Goal: Communication & Community: Ask a question

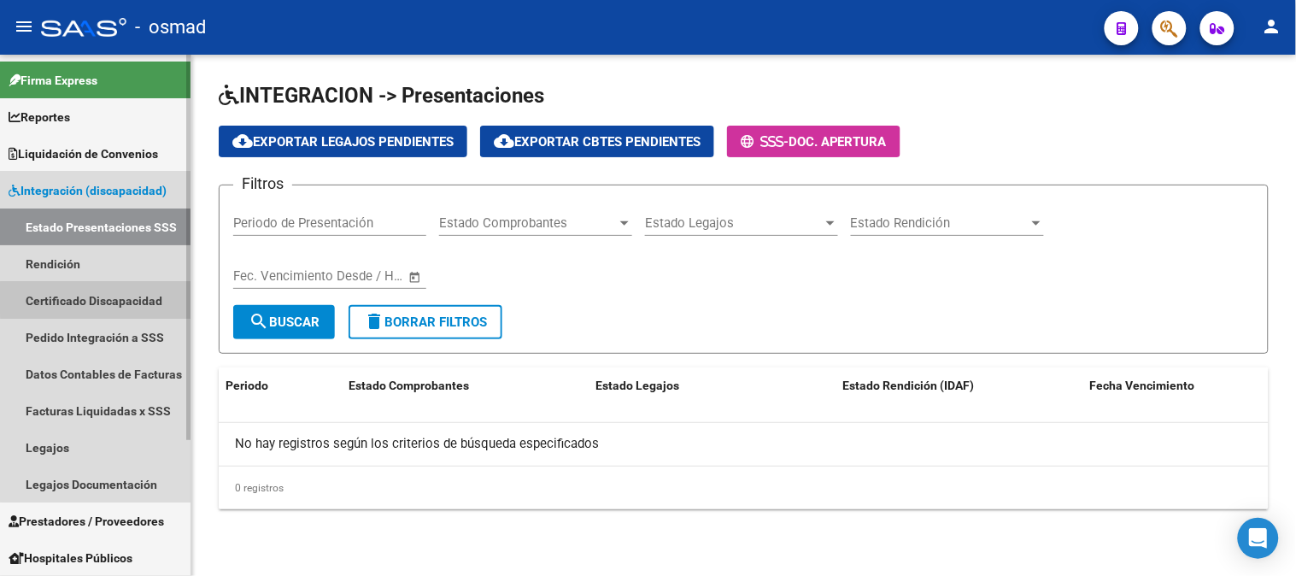
click at [150, 297] on link "Certificado Discapacidad" at bounding box center [95, 300] width 191 height 37
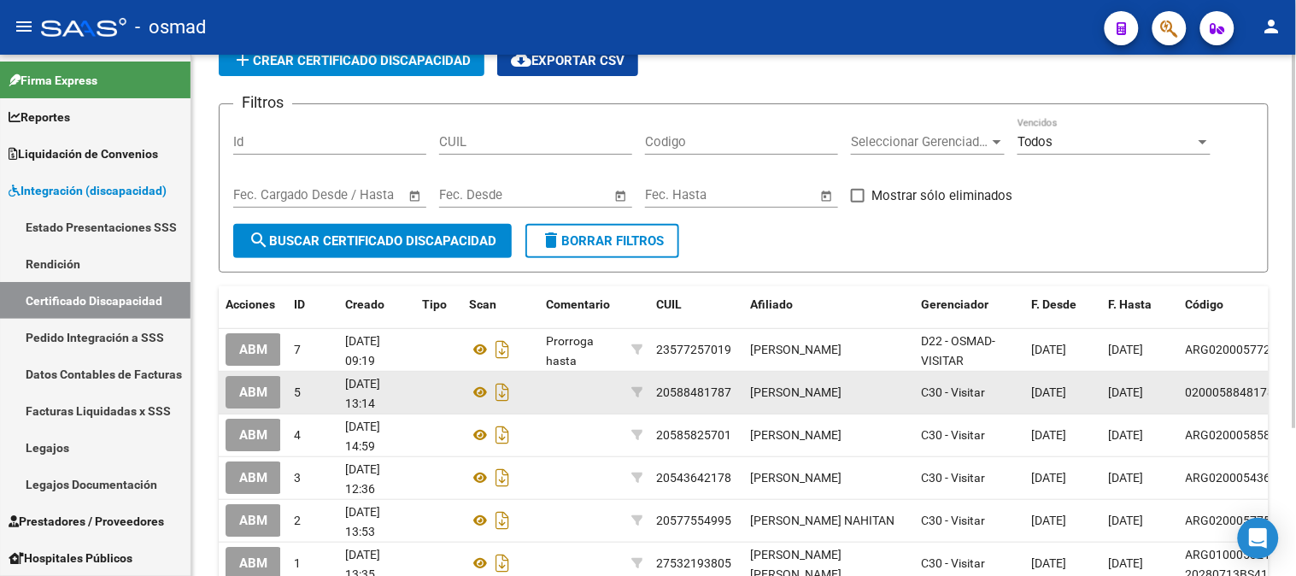
scroll to position [206, 0]
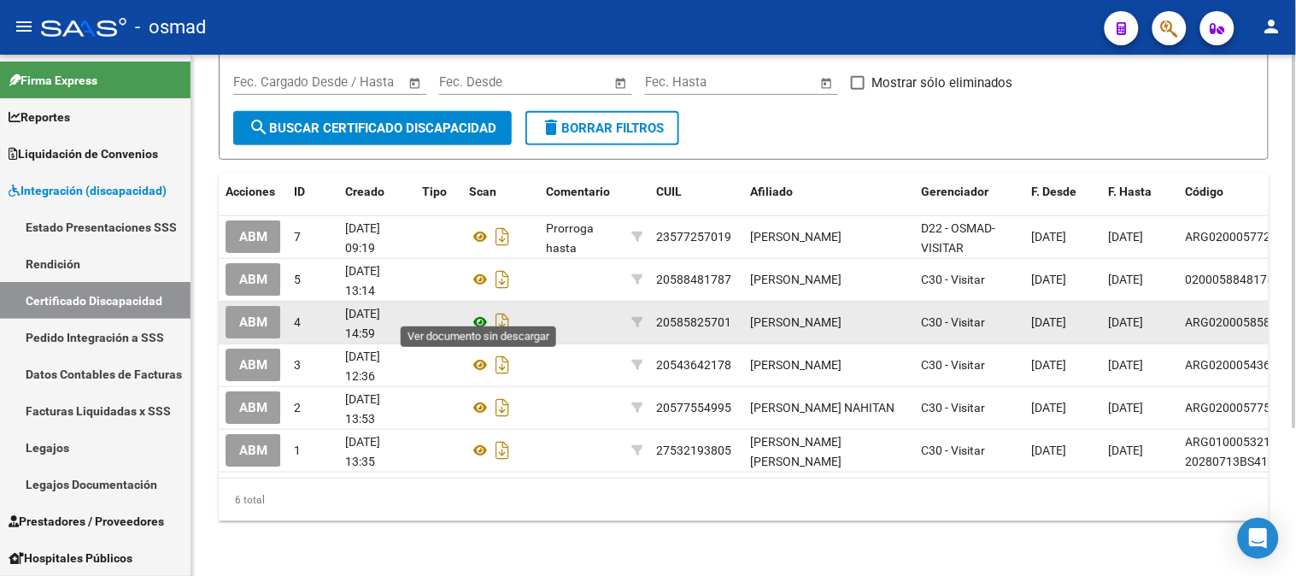
click at [477, 312] on icon at bounding box center [480, 322] width 22 height 21
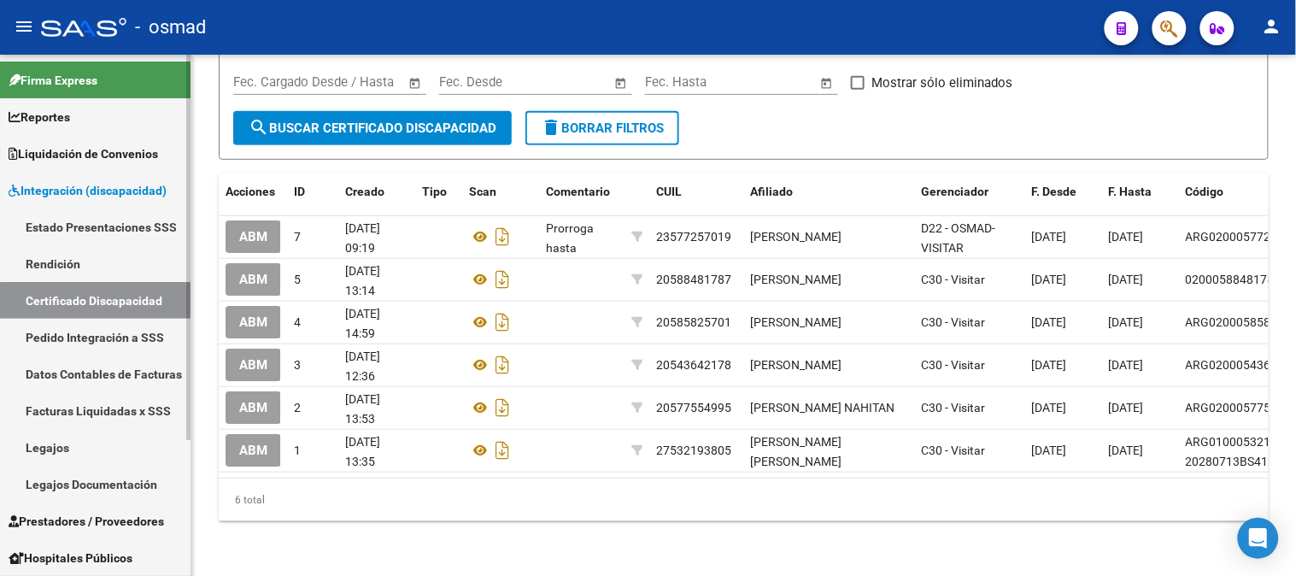
click at [109, 442] on link "Legajos" at bounding box center [95, 447] width 191 height 37
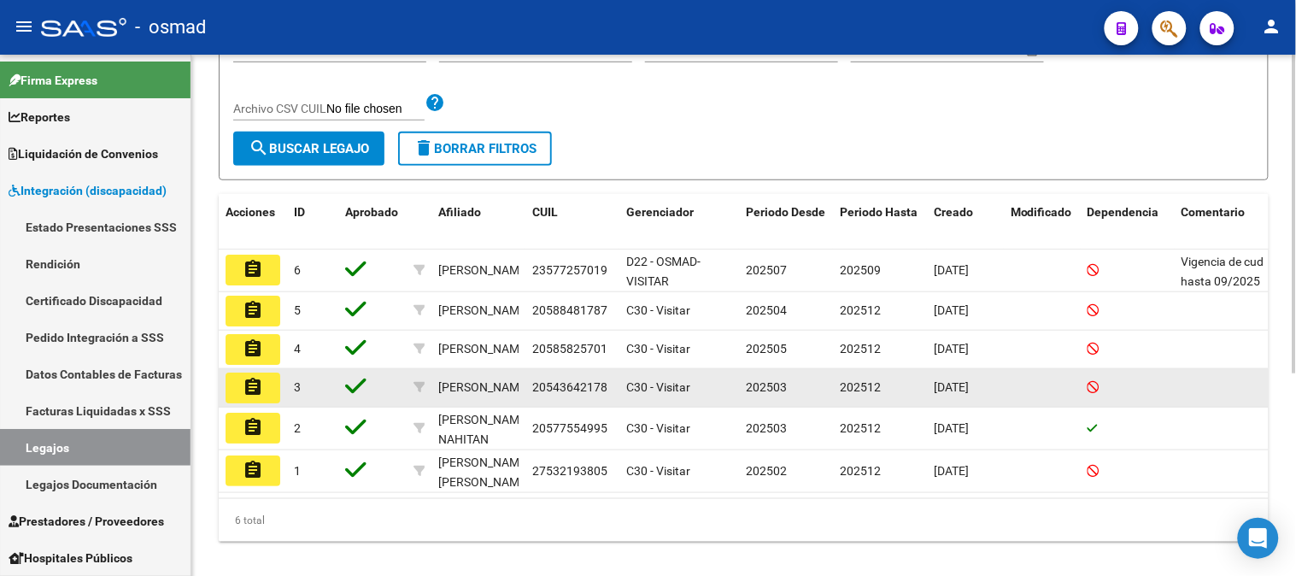
scroll to position [285, 0]
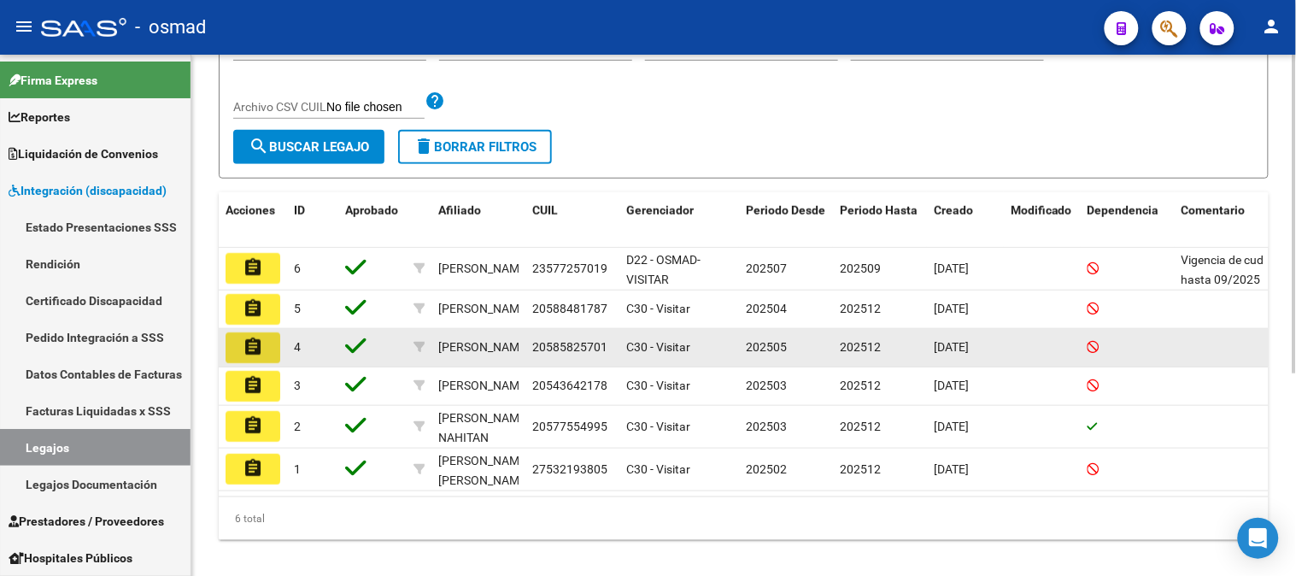
click at [261, 352] on mat-icon "assignment" at bounding box center [253, 347] width 21 height 21
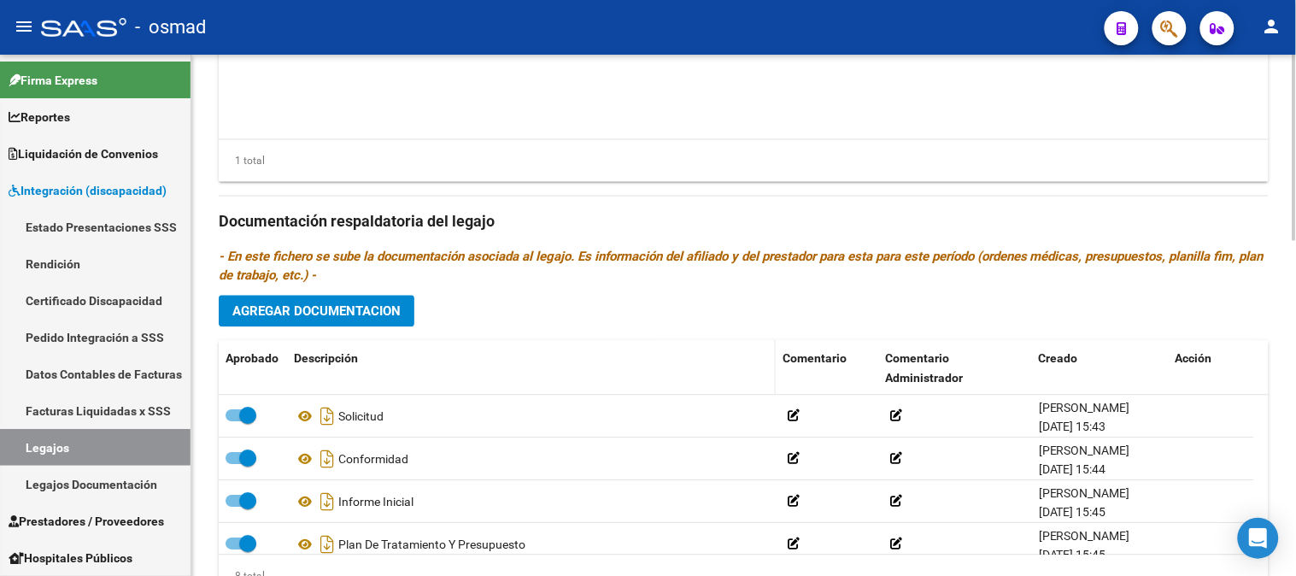
scroll to position [933, 0]
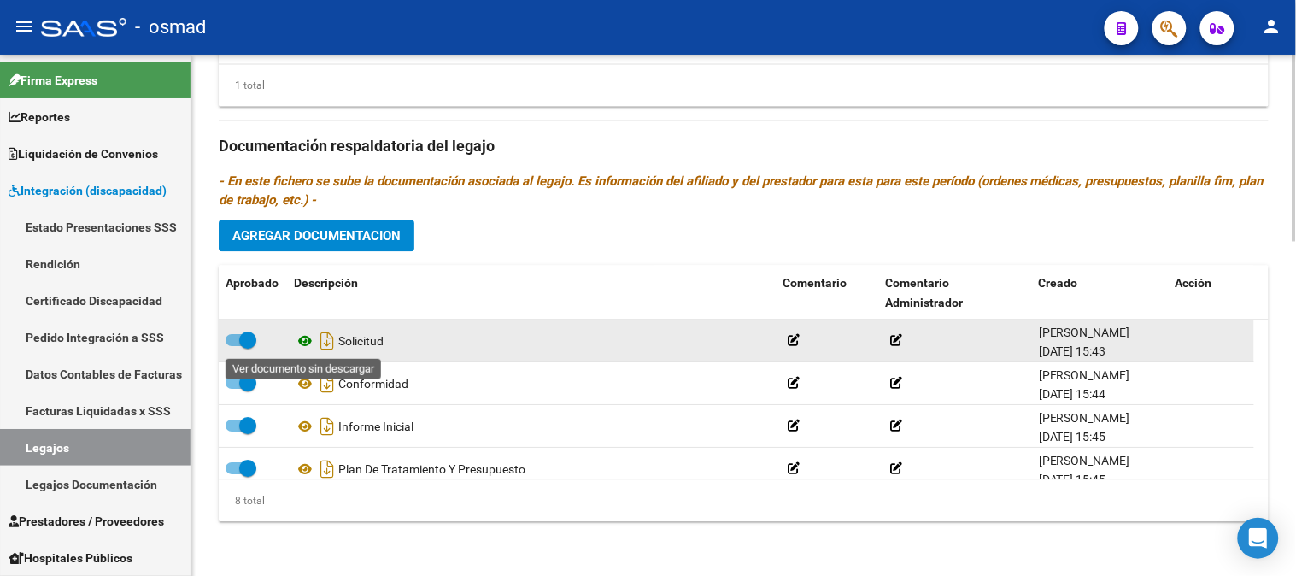
click at [306, 343] on icon at bounding box center [305, 341] width 22 height 21
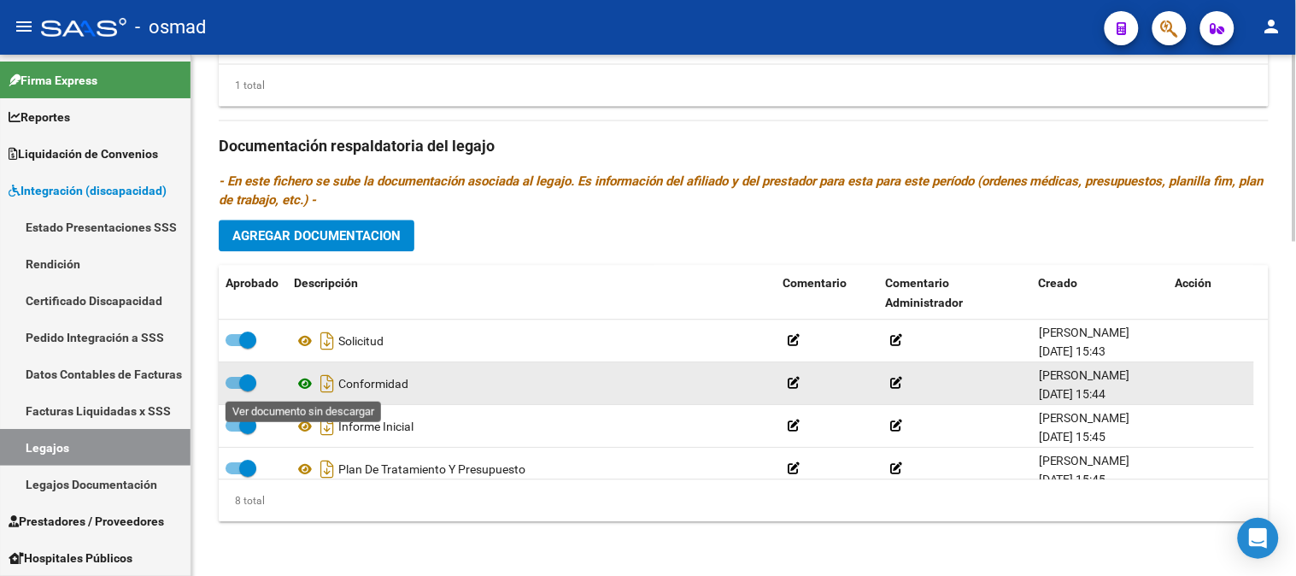
click at [306, 382] on icon at bounding box center [305, 383] width 22 height 21
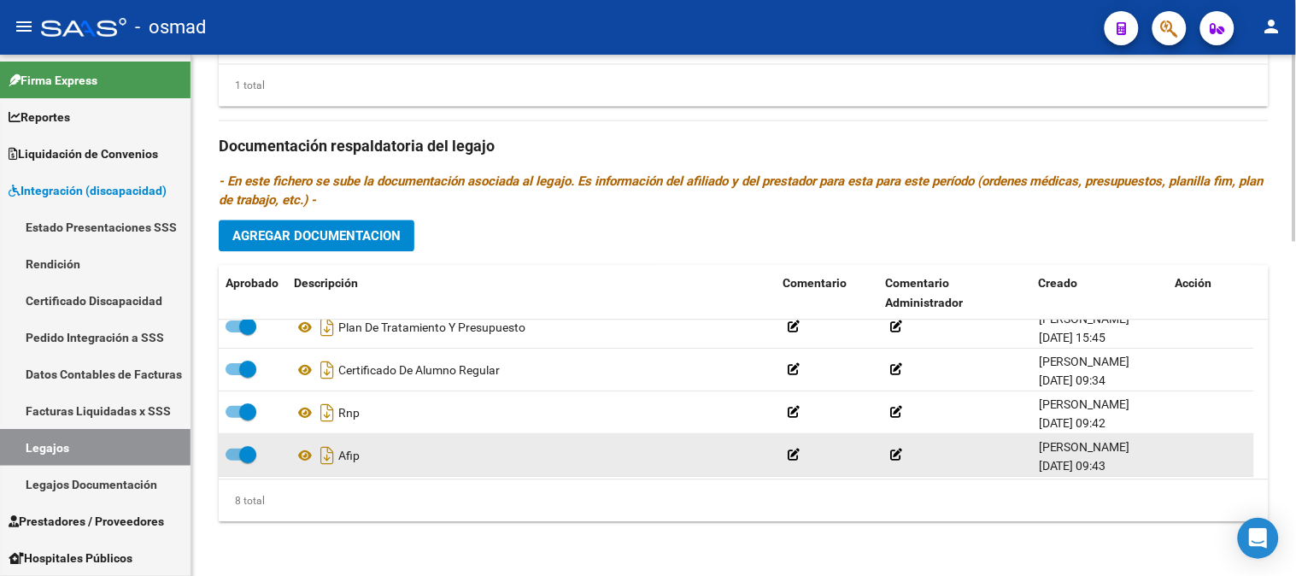
scroll to position [188, 0]
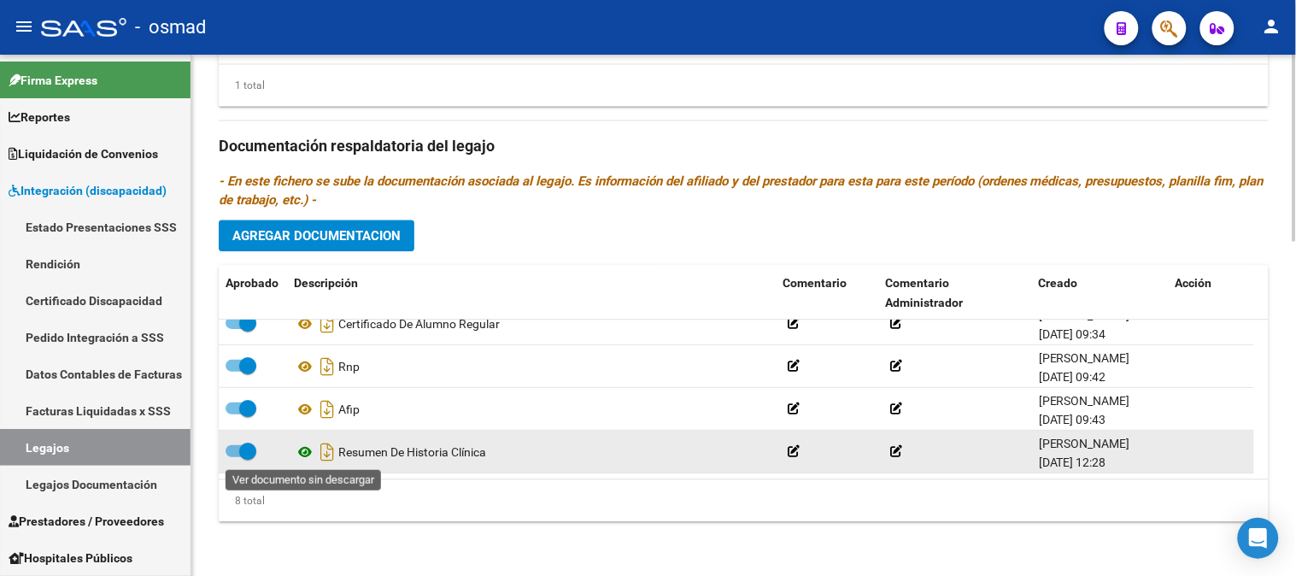
click at [302, 450] on icon at bounding box center [305, 452] width 22 height 21
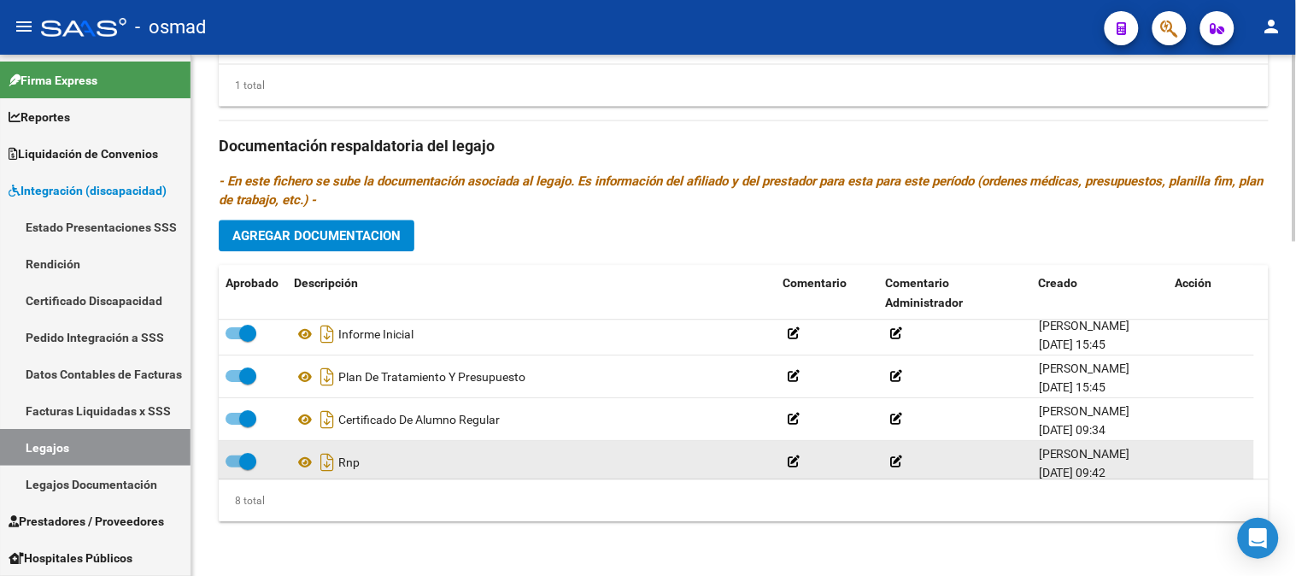
scroll to position [0, 0]
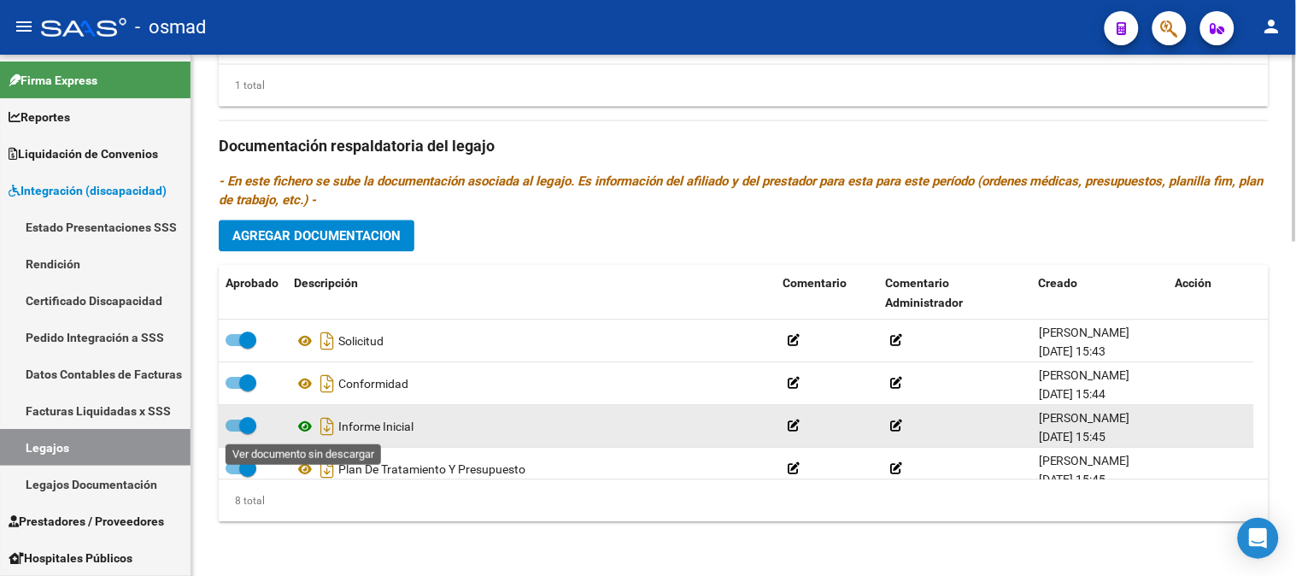
click at [303, 426] on icon at bounding box center [305, 426] width 22 height 21
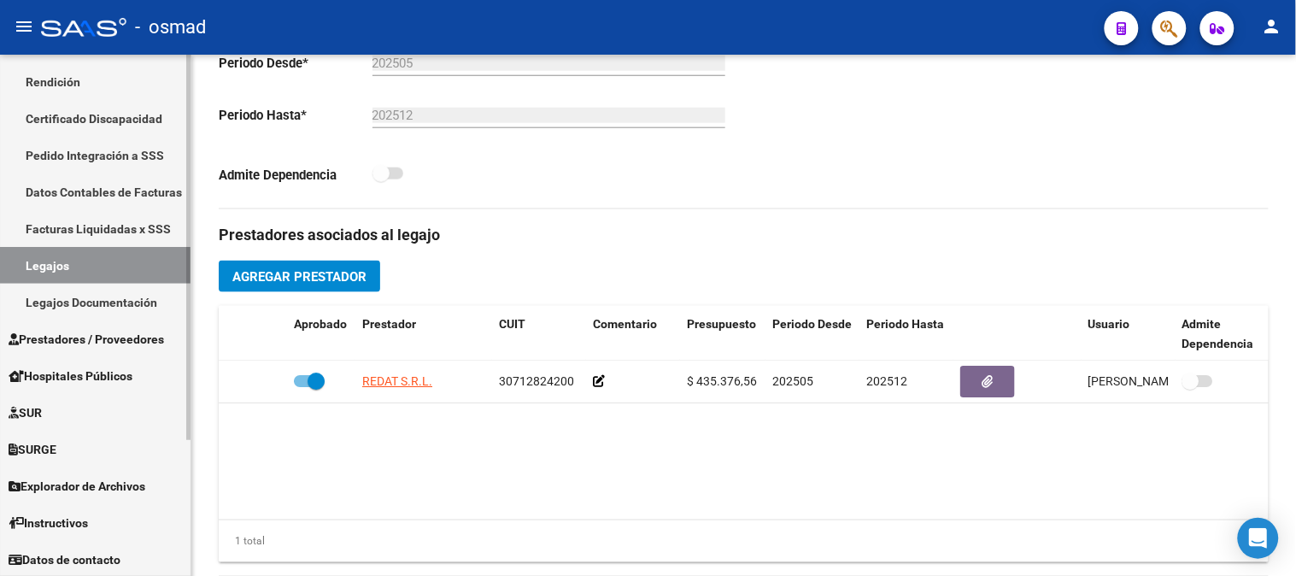
scroll to position [183, 0]
click at [113, 329] on span "Prestadores / Proveedores" at bounding box center [87, 338] width 156 height 19
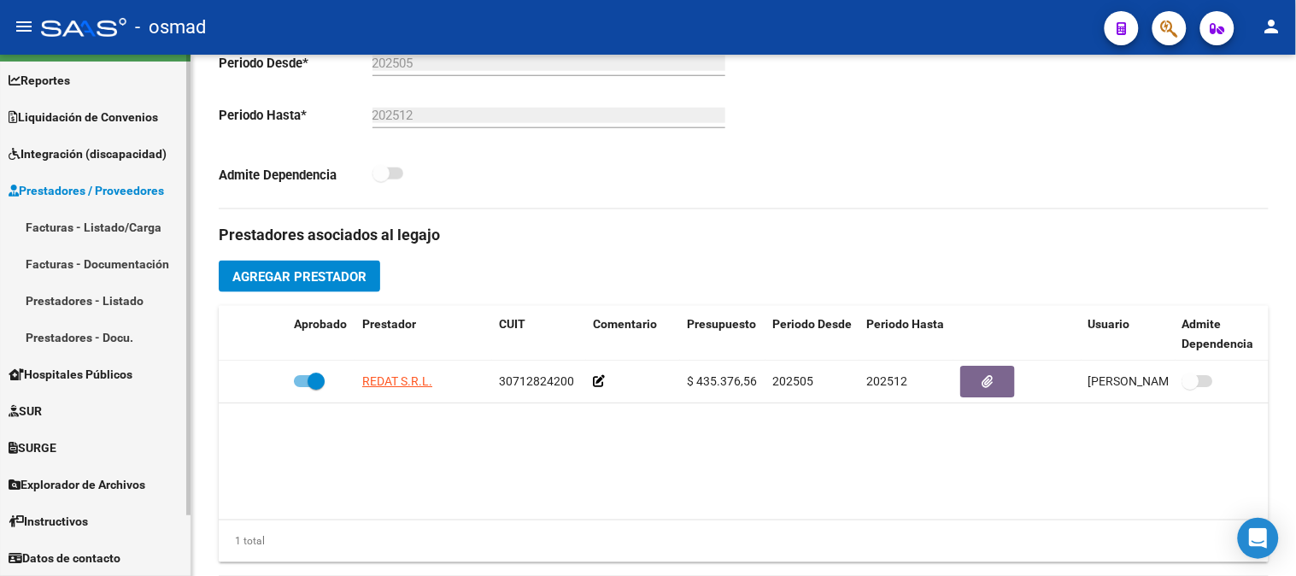
scroll to position [37, 0]
click at [120, 218] on link "Facturas - Listado/Carga" at bounding box center [95, 226] width 191 height 37
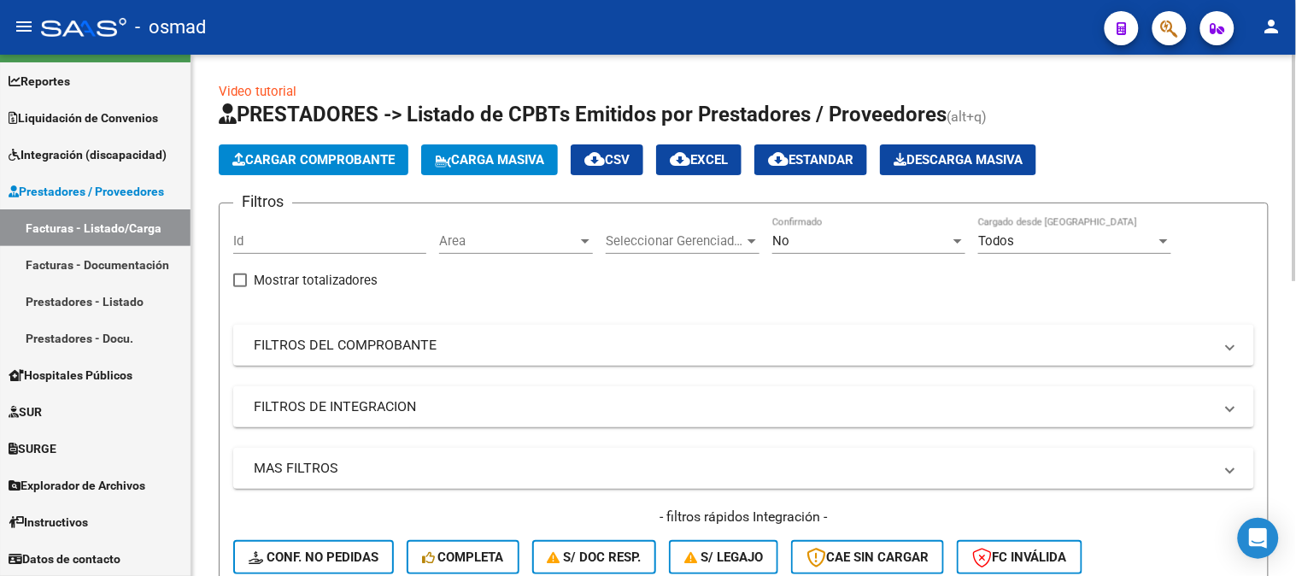
click at [360, 147] on button "Cargar Comprobante" at bounding box center [314, 159] width 190 height 31
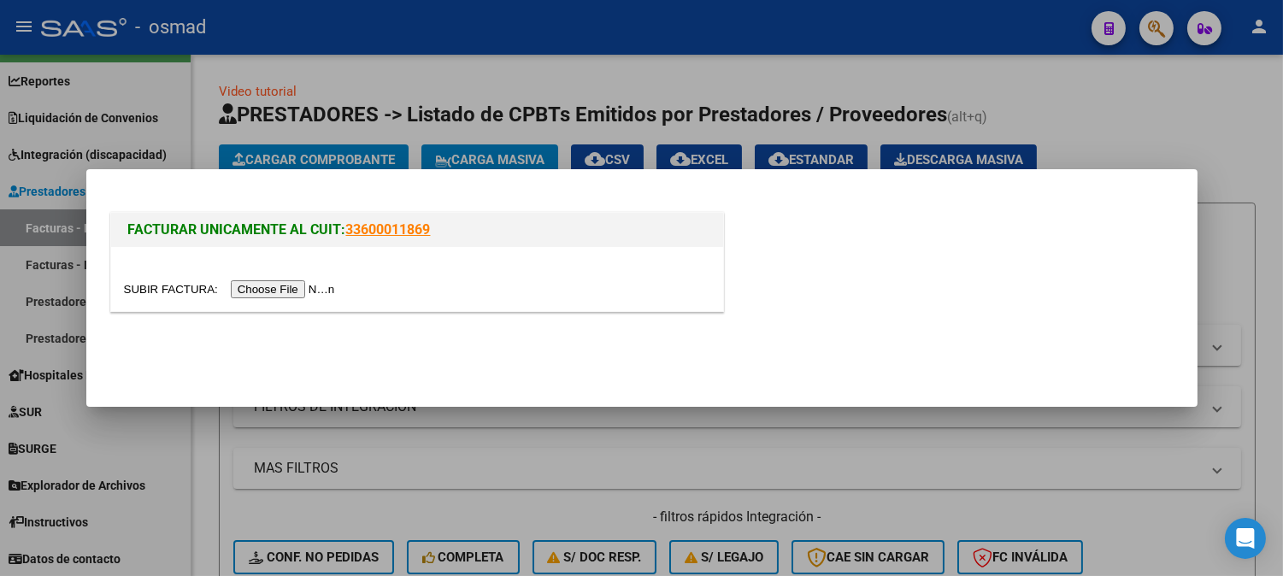
click at [297, 285] on input "file" at bounding box center [232, 289] width 216 height 18
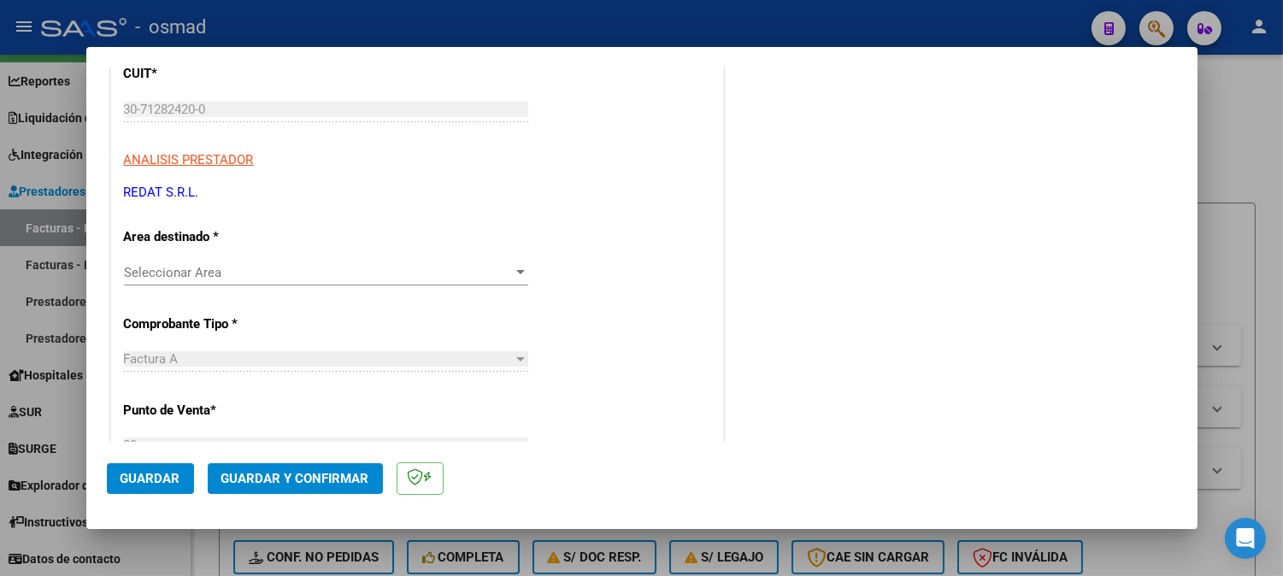
scroll to position [199, 0]
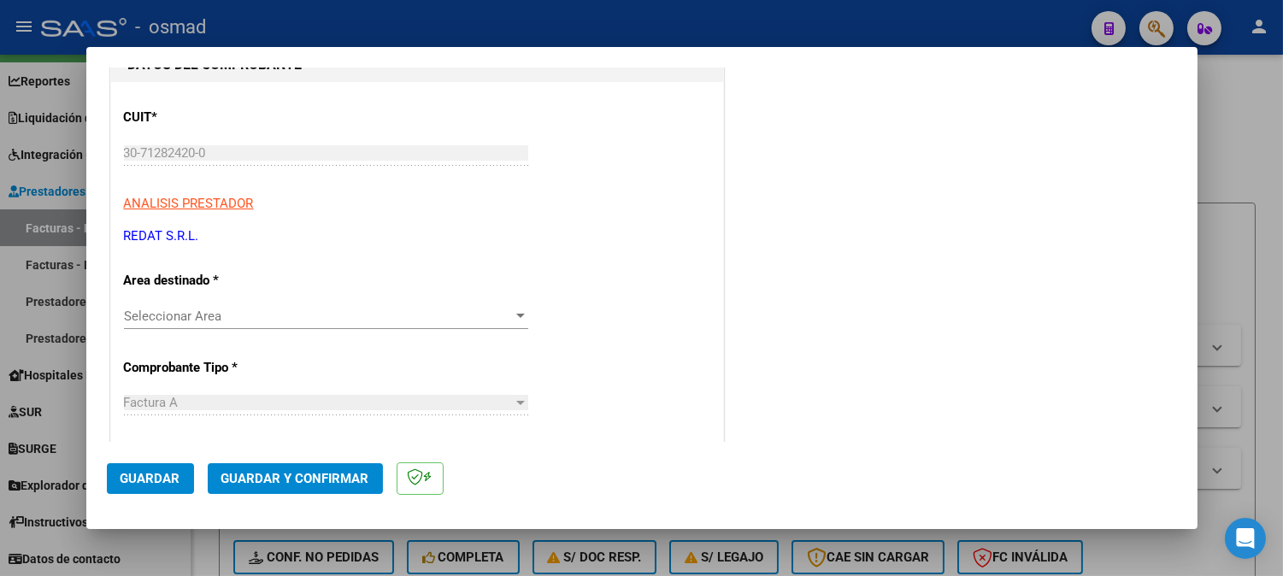
click at [535, 312] on app-drop-down-list "Area destinado * Seleccionar Area Seleccionar Area" at bounding box center [333, 298] width 418 height 51
click at [515, 309] on div at bounding box center [520, 316] width 15 height 14
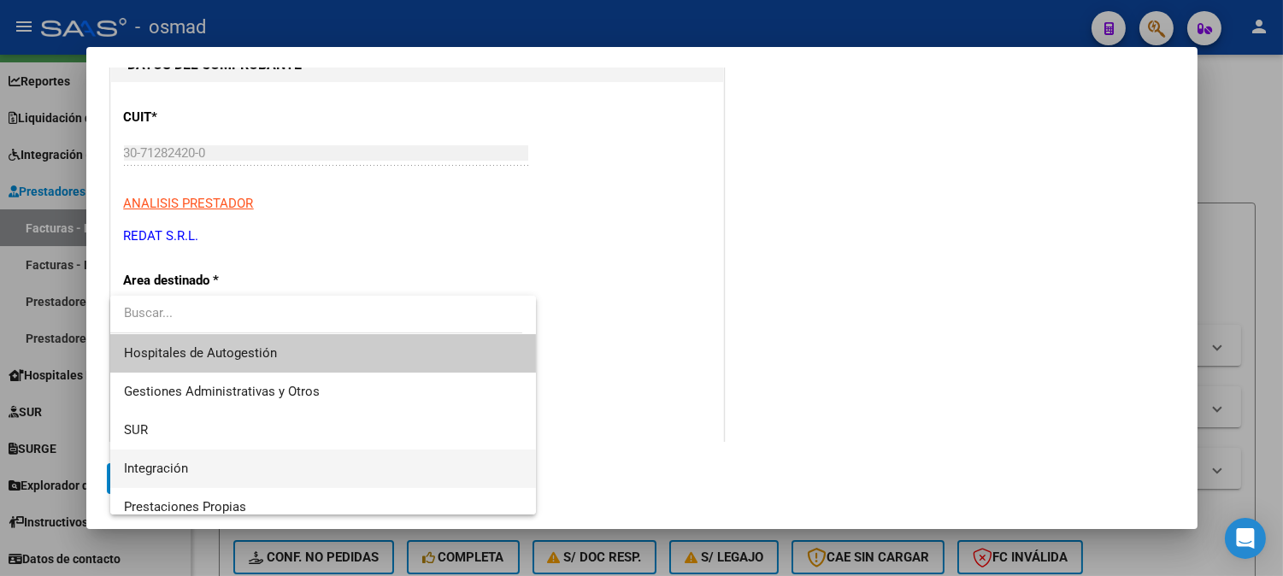
click at [369, 467] on span "Integración" at bounding box center [323, 468] width 399 height 38
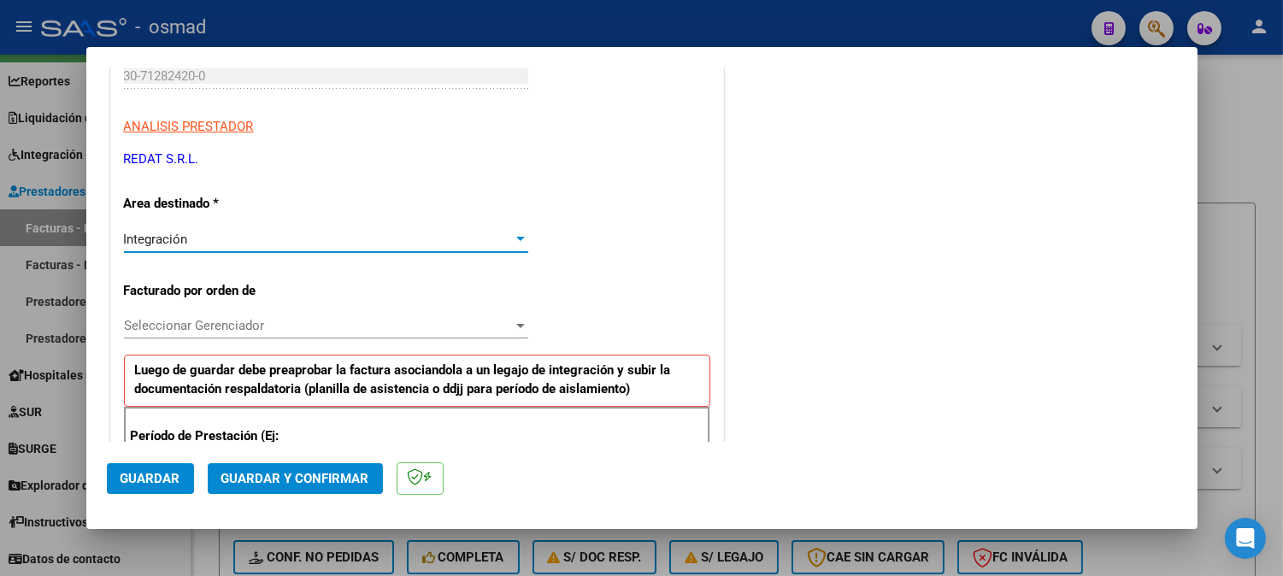
scroll to position [389, 0]
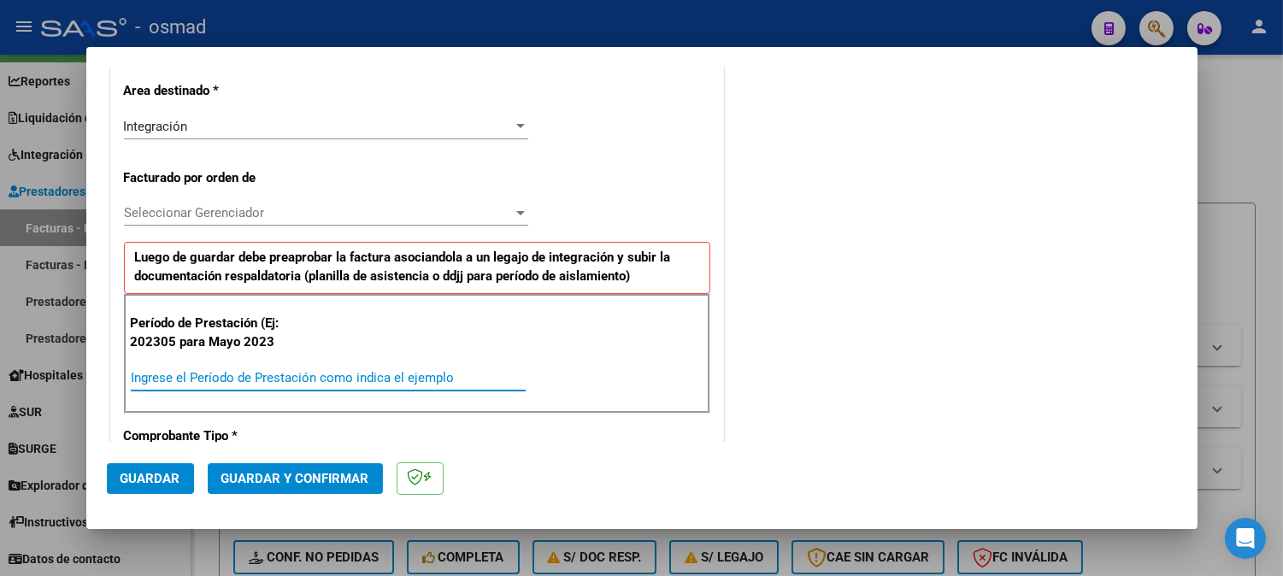
click at [361, 380] on input "Ingrese el Período de Prestación como indica el ejemplo" at bounding box center [328, 377] width 395 height 15
type input "202507"
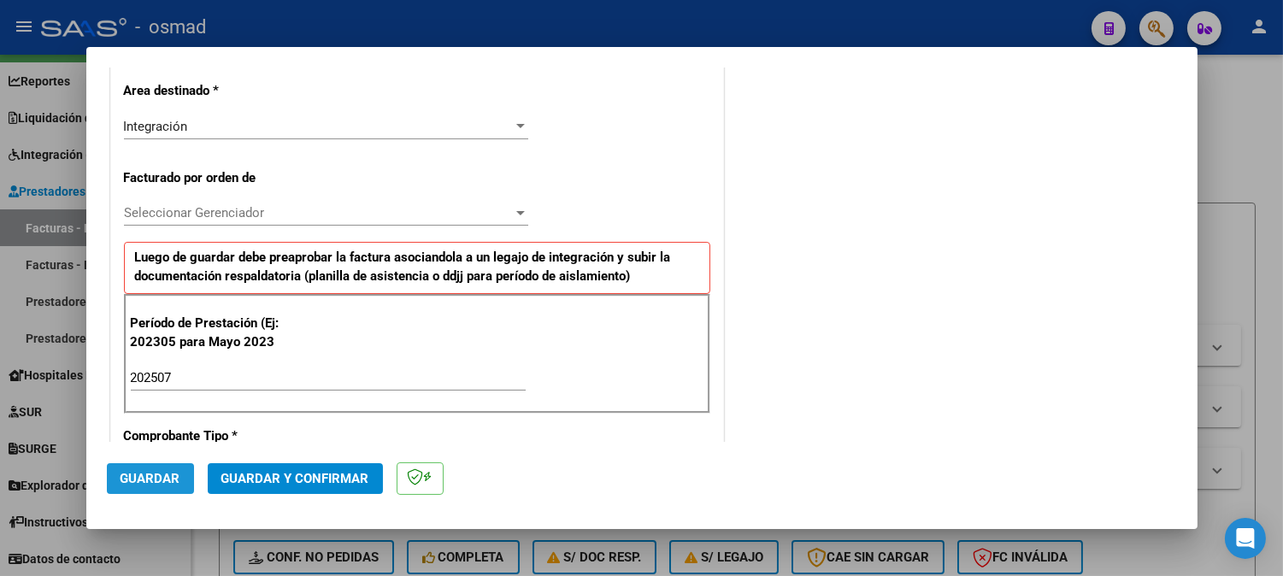
click at [165, 481] on span "Guardar" at bounding box center [150, 478] width 60 height 15
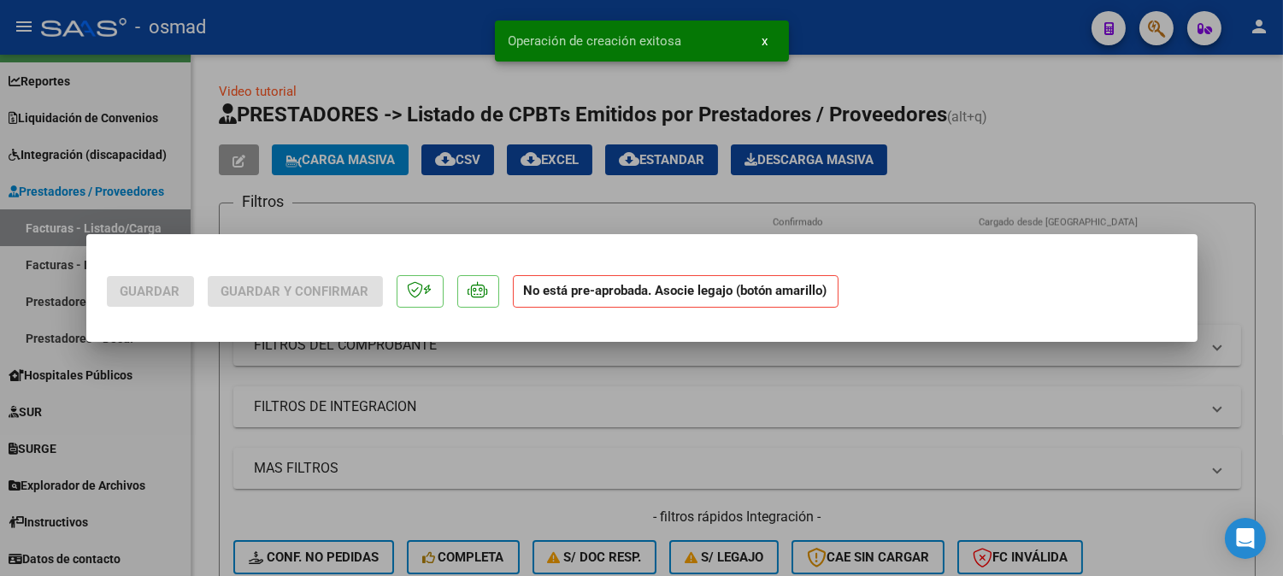
scroll to position [0, 0]
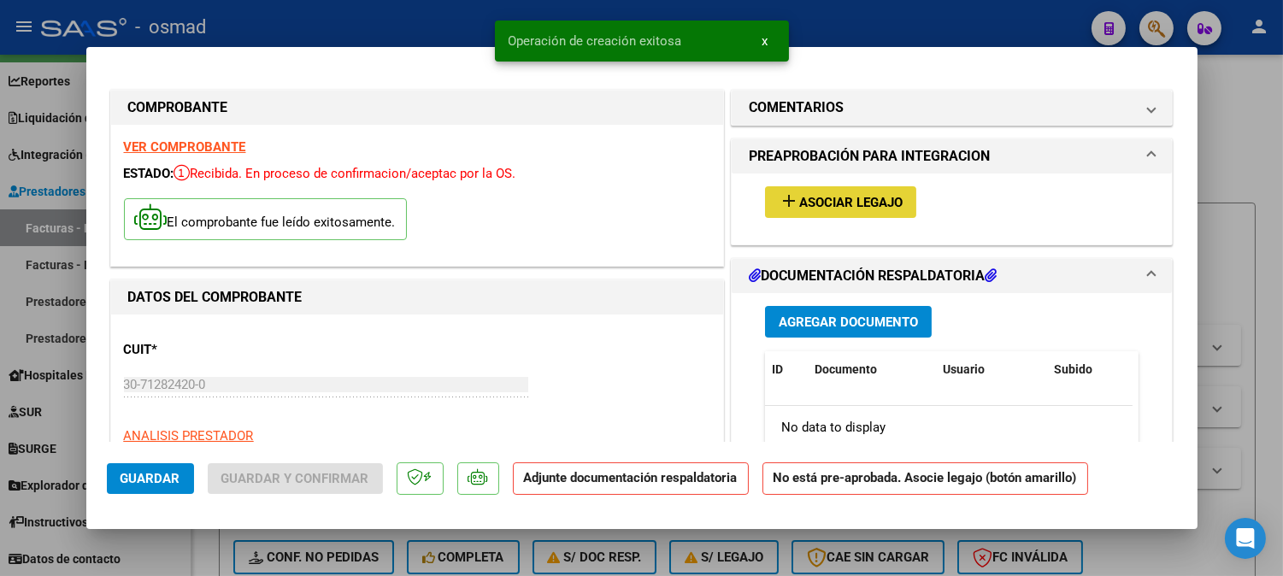
click at [877, 195] on span "Asociar Legajo" at bounding box center [850, 202] width 103 height 15
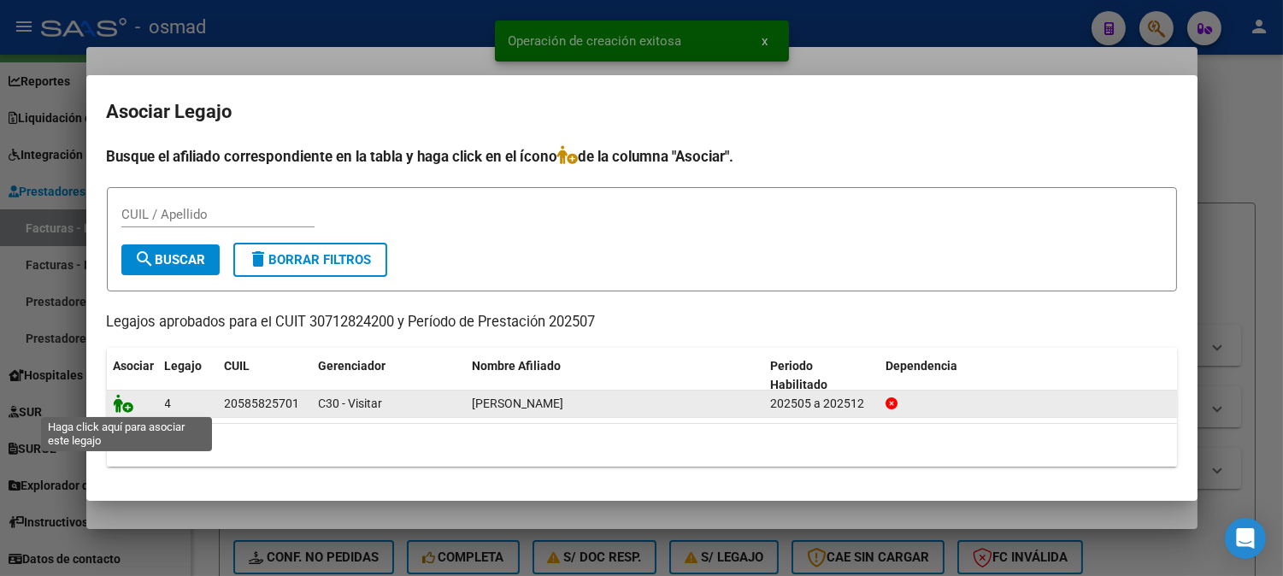
click at [129, 408] on icon at bounding box center [124, 403] width 21 height 19
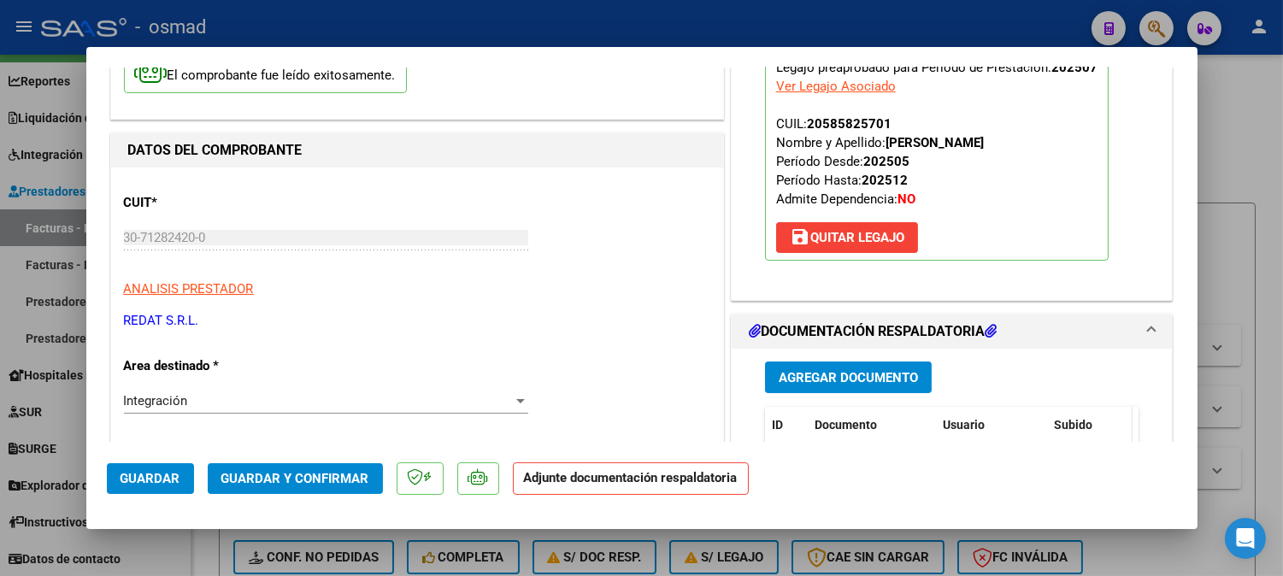
scroll to position [190, 0]
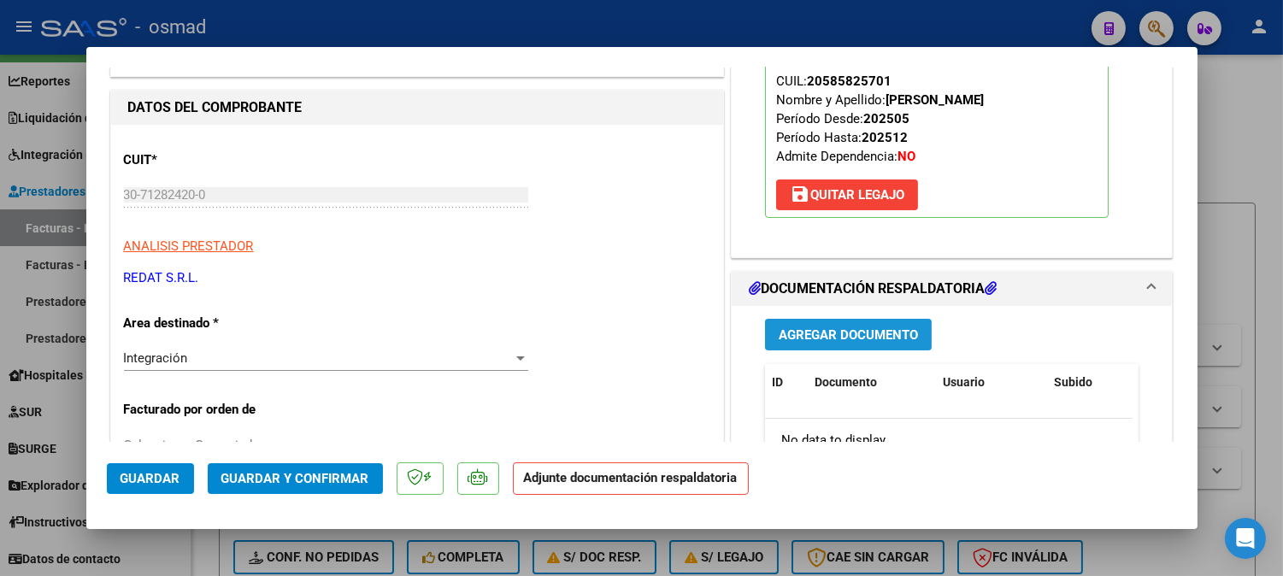
click at [895, 340] on span "Agregar Documento" at bounding box center [847, 334] width 139 height 15
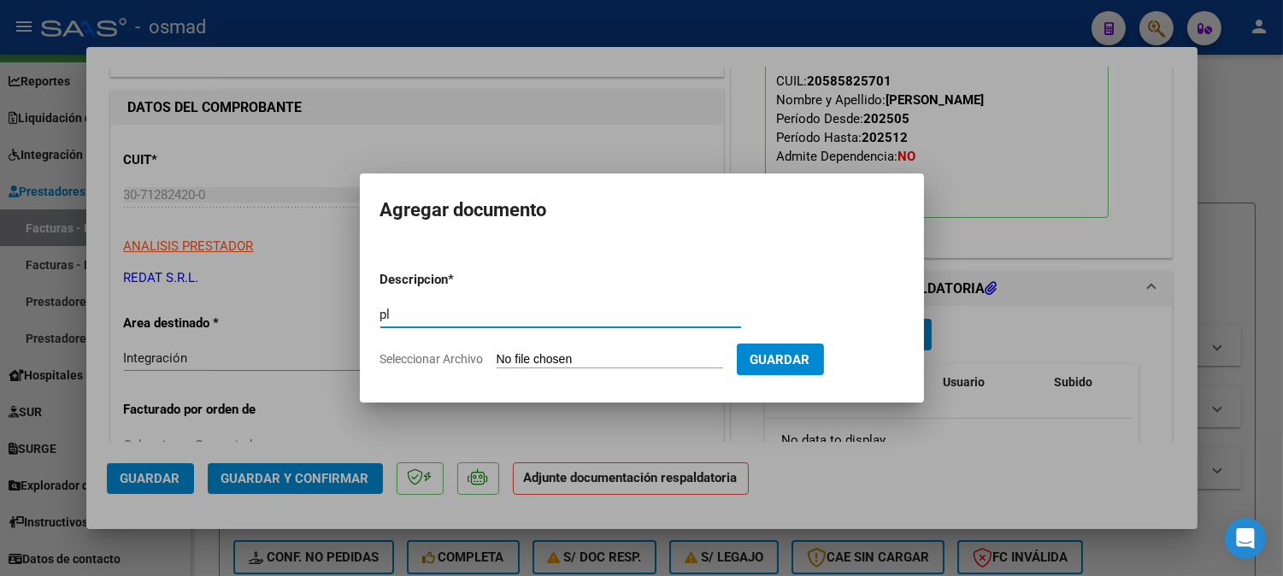
type input "p"
type input "Planilla asistencia"
click at [810, 360] on span "Guardar" at bounding box center [780, 359] width 60 height 15
click at [647, 367] on input "Seleccionar Archivo" at bounding box center [609, 360] width 226 height 16
type input "C:\fakepath\PA_30712824200_001_00020_00018942.pdf"
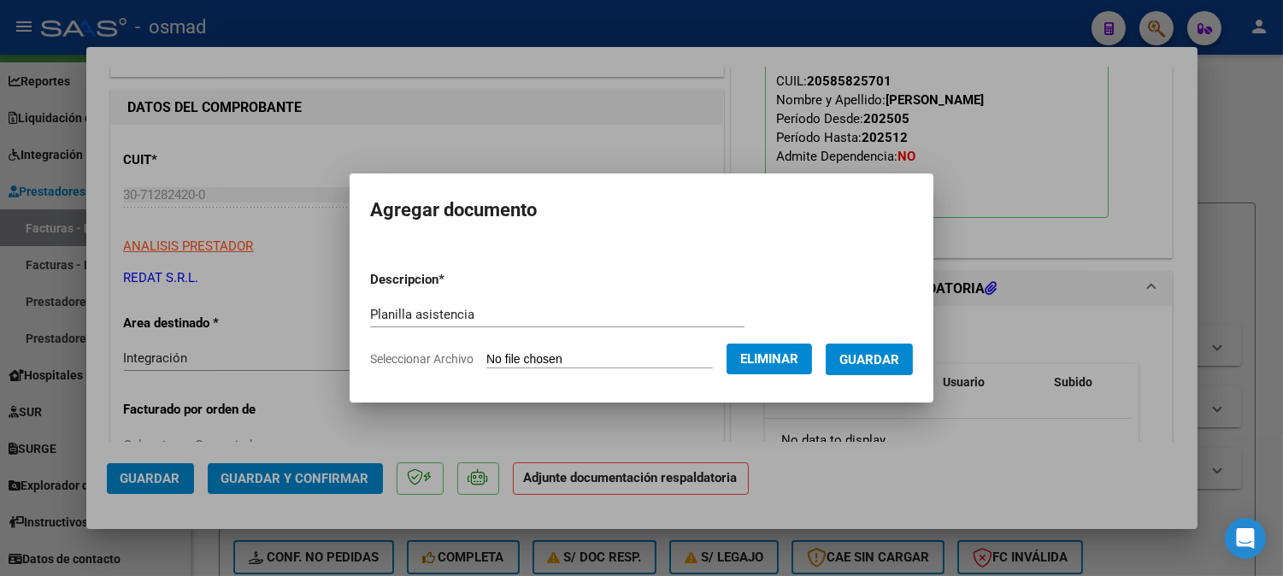
click at [903, 368] on button "Guardar" at bounding box center [868, 359] width 87 height 32
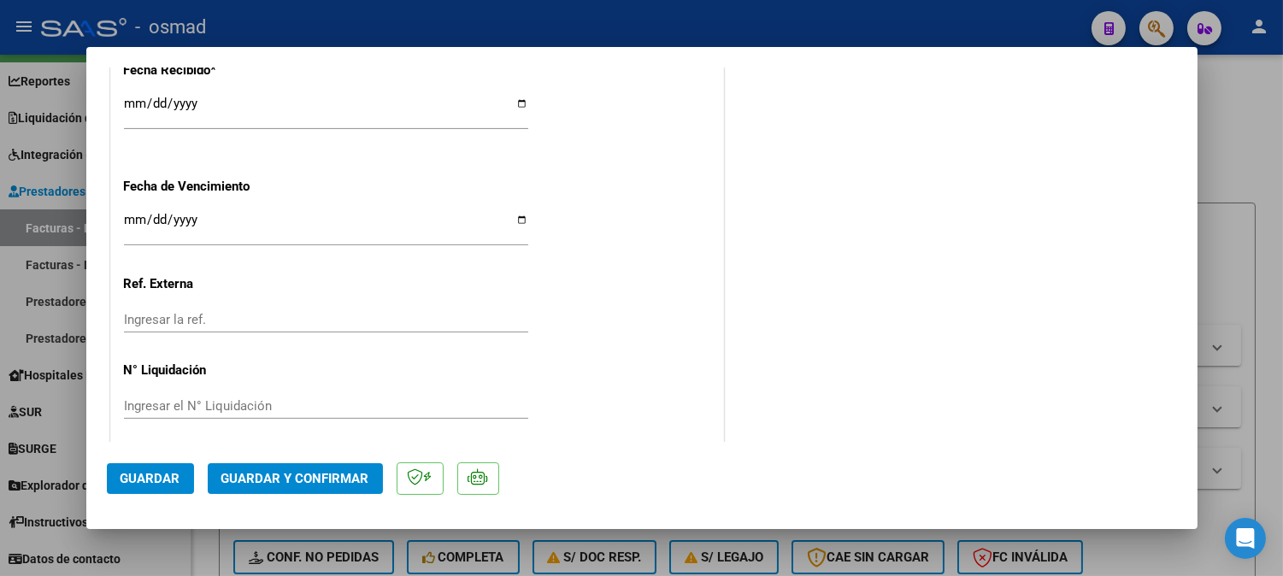
scroll to position [1337, 0]
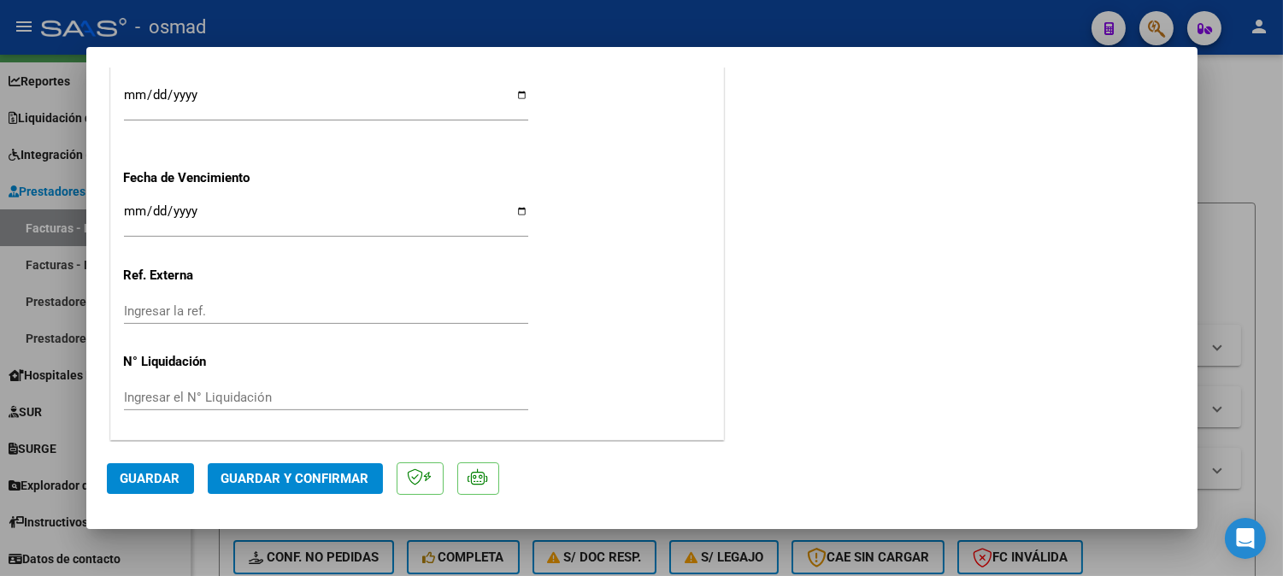
click at [1269, 312] on div at bounding box center [641, 288] width 1283 height 576
type input "$ 0,00"
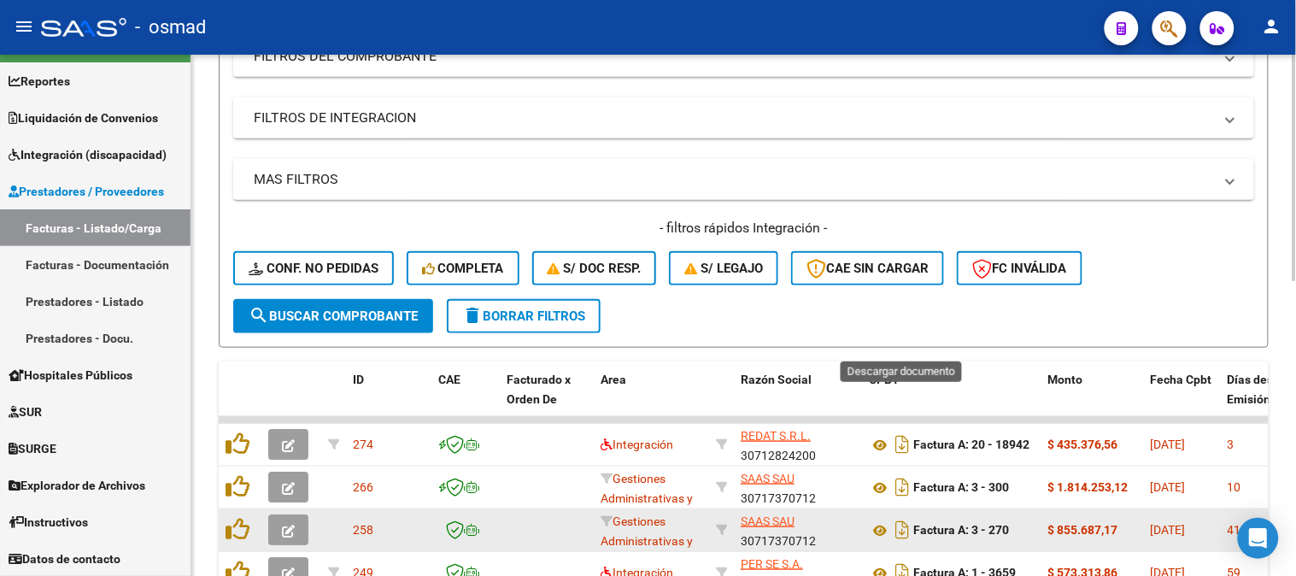
scroll to position [489, 0]
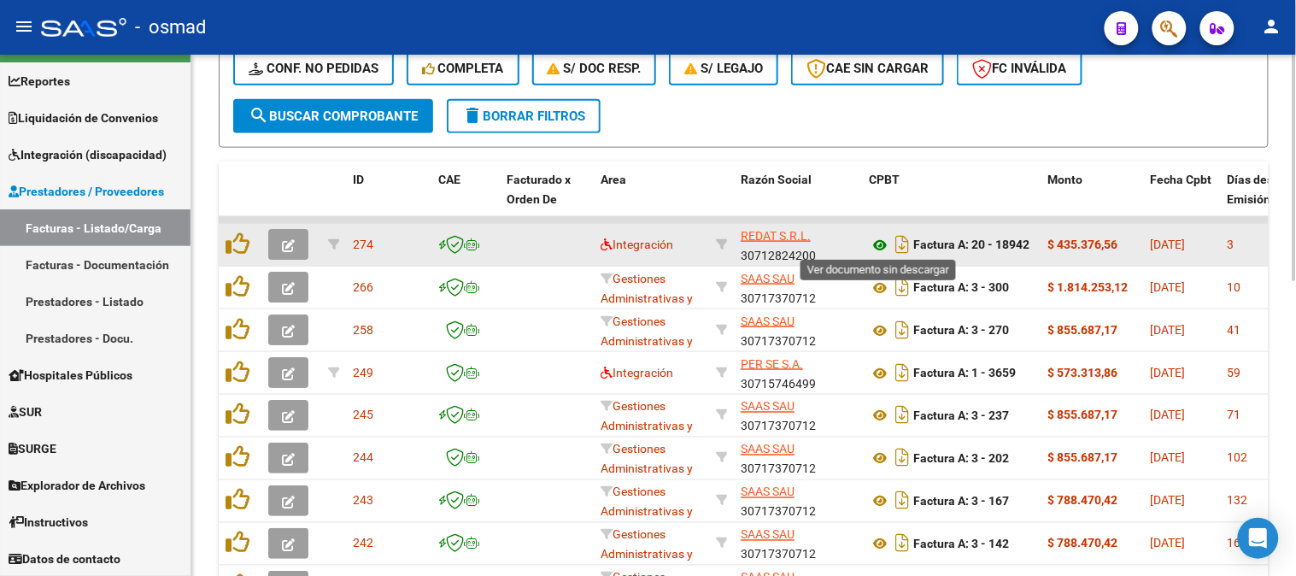
click at [878, 240] on icon at bounding box center [880, 245] width 22 height 21
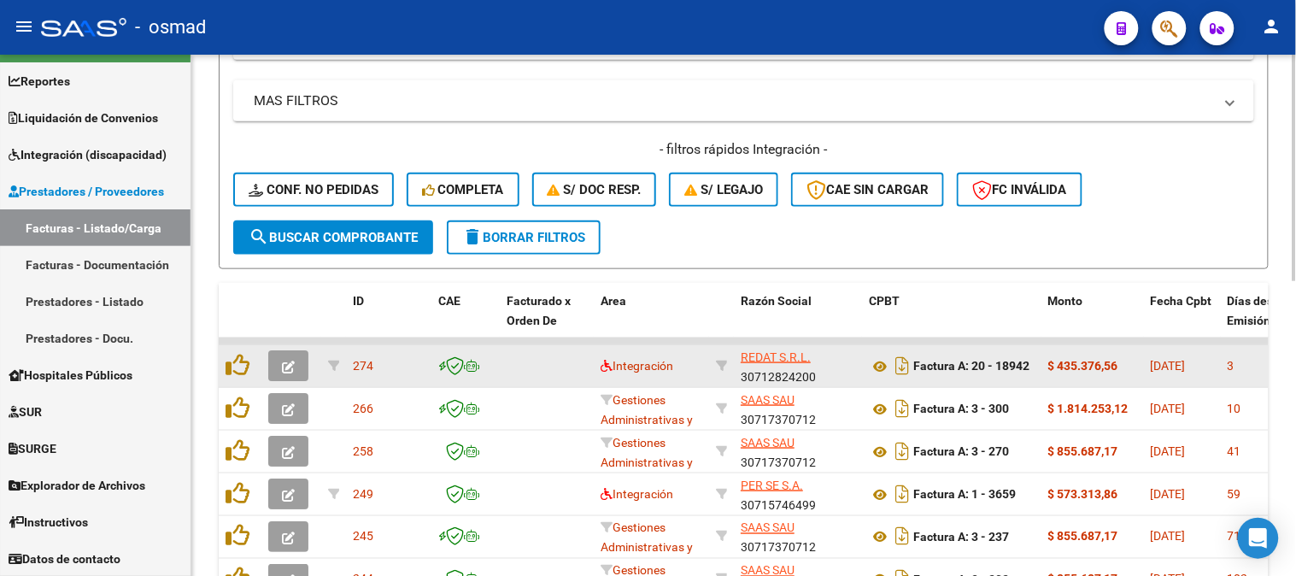
scroll to position [394, 0]
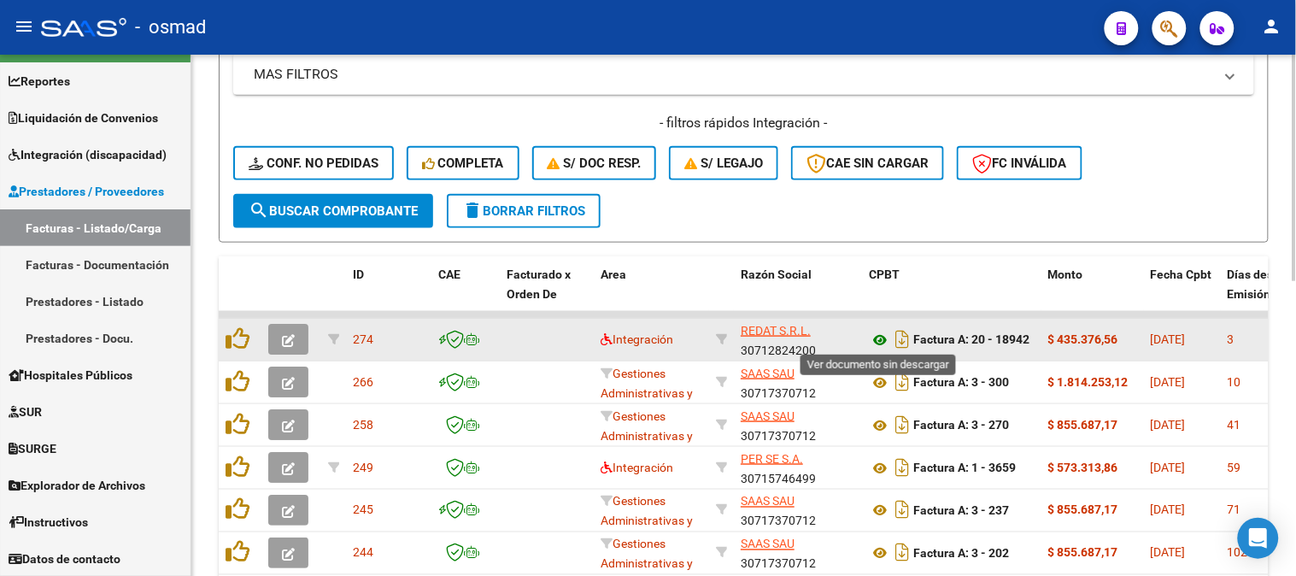
click at [880, 332] on icon at bounding box center [880, 340] width 22 height 21
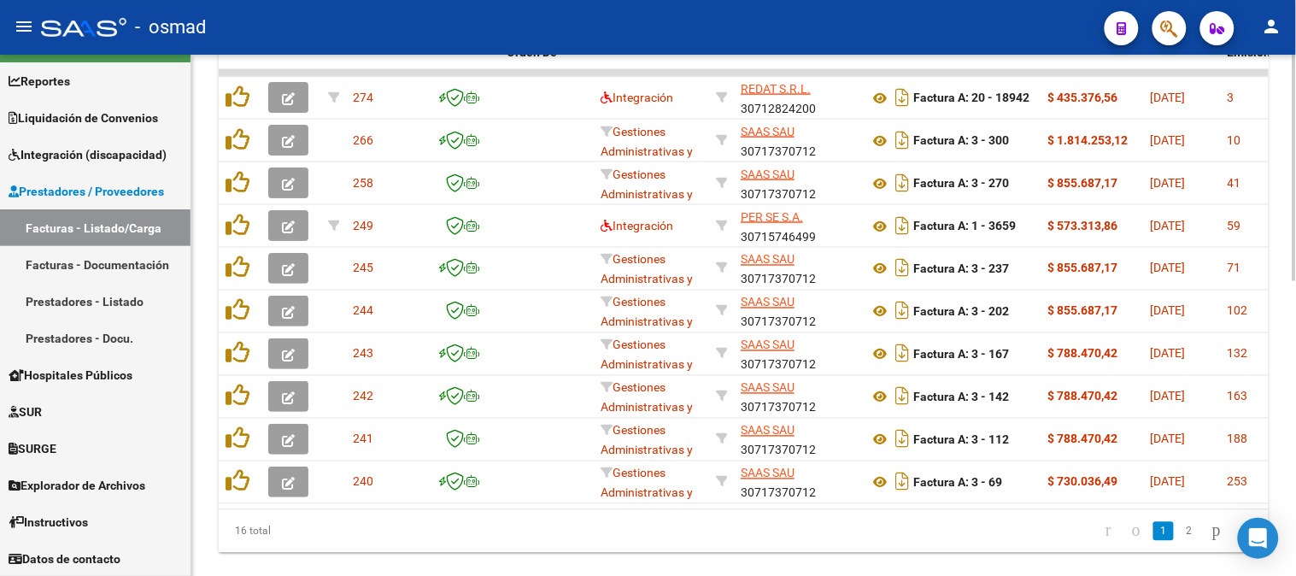
scroll to position [679, 0]
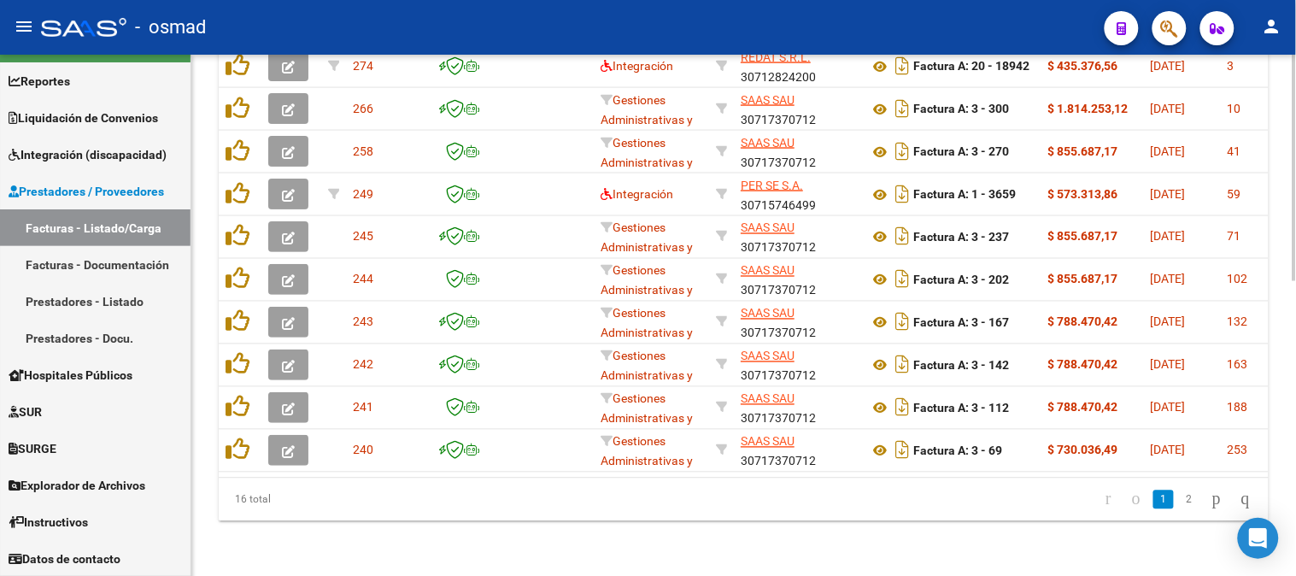
click at [1295, 524] on div at bounding box center [1295, 462] width 4 height 226
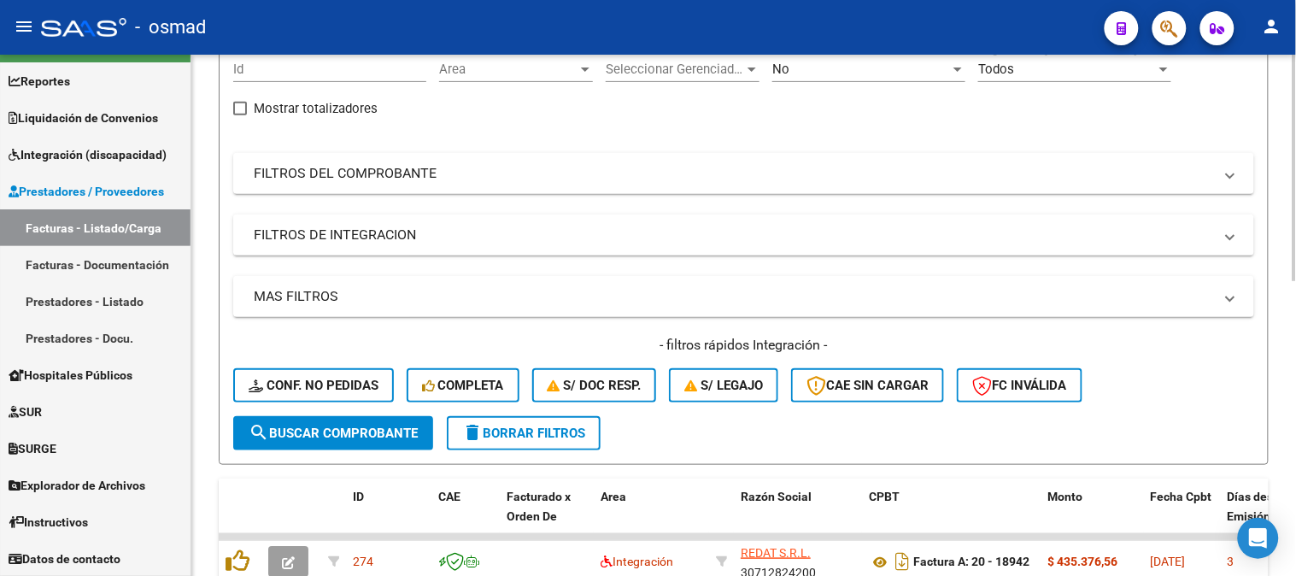
scroll to position [109, 0]
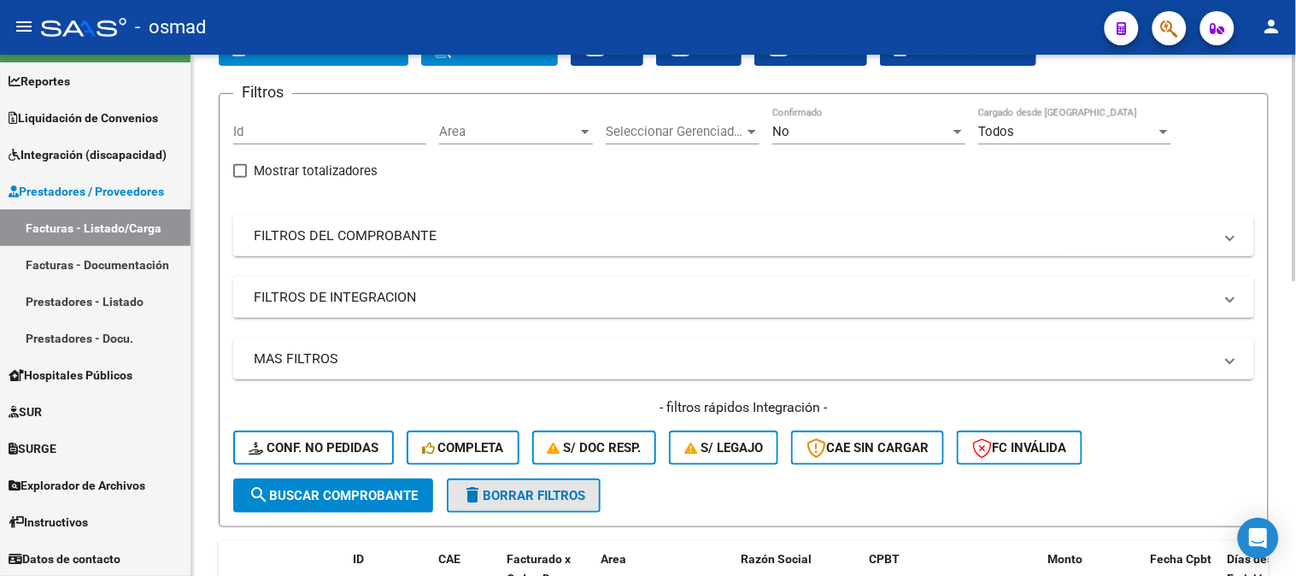
click at [574, 490] on span "delete Borrar Filtros" at bounding box center [523, 495] width 123 height 15
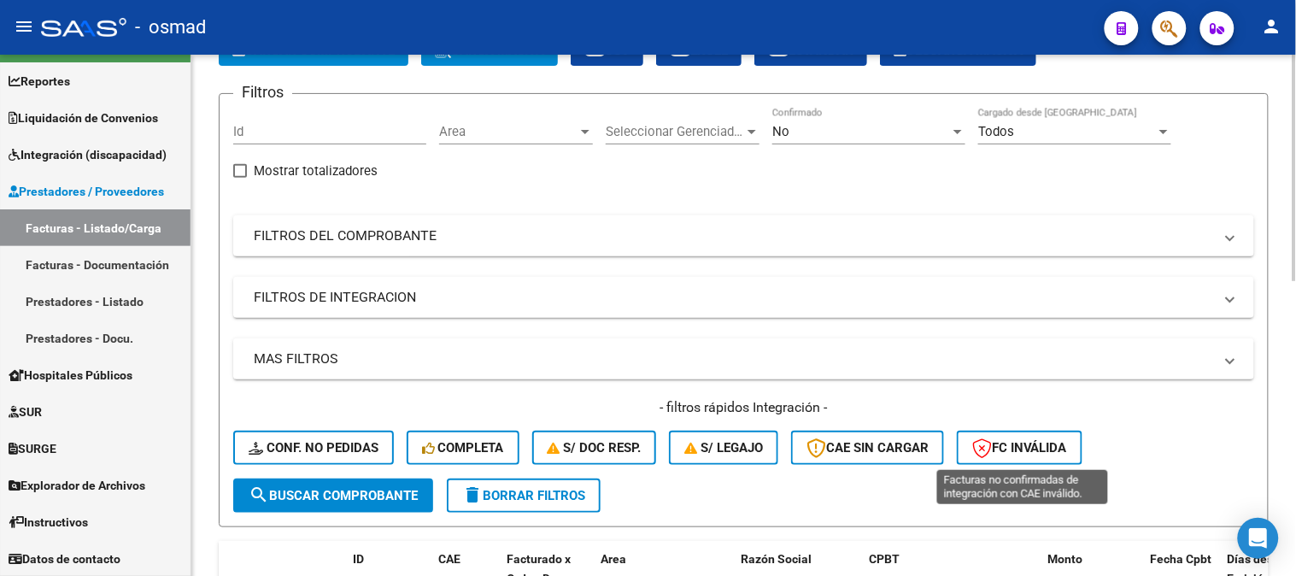
drag, startPoint x: 997, startPoint y: 447, endPoint x: 972, endPoint y: 445, distance: 24.8
click at [998, 447] on span "FC Inválida" at bounding box center [1019, 447] width 95 height 15
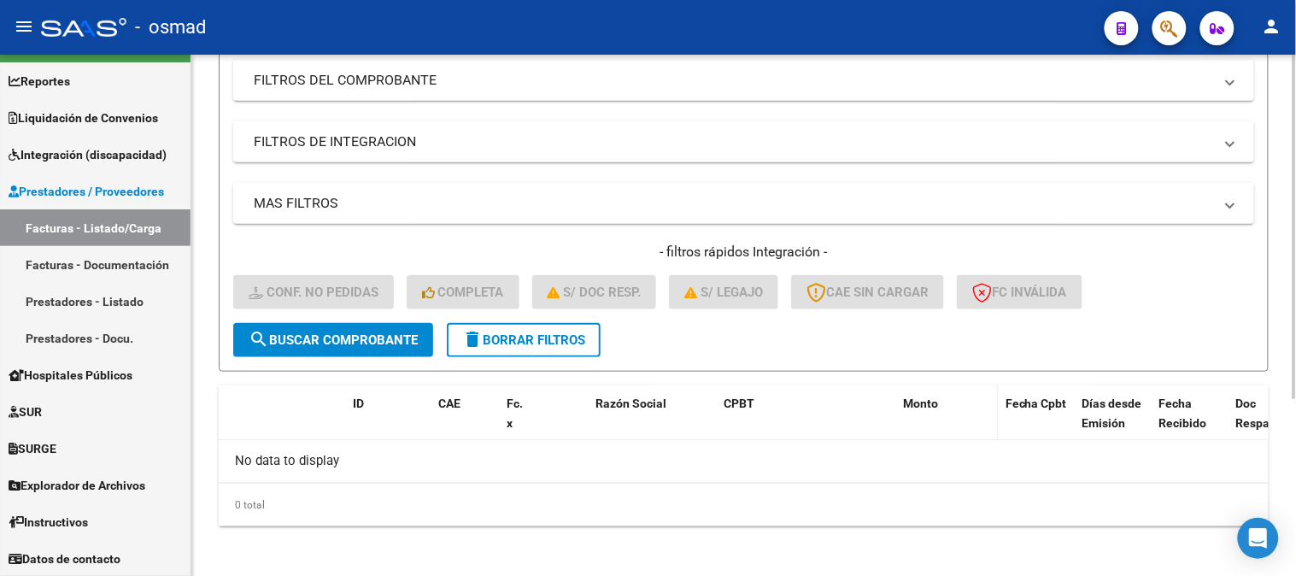
scroll to position [267, 0]
click at [570, 340] on span "delete Borrar Filtros" at bounding box center [523, 338] width 123 height 15
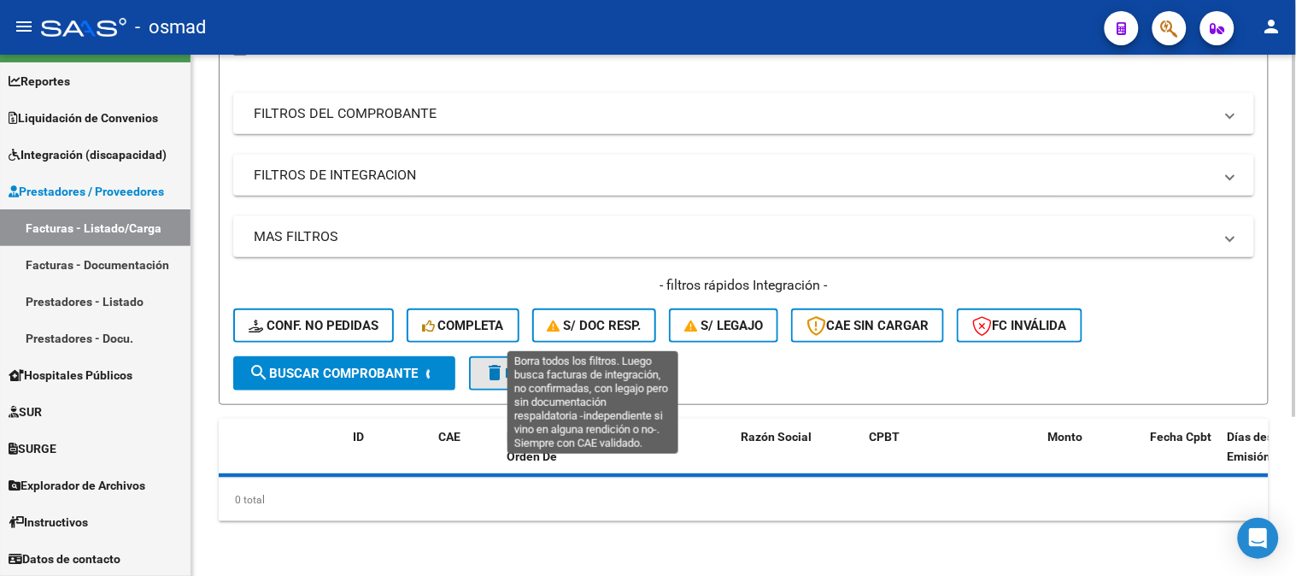
scroll to position [228, 0]
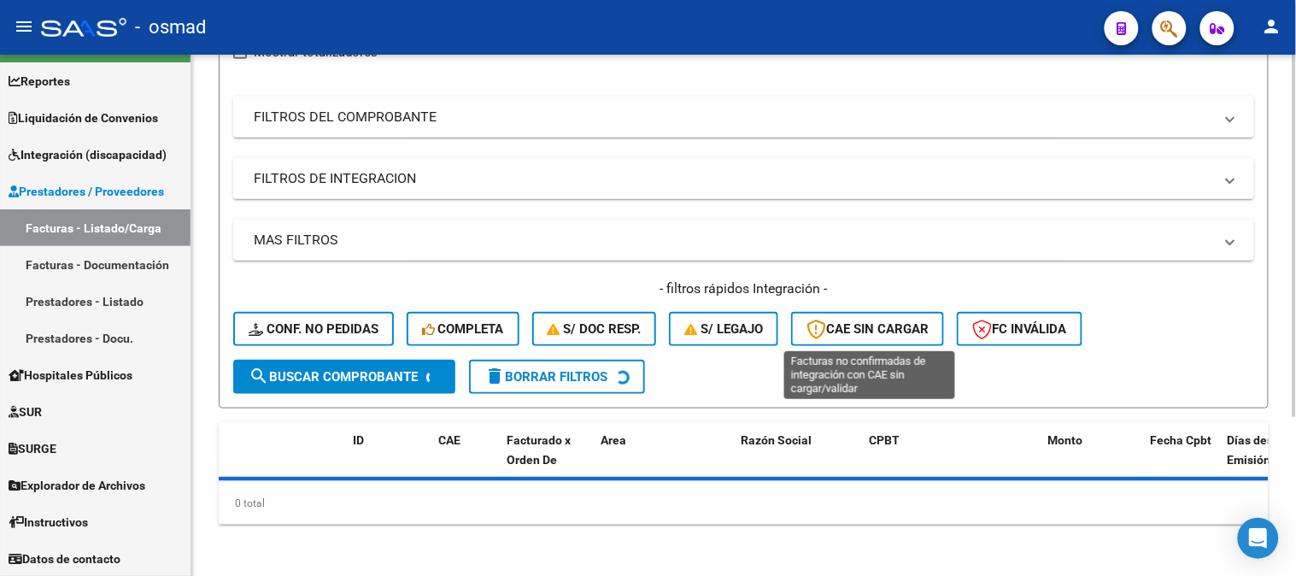
click at [889, 326] on span "CAE SIN CARGAR" at bounding box center [868, 328] width 122 height 15
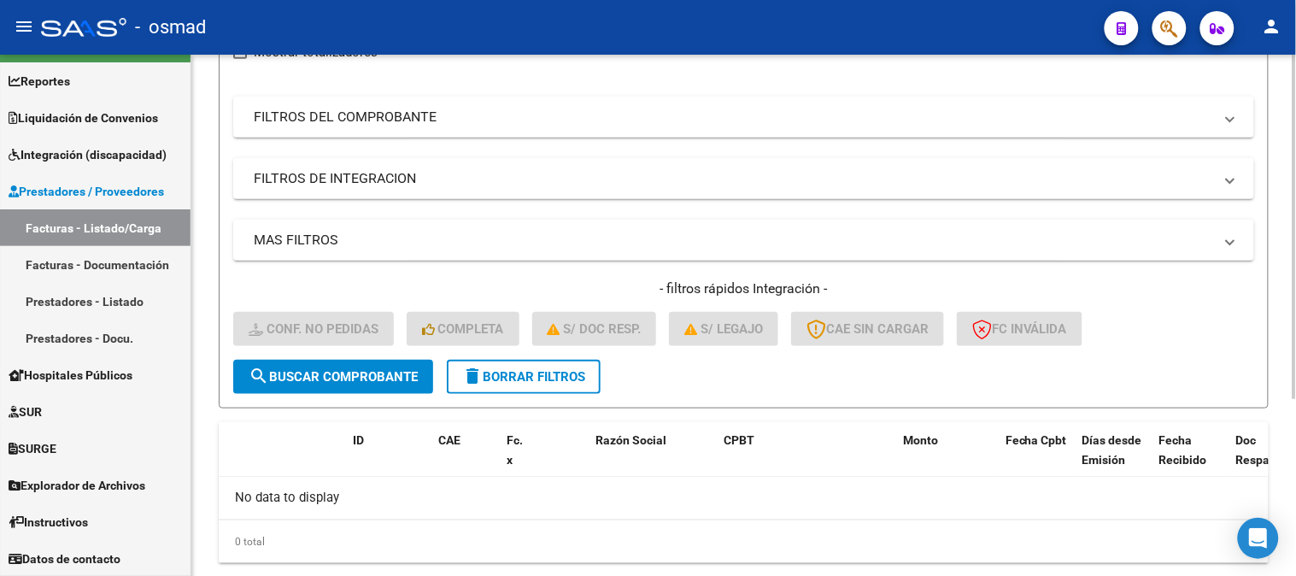
scroll to position [267, 0]
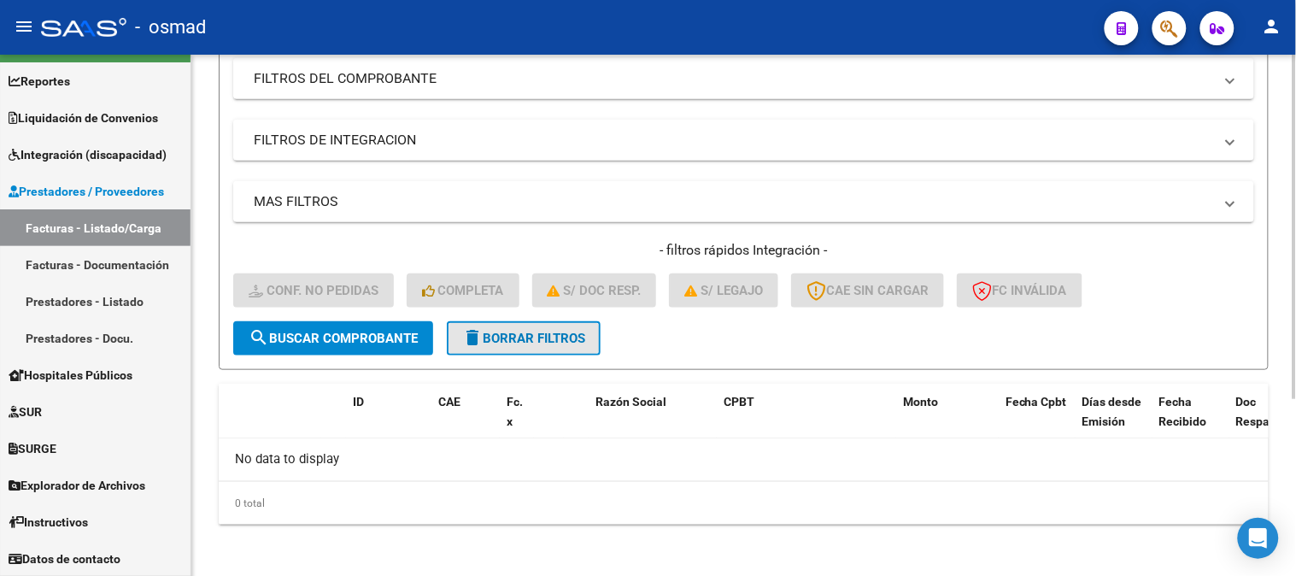
click at [585, 336] on span "delete Borrar Filtros" at bounding box center [523, 338] width 123 height 15
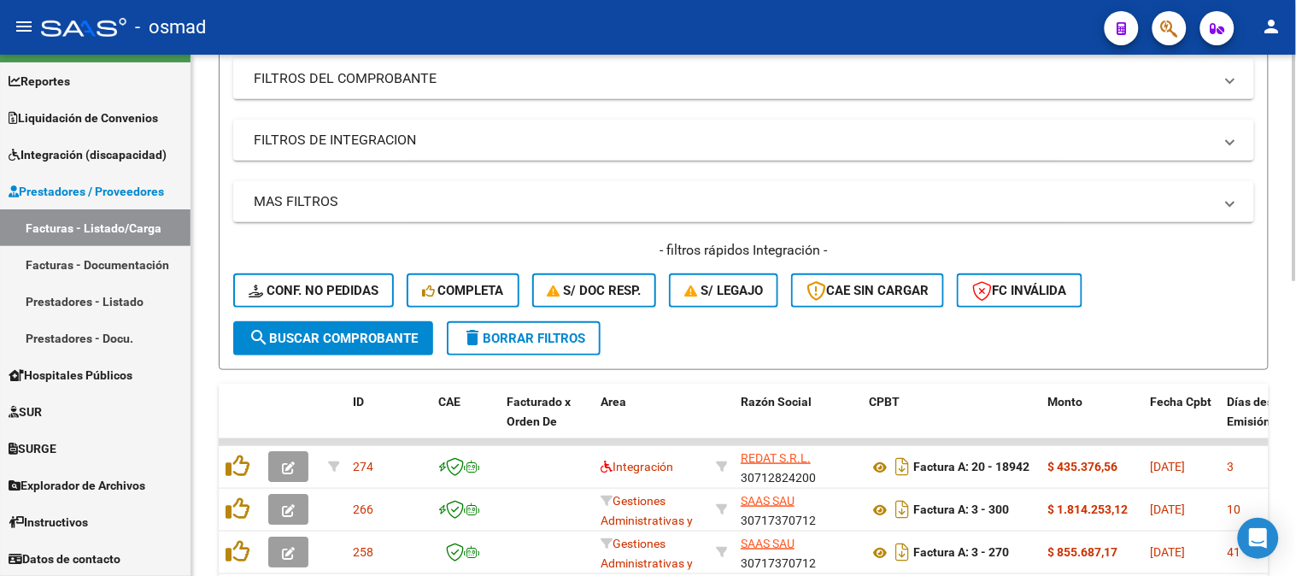
click at [704, 322] on form "Filtros Id Area Area Seleccionar Gerenciador Seleccionar Gerenciador No Confirm…" at bounding box center [744, 153] width 1050 height 434
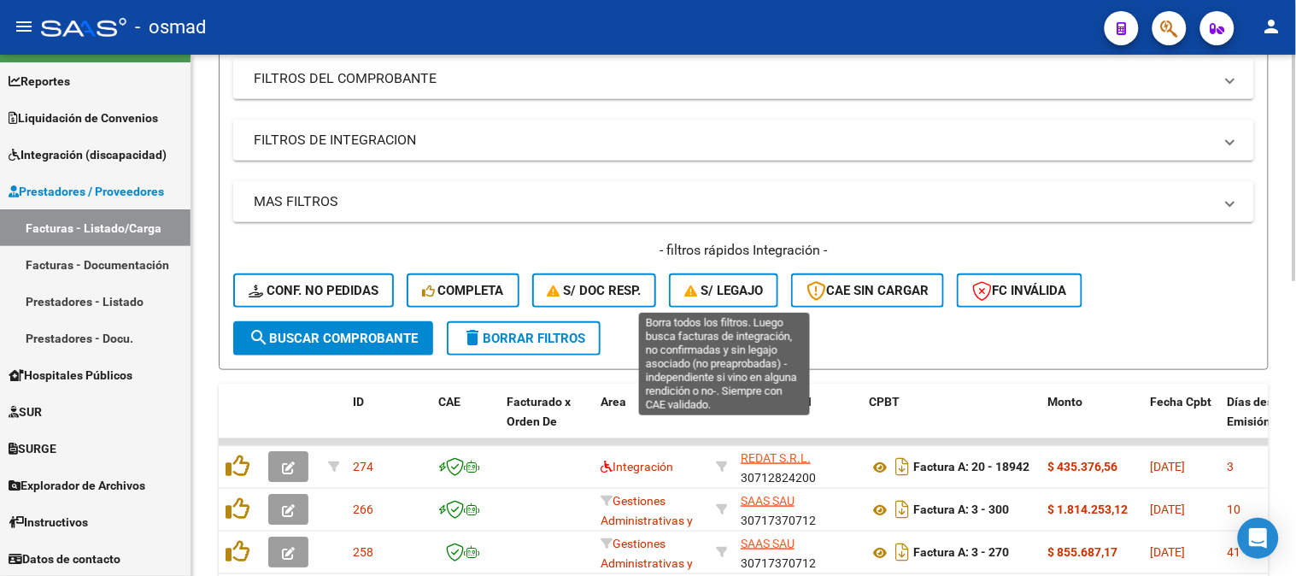
click at [723, 288] on span "S/ legajo" at bounding box center [723, 290] width 79 height 15
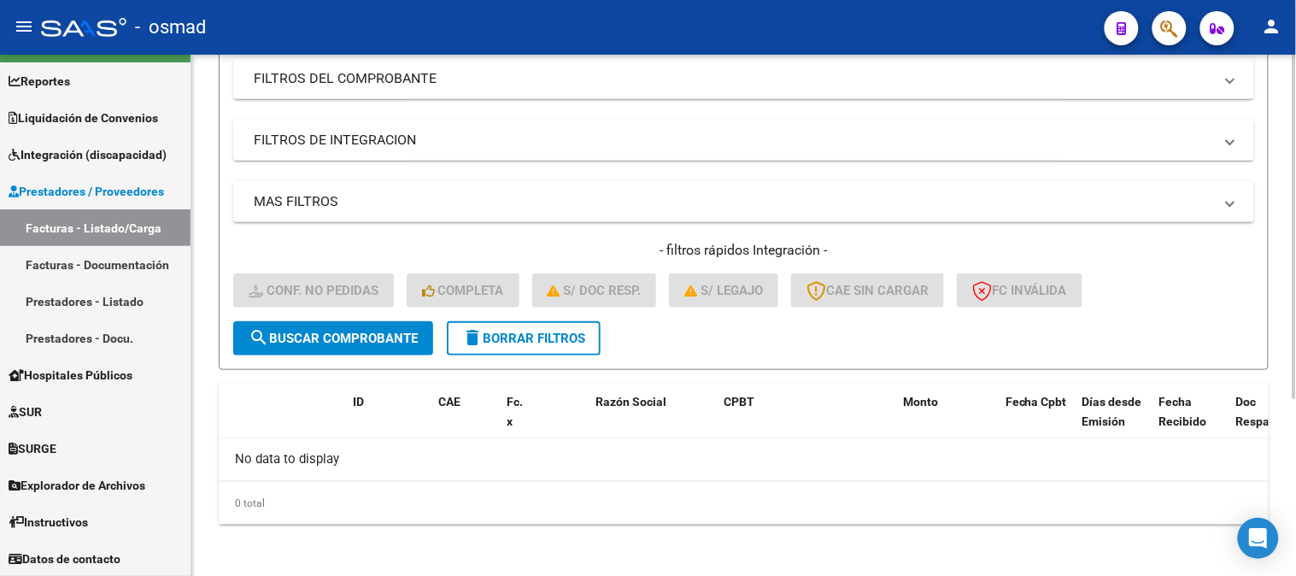
click at [567, 337] on span "delete Borrar Filtros" at bounding box center [523, 338] width 123 height 15
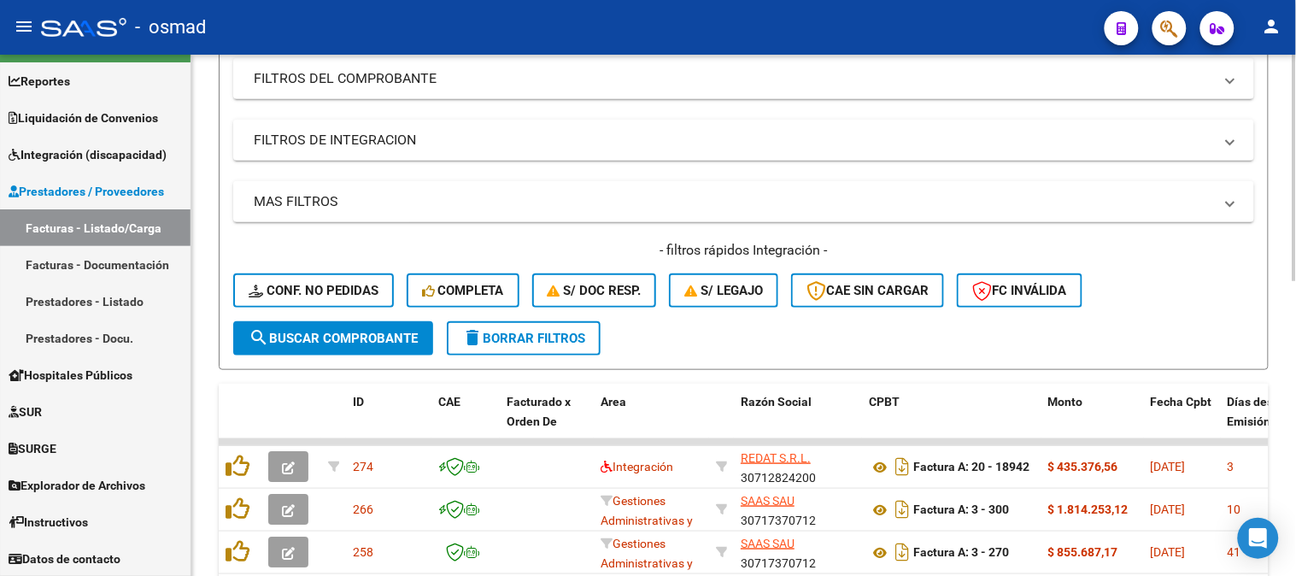
click at [581, 331] on span "delete Borrar Filtros" at bounding box center [523, 338] width 123 height 15
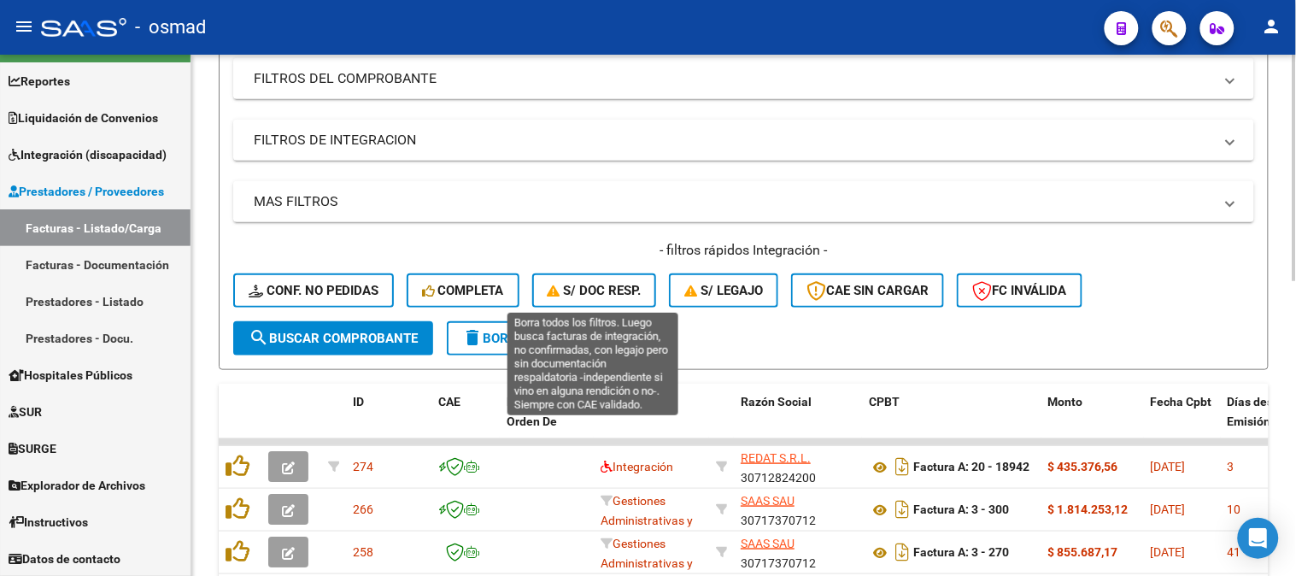
click at [602, 293] on span "S/ Doc Resp." at bounding box center [595, 290] width 94 height 15
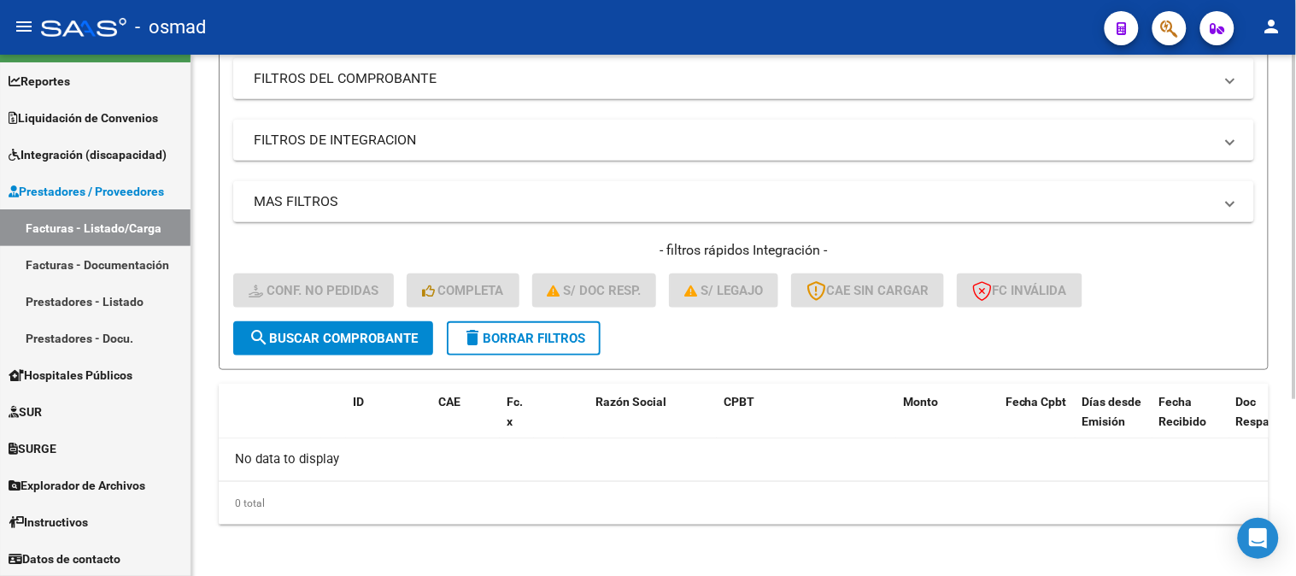
click at [548, 337] on span "delete Borrar Filtros" at bounding box center [523, 338] width 123 height 15
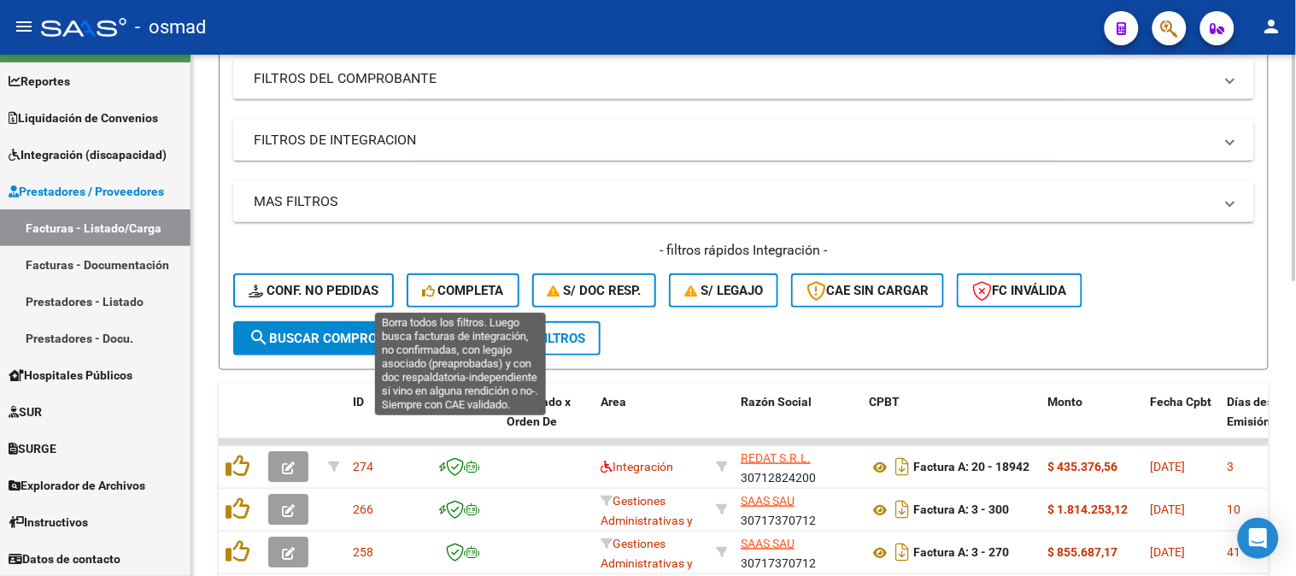
click at [480, 297] on span "Completa" at bounding box center [463, 290] width 82 height 15
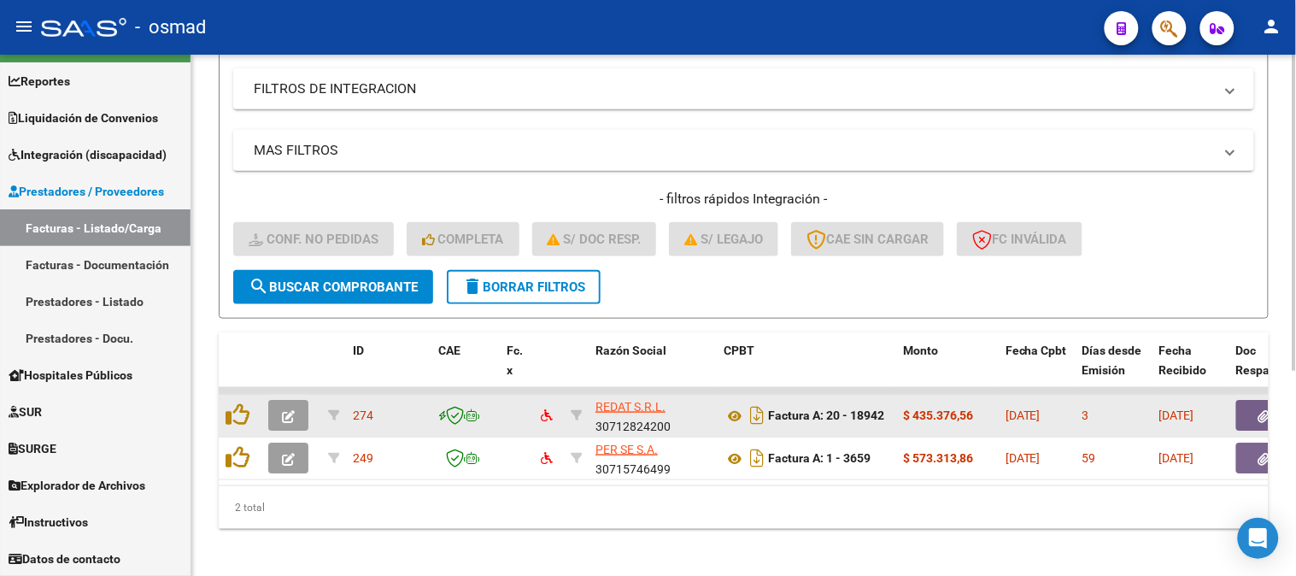
scroll to position [337, 0]
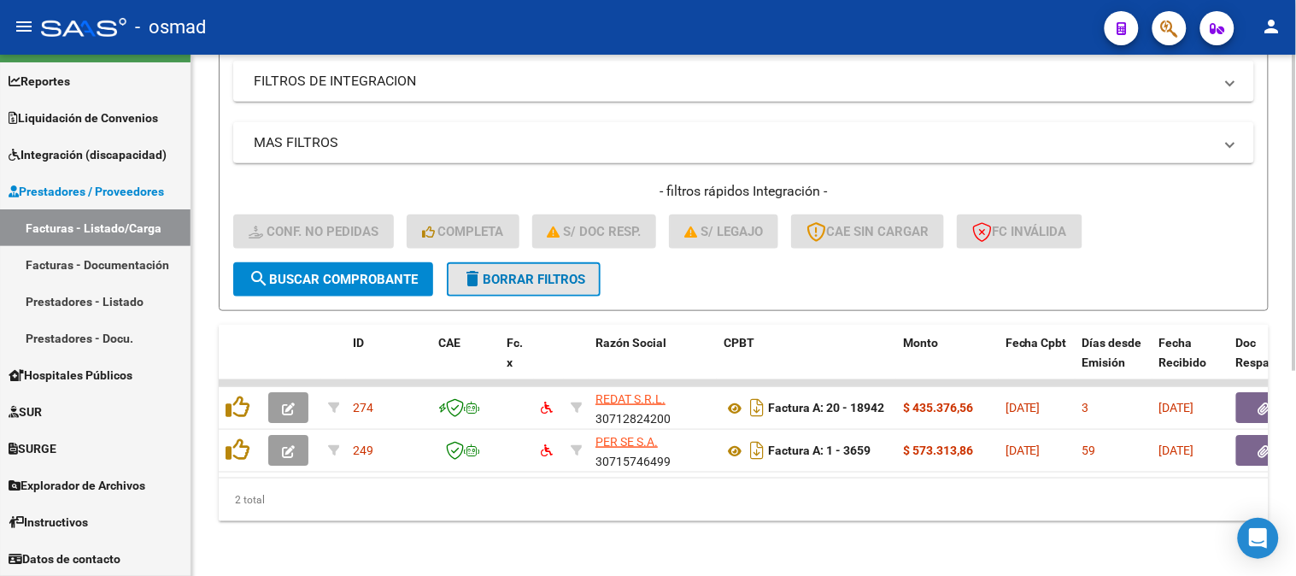
click at [590, 276] on button "delete Borrar Filtros" at bounding box center [524, 279] width 154 height 34
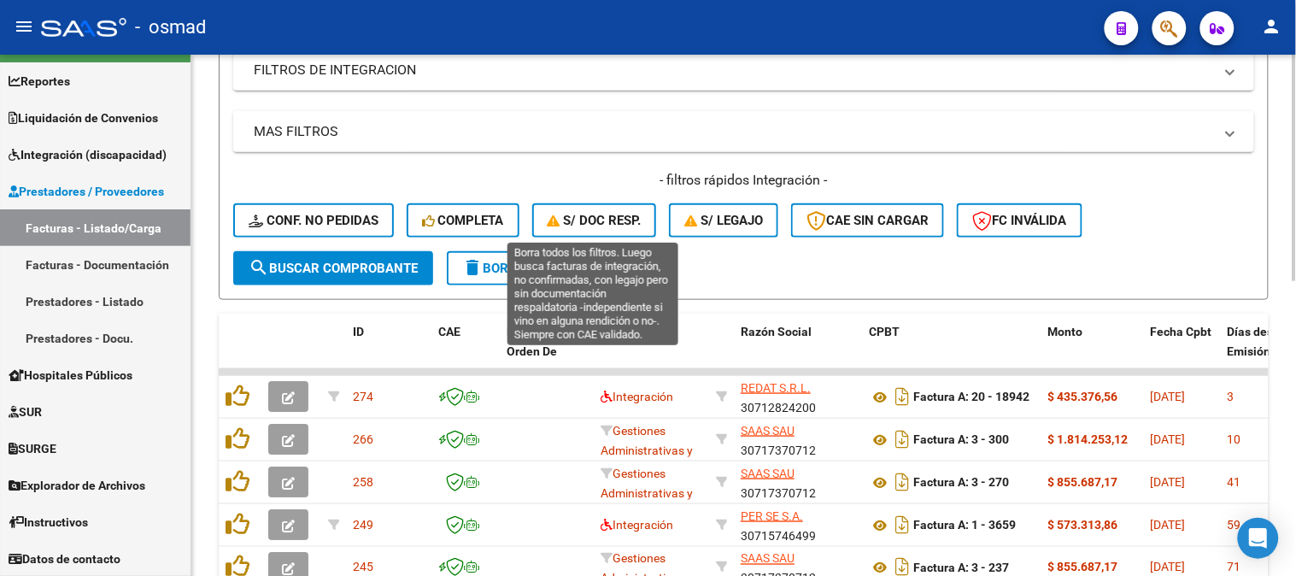
click at [600, 209] on button "S/ Doc Resp." at bounding box center [594, 220] width 125 height 34
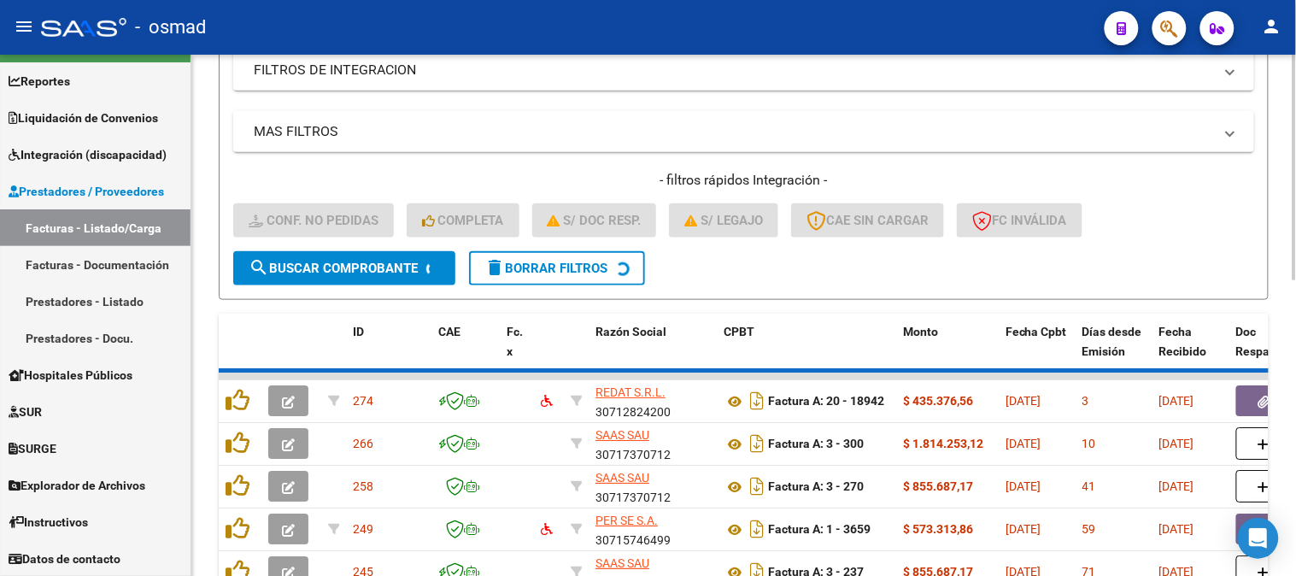
scroll to position [267, 0]
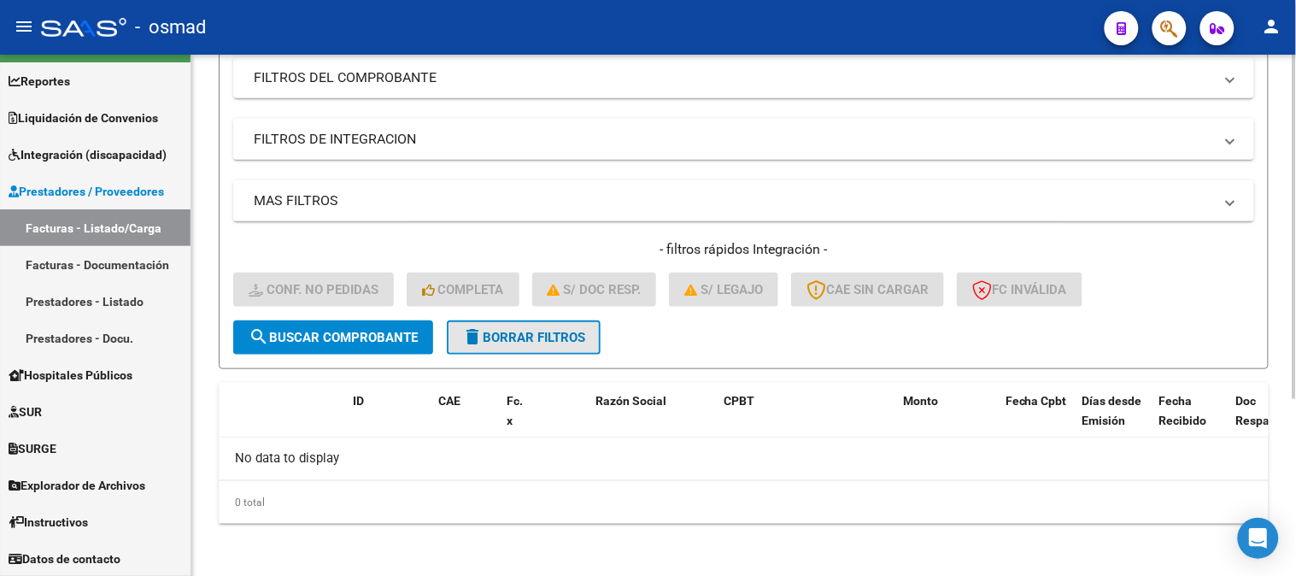
click at [550, 334] on span "delete Borrar Filtros" at bounding box center [523, 337] width 123 height 15
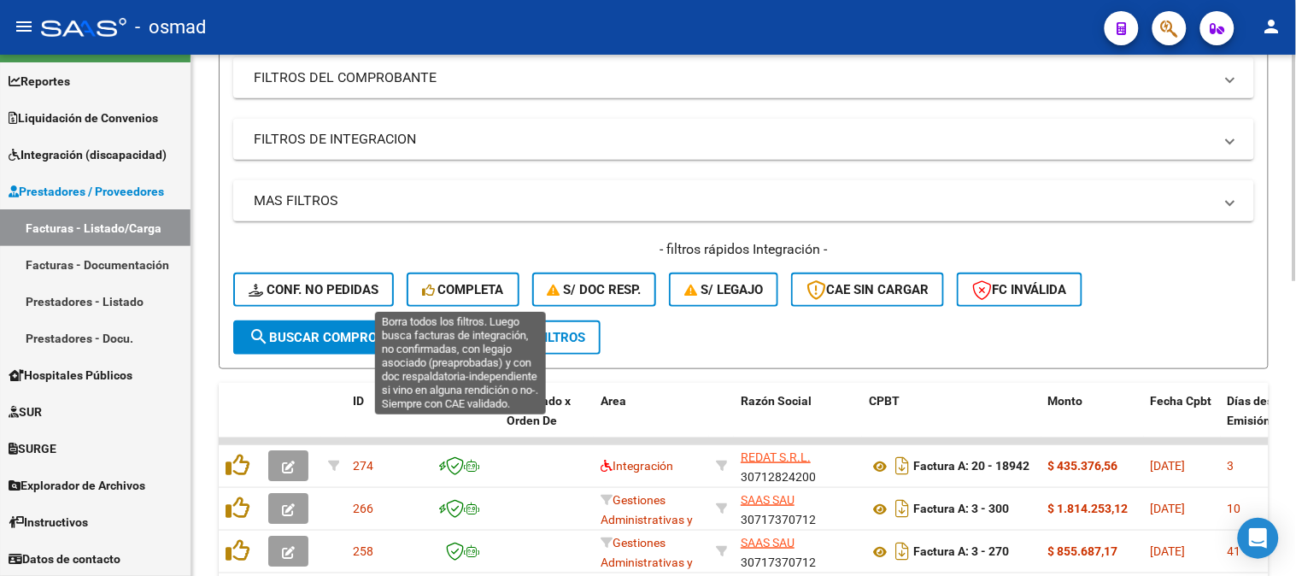
click at [473, 292] on span "Completa" at bounding box center [463, 289] width 82 height 15
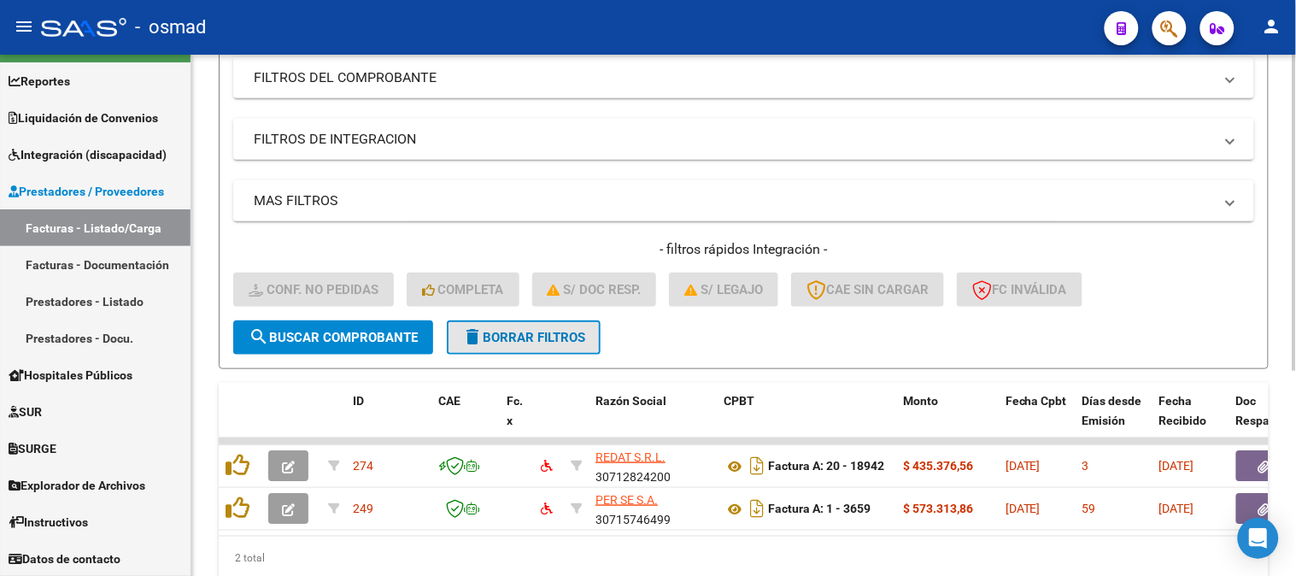
click at [573, 331] on span "delete Borrar Filtros" at bounding box center [523, 337] width 123 height 15
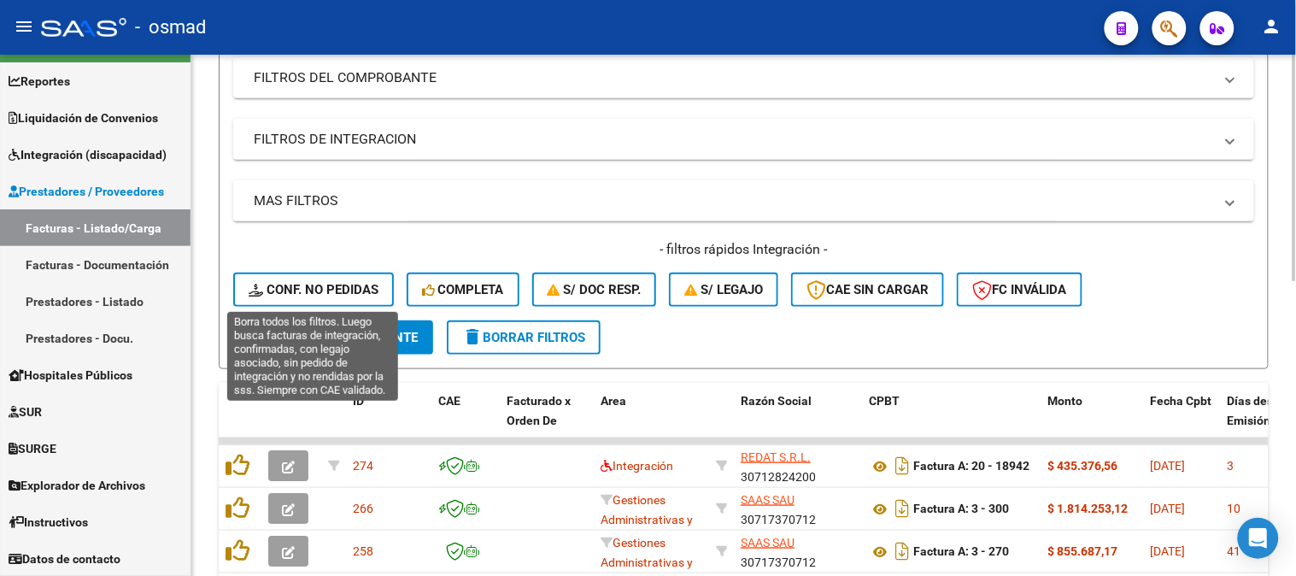
click at [352, 291] on span "Conf. no pedidas" at bounding box center [314, 289] width 130 height 15
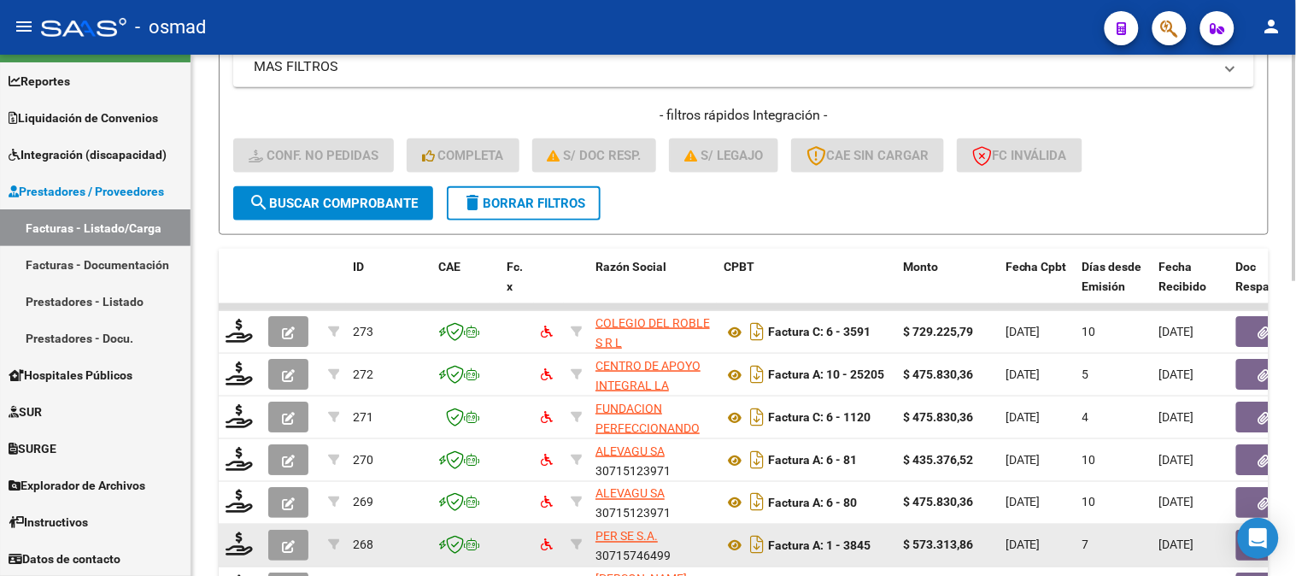
scroll to position [457, 0]
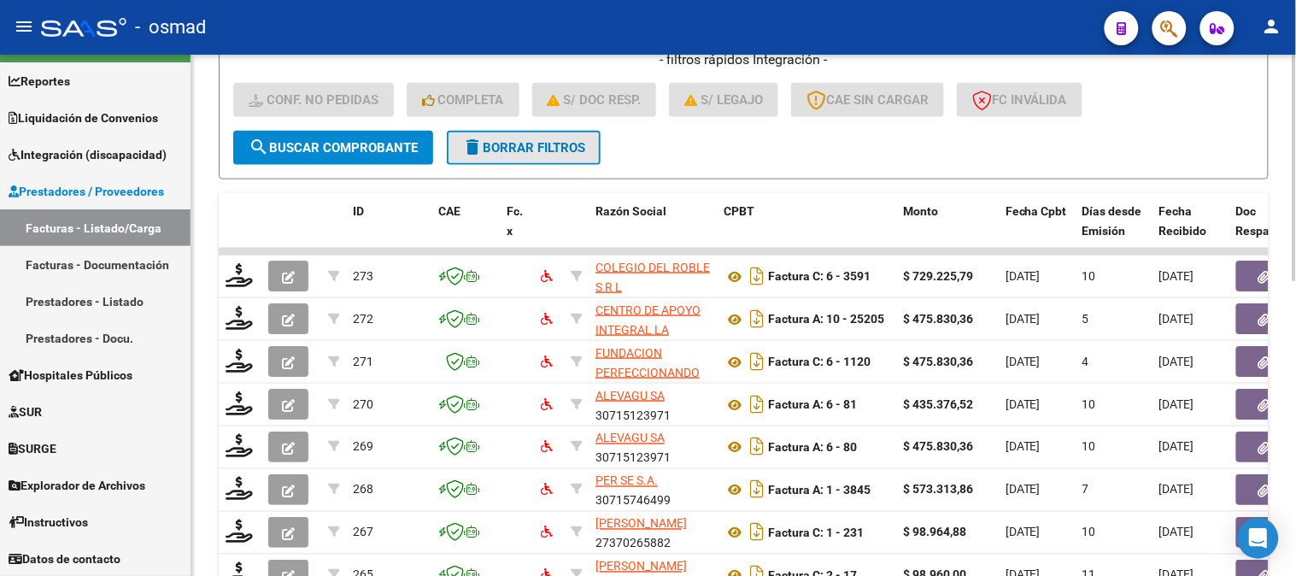
click at [584, 152] on span "delete Borrar Filtros" at bounding box center [523, 147] width 123 height 15
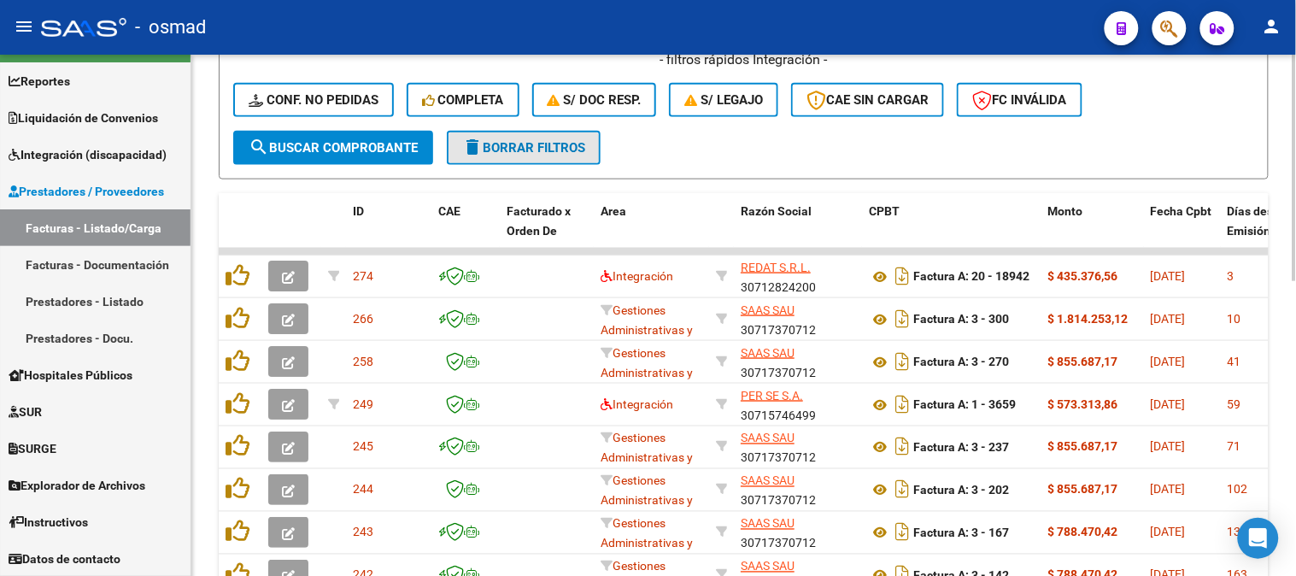
click at [573, 150] on span "delete Borrar Filtros" at bounding box center [523, 147] width 123 height 15
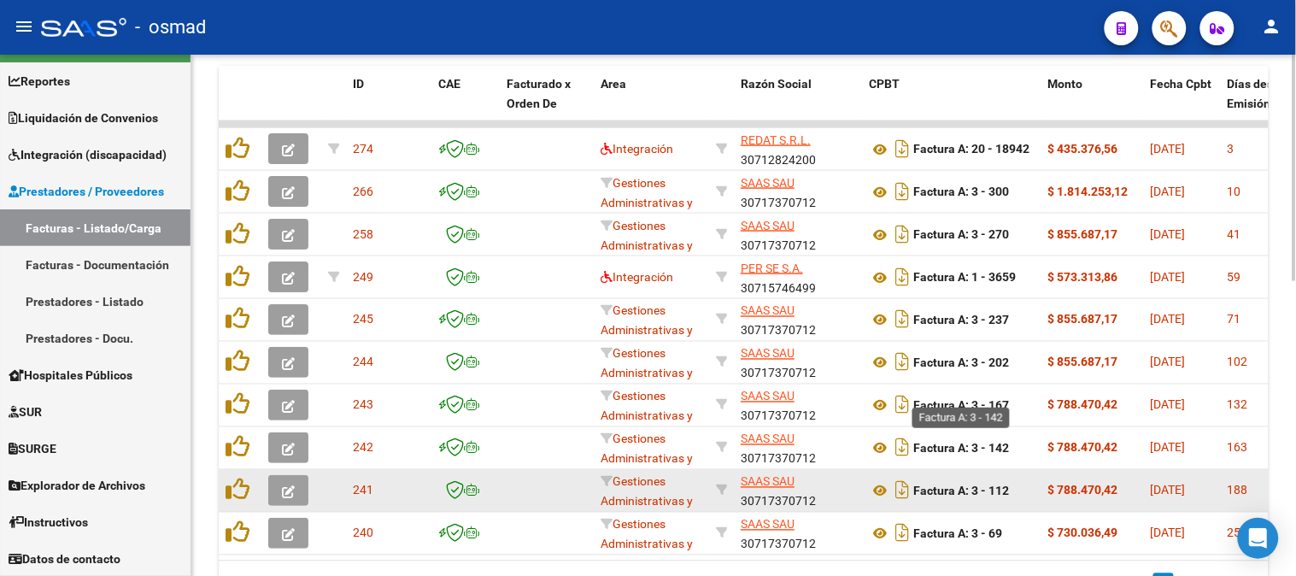
scroll to position [647, 0]
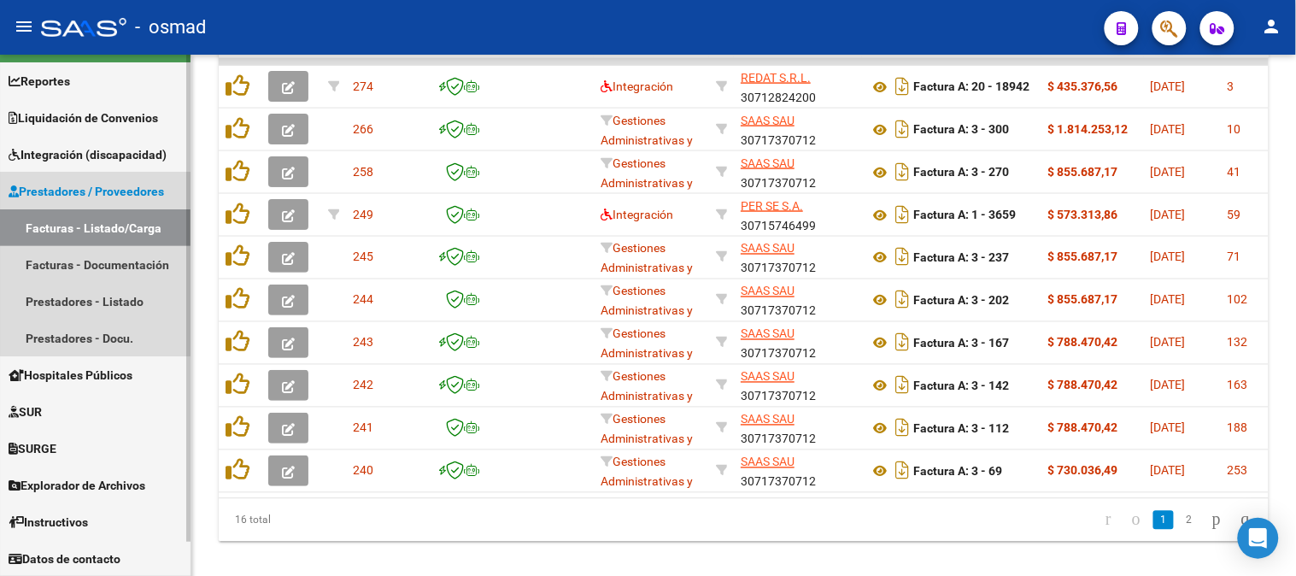
click at [120, 186] on span "Prestadores / Proveedores" at bounding box center [87, 191] width 156 height 19
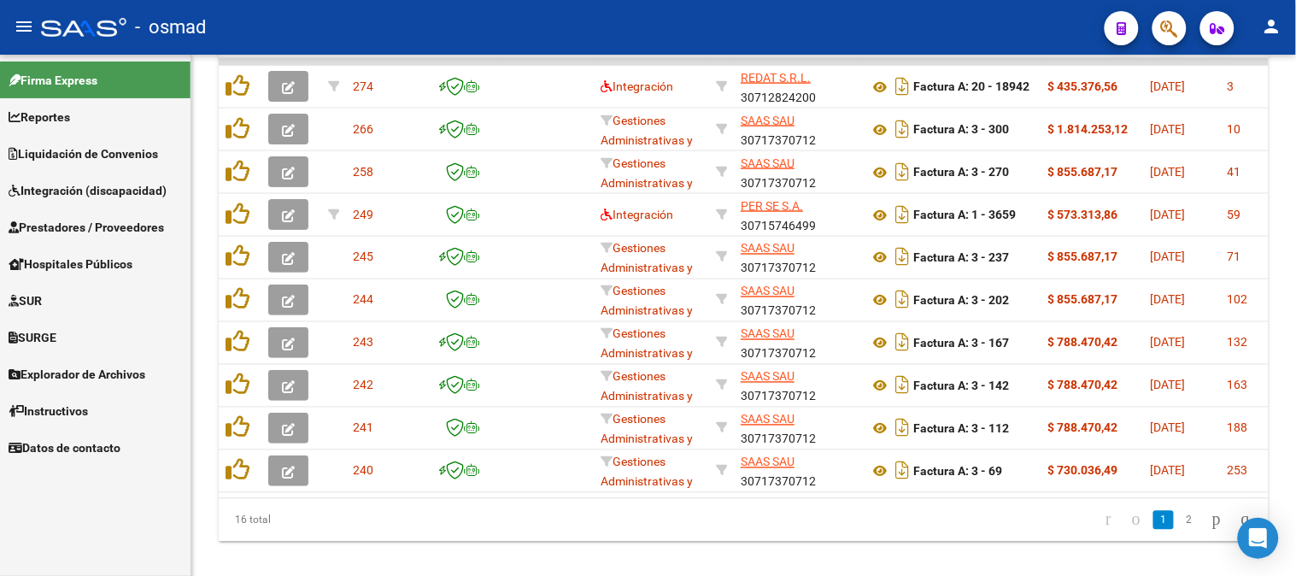
scroll to position [0, 0]
click at [117, 224] on span "Prestadores / Proveedores" at bounding box center [87, 227] width 156 height 19
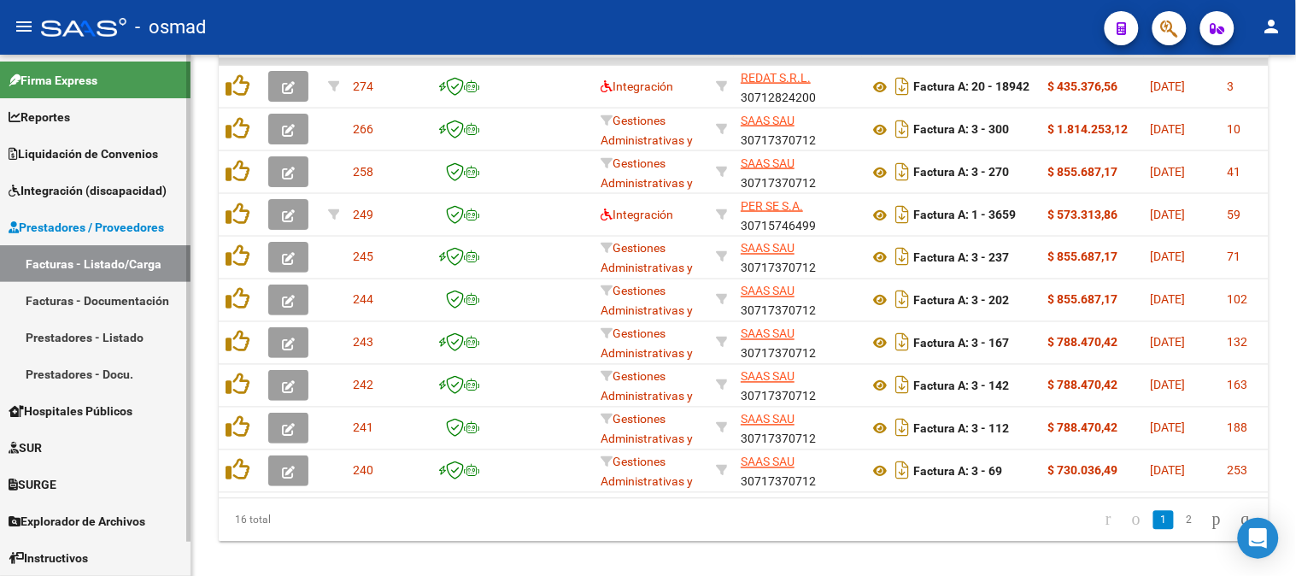
click at [109, 258] on link "Facturas - Listado/Carga" at bounding box center [95, 263] width 191 height 37
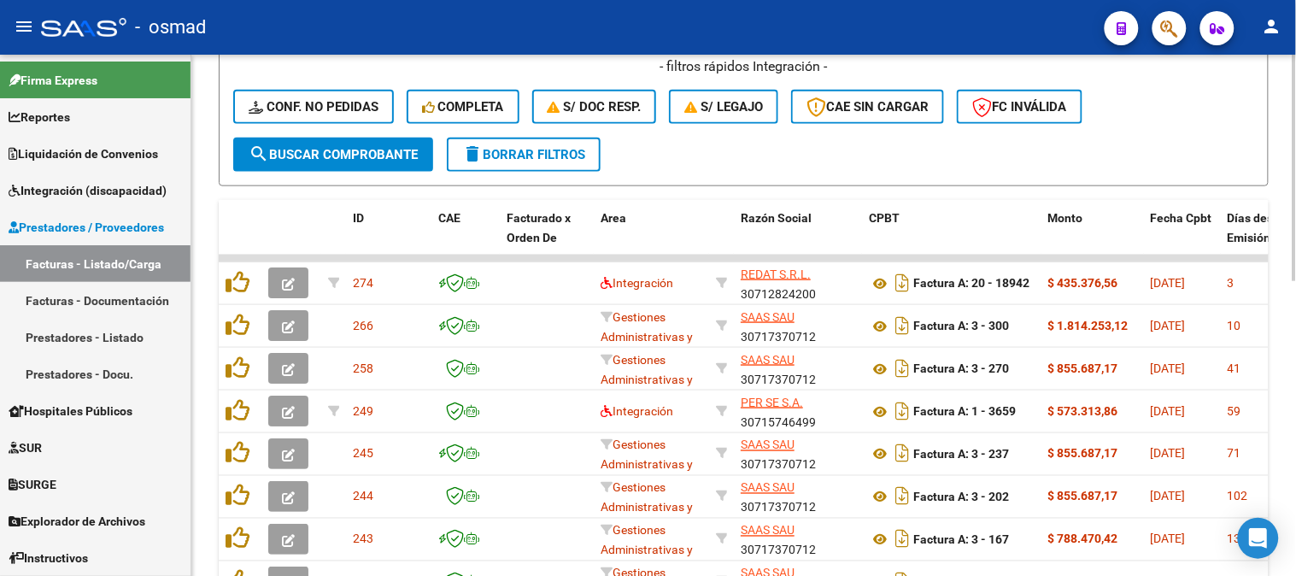
scroll to position [362, 0]
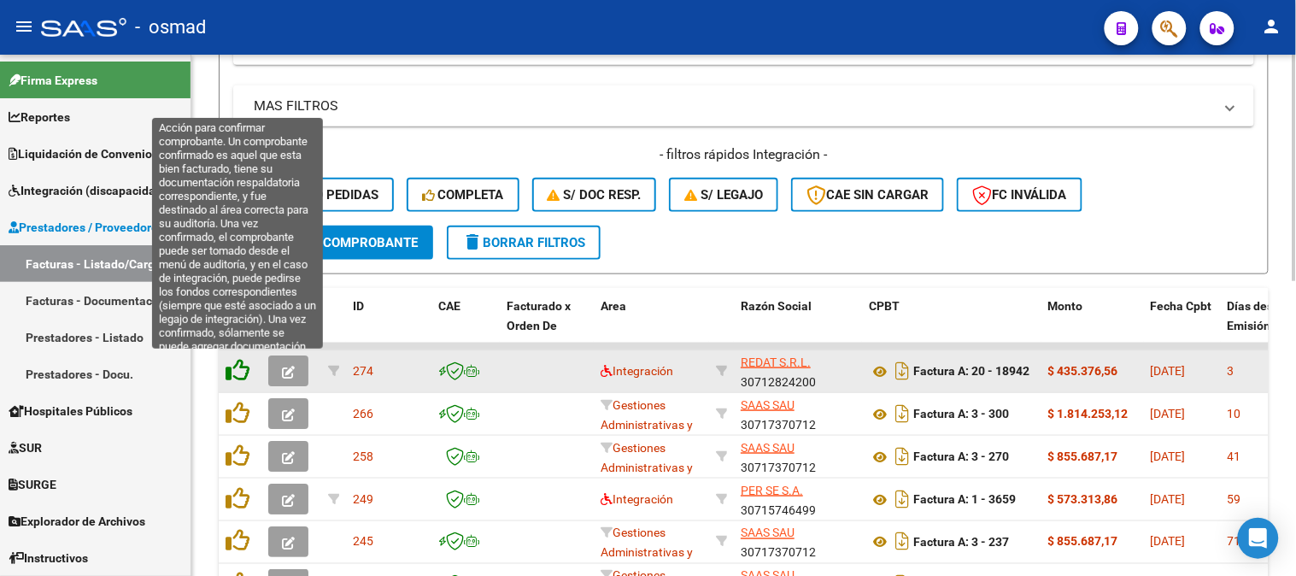
click at [237, 367] on icon at bounding box center [238, 370] width 24 height 24
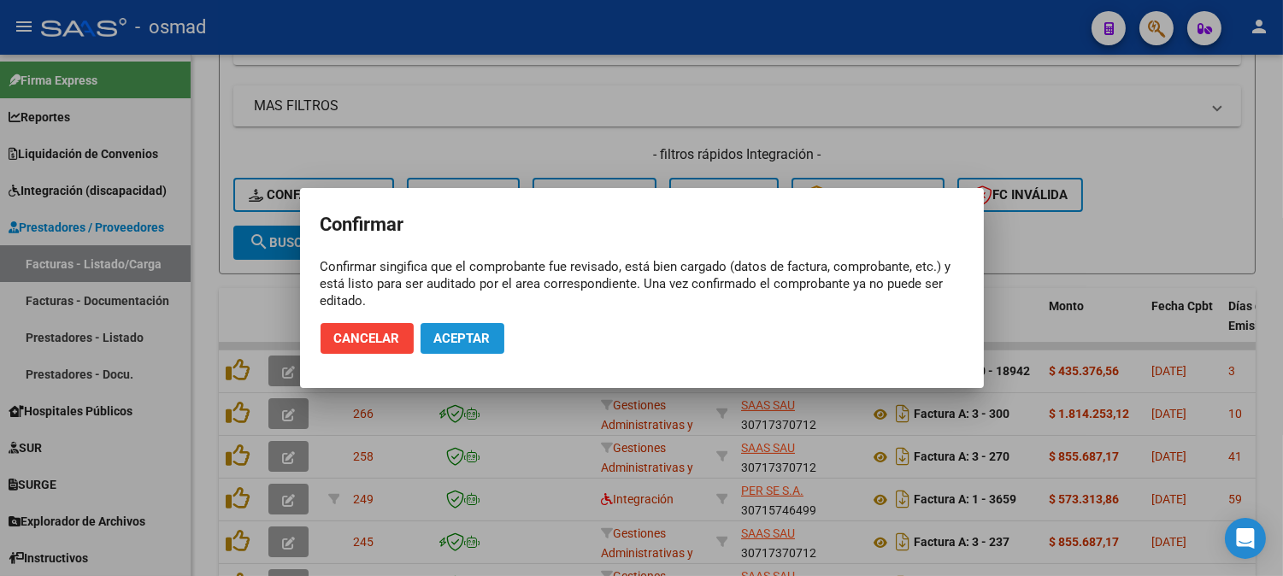
click at [472, 342] on span "Aceptar" at bounding box center [462, 338] width 56 height 15
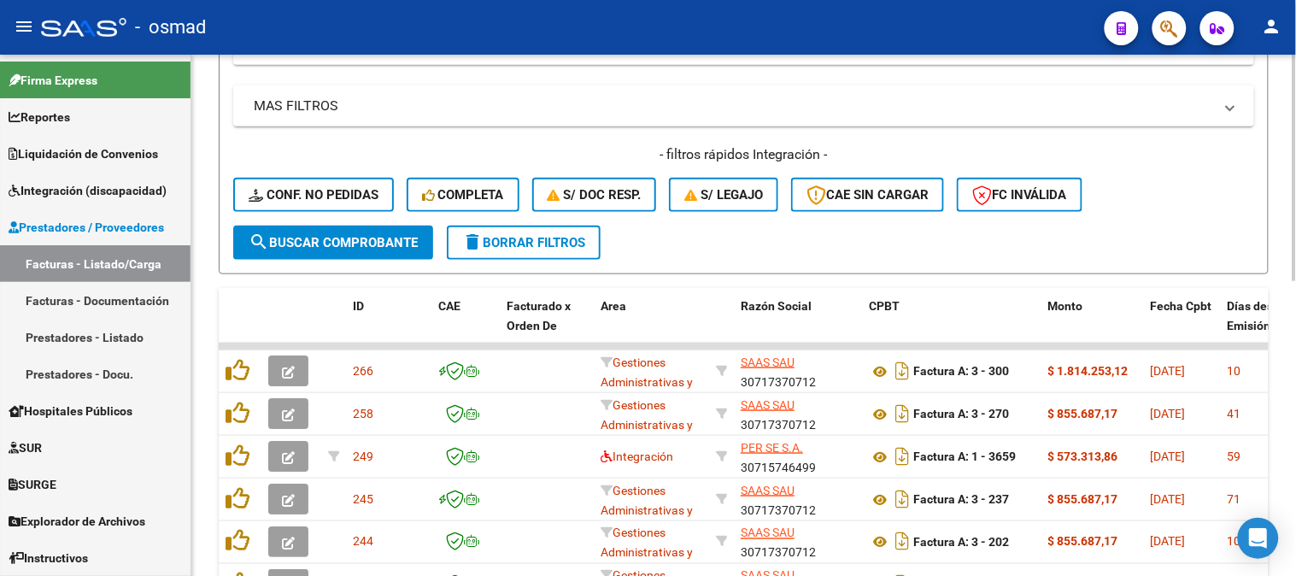
click at [567, 244] on span "delete Borrar Filtros" at bounding box center [523, 242] width 123 height 15
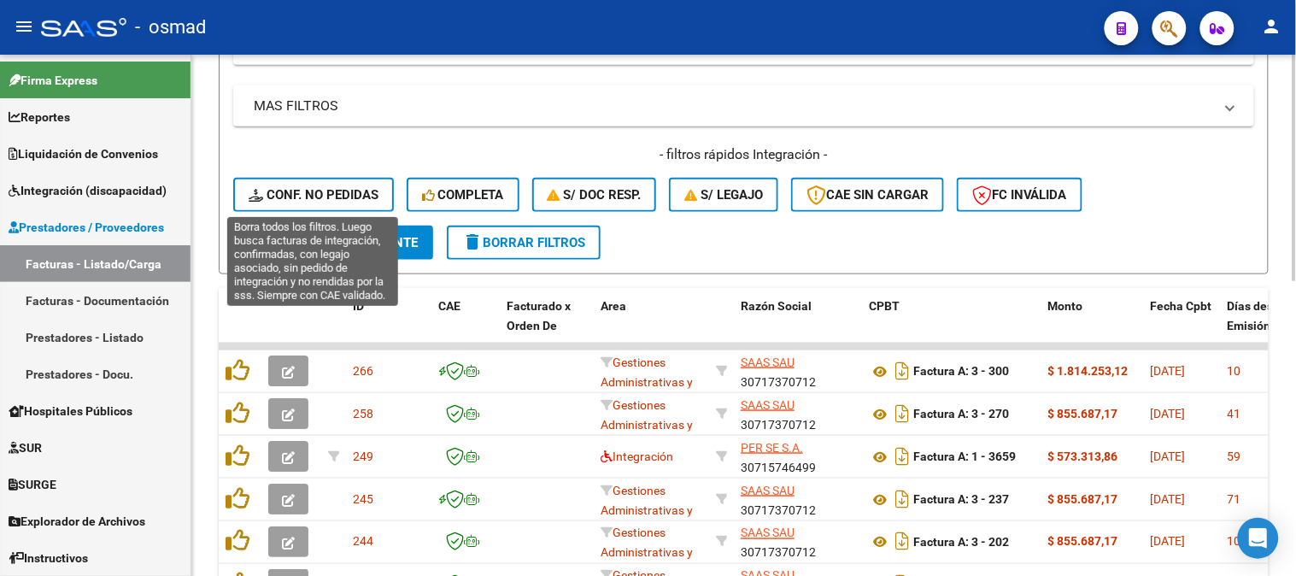
click at [334, 189] on span "Conf. no pedidas" at bounding box center [314, 194] width 130 height 15
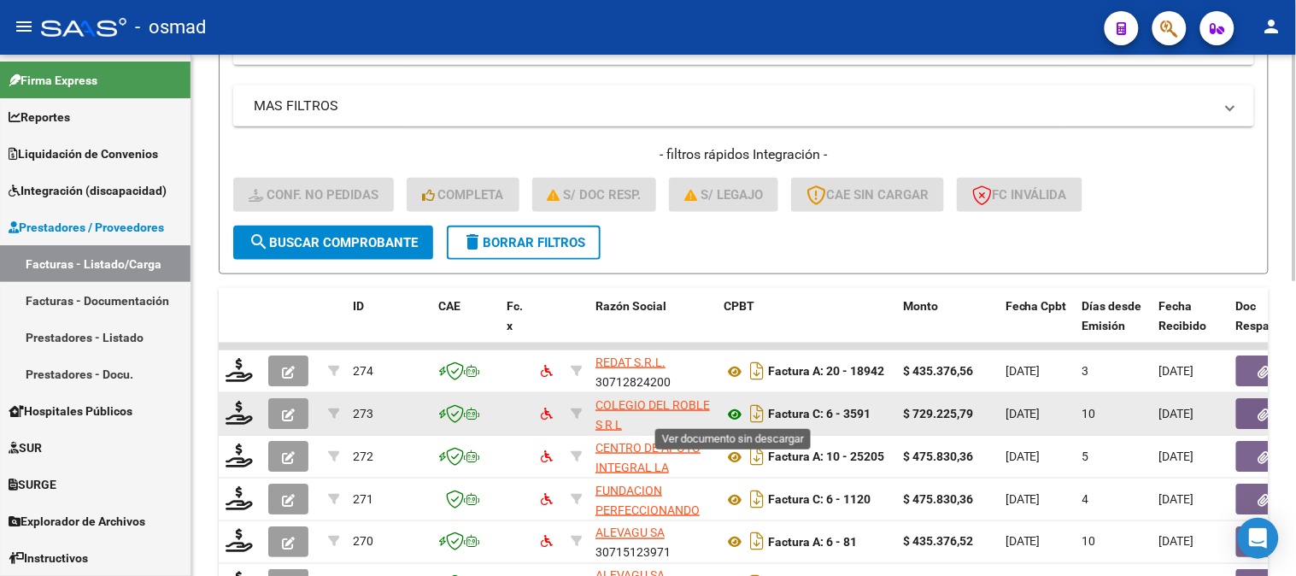
click at [740, 407] on icon at bounding box center [735, 414] width 22 height 21
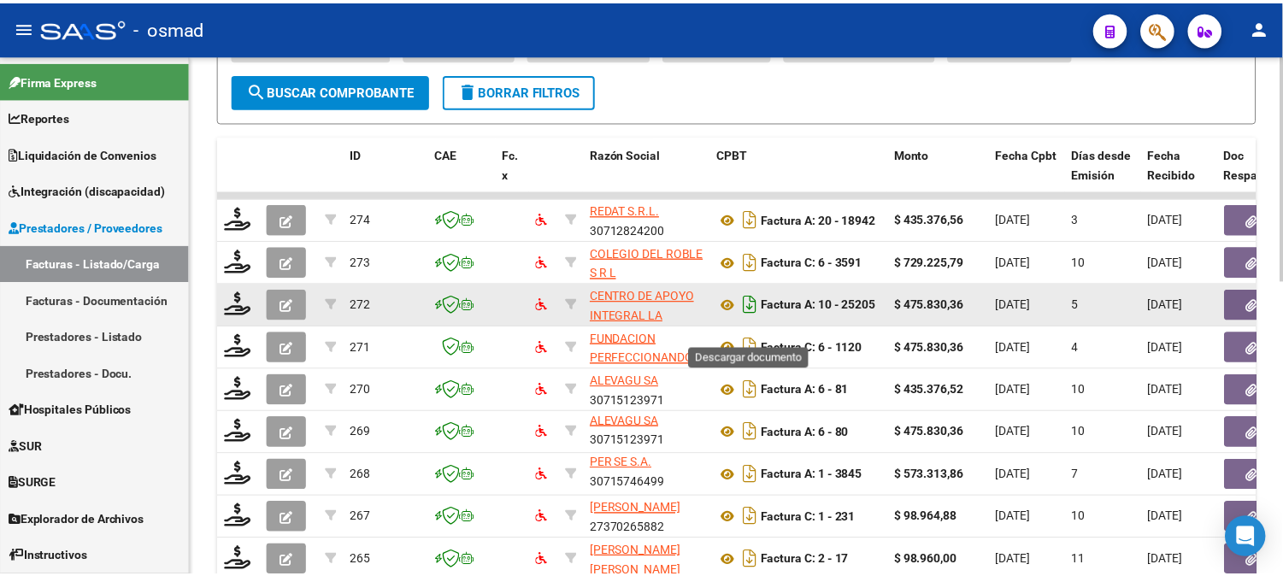
scroll to position [489, 0]
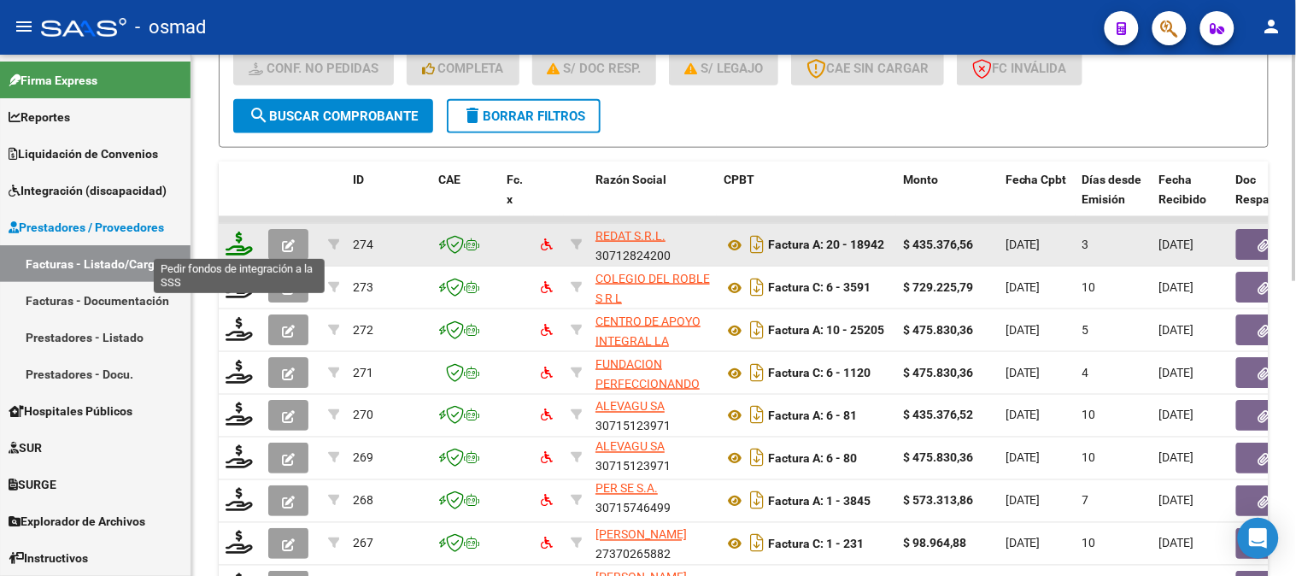
click at [236, 246] on icon at bounding box center [239, 244] width 27 height 24
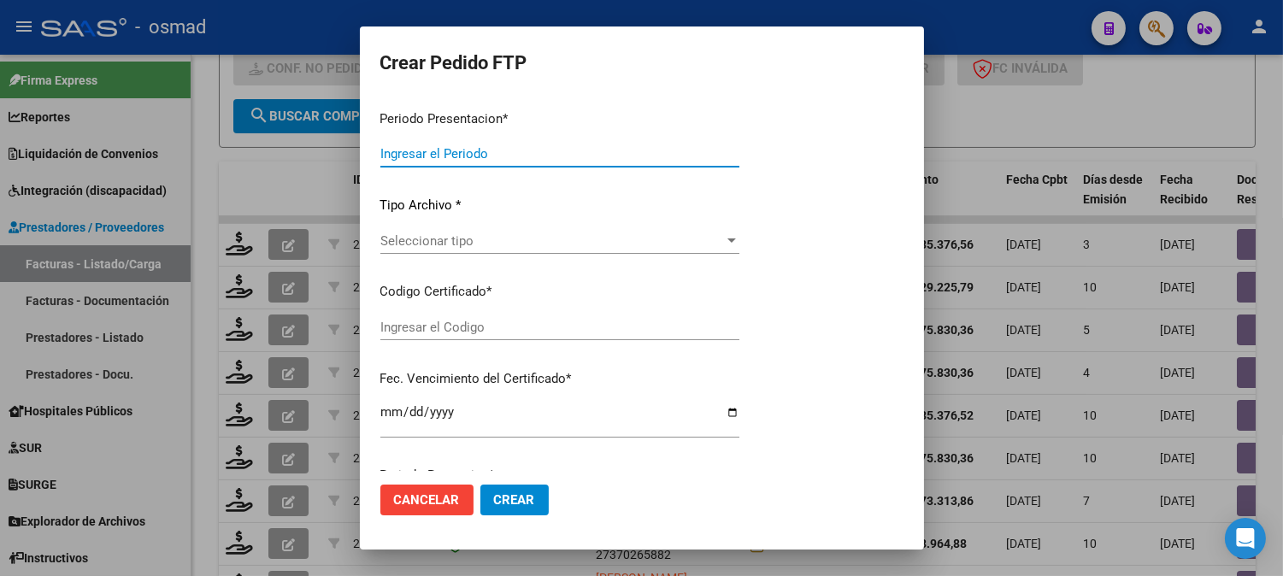
type input "202507"
type input "$ 435.376,56"
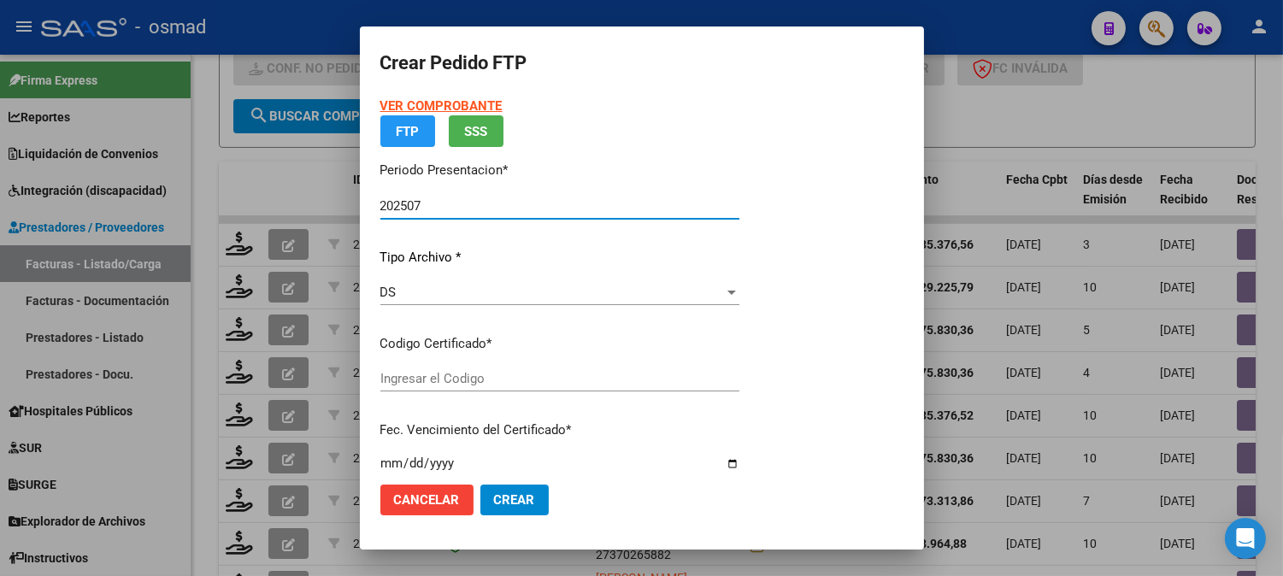
type input "ARG02000585825702024020120290201CBA516"
type input "2029-02-01"
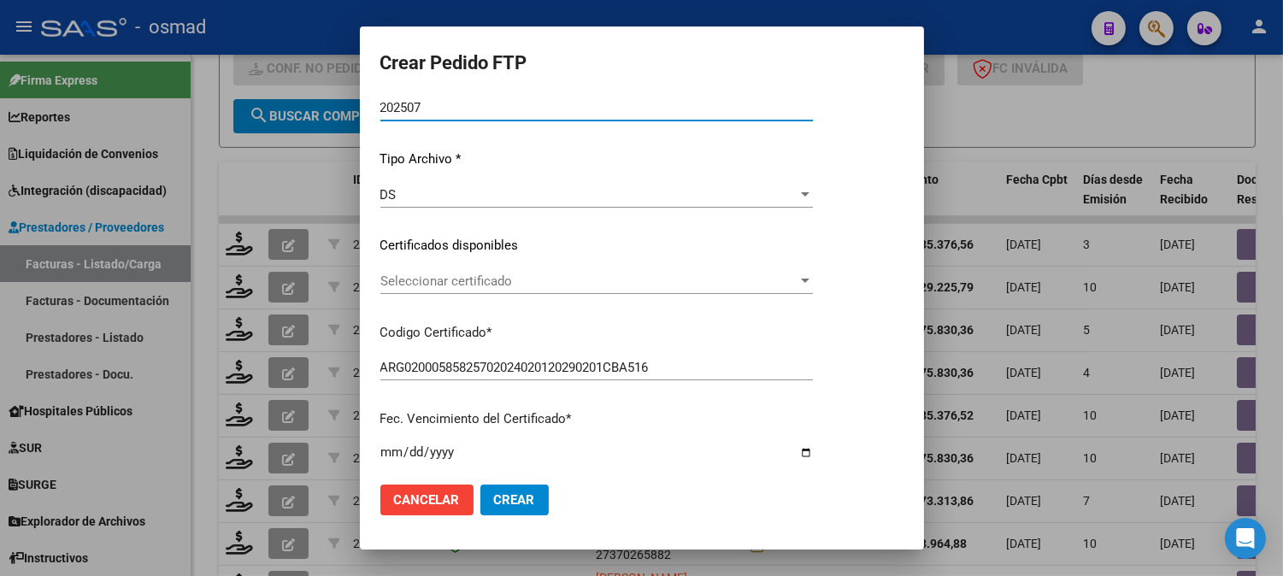
scroll to position [190, 0]
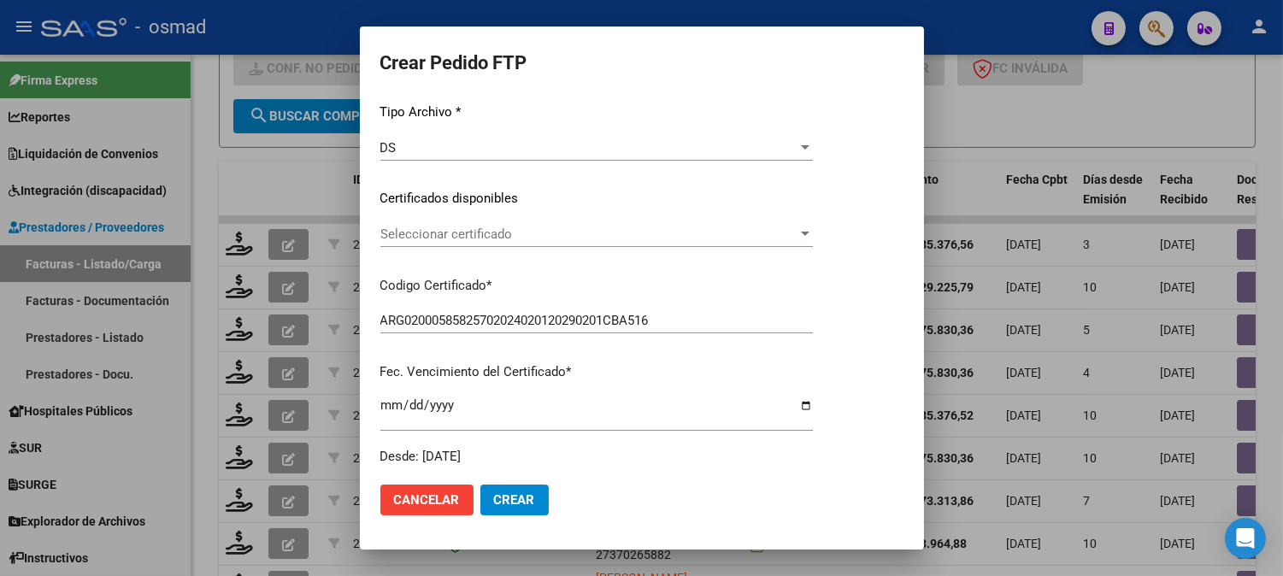
click at [813, 231] on div at bounding box center [804, 234] width 15 height 14
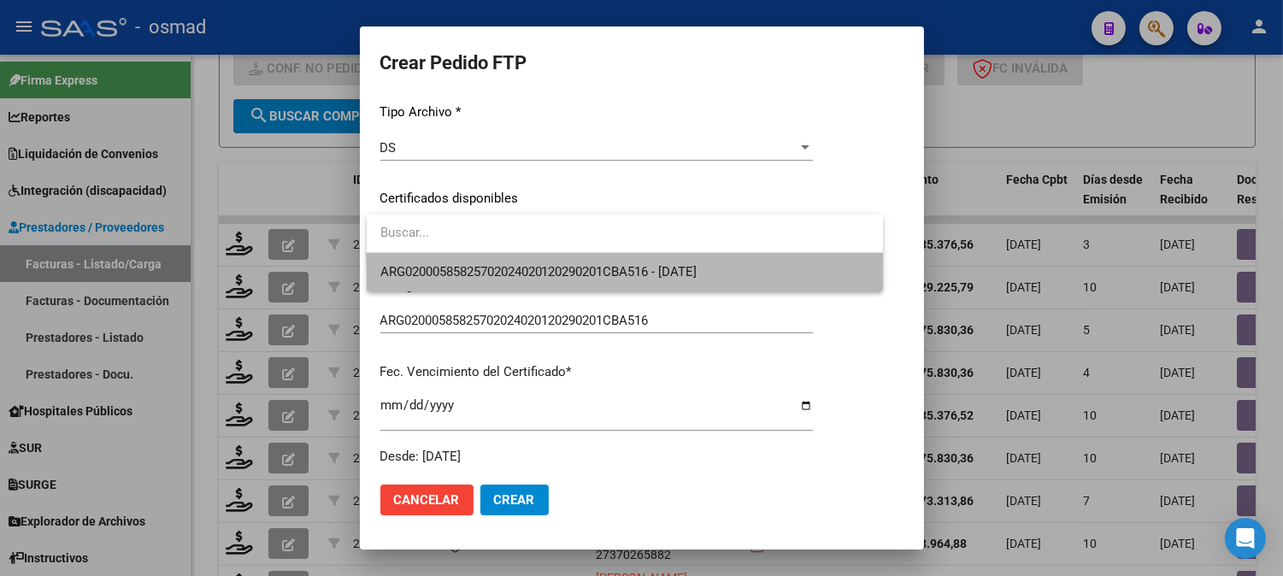
click at [795, 260] on span "ARG02000585825702024020120290201CBA516 - 2029-02-01" at bounding box center [624, 272] width 489 height 38
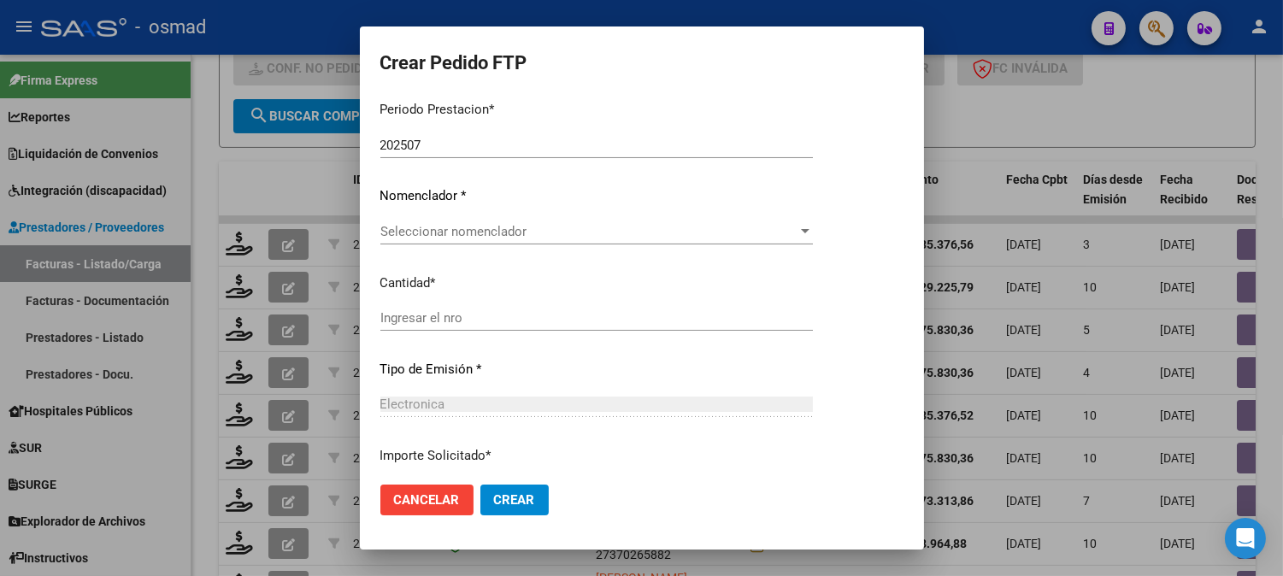
scroll to position [569, 0]
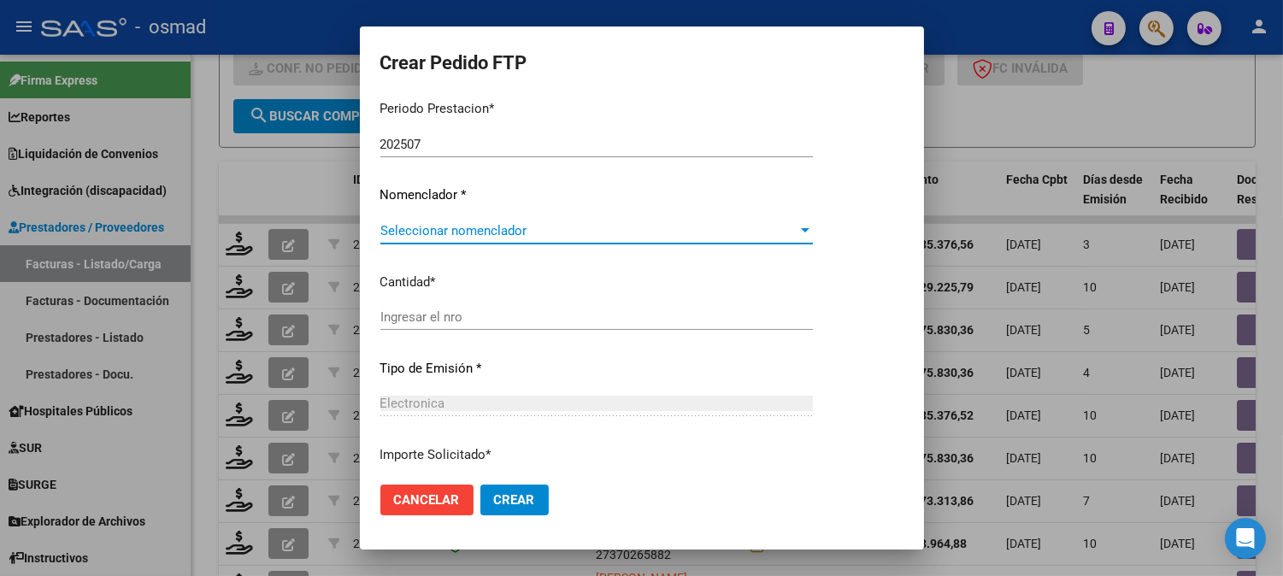
click at [809, 232] on div at bounding box center [805, 230] width 9 height 4
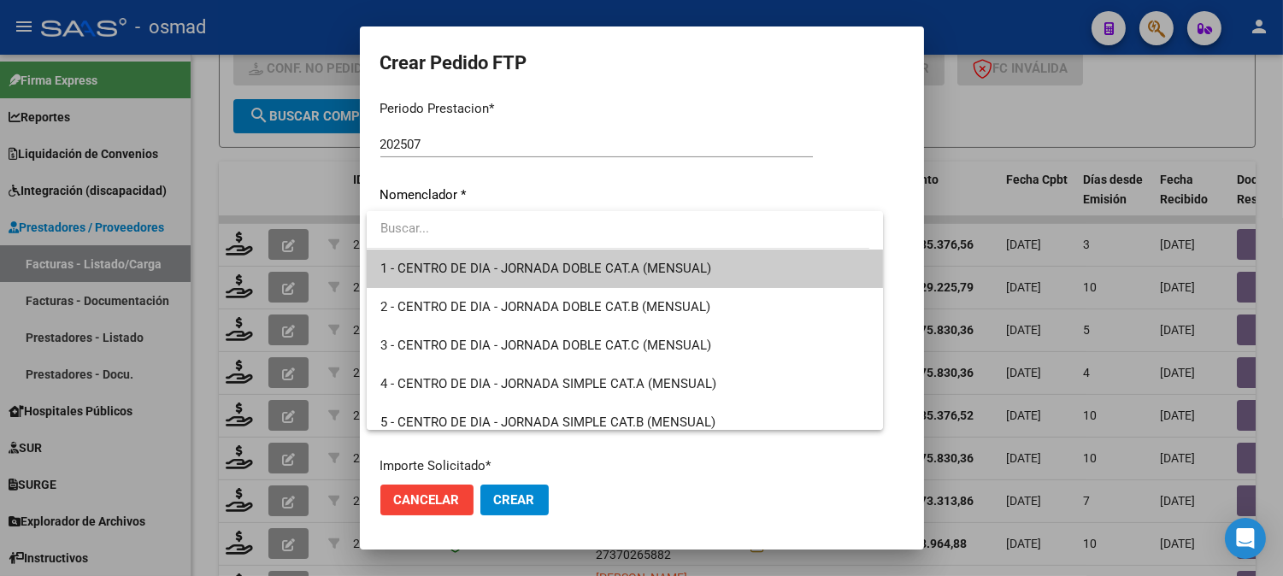
click at [269, 145] on div at bounding box center [641, 288] width 1283 height 576
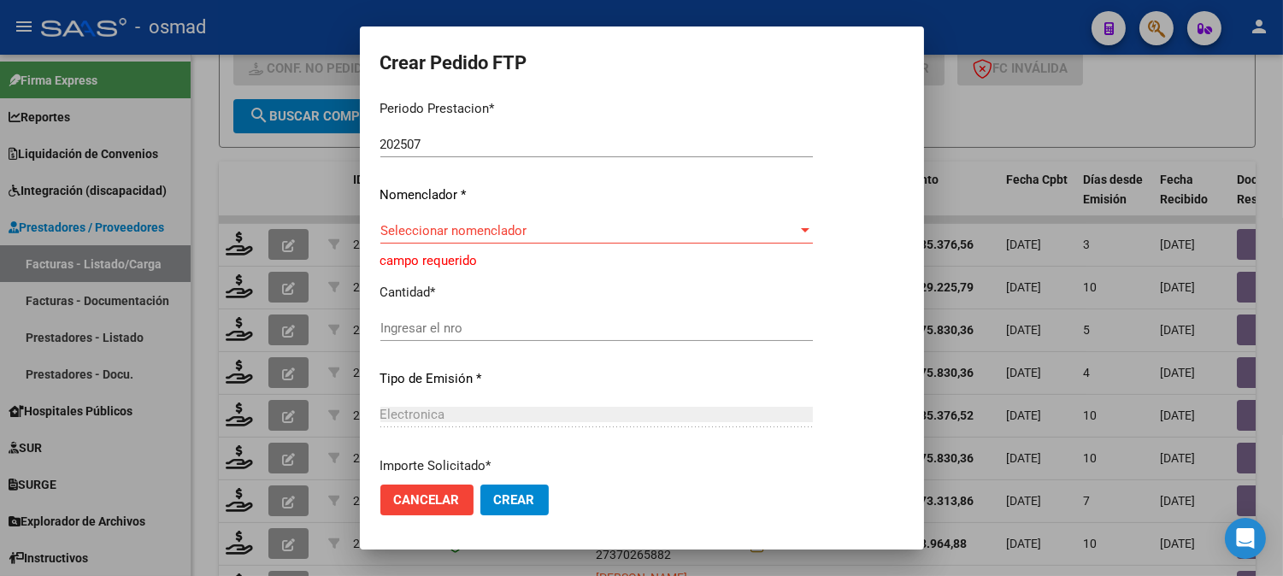
drag, startPoint x: 558, startPoint y: 38, endPoint x: 678, endPoint y: 73, distance: 125.5
click at [678, 73] on mat-dialog-container "Crear Pedido FTP VER COMPROBANTE ARCA Padrón Afiliado: COLQUE LIONEL DEYVIS CUI…" at bounding box center [642, 287] width 564 height 523
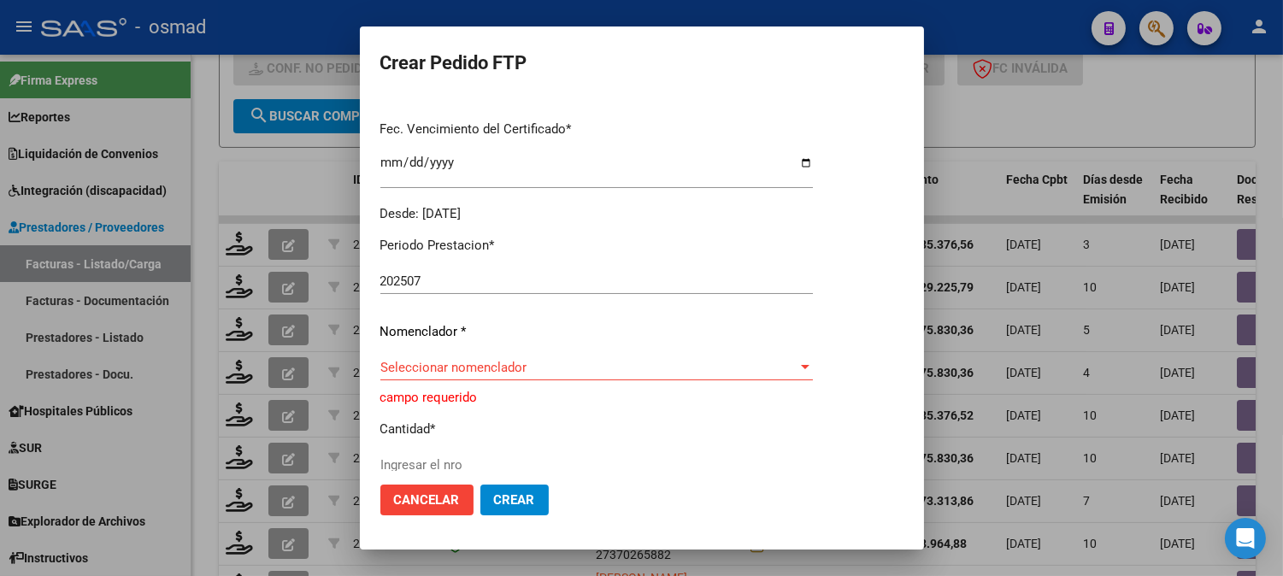
scroll to position [474, 0]
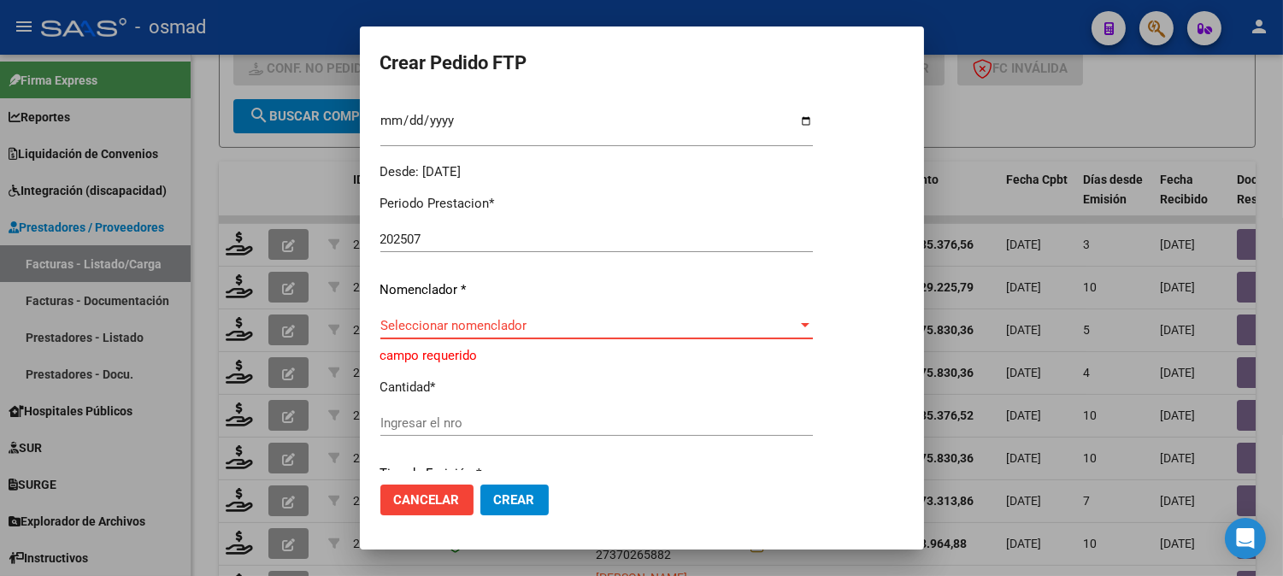
click at [655, 322] on span "Seleccionar nomenclador" at bounding box center [588, 325] width 417 height 15
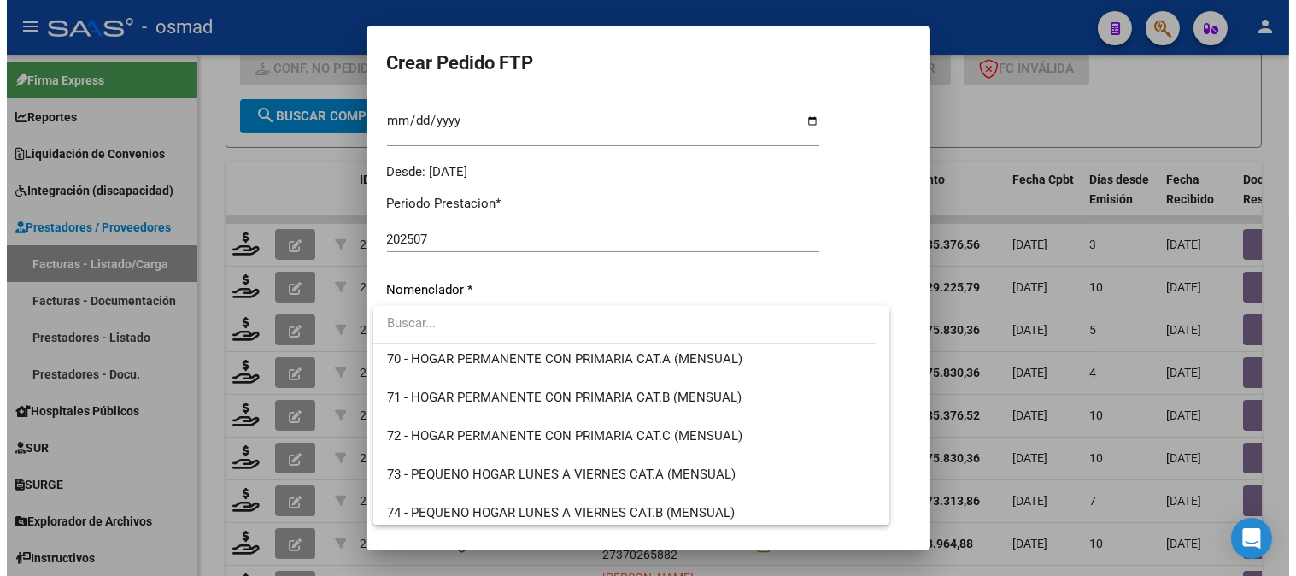
scroll to position [2658, 0]
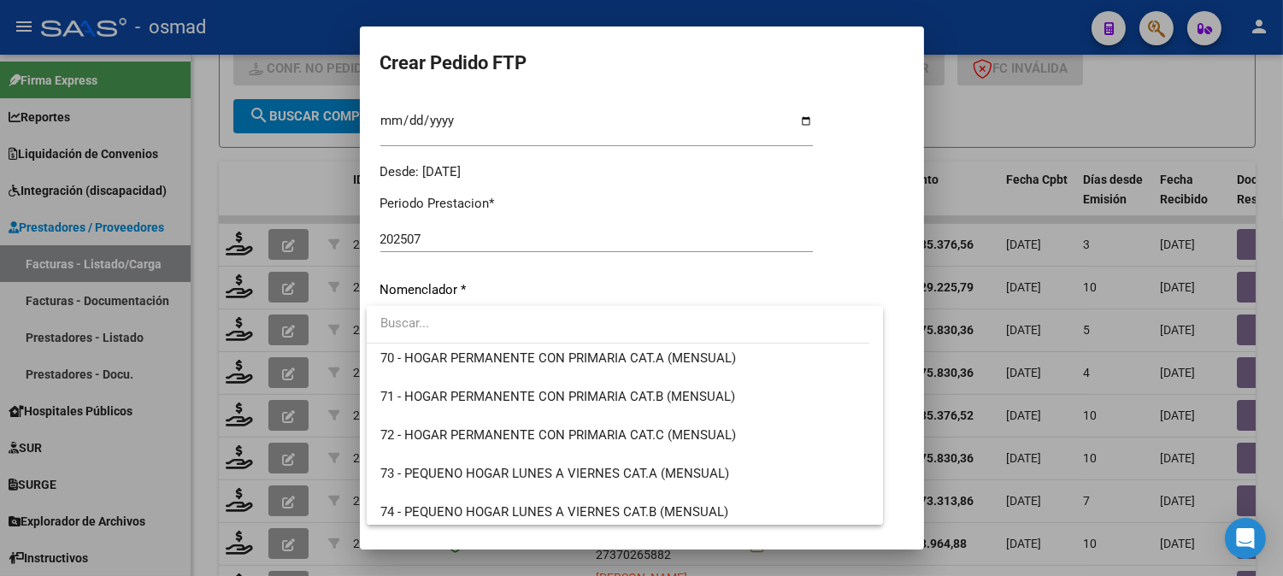
click at [1151, 121] on div at bounding box center [641, 288] width 1283 height 576
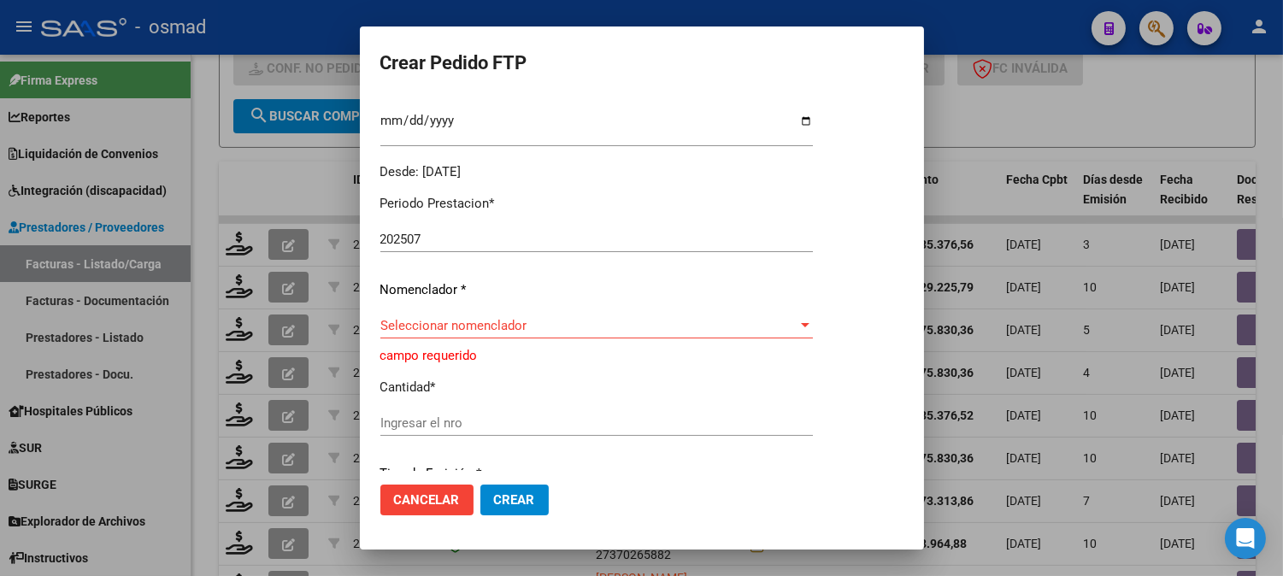
click at [1165, 120] on div at bounding box center [641, 288] width 1283 height 576
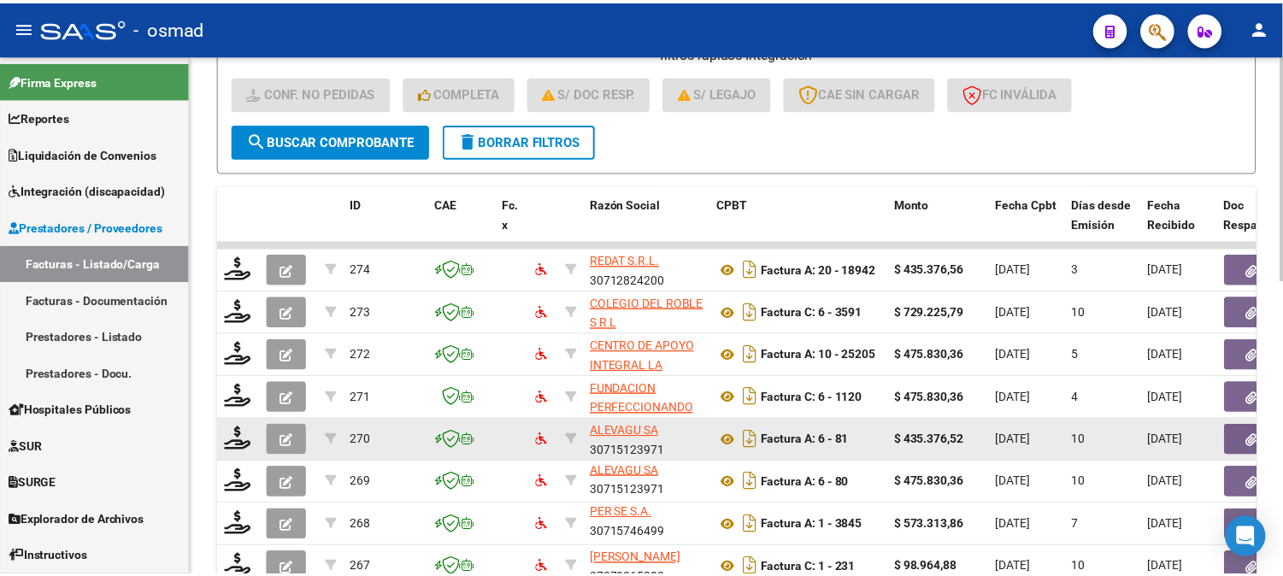
scroll to position [474, 0]
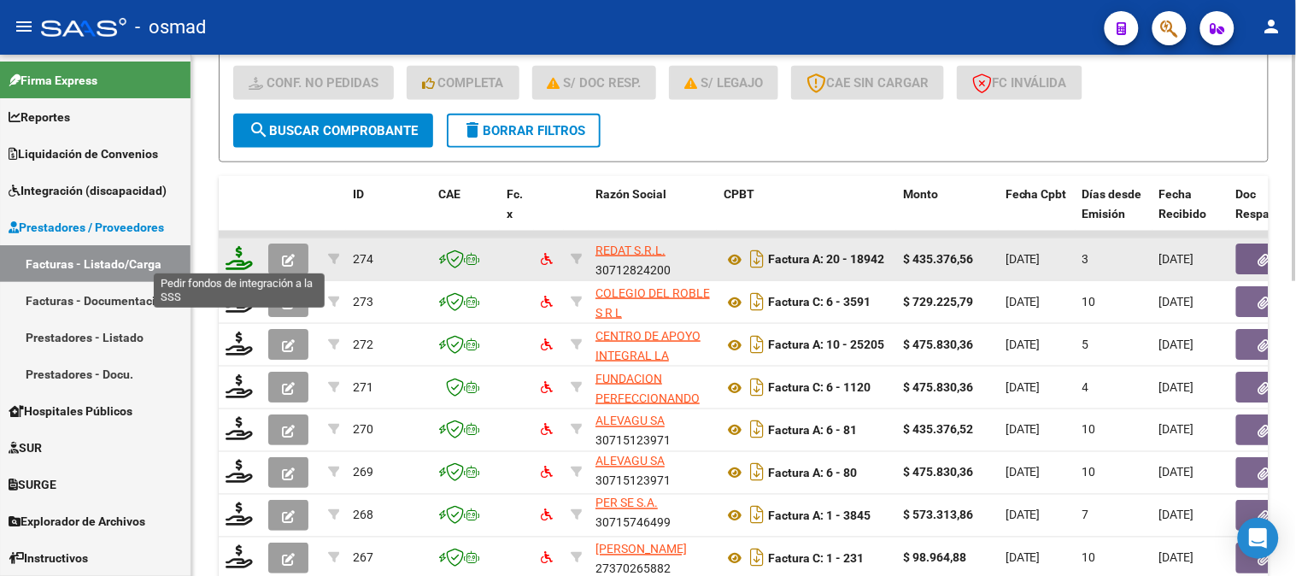
click at [237, 261] on icon at bounding box center [239, 258] width 27 height 24
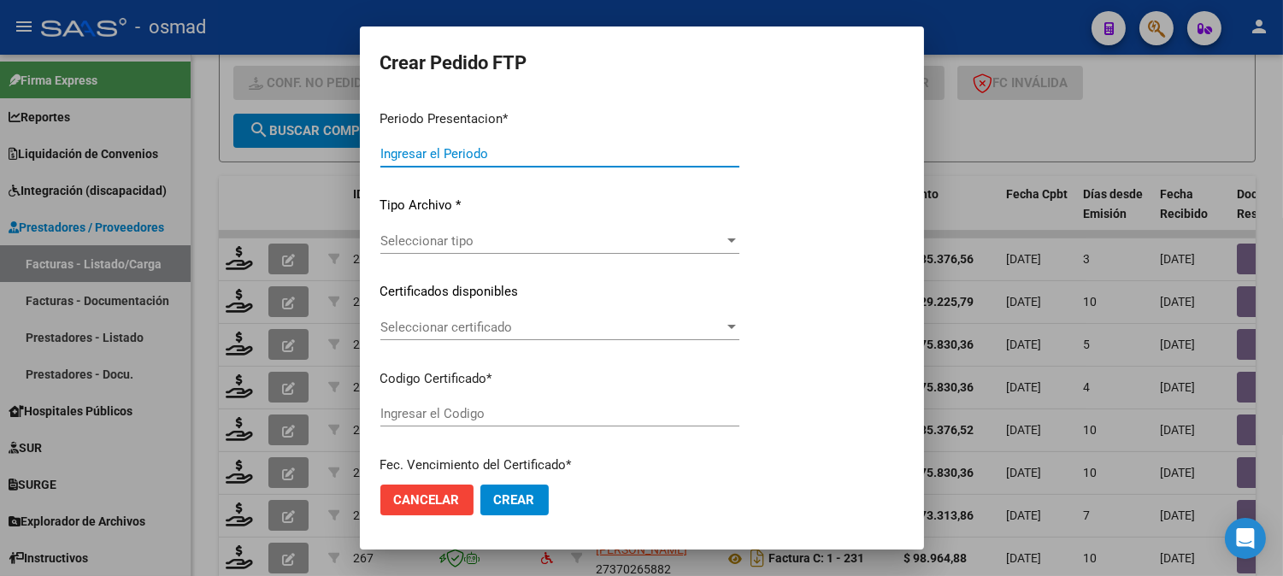
type input "202507"
type input "$ 435.376,56"
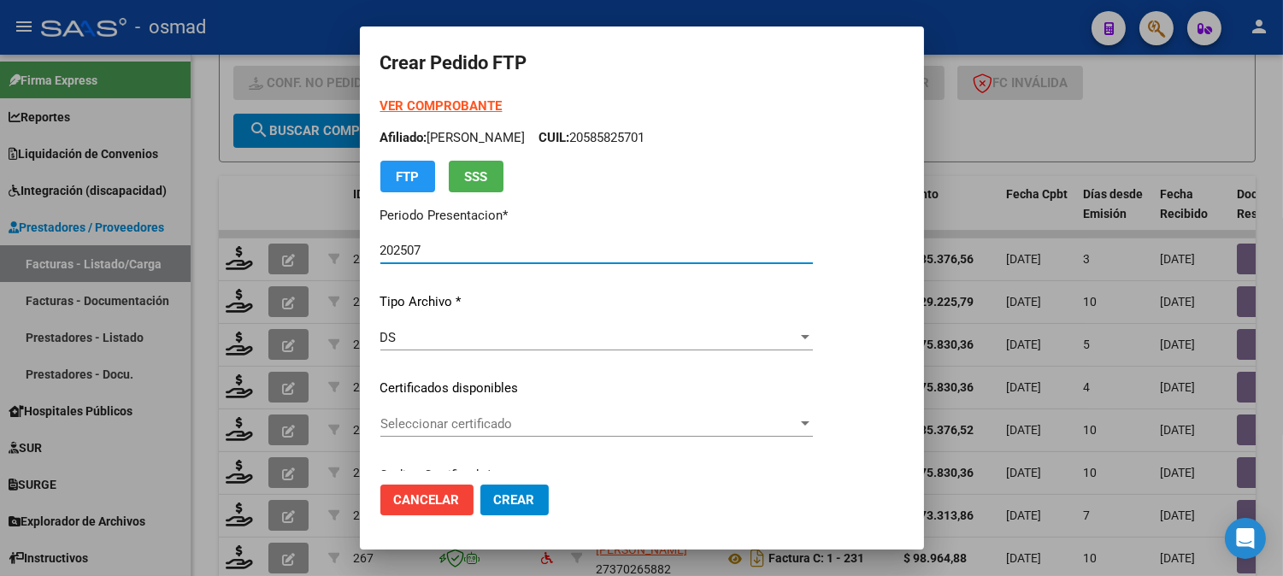
type input "ARG02000585825702024020120290201CBA516"
type input "2029-02-01"
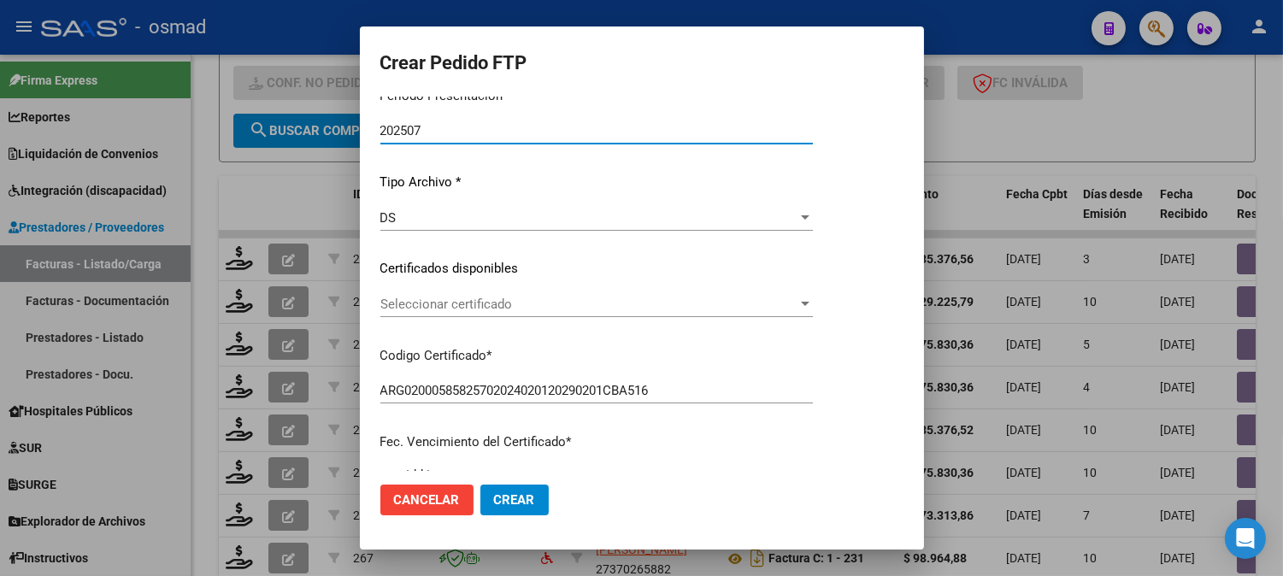
scroll to position [190, 0]
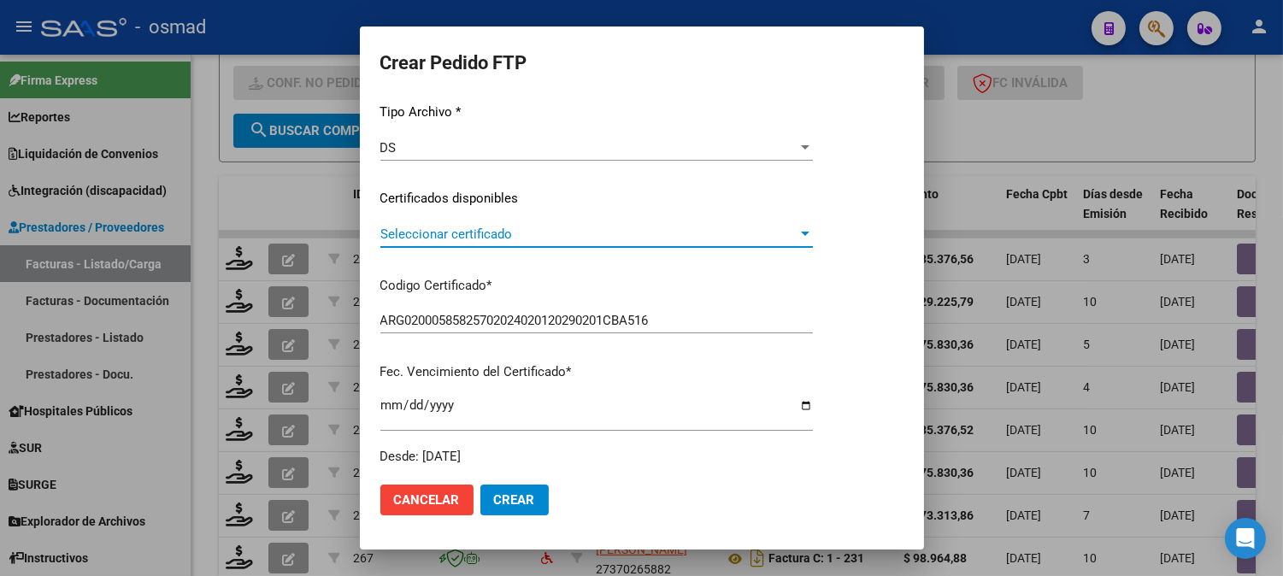
click at [809, 234] on div at bounding box center [805, 234] width 9 height 4
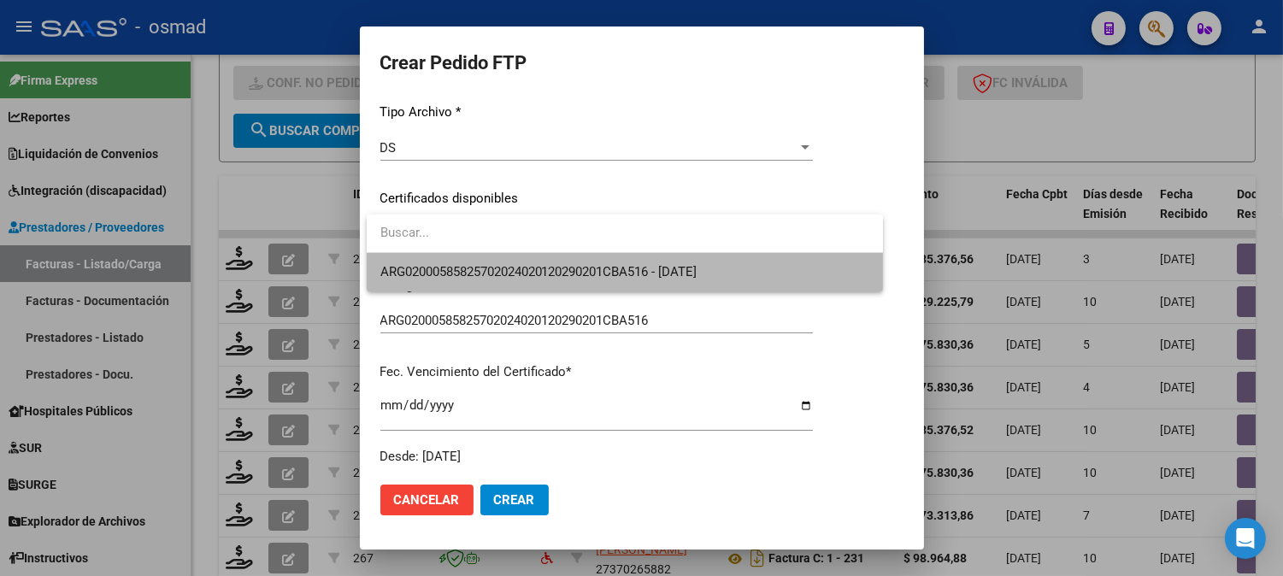
click at [765, 267] on span "ARG02000585825702024020120290201CBA516 - 2029-02-01" at bounding box center [624, 272] width 489 height 38
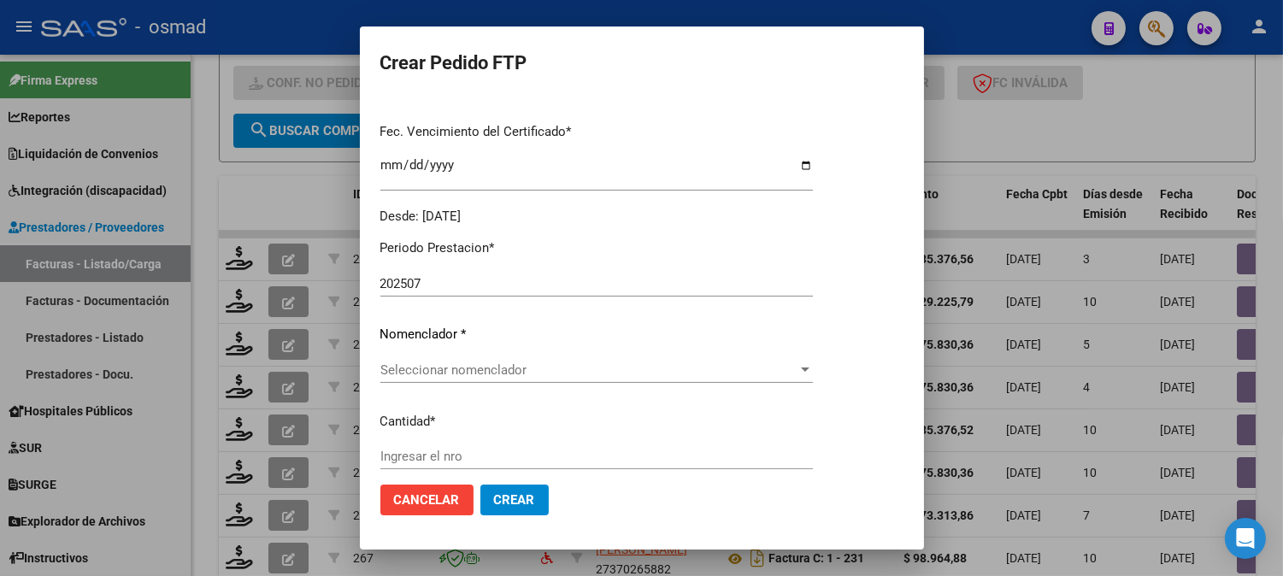
scroll to position [474, 0]
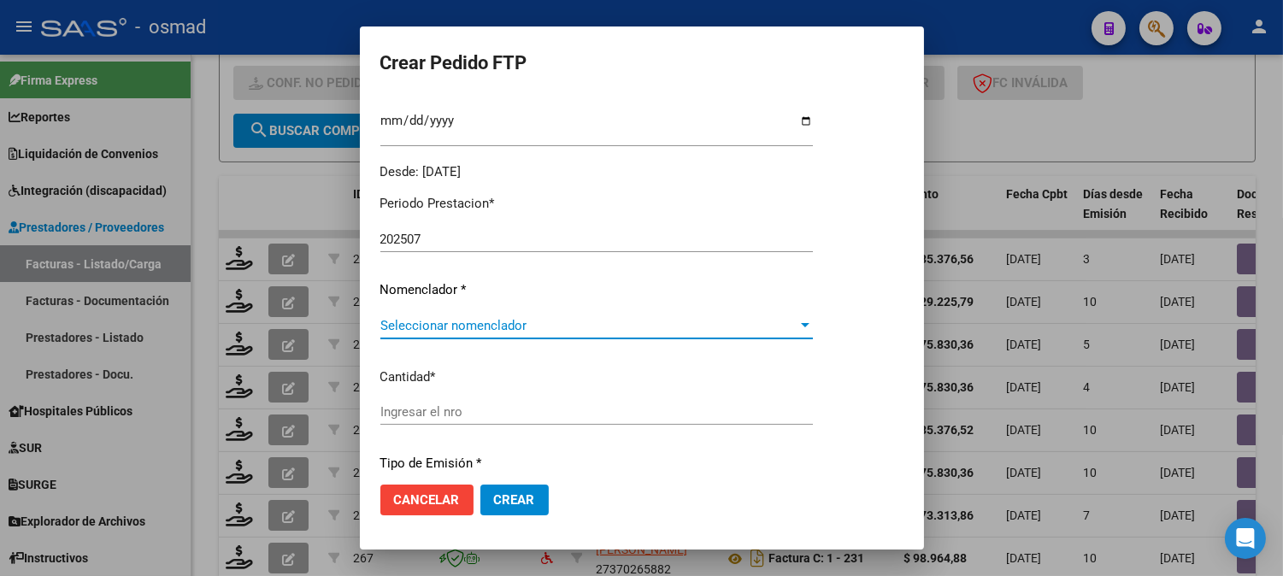
click at [797, 322] on span "Seleccionar nomenclador" at bounding box center [588, 325] width 417 height 15
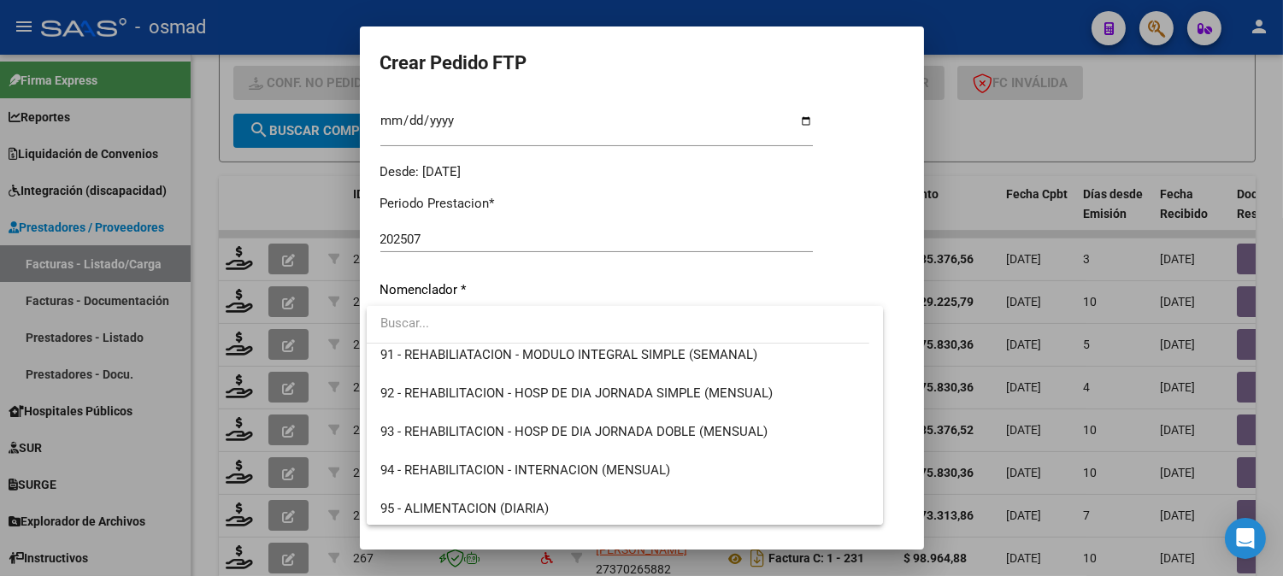
scroll to position [3436, 0]
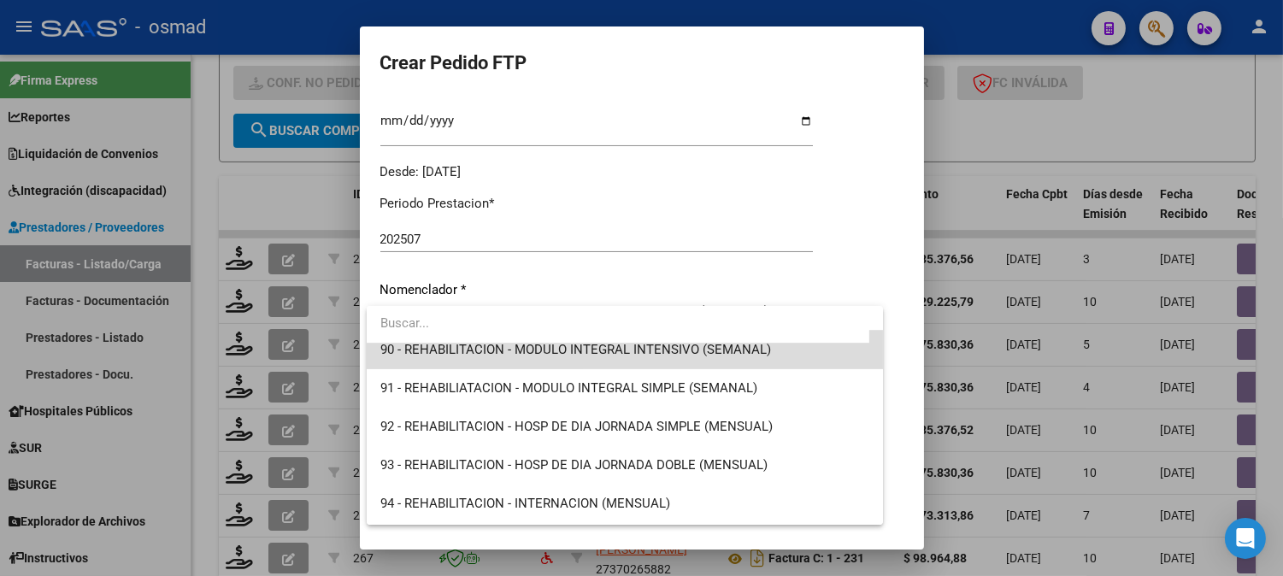
click at [721, 357] on span "90 - REHABILITACION - MODULO INTEGRAL INTENSIVO (SEMANAL)" at bounding box center [624, 350] width 489 height 38
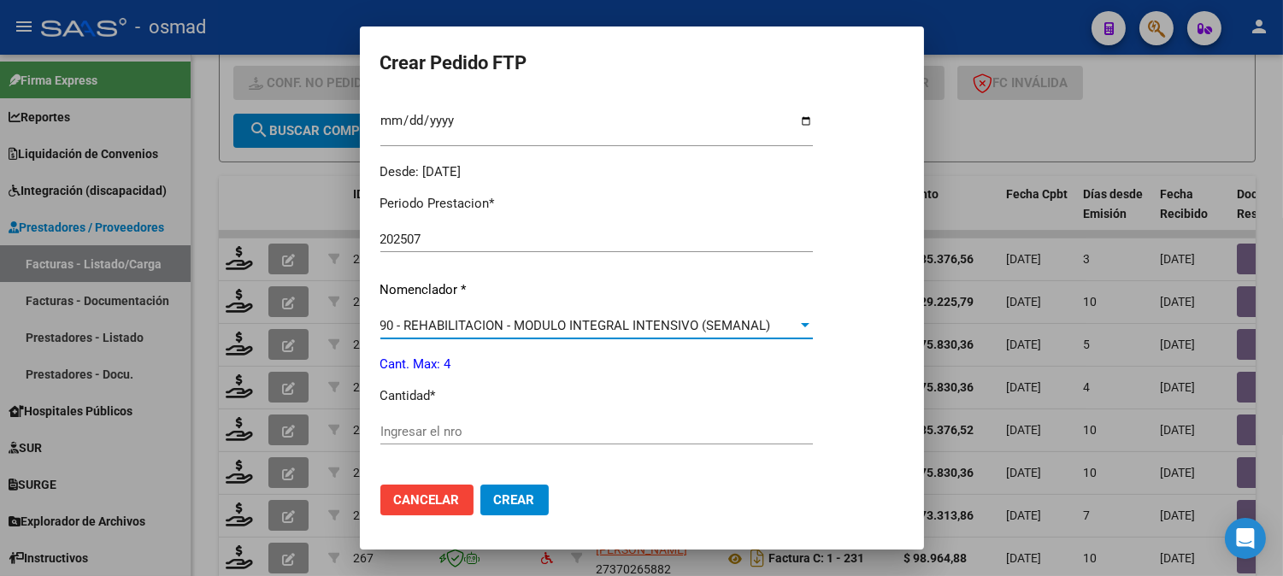
click at [707, 413] on div "Periodo Prestacion * 202507 Ingresar el Periodo Prestacion Nomenclador * 90 - R…" at bounding box center [596, 450] width 432 height 538
click at [548, 414] on div "Periodo Prestacion * 202507 Ingresar el Periodo Prestacion Nomenclador * 90 - R…" at bounding box center [596, 450] width 432 height 538
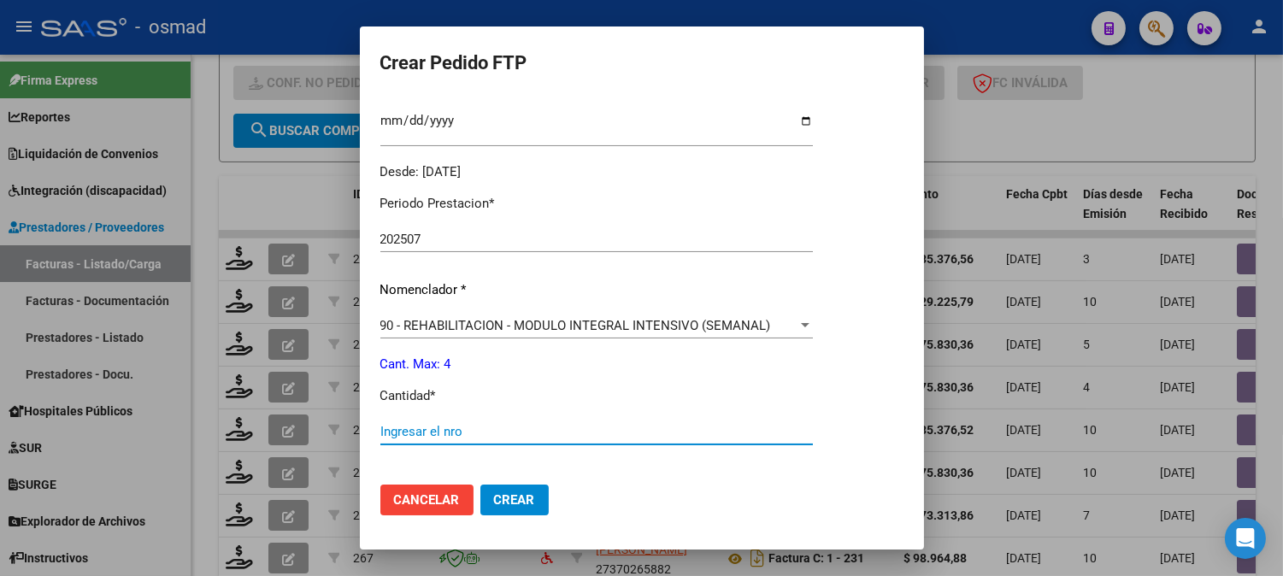
click at [468, 434] on input "Ingresar el nro" at bounding box center [596, 431] width 432 height 15
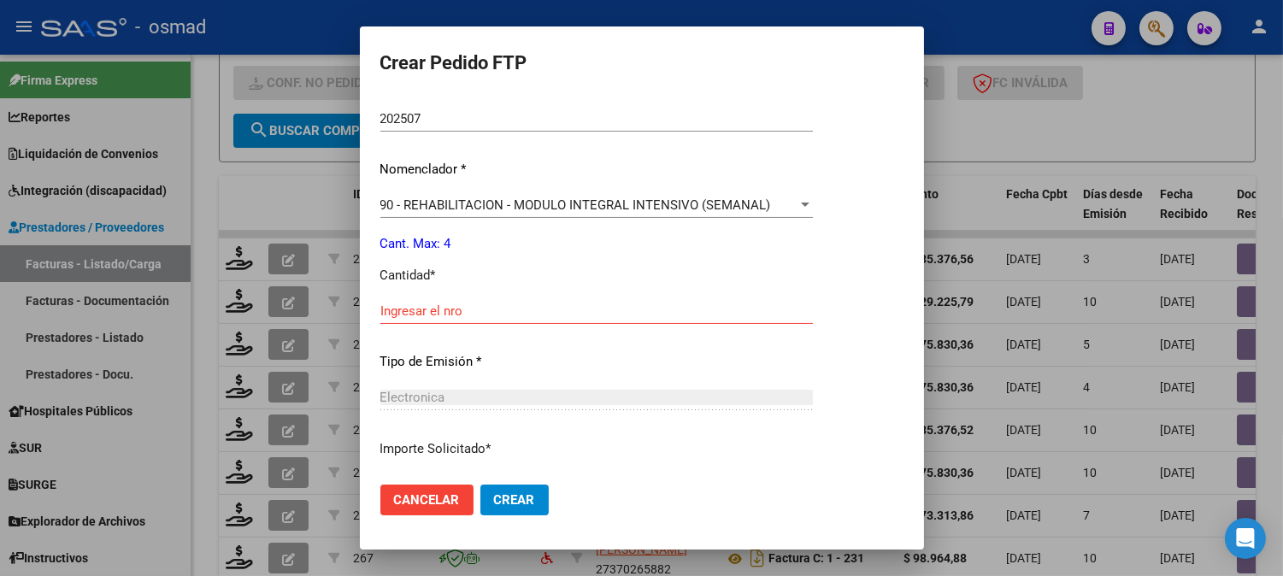
scroll to position [664, 0]
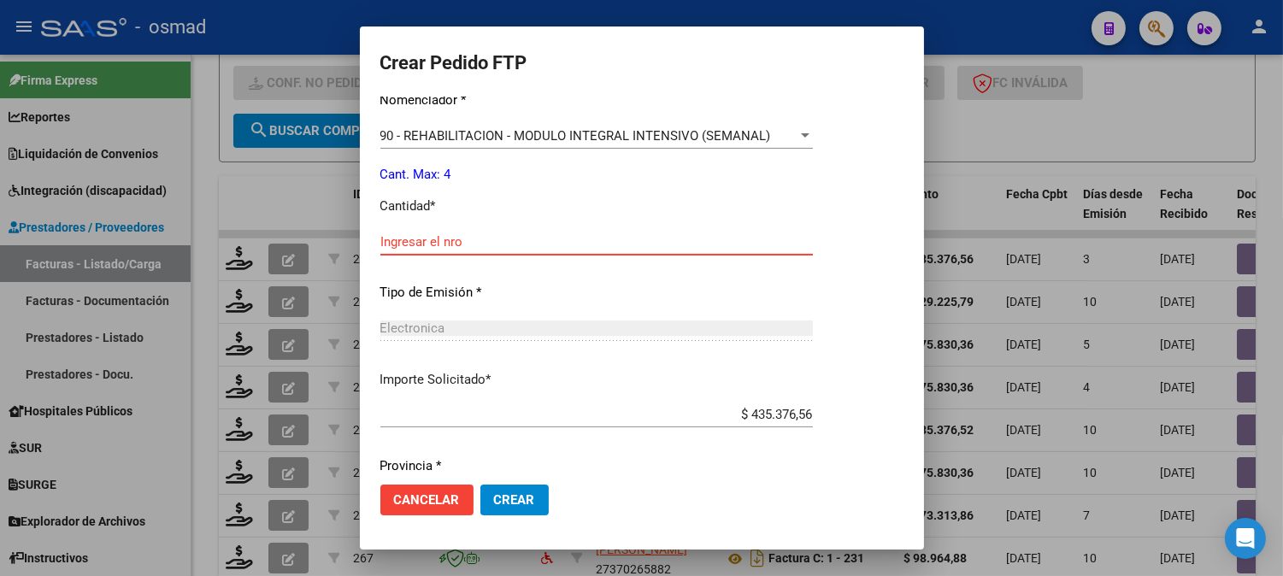
click at [448, 246] on input "Ingresar el nro" at bounding box center [596, 241] width 432 height 15
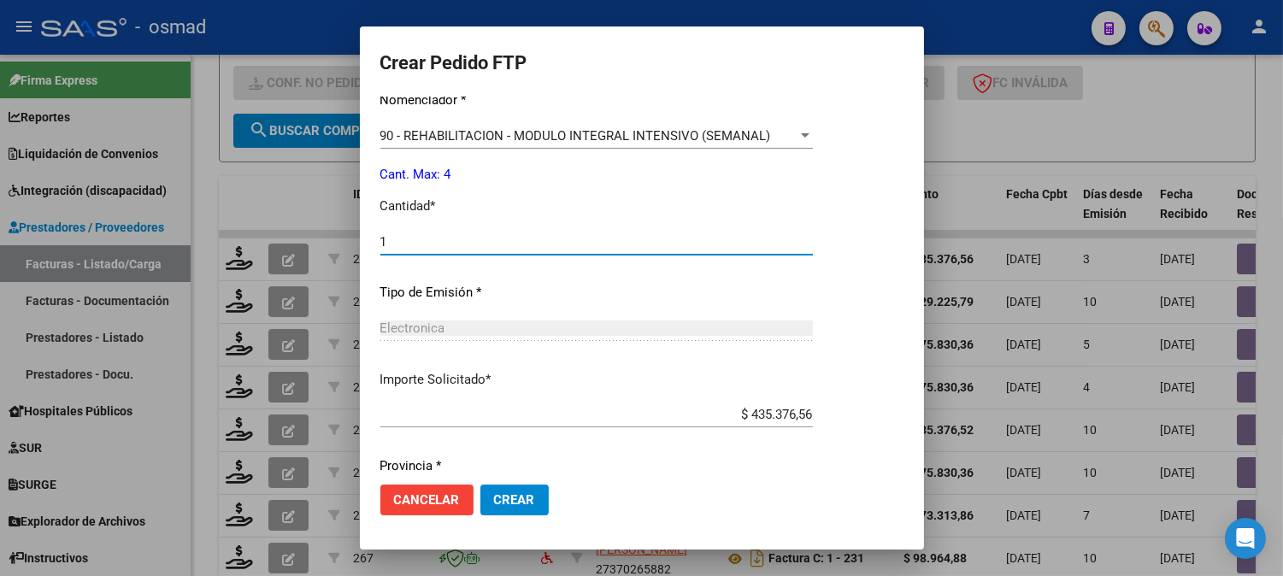
type input "1"
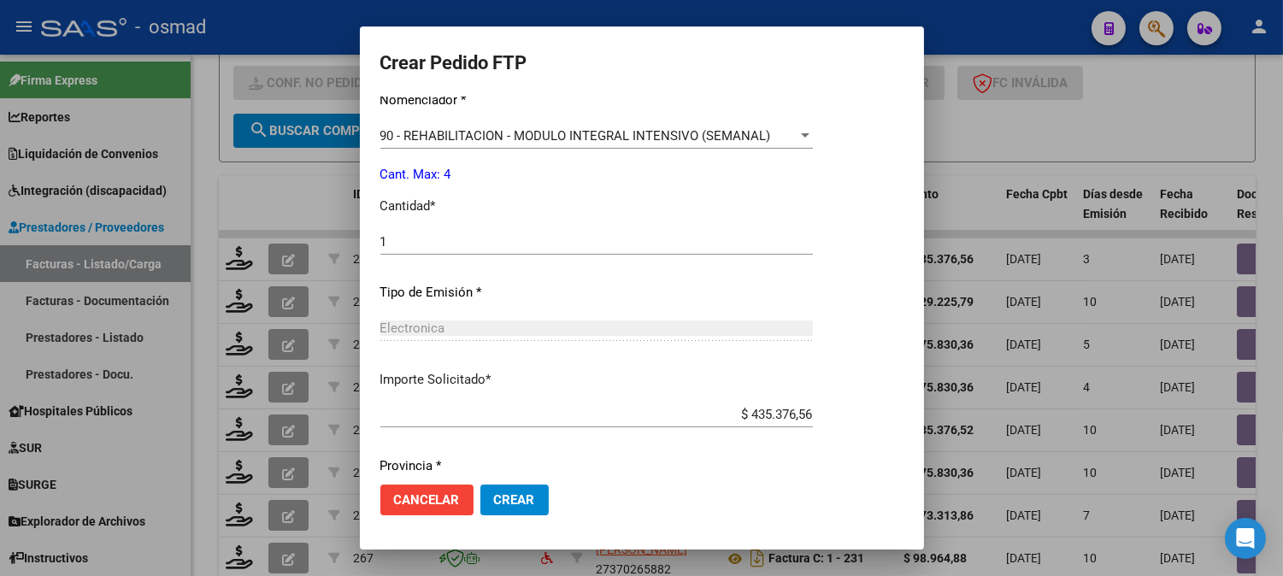
click at [664, 402] on div "$ 435.376,56 Ingresar imp. solicitado" at bounding box center [596, 415] width 432 height 26
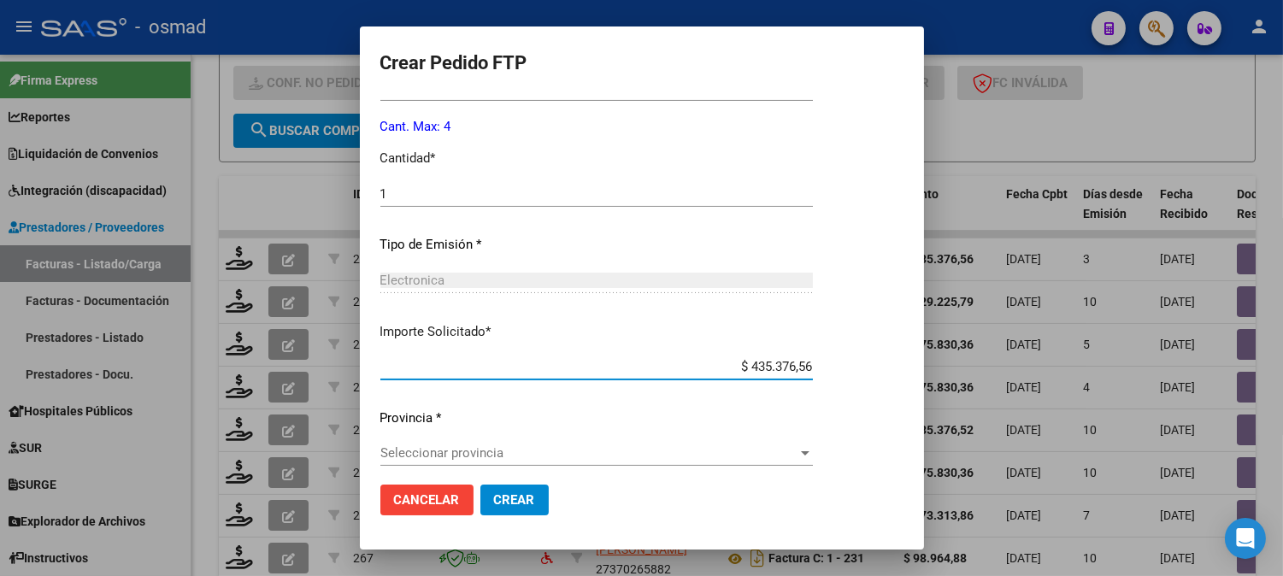
scroll to position [722, 0]
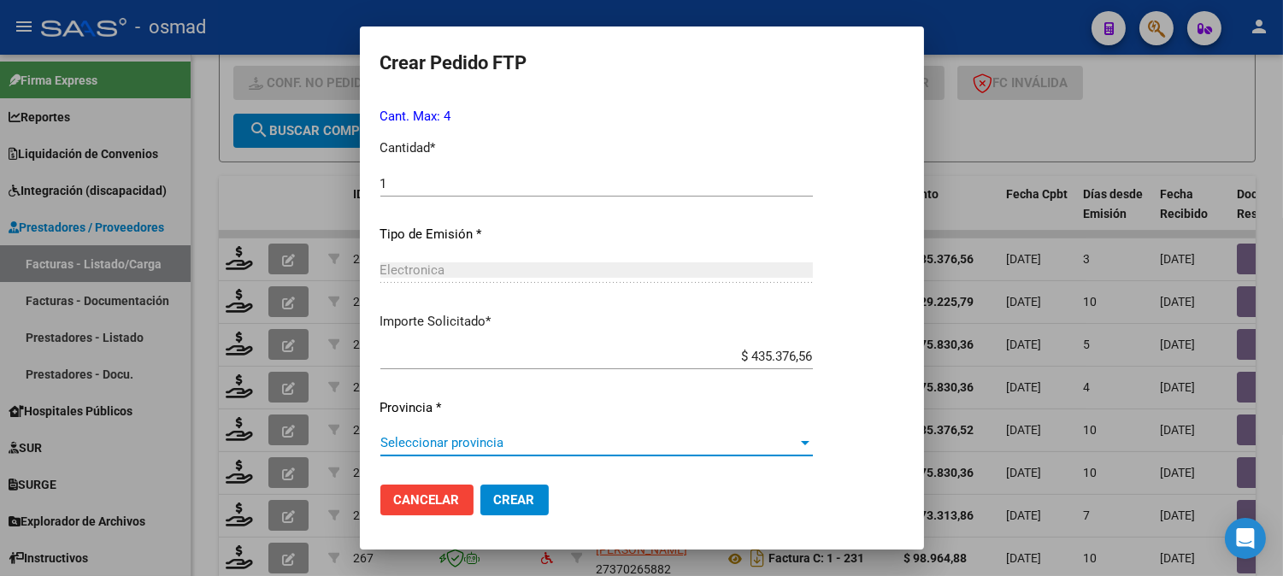
click at [797, 439] on span "Seleccionar provincia" at bounding box center [588, 442] width 417 height 15
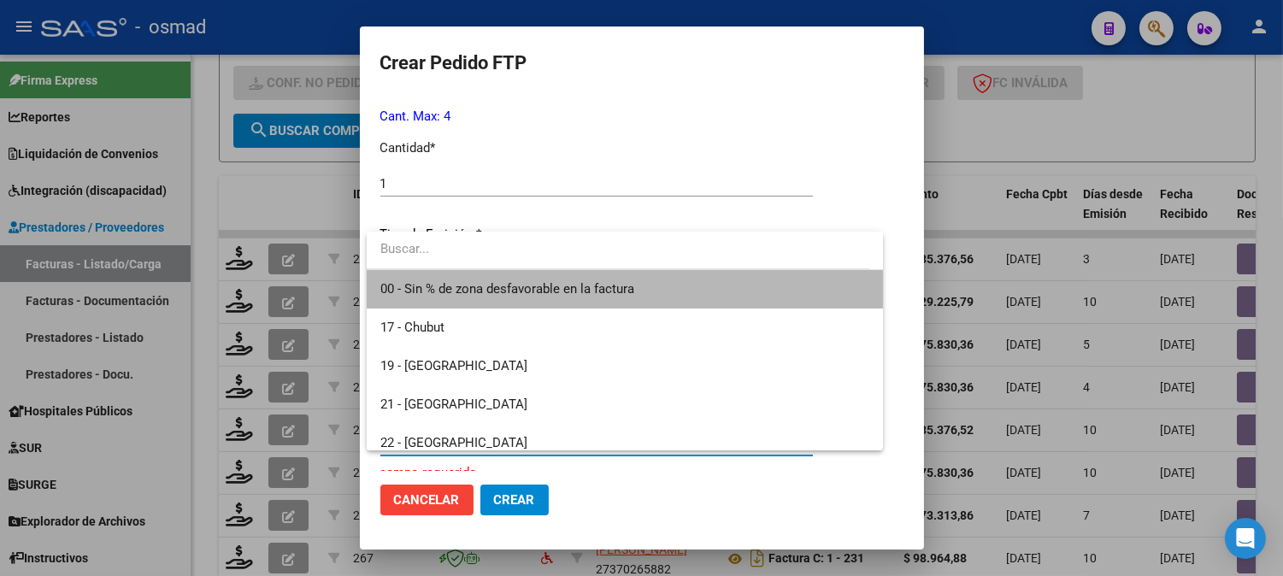
click at [697, 297] on span "00 - Sin % de zona desfavorable en la factura" at bounding box center [624, 289] width 489 height 38
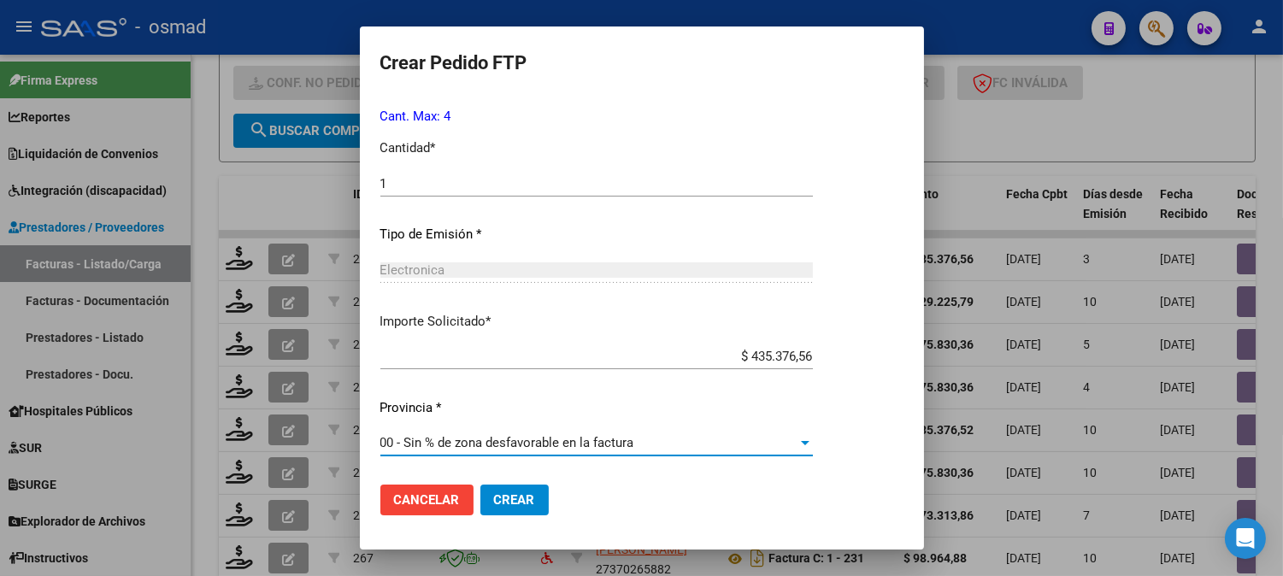
click at [516, 496] on span "Crear" at bounding box center [514, 499] width 41 height 15
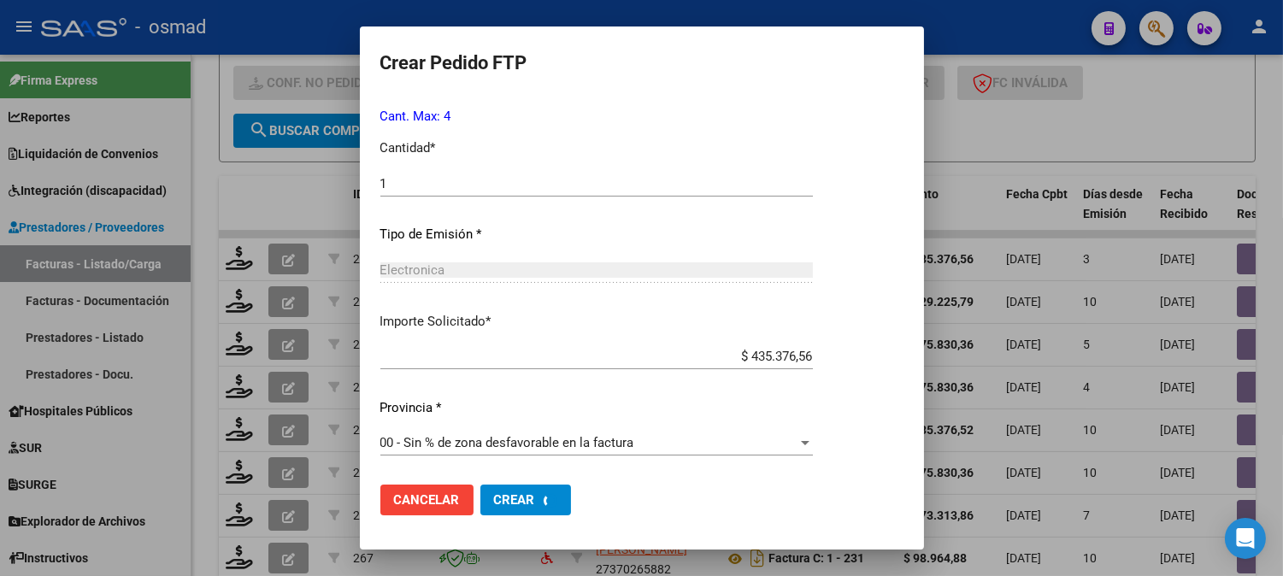
scroll to position [0, 0]
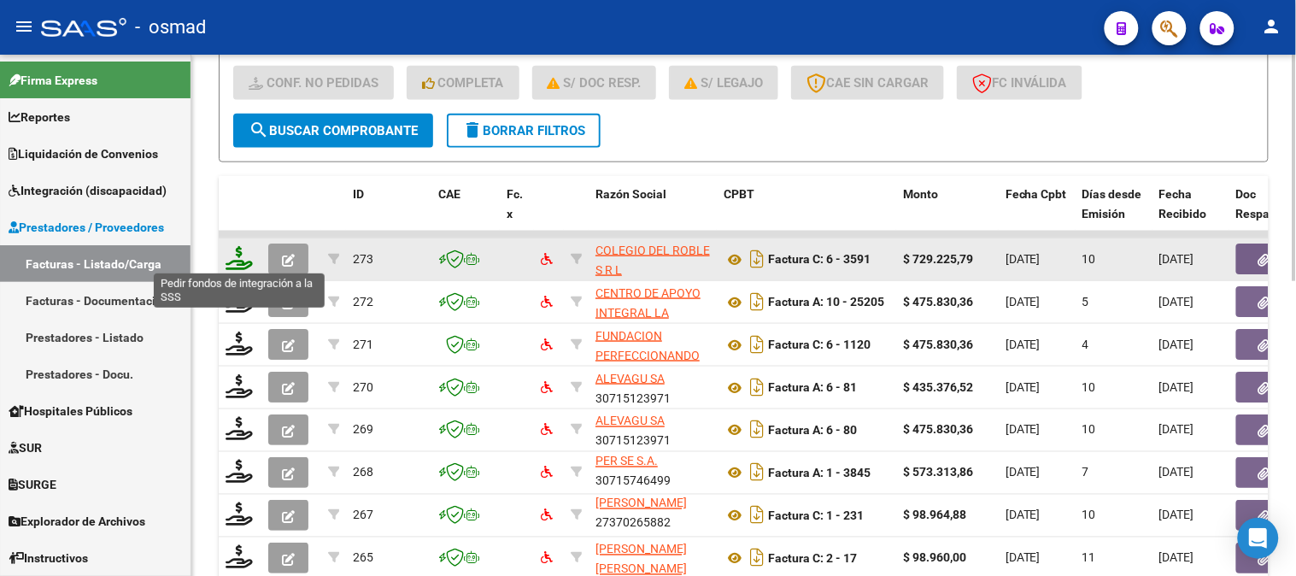
click at [240, 259] on icon at bounding box center [239, 258] width 27 height 24
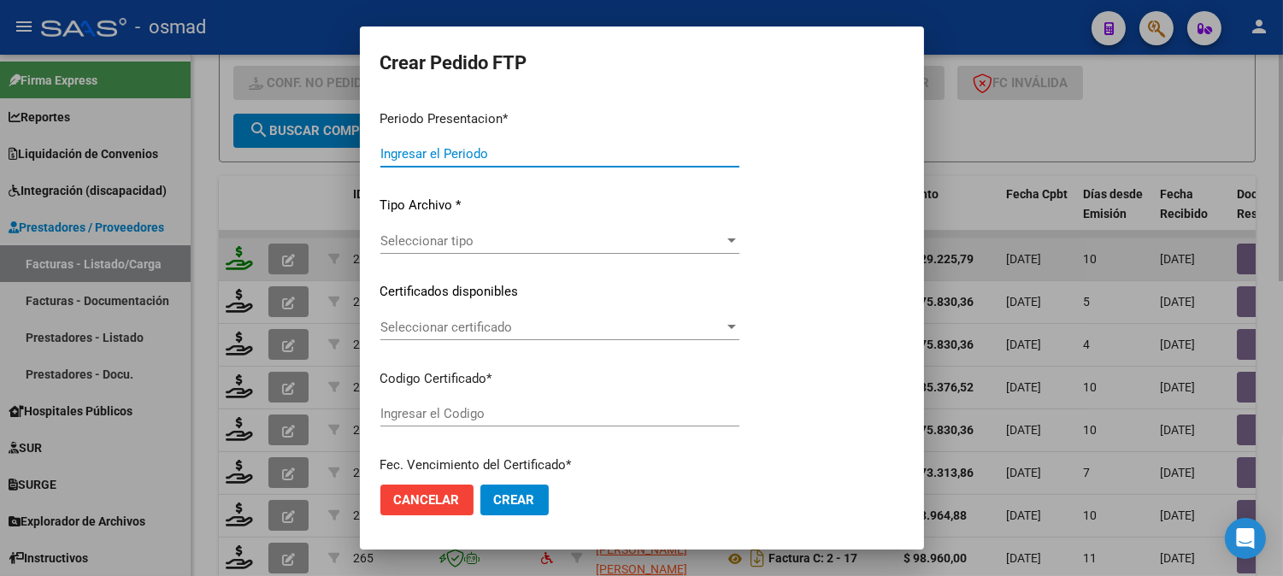
type input "202507"
type input "$ 729.225,79"
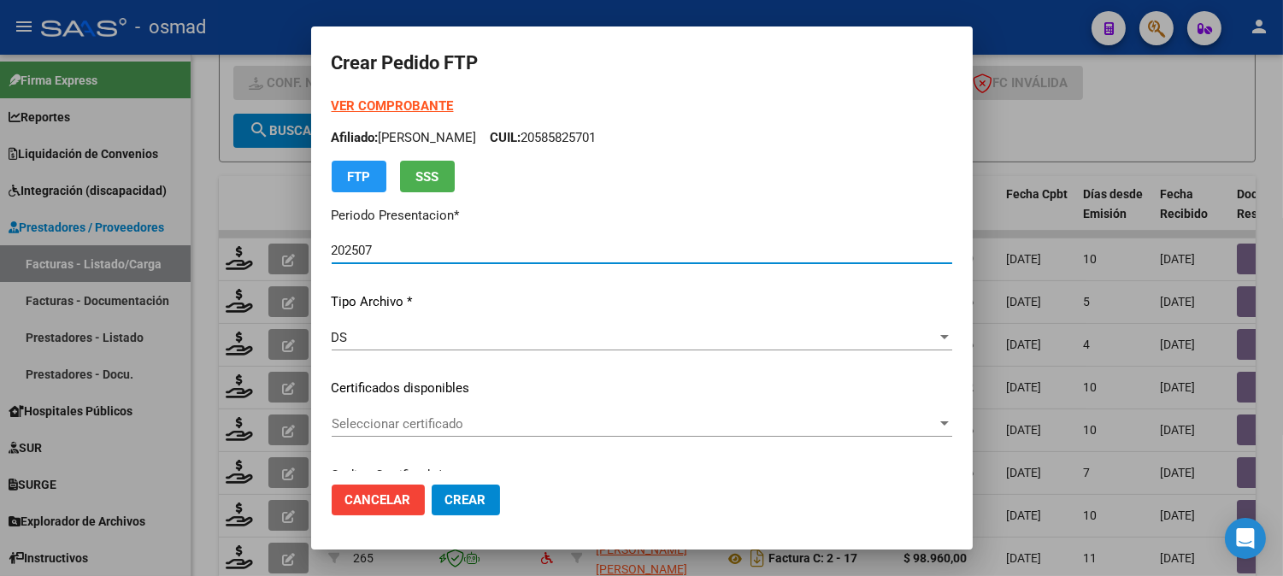
type input "ARG010005321938020230713-20280713BS413"
type input "2028-07-01"
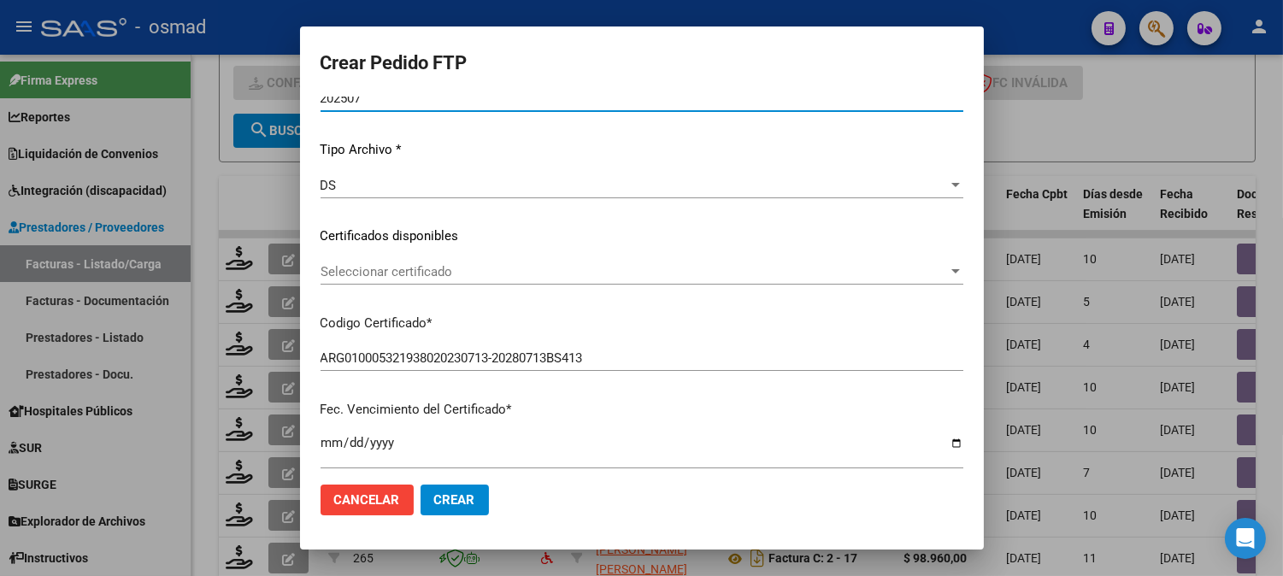
scroll to position [190, 0]
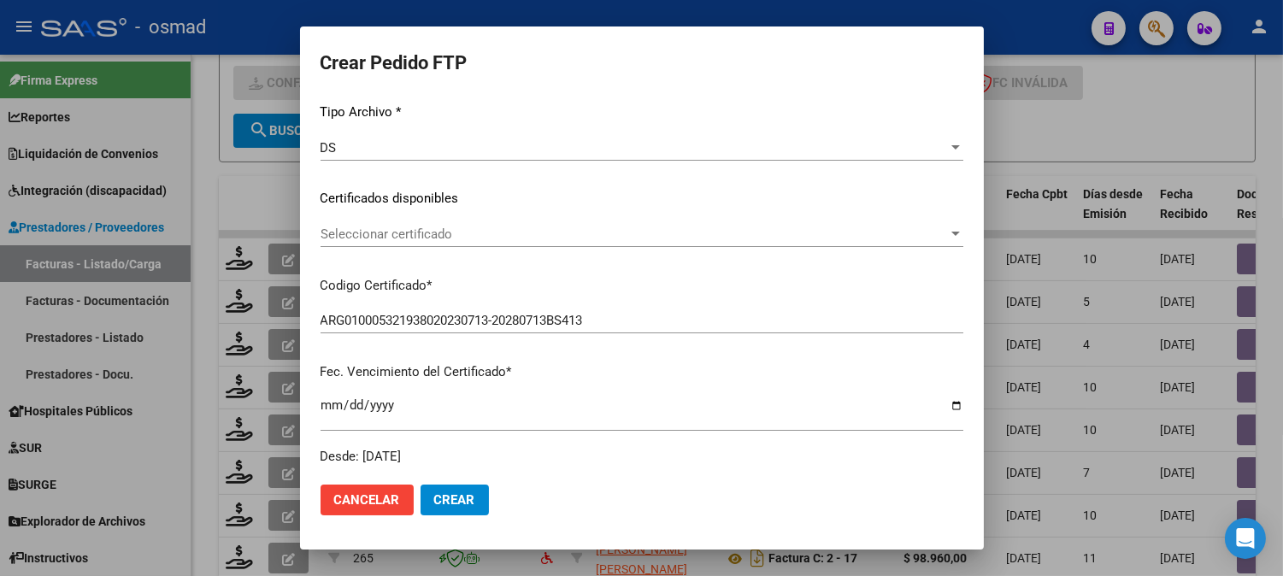
click at [886, 231] on div "Seleccionar certificado Seleccionar certificado" at bounding box center [641, 234] width 643 height 26
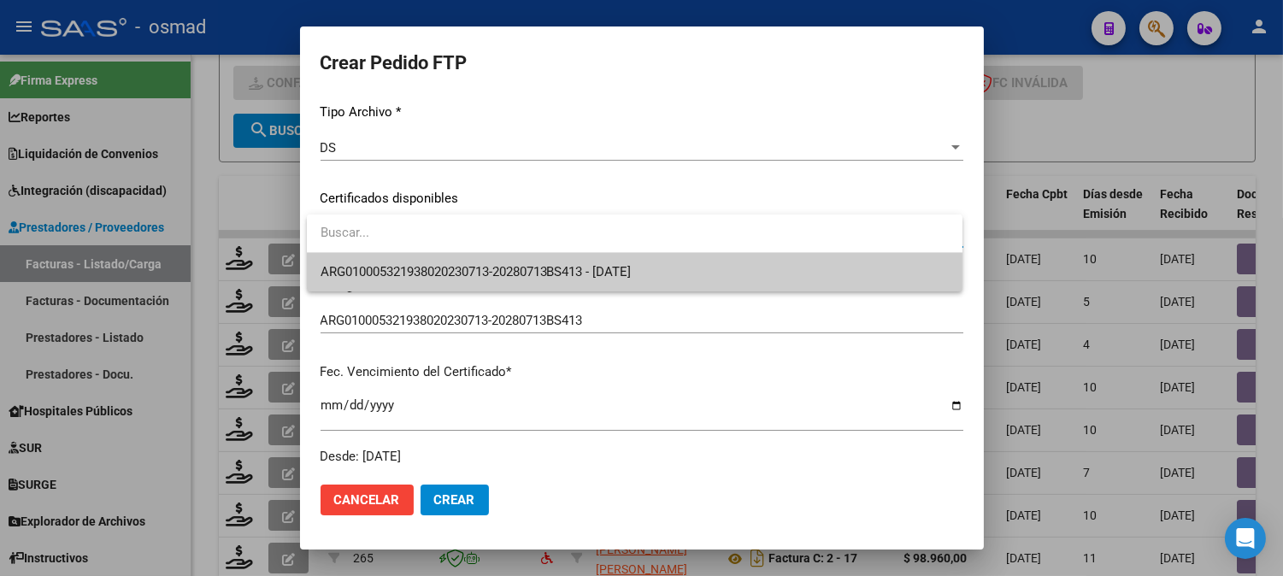
click at [706, 261] on span "ARG010005321938020230713-20280713BS413 - 2028-07-01" at bounding box center [634, 272] width 628 height 38
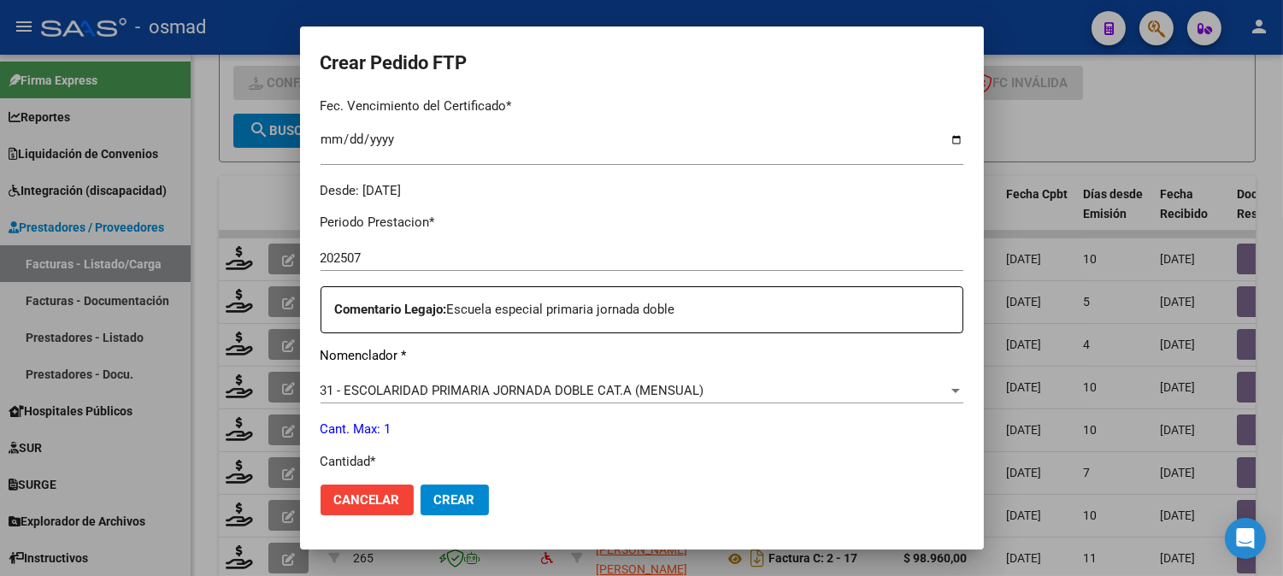
scroll to position [569, 0]
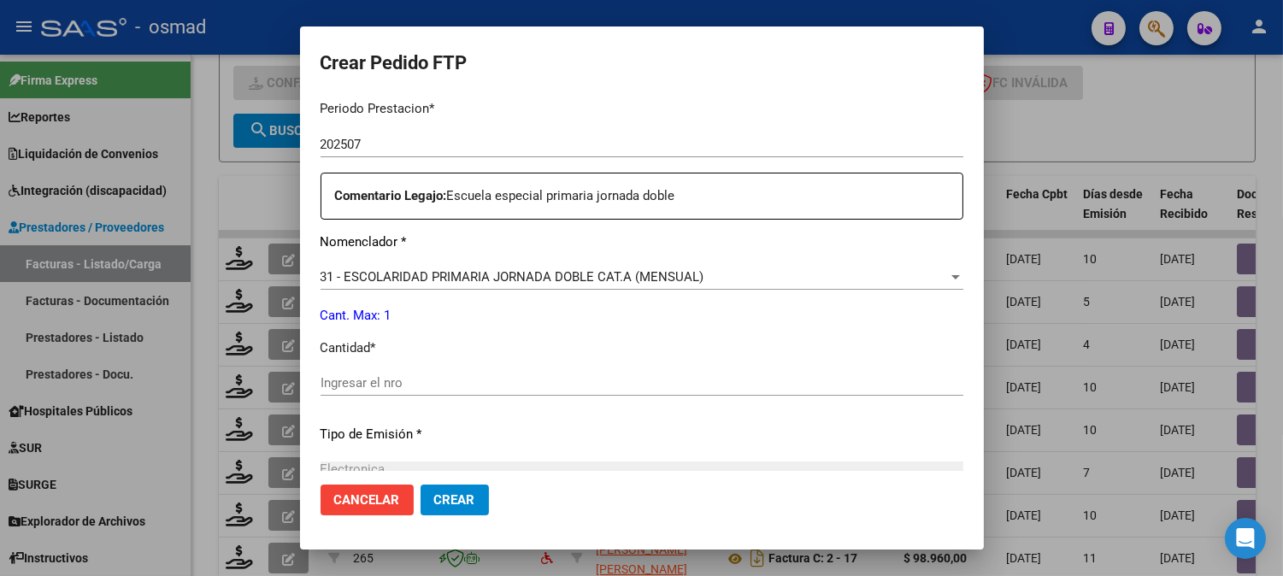
click at [489, 375] on input "Ingresar el nro" at bounding box center [641, 382] width 643 height 15
type input "1"
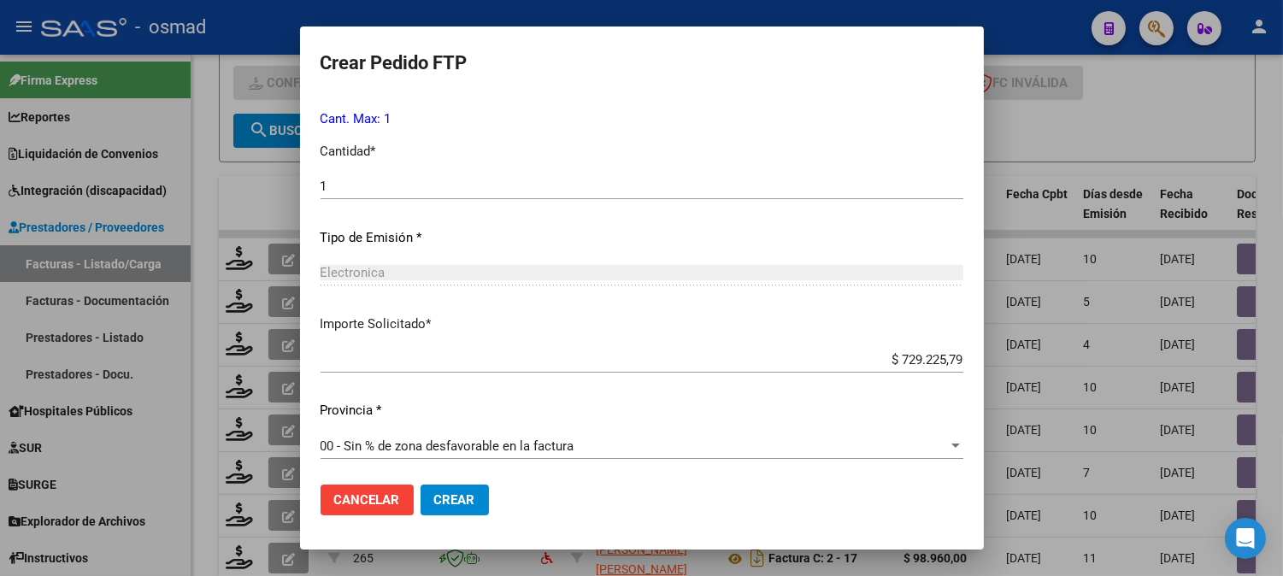
scroll to position [769, 0]
click at [460, 496] on span "Crear" at bounding box center [454, 499] width 41 height 15
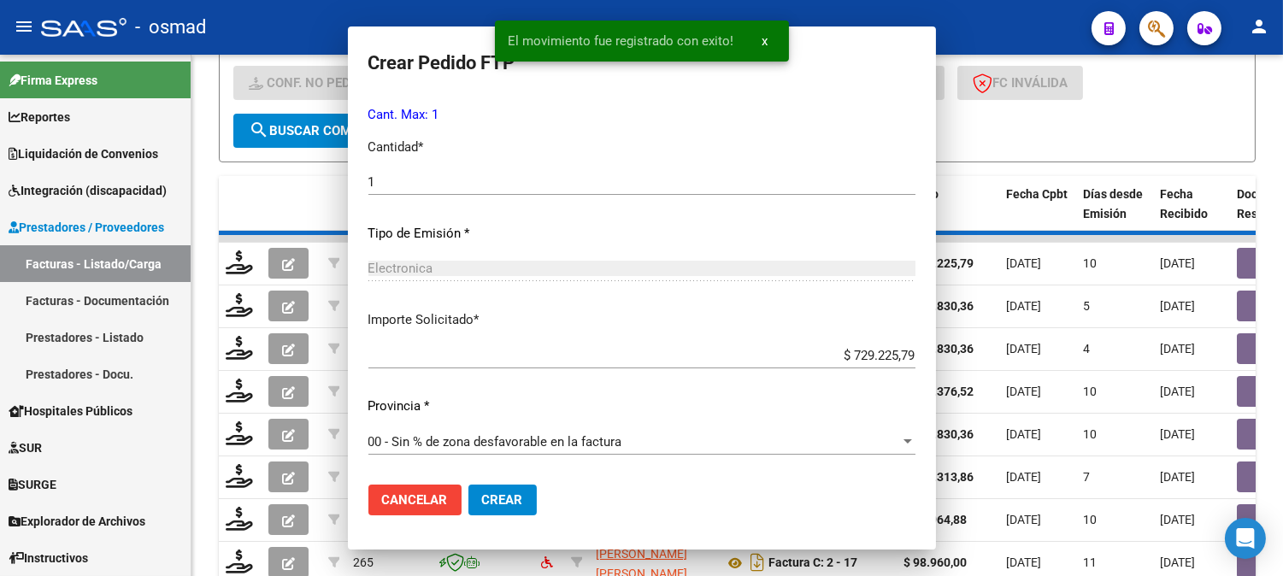
scroll to position [672, 0]
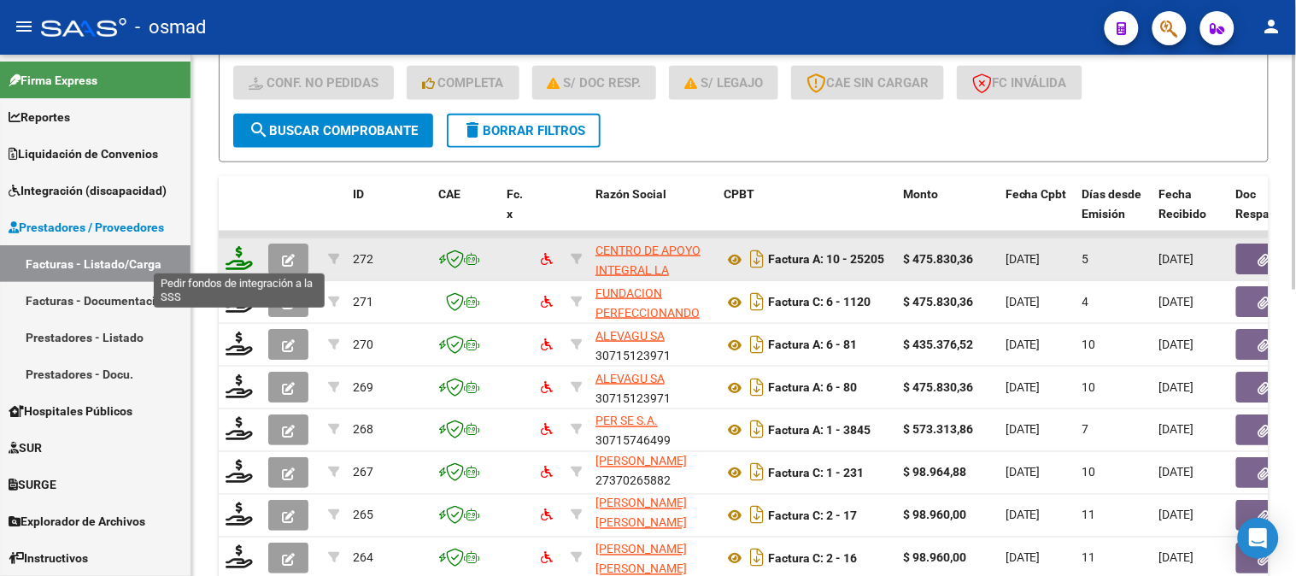
click at [239, 258] on icon at bounding box center [239, 258] width 27 height 24
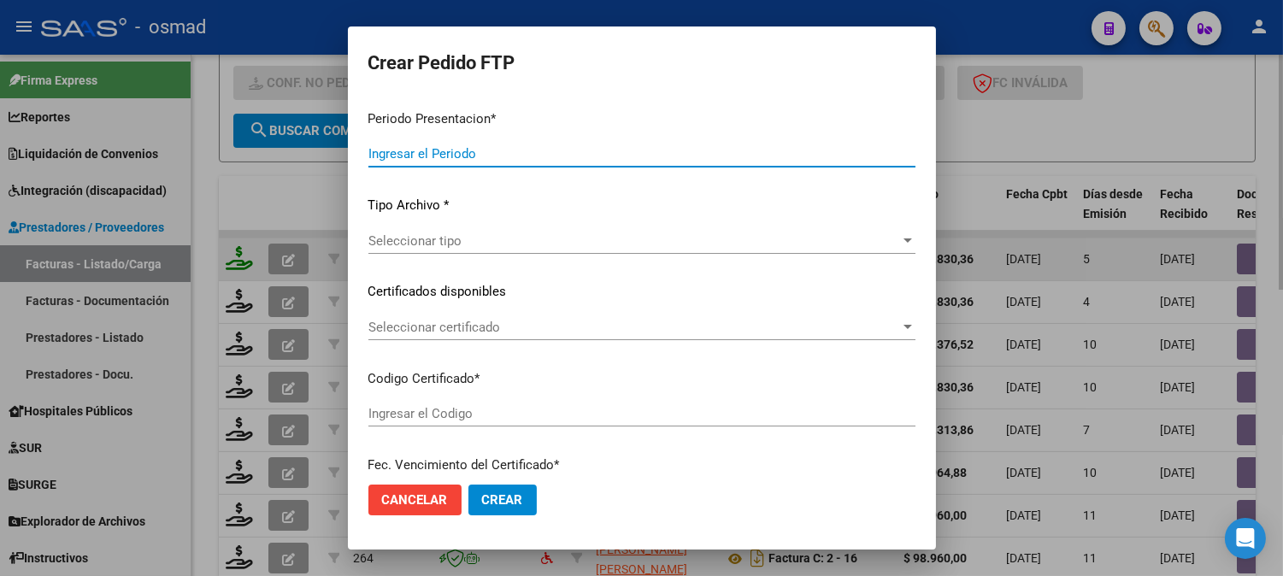
type input "202507"
type input "$ 475.830,36"
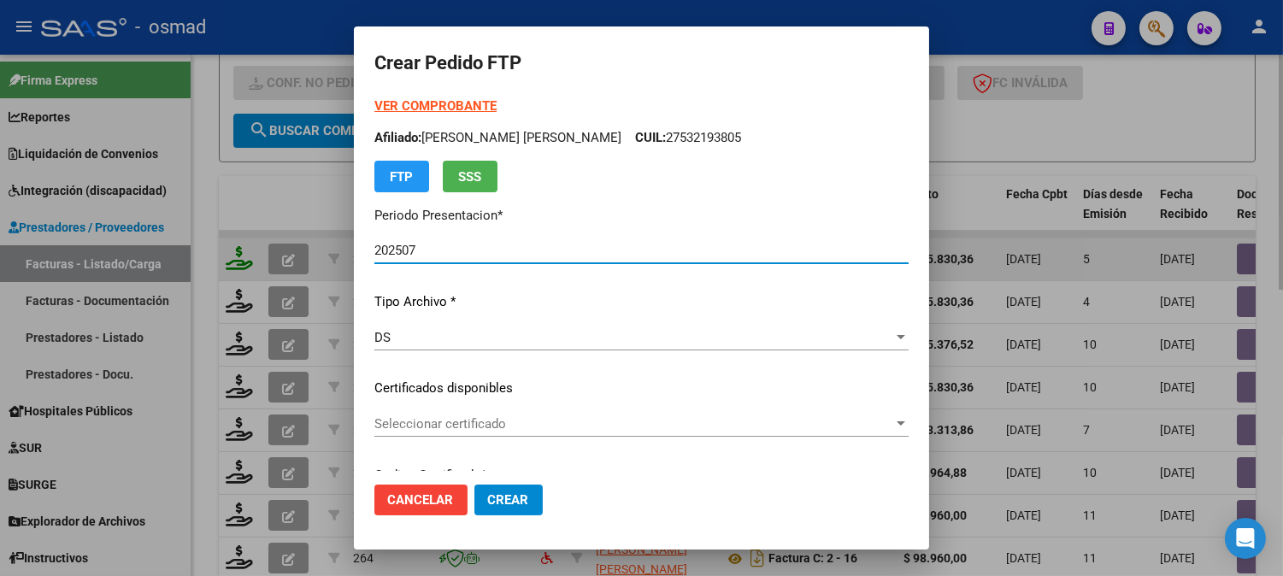
type input "02000588481782024041720270417"
type input "2027-04-01"
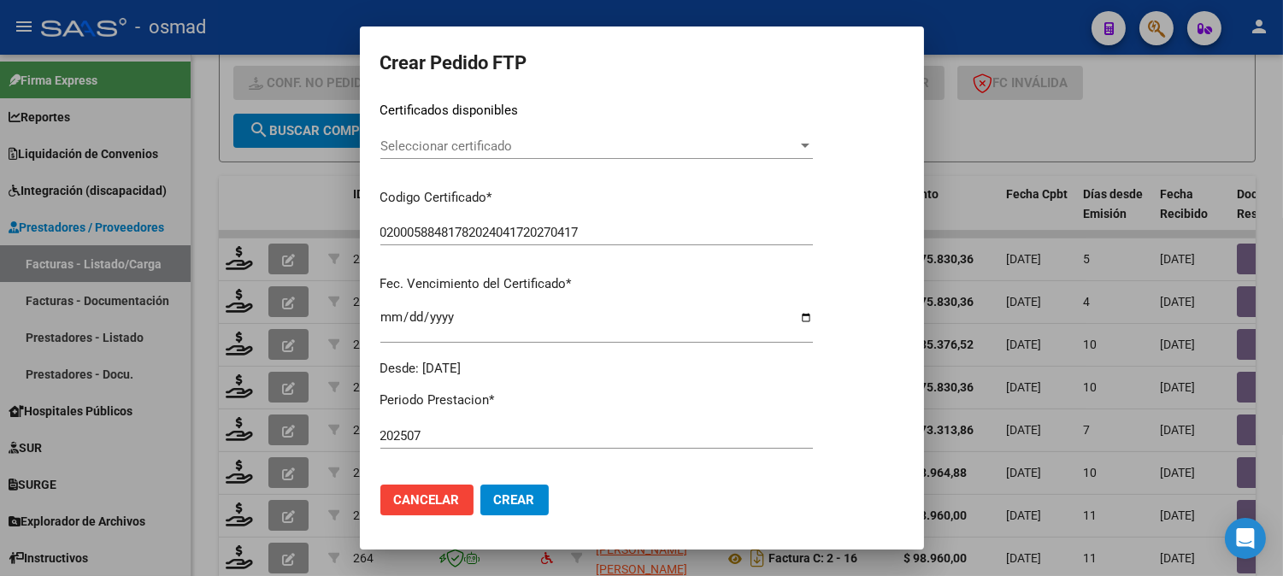
scroll to position [0, 0]
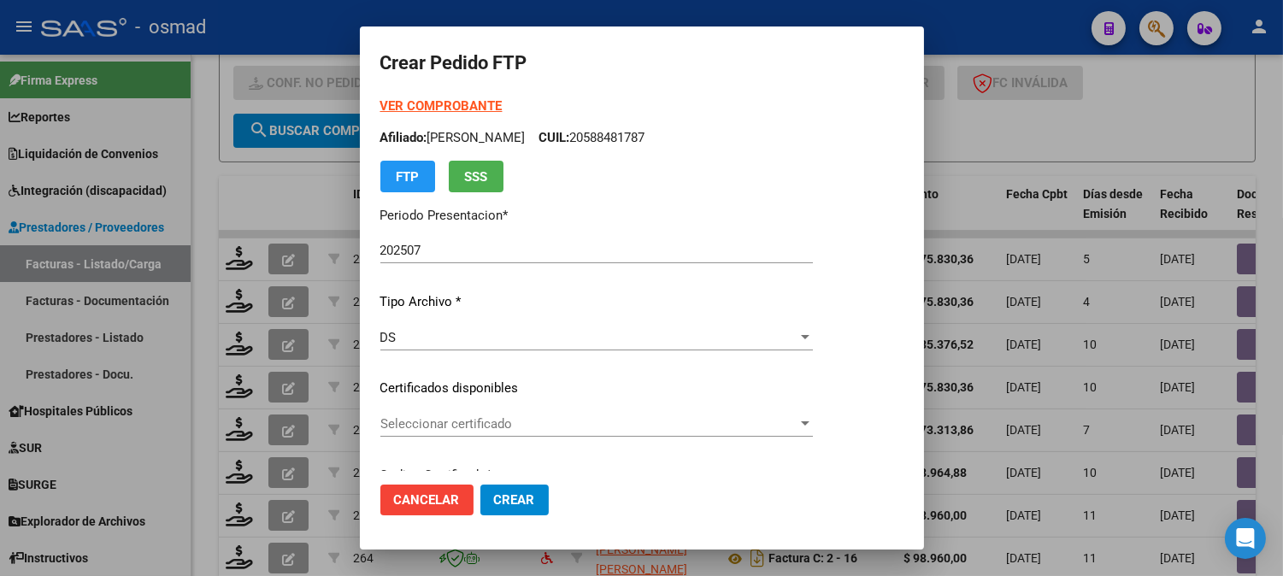
drag, startPoint x: 803, startPoint y: 44, endPoint x: 684, endPoint y: 80, distance: 124.3
click at [684, 80] on mat-dialog-container "Crear Pedido FTP VER COMPROBANTE ARCA Padrón Afiliado: GOMEZ ESTEBAN EZEQUIEL C…" at bounding box center [642, 287] width 564 height 523
click at [1048, 156] on div at bounding box center [641, 288] width 1283 height 576
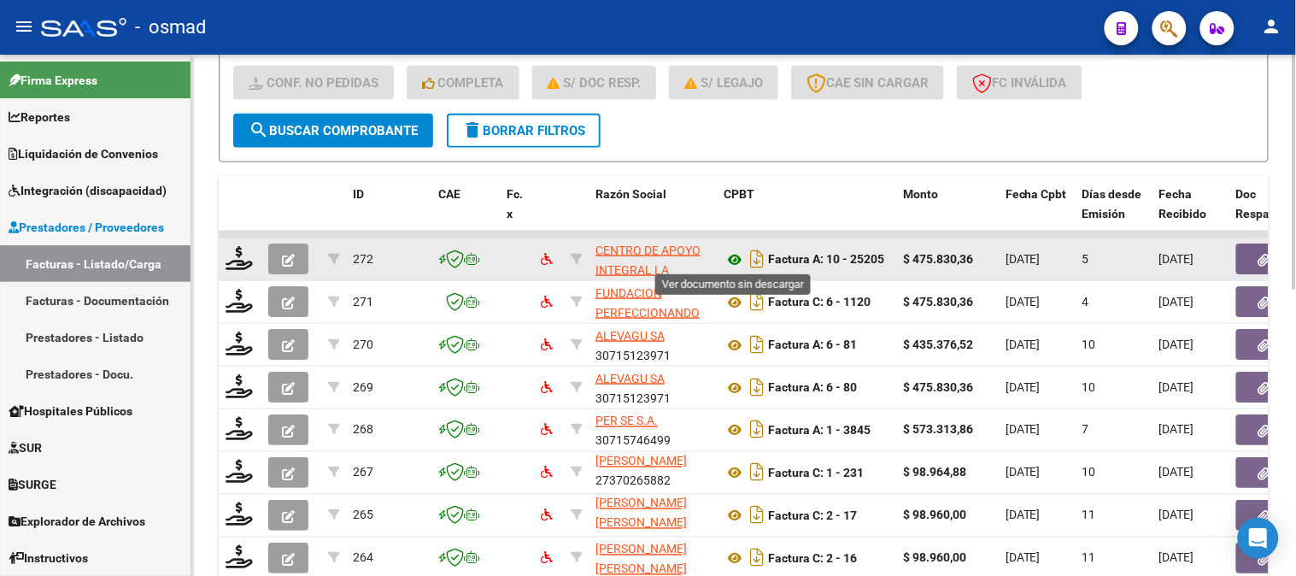
click at [736, 254] on icon at bounding box center [735, 260] width 22 height 21
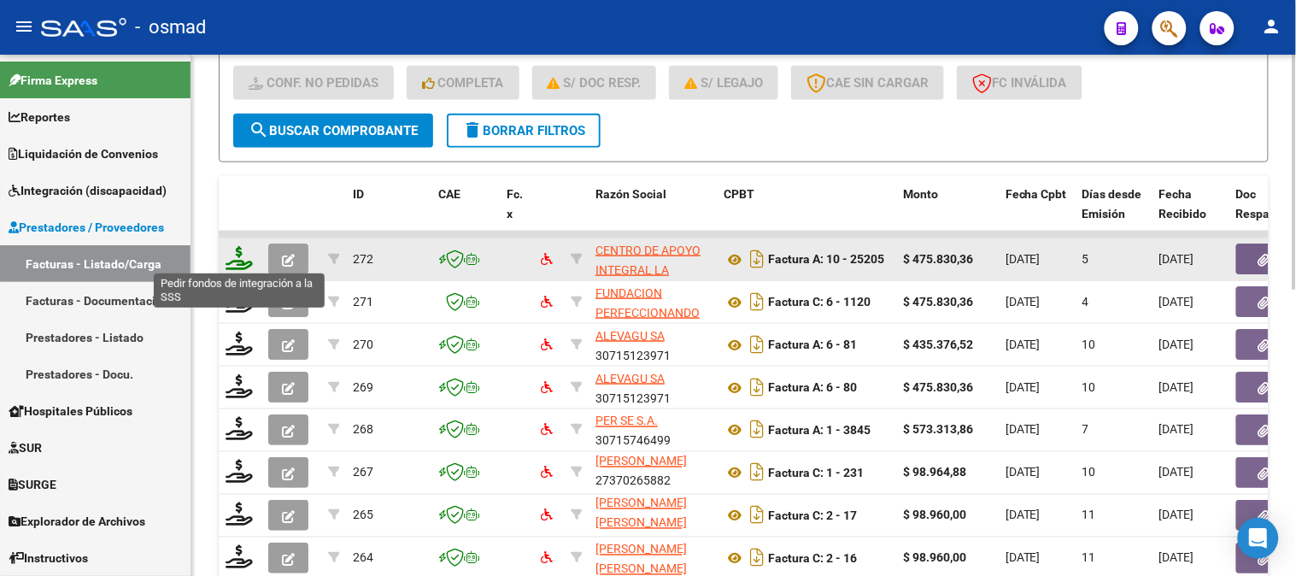
click at [241, 255] on icon at bounding box center [239, 258] width 27 height 24
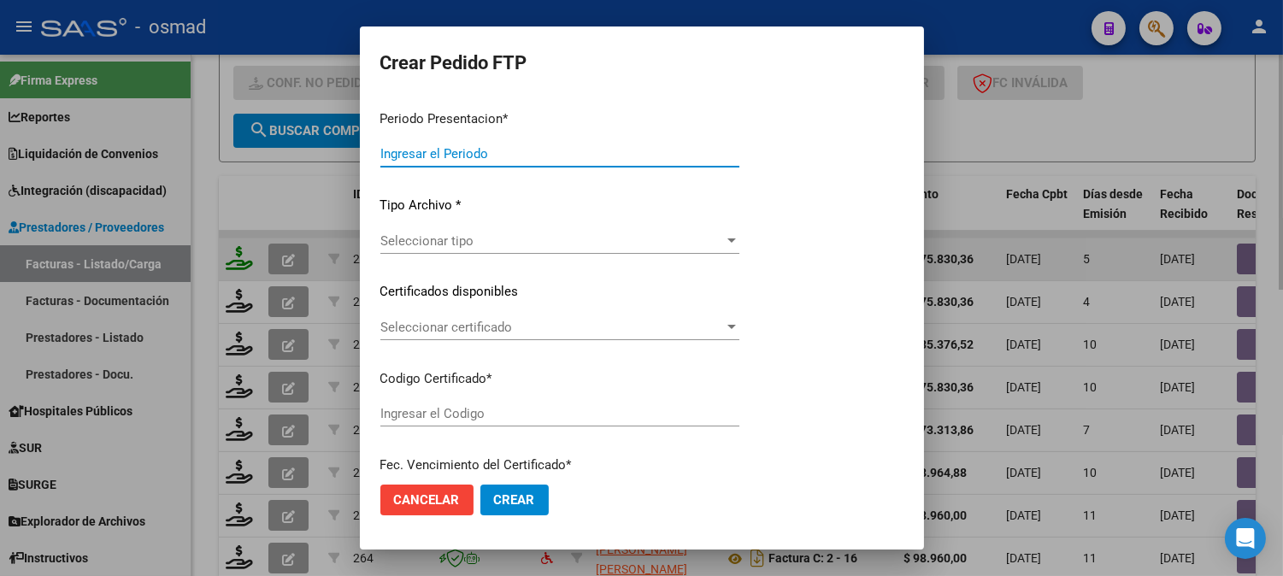
type input "202507"
type input "$ 475.830,36"
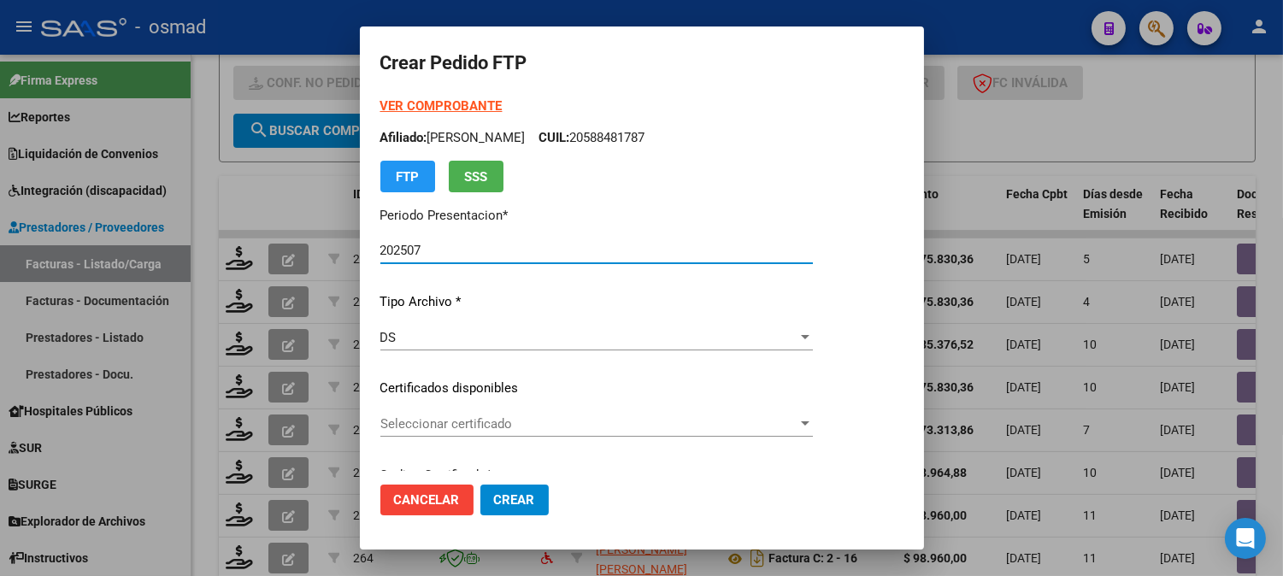
type input "02000588481782024041720270417"
type input "2027-04-01"
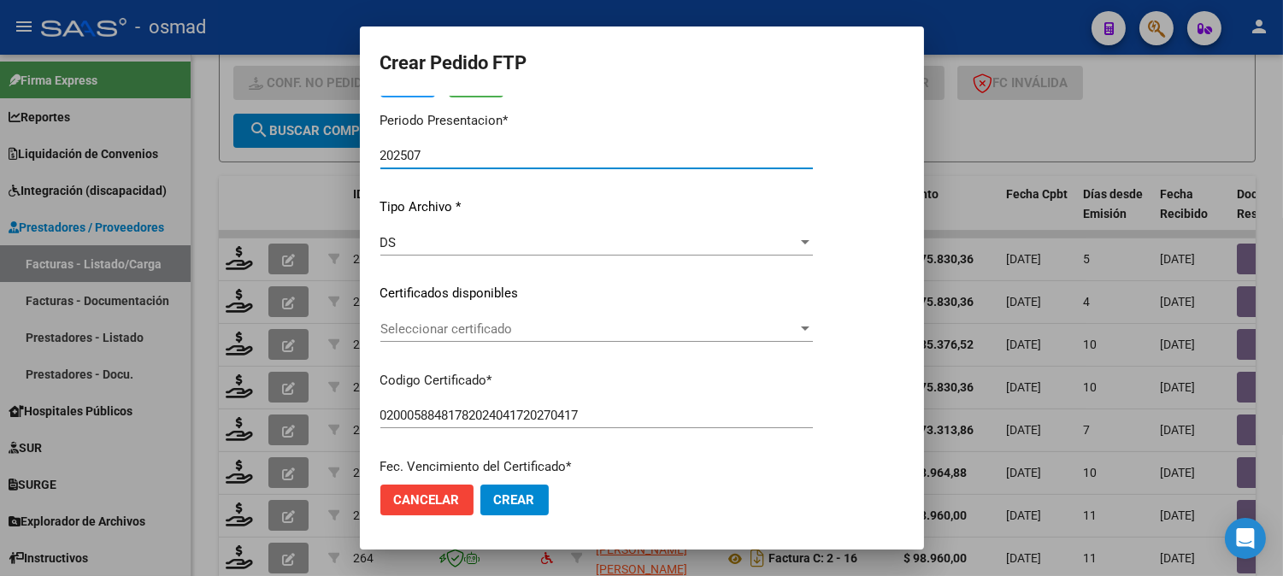
click at [797, 331] on span "Seleccionar certificado" at bounding box center [588, 328] width 417 height 15
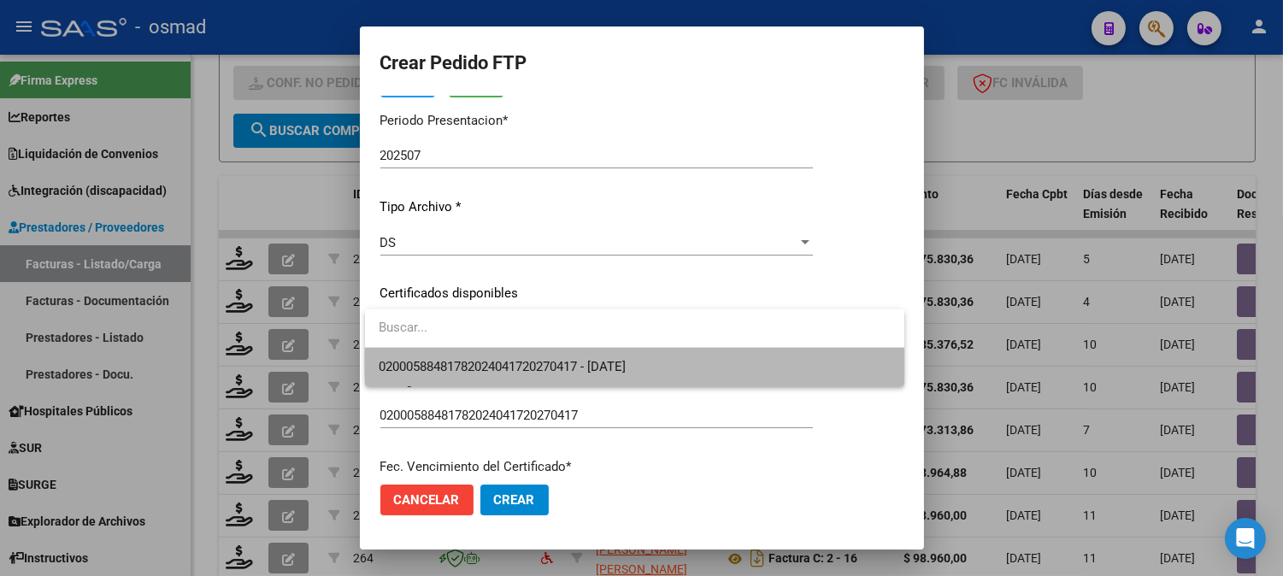
click at [780, 360] on span "02000588481782024041720270417 - 2027-04-01" at bounding box center [635, 367] width 512 height 38
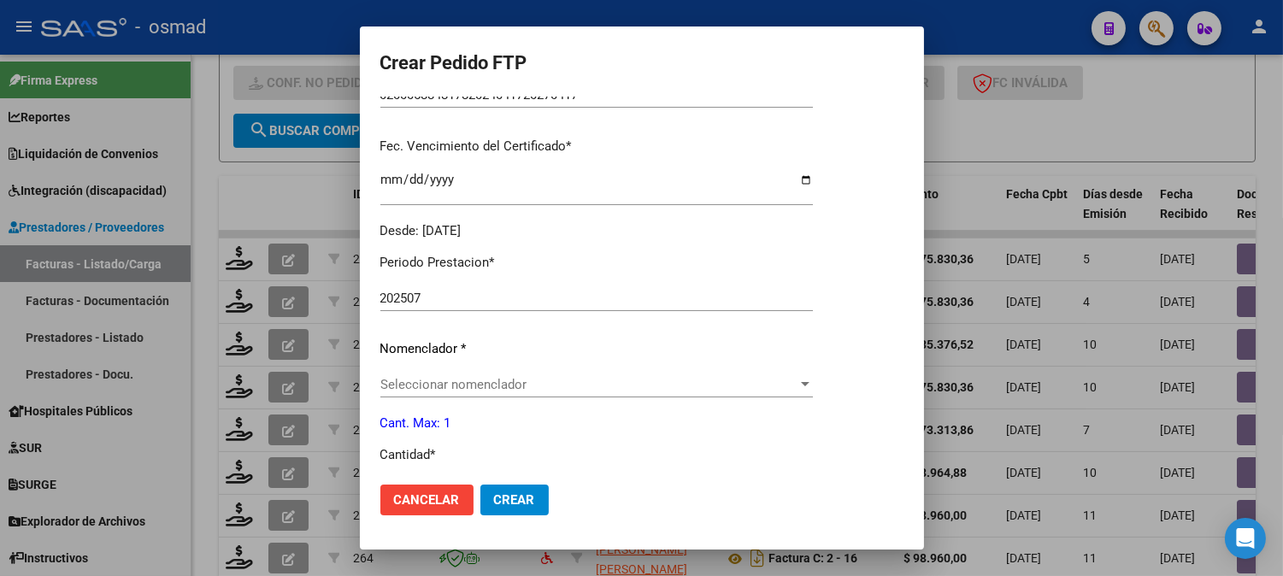
scroll to position [474, 0]
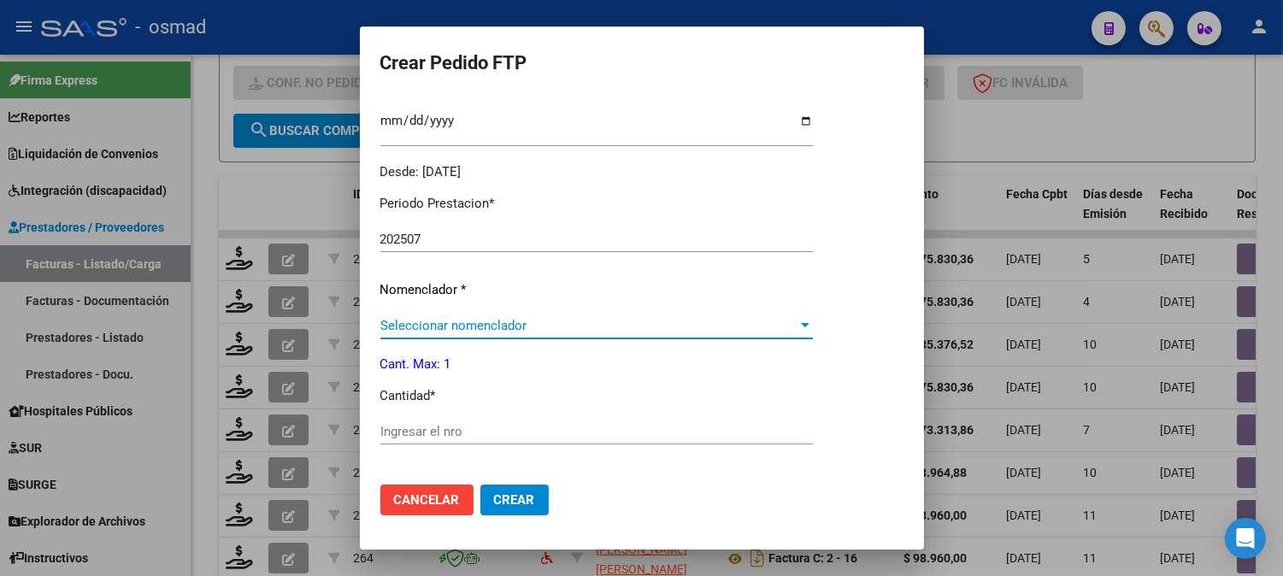
click at [797, 326] on span "Seleccionar nomenclador" at bounding box center [588, 325] width 417 height 15
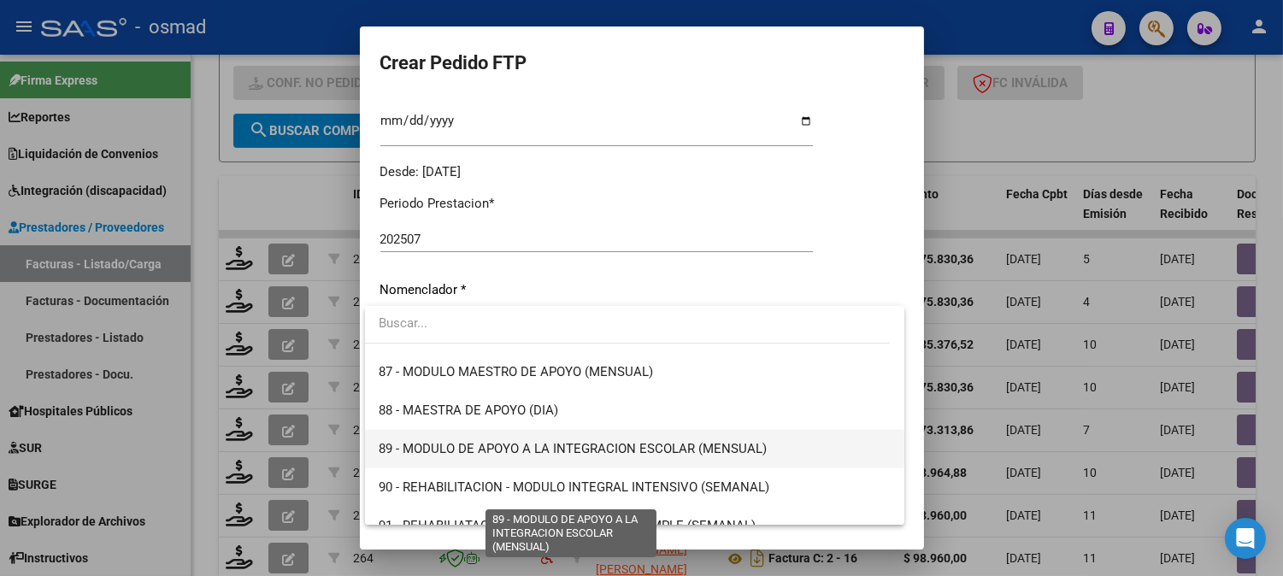
scroll to position [3341, 0]
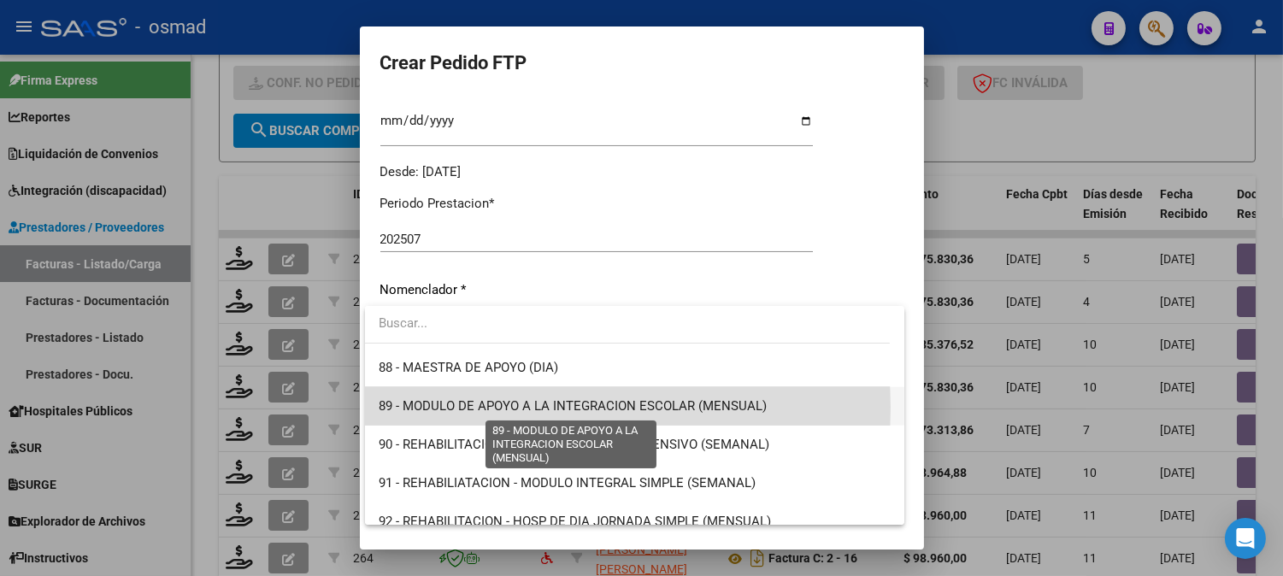
click at [538, 408] on span "89 - MODULO DE APOYO A LA INTEGRACION ESCOLAR (MENSUAL)" at bounding box center [573, 405] width 388 height 15
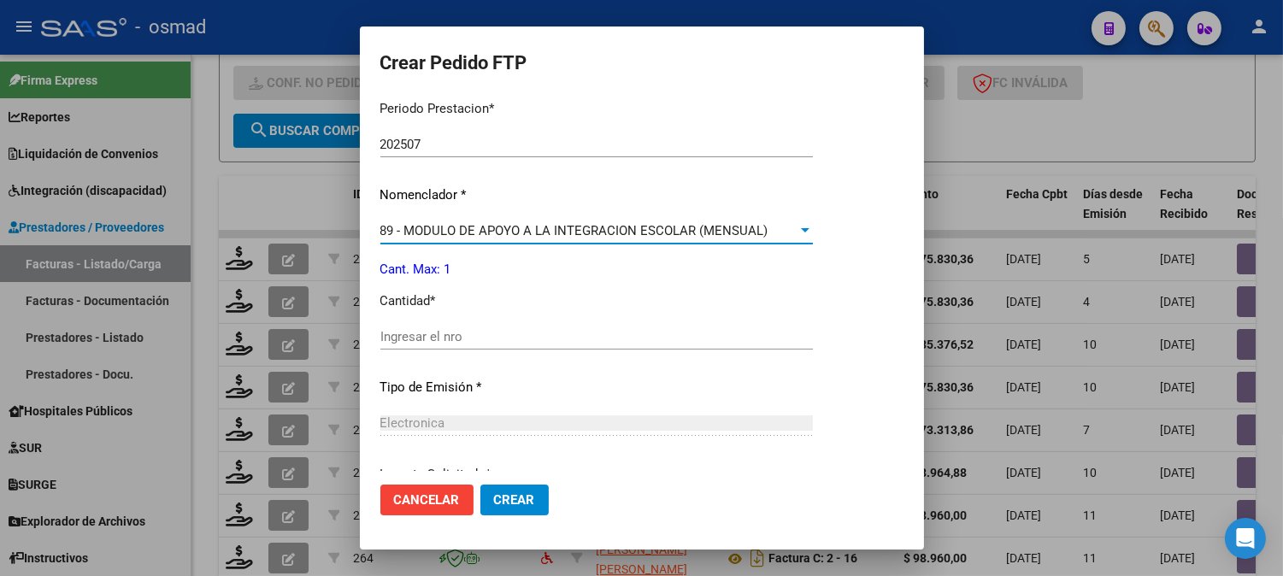
scroll to position [664, 0]
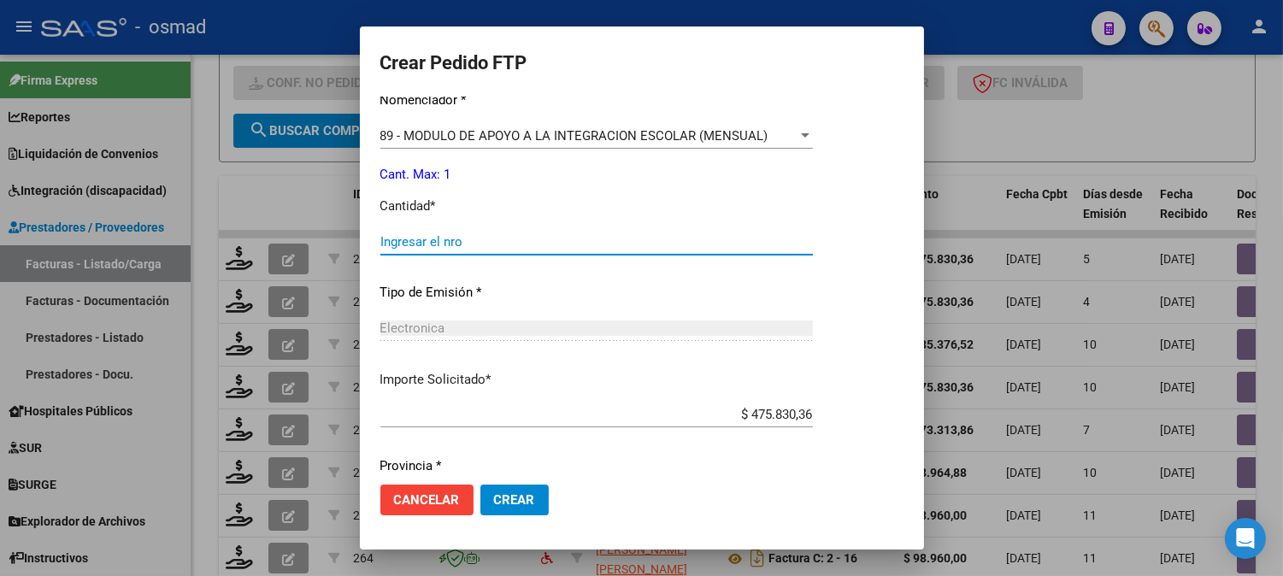
click at [569, 243] on input "Ingresar el nro" at bounding box center [596, 241] width 432 height 15
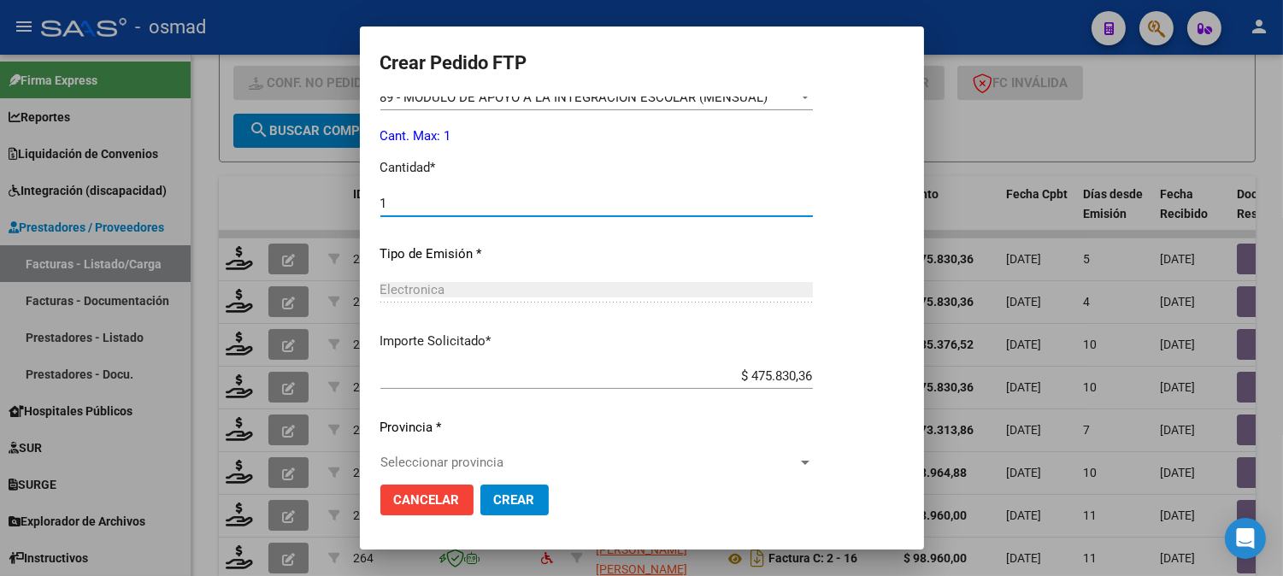
scroll to position [722, 0]
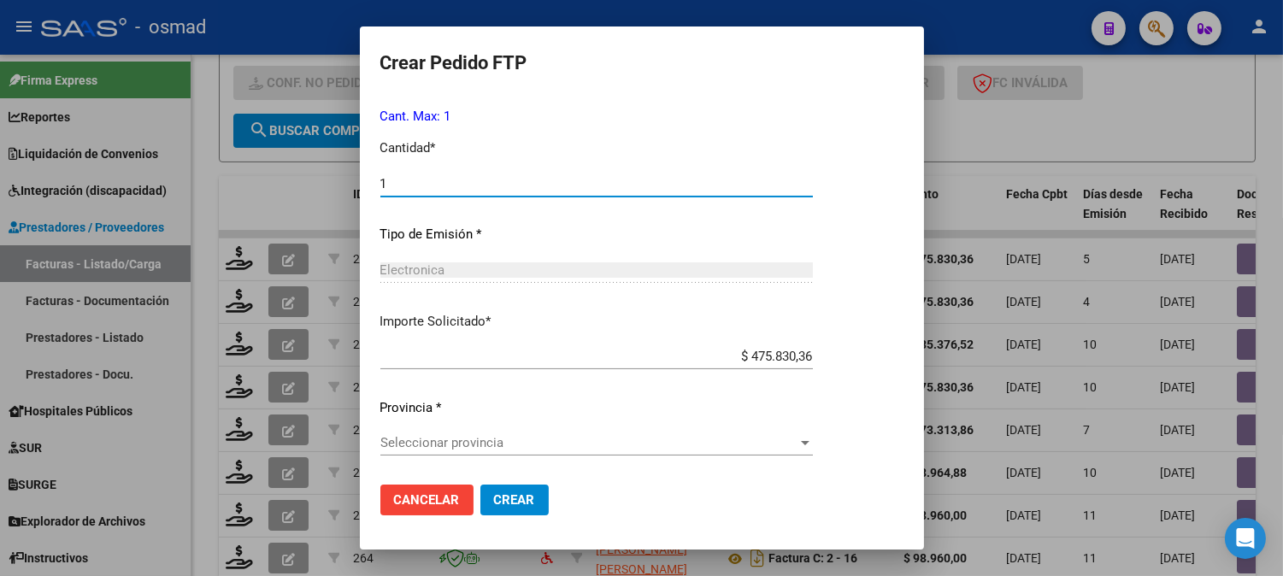
type input "1"
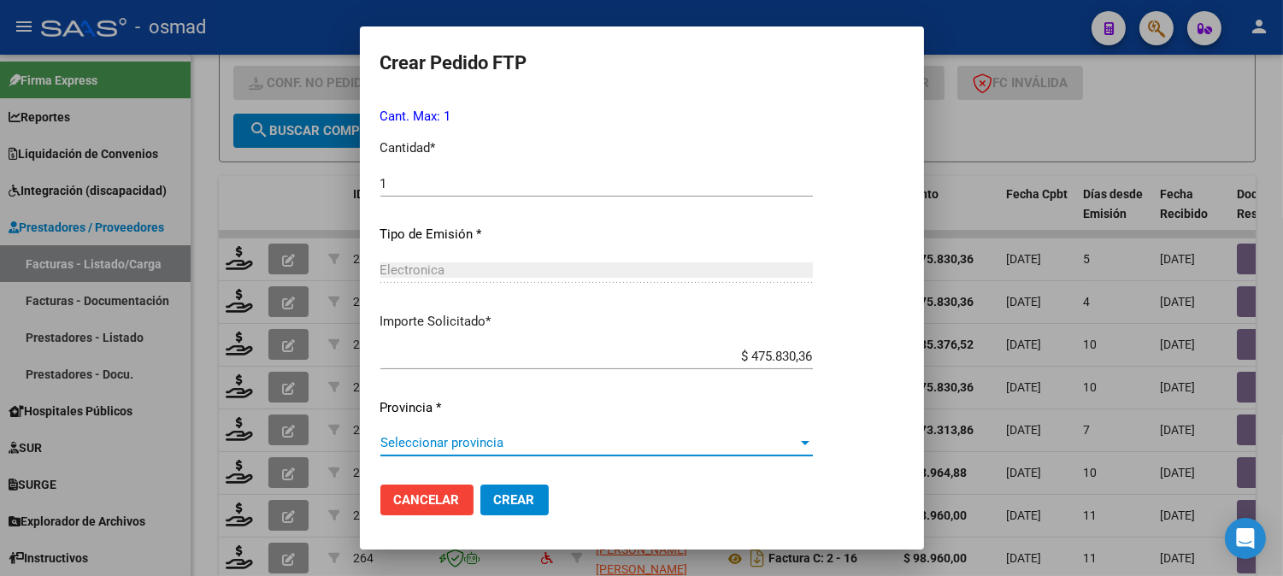
click at [654, 441] on span "Seleccionar provincia" at bounding box center [588, 442] width 417 height 15
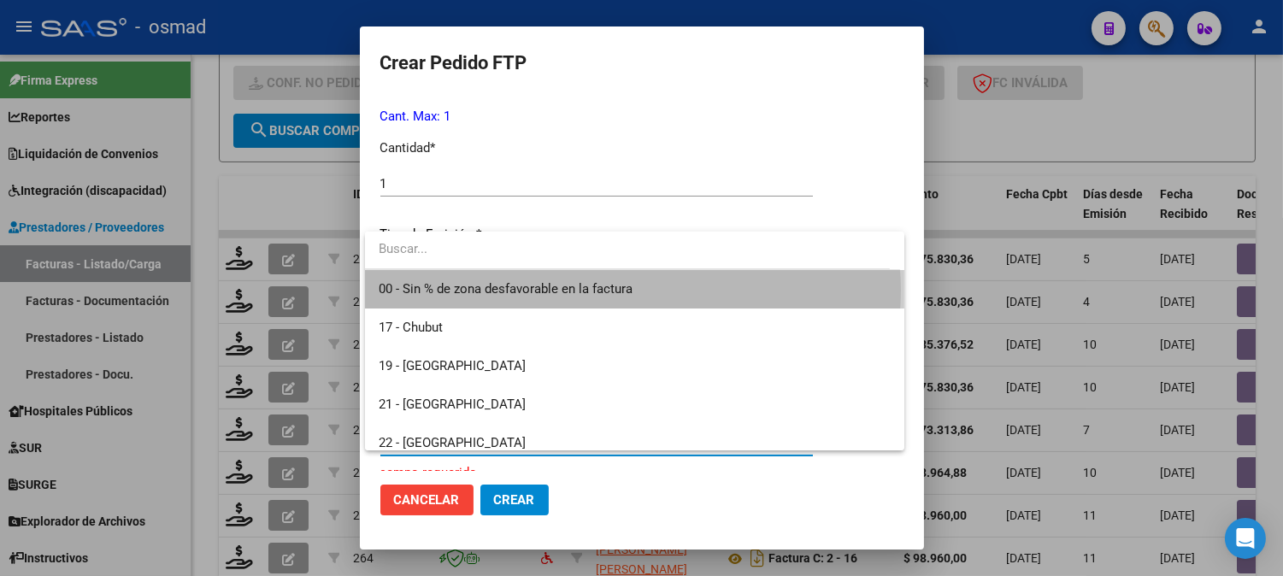
click at [632, 291] on span "00 - Sin % de zona desfavorable en la factura" at bounding box center [635, 289] width 512 height 38
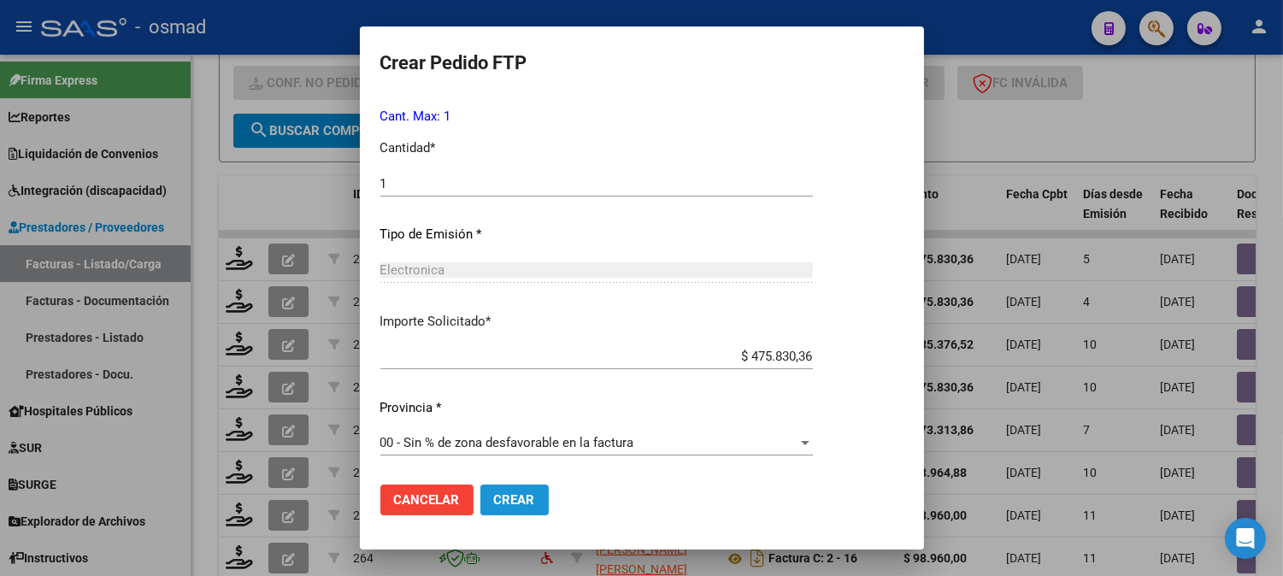
click at [507, 492] on span "Crear" at bounding box center [514, 499] width 41 height 15
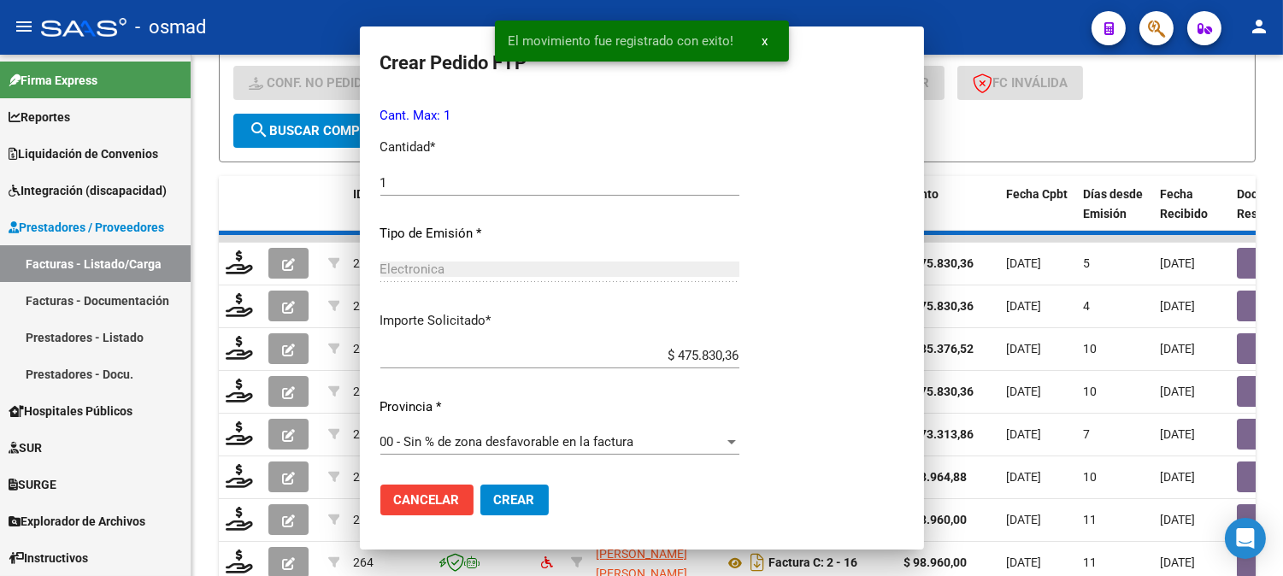
scroll to position [0, 0]
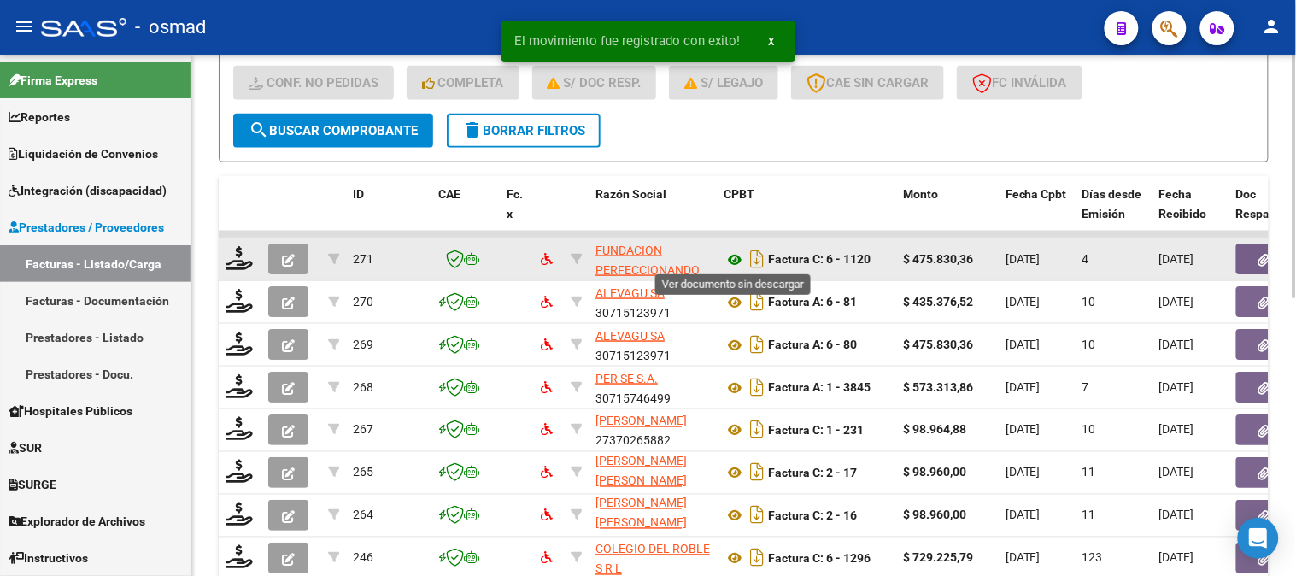
click at [738, 253] on icon at bounding box center [735, 260] width 22 height 21
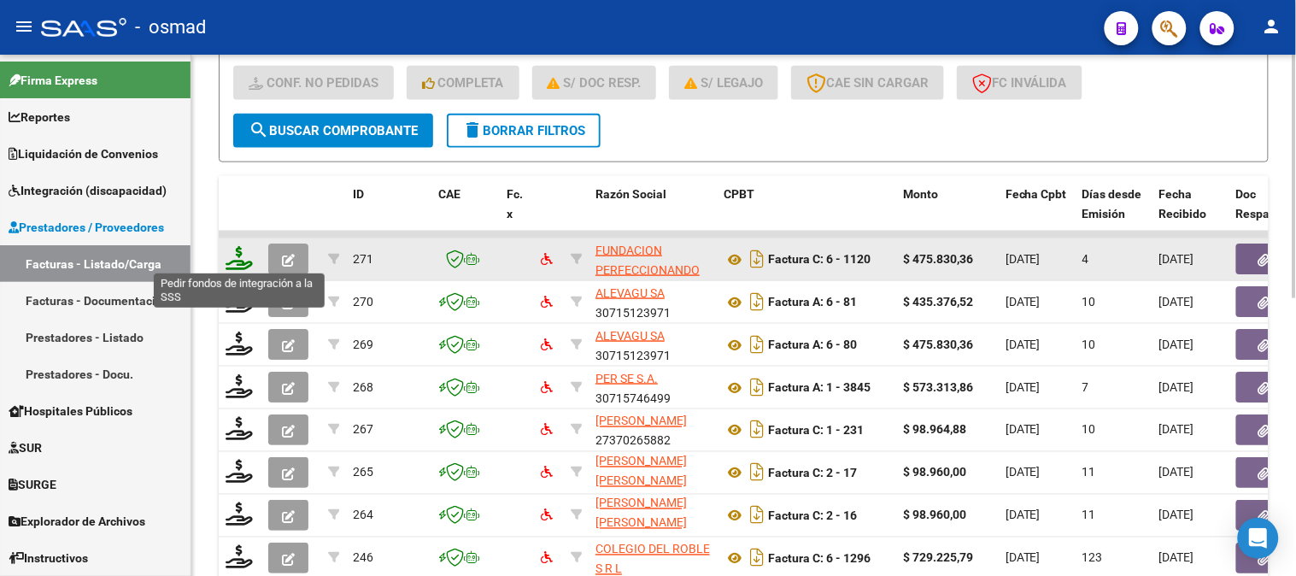
click at [245, 260] on icon at bounding box center [239, 258] width 27 height 24
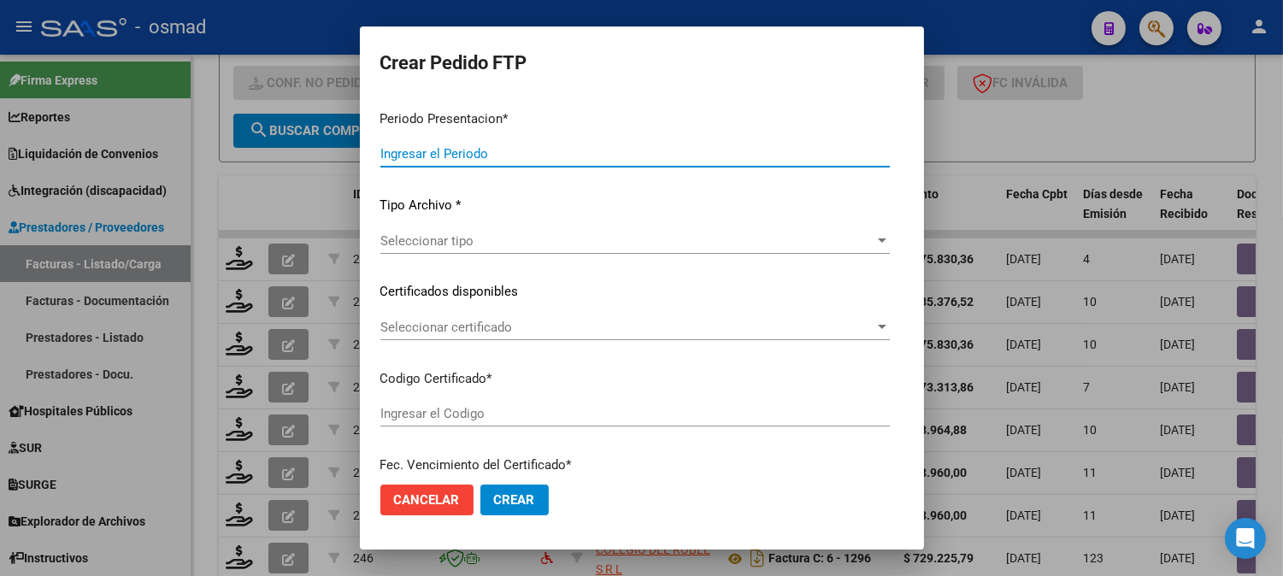
type input "202507"
type input "$ 475.830,36"
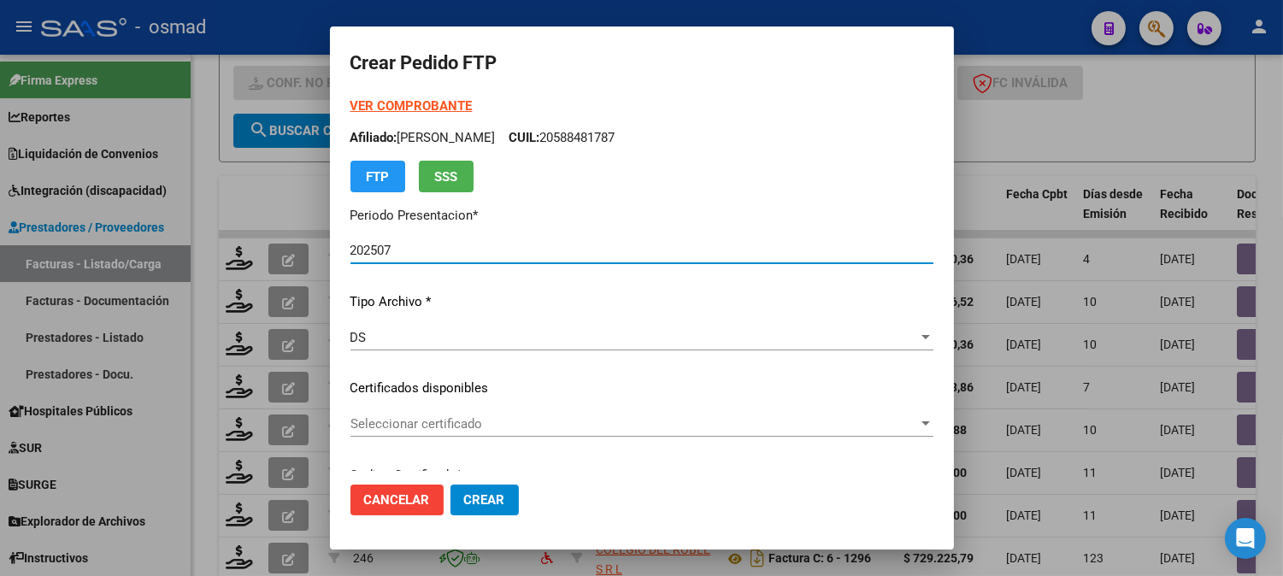
type input "ARG02000577257012022092920240929CHA484"
type input "2025-09-01"
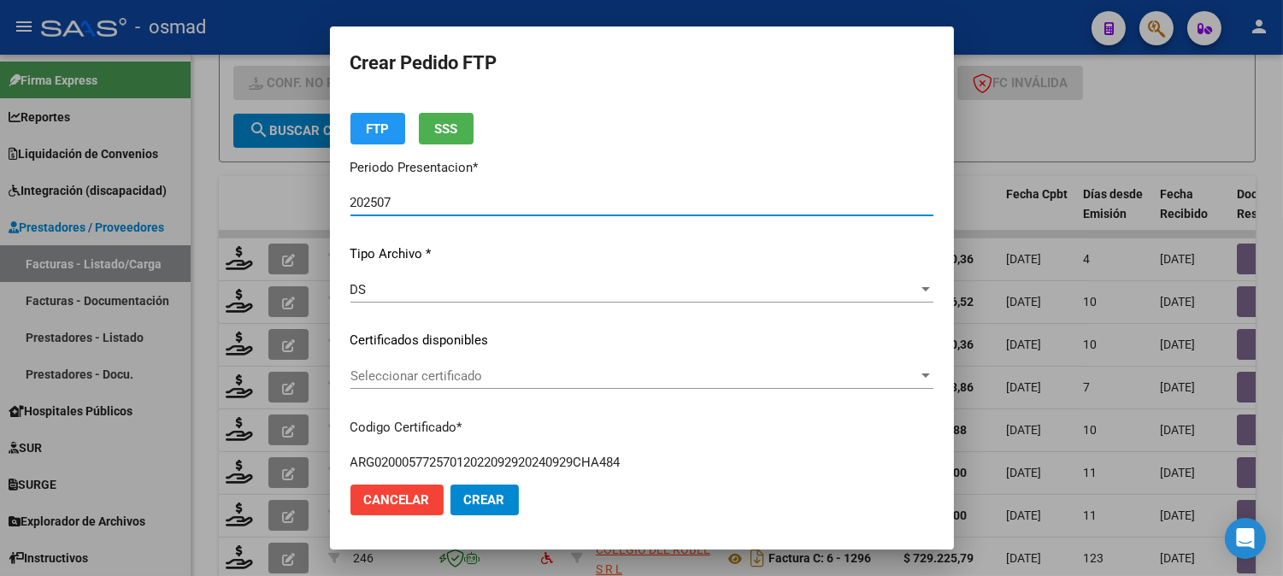
scroll to position [95, 0]
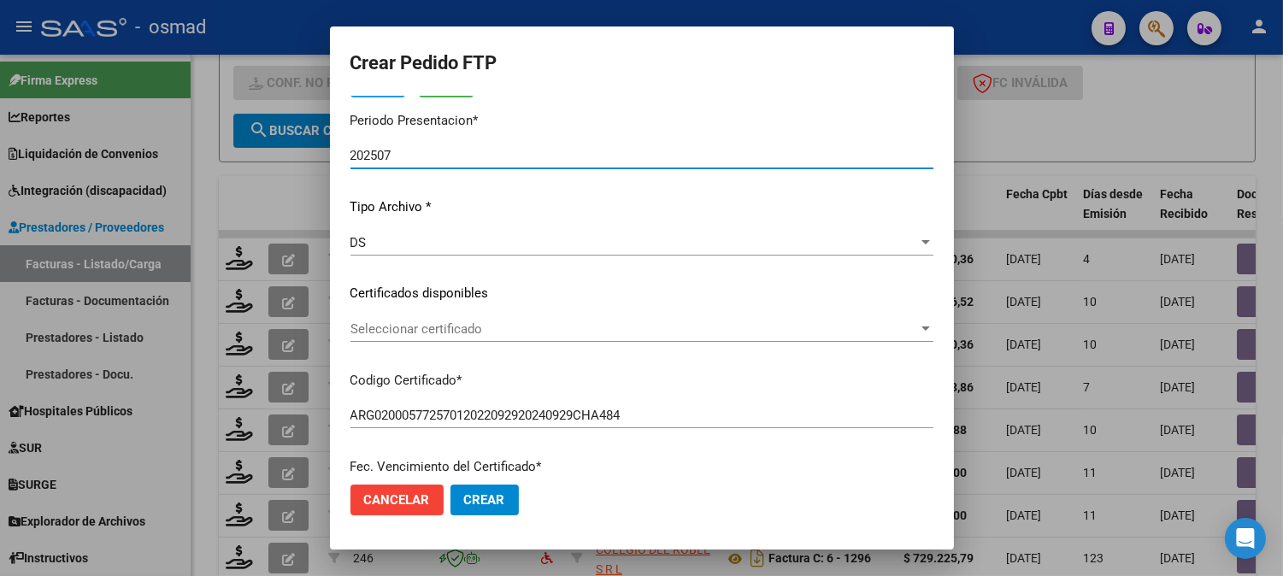
click at [818, 322] on span "Seleccionar certificado" at bounding box center [633, 328] width 567 height 15
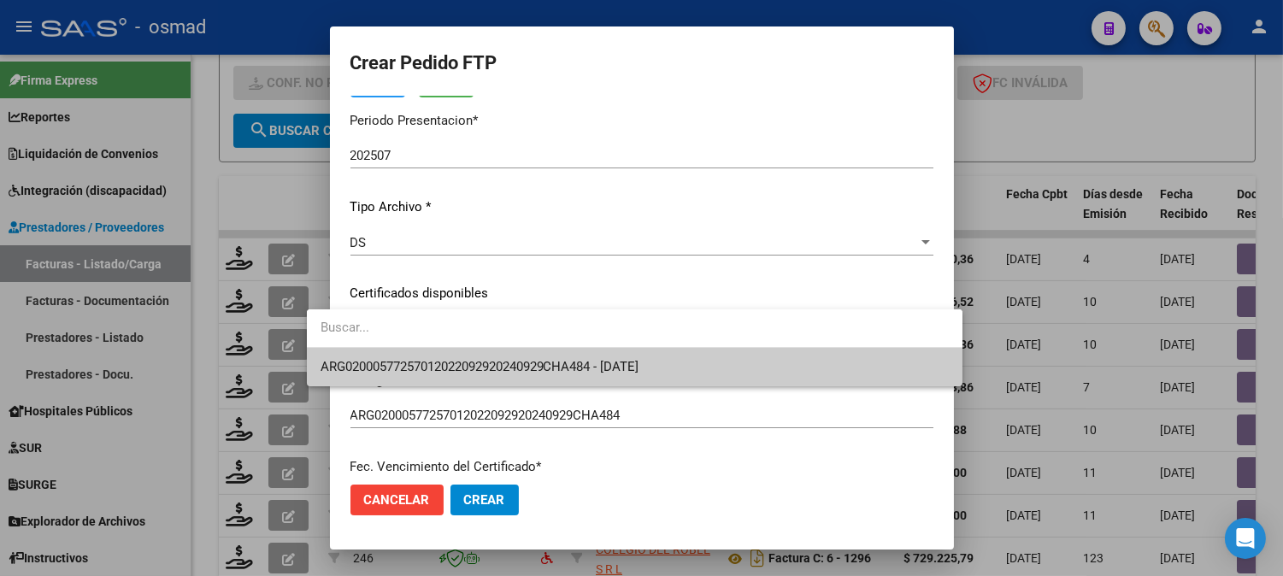
click at [779, 369] on span "ARG02000577257012022092920240929CHA484 - 2025-09-01" at bounding box center [634, 367] width 628 height 38
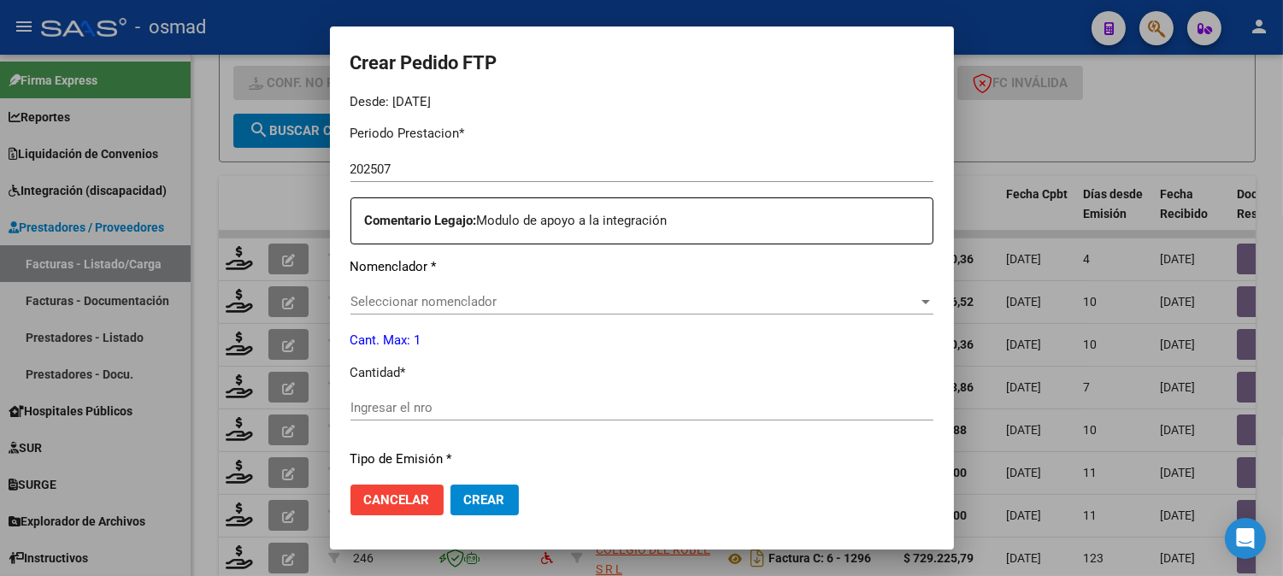
scroll to position [569, 0]
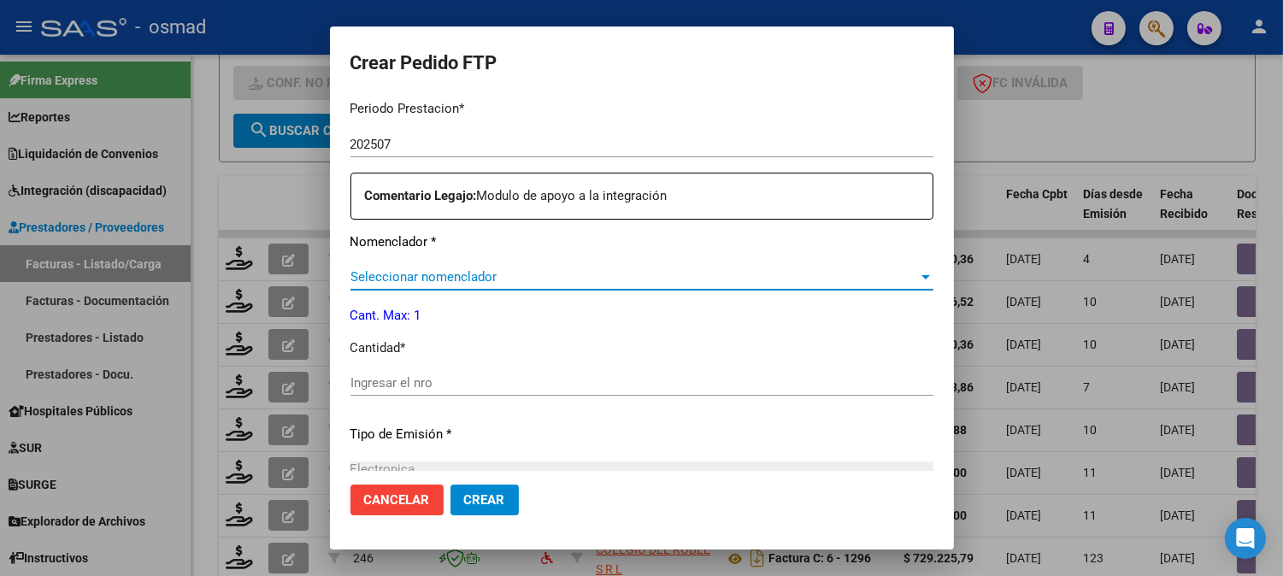
click at [643, 283] on span "Seleccionar nomenclador" at bounding box center [633, 276] width 567 height 15
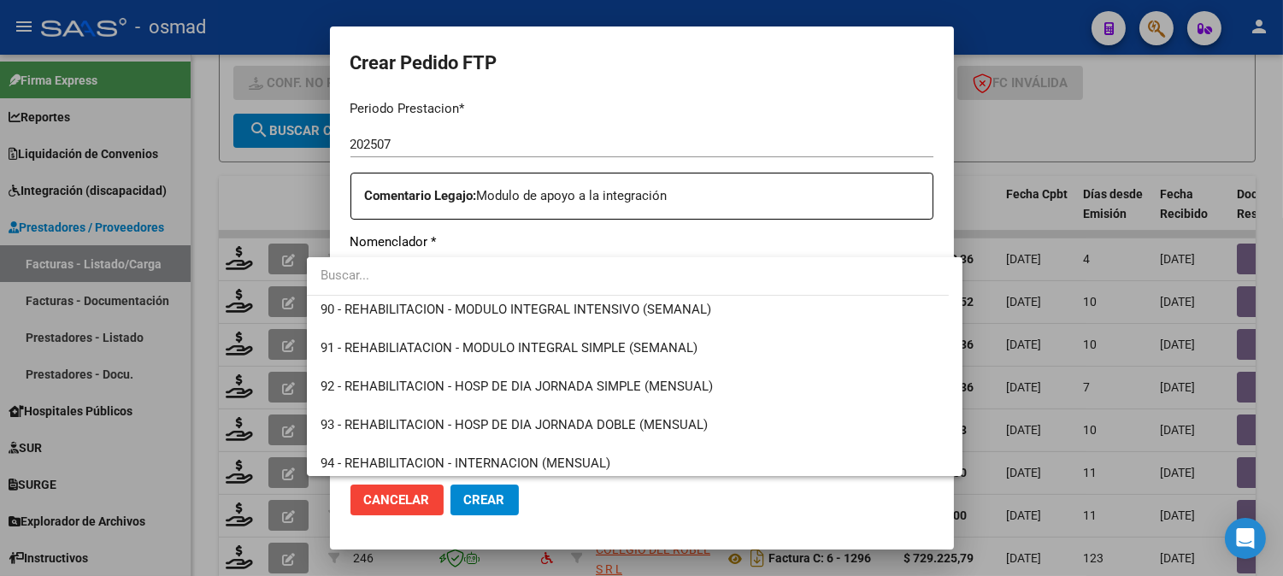
scroll to position [3322, 0]
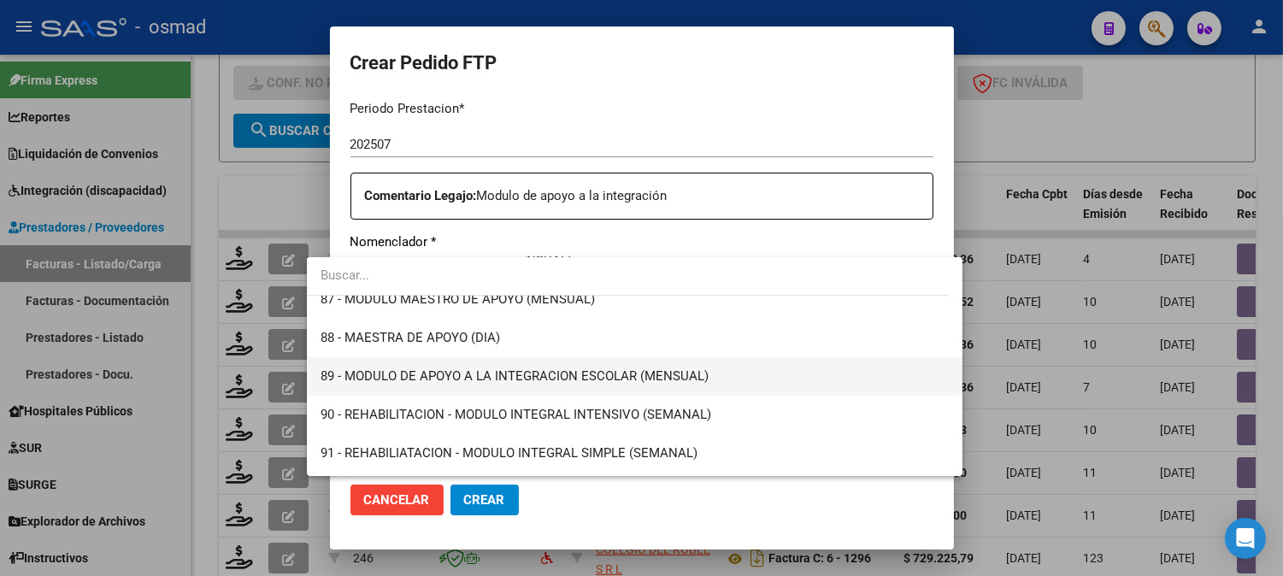
click at [705, 380] on span "89 - MODULO DE APOYO A LA INTEGRACION ESCOLAR (MENSUAL)" at bounding box center [634, 376] width 628 height 38
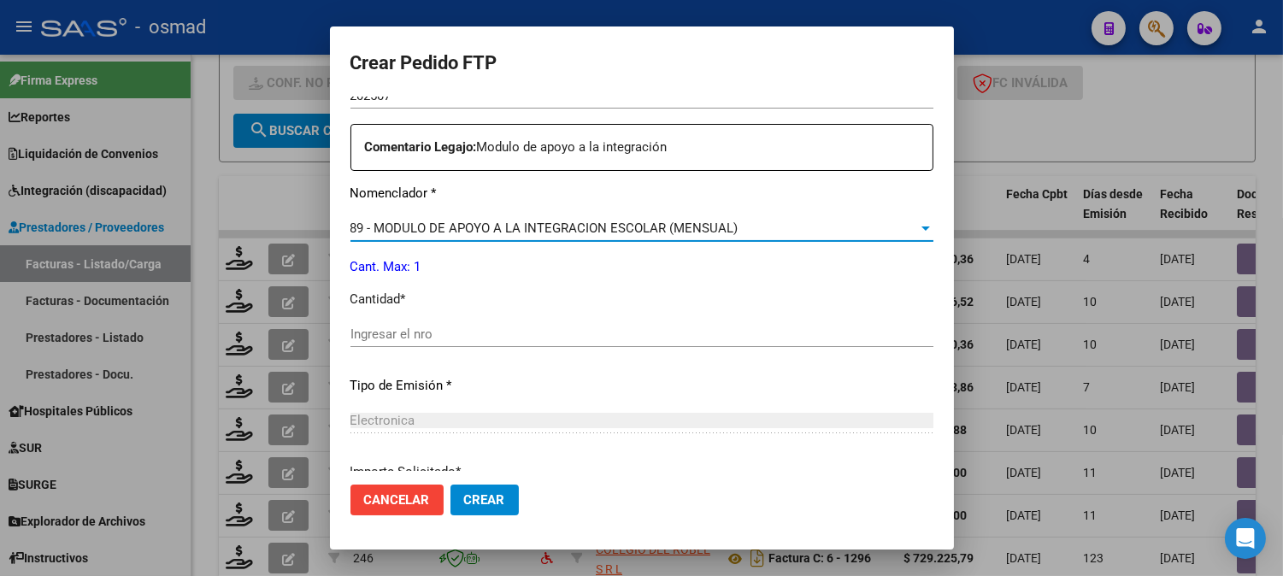
scroll to position [664, 0]
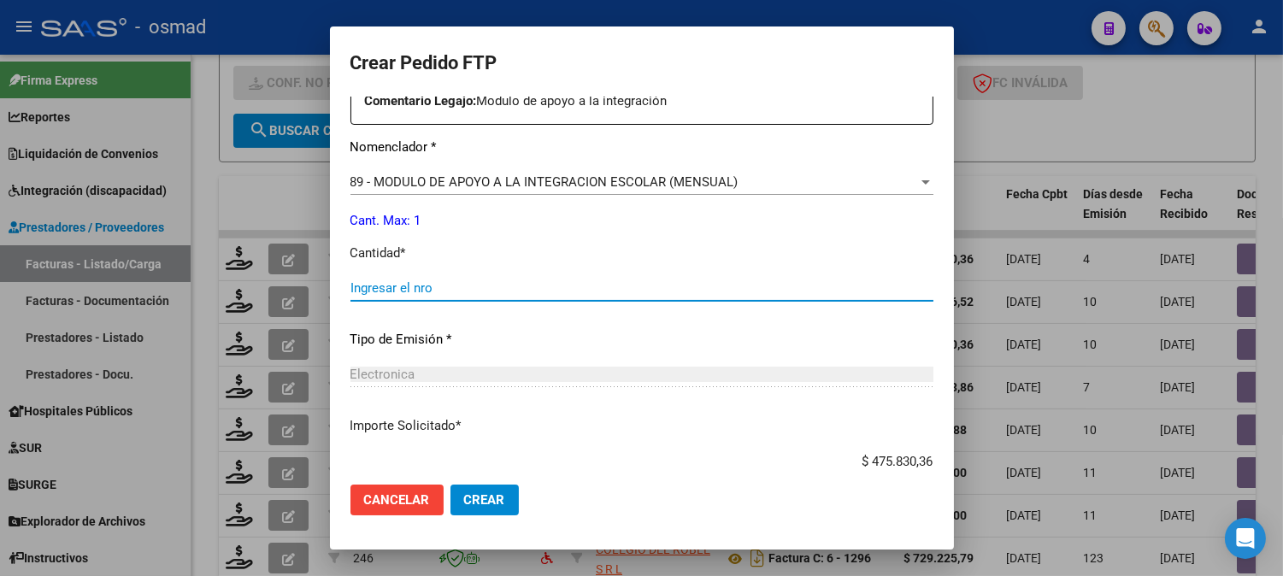
click at [513, 288] on input "Ingresar el nro" at bounding box center [641, 287] width 583 height 15
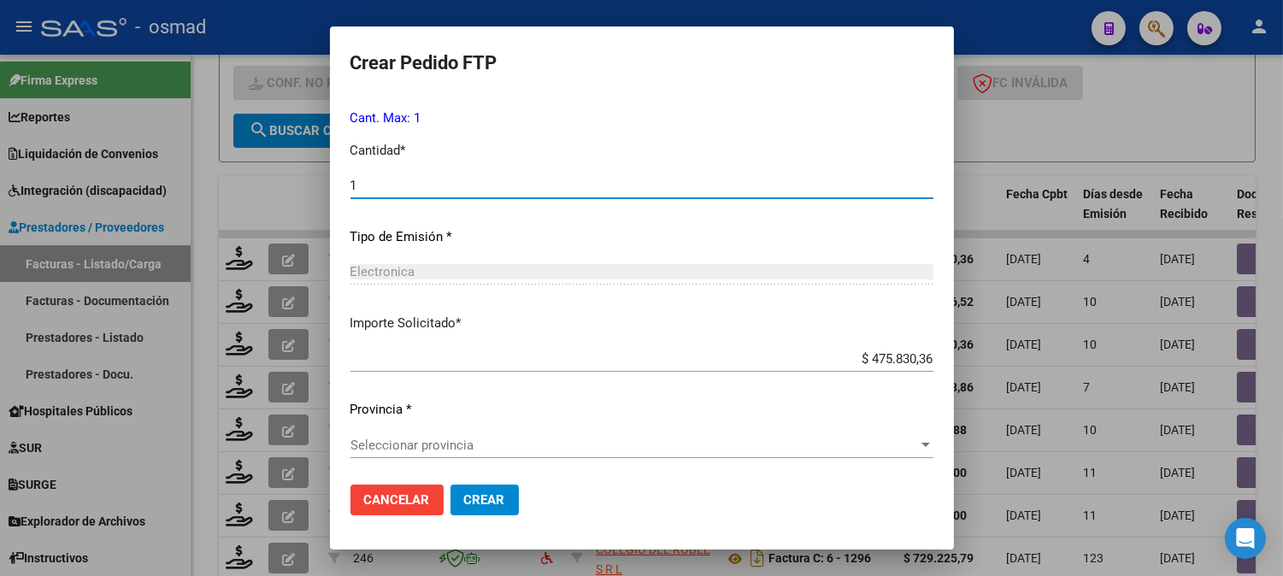
scroll to position [769, 0]
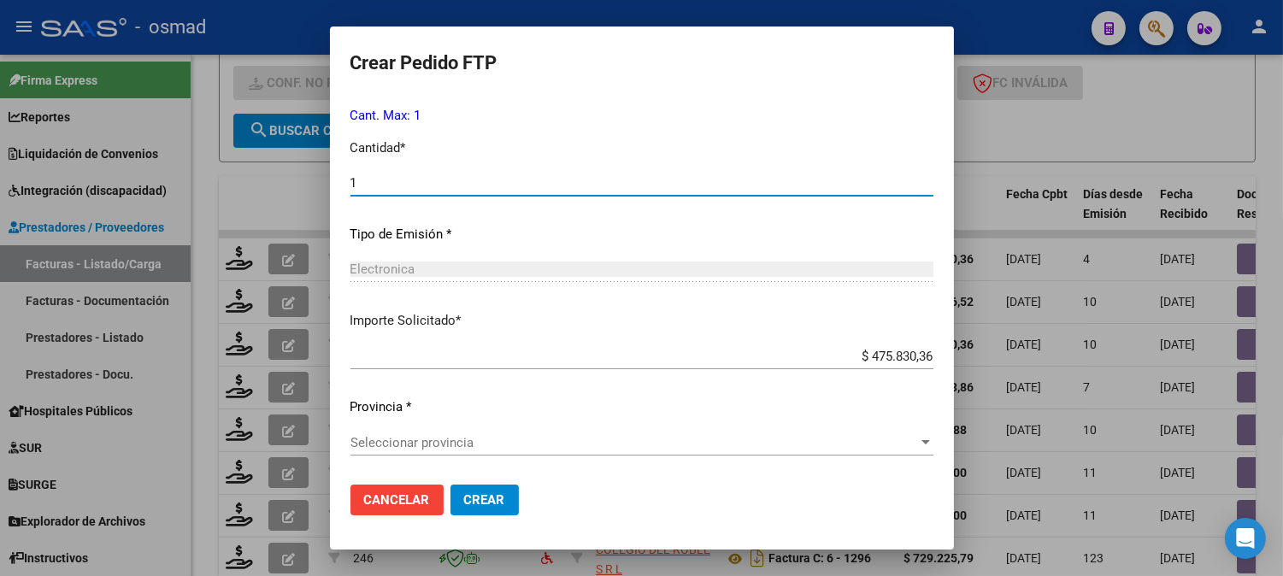
type input "1"
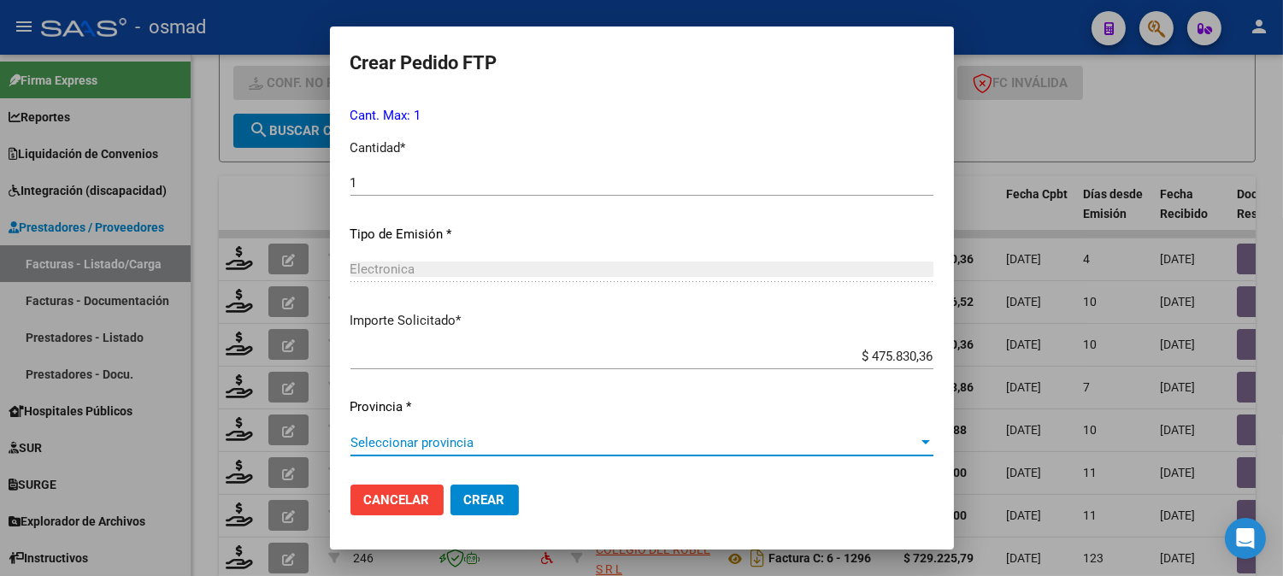
click at [557, 447] on span "Seleccionar provincia" at bounding box center [633, 442] width 567 height 15
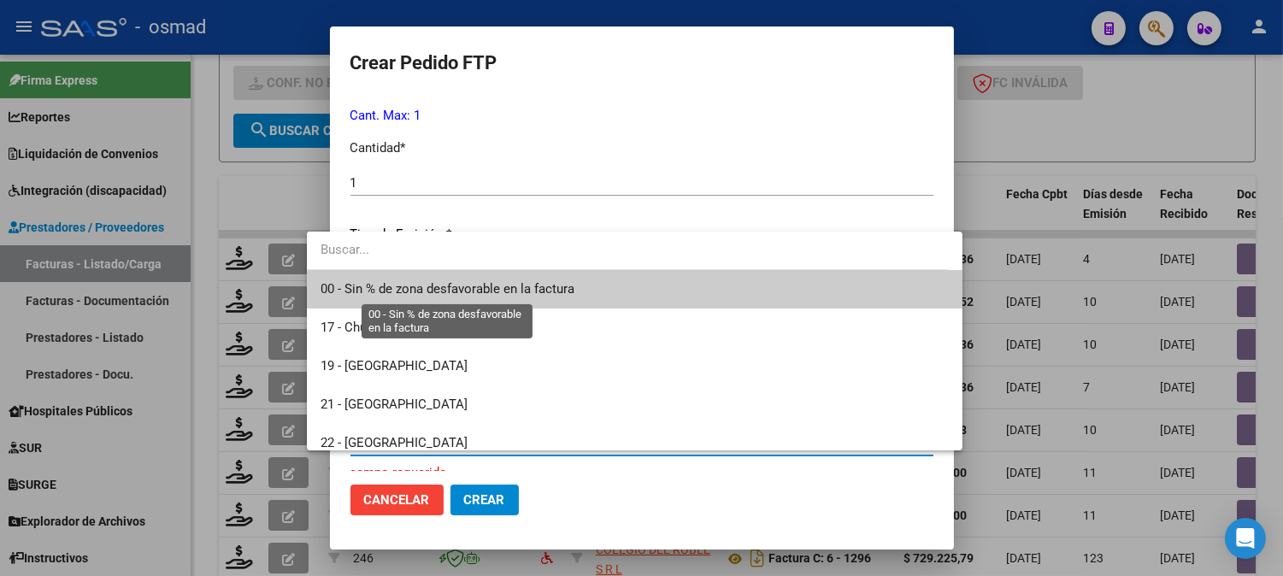
click at [531, 291] on span "00 - Sin % de zona desfavorable en la factura" at bounding box center [447, 288] width 254 height 15
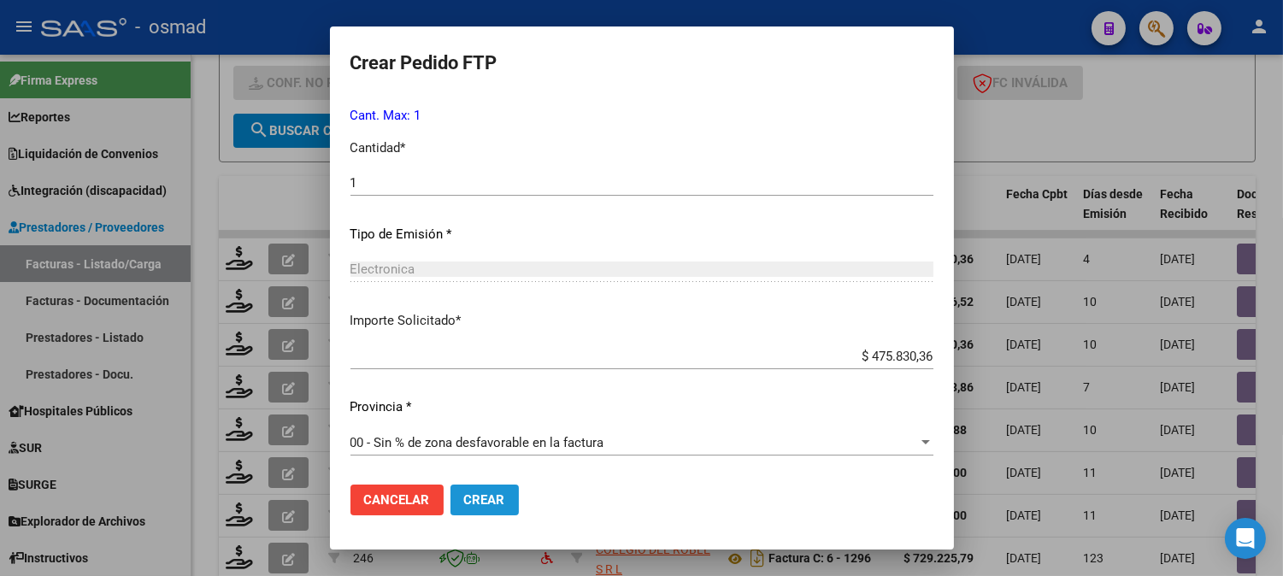
click at [465, 500] on span "Crear" at bounding box center [484, 499] width 41 height 15
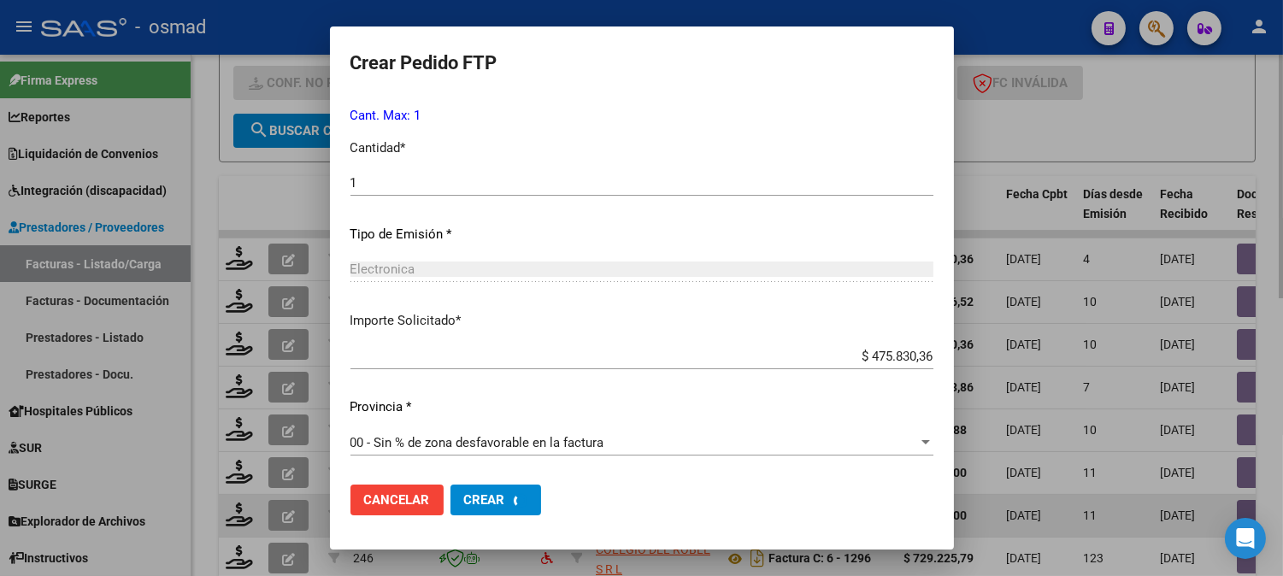
scroll to position [0, 0]
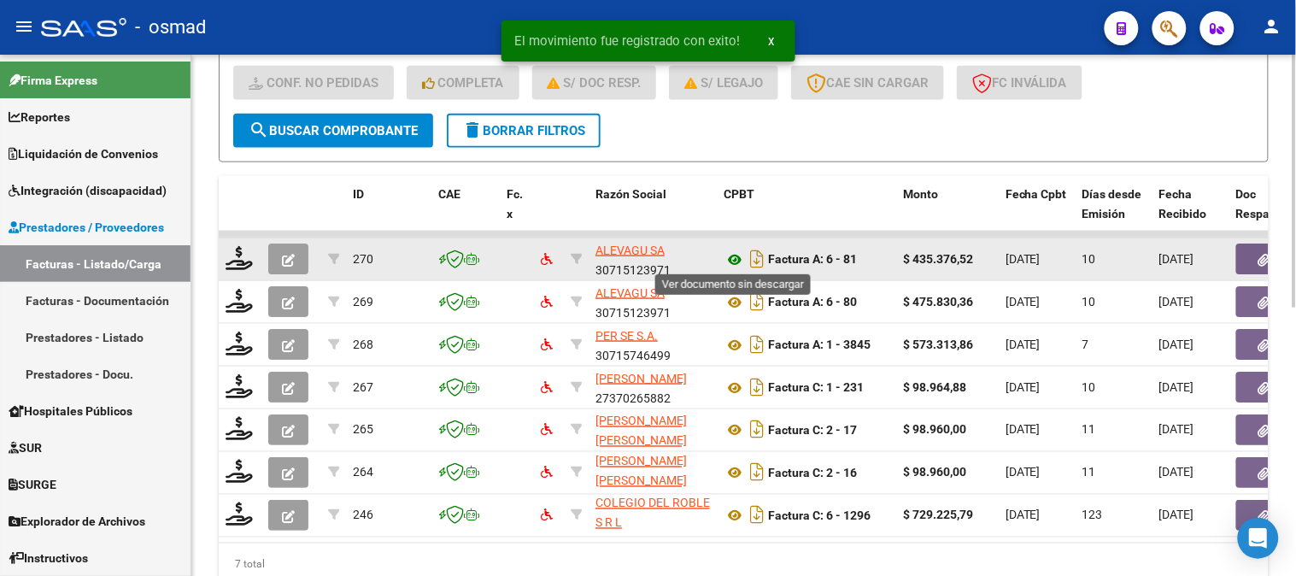
click at [737, 260] on icon at bounding box center [735, 260] width 22 height 21
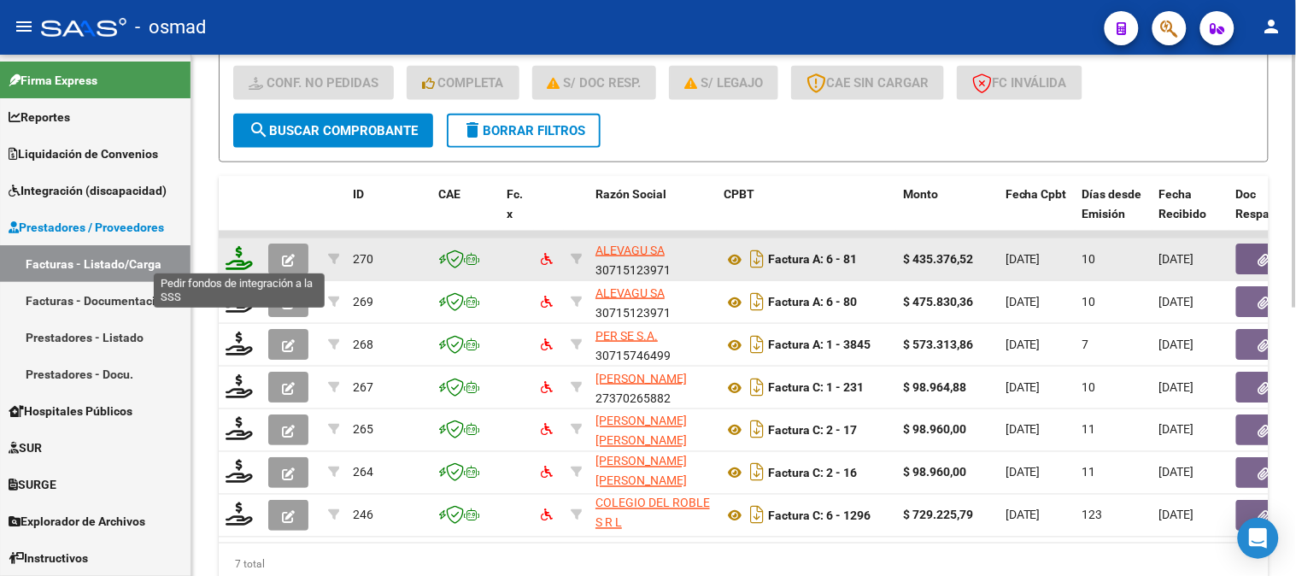
click at [239, 257] on icon at bounding box center [239, 258] width 27 height 24
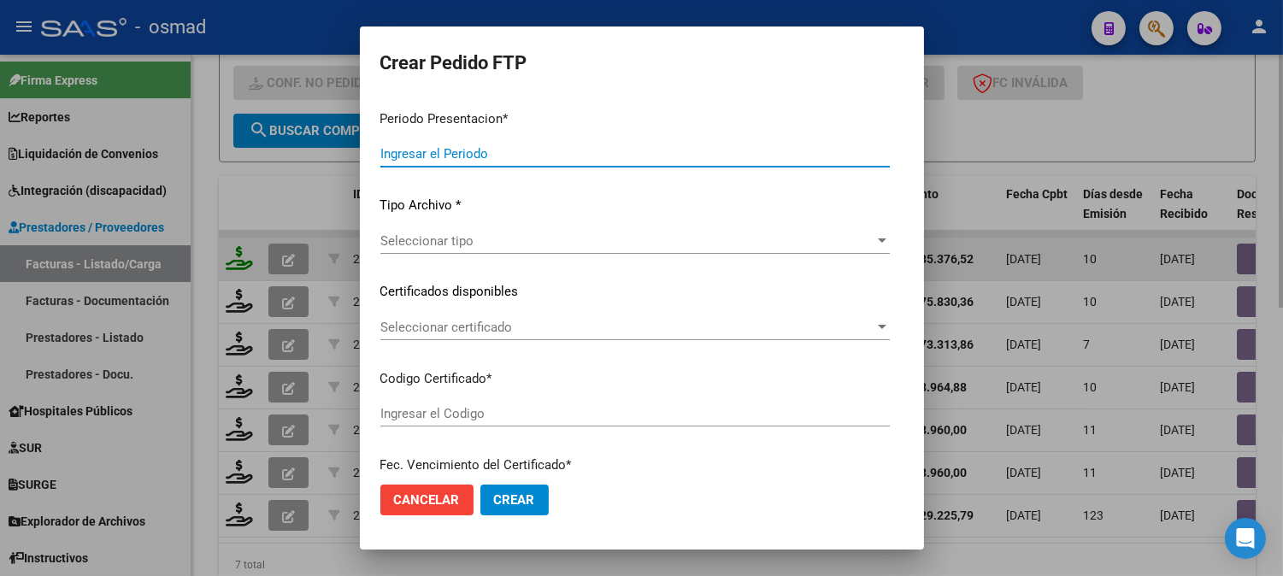
type input "202507"
type input "$ 435.376,52"
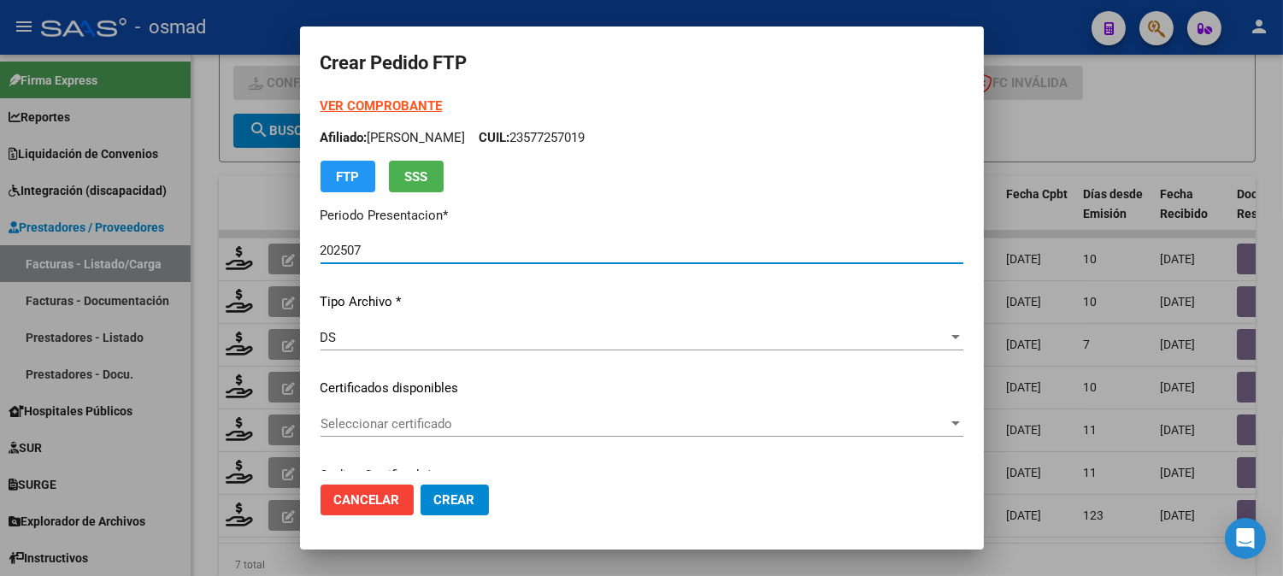
type input "ARG02000543642172022062320270623BS413"
type input "2027-06-23"
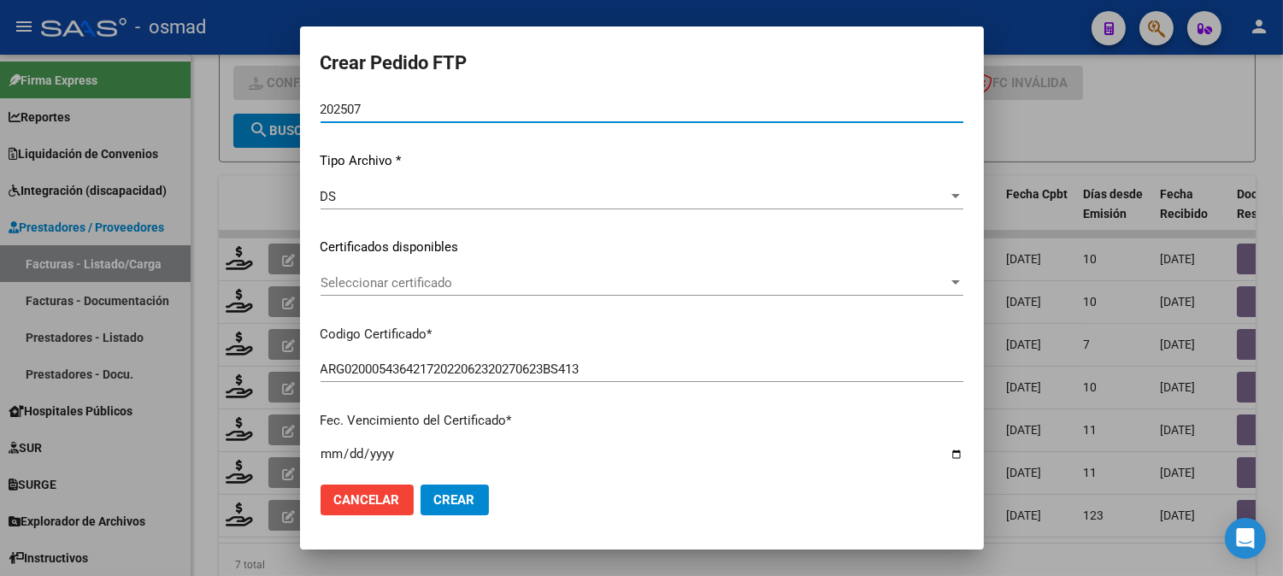
scroll to position [190, 0]
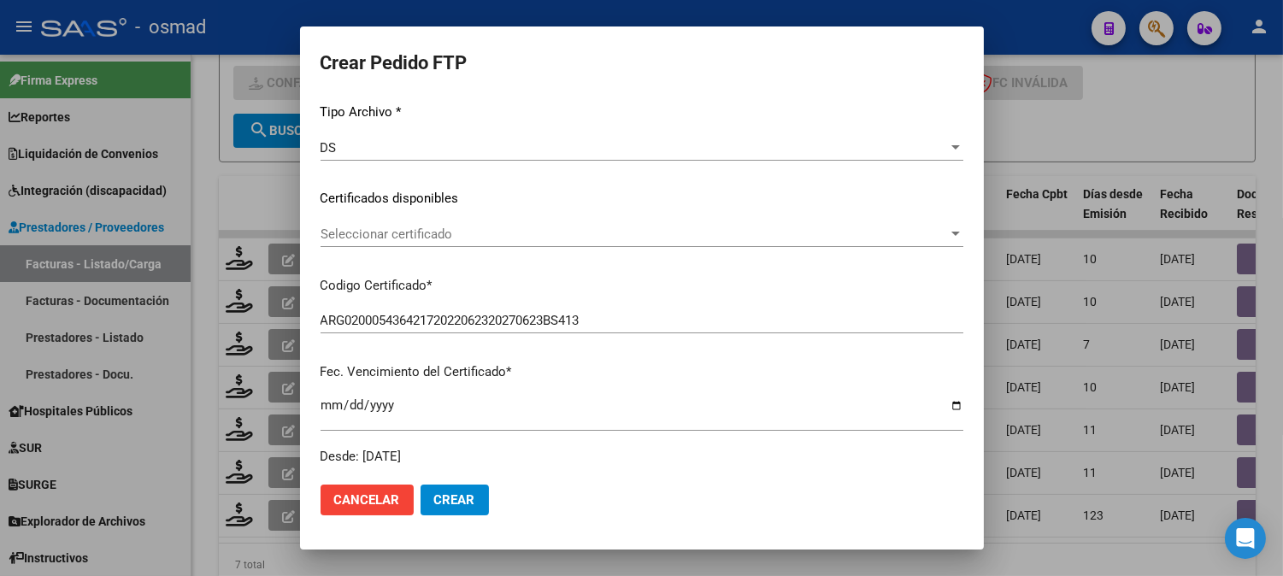
click at [607, 232] on span "Seleccionar certificado" at bounding box center [633, 233] width 627 height 15
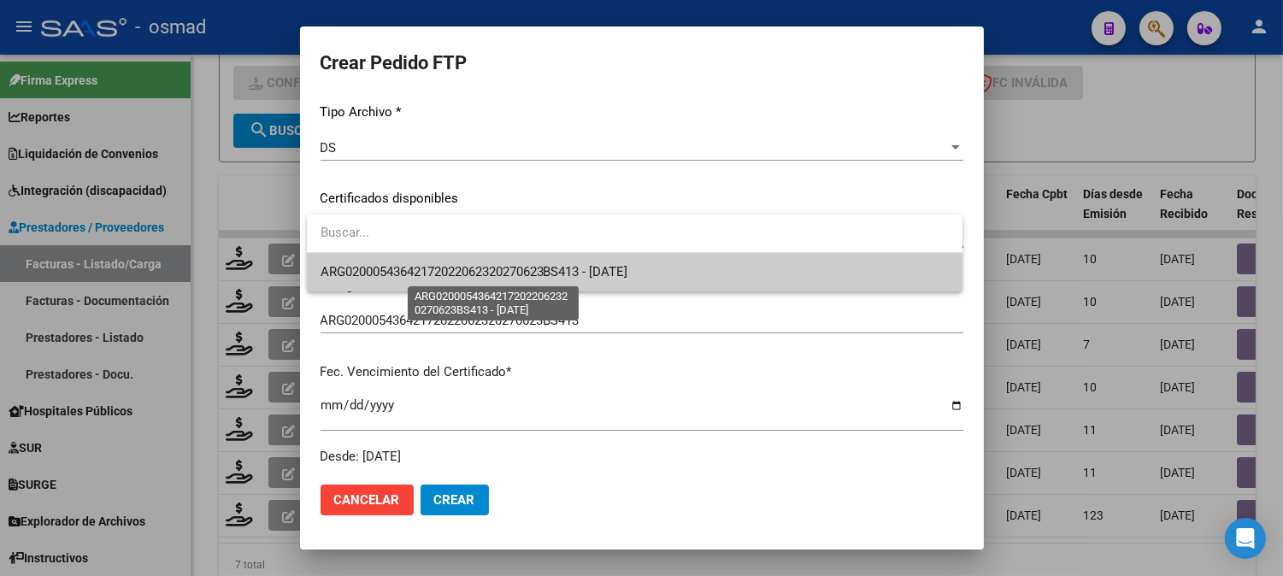
click at [596, 267] on span "ARG02000543642172022062320270623BS413 - 2027-06-23" at bounding box center [474, 271] width 308 height 15
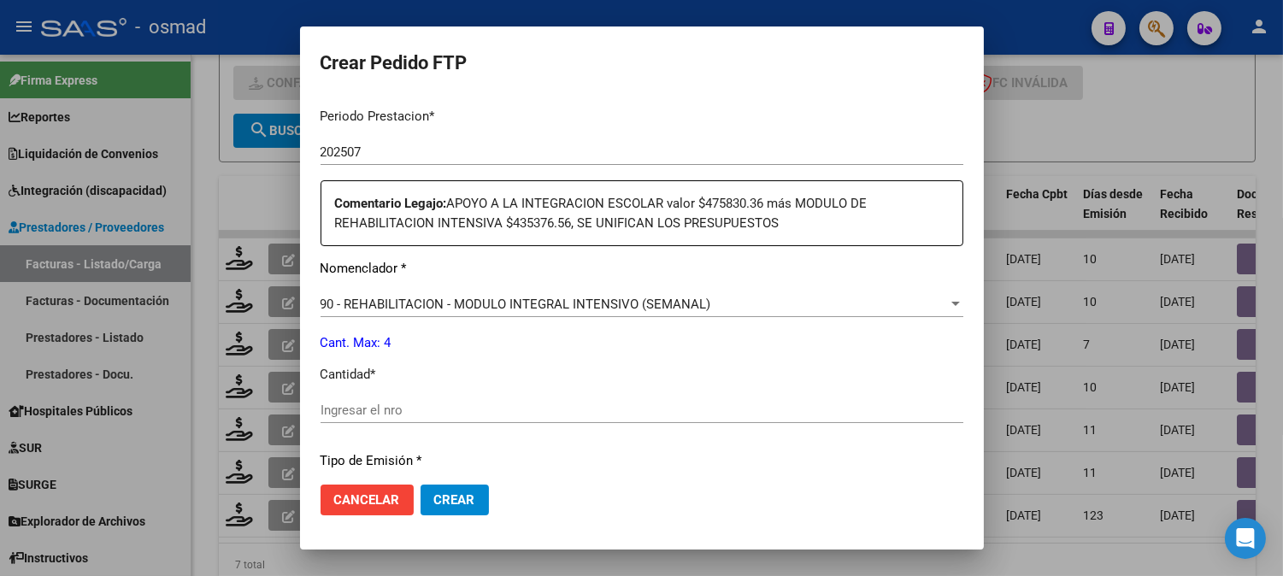
scroll to position [569, 0]
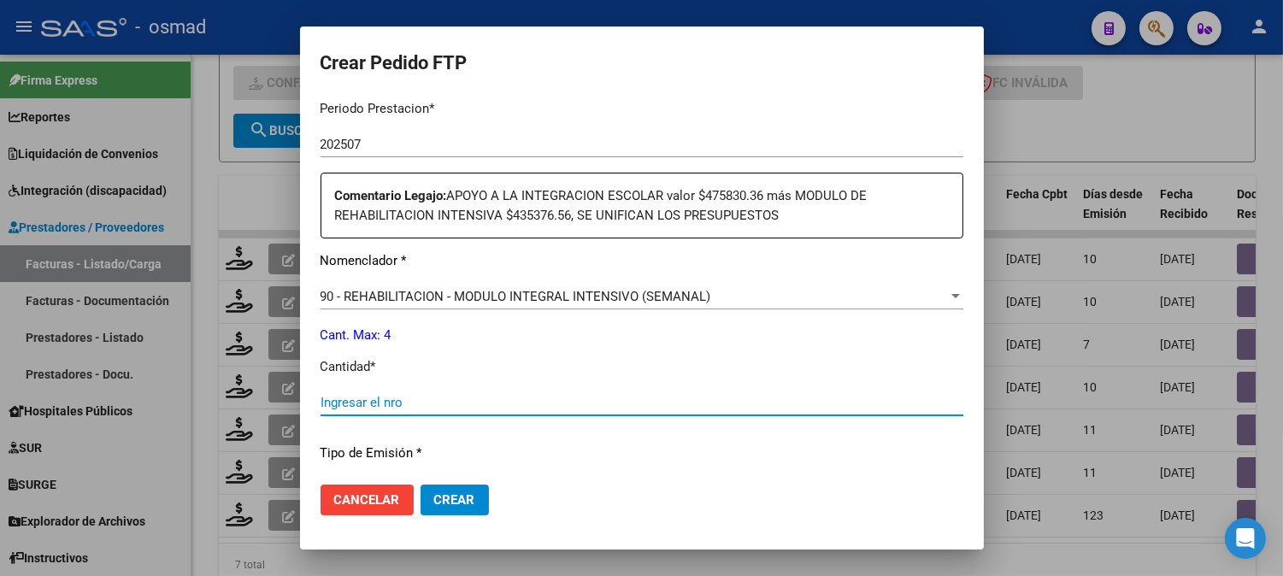
click at [536, 395] on input "Ingresar el nro" at bounding box center [641, 402] width 643 height 15
type input "1"
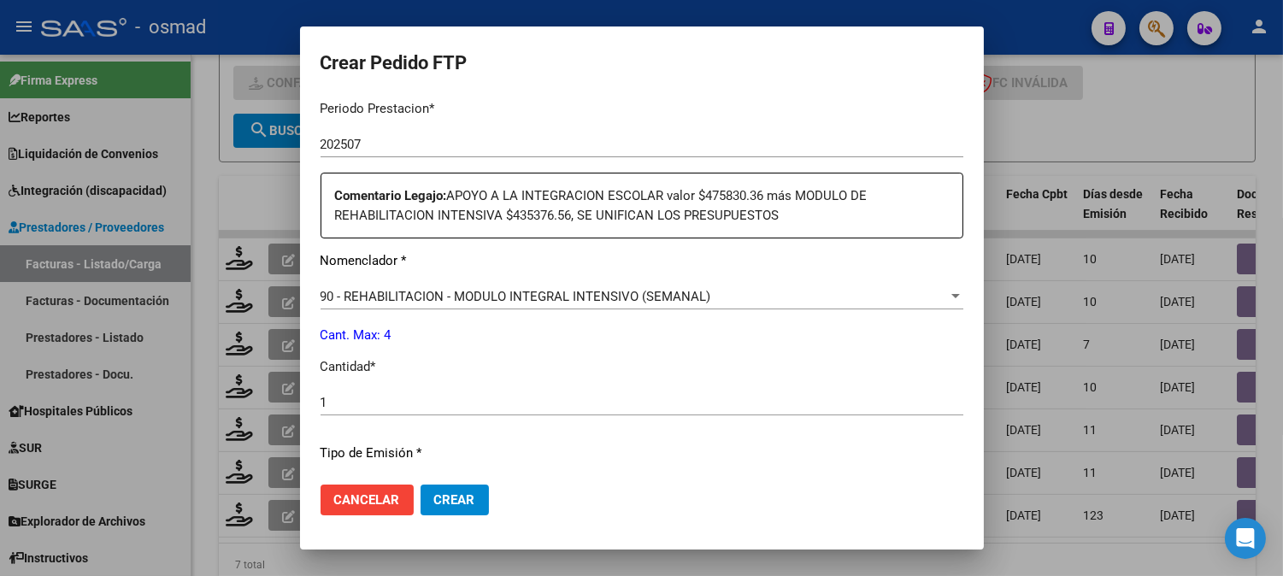
scroll to position [664, 0]
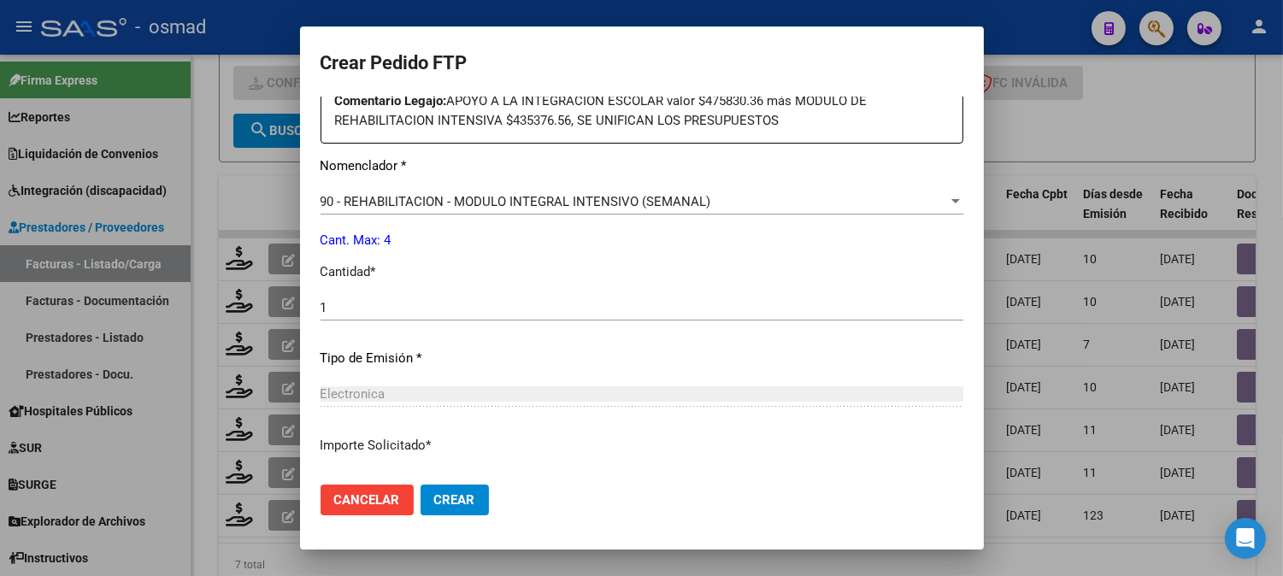
click at [557, 398] on div "Electronica" at bounding box center [641, 393] width 643 height 15
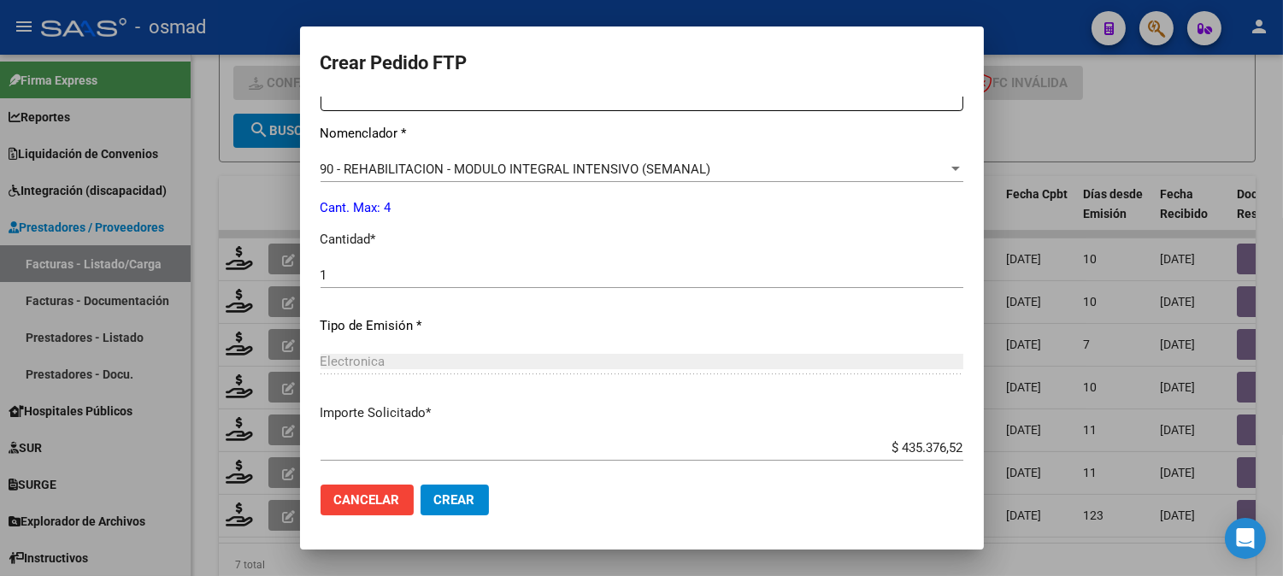
scroll to position [788, 0]
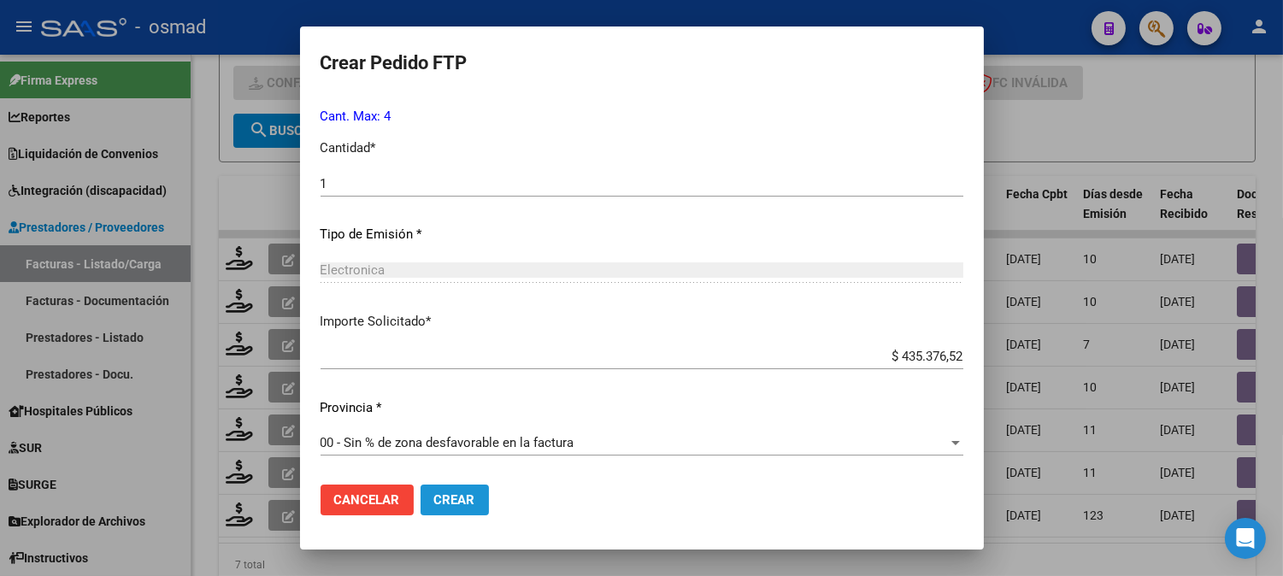
click at [449, 498] on span "Crear" at bounding box center [454, 499] width 41 height 15
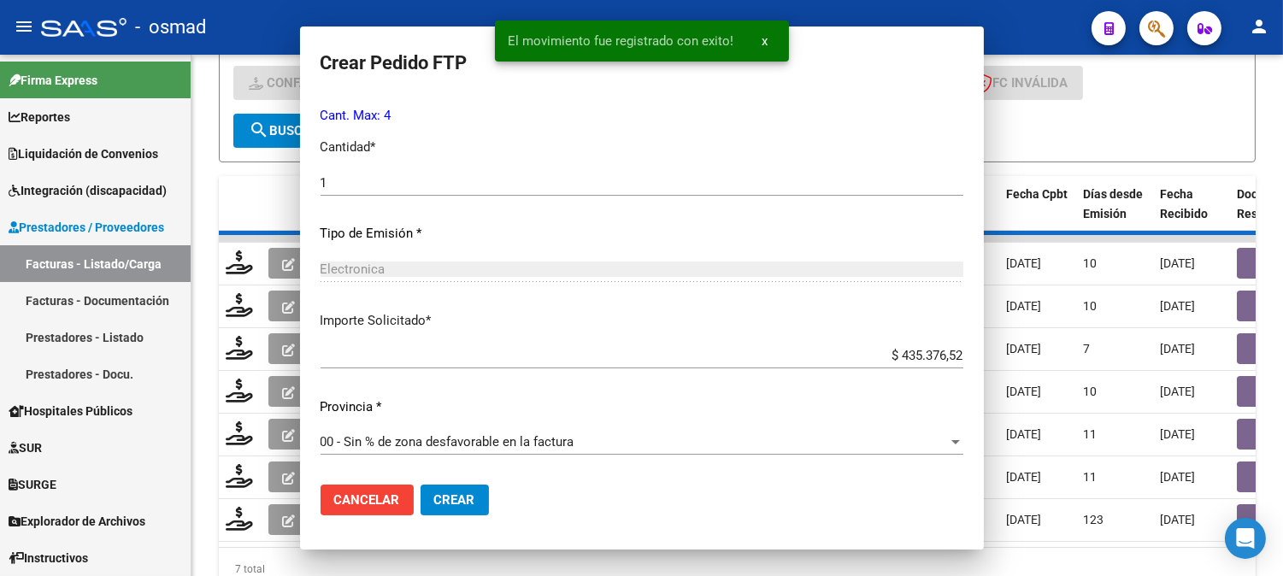
scroll to position [0, 0]
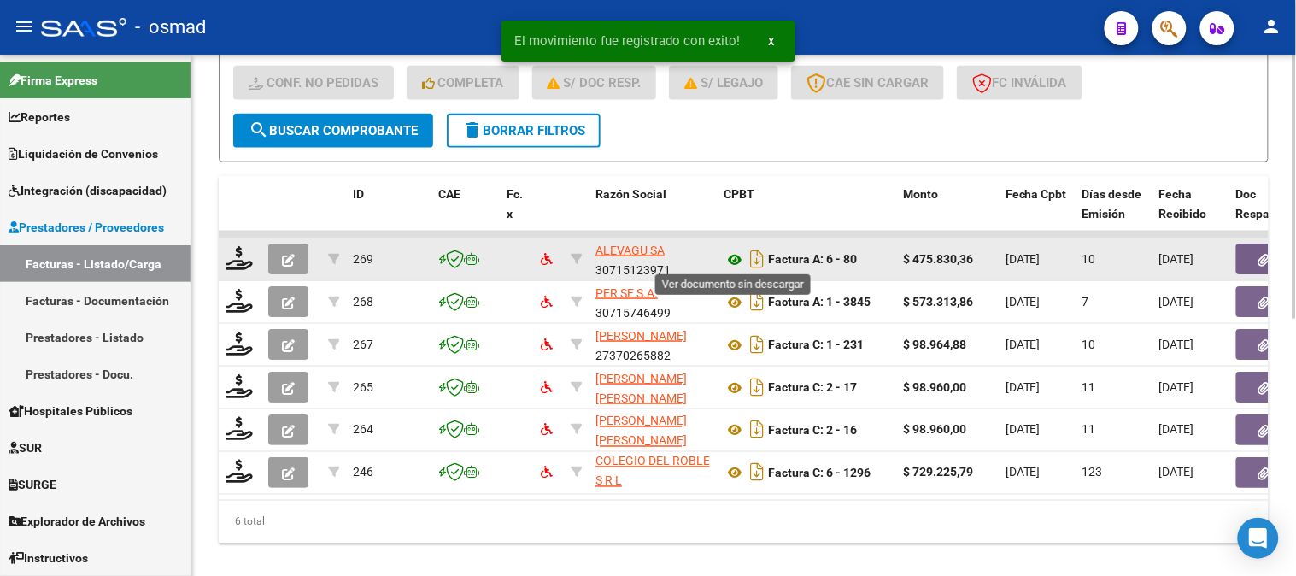
click at [735, 253] on icon at bounding box center [735, 260] width 22 height 21
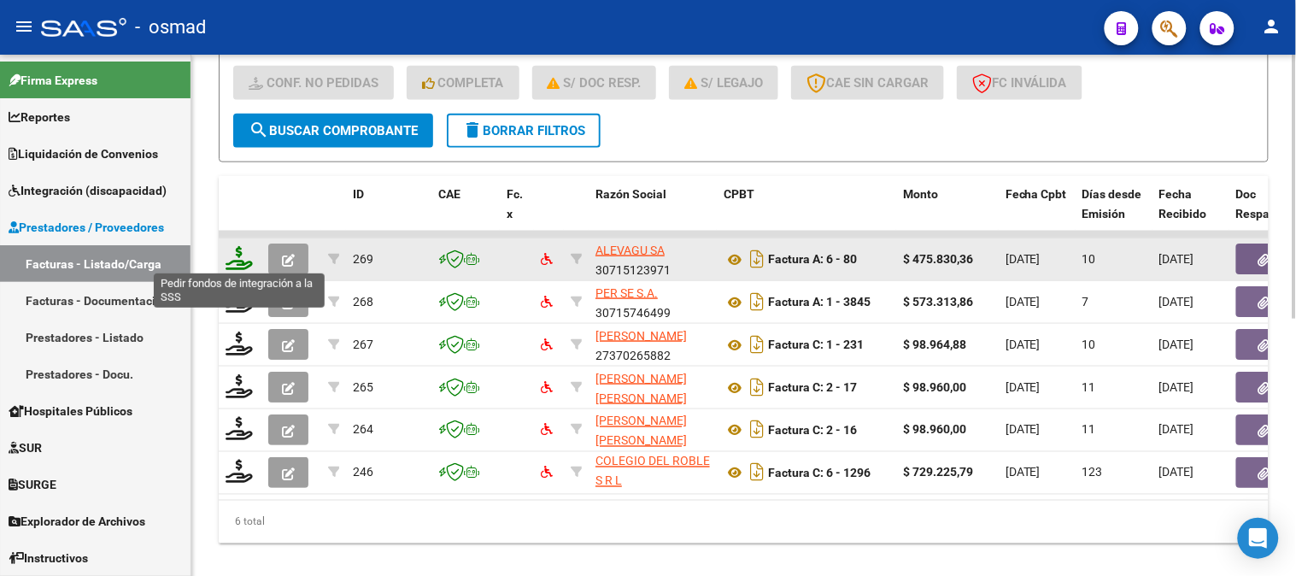
click at [242, 257] on icon at bounding box center [239, 258] width 27 height 24
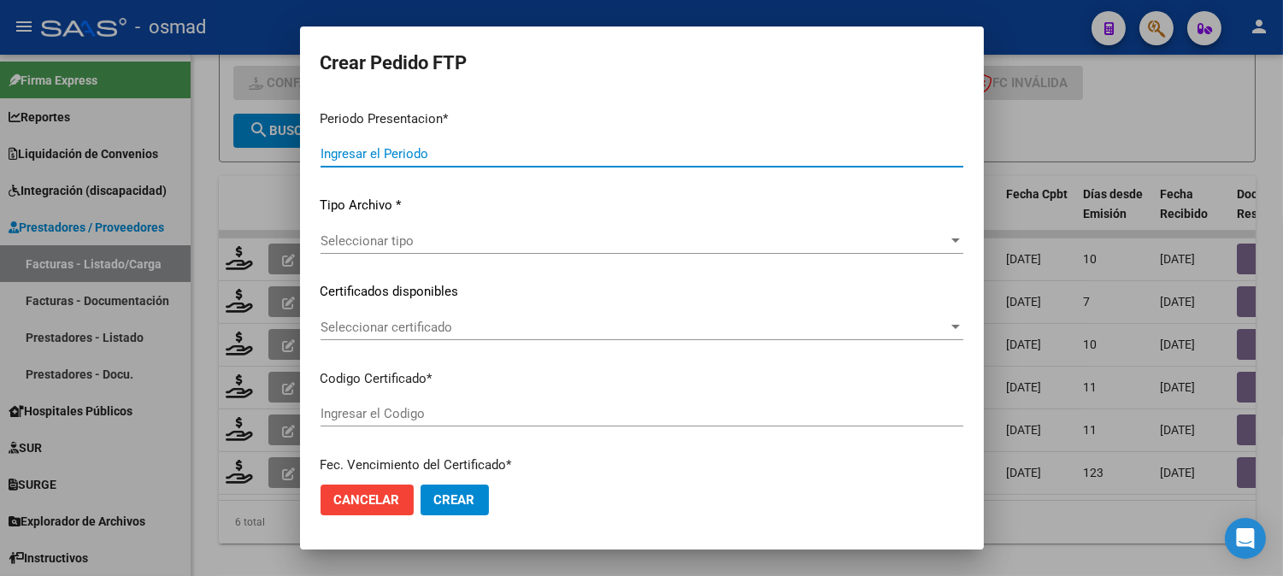
type input "202507"
type input "$ 475.830,36"
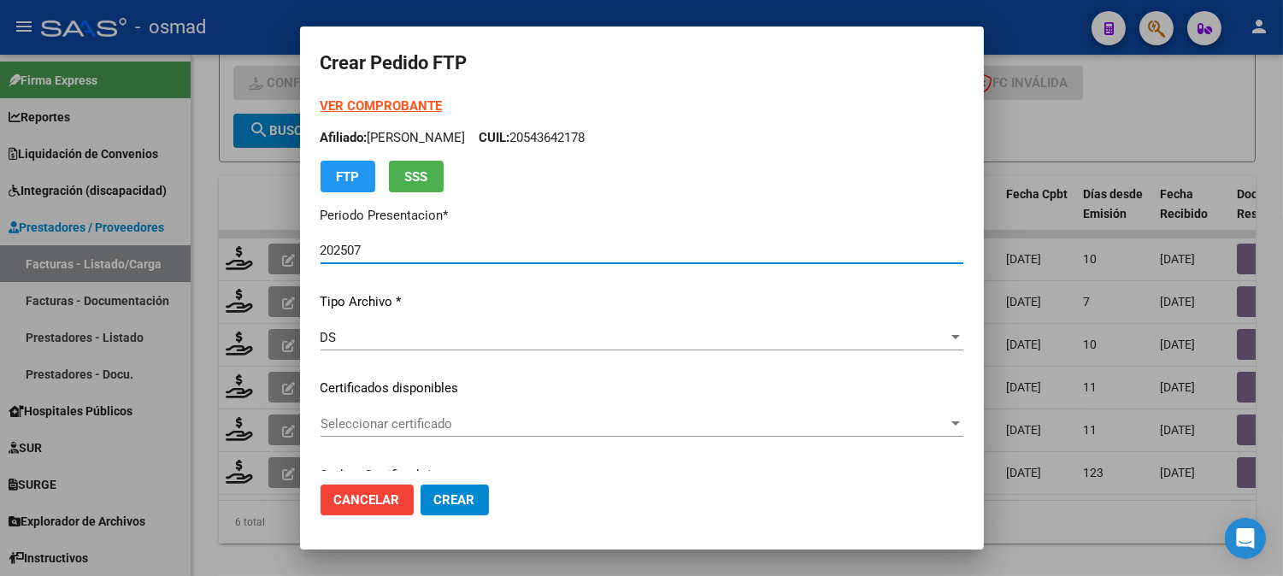
type input "ARG02000543642172022062320270623BS413"
type input "2027-06-23"
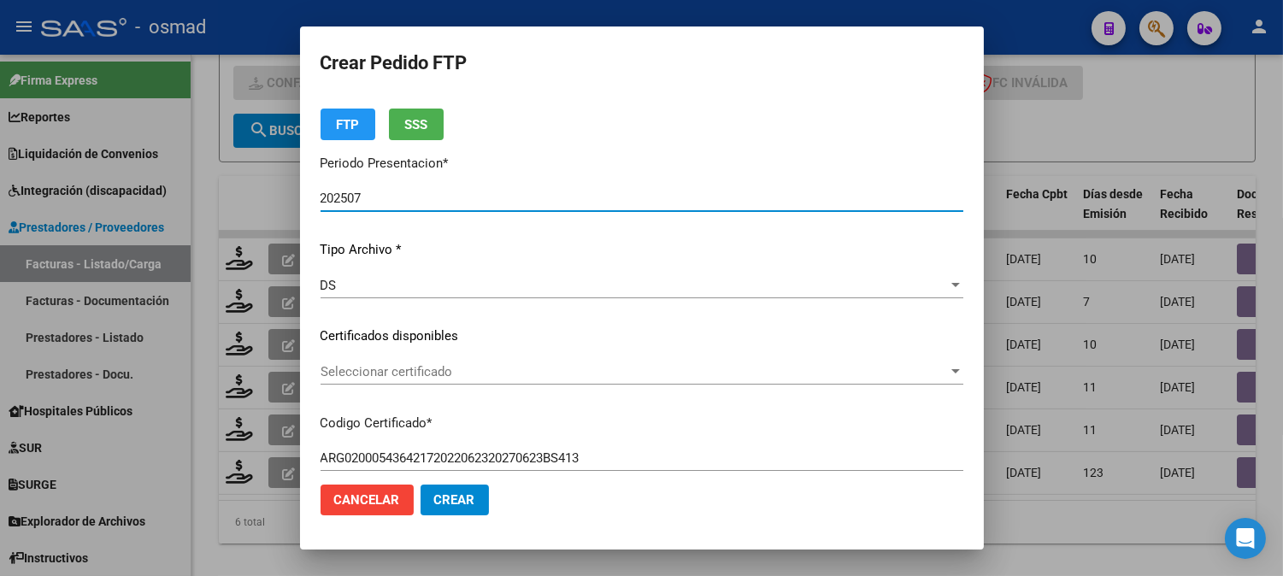
scroll to position [190, 0]
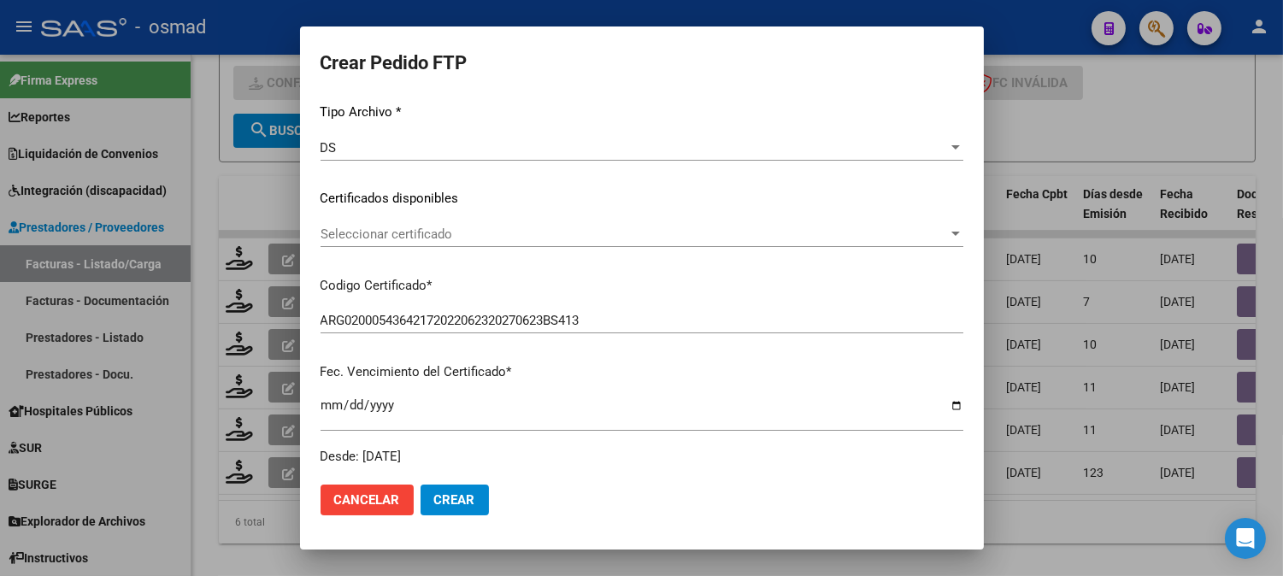
click at [699, 227] on span "Seleccionar certificado" at bounding box center [633, 233] width 627 height 15
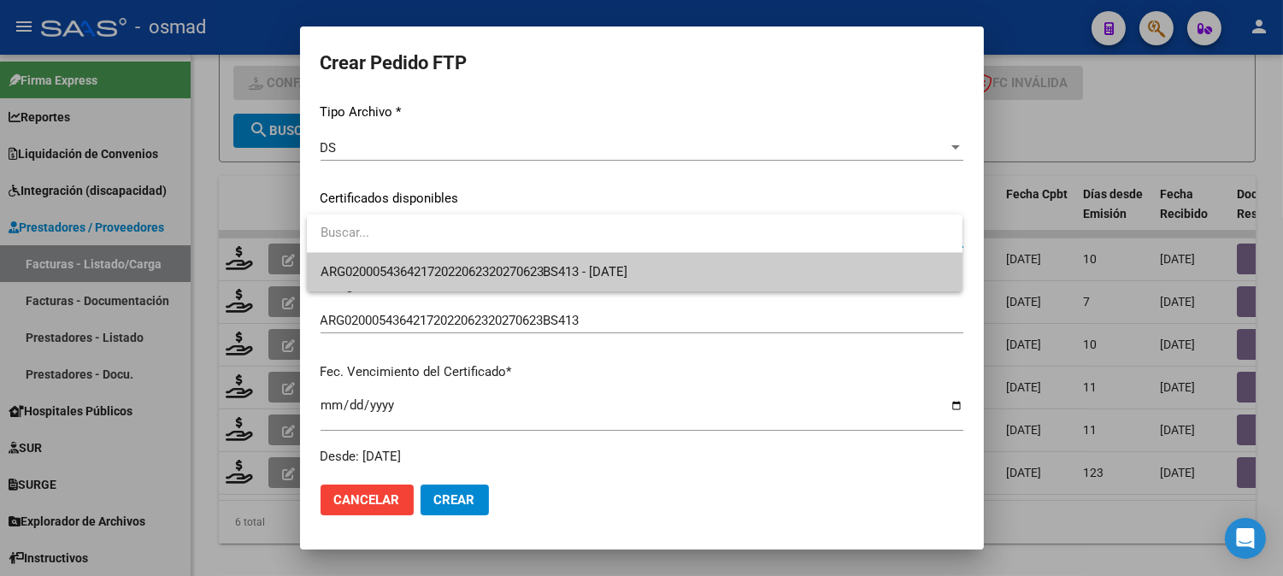
click at [678, 268] on span "ARG02000543642172022062320270623BS413 - 2027-06-23" at bounding box center [634, 272] width 628 height 38
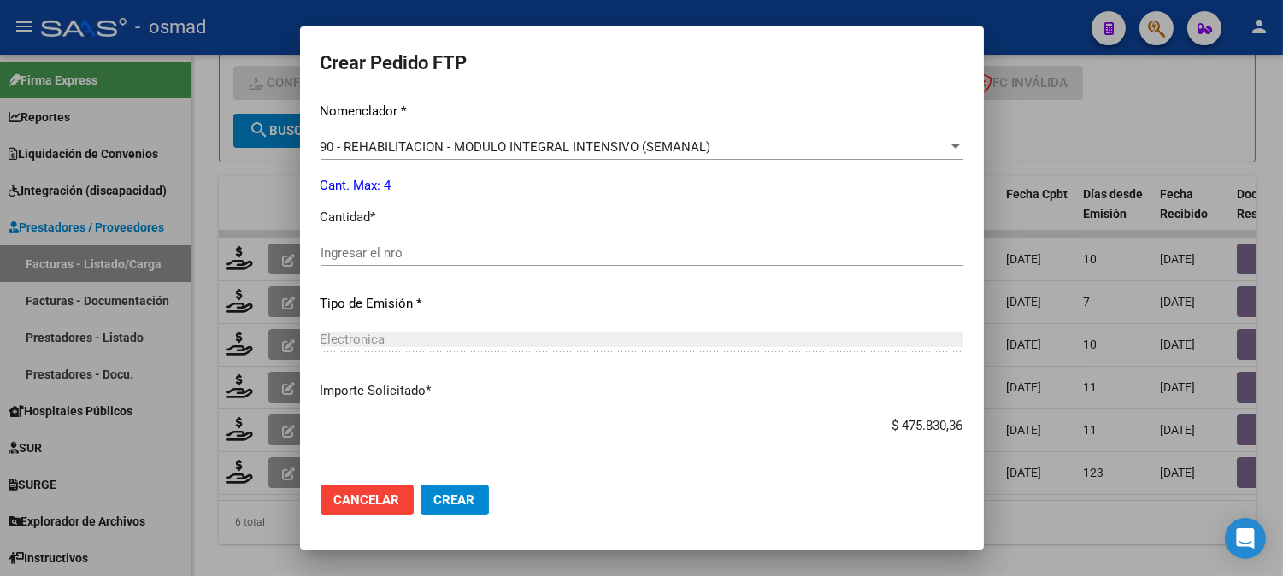
scroll to position [759, 0]
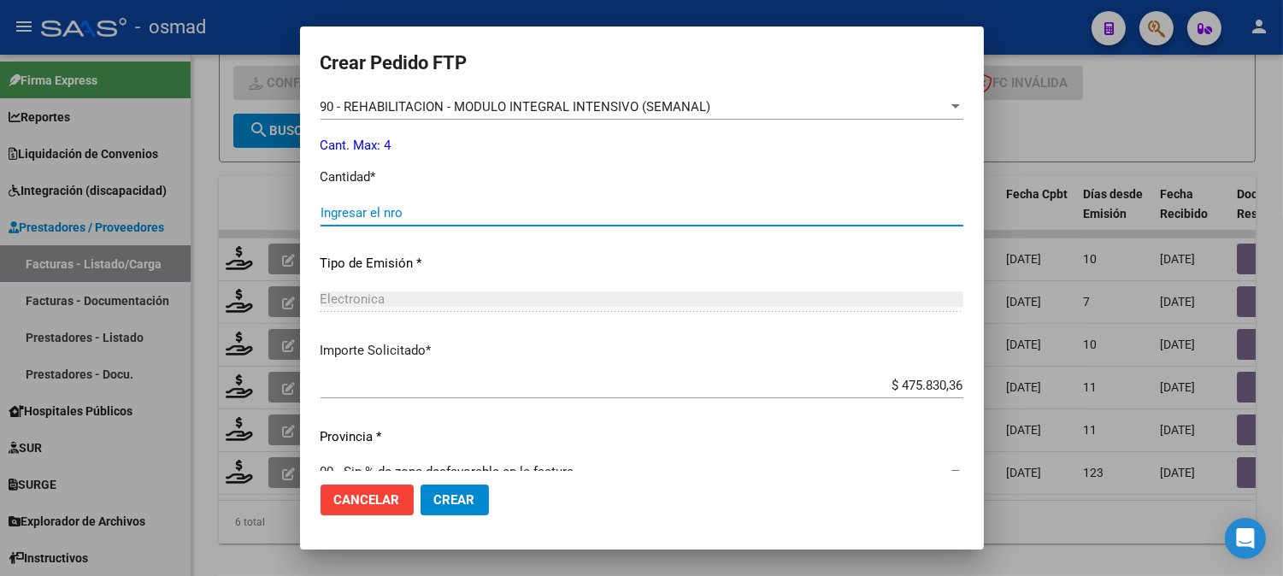
click at [619, 219] on input "Ingresar el nro" at bounding box center [641, 212] width 643 height 15
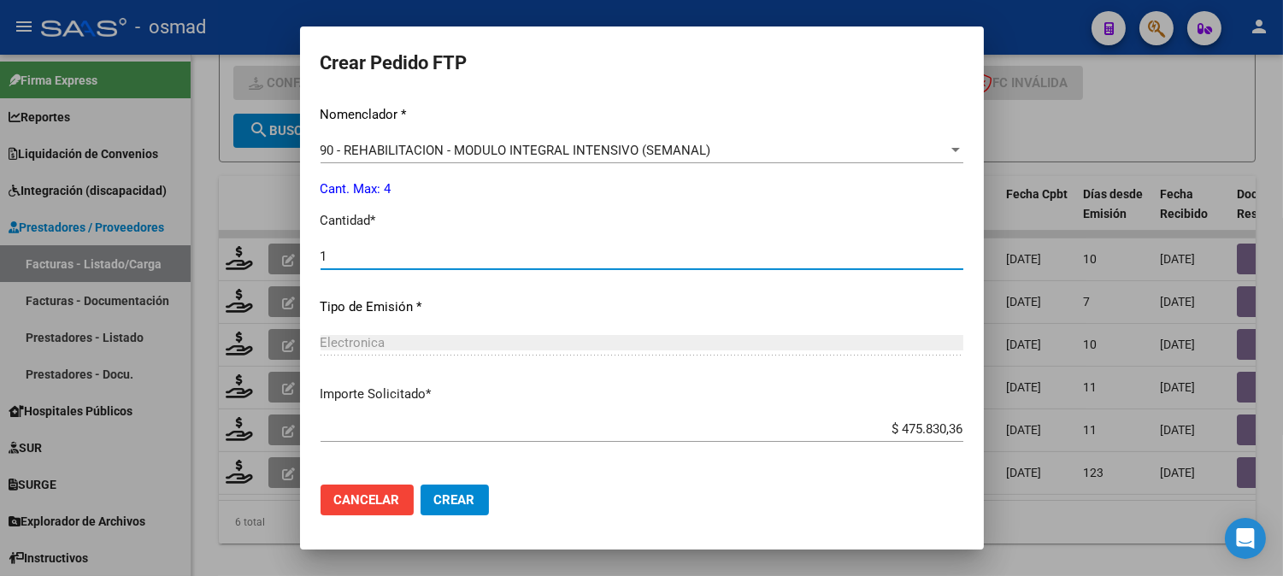
scroll to position [694, 0]
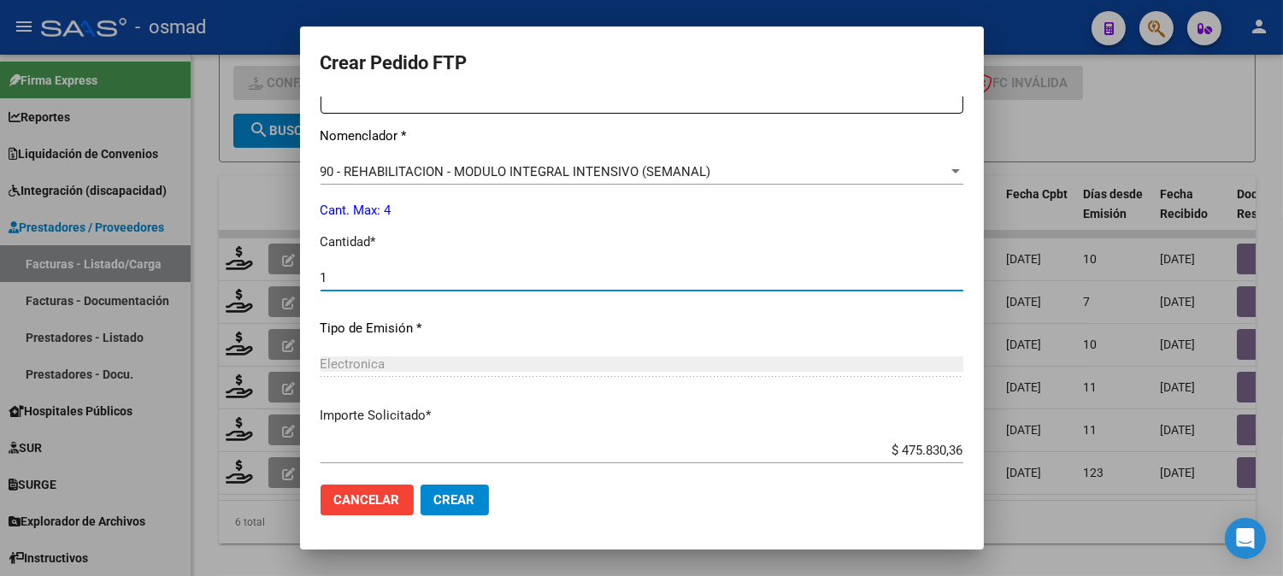
type input "1"
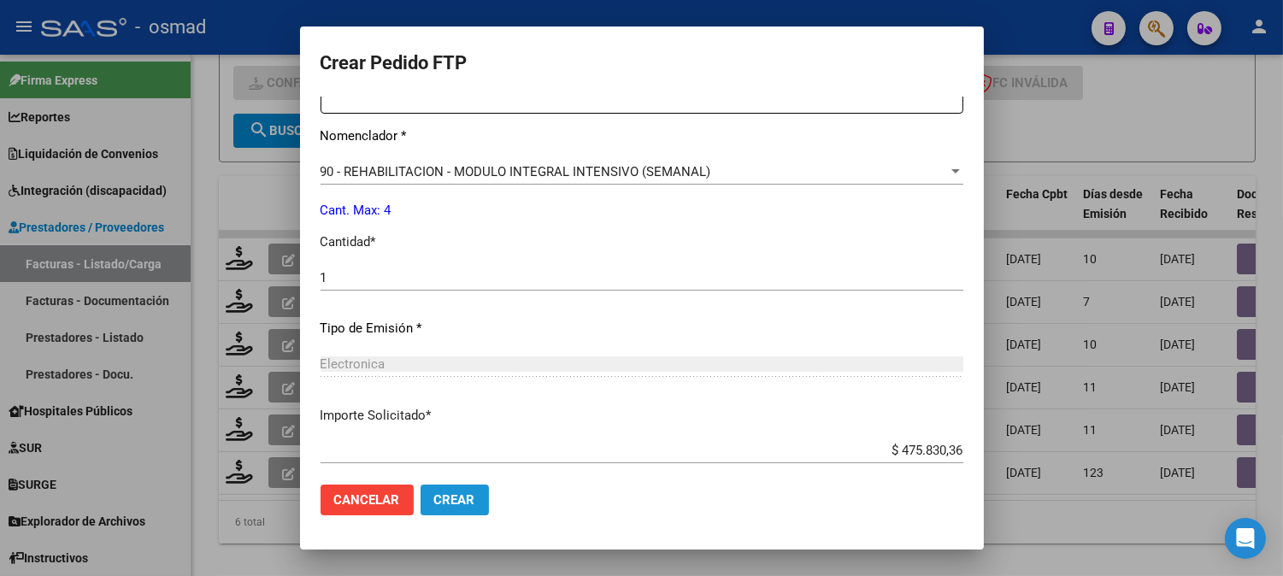
click at [462, 497] on span "Crear" at bounding box center [454, 499] width 41 height 15
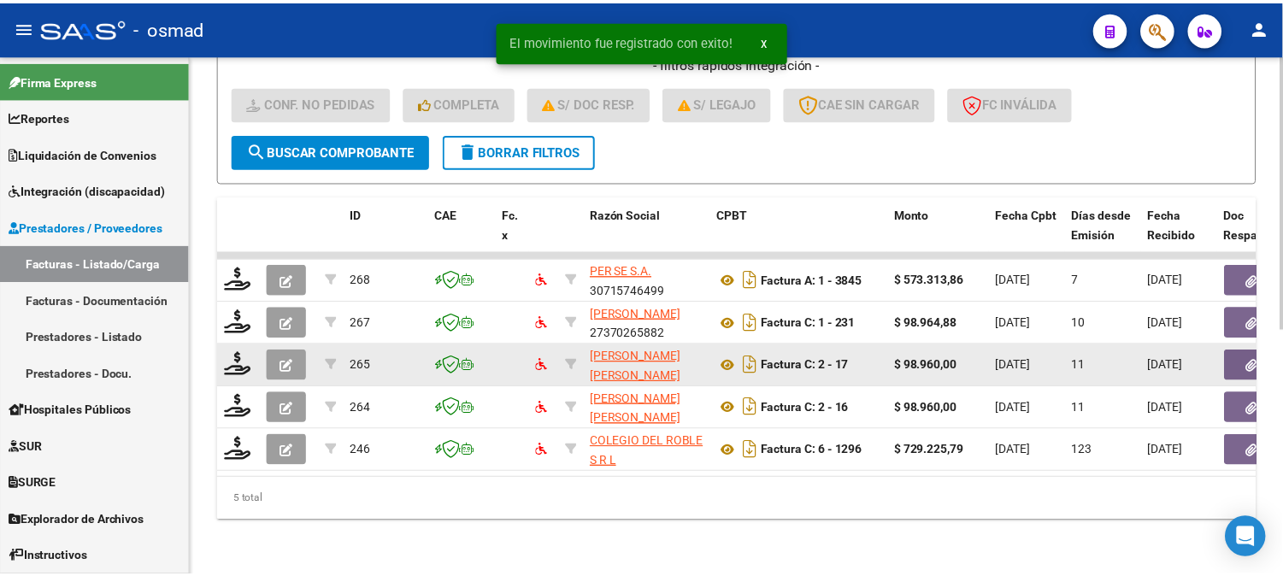
scroll to position [466, 0]
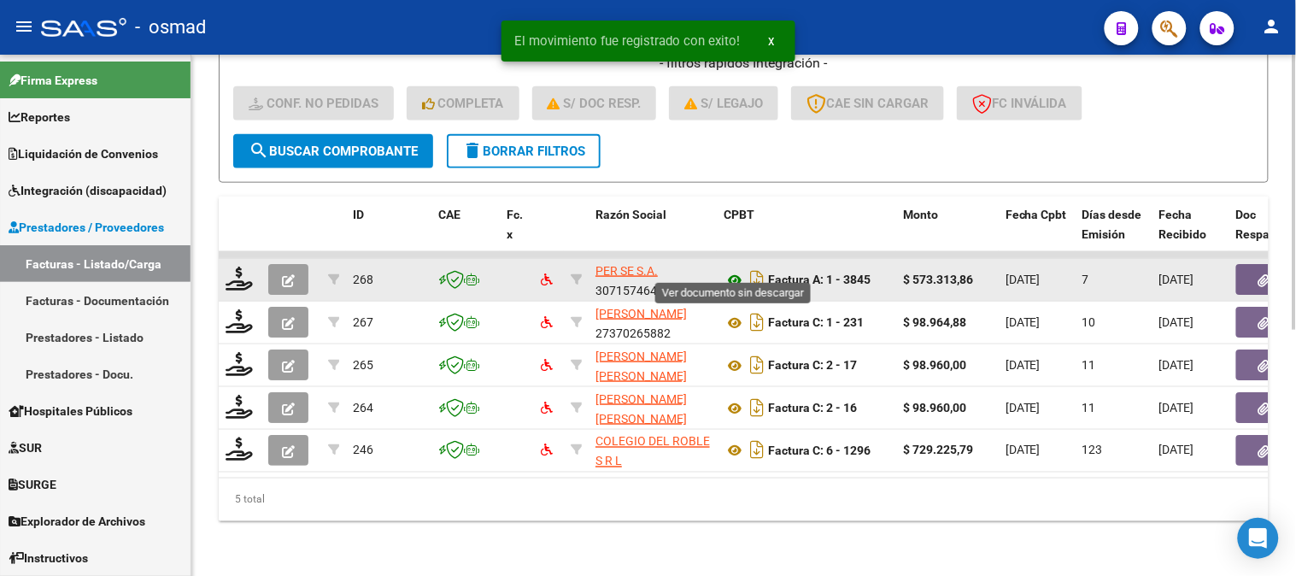
click at [735, 270] on icon at bounding box center [735, 280] width 22 height 21
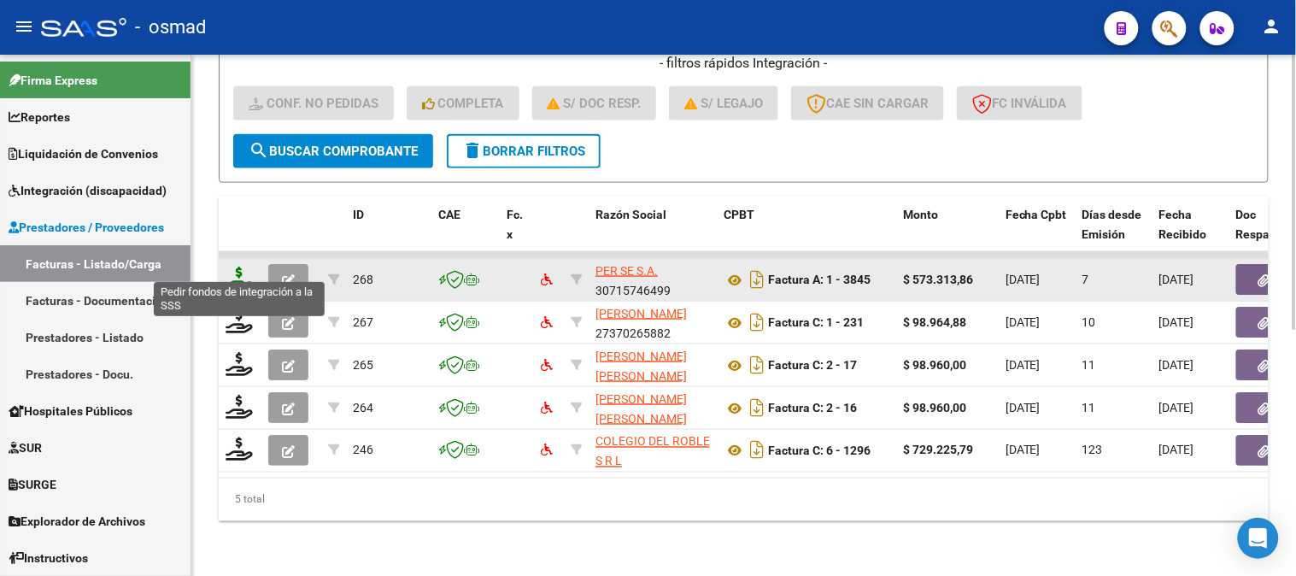
click at [242, 267] on icon at bounding box center [239, 279] width 27 height 24
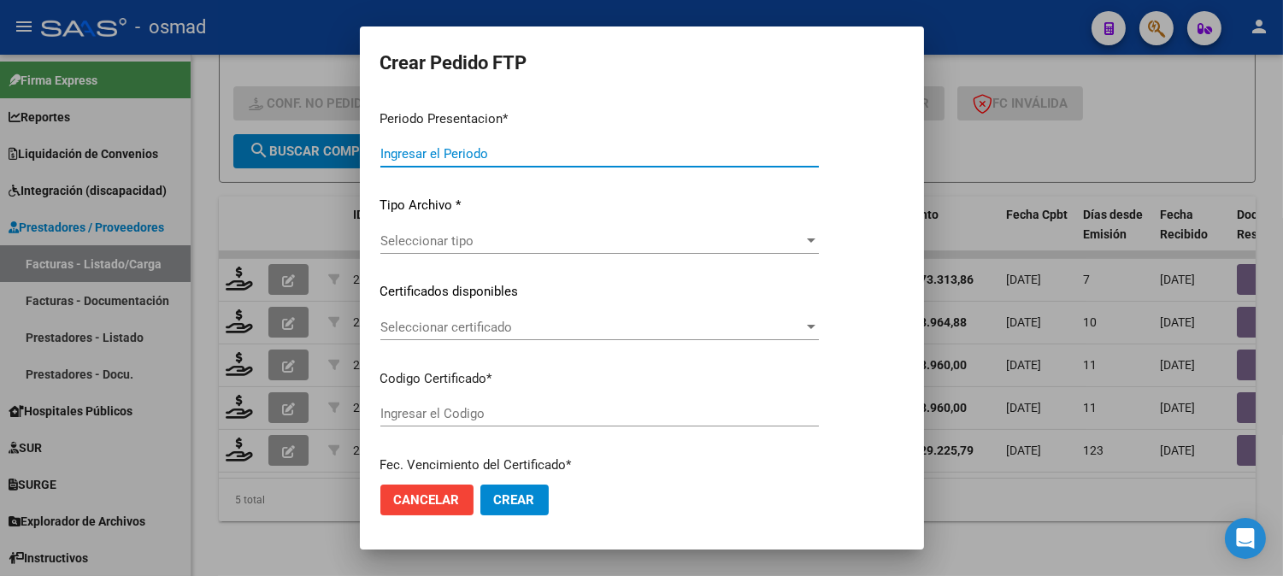
type input "202507"
type input "$ 573.313,86"
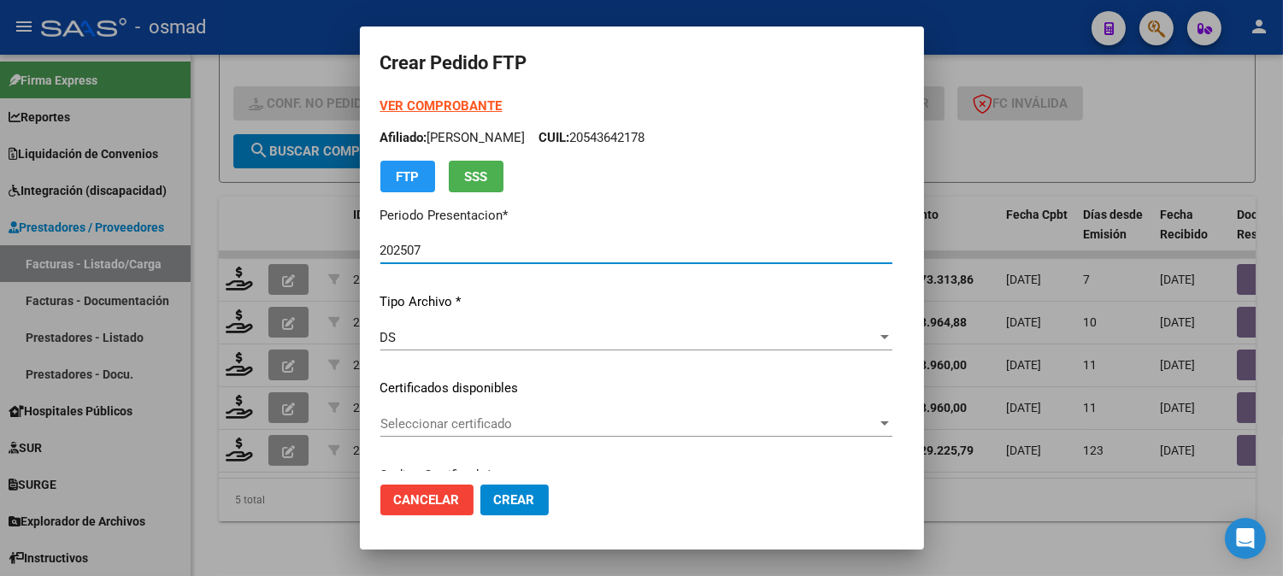
type input "ARG02000577554992024060720290607BS436"
type input "[DATE]"
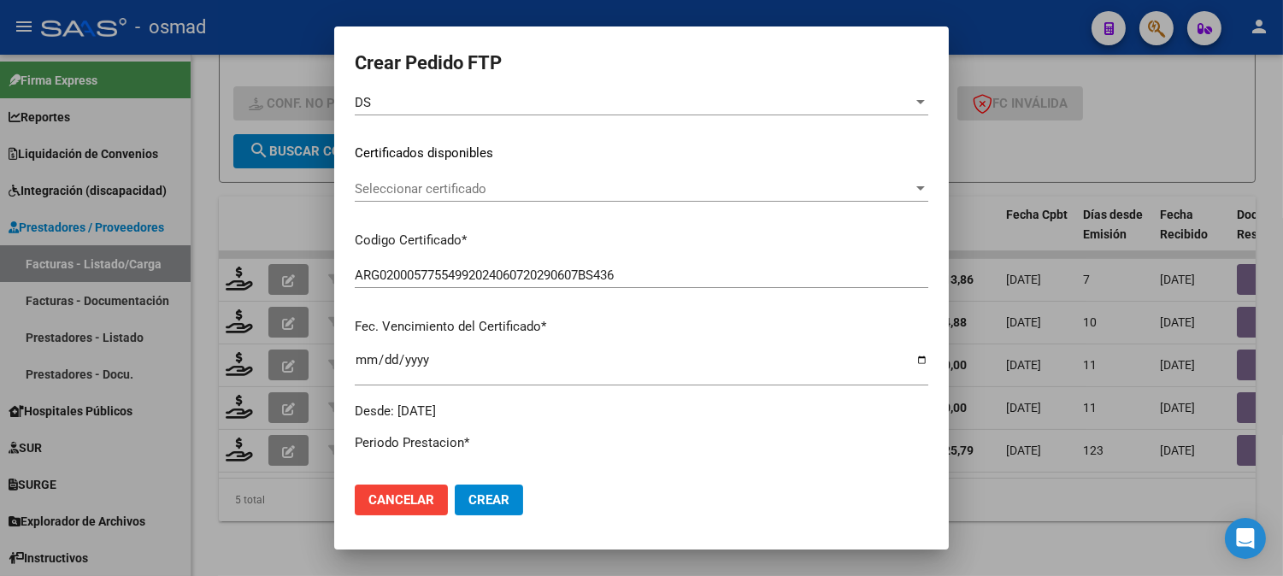
scroll to position [285, 0]
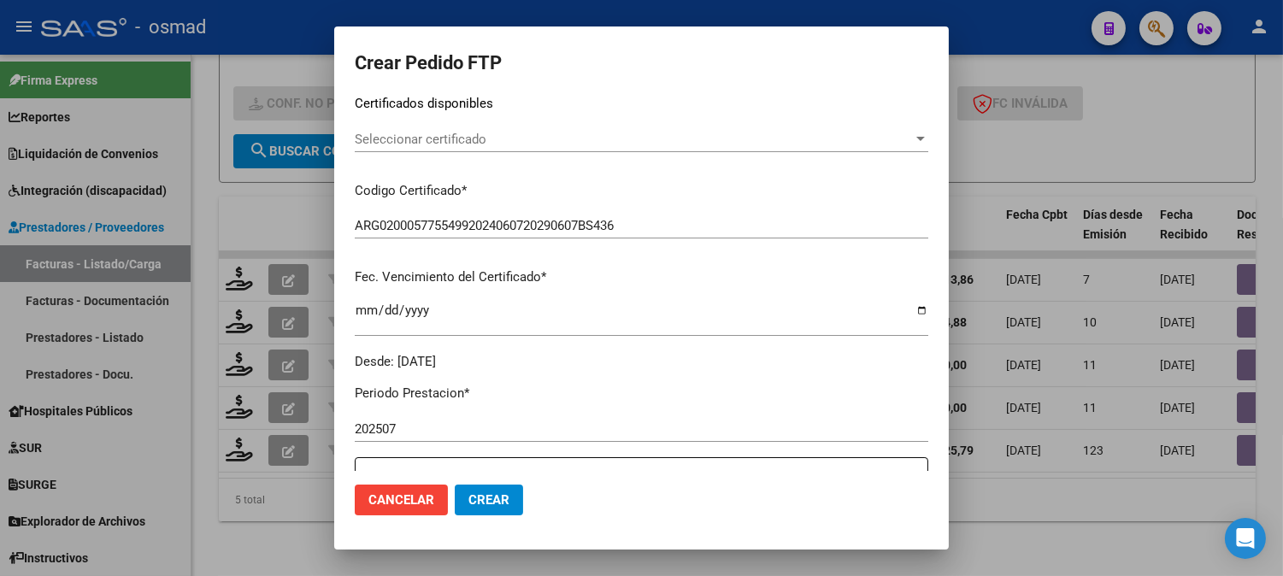
click at [697, 150] on div "Seleccionar certificado Seleccionar certificado" at bounding box center [641, 139] width 573 height 26
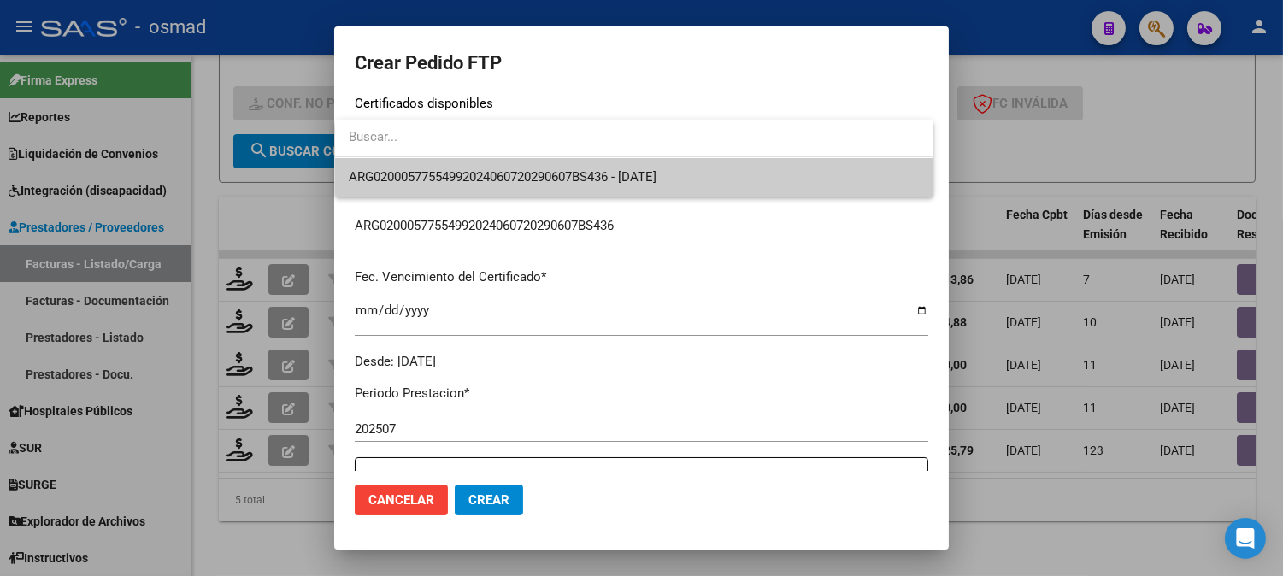
click at [699, 167] on span "ARG02000577554992024060720290607BS436 - [DATE]" at bounding box center [634, 177] width 571 height 38
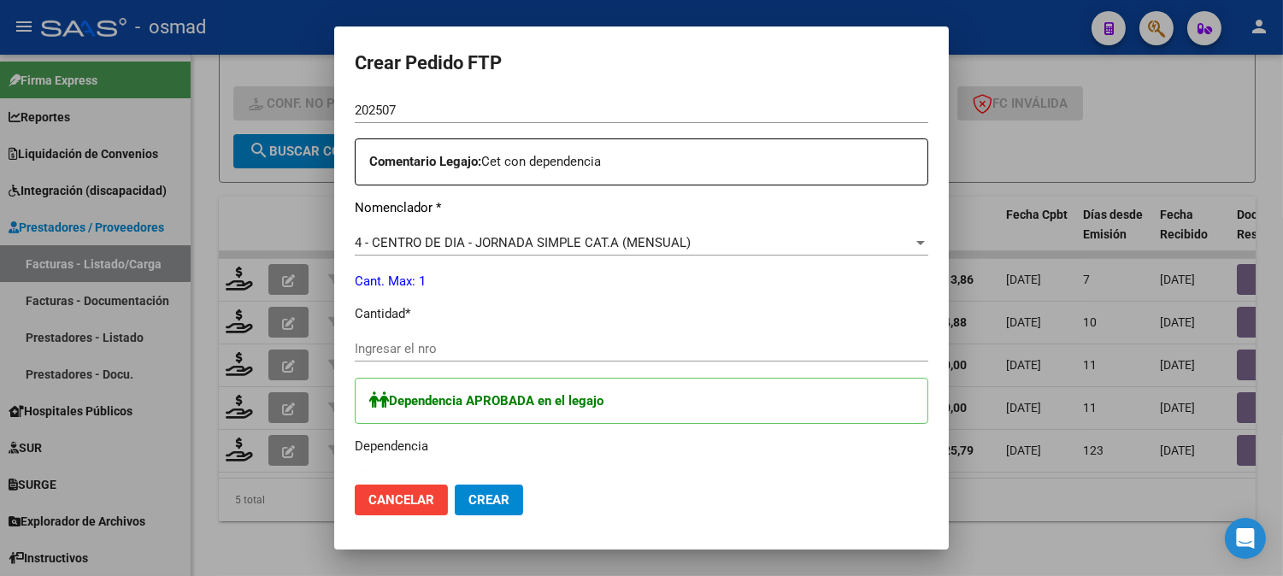
scroll to position [664, 0]
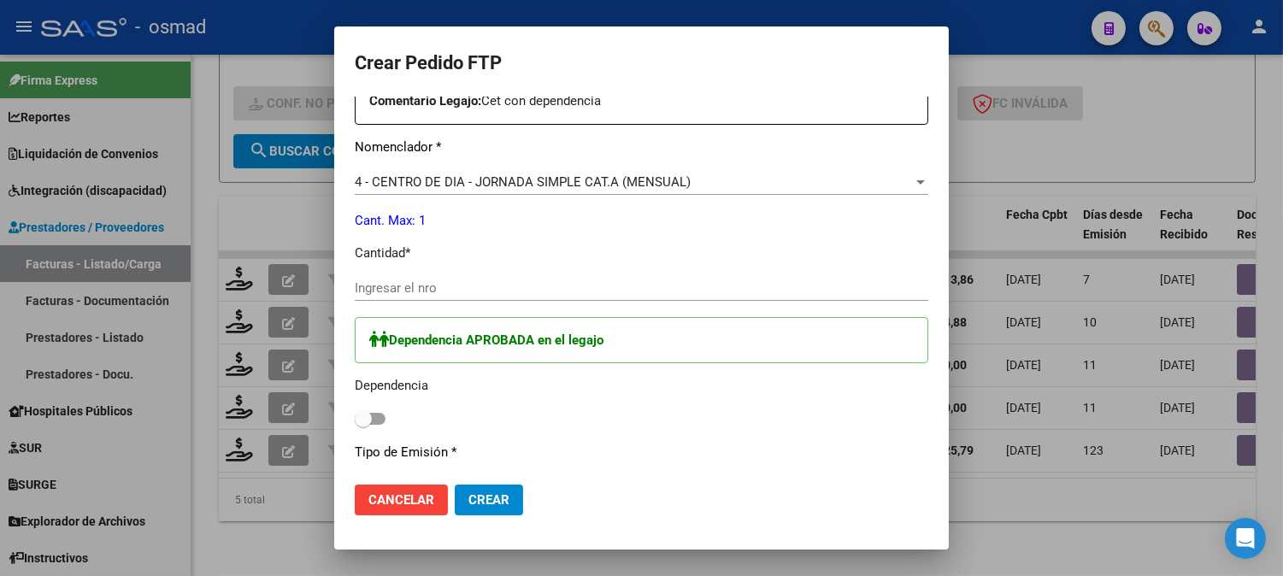
click at [706, 262] on div "Periodo Prestacion * 202507 Ingresar el Periodo Prestacion Comentario Legajo: C…" at bounding box center [641, 340] width 573 height 698
click at [583, 284] on input "Ingresar el nro" at bounding box center [641, 287] width 573 height 15
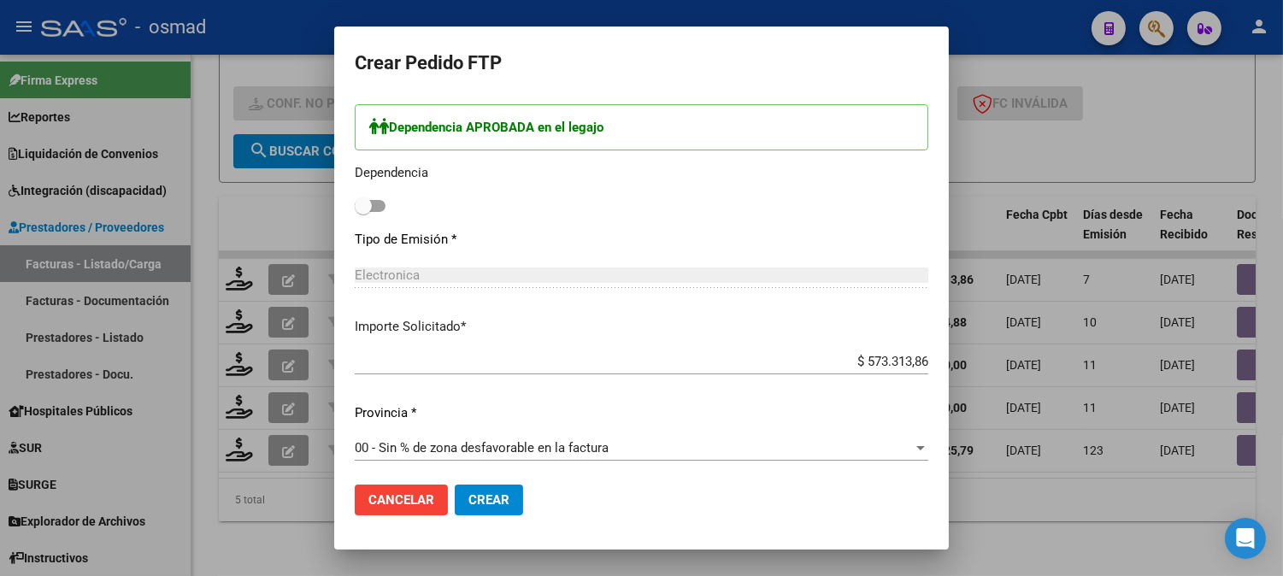
scroll to position [882, 0]
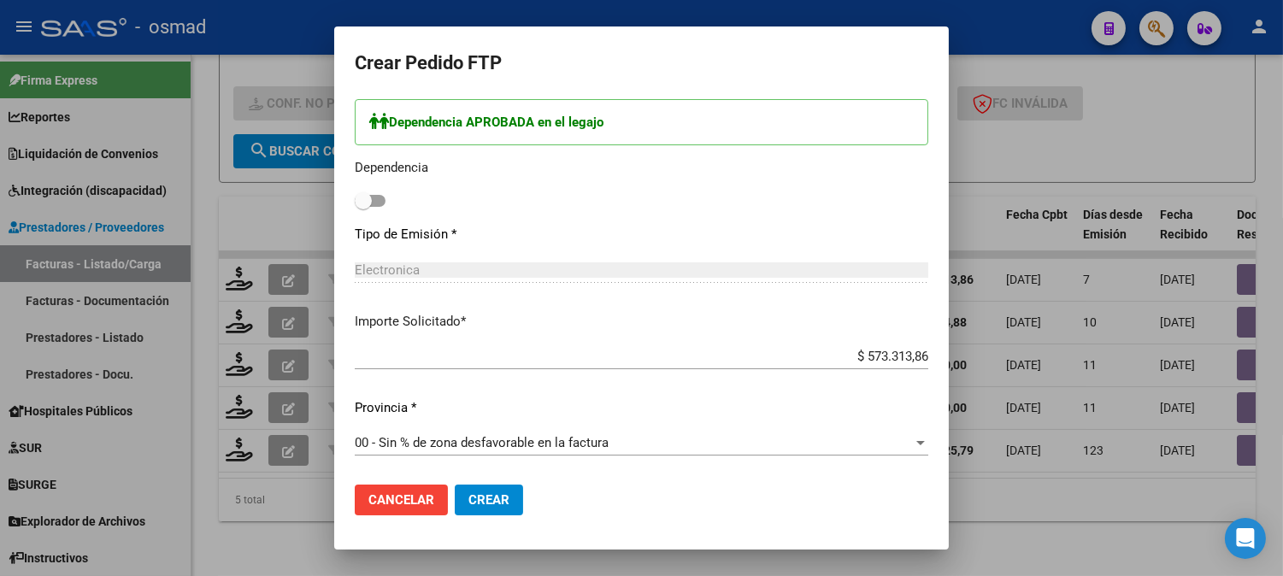
type input "1"
click at [506, 505] on button "Crear" at bounding box center [489, 499] width 68 height 31
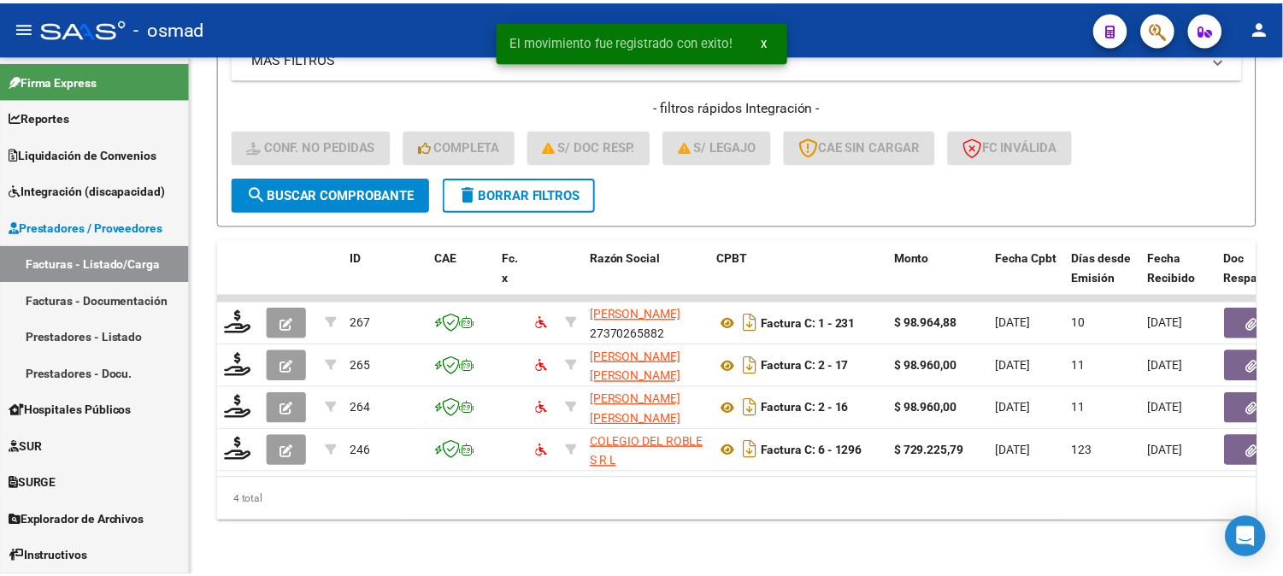
scroll to position [423, 0]
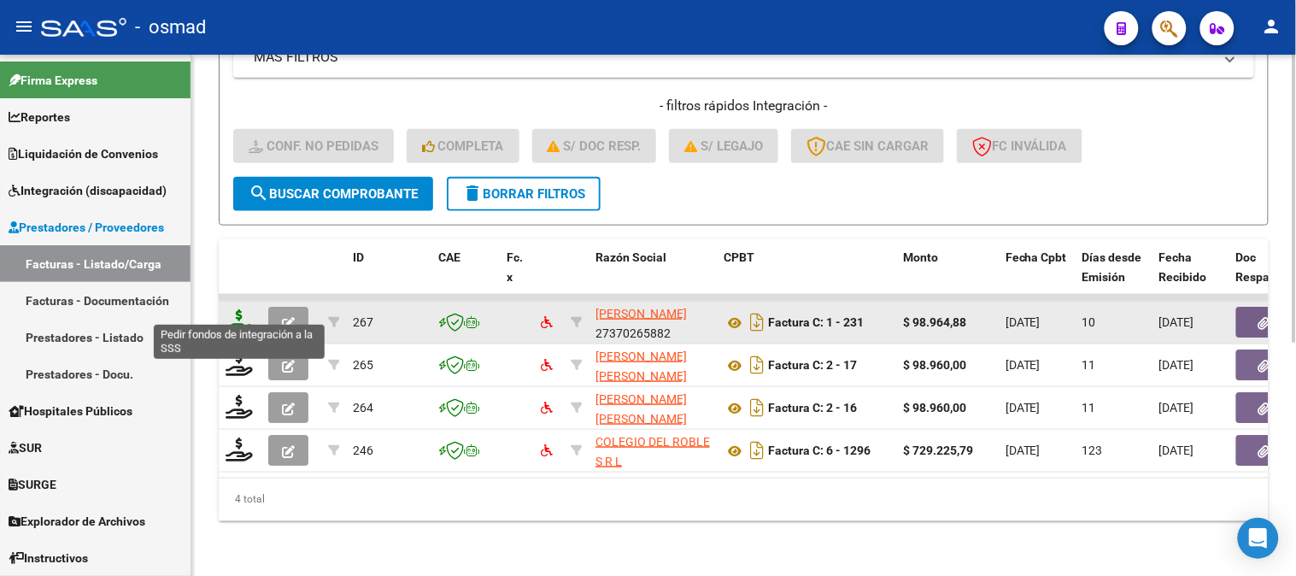
click at [239, 311] on icon at bounding box center [239, 321] width 27 height 24
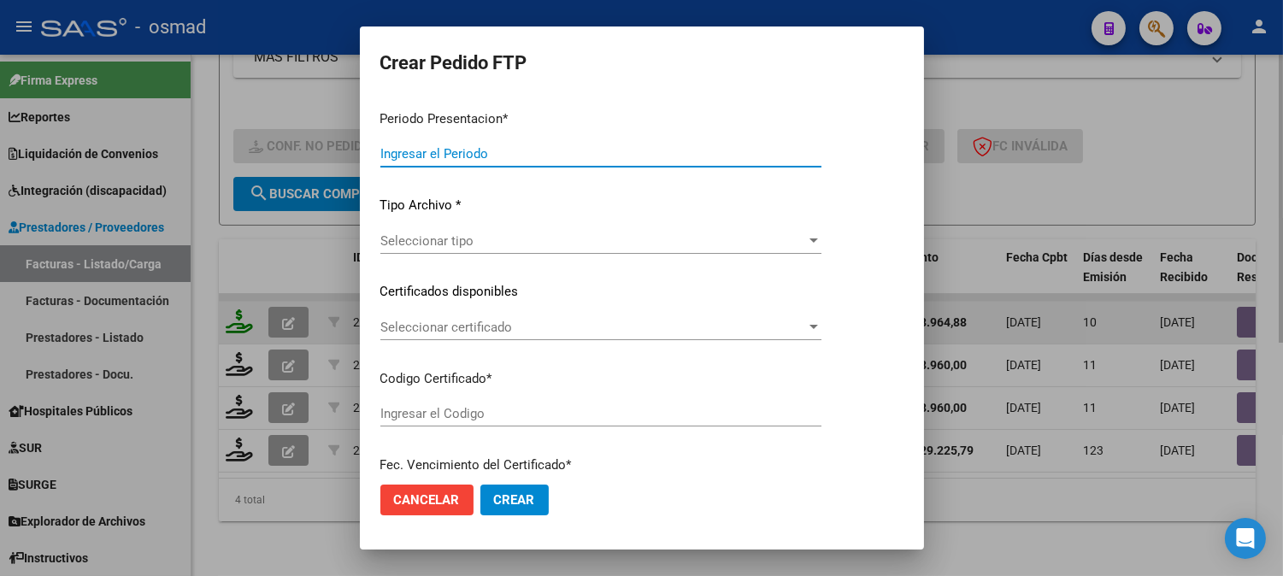
type input "202507"
type input "$ 98.964,88"
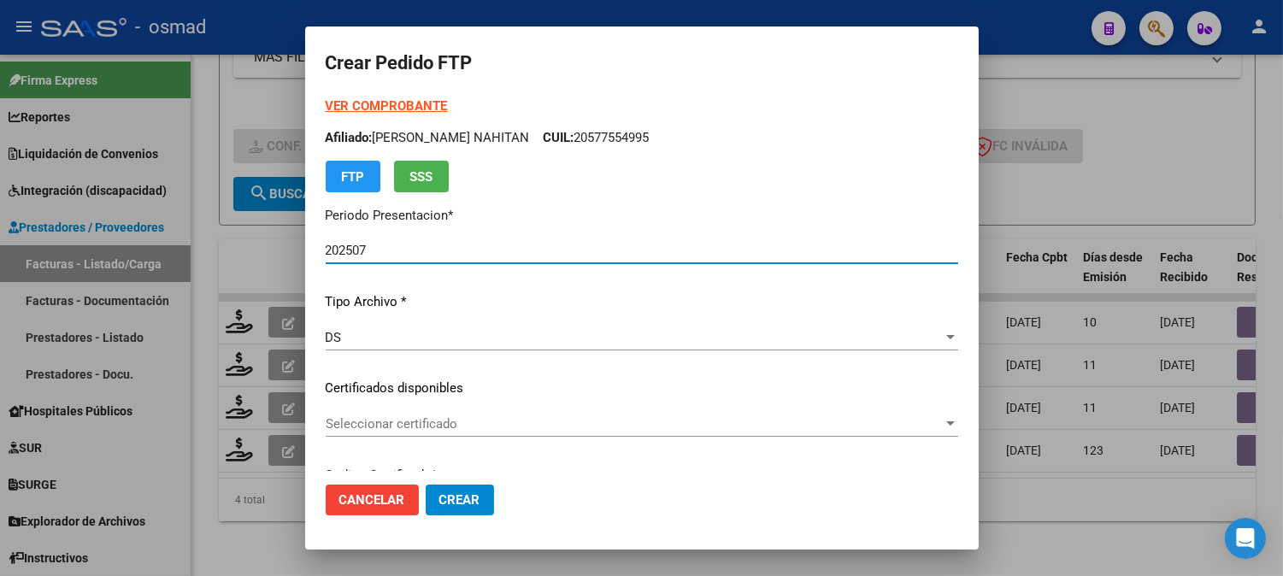
type input "ARG02000577554992024060720290607BS436"
type input "[DATE]"
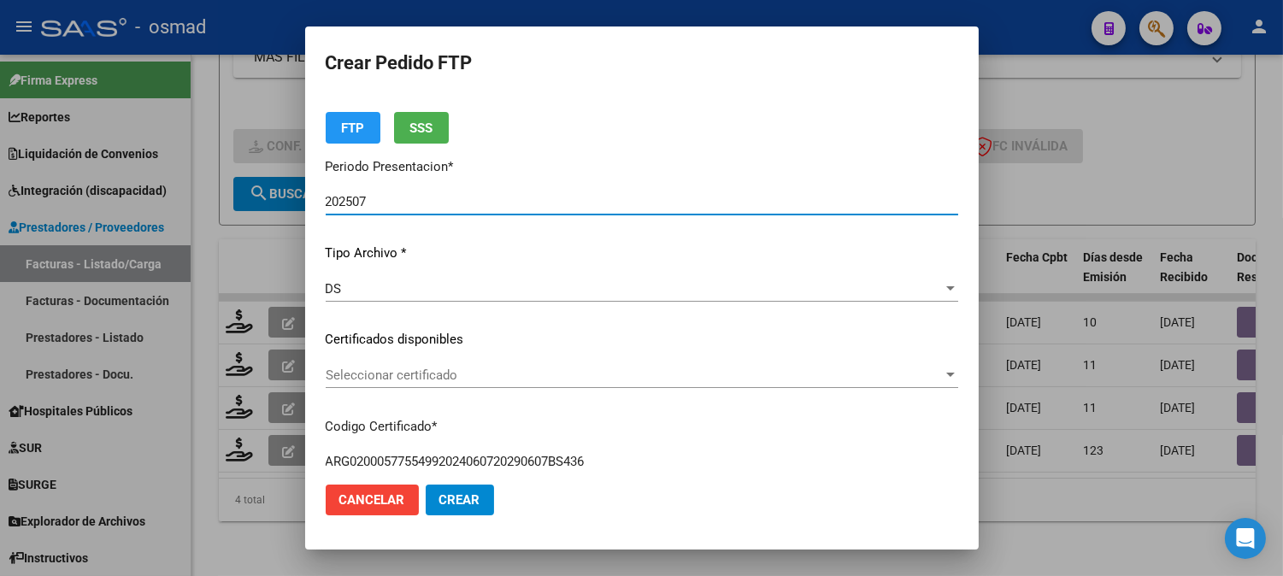
scroll to position [95, 0]
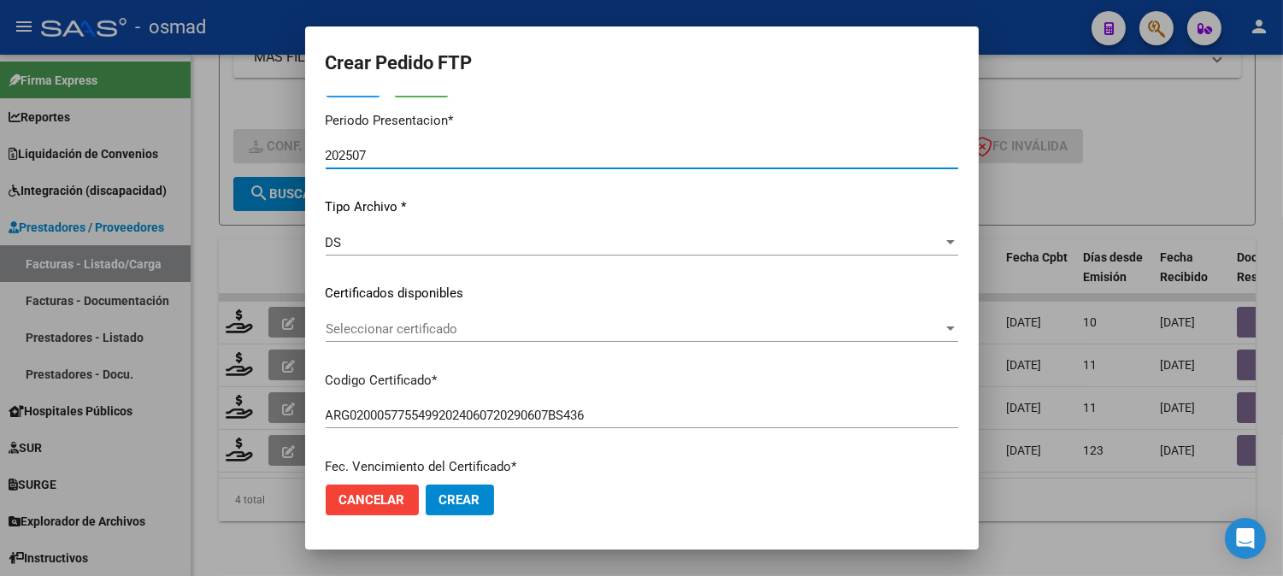
click at [631, 338] on div "Seleccionar certificado Seleccionar certificado" at bounding box center [642, 329] width 632 height 26
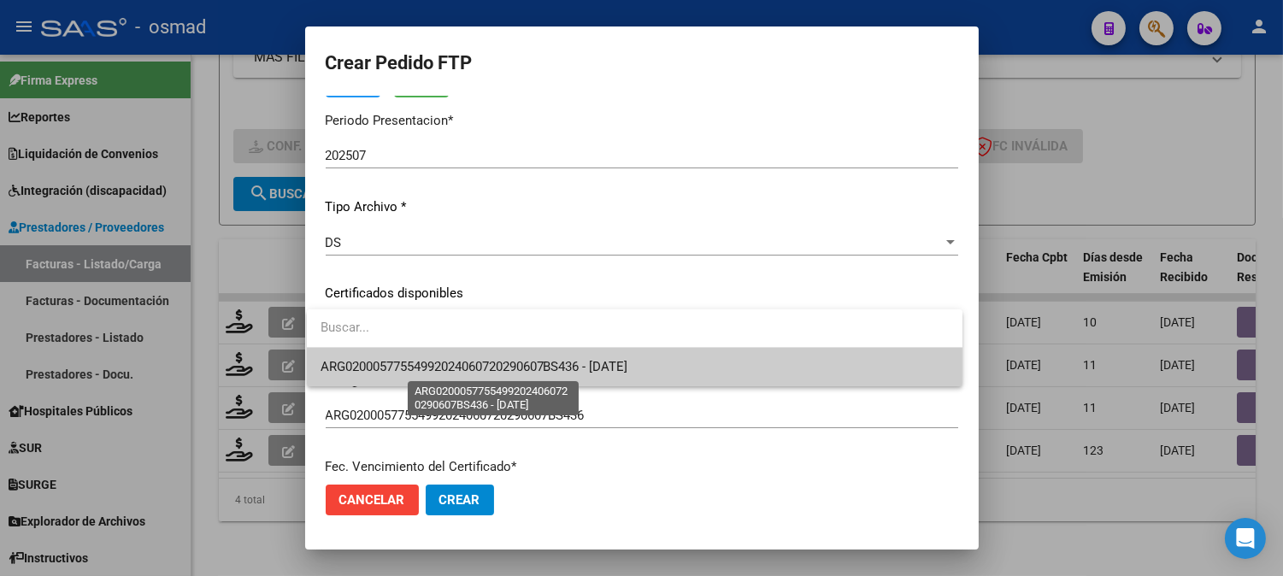
click at [628, 362] on span "ARG02000577554992024060720290607BS436 - [DATE]" at bounding box center [474, 366] width 308 height 15
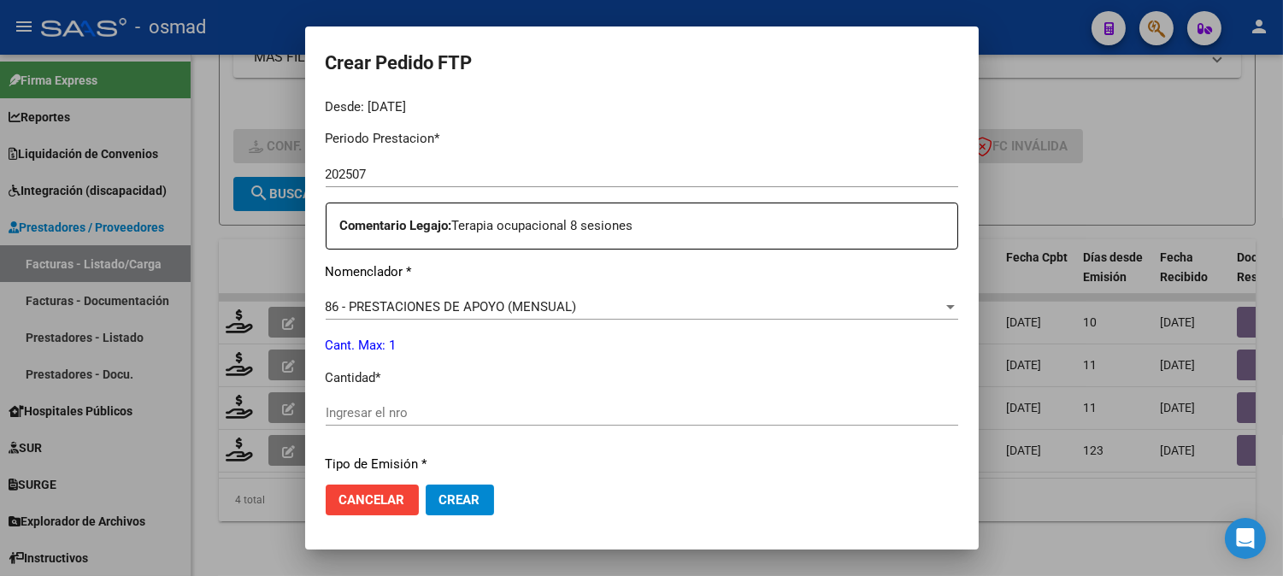
scroll to position [569, 0]
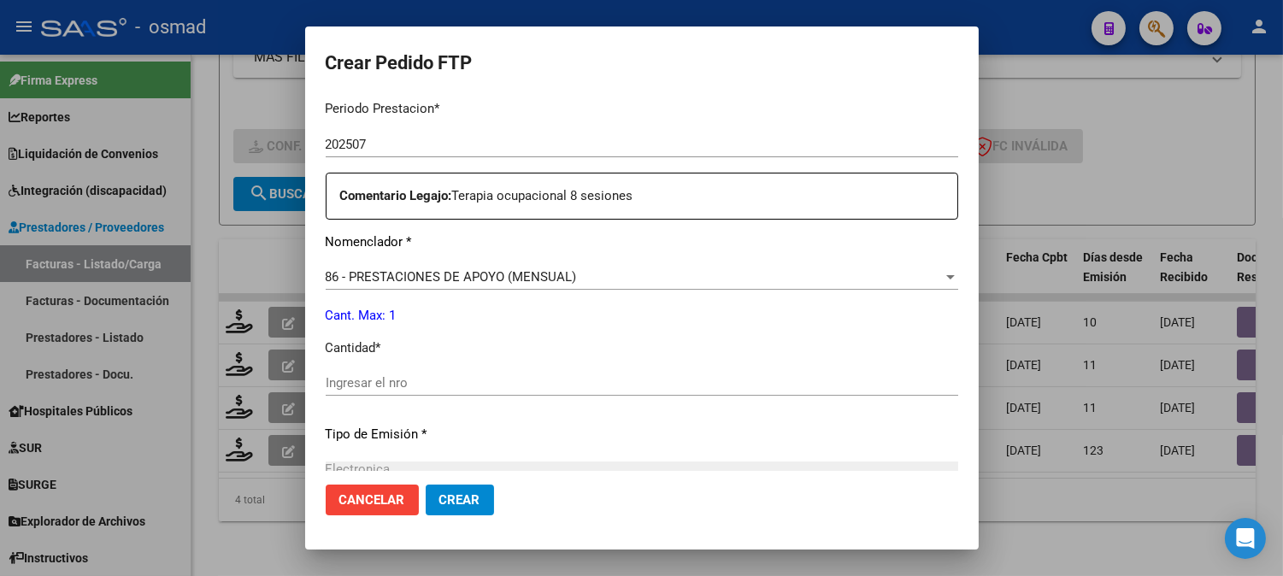
click at [594, 373] on div "Ingresar el nro" at bounding box center [642, 383] width 632 height 26
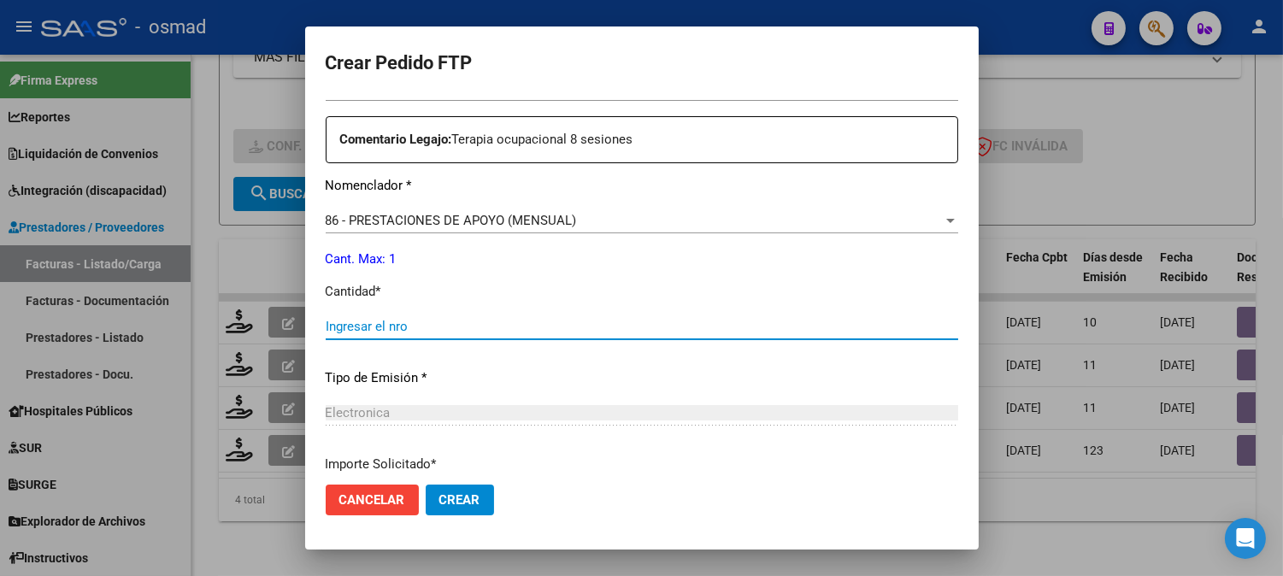
scroll to position [664, 0]
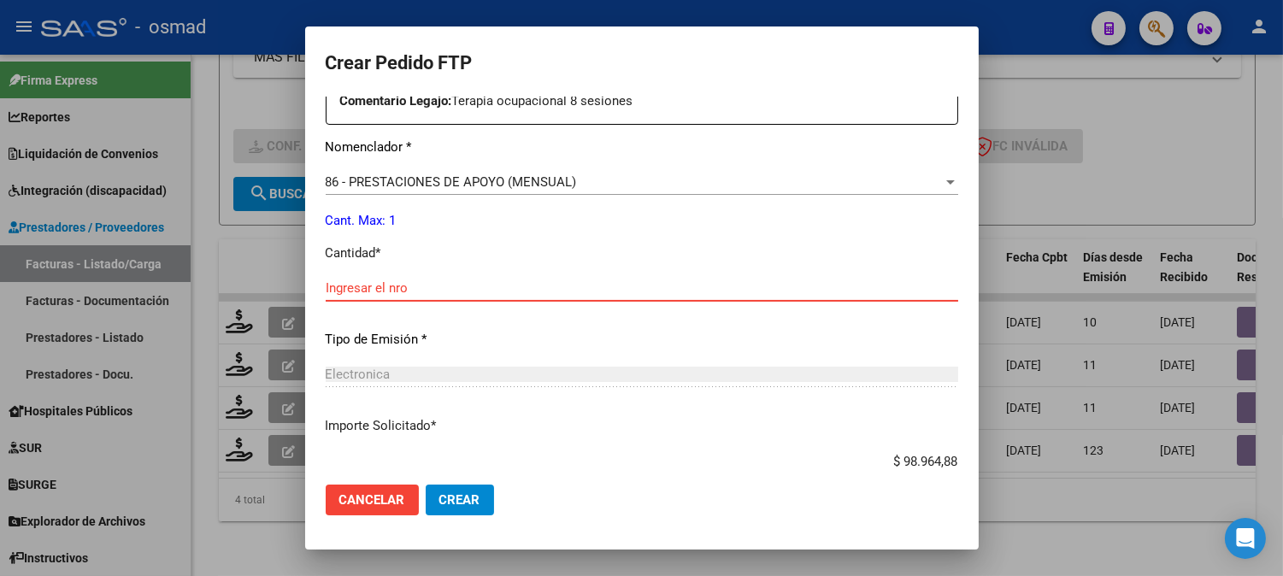
click at [578, 294] on input "Ingresar el nro" at bounding box center [642, 287] width 632 height 15
type input "4"
click at [426, 484] on button "Crear" at bounding box center [460, 499] width 68 height 31
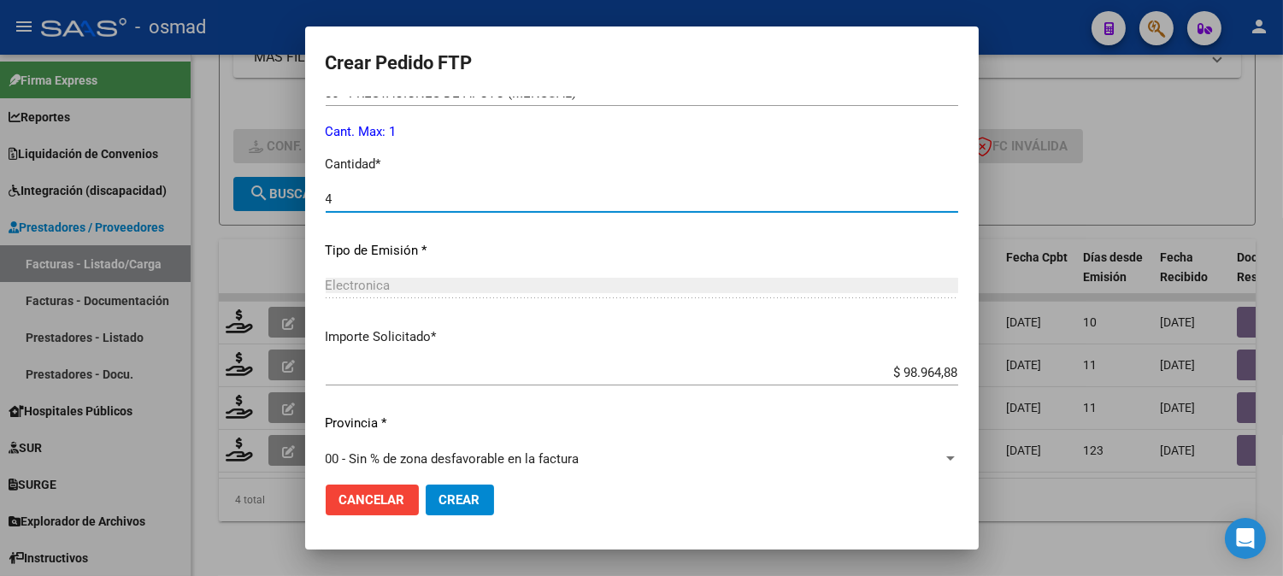
scroll to position [752, 0]
click at [614, 345] on p "Importe Solicitado *" at bounding box center [642, 338] width 632 height 20
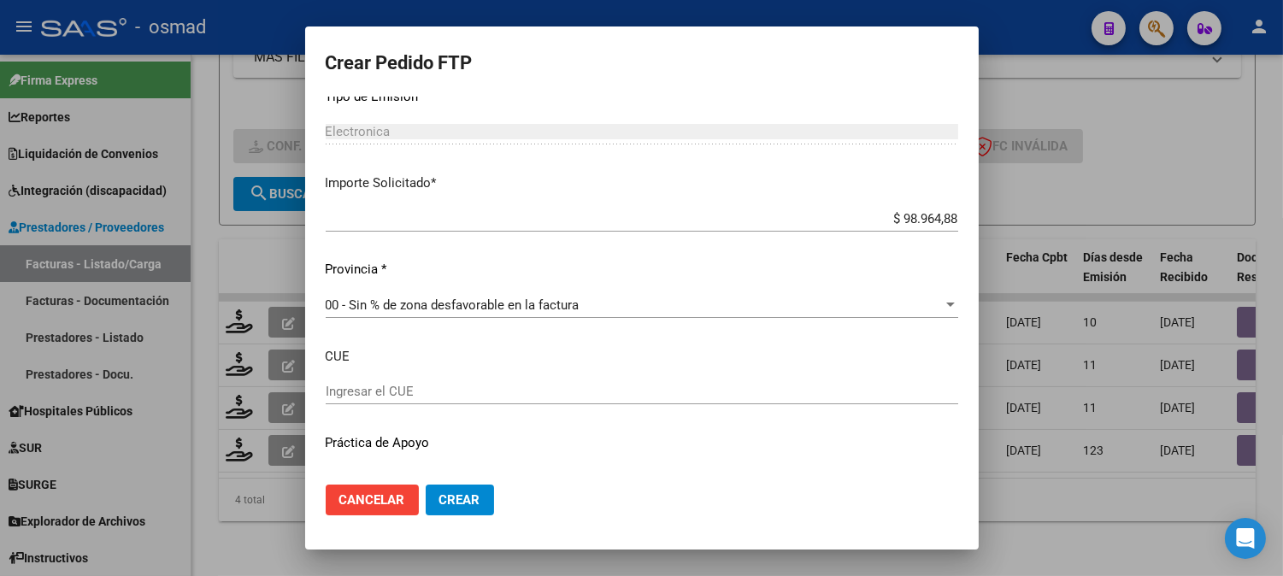
scroll to position [942, 0]
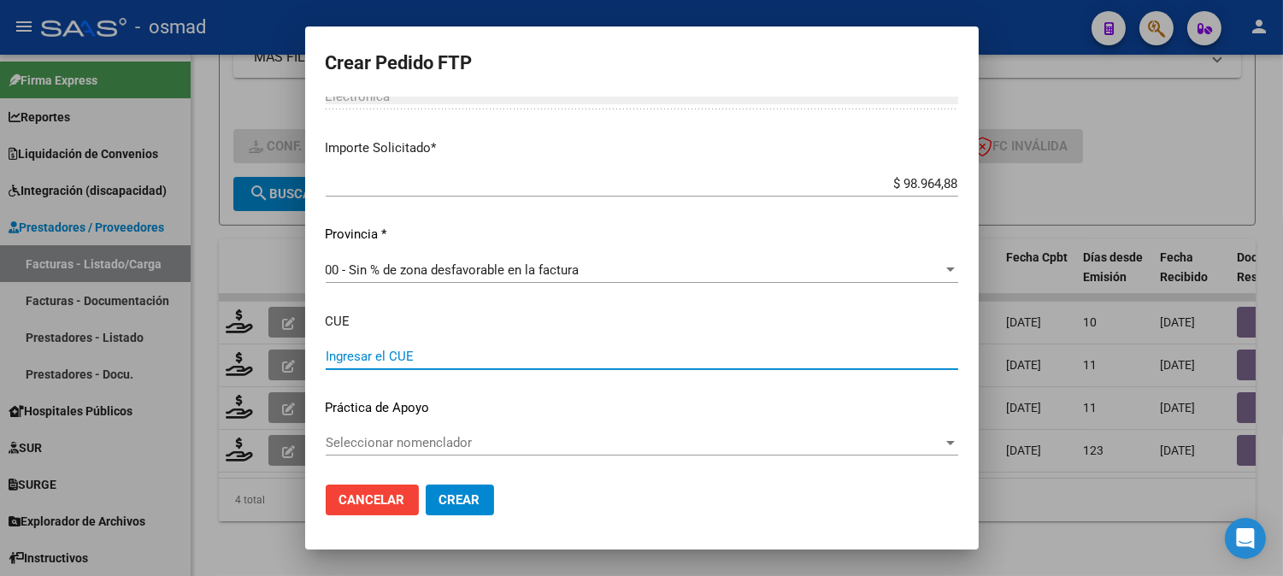
click at [464, 355] on input "Ingresar el CUE" at bounding box center [642, 356] width 632 height 15
click at [383, 345] on div "Ingresar el CUE" at bounding box center [642, 356] width 632 height 26
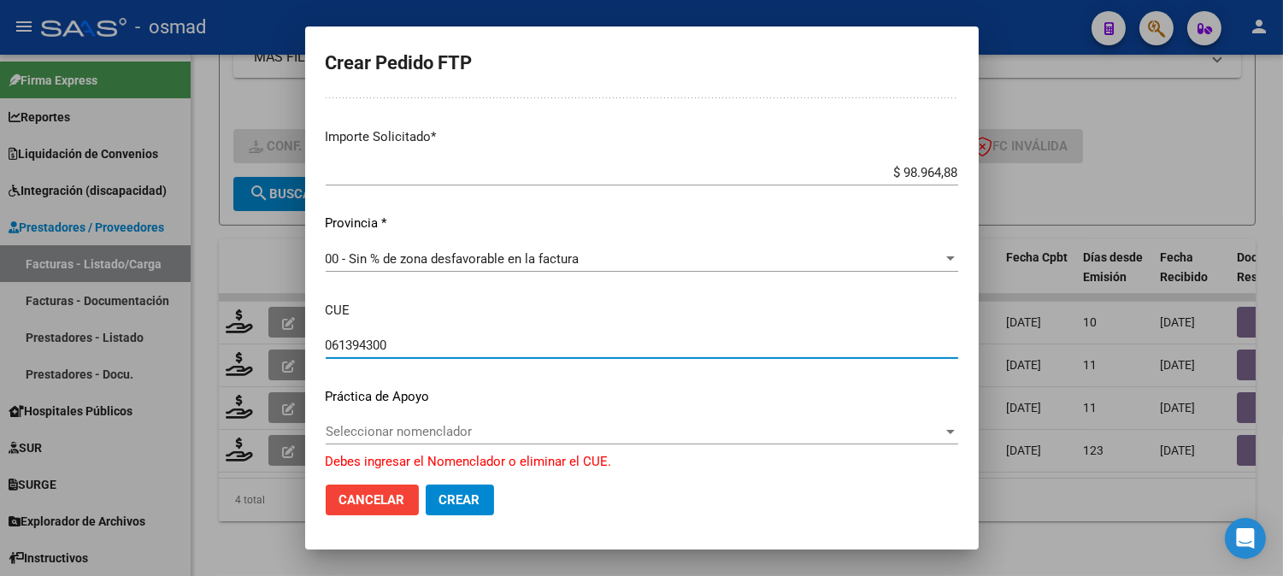
type input "061394300"
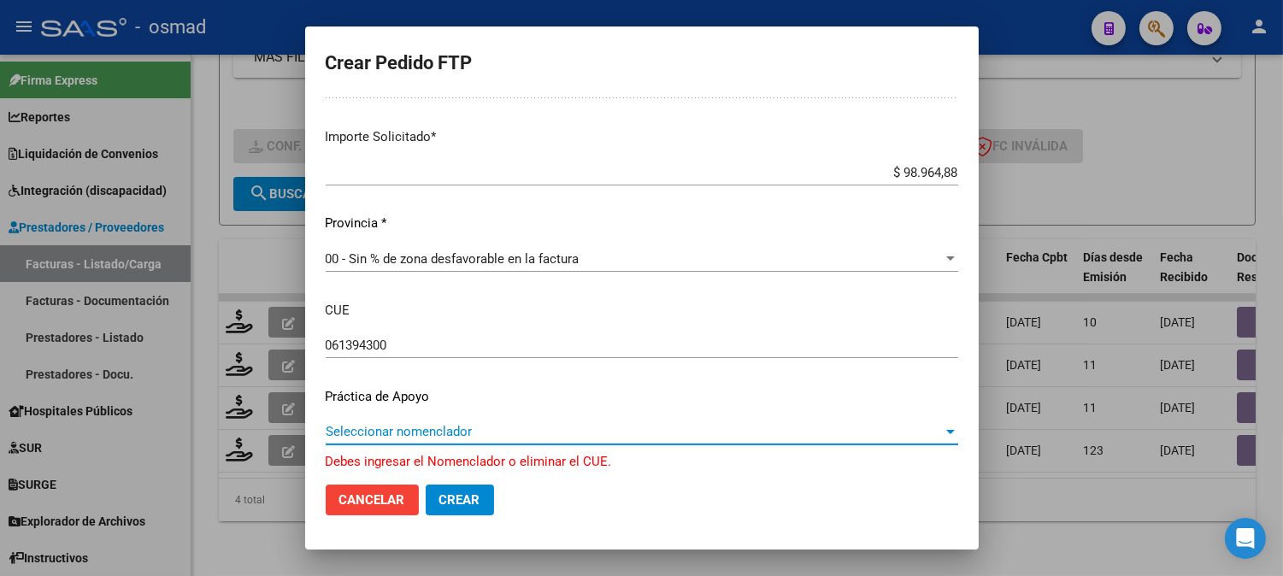
click at [496, 425] on span "Seleccionar nomenclador" at bounding box center [634, 431] width 617 height 15
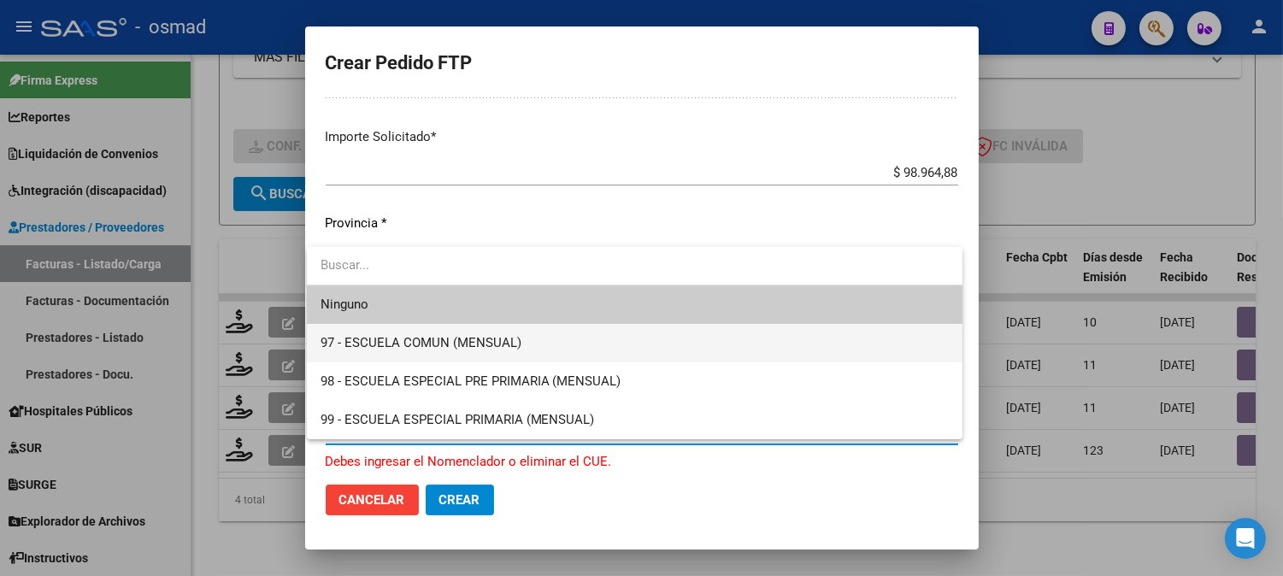
click at [662, 336] on span "97 - ESCUELA COMUN (MENSUAL)" at bounding box center [634, 343] width 628 height 38
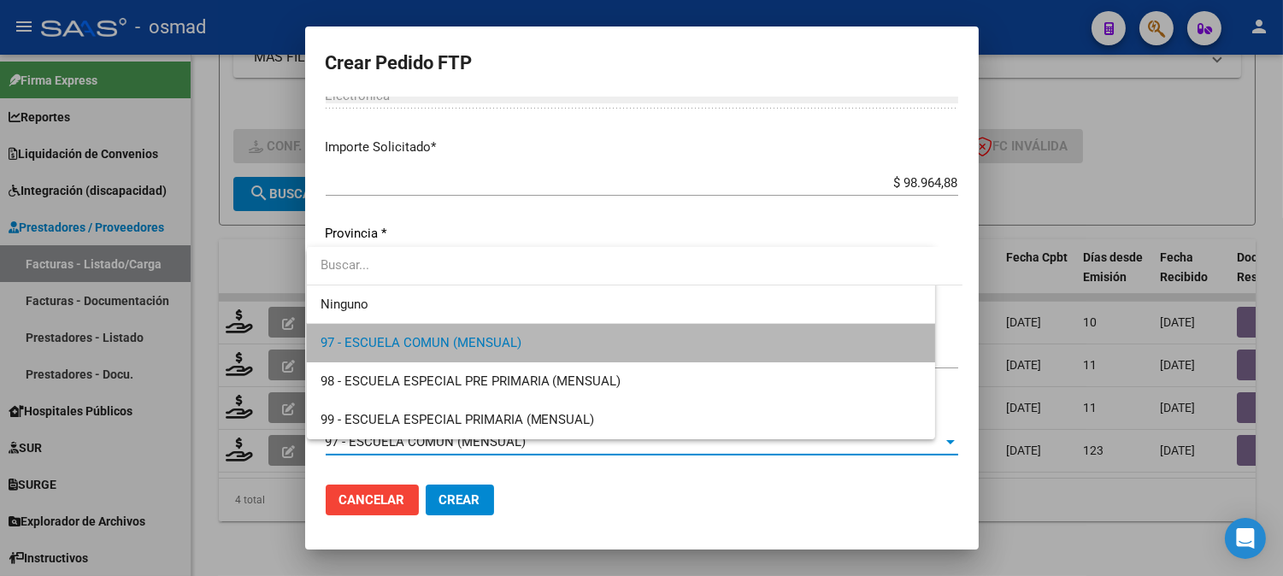
scroll to position [942, 0]
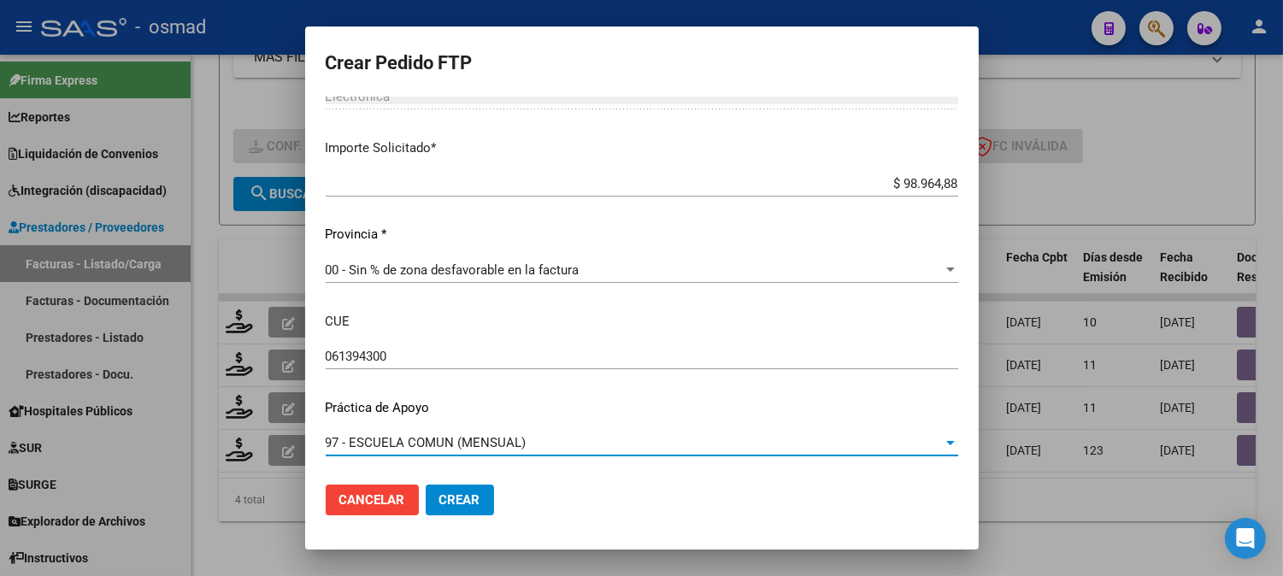
click at [453, 492] on span "Crear" at bounding box center [459, 499] width 41 height 15
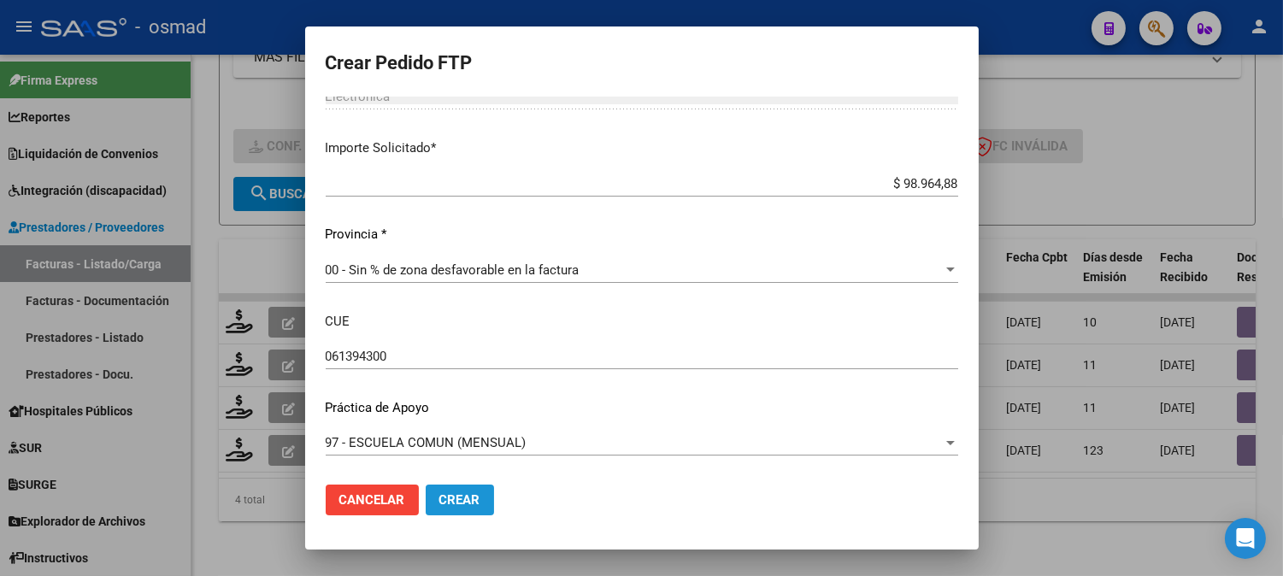
click at [453, 492] on span "Crear" at bounding box center [459, 499] width 41 height 15
click at [457, 500] on span "Crear" at bounding box center [459, 499] width 41 height 15
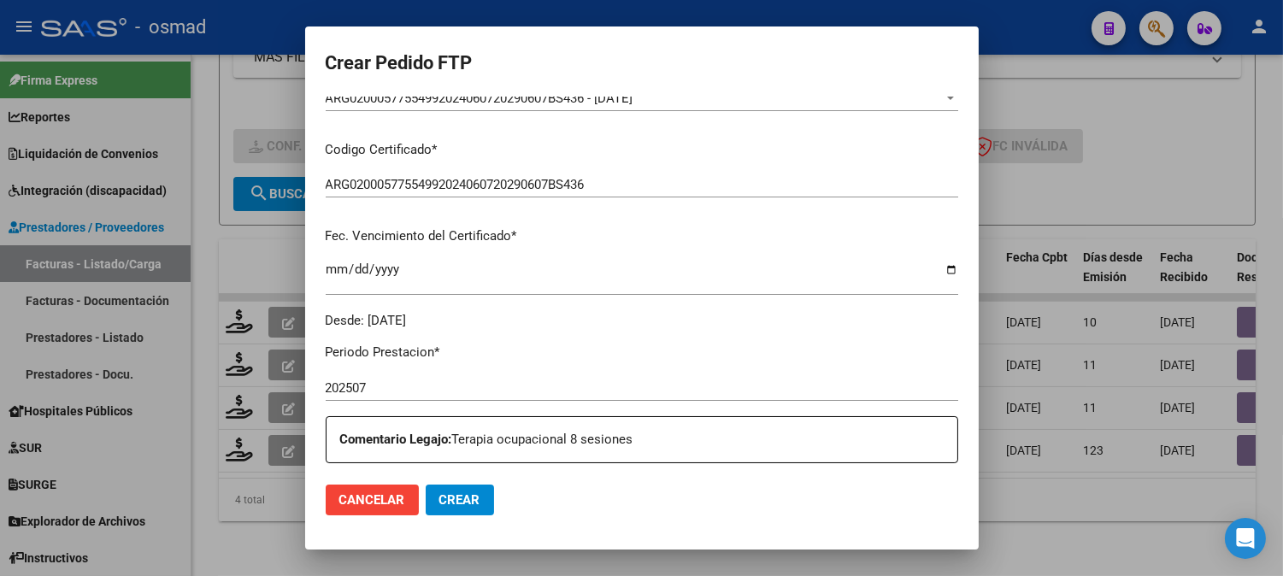
scroll to position [372, 0]
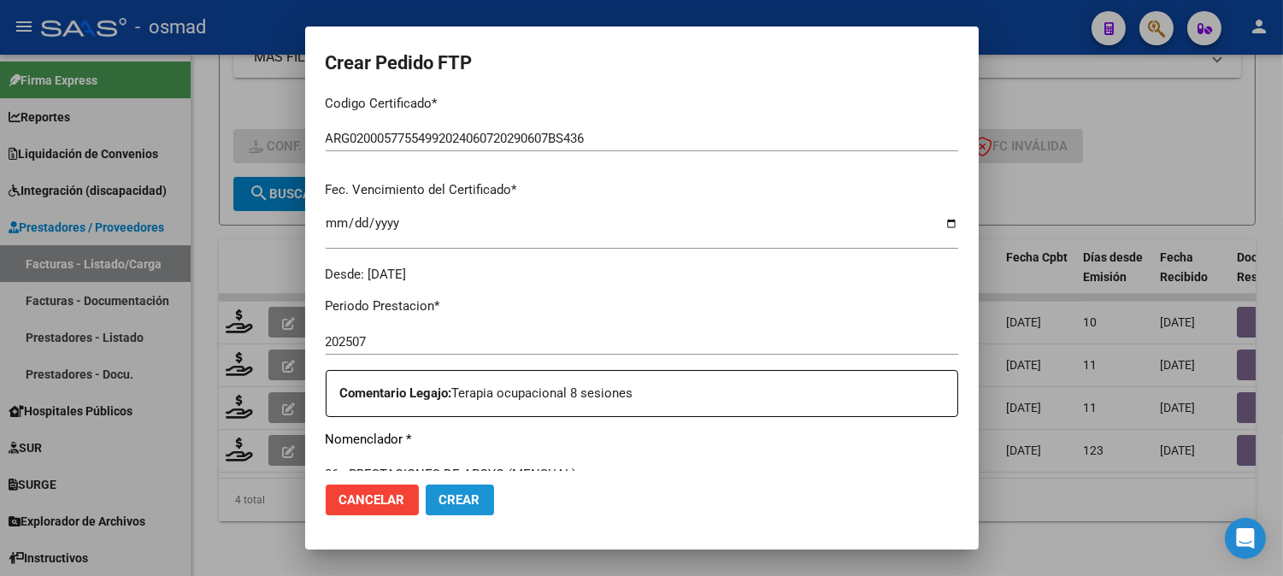
click at [453, 499] on span "Crear" at bounding box center [459, 499] width 41 height 15
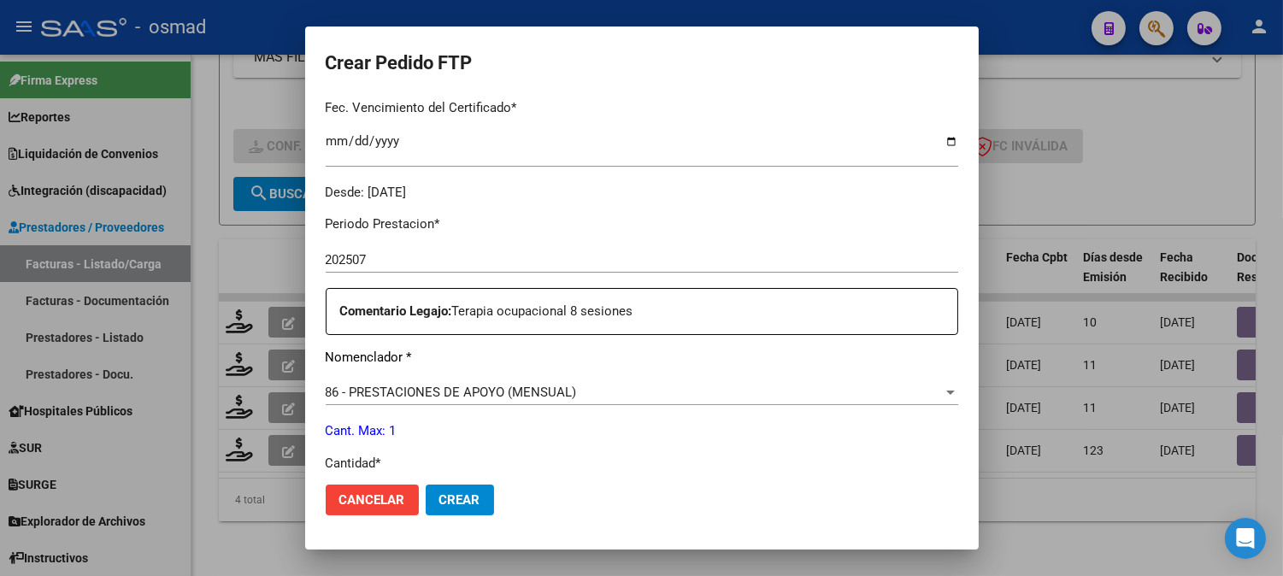
scroll to position [942, 0]
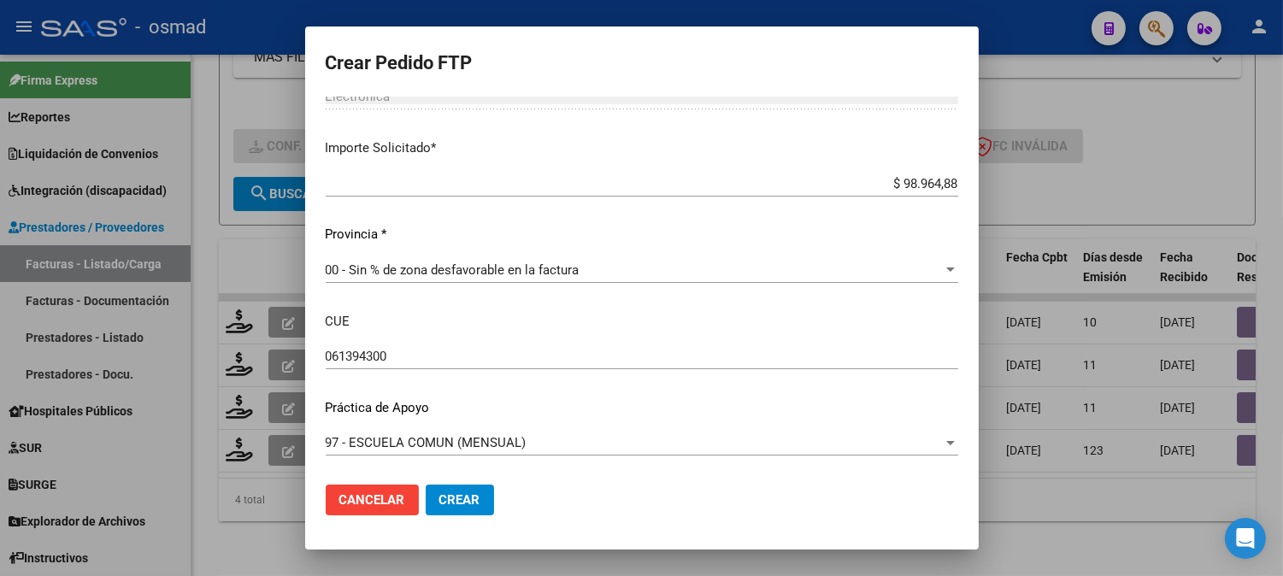
click at [678, 423] on div "Periodo Prestacion * 202507 Ingresar el Periodo Prestacion Comentario Legajo: T…" at bounding box center [642, 93] width 632 height 758
click at [442, 498] on span "Crear" at bounding box center [459, 499] width 41 height 15
click at [442, 499] on span "Crear" at bounding box center [459, 499] width 41 height 15
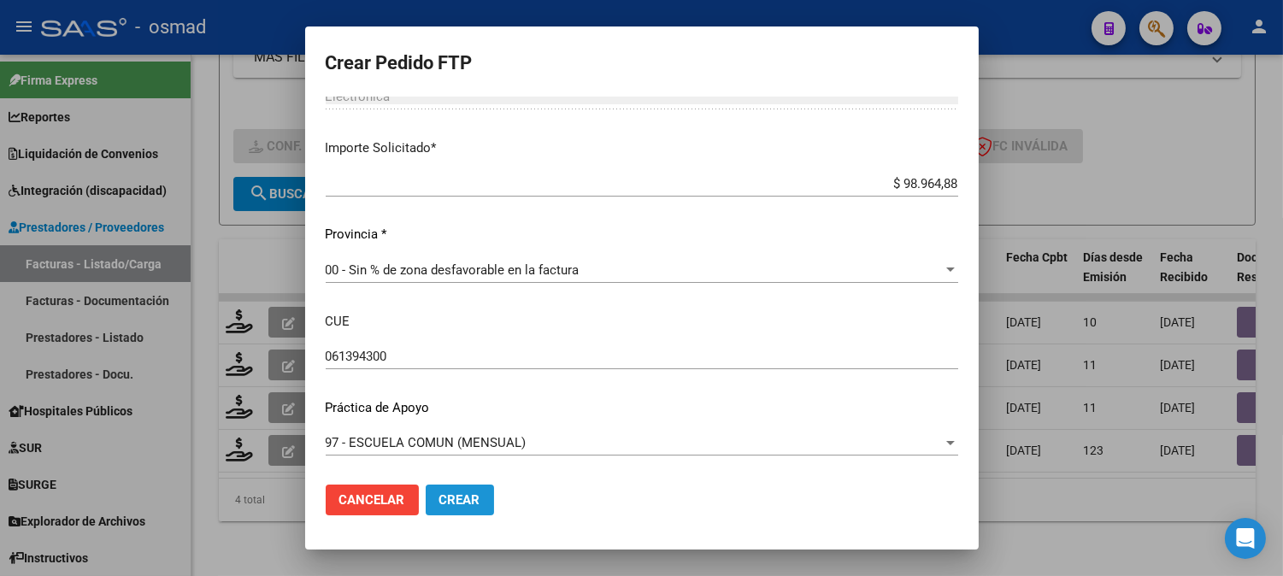
click at [475, 506] on button "Crear" at bounding box center [460, 499] width 68 height 31
click at [1212, 193] on div at bounding box center [641, 288] width 1283 height 576
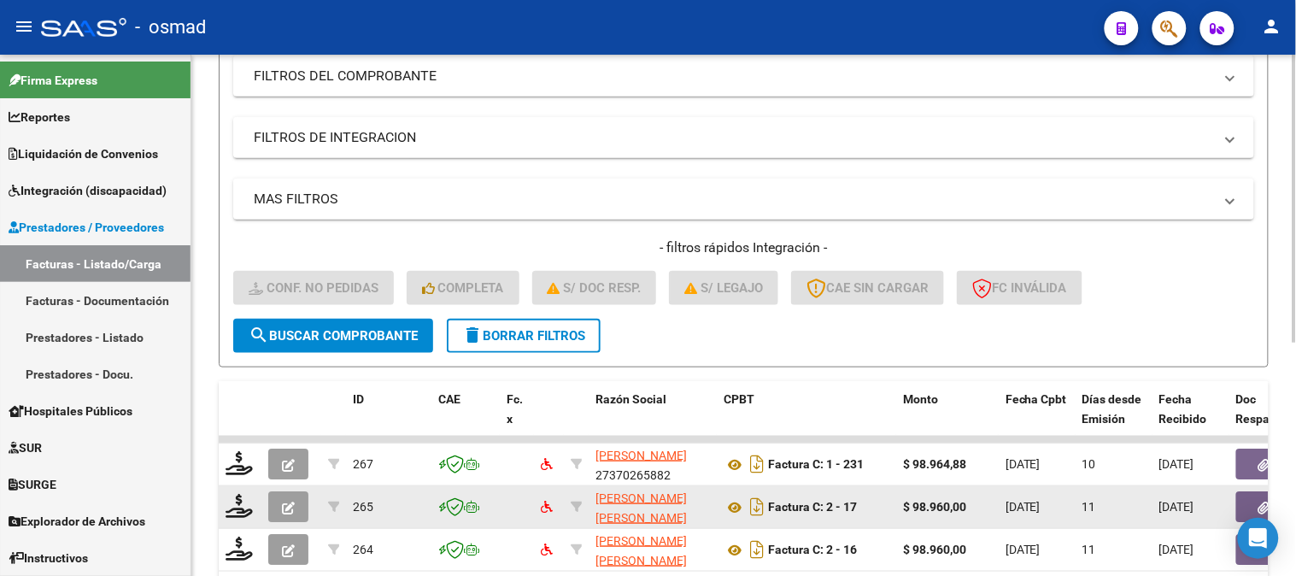
scroll to position [233, 0]
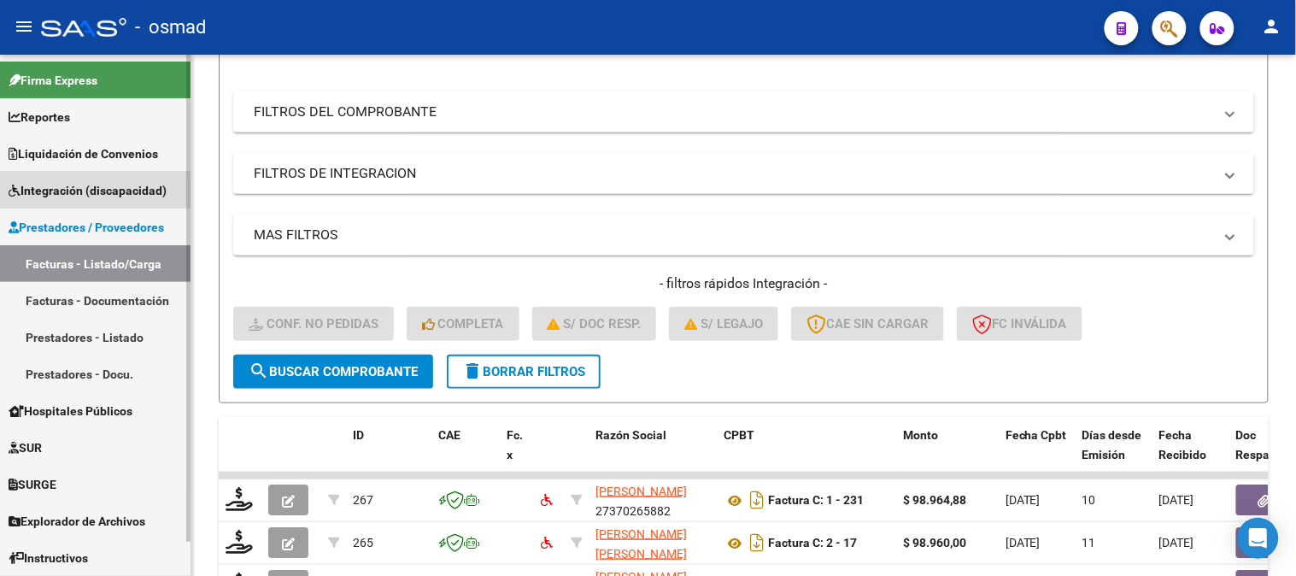
click at [81, 201] on link "Integración (discapacidad)" at bounding box center [95, 190] width 191 height 37
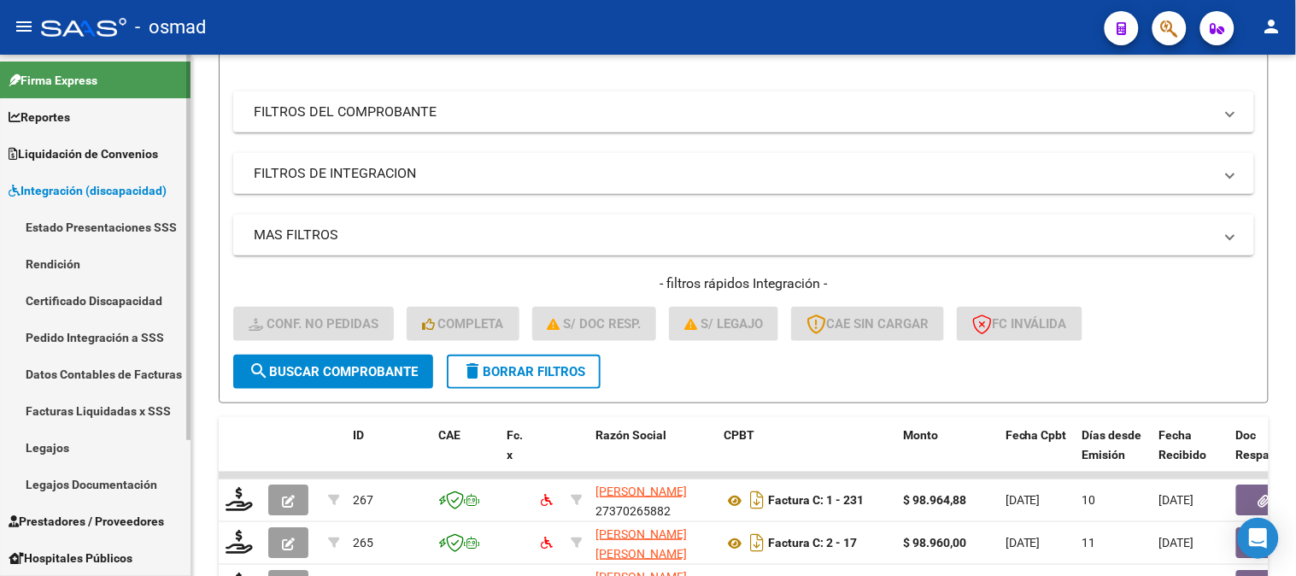
click at [97, 338] on link "Pedido Integración a SSS" at bounding box center [95, 337] width 191 height 37
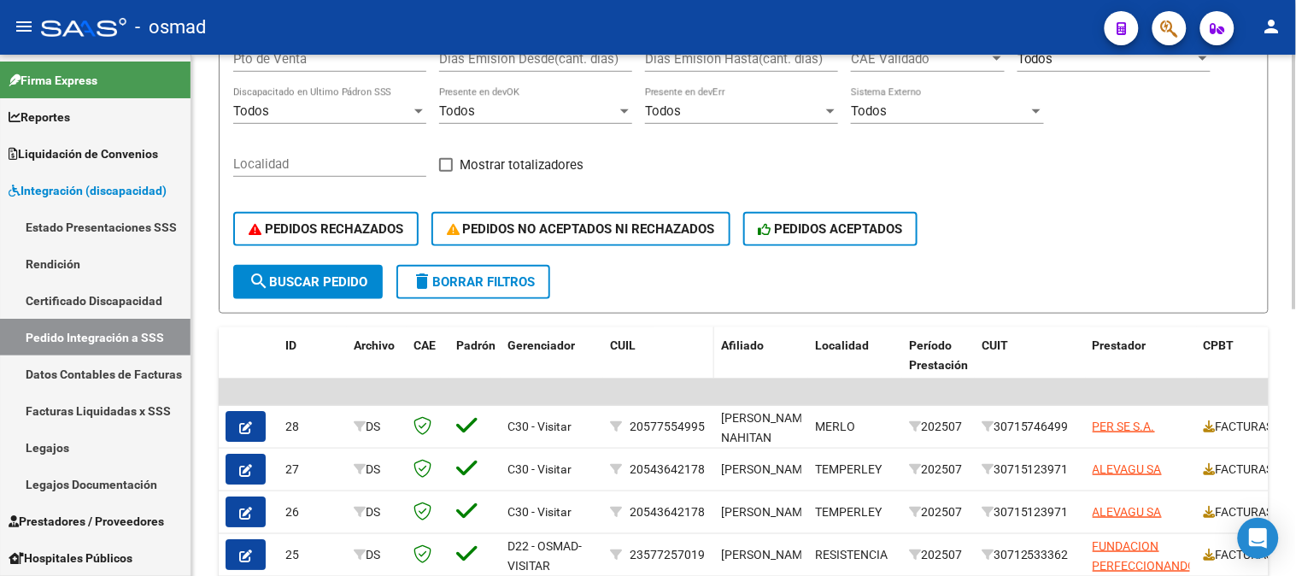
scroll to position [487, 0]
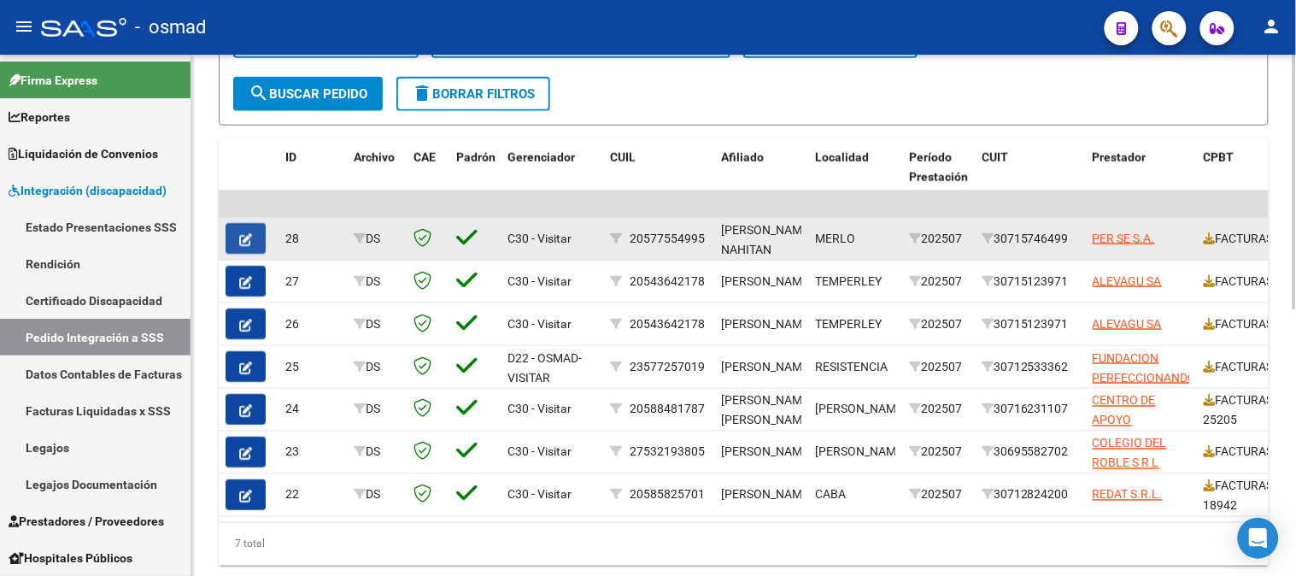
click at [252, 237] on button "button" at bounding box center [246, 238] width 40 height 31
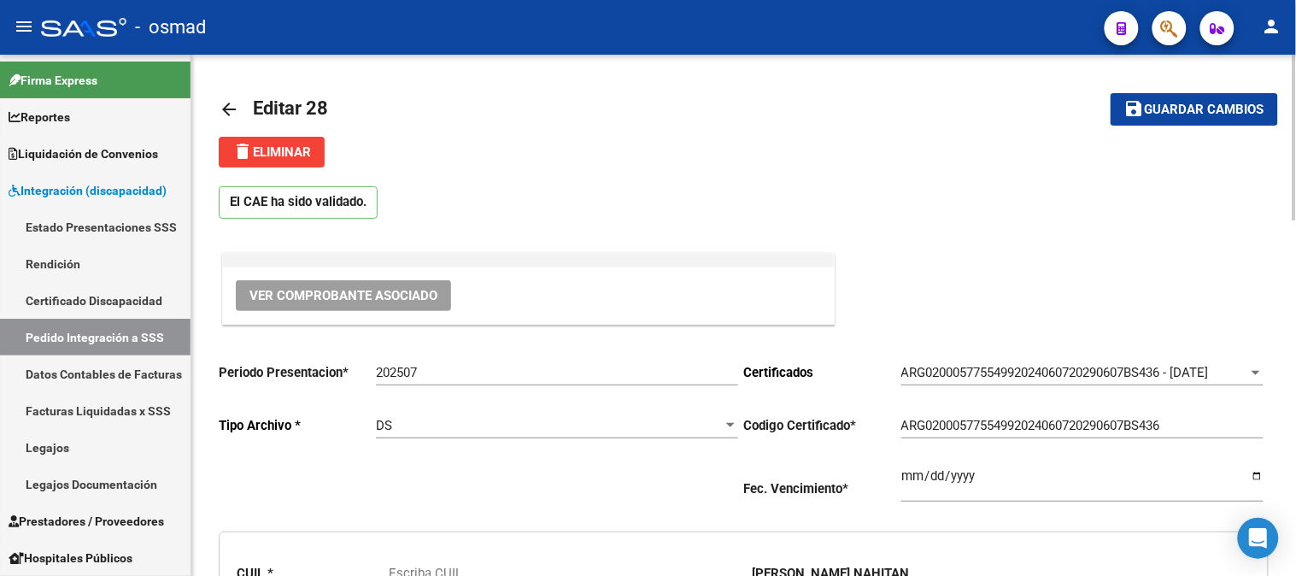
type input "20577554995"
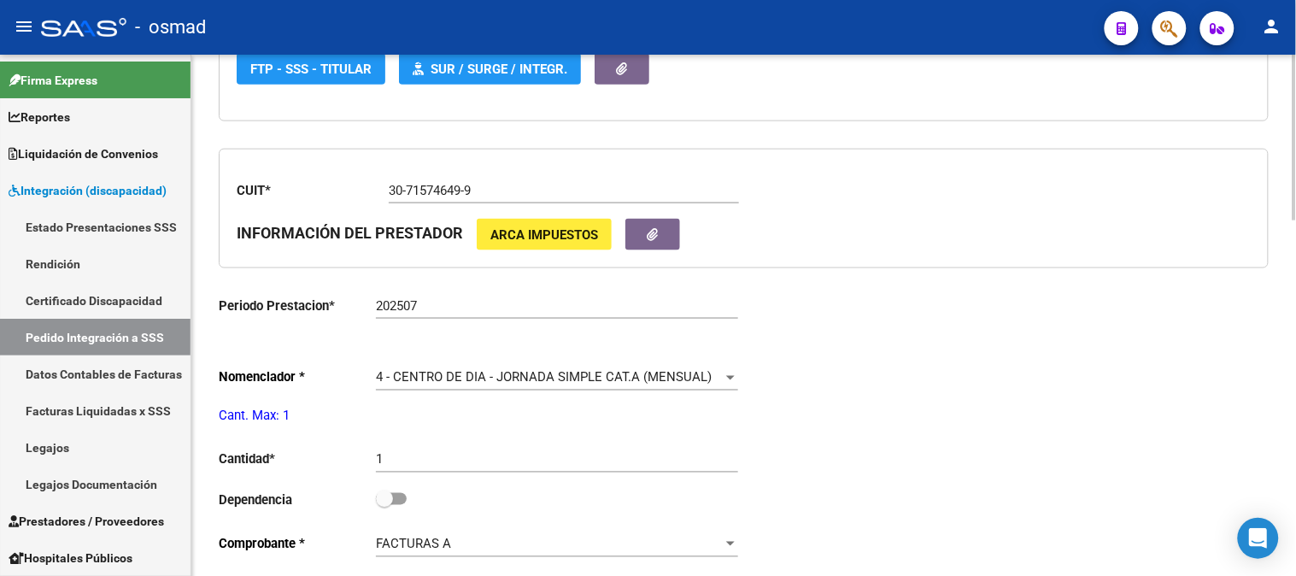
scroll to position [569, 0]
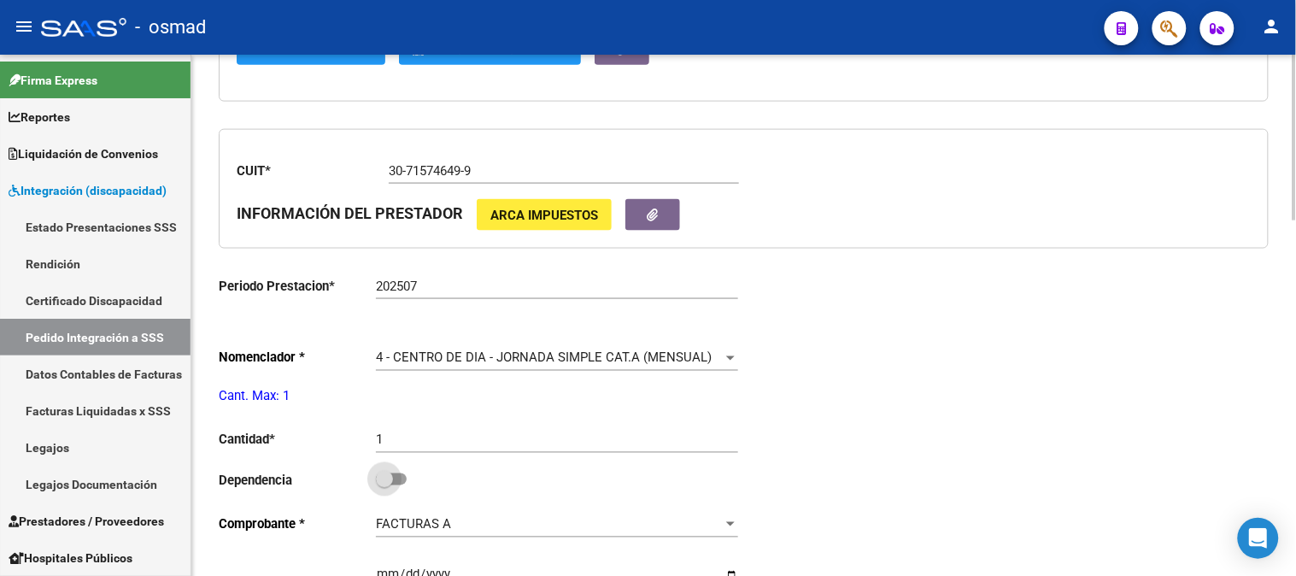
click at [398, 482] on span at bounding box center [391, 479] width 31 height 12
click at [385, 485] on input "checkbox" at bounding box center [384, 485] width 1 height 1
checkbox input "true"
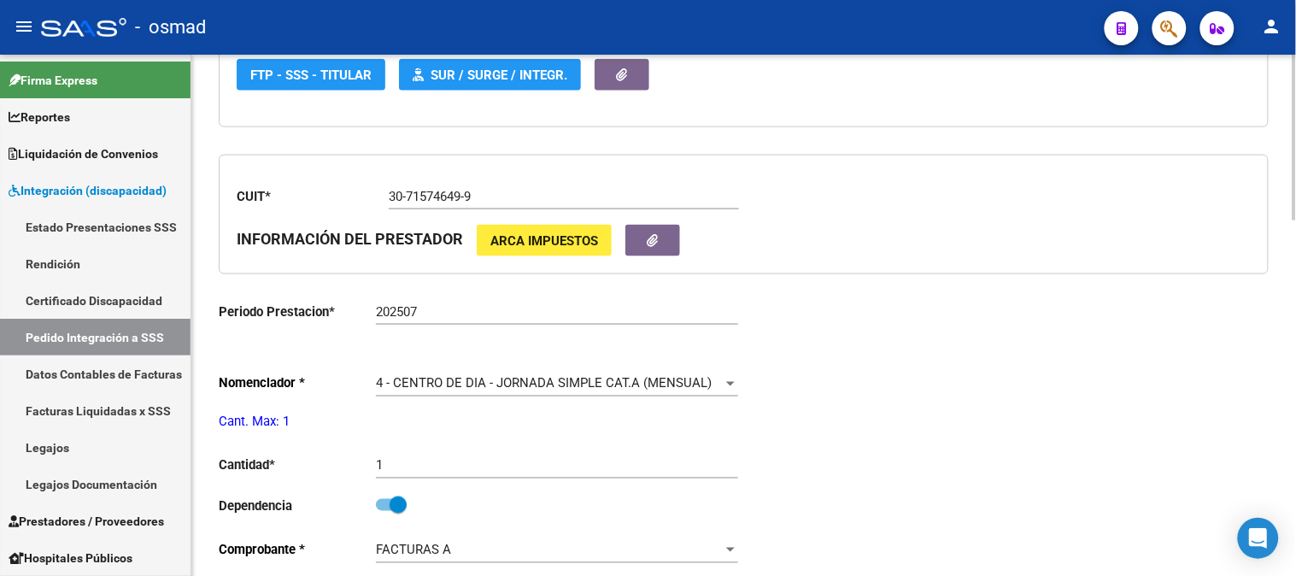
scroll to position [0, 0]
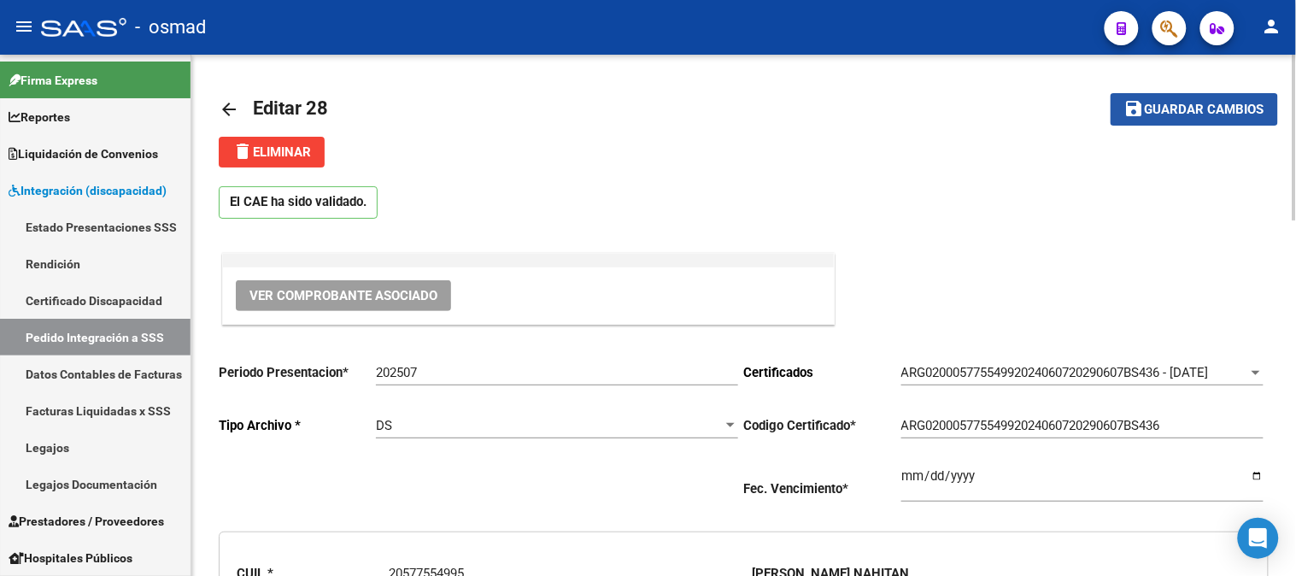
click at [1150, 117] on button "save Guardar cambios" at bounding box center [1194, 109] width 167 height 32
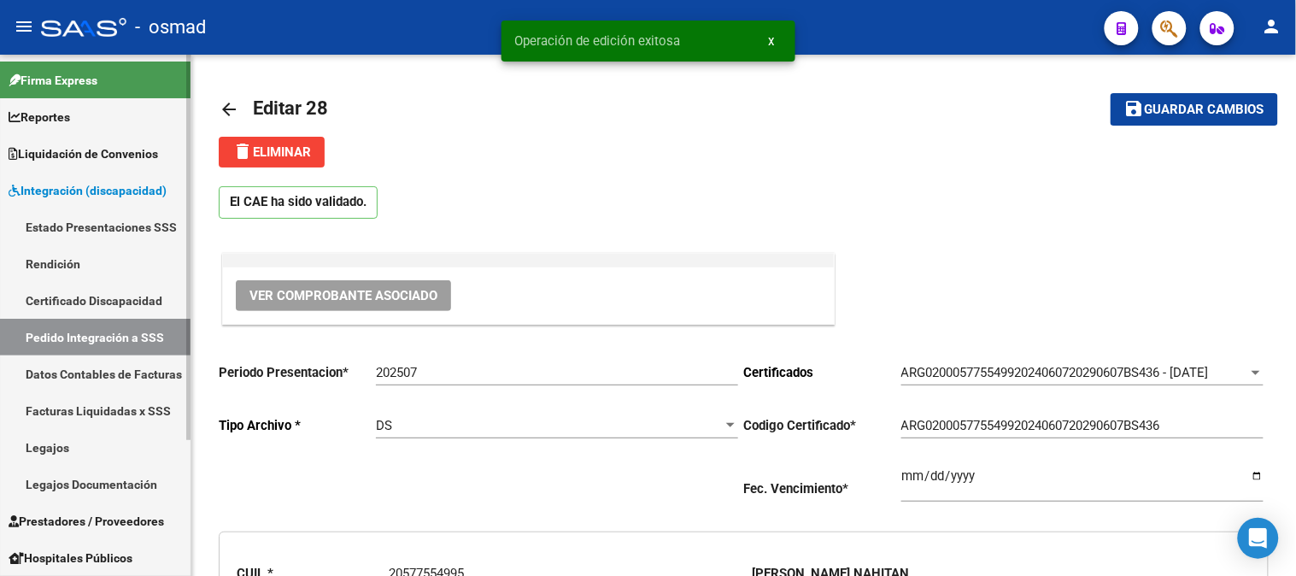
click at [154, 194] on span "Integración (discapacidad)" at bounding box center [88, 190] width 158 height 19
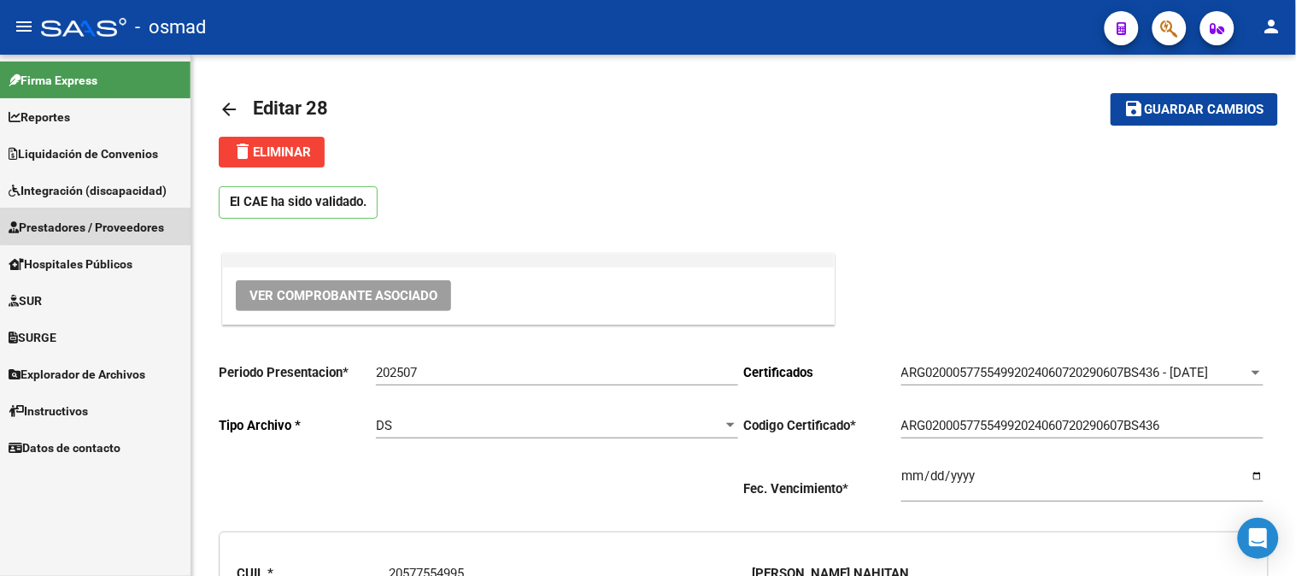
click at [123, 226] on span "Prestadores / Proveedores" at bounding box center [87, 227] width 156 height 19
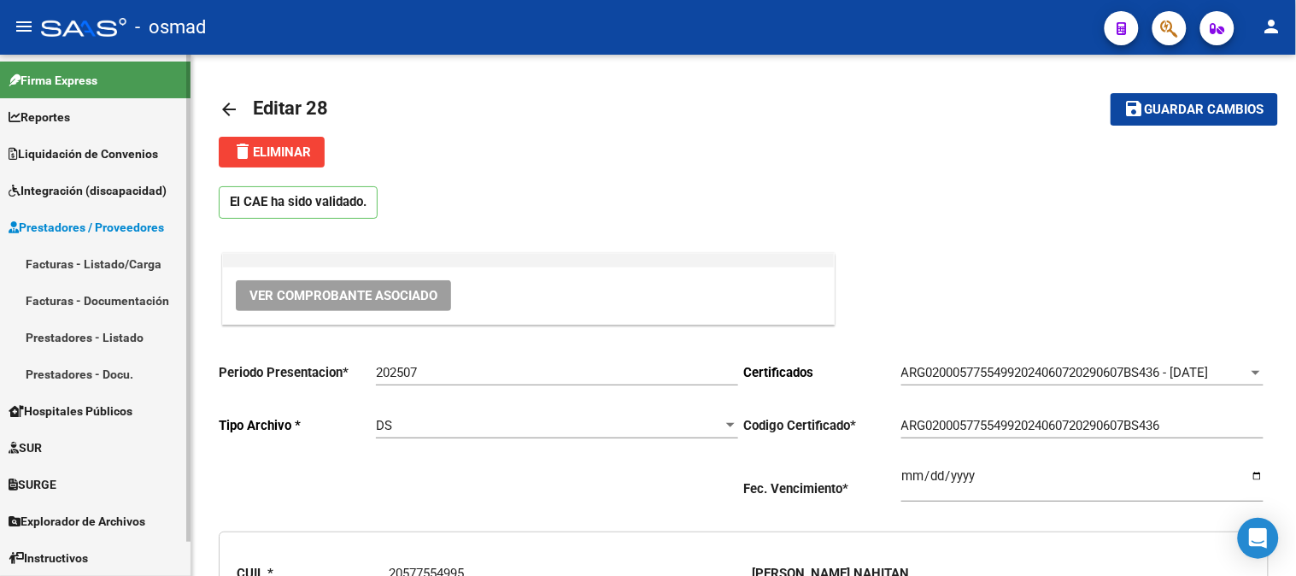
click at [126, 266] on link "Facturas - Listado/Carga" at bounding box center [95, 263] width 191 height 37
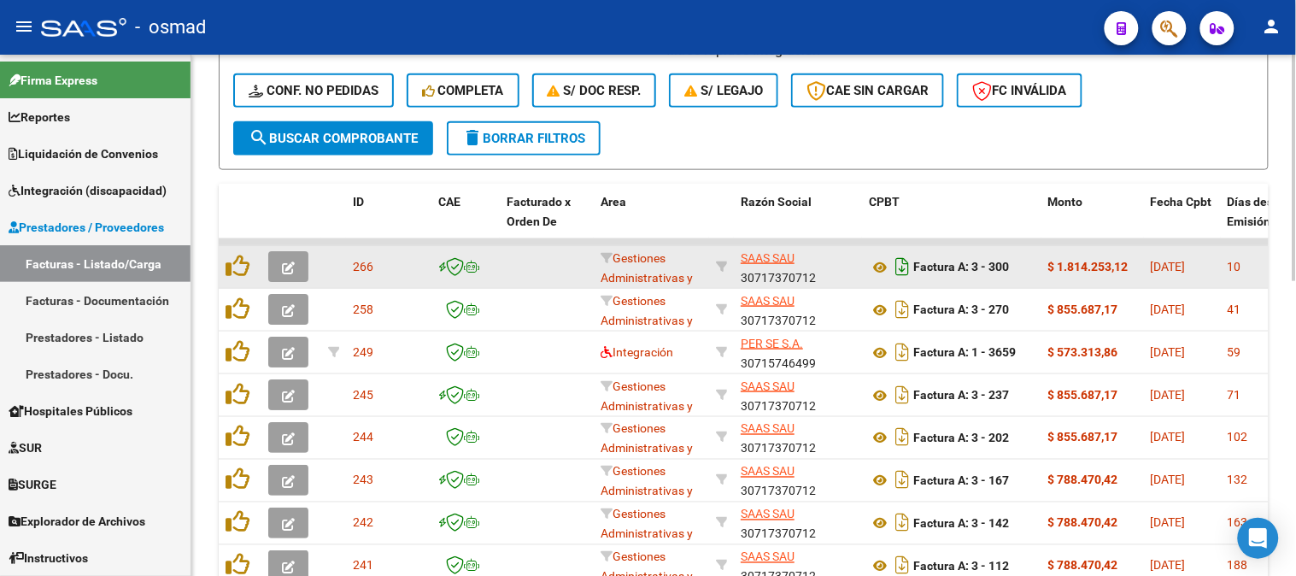
scroll to position [474, 0]
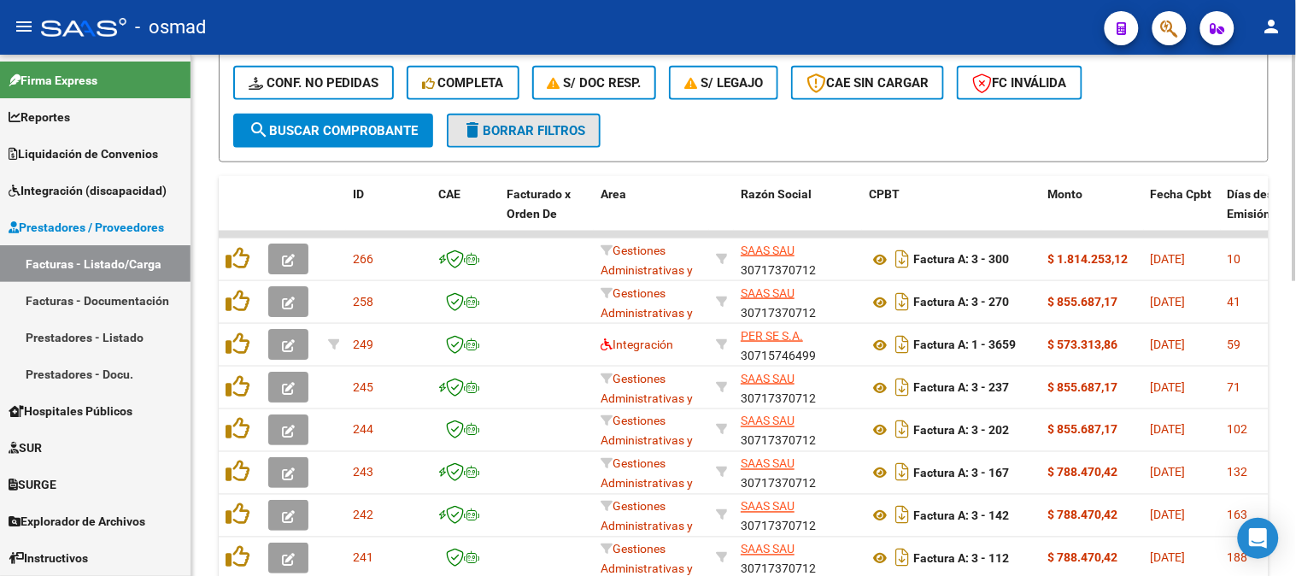
click at [564, 128] on span "delete Borrar Filtros" at bounding box center [523, 130] width 123 height 15
click at [568, 138] on button "delete Borrar Filtros" at bounding box center [524, 131] width 154 height 34
click at [113, 228] on span "Prestadores / Proveedores" at bounding box center [87, 227] width 156 height 19
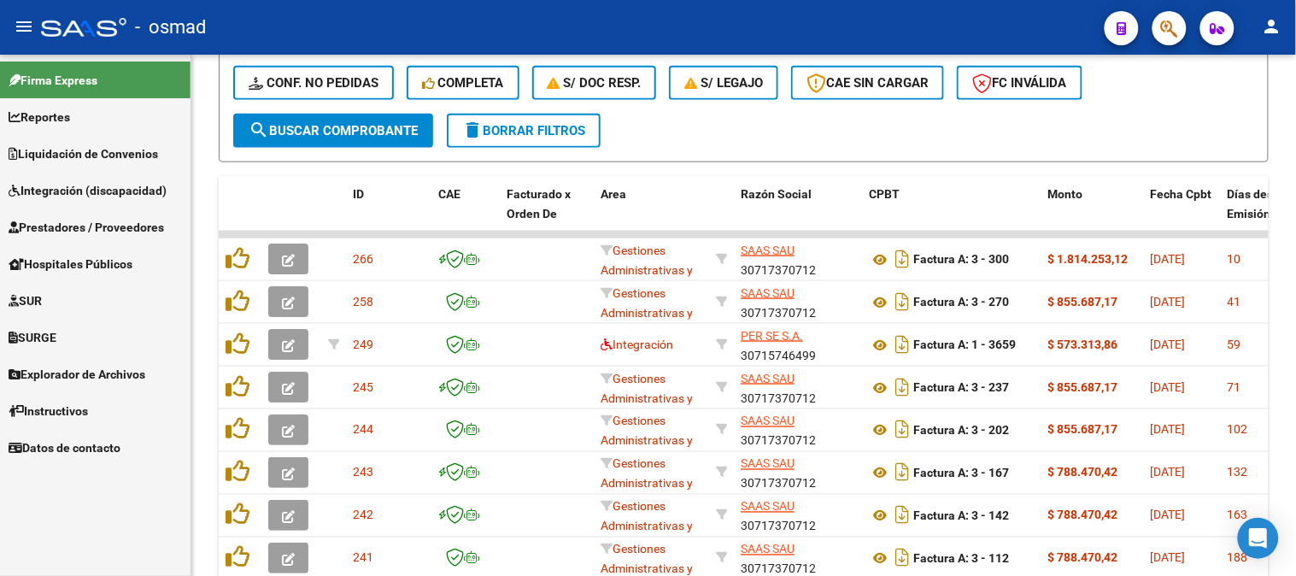
click at [122, 223] on span "Prestadores / Proveedores" at bounding box center [87, 227] width 156 height 19
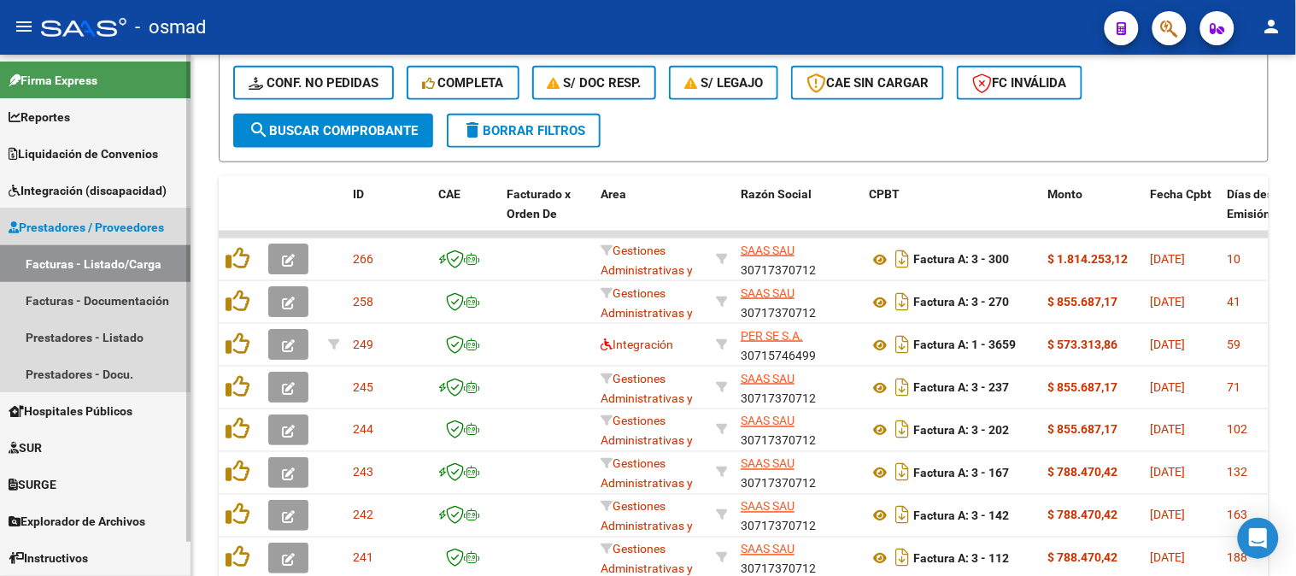
click at [118, 265] on link "Facturas - Listado/Carga" at bounding box center [95, 263] width 191 height 37
click at [143, 254] on link "Facturas - Listado/Carga" at bounding box center [95, 263] width 191 height 37
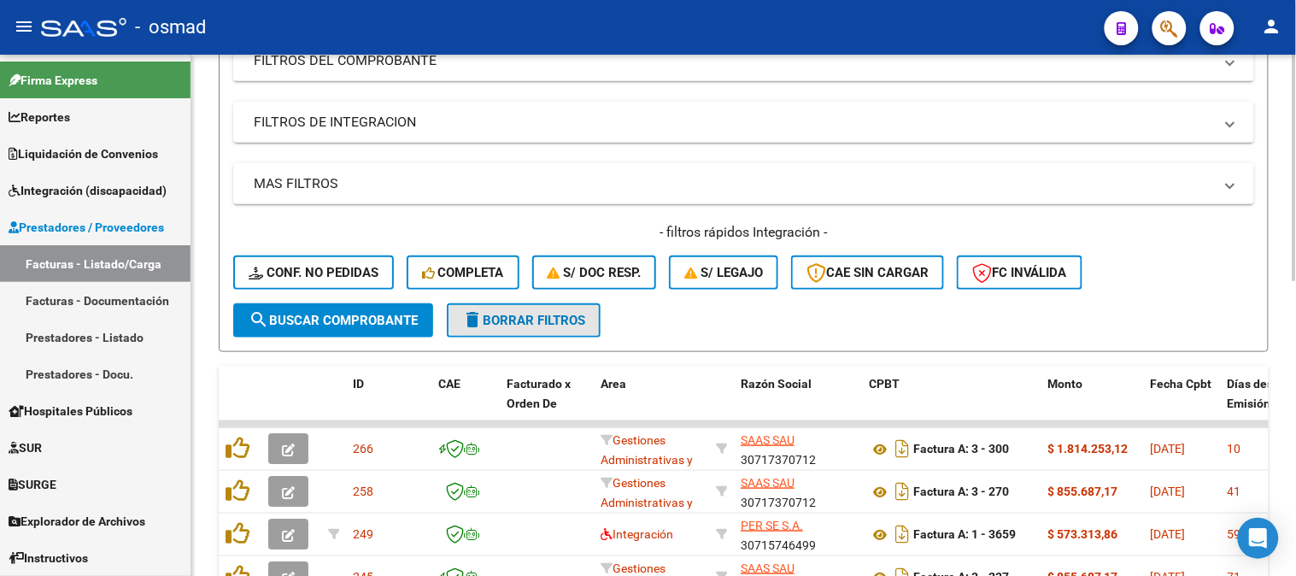
click at [586, 326] on button "delete Borrar Filtros" at bounding box center [524, 320] width 154 height 34
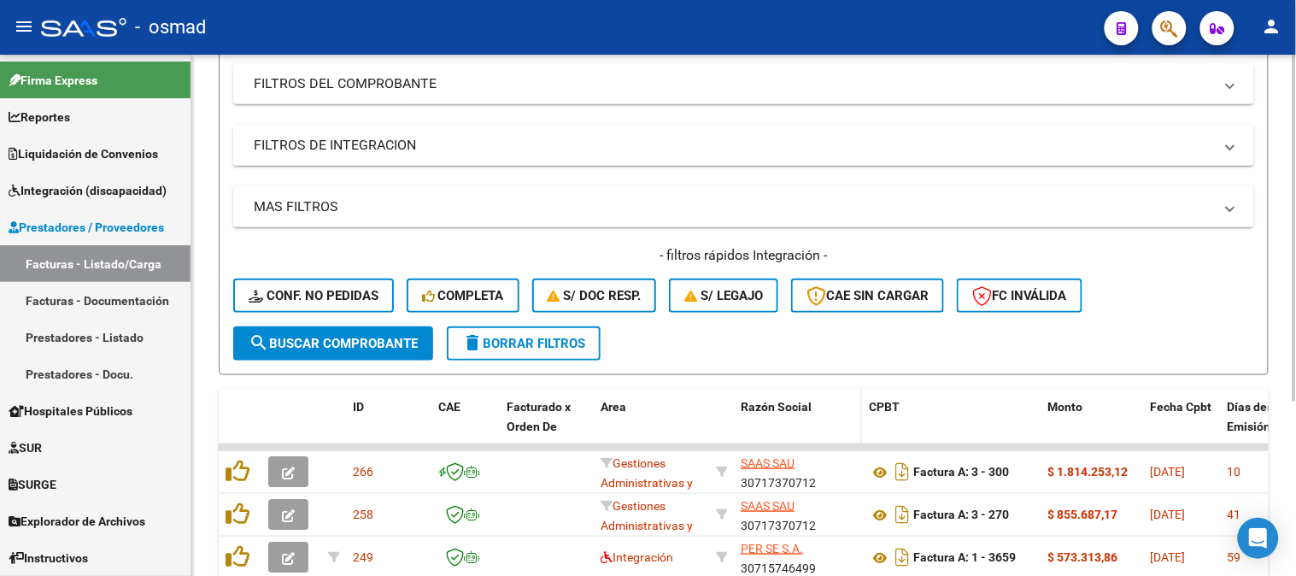
scroll to position [285, 0]
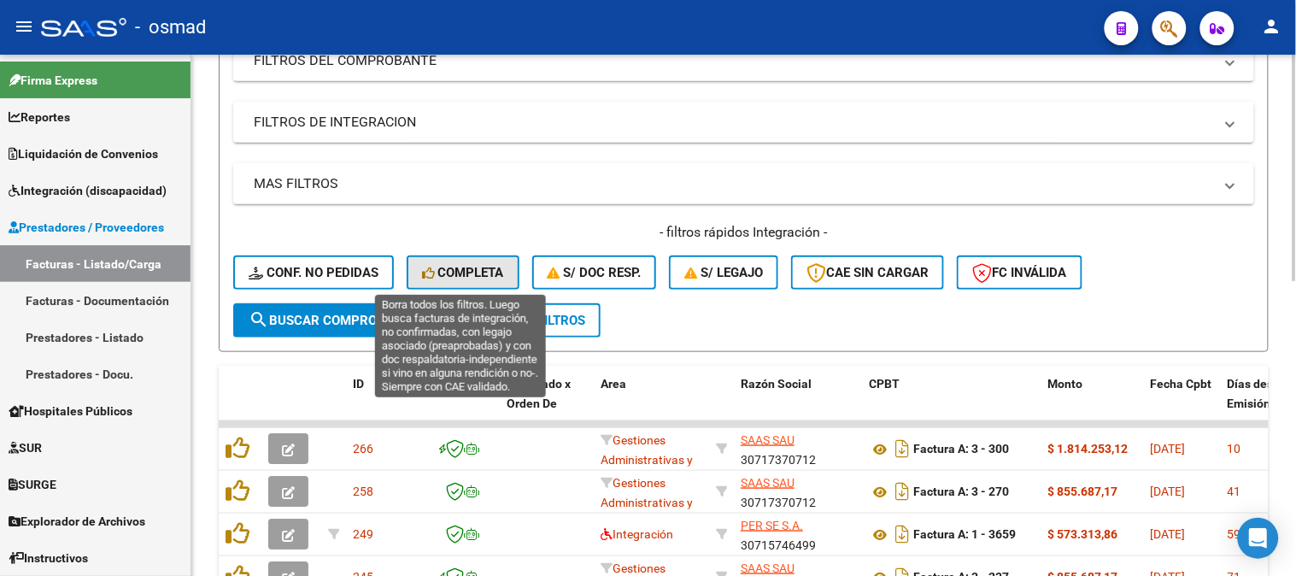
click at [464, 269] on span "Completa" at bounding box center [463, 272] width 82 height 15
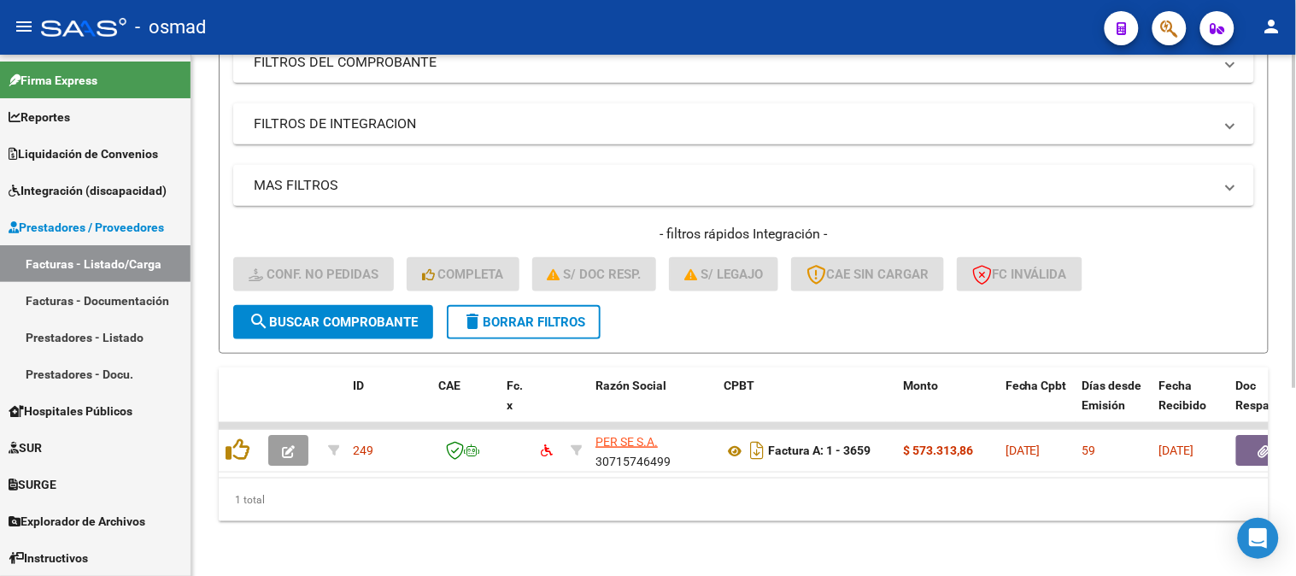
click at [543, 319] on span "delete Borrar Filtros" at bounding box center [523, 321] width 123 height 15
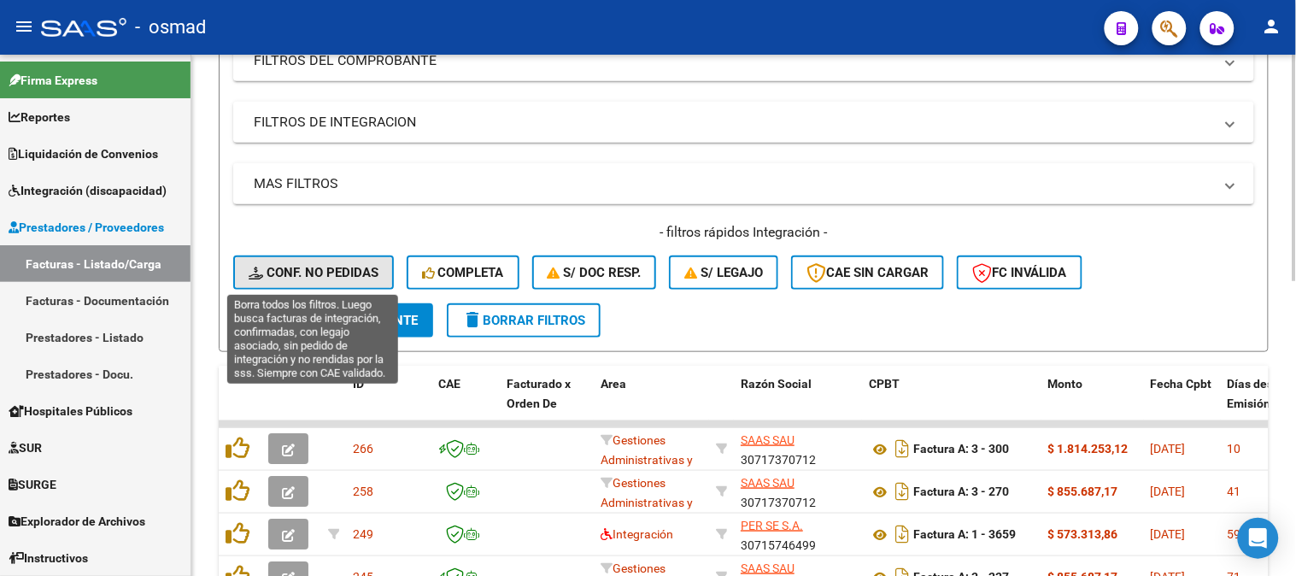
click at [340, 267] on span "Conf. no pedidas" at bounding box center [314, 272] width 130 height 15
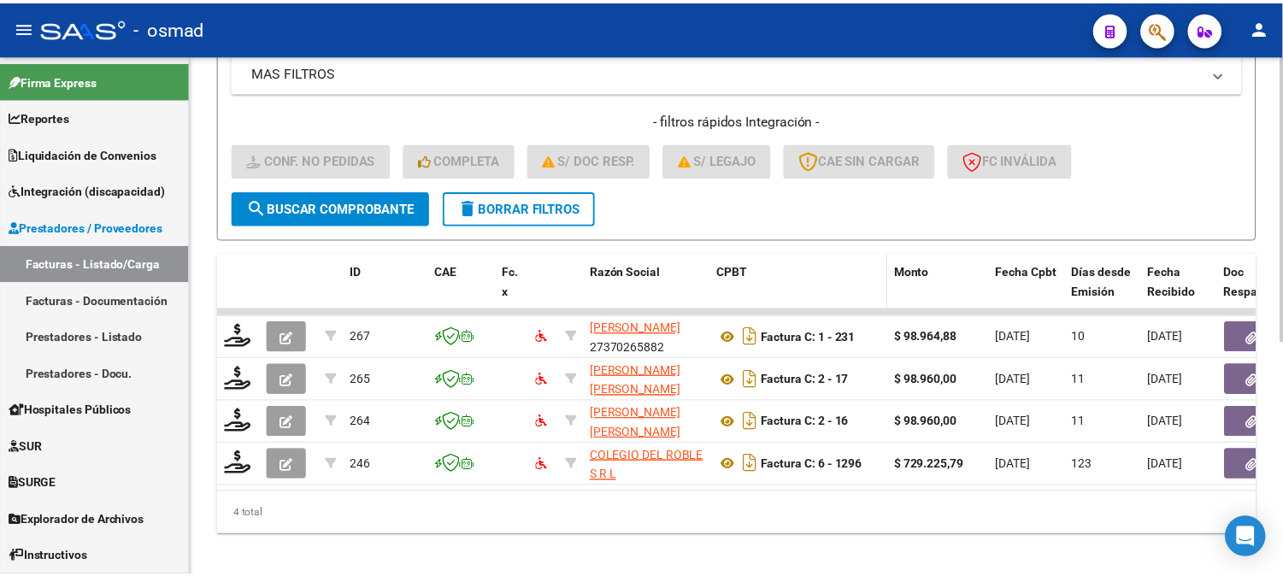
scroll to position [422, 0]
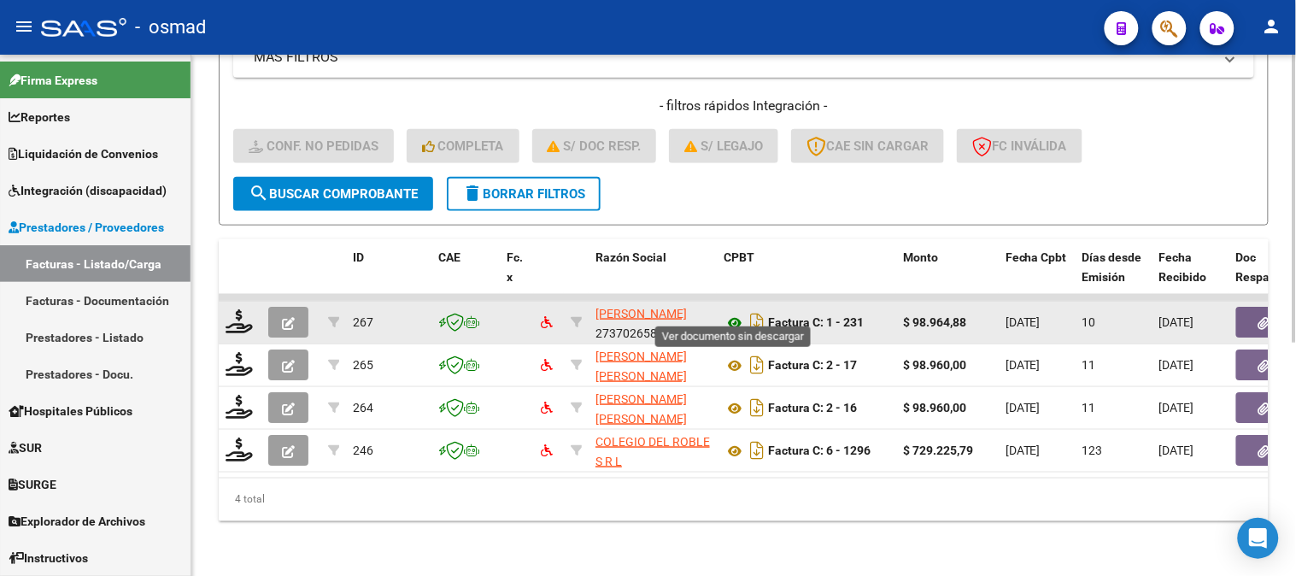
click at [731, 313] on icon at bounding box center [735, 323] width 22 height 21
click at [735, 313] on icon at bounding box center [735, 323] width 22 height 21
click at [737, 313] on icon at bounding box center [735, 323] width 22 height 21
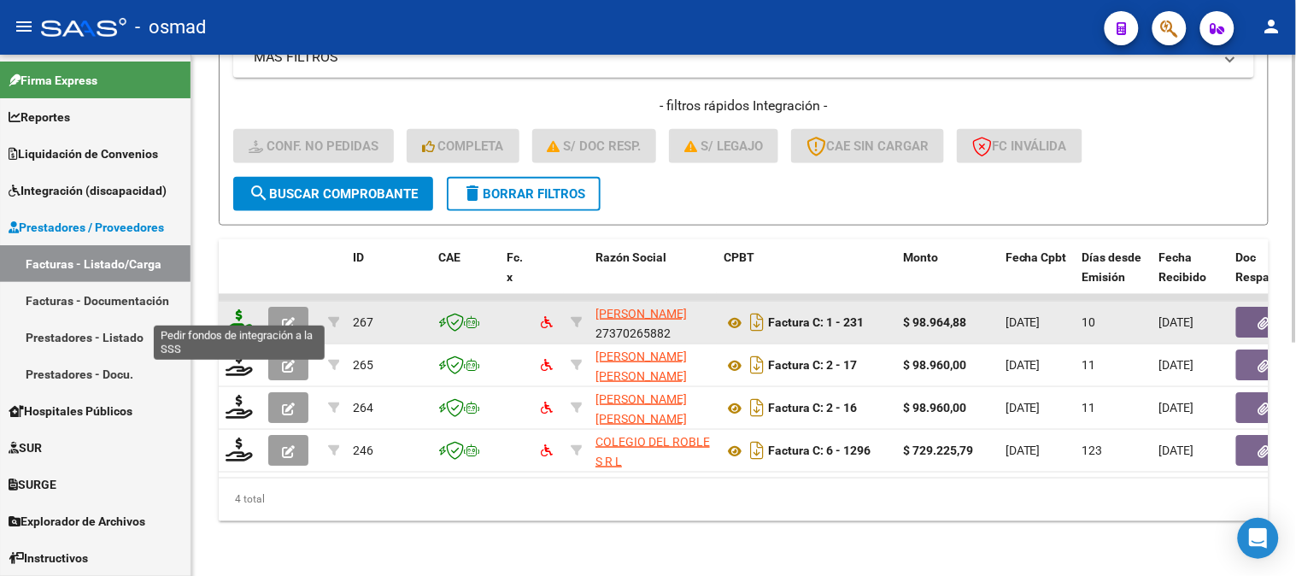
click at [250, 314] on icon at bounding box center [239, 321] width 27 height 24
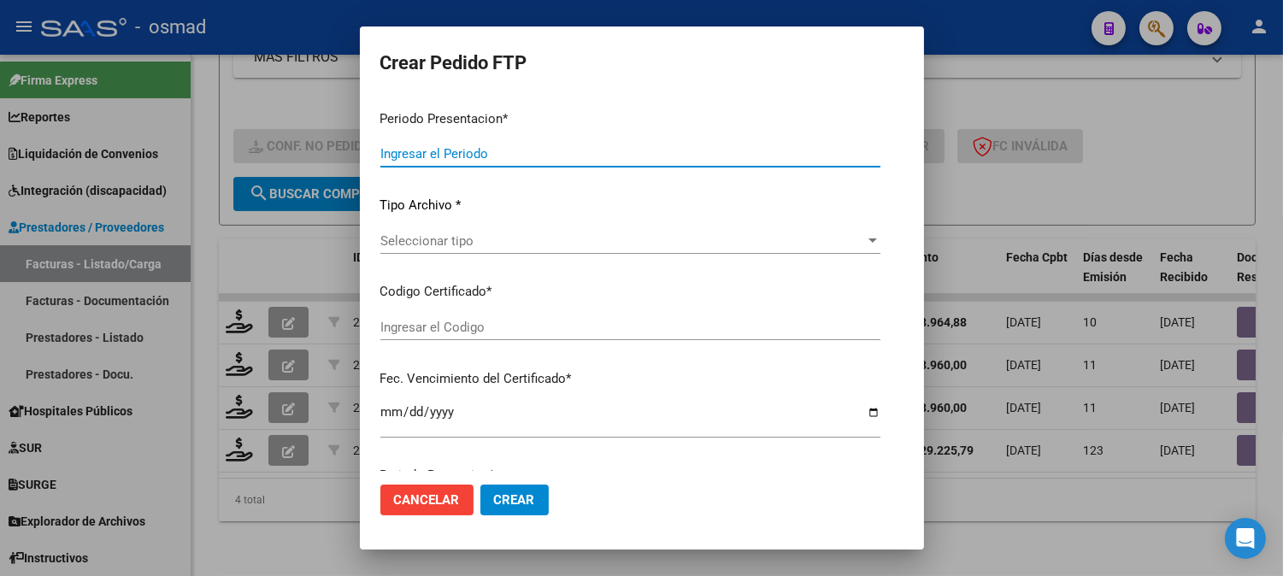
type input "202507"
type input "$ 98.964,88"
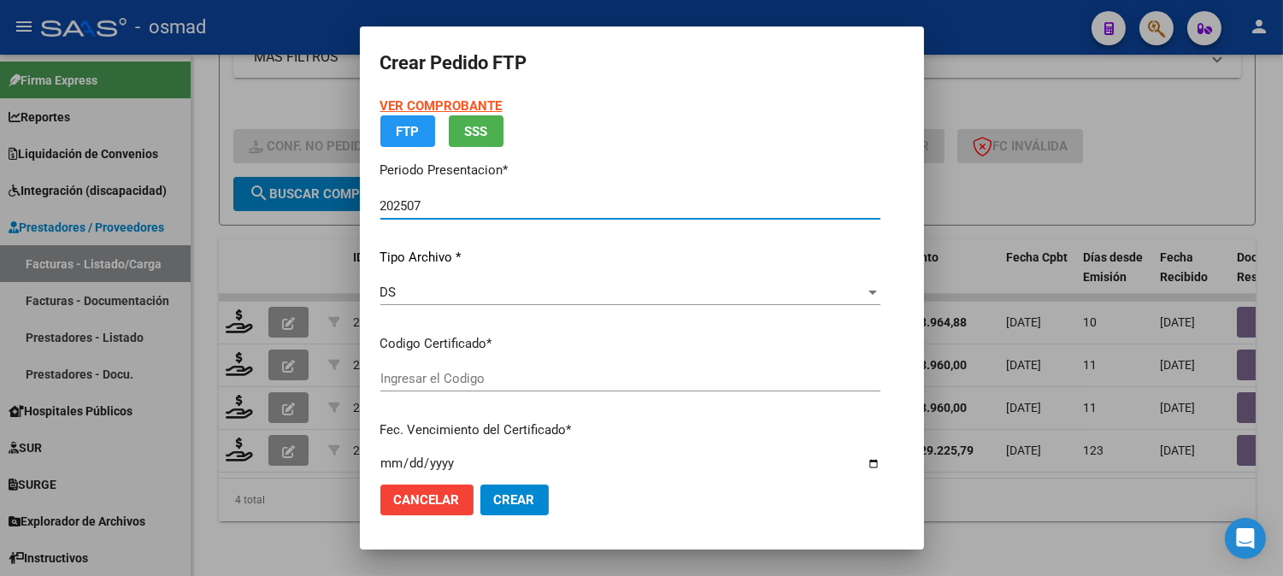
type input "ARG02000577554992024060720290607BS436"
type input "[DATE]"
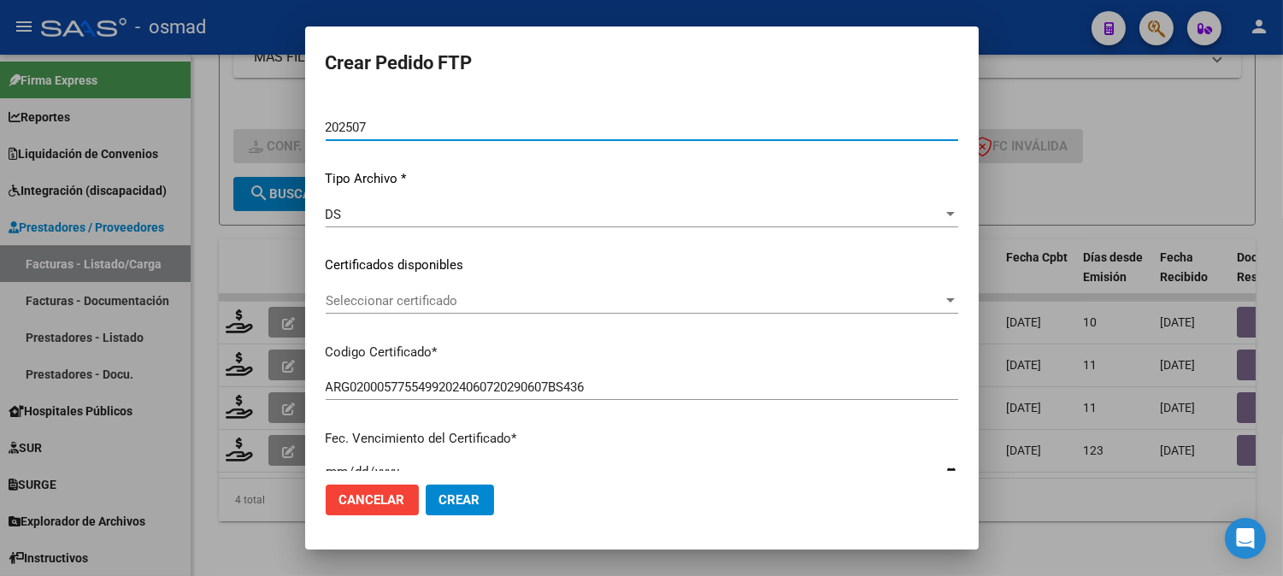
scroll to position [190, 0]
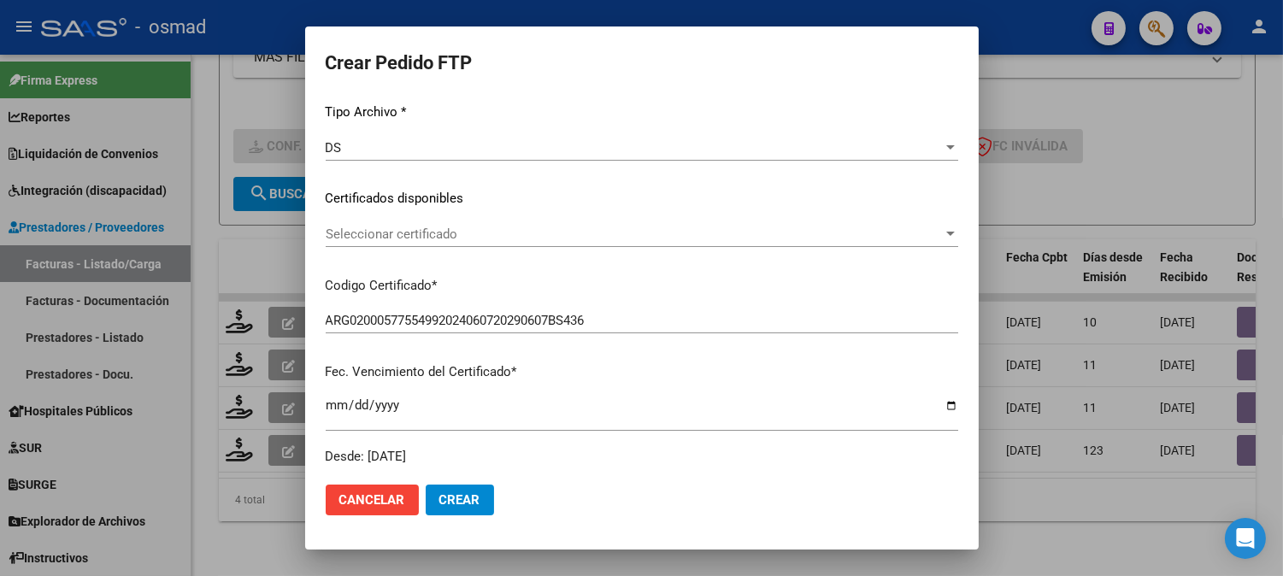
click at [806, 231] on span "Seleccionar certificado" at bounding box center [634, 233] width 617 height 15
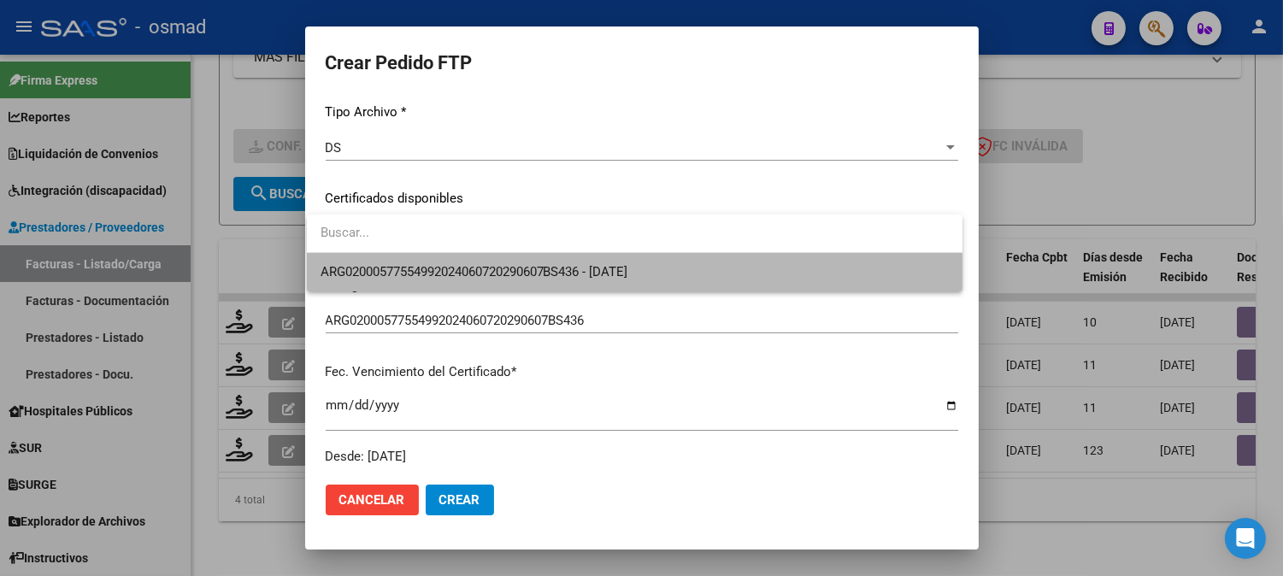
click at [772, 261] on span "ARG02000577554992024060720290607BS436 - [DATE]" at bounding box center [634, 272] width 628 height 38
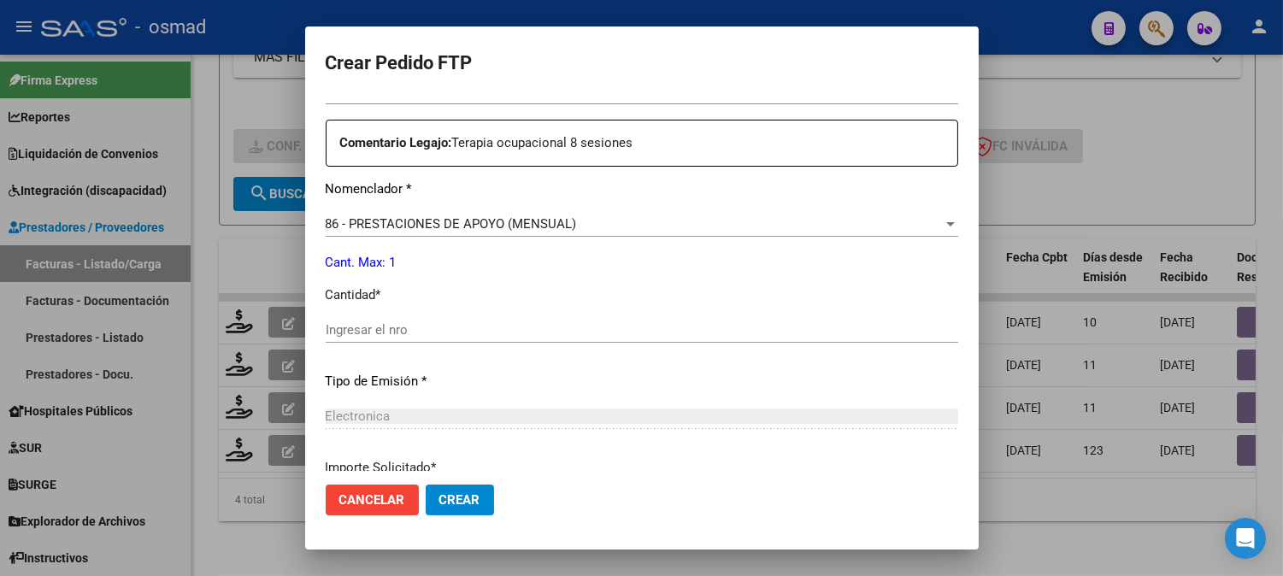
scroll to position [664, 0]
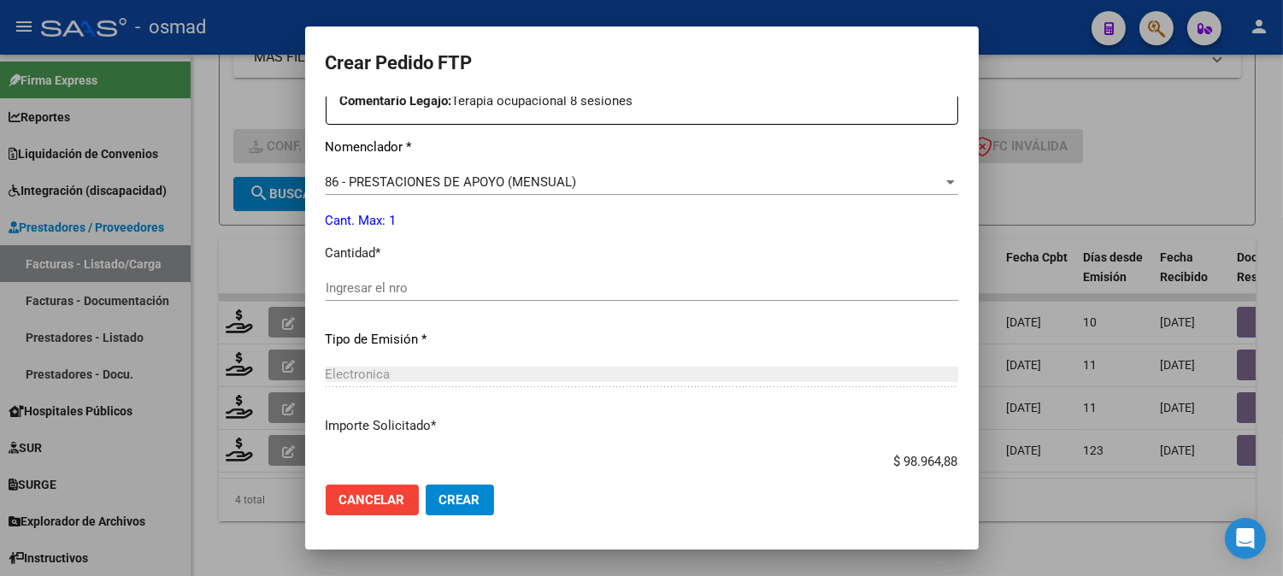
click at [787, 292] on input "Ingresar el nro" at bounding box center [642, 287] width 632 height 15
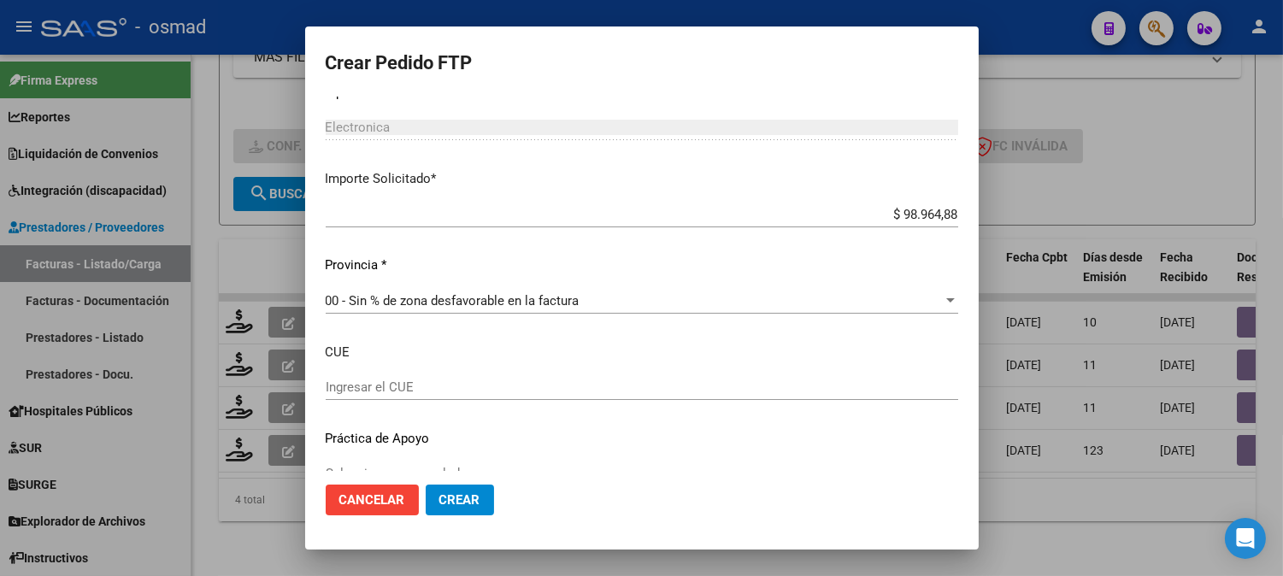
scroll to position [942, 0]
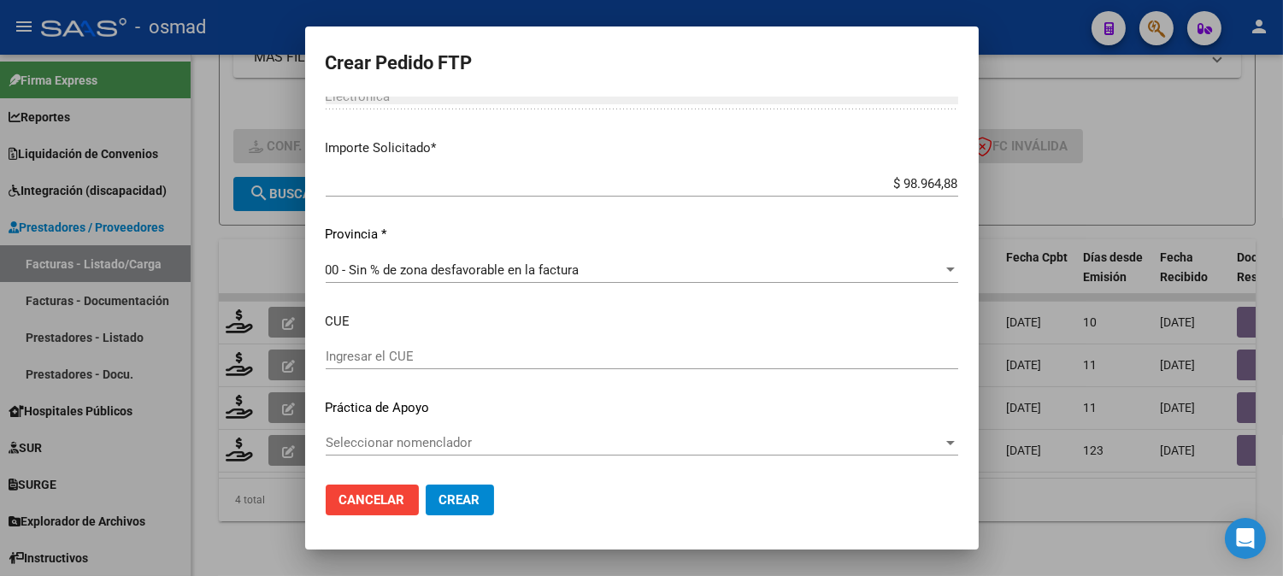
type input "4"
click at [600, 345] on div "Ingresar el CUE" at bounding box center [642, 356] width 632 height 26
click at [385, 351] on input "Ingresar el CUE" at bounding box center [642, 356] width 632 height 15
click at [352, 431] on div "Seleccionar nomenclador Seleccionar nomenclador" at bounding box center [642, 443] width 632 height 26
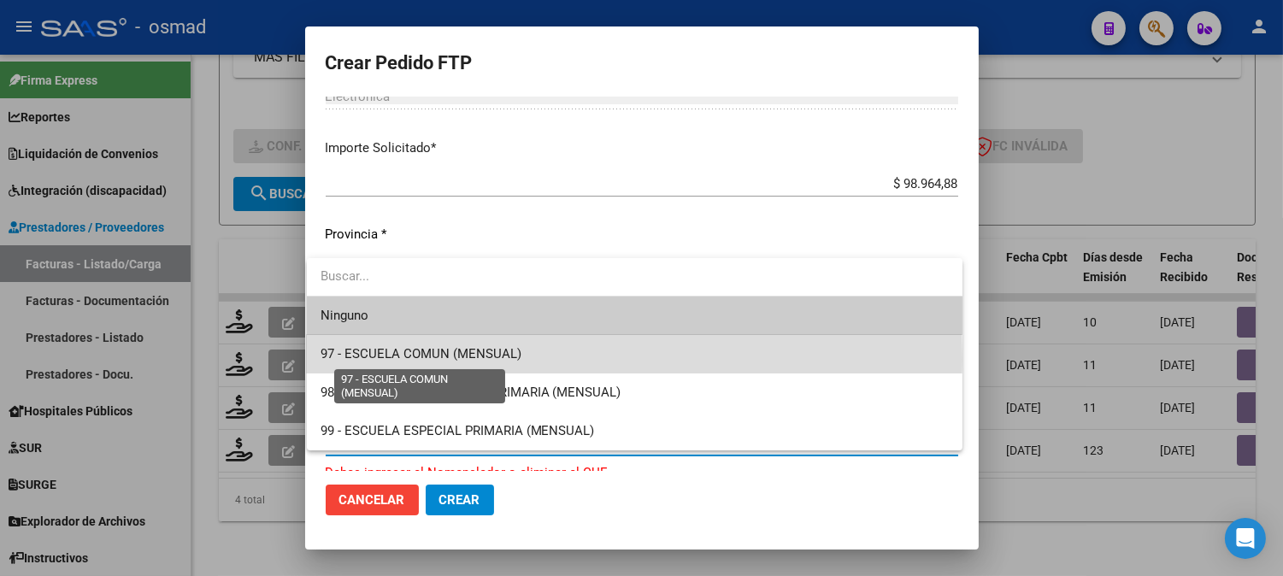
click at [368, 360] on span "97 - ESCUELA COMUN (MENSUAL)" at bounding box center [420, 353] width 201 height 15
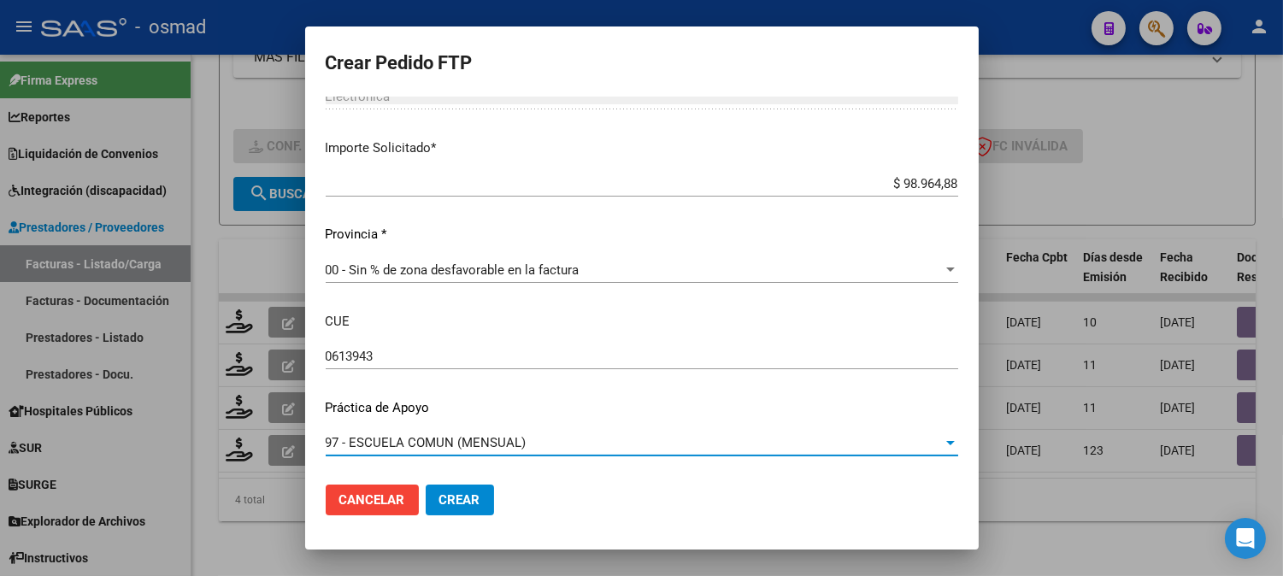
click at [403, 360] on input "0613943" at bounding box center [642, 356] width 632 height 15
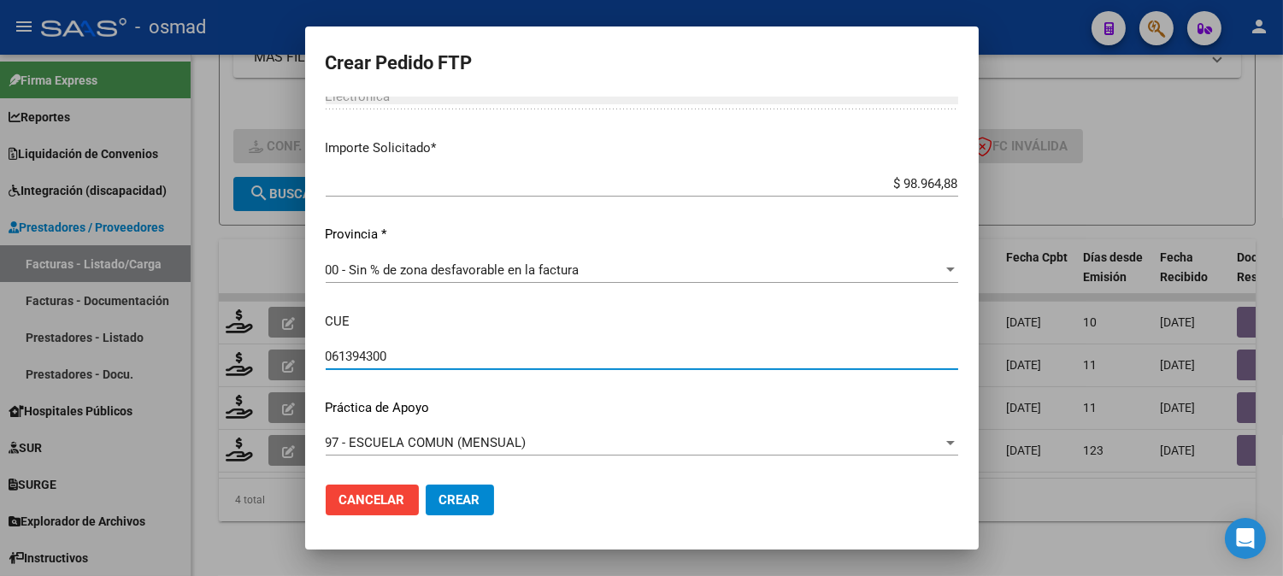
type input "061394300"
click at [471, 493] on span "Crear" at bounding box center [459, 499] width 41 height 15
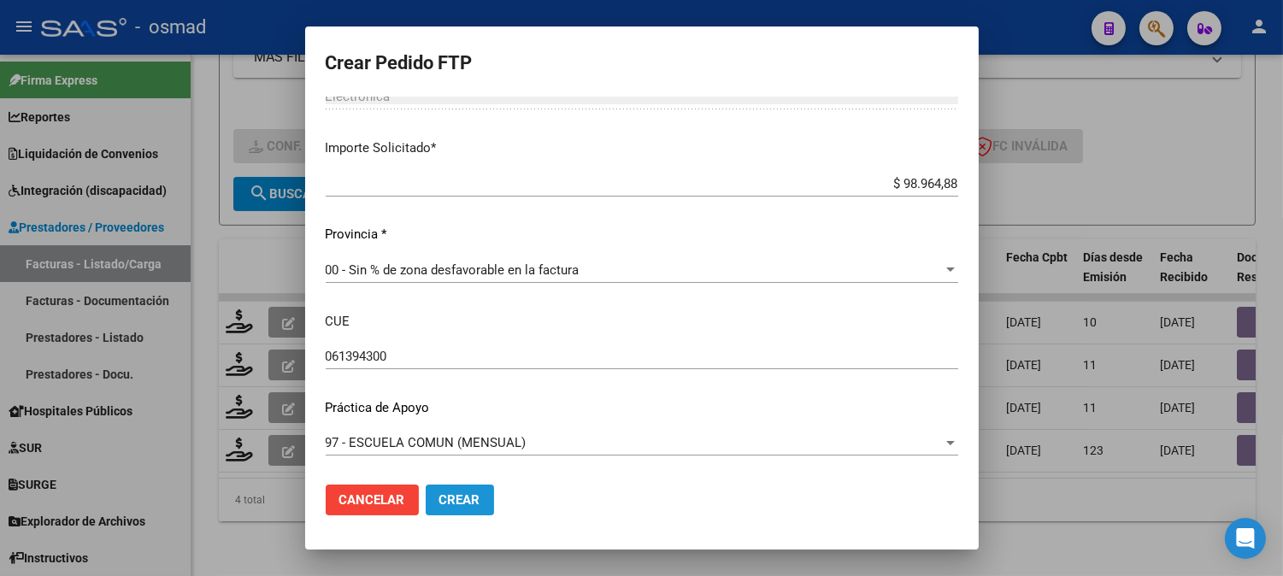
click at [471, 493] on span "Crear" at bounding box center [459, 499] width 41 height 15
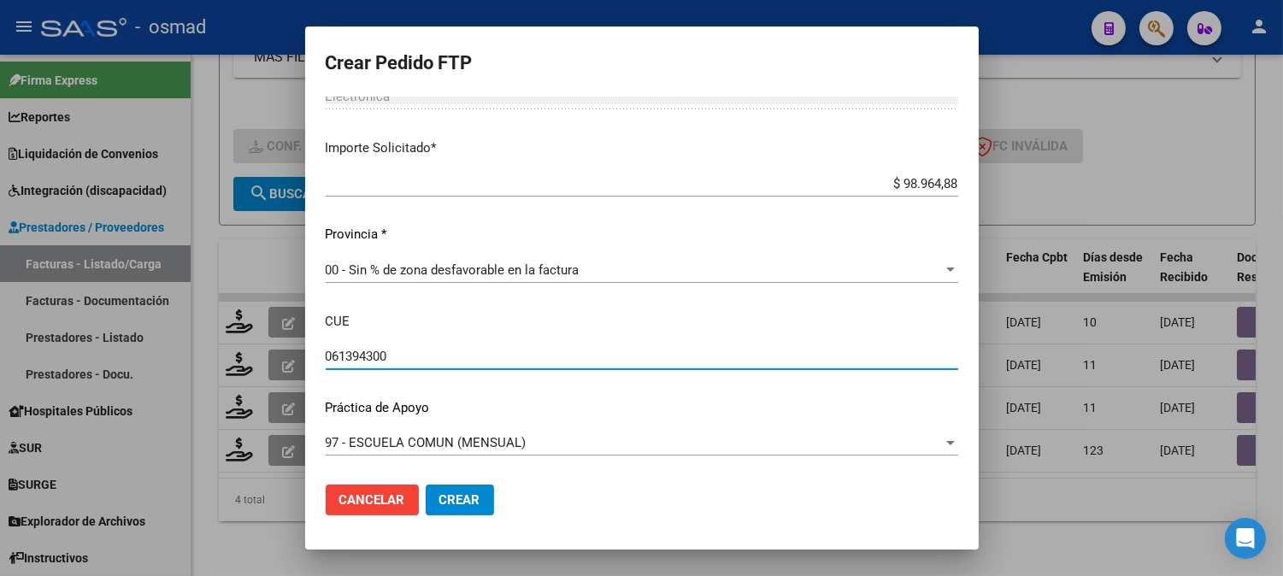
drag, startPoint x: 450, startPoint y: 350, endPoint x: 200, endPoint y: 338, distance: 250.6
click at [201, 340] on div "Crear Pedido FTP VER COMPROBANTE ARCA Padrón Afiliado: [PERSON_NAME] NAHITAN CU…" at bounding box center [641, 288] width 1283 height 576
click at [1142, 144] on div at bounding box center [641, 288] width 1283 height 576
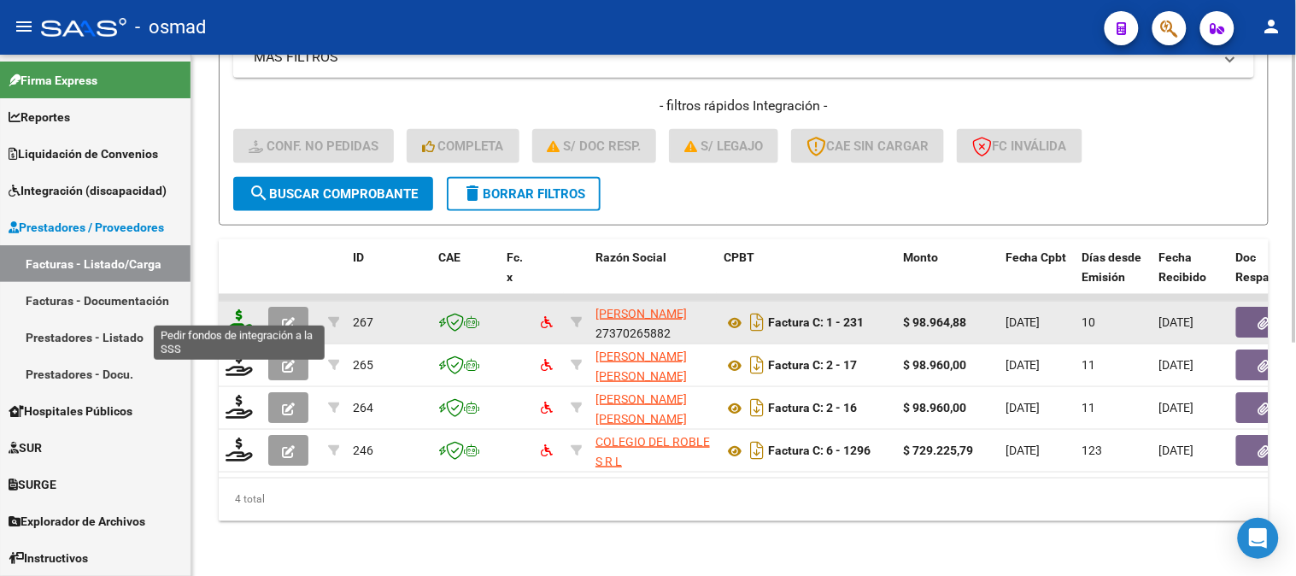
click at [238, 319] on icon at bounding box center [239, 321] width 27 height 24
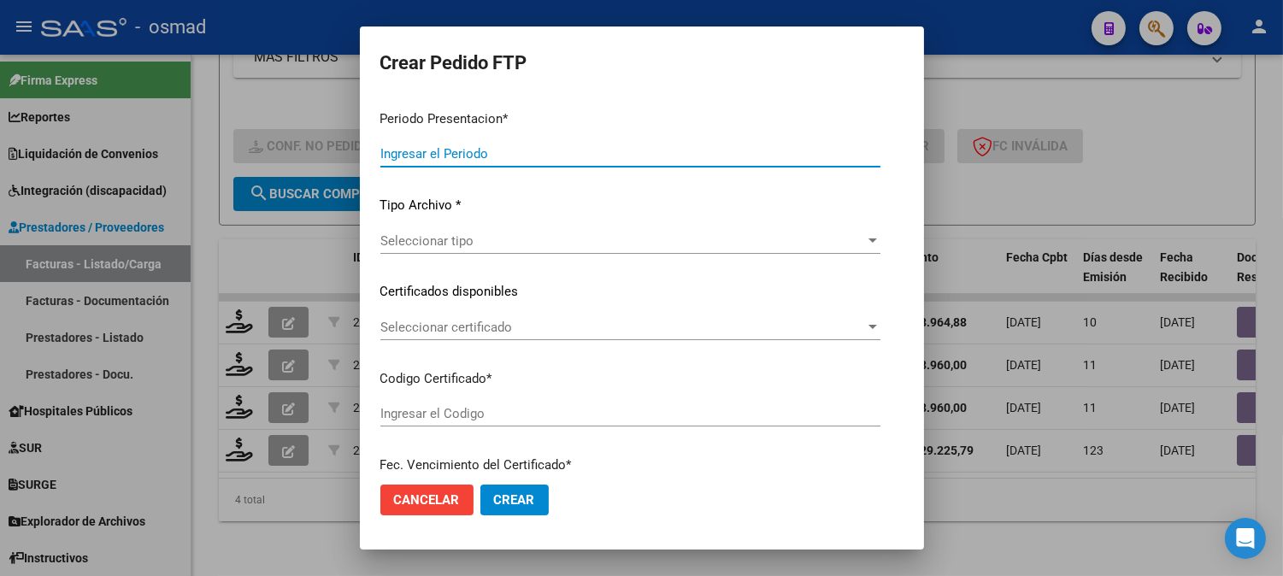
type input "202507"
type input "$ 98.964,88"
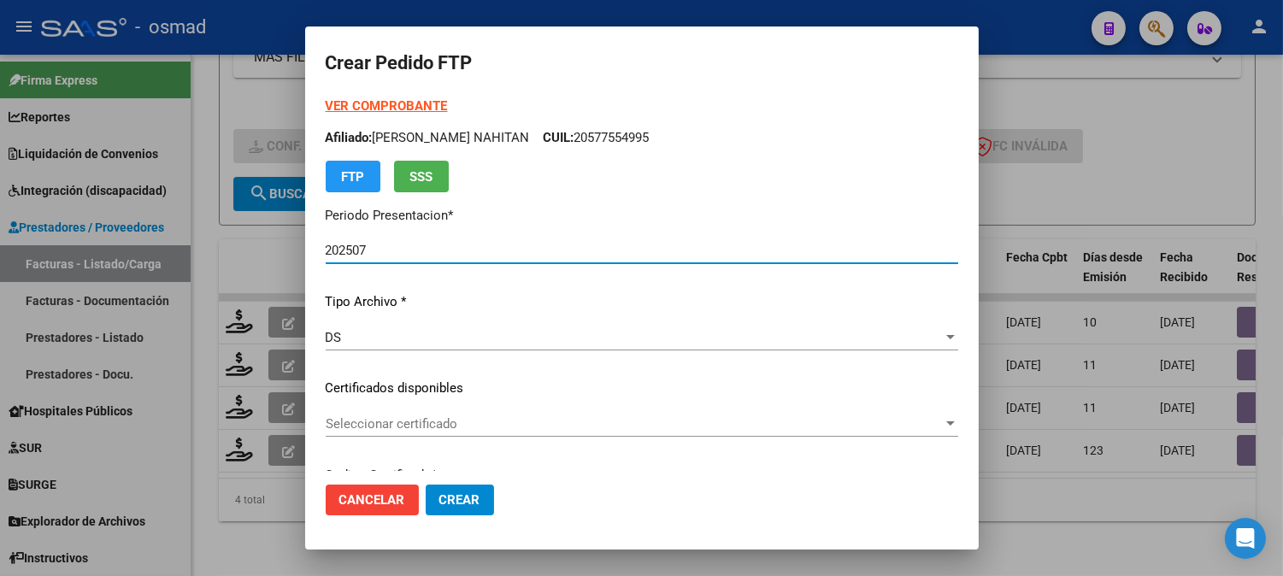
type input "ARG02000577554992024060720290607BS436"
type input "[DATE]"
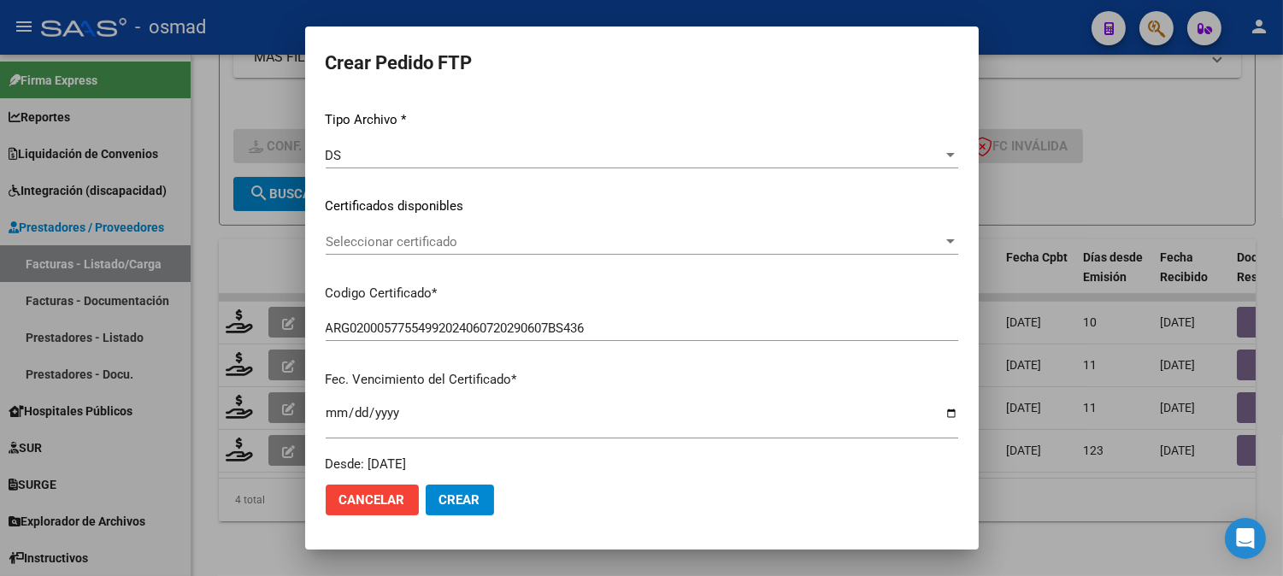
scroll to position [190, 0]
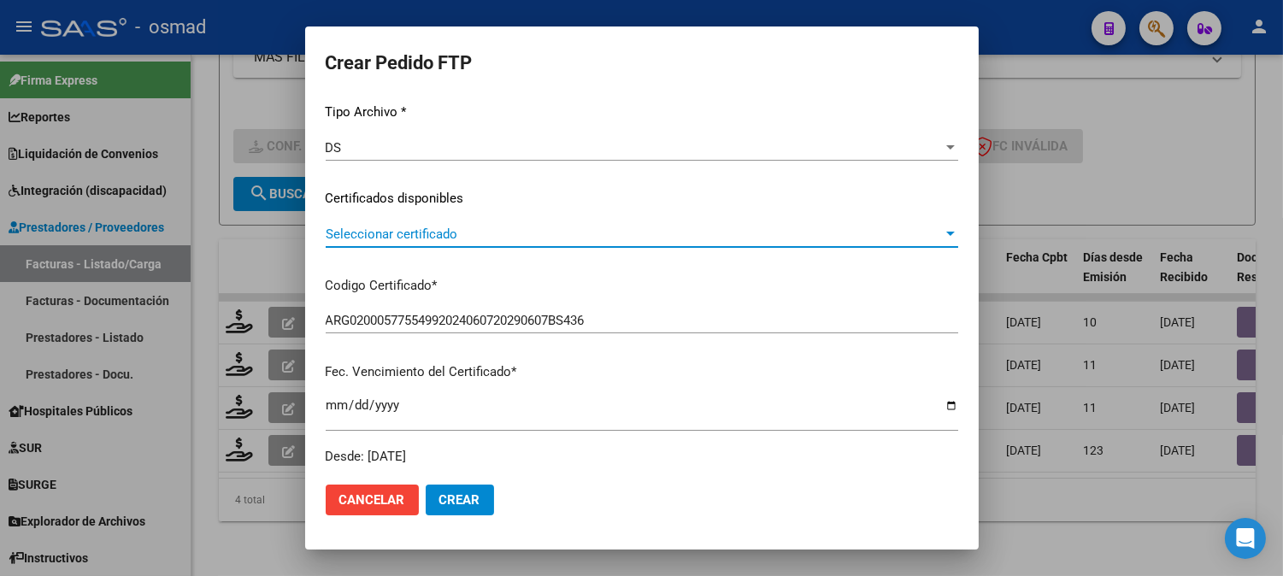
click at [749, 227] on span "Seleccionar certificado" at bounding box center [634, 233] width 617 height 15
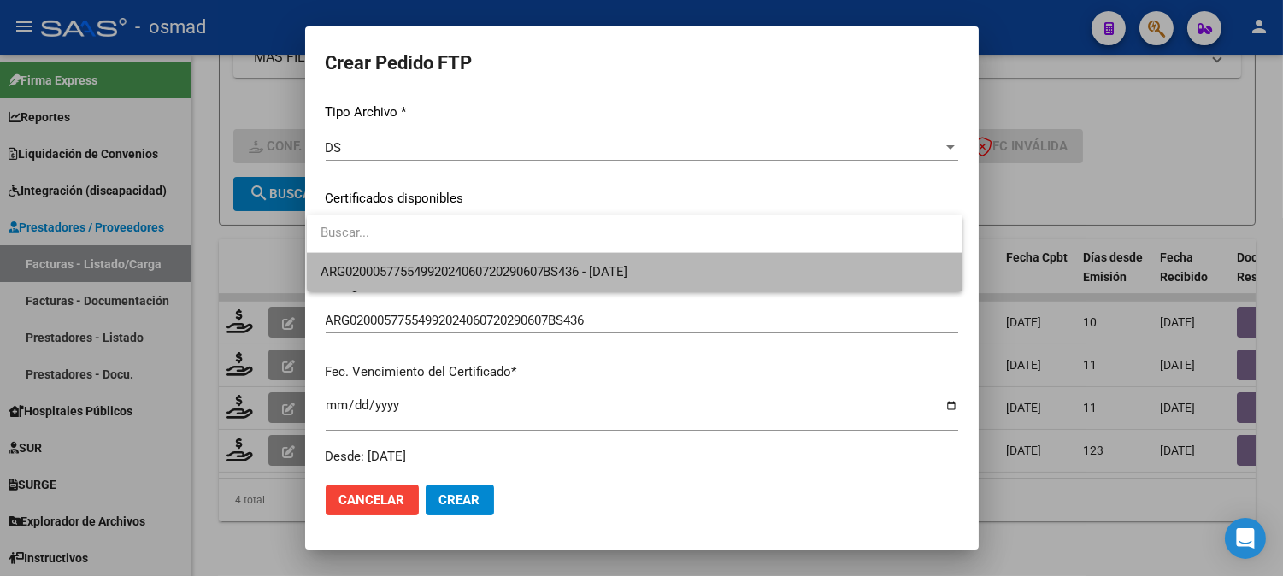
click at [719, 266] on span "ARG02000577554992024060720290607BS436 - [DATE]" at bounding box center [634, 272] width 628 height 38
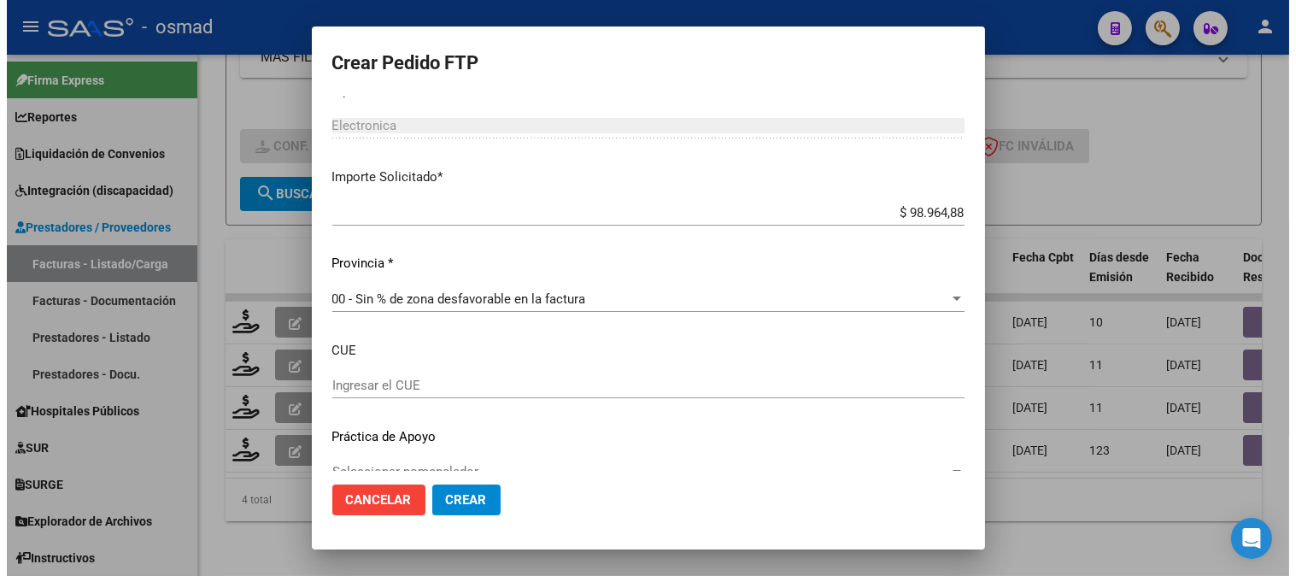
scroll to position [942, 0]
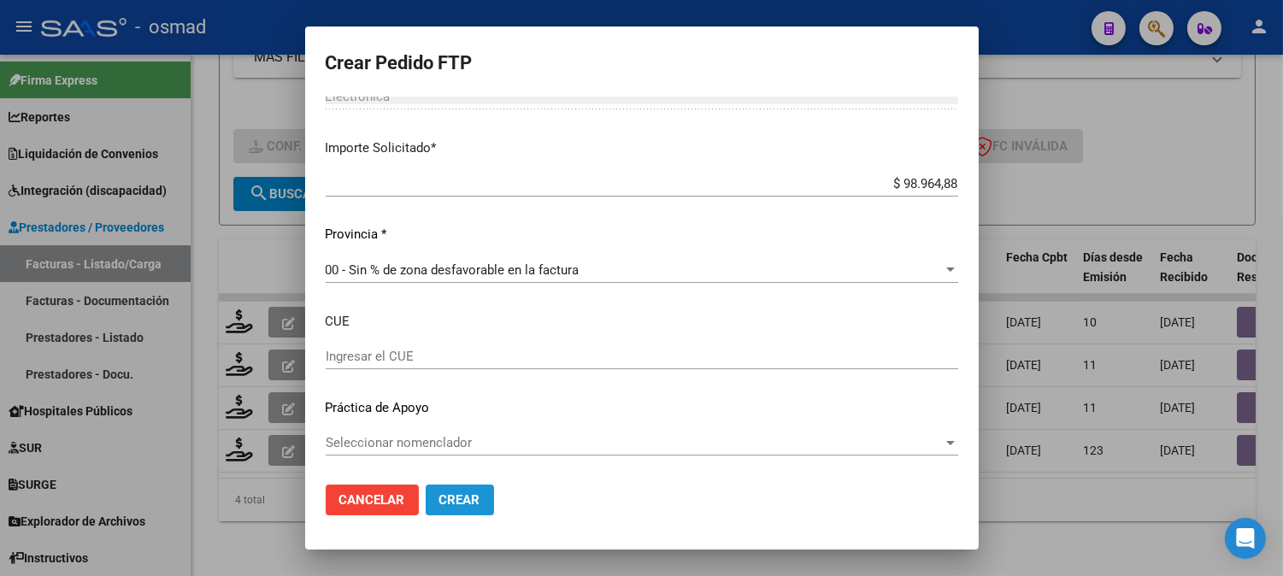
click at [440, 505] on span "Crear" at bounding box center [459, 499] width 41 height 15
click at [482, 504] on button "Crear" at bounding box center [460, 499] width 68 height 31
click at [474, 502] on button "Crear" at bounding box center [460, 499] width 68 height 31
click at [1120, 144] on div at bounding box center [641, 288] width 1283 height 576
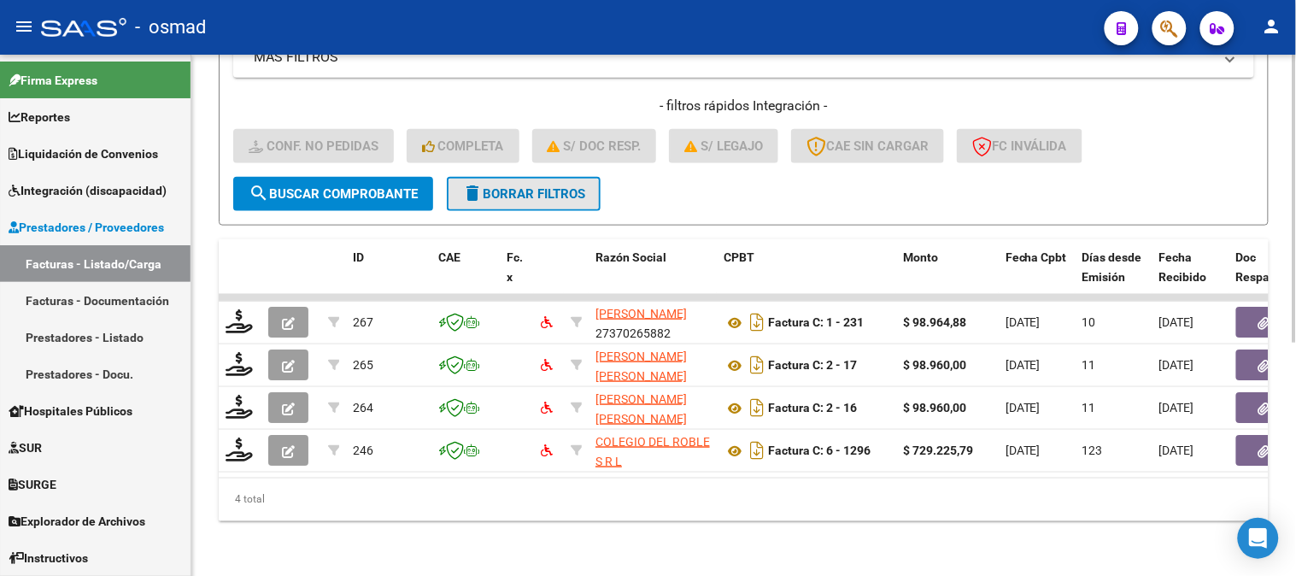
click at [530, 186] on span "delete Borrar Filtros" at bounding box center [523, 193] width 123 height 15
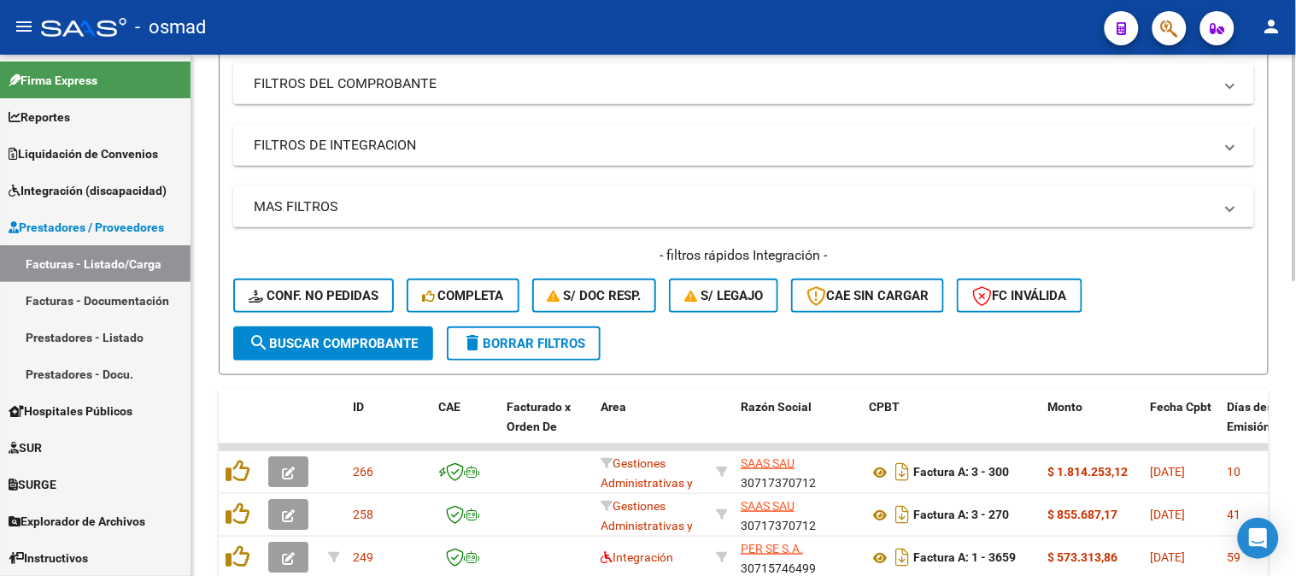
scroll to position [422, 0]
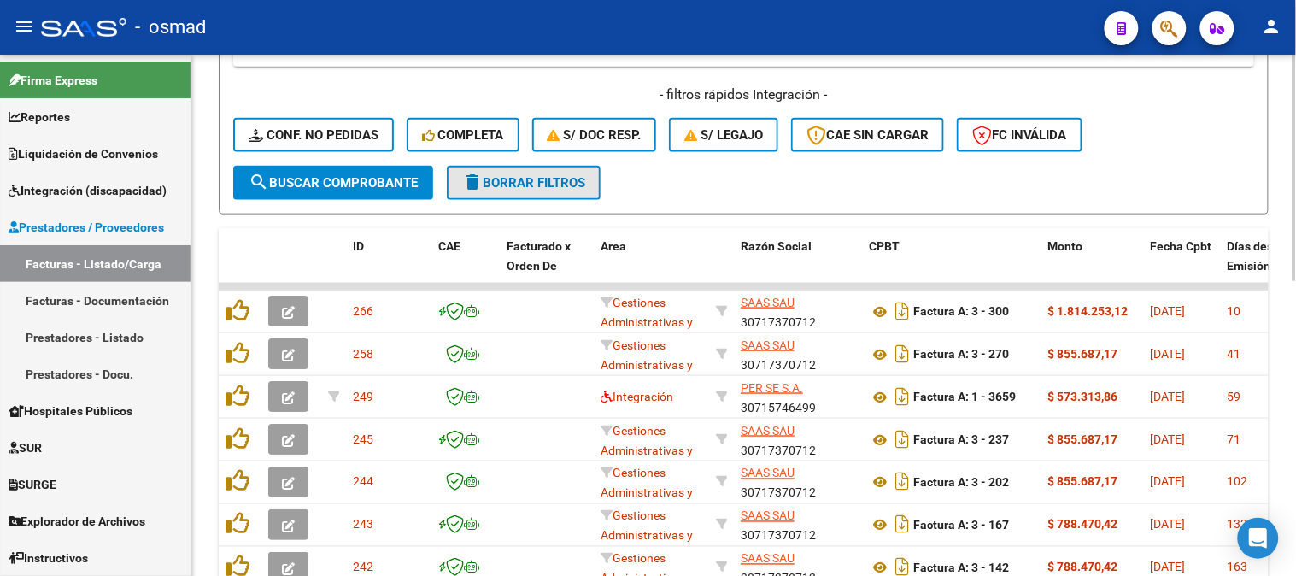
click at [489, 175] on span "delete Borrar Filtros" at bounding box center [523, 182] width 123 height 15
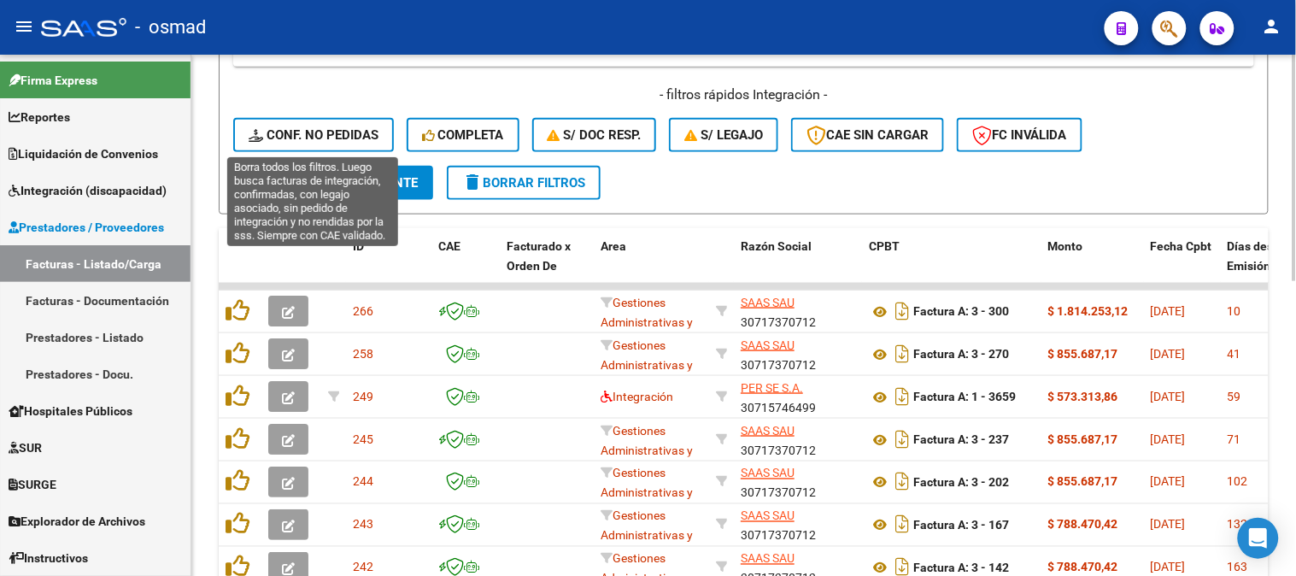
click at [365, 133] on span "Conf. no pedidas" at bounding box center [314, 134] width 130 height 15
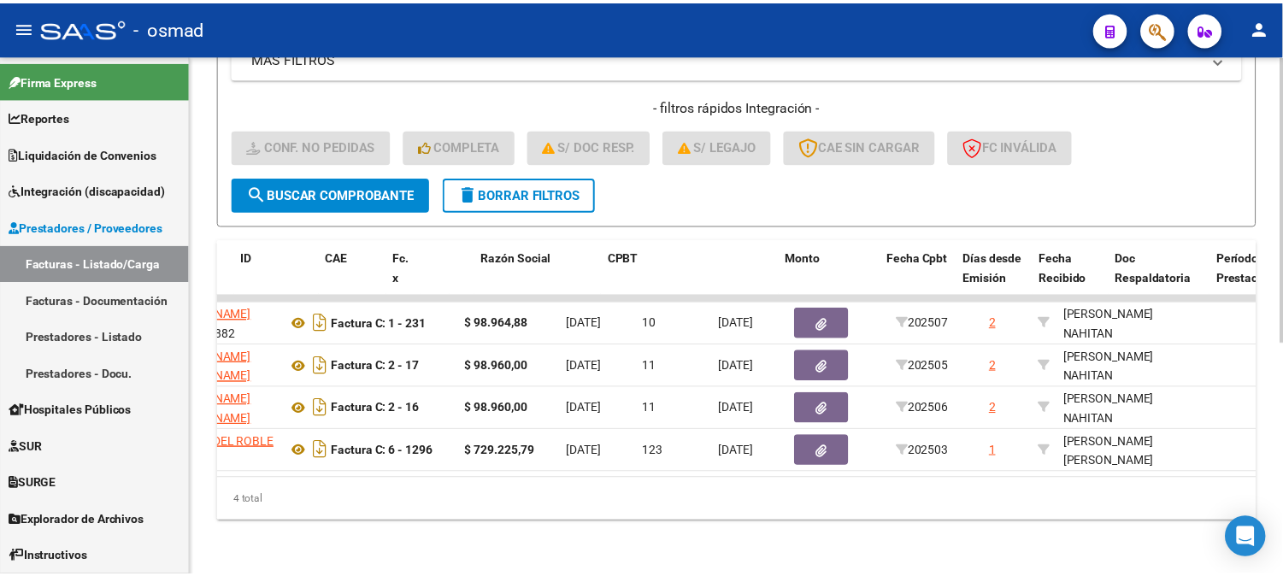
scroll to position [0, 0]
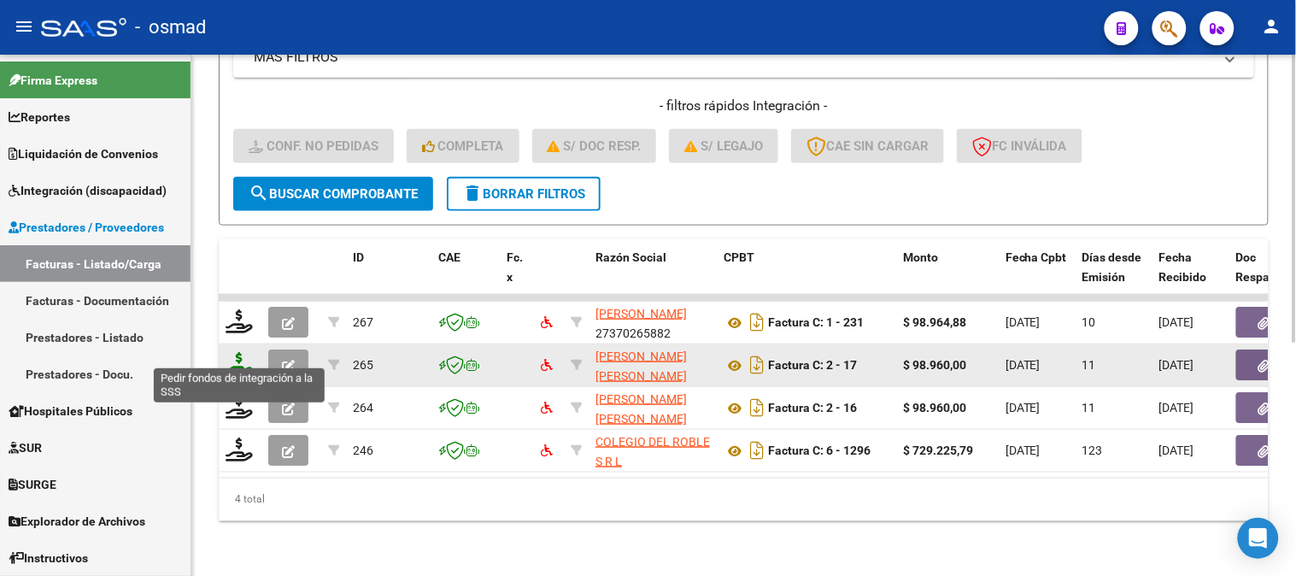
click at [243, 352] on icon at bounding box center [239, 364] width 27 height 24
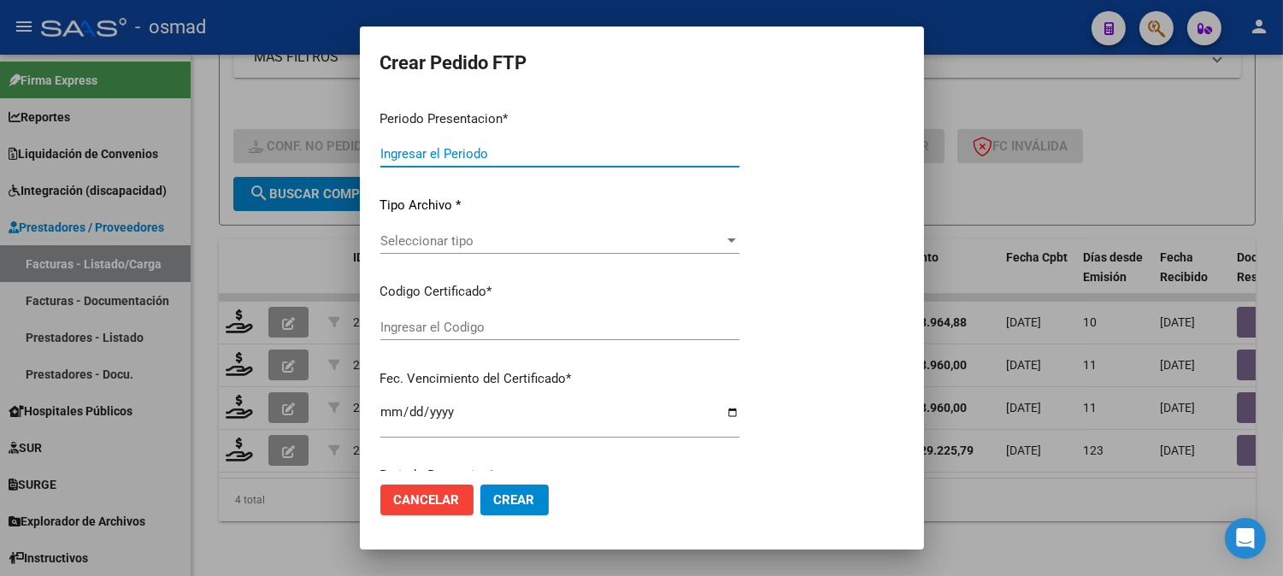
click at [714, 241] on span "Seleccionar tipo" at bounding box center [551, 240] width 343 height 15
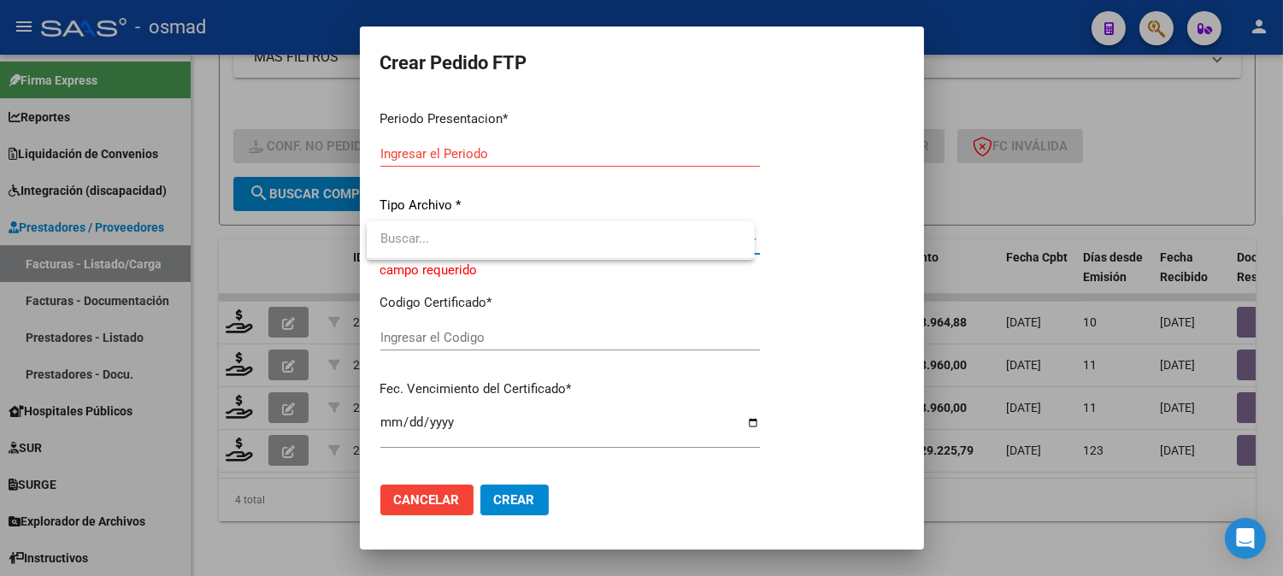
click at [756, 242] on div at bounding box center [641, 288] width 1283 height 576
type input "202507"
type input "202505"
type input "$ 98.960,00"
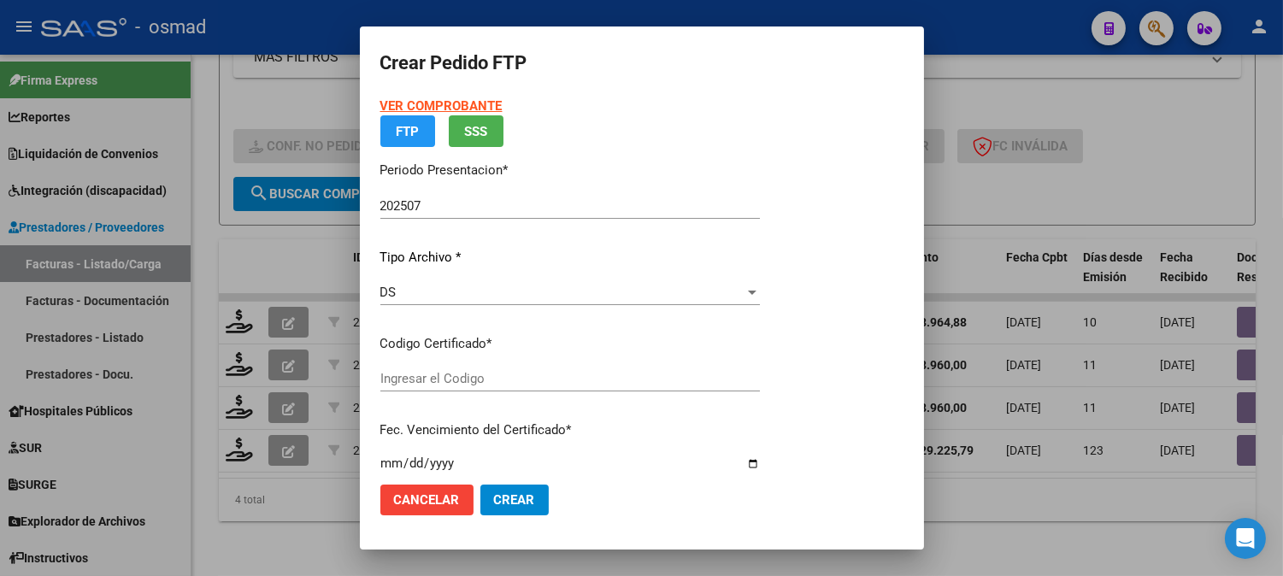
click at [760, 240] on div "VER COMPROBANTE ARCA Padrón FTP SSS Periodo Presentacion * 202507 Ingresar el P…" at bounding box center [569, 301] width 379 height 408
type input "ARG02000577554992024060720290607BS436"
type input "[DATE]"
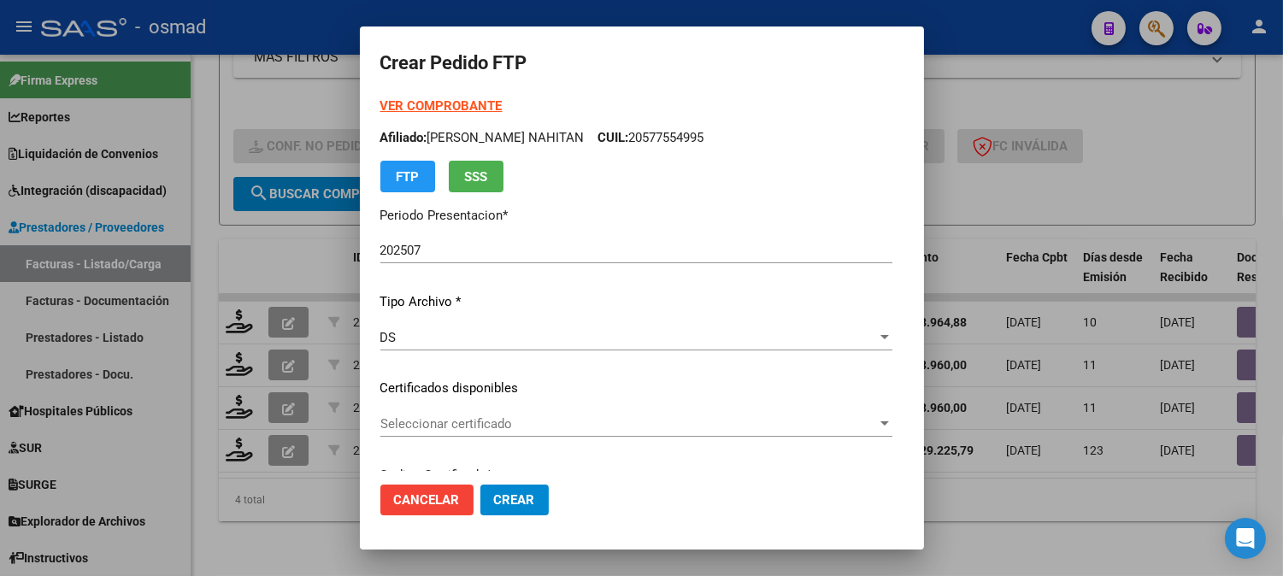
click at [989, 505] on div at bounding box center [641, 288] width 1283 height 576
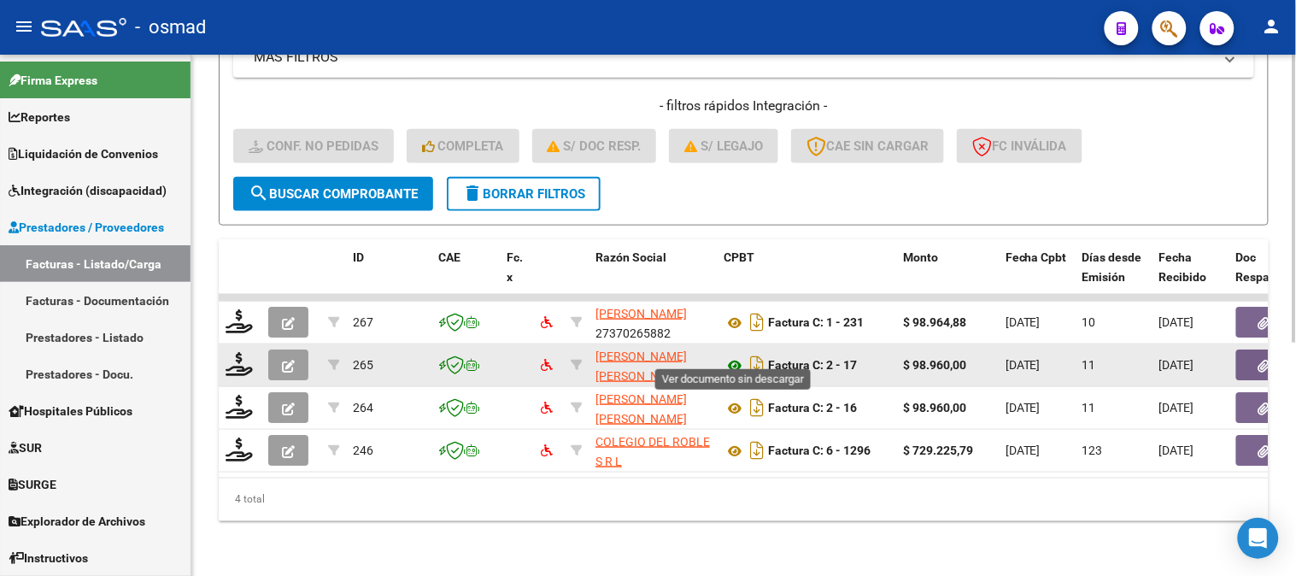
click at [740, 355] on icon at bounding box center [735, 365] width 22 height 21
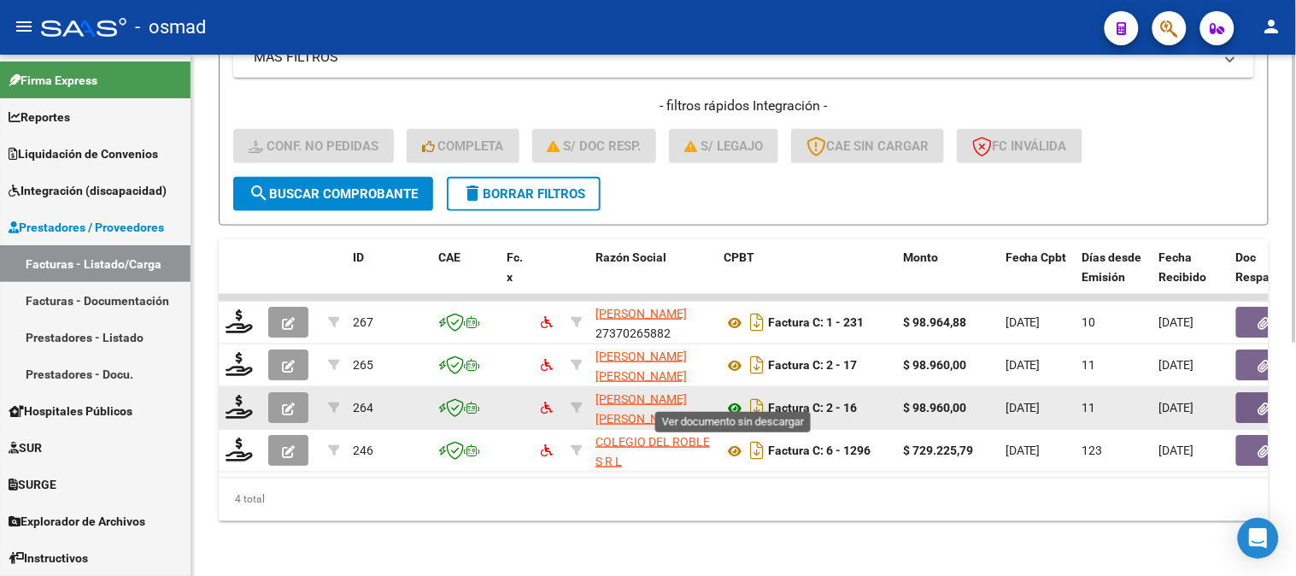
click at [736, 398] on icon at bounding box center [735, 408] width 22 height 21
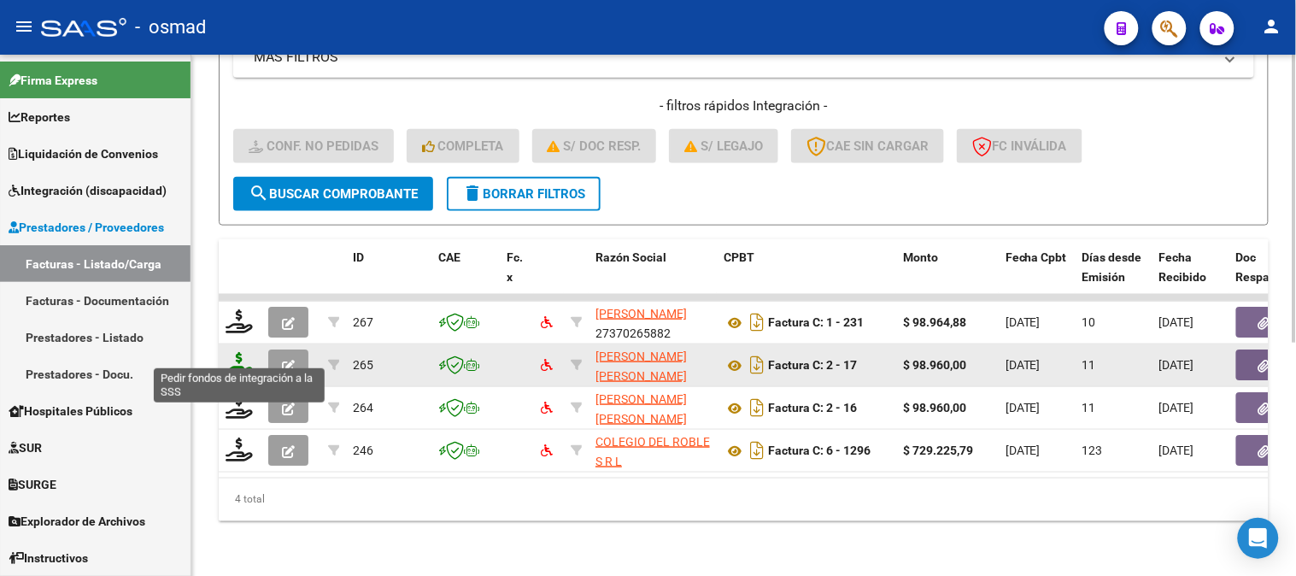
click at [233, 352] on icon at bounding box center [239, 364] width 27 height 24
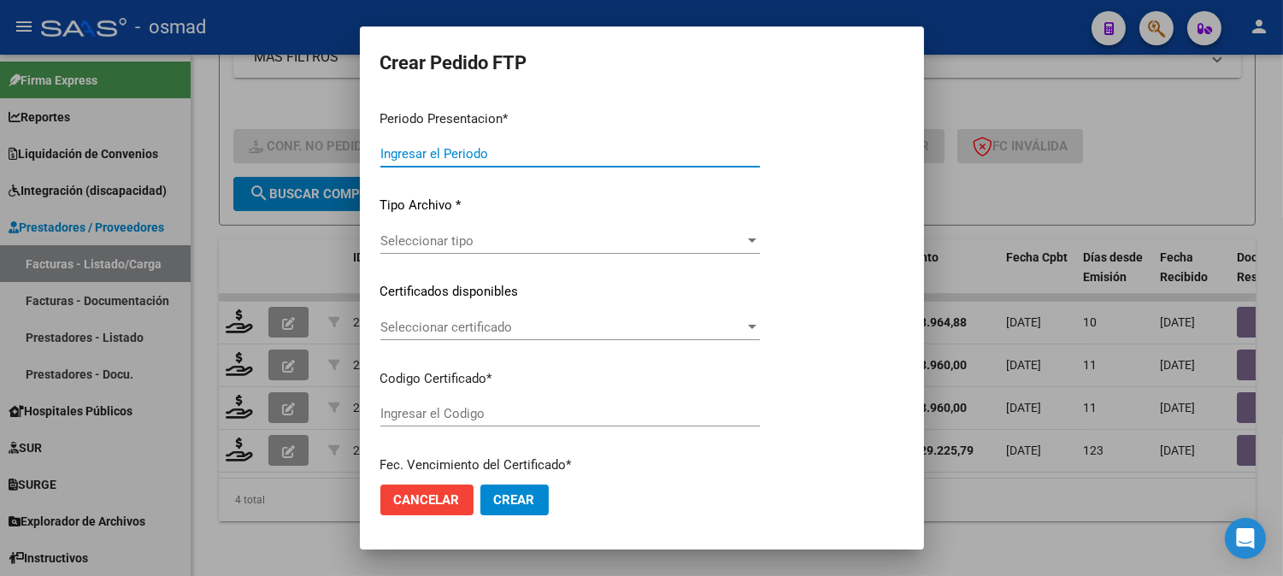
type input "202507"
type input "202505"
type input "$ 98.960,00"
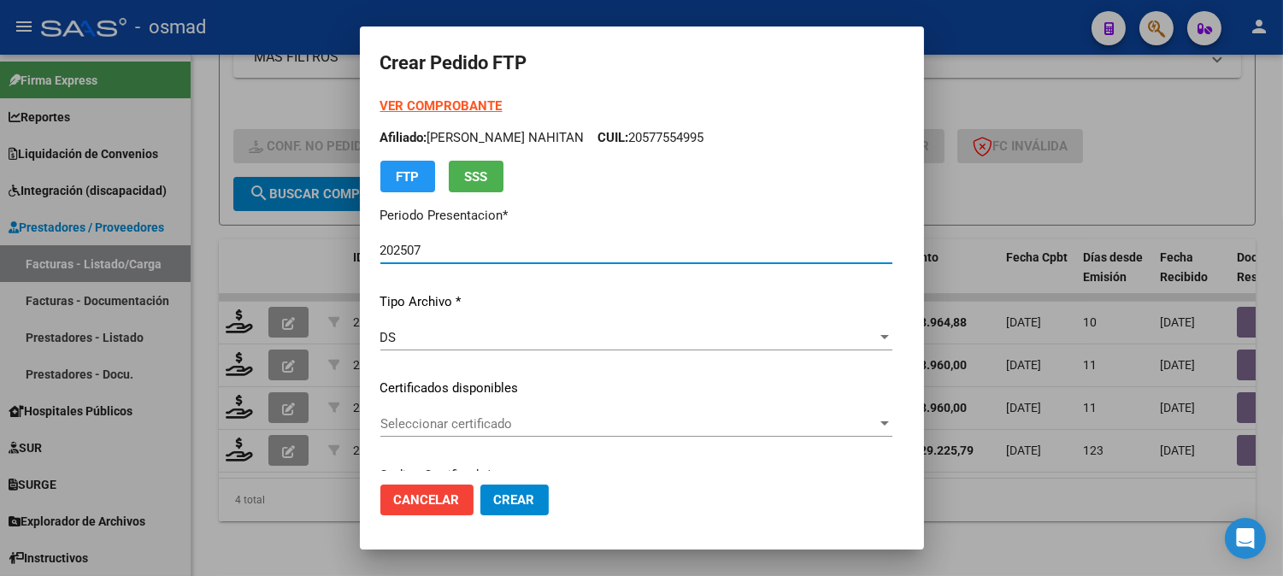
type input "ARG02000577554992024060720290607BS436"
type input "[DATE]"
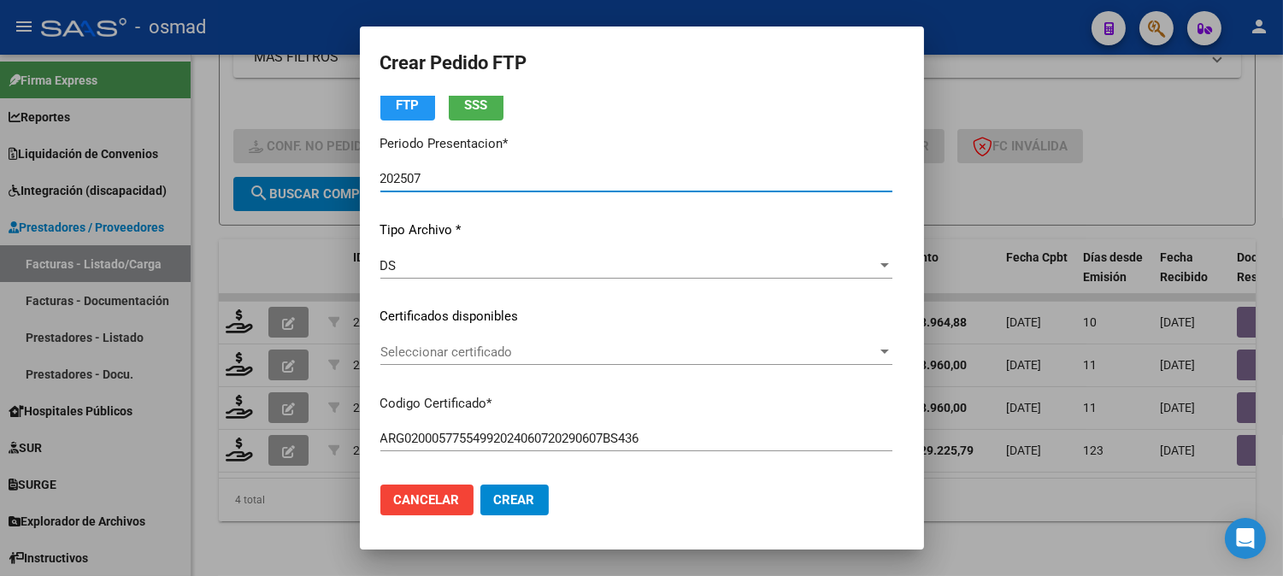
scroll to position [190, 0]
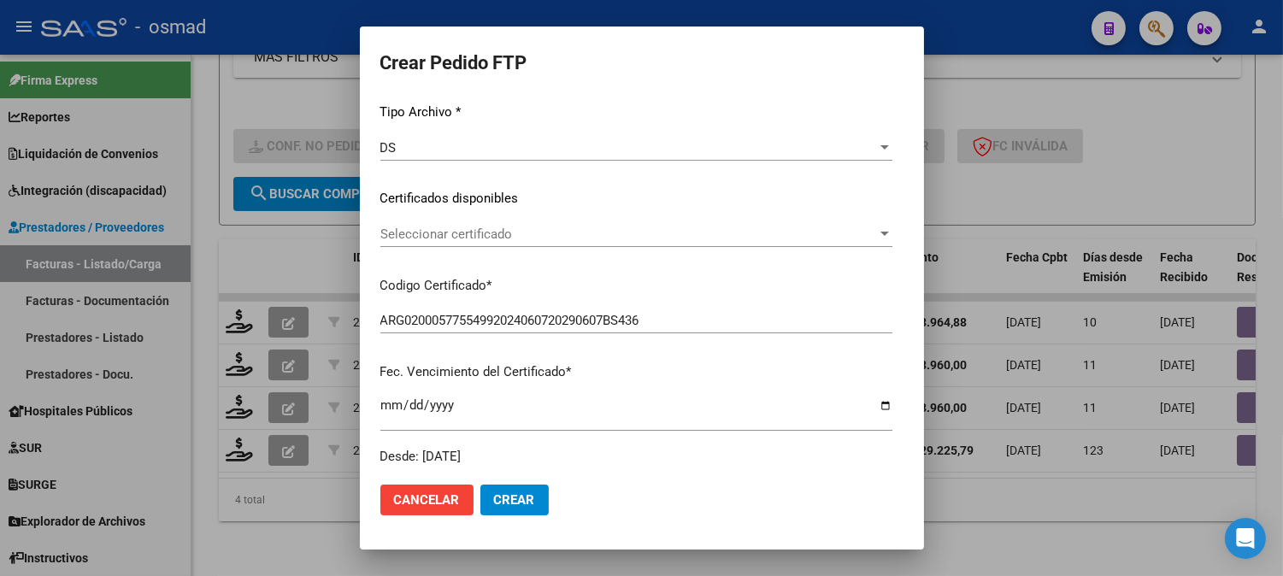
click at [755, 234] on span "Seleccionar certificado" at bounding box center [628, 233] width 496 height 15
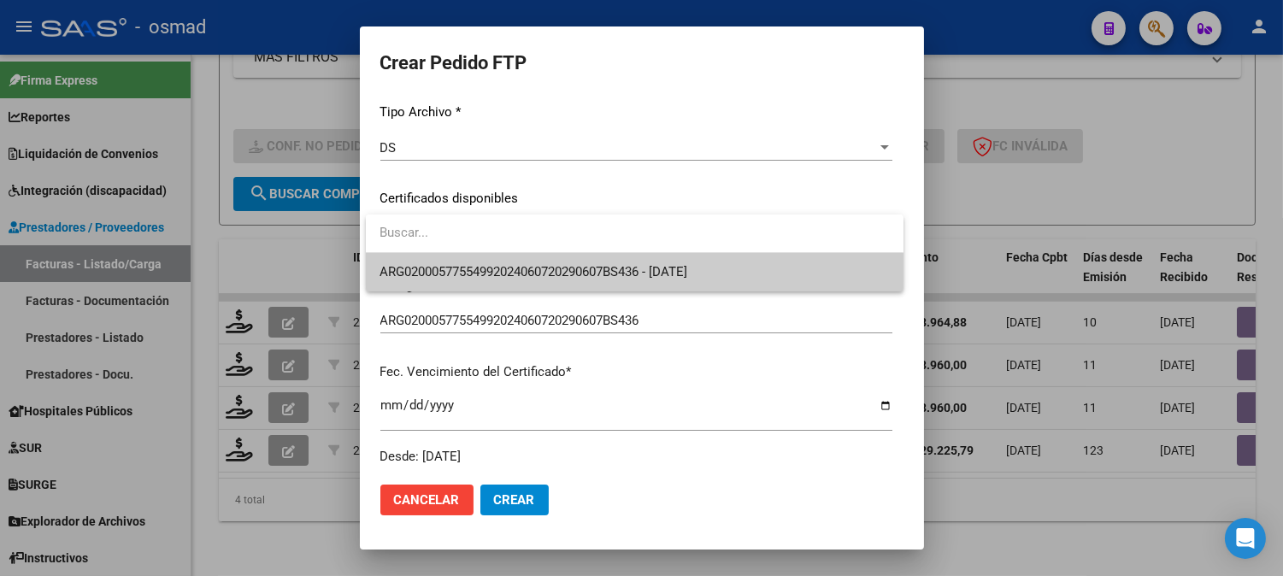
click at [625, 262] on span "ARG02000577554992024060720290607BS436 - [DATE]" at bounding box center [634, 272] width 510 height 38
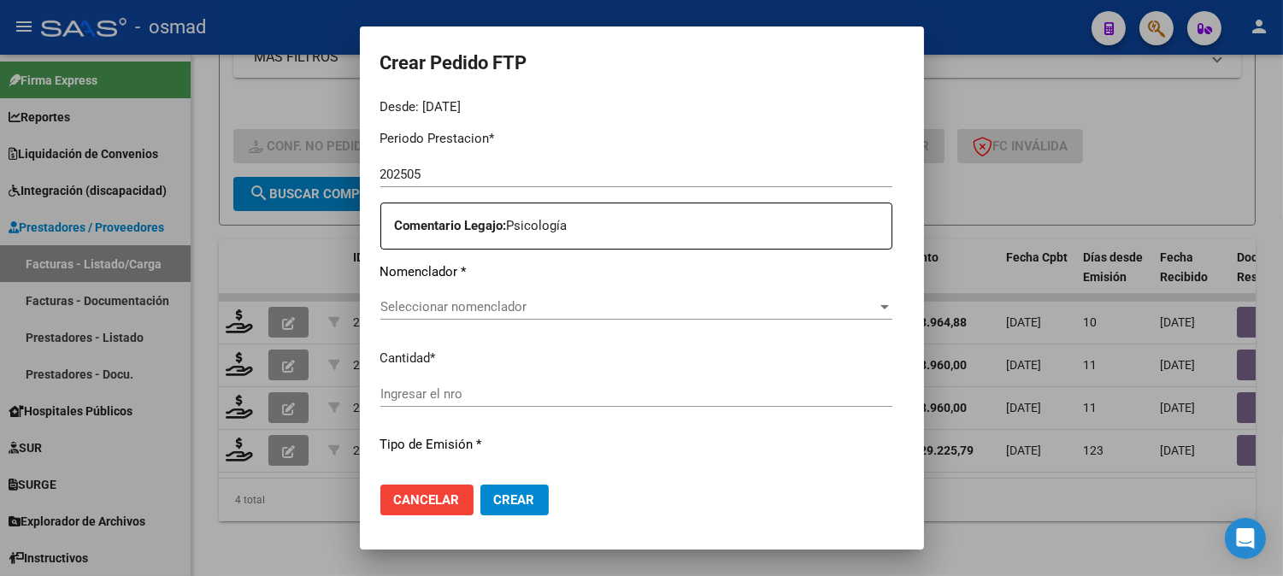
scroll to position [569, 0]
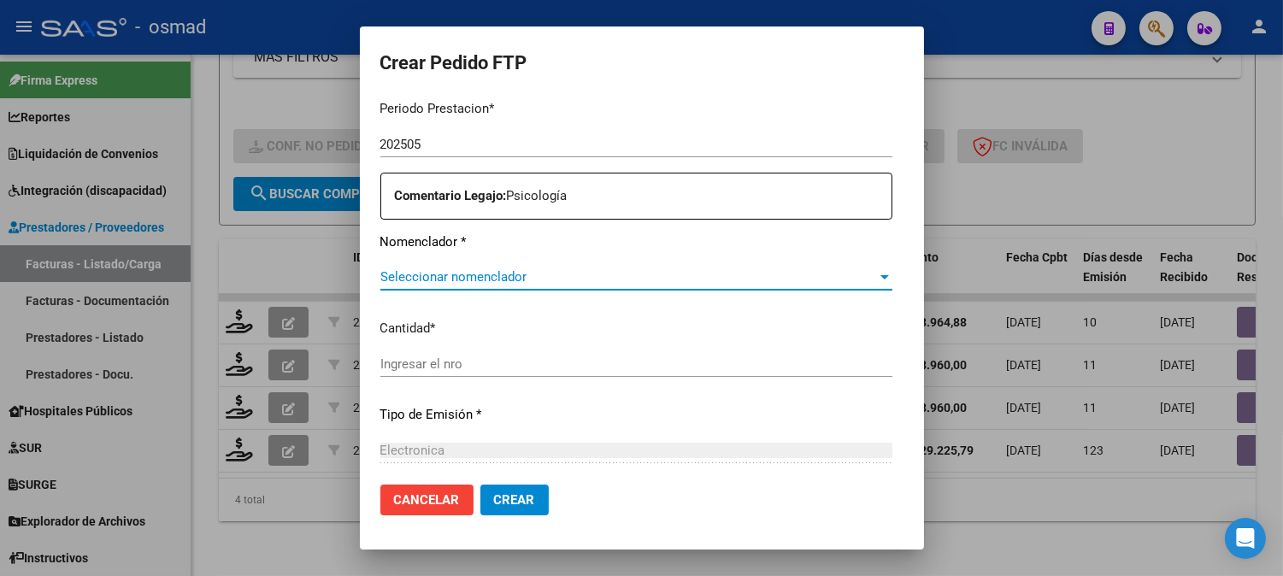
click at [591, 275] on span "Seleccionar nomenclador" at bounding box center [628, 276] width 496 height 15
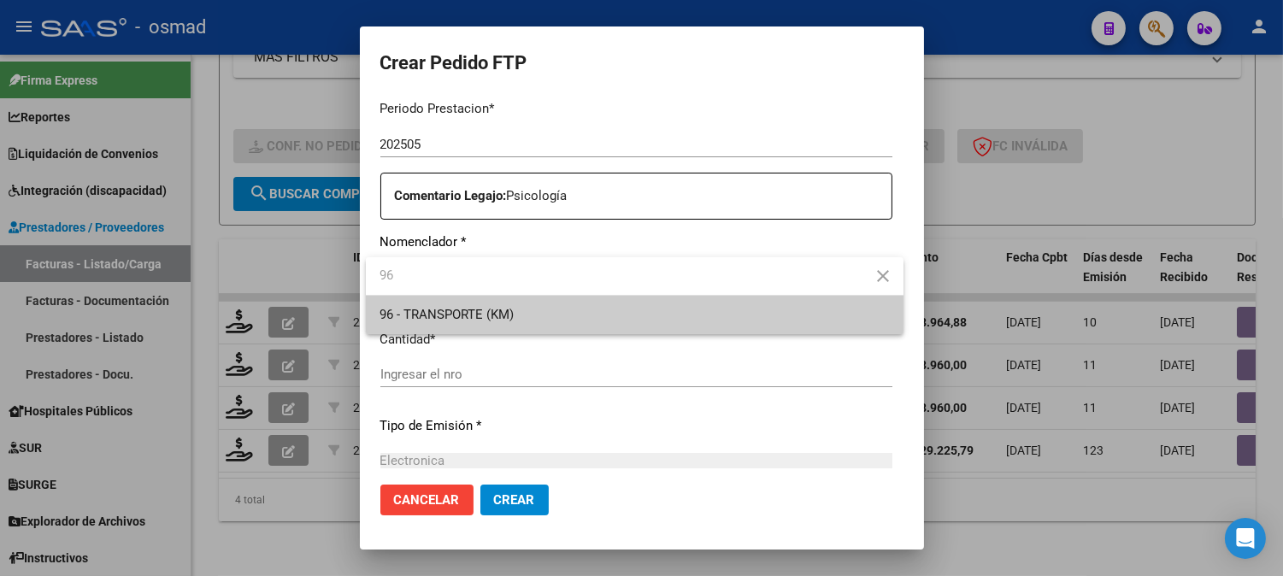
type input "9"
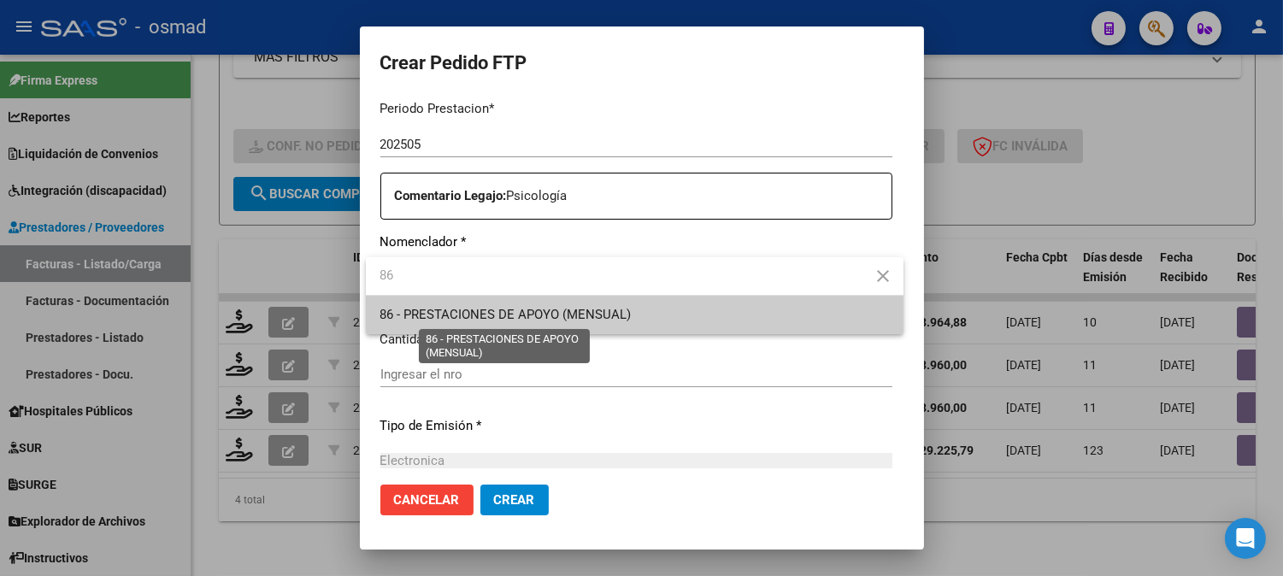
type input "86"
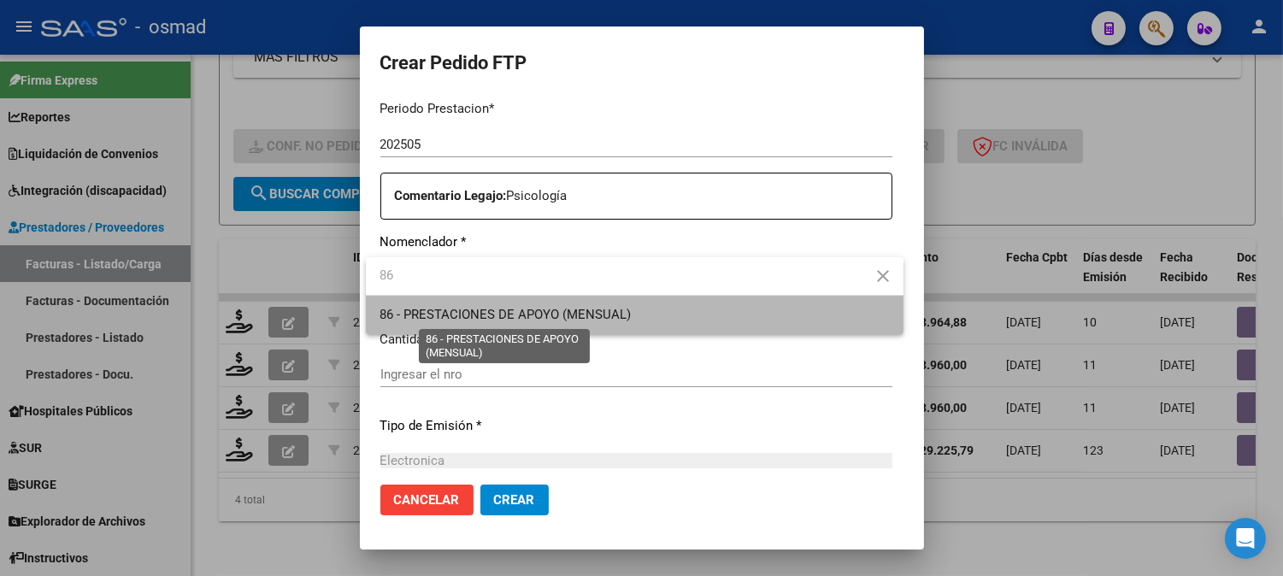
click at [583, 318] on span "86 - PRESTACIONES DE APOYO (MENSUAL)" at bounding box center [504, 314] width 251 height 15
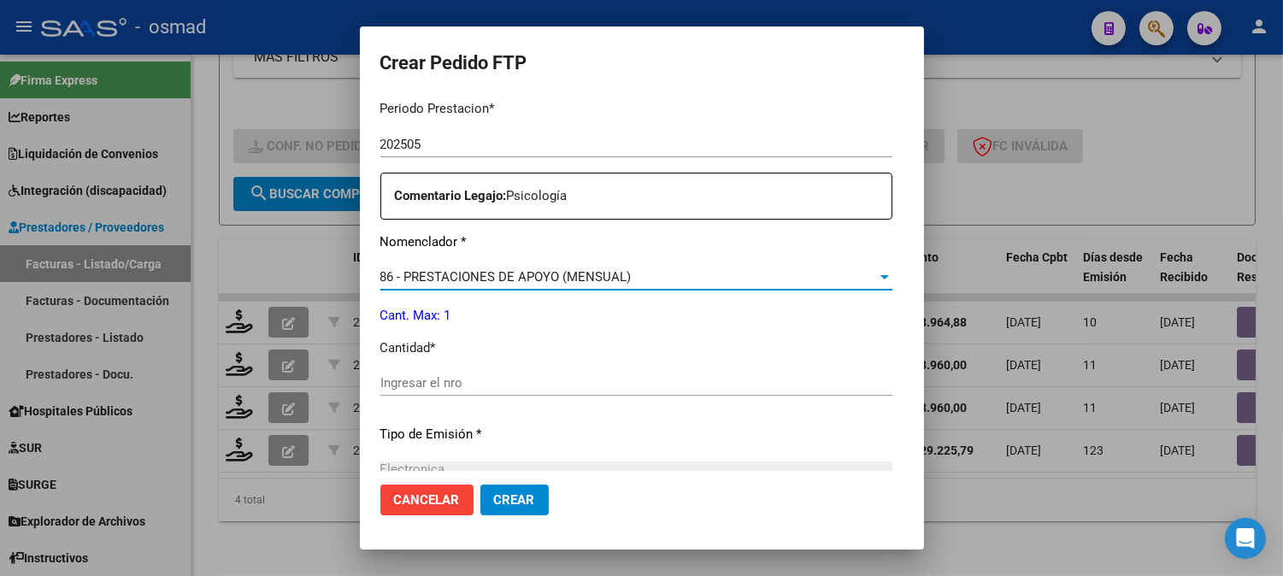
click at [530, 382] on input "Ingresar el nro" at bounding box center [636, 382] width 512 height 15
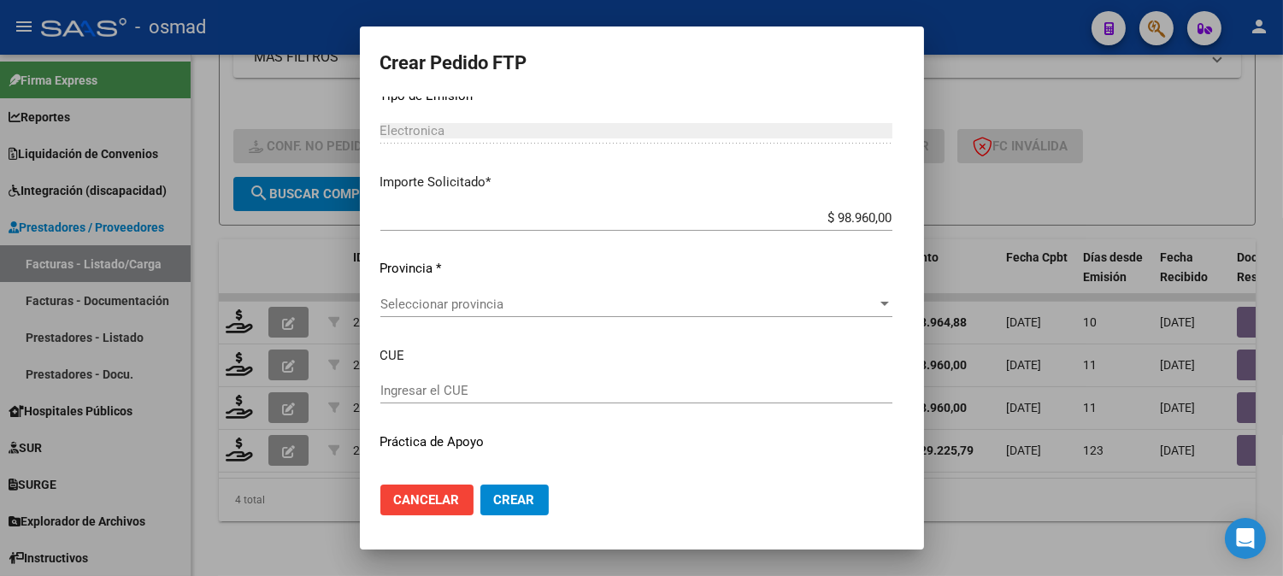
scroll to position [942, 0]
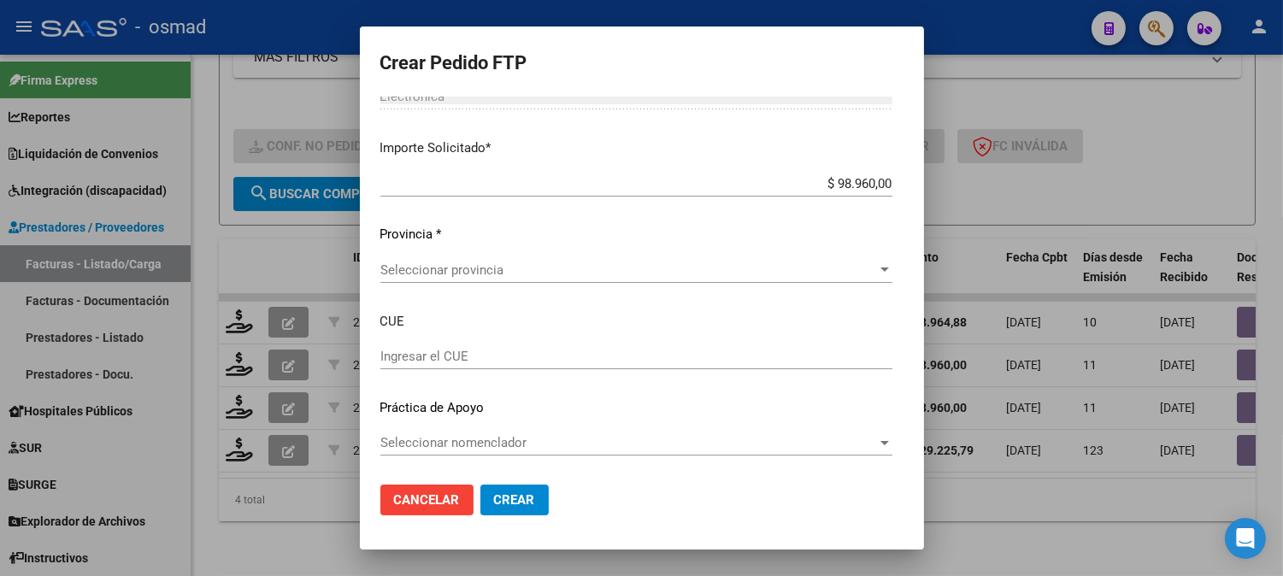
type input "4"
click at [764, 267] on span "Seleccionar provincia" at bounding box center [628, 269] width 496 height 15
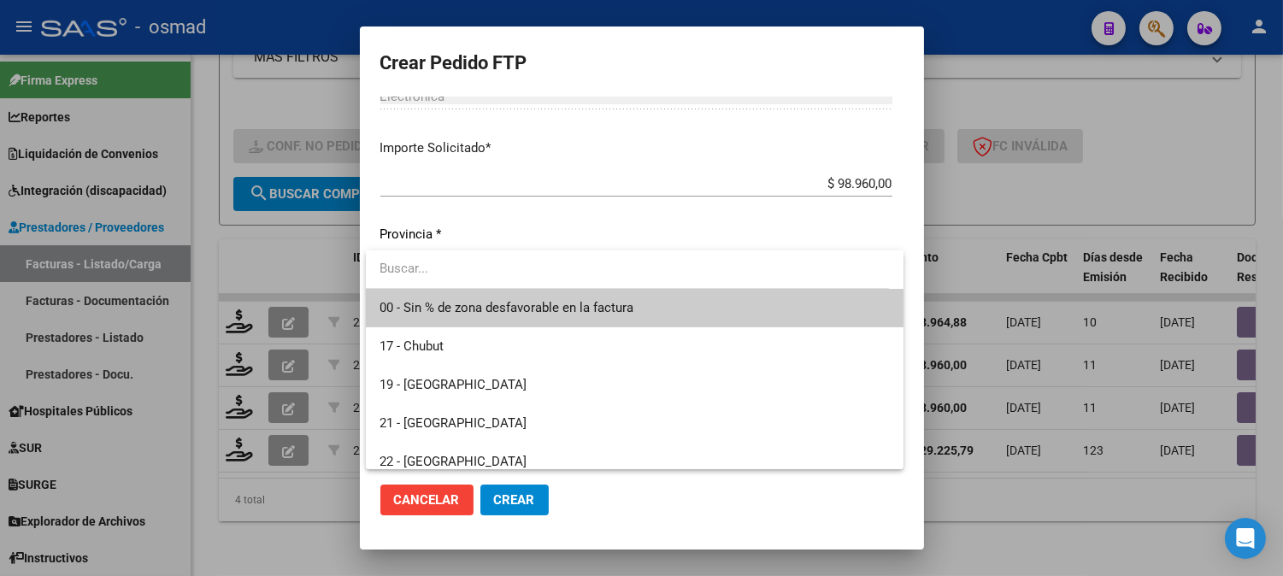
click at [638, 314] on span "00 - Sin % de zona desfavorable en la factura" at bounding box center [634, 308] width 510 height 38
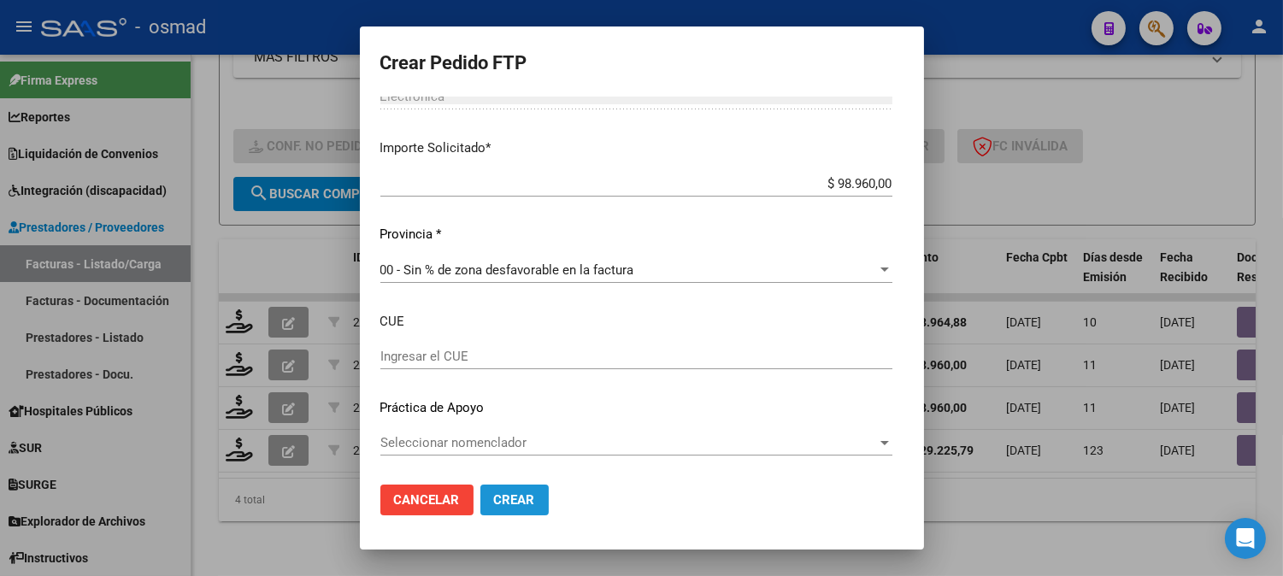
click at [533, 488] on button "Crear" at bounding box center [514, 499] width 68 height 31
click at [1000, 191] on div at bounding box center [641, 288] width 1283 height 576
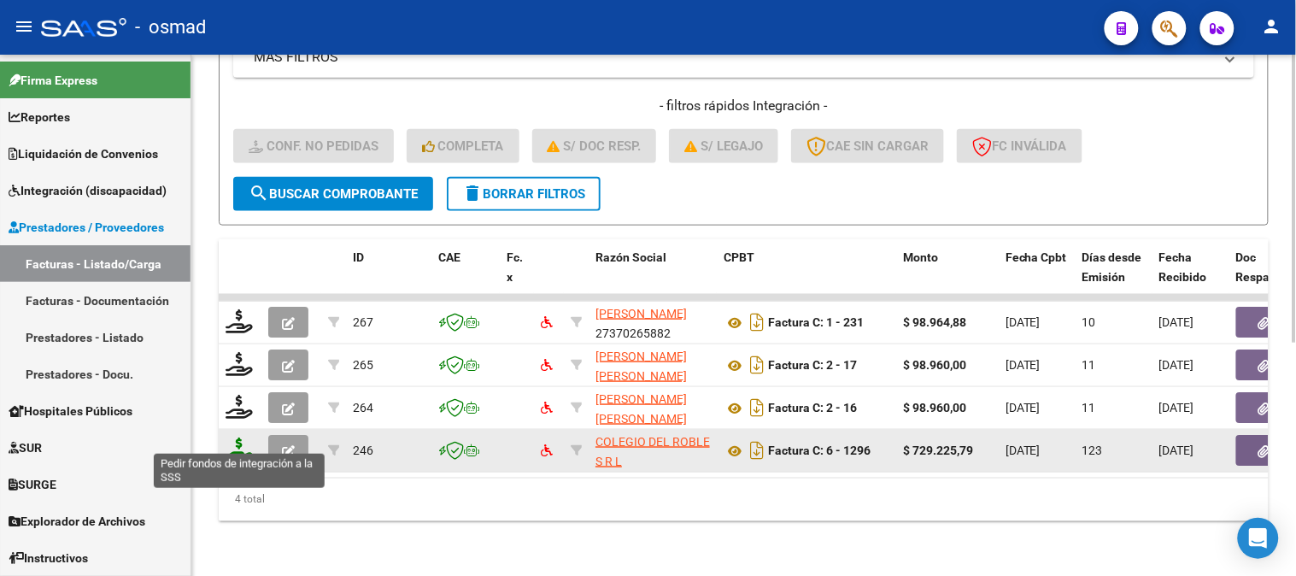
click at [241, 439] on icon at bounding box center [239, 449] width 27 height 24
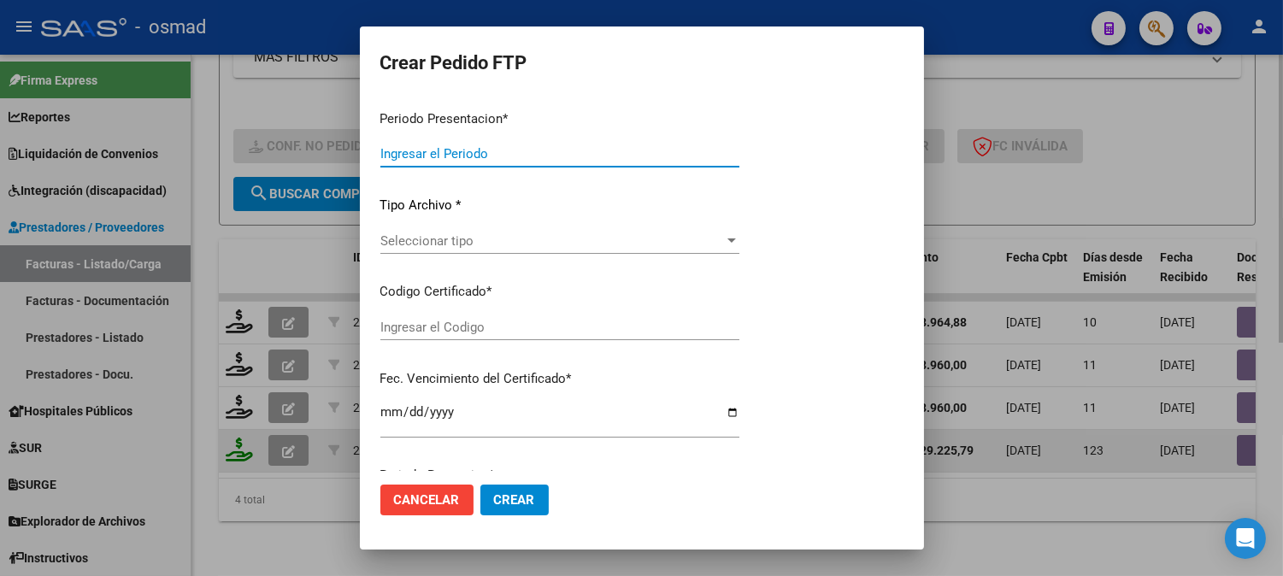
type input "202507"
type input "202503"
type input "$ 729.225,79"
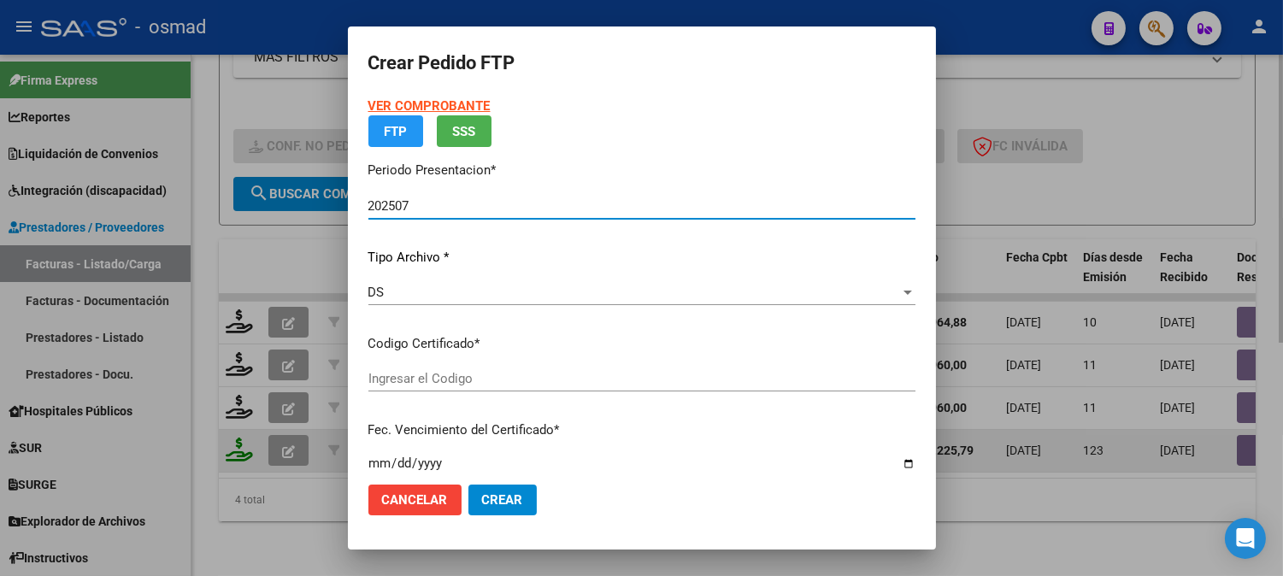
type input "ARG010005321938020230713-20280713BS413"
type input "2028-07-01"
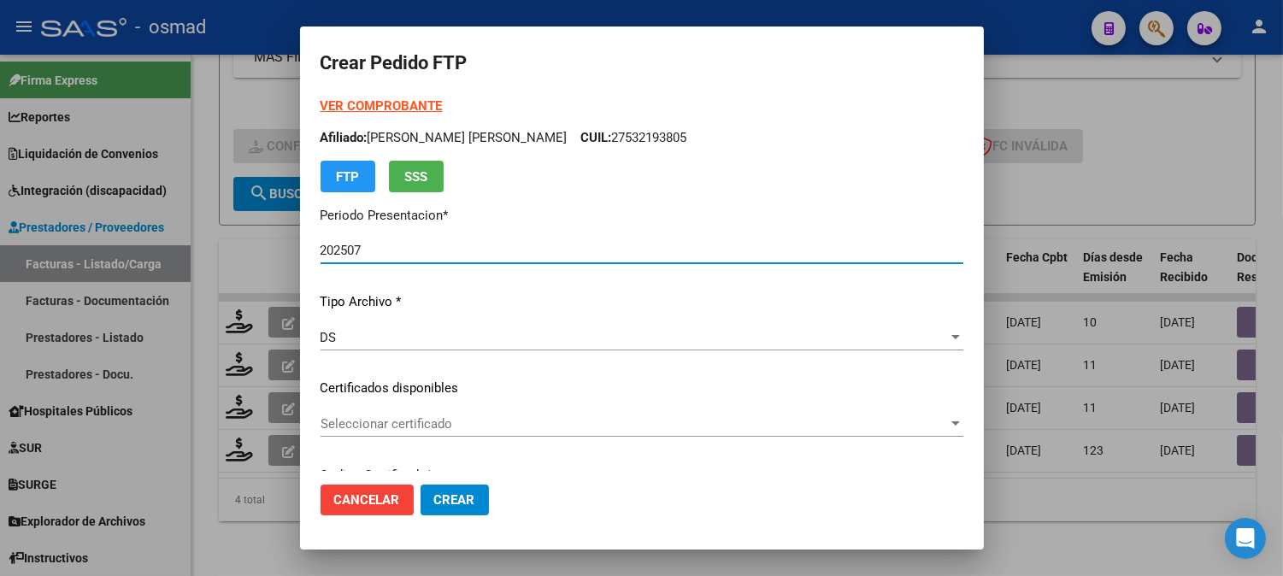
click at [1088, 549] on div at bounding box center [641, 288] width 1283 height 576
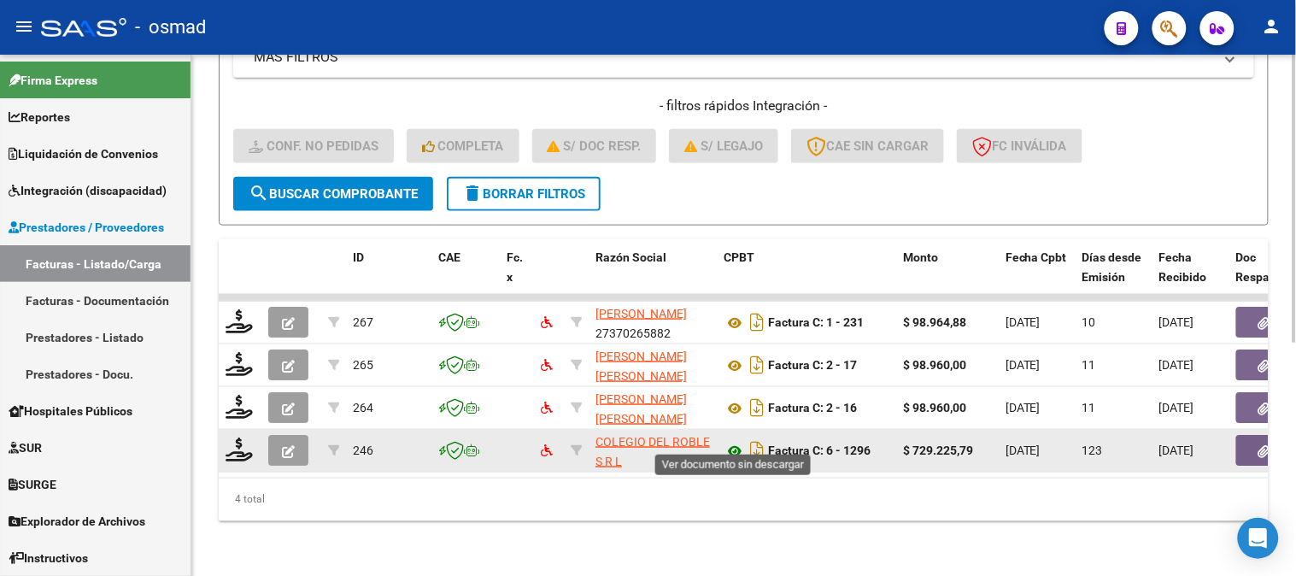
click at [737, 441] on icon at bounding box center [735, 451] width 22 height 21
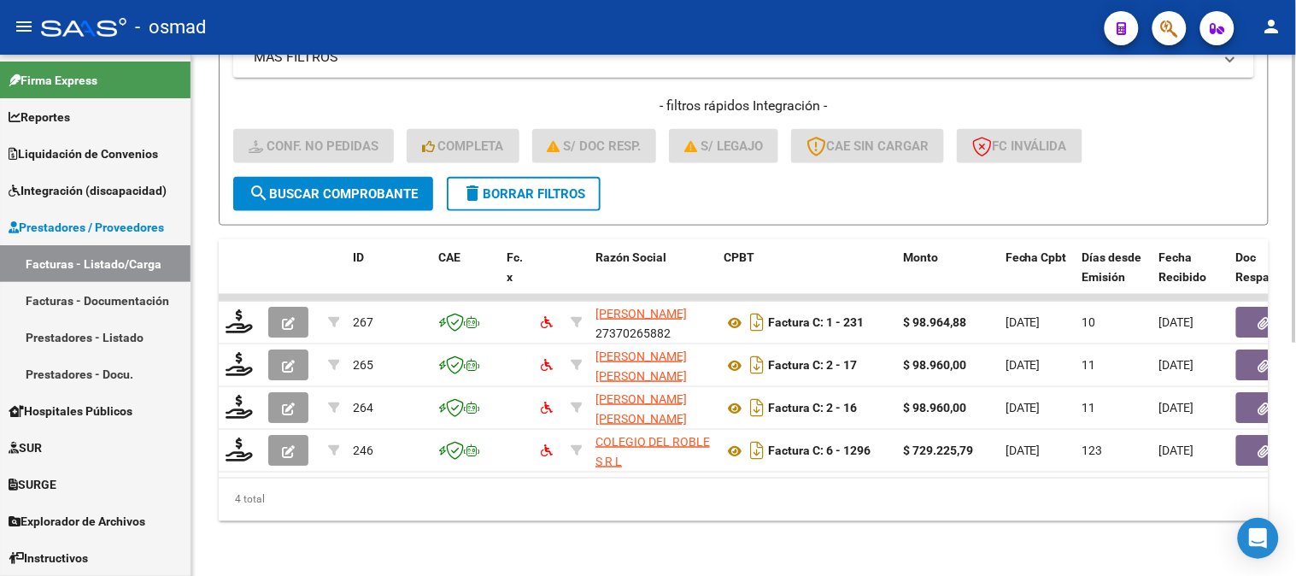
click at [543, 188] on span "delete Borrar Filtros" at bounding box center [523, 193] width 123 height 15
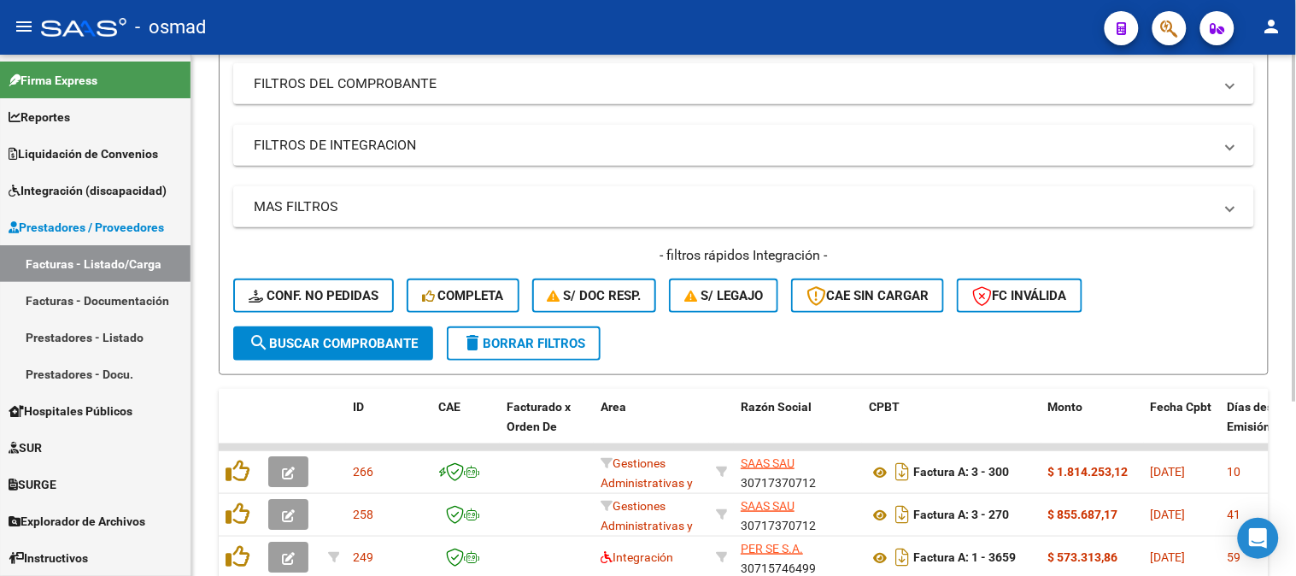
scroll to position [422, 0]
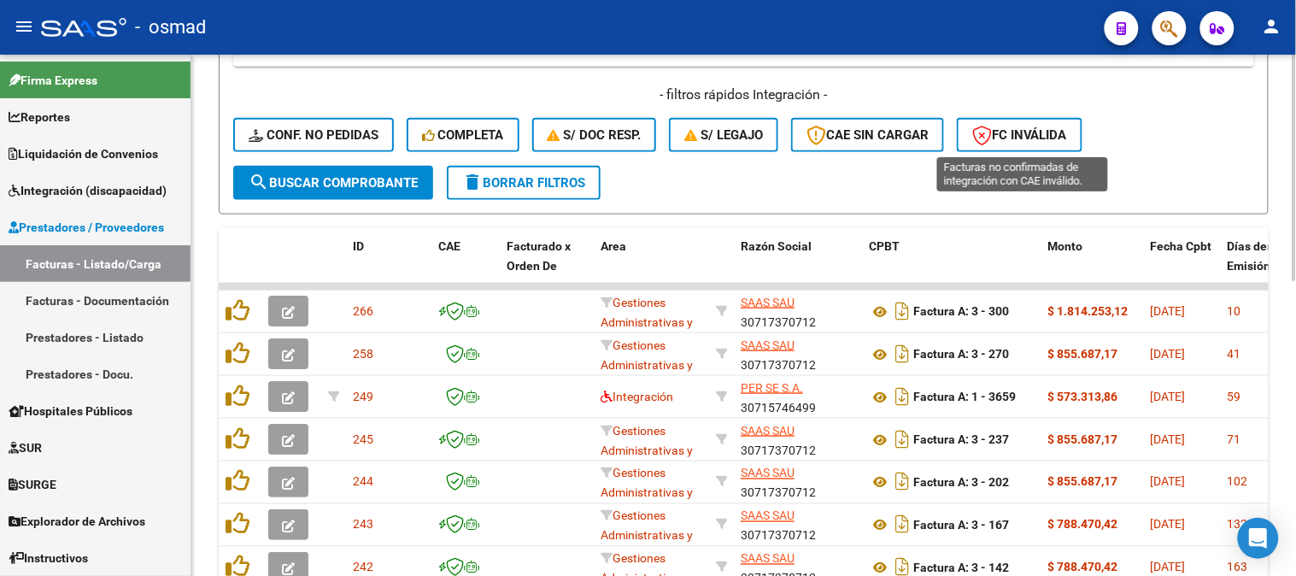
click at [985, 132] on icon "button" at bounding box center [982, 136] width 20 height 20
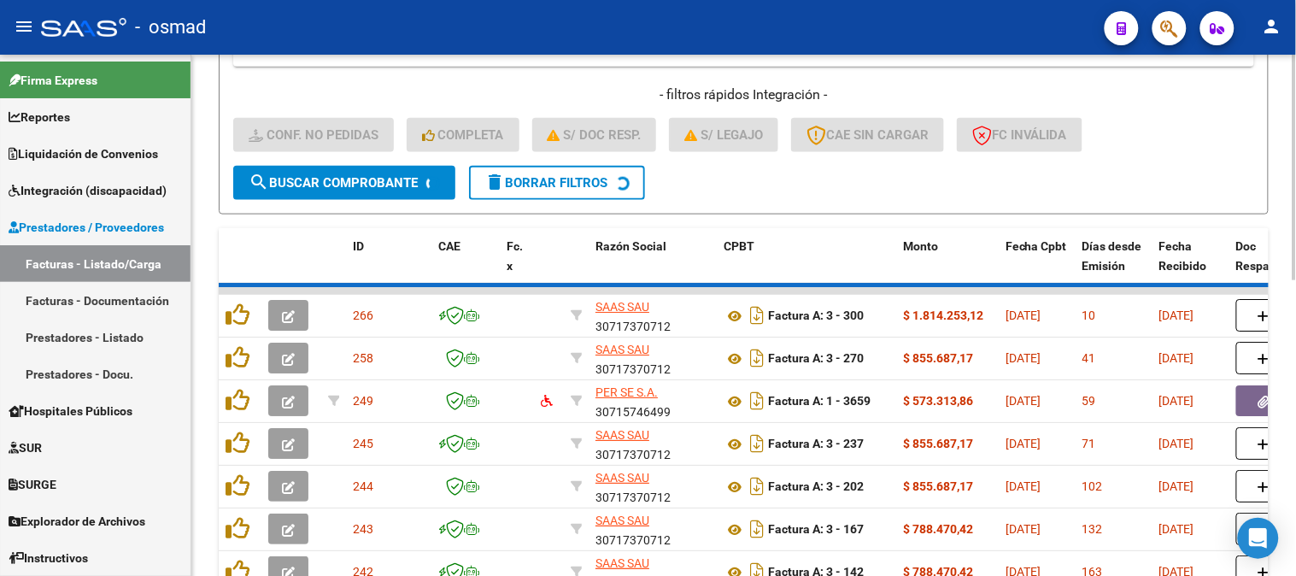
scroll to position [267, 0]
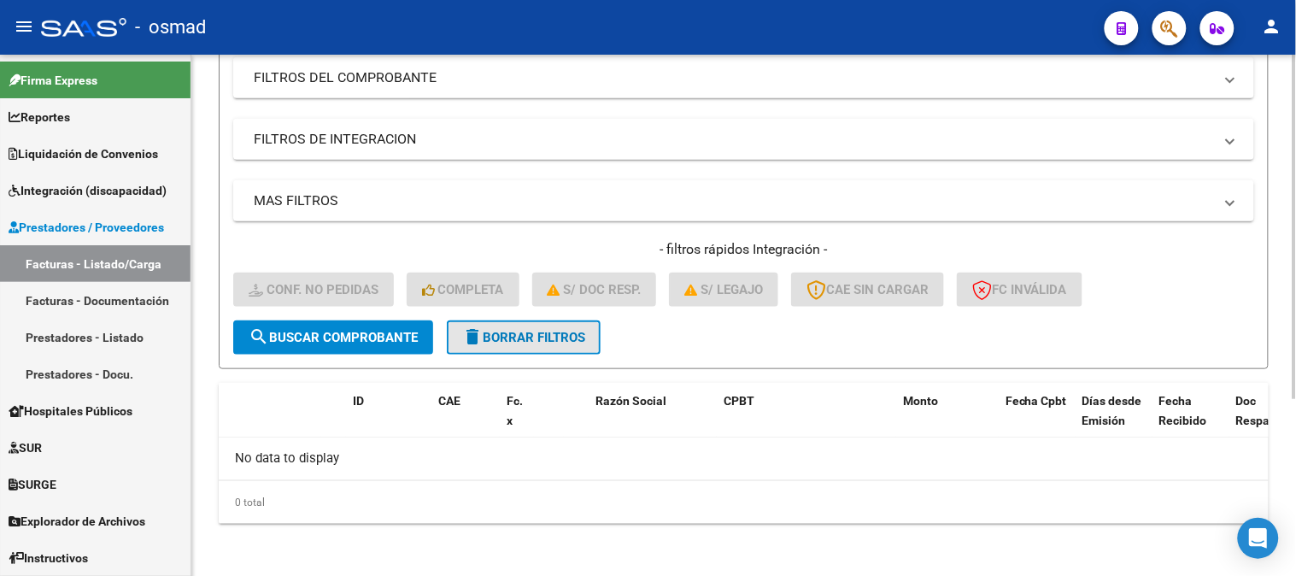
click at [579, 330] on span "delete Borrar Filtros" at bounding box center [523, 337] width 123 height 15
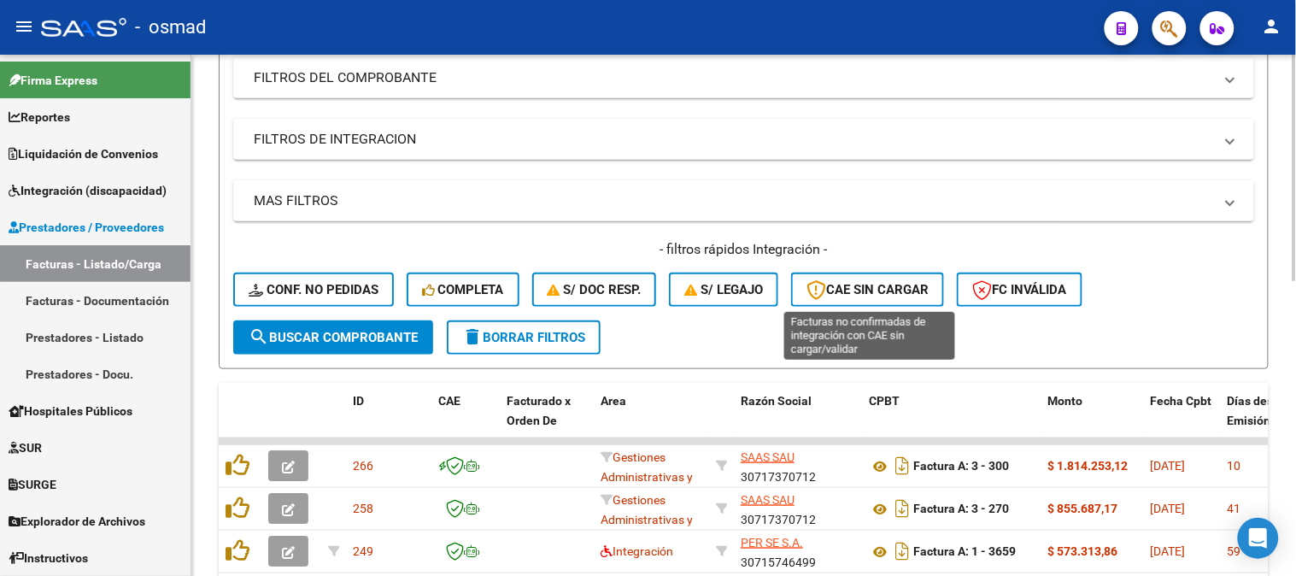
click at [872, 285] on span "CAE SIN CARGAR" at bounding box center [868, 289] width 122 height 15
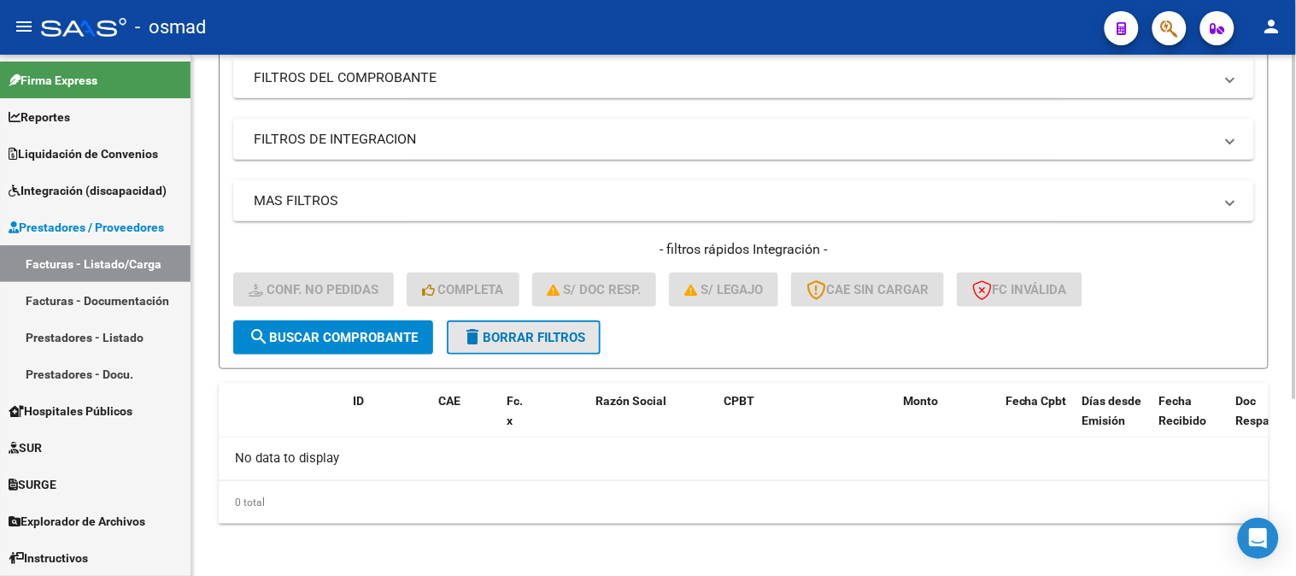
click at [584, 346] on button "delete Borrar Filtros" at bounding box center [524, 337] width 154 height 34
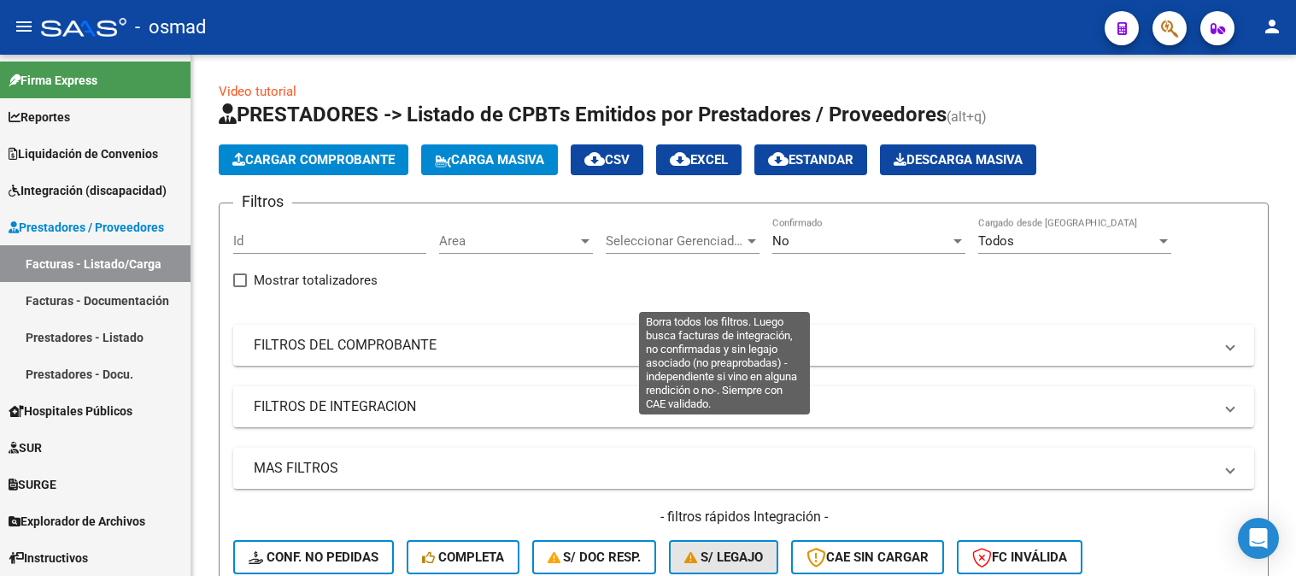
click at [753, 549] on span "S/ legajo" at bounding box center [723, 556] width 79 height 15
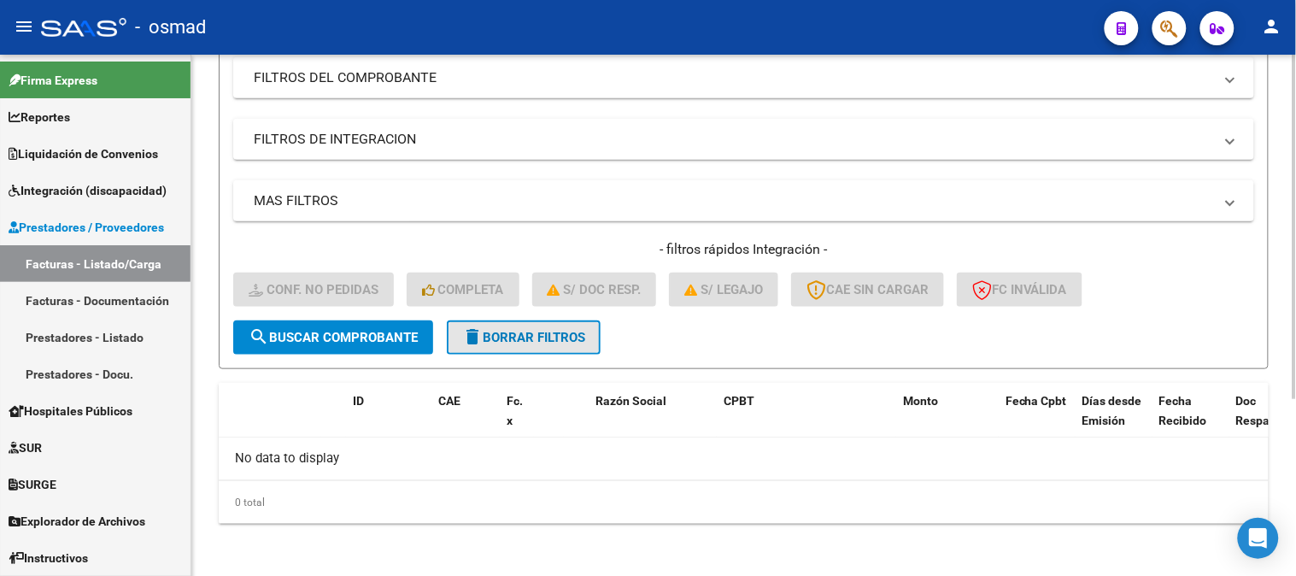
click at [593, 333] on button "delete Borrar Filtros" at bounding box center [524, 337] width 154 height 34
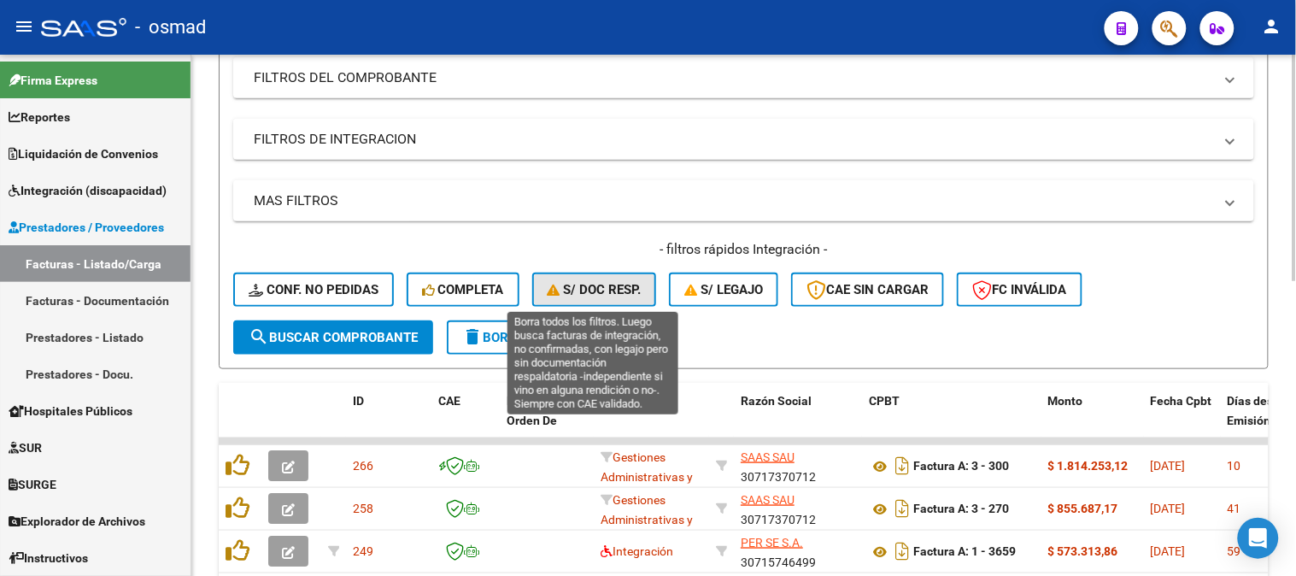
click at [639, 293] on span "S/ Doc Resp." at bounding box center [595, 289] width 94 height 15
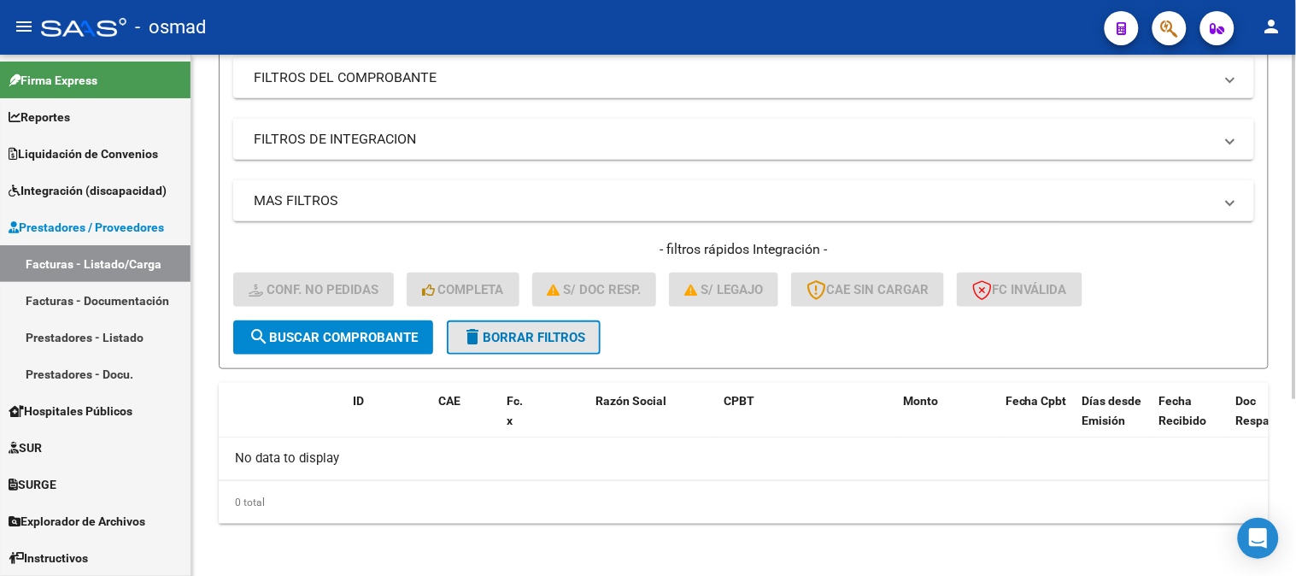
click at [584, 339] on span "delete Borrar Filtros" at bounding box center [523, 337] width 123 height 15
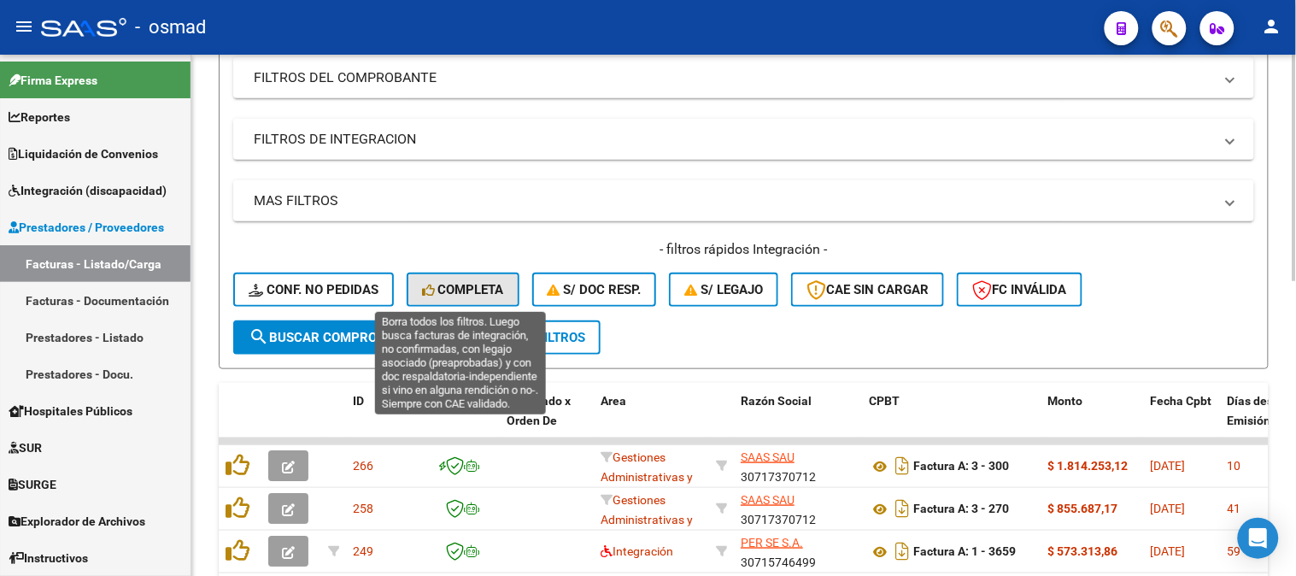
click at [473, 291] on span "Completa" at bounding box center [463, 289] width 82 height 15
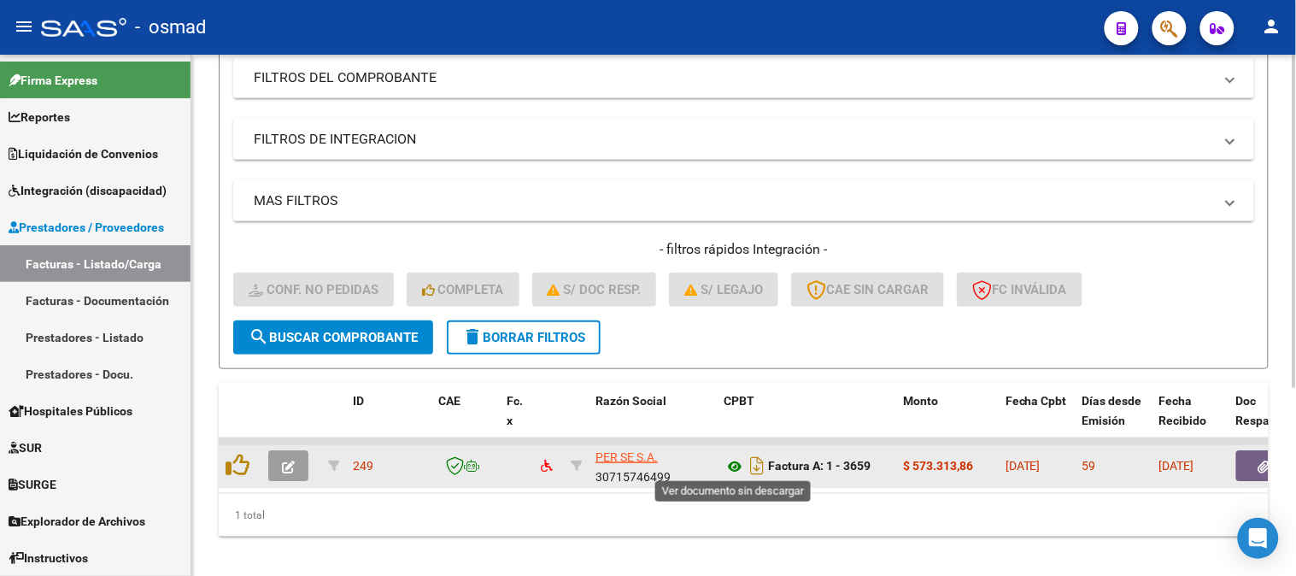
click at [732, 466] on icon at bounding box center [735, 466] width 22 height 21
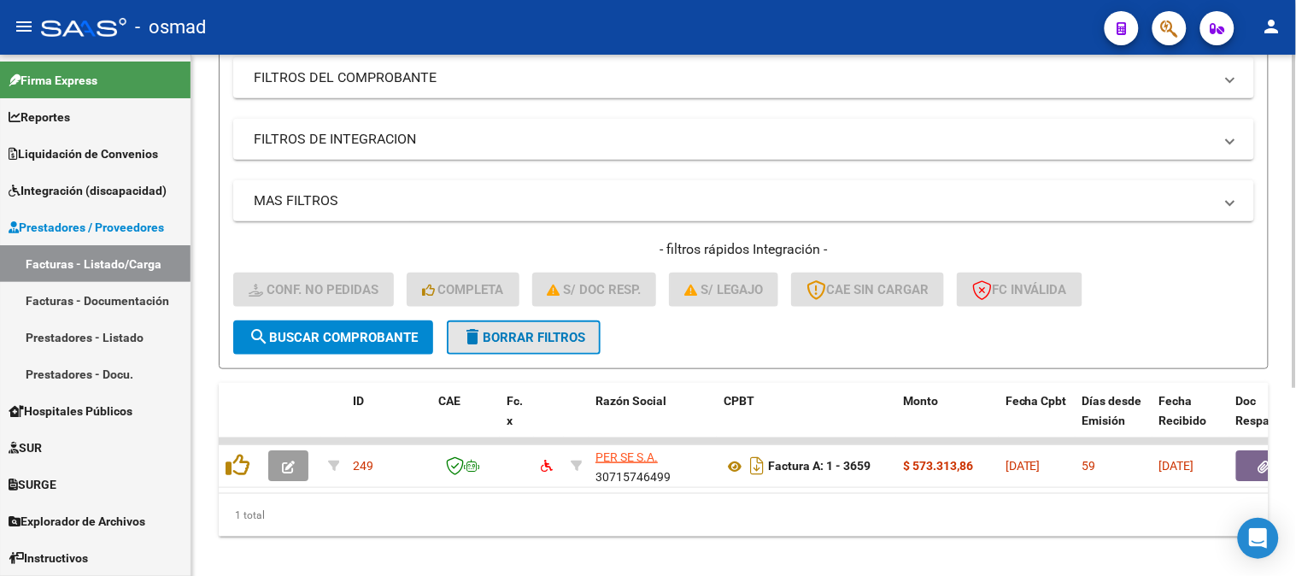
click at [553, 323] on button "delete Borrar Filtros" at bounding box center [524, 337] width 154 height 34
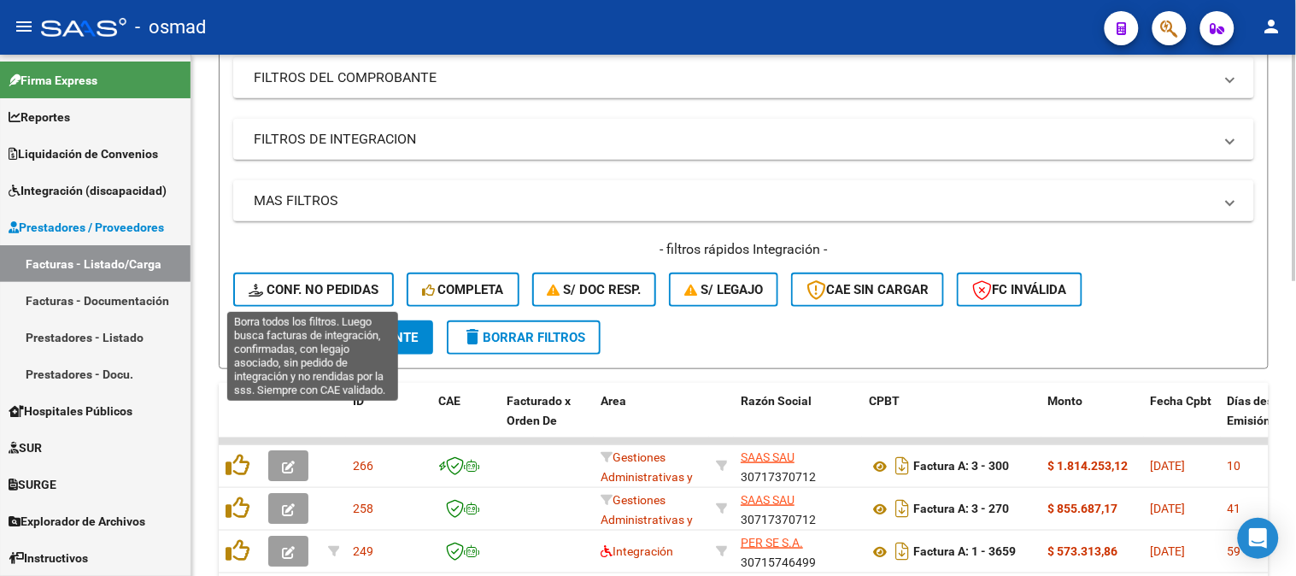
click at [313, 283] on span "Conf. no pedidas" at bounding box center [314, 289] width 130 height 15
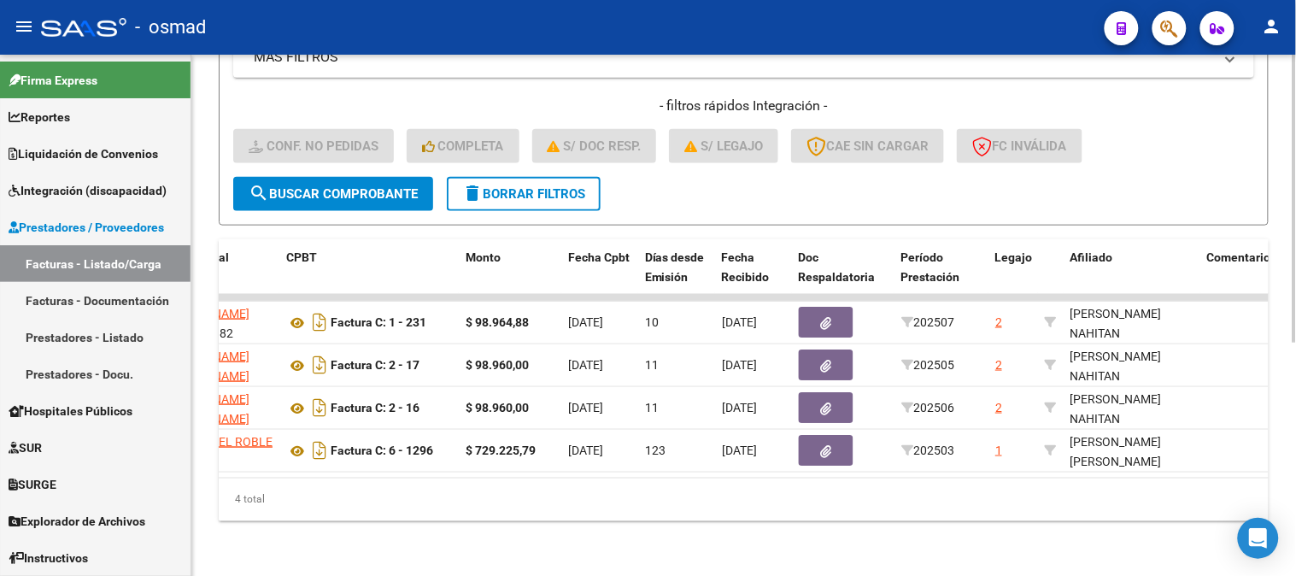
scroll to position [0, 0]
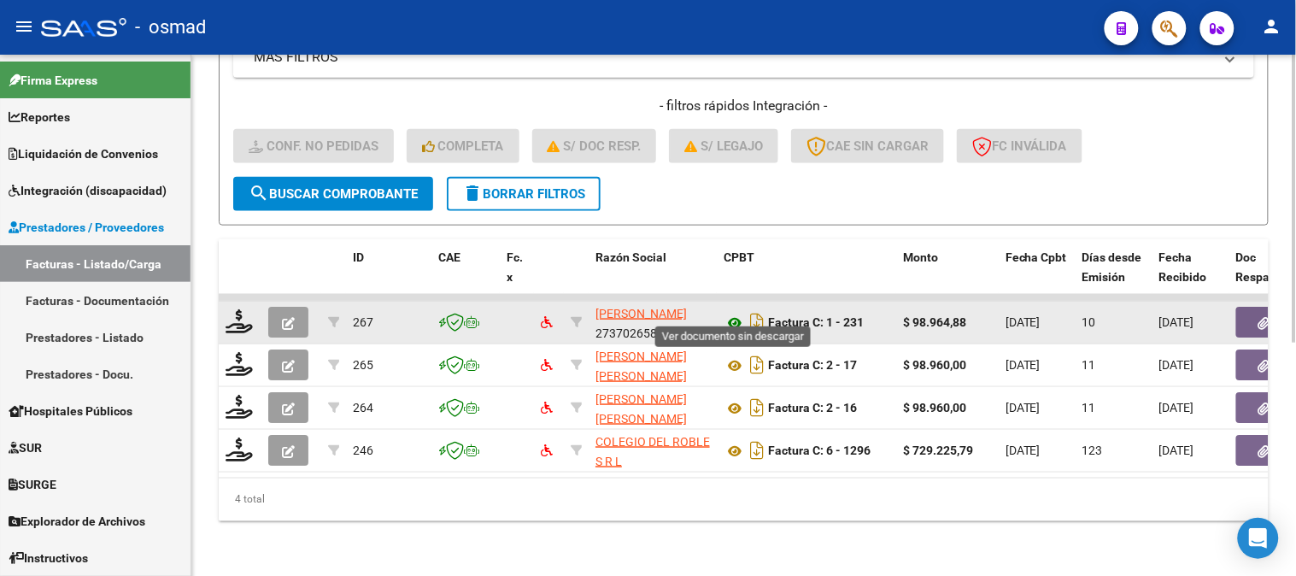
click at [741, 313] on icon at bounding box center [735, 323] width 22 height 21
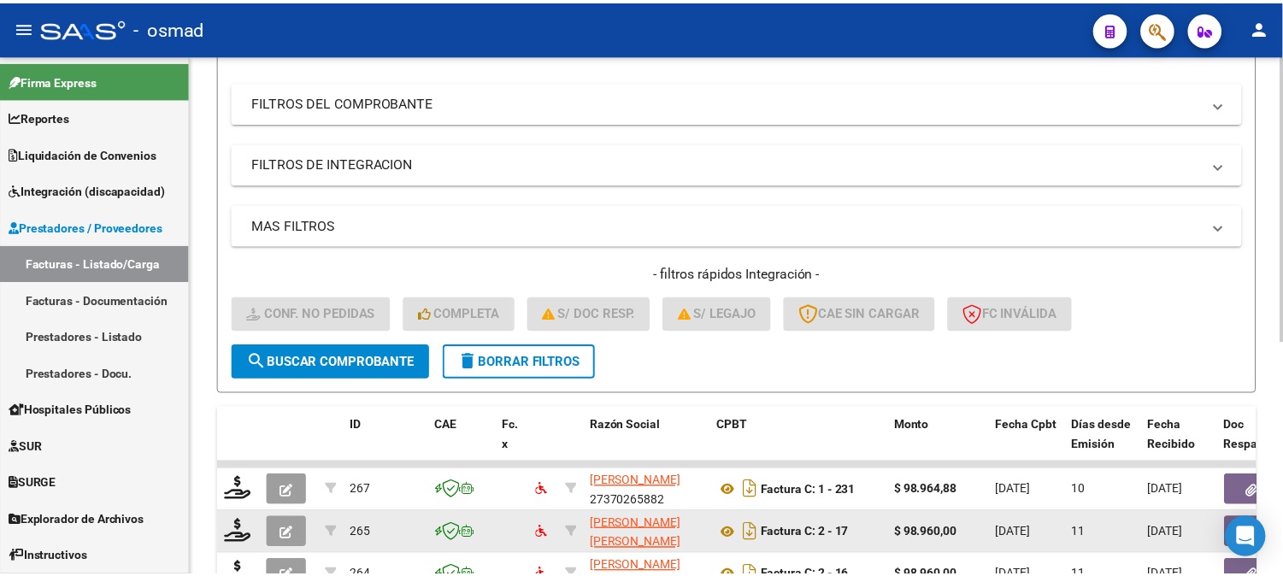
scroll to position [422, 0]
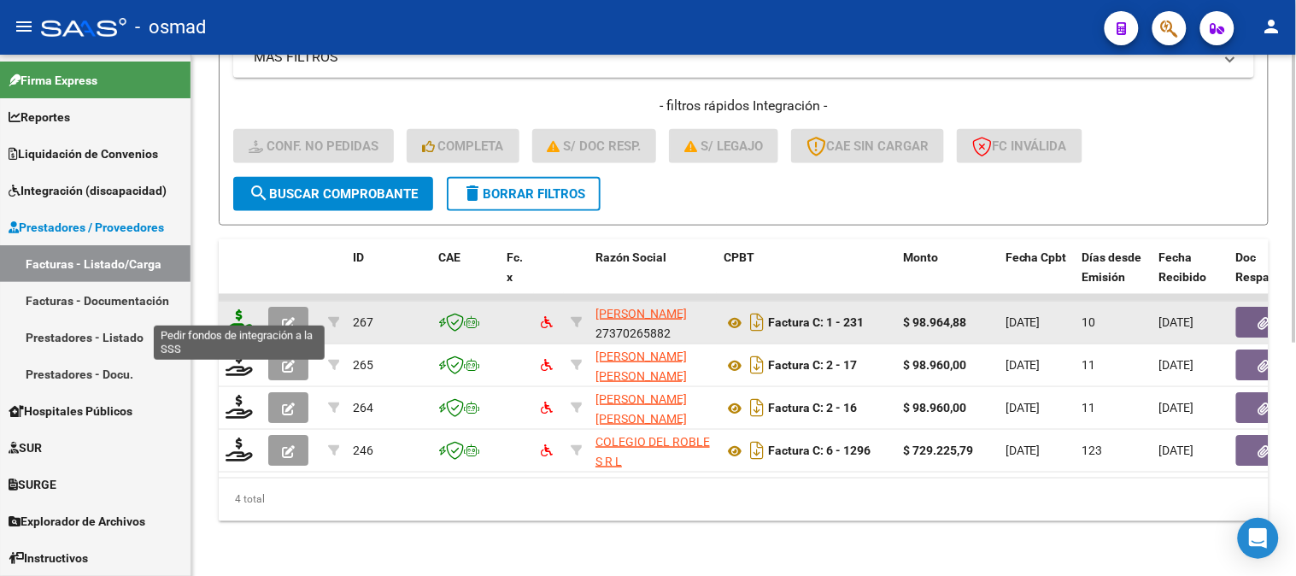
click at [245, 313] on icon at bounding box center [239, 321] width 27 height 24
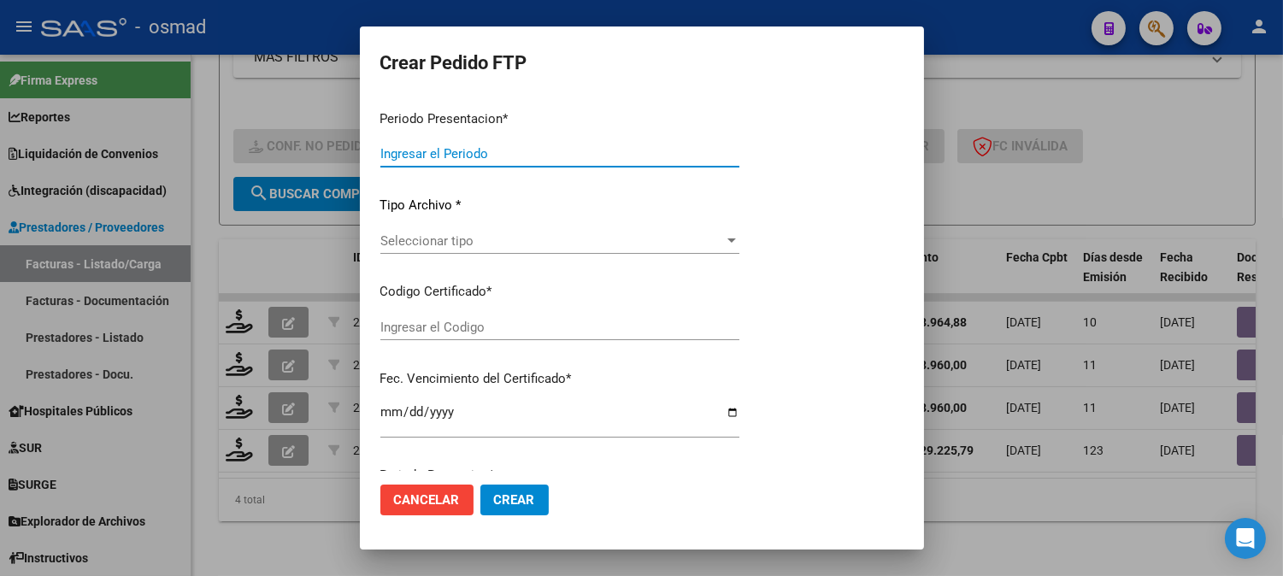
type input "202507"
type input "$ 98.964,88"
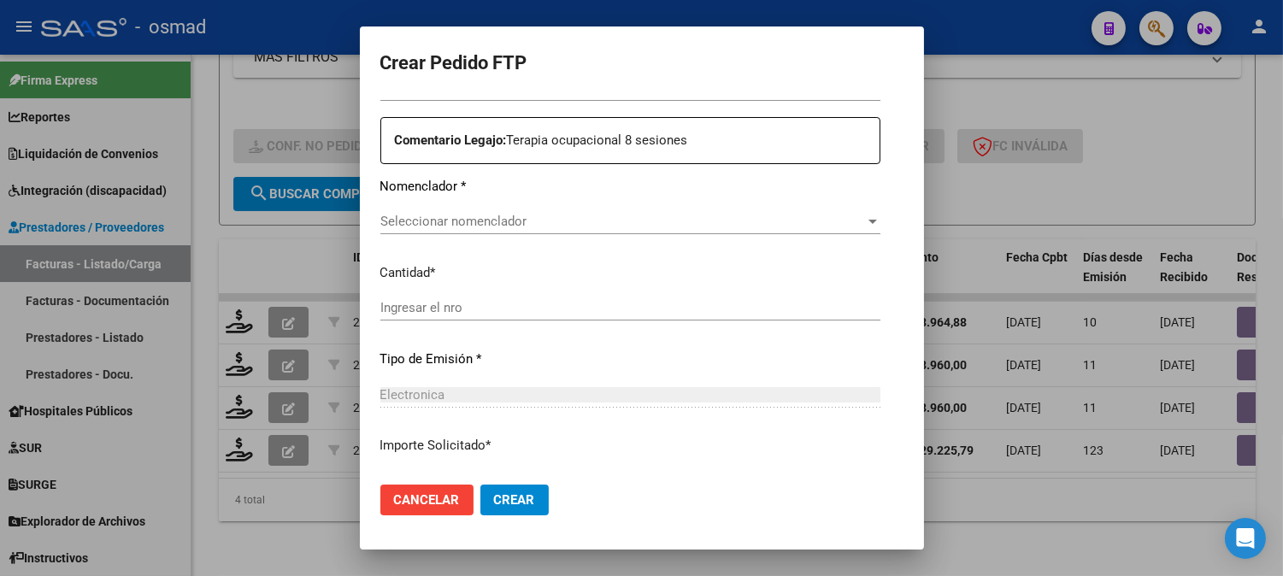
type input "ARG02000577554992024060720290607BS436"
type input "[DATE]"
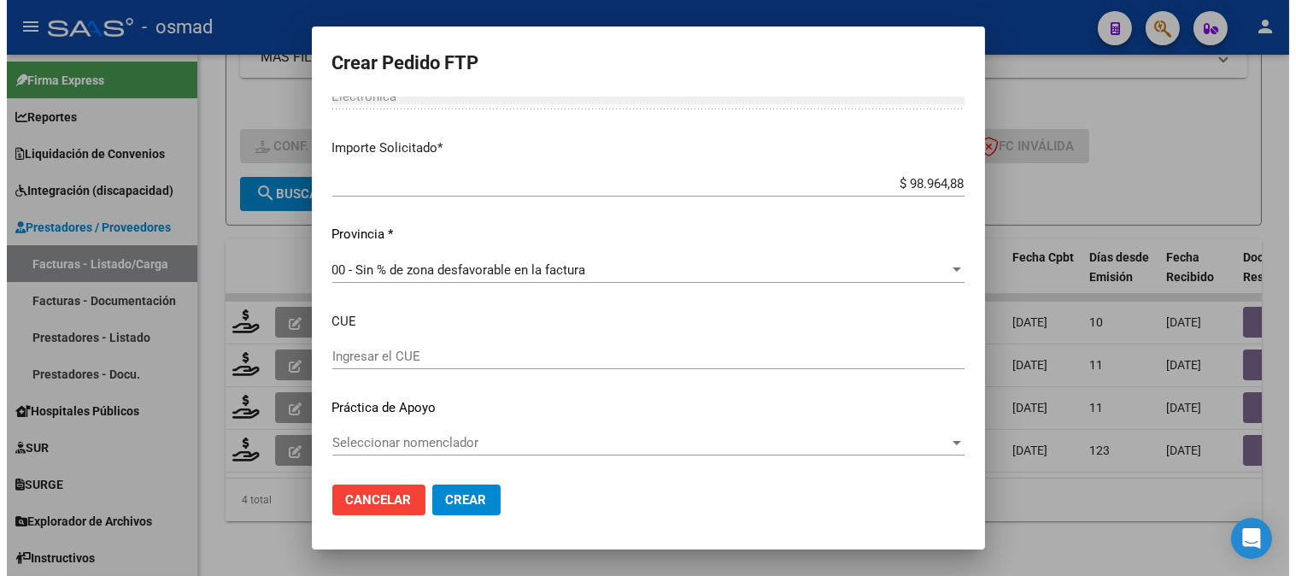
scroll to position [848, 0]
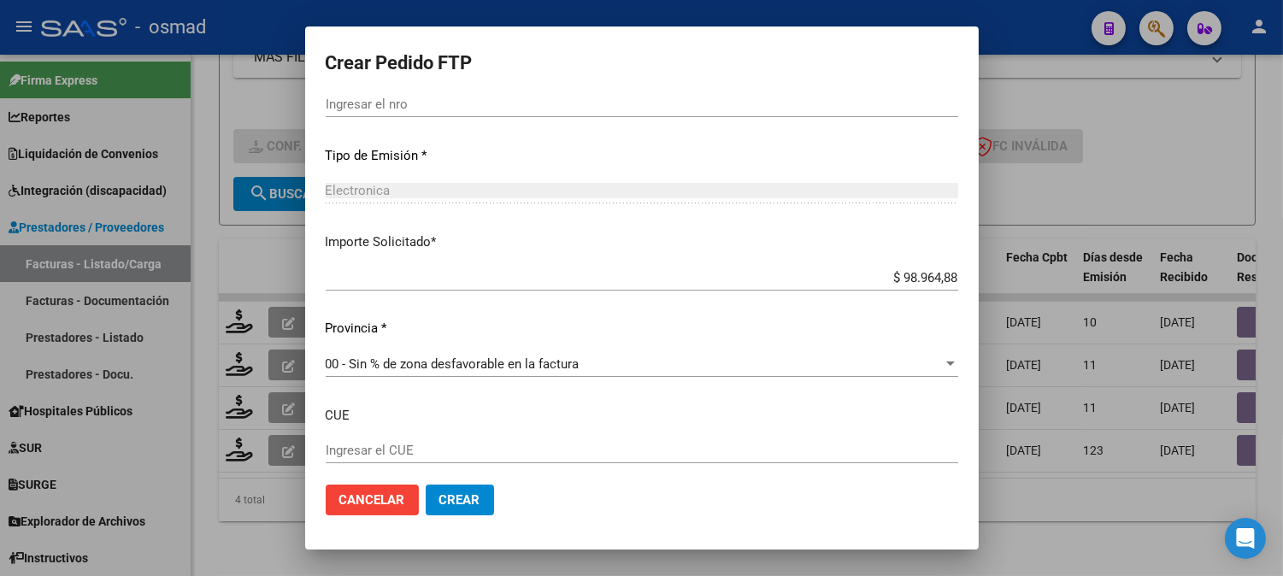
click at [1214, 150] on div at bounding box center [641, 288] width 1283 height 576
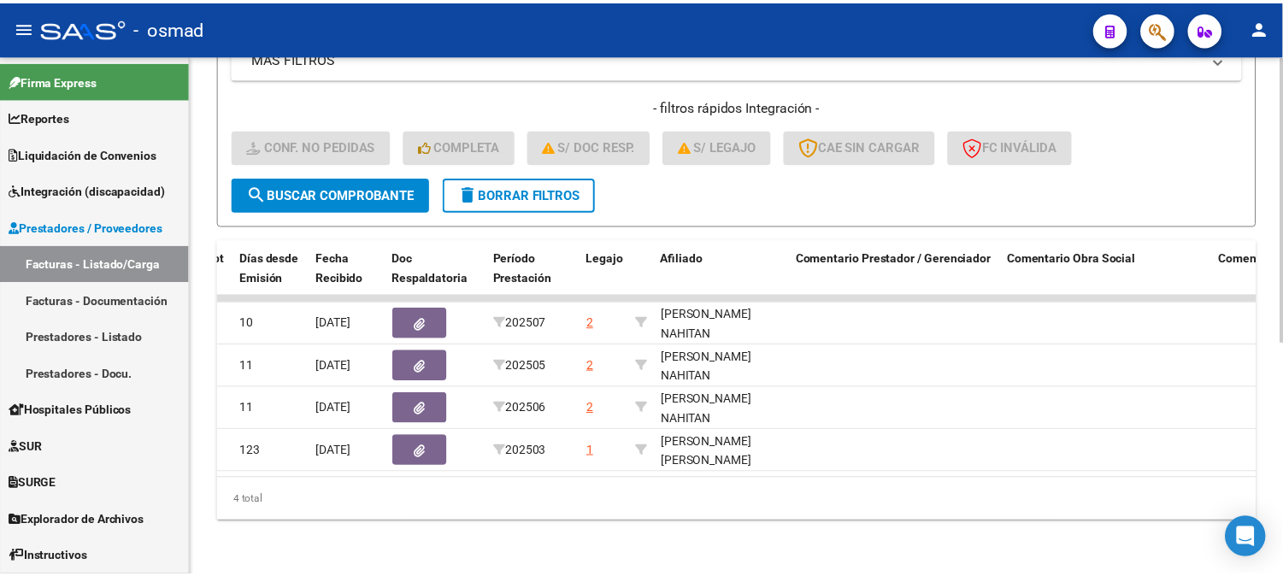
scroll to position [0, 0]
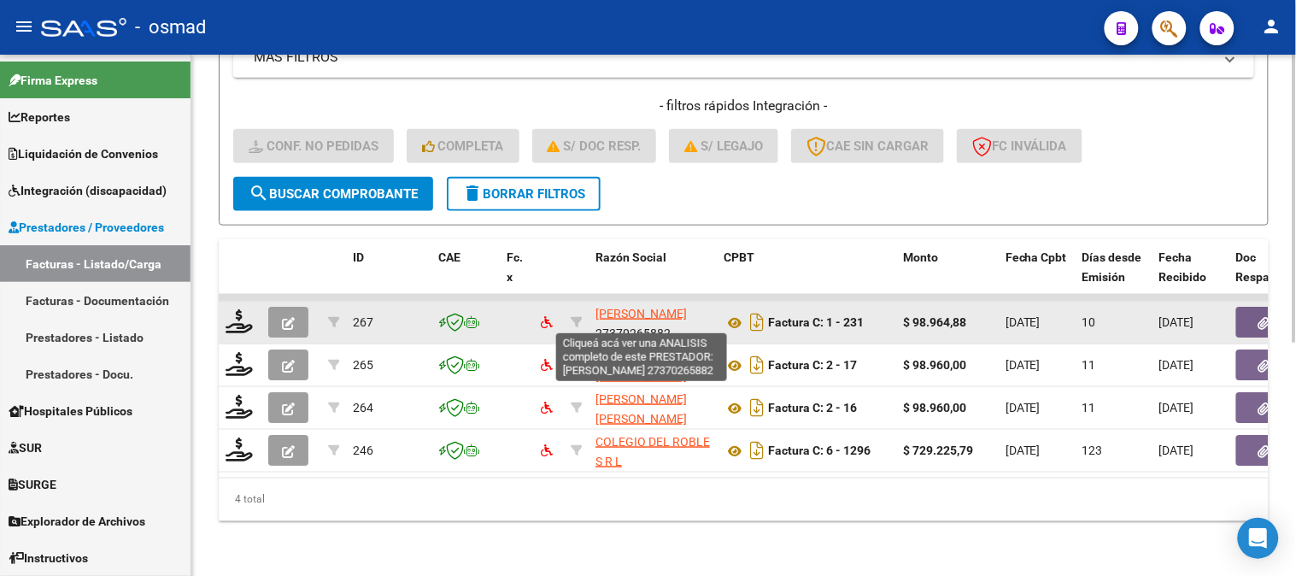
click at [650, 307] on span "[PERSON_NAME]" at bounding box center [641, 314] width 91 height 14
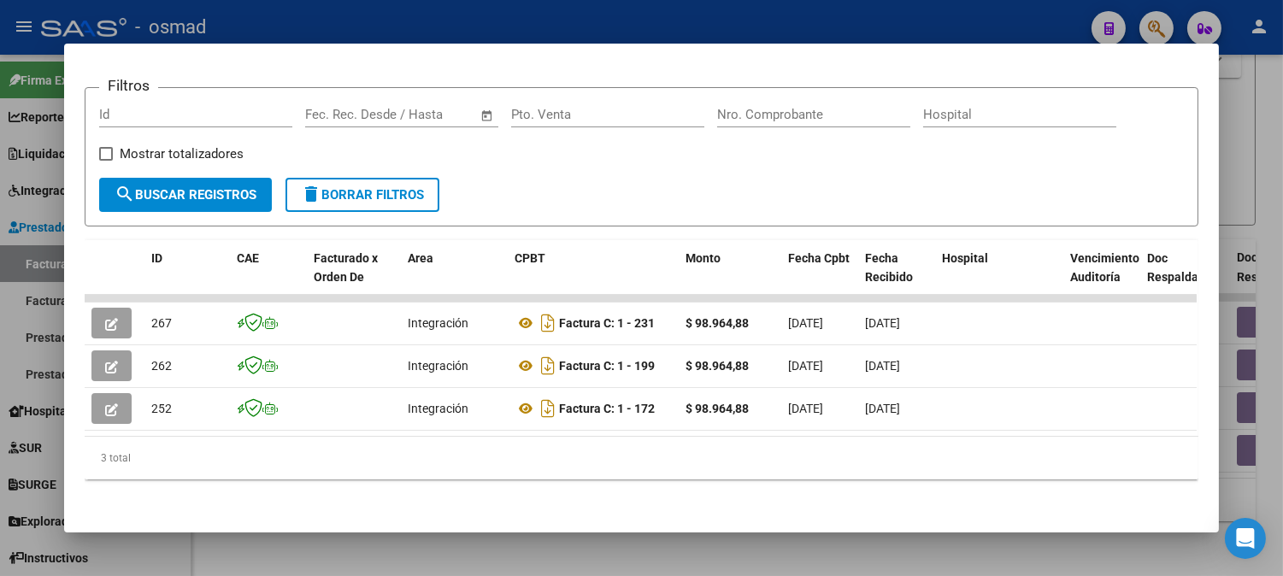
click at [1271, 173] on div at bounding box center [641, 288] width 1283 height 576
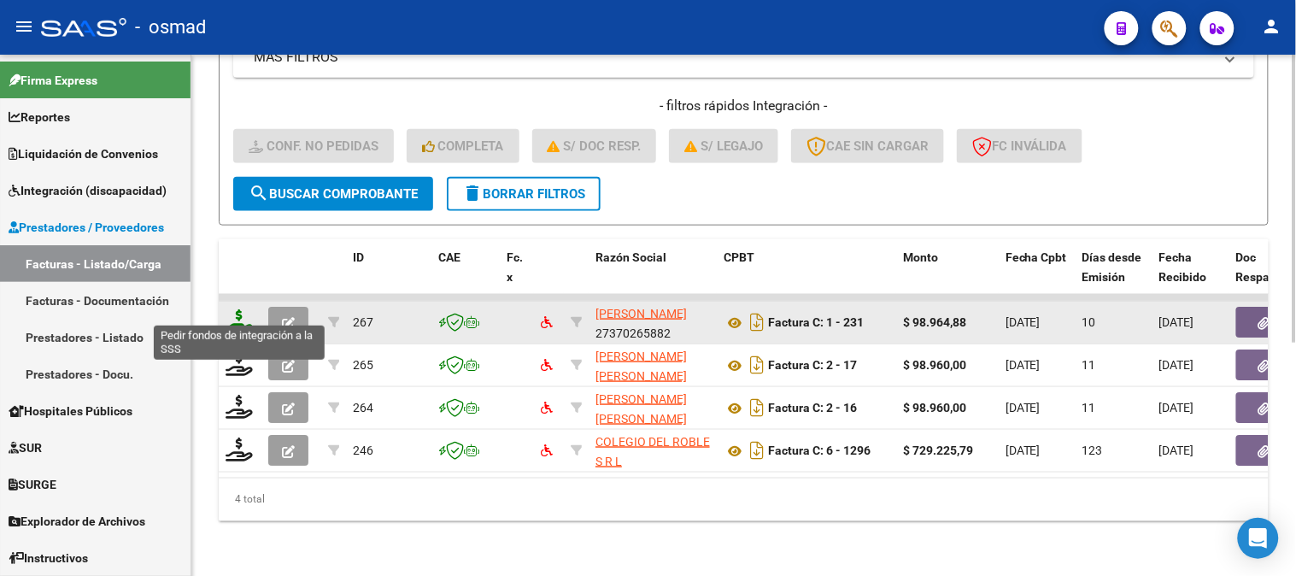
click at [237, 309] on icon at bounding box center [239, 321] width 27 height 24
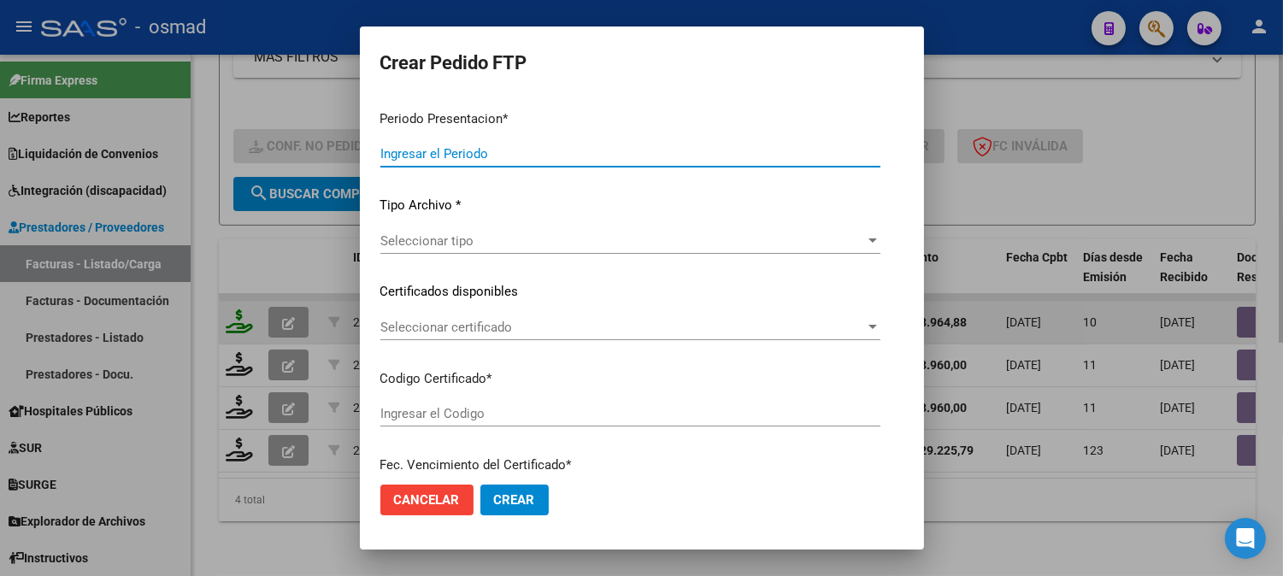
type input "202507"
type input "$ 98.964,88"
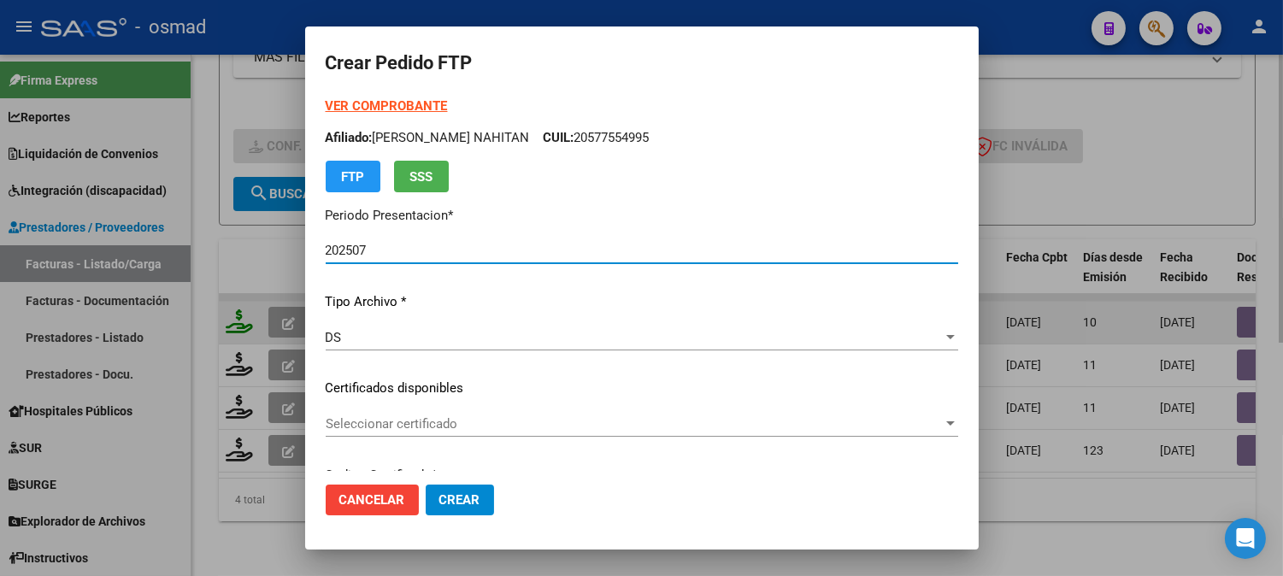
type input "ARG02000577554992024060720290607BS436"
type input "[DATE]"
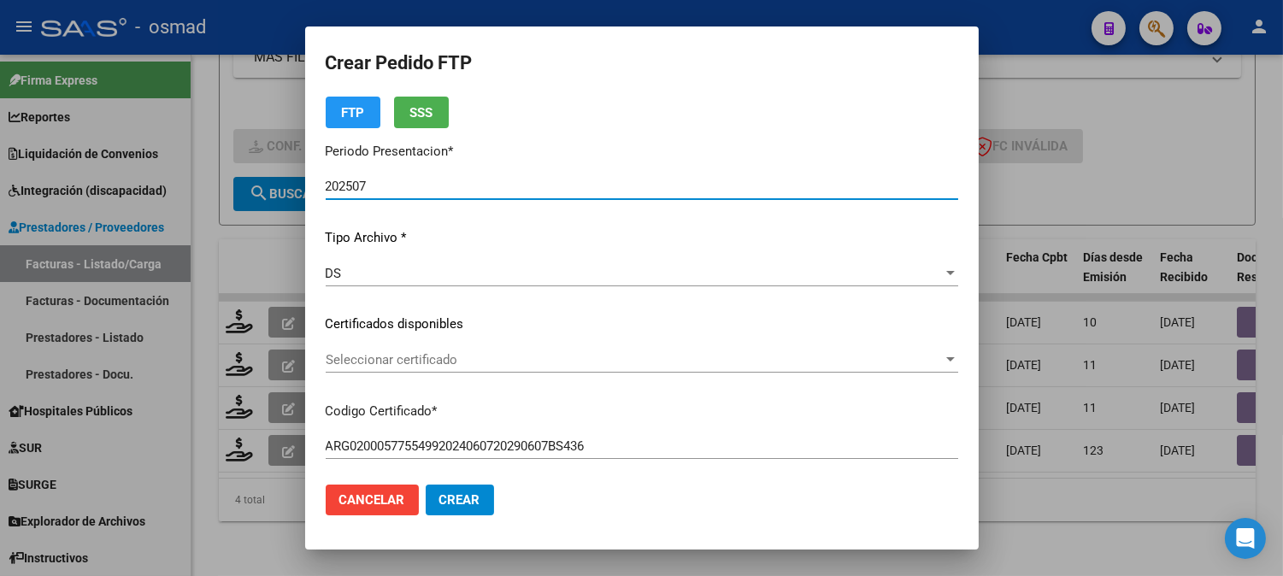
scroll to position [95, 0]
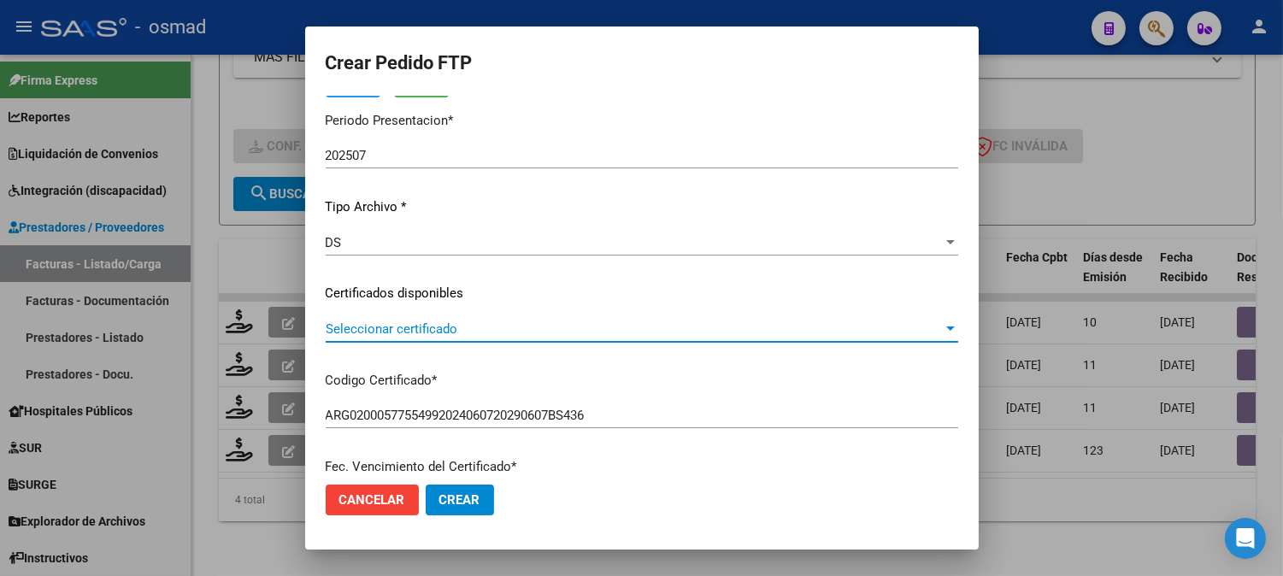
click at [537, 334] on span "Seleccionar certificado" at bounding box center [634, 328] width 617 height 15
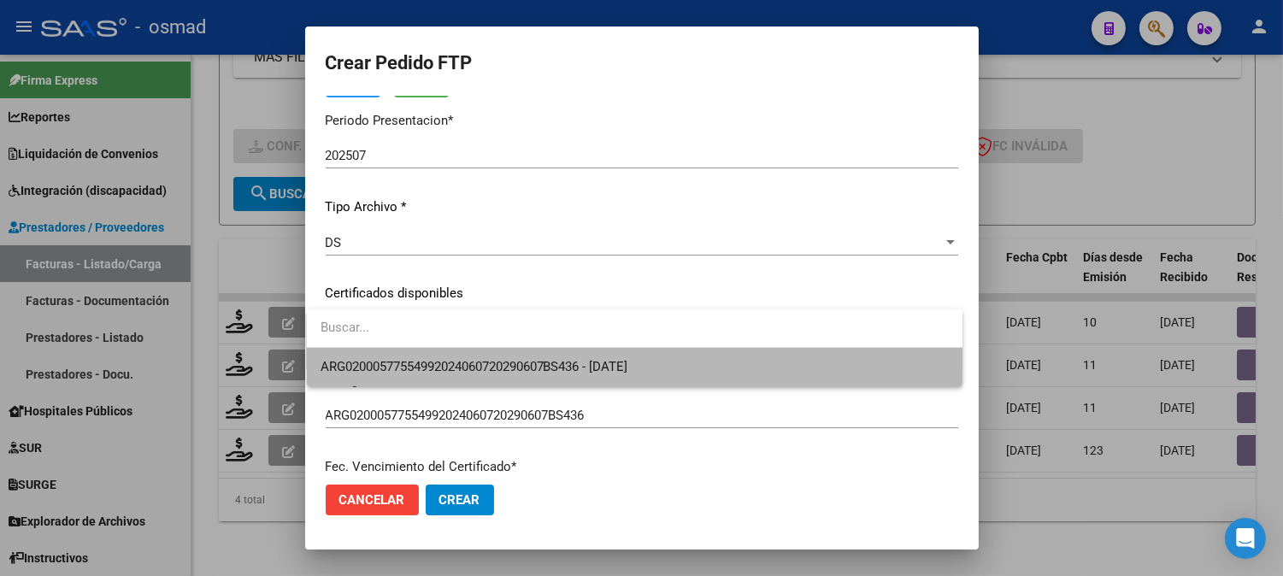
click at [540, 357] on span "ARG02000577554992024060720290607BS436 - [DATE]" at bounding box center [634, 367] width 628 height 38
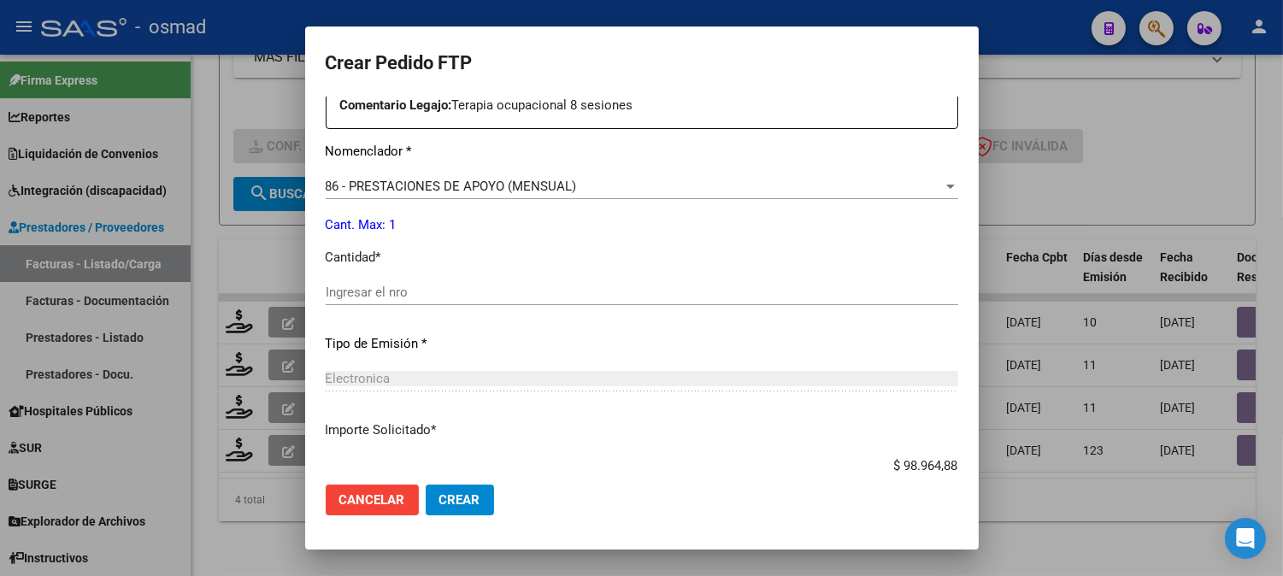
scroll to position [664, 0]
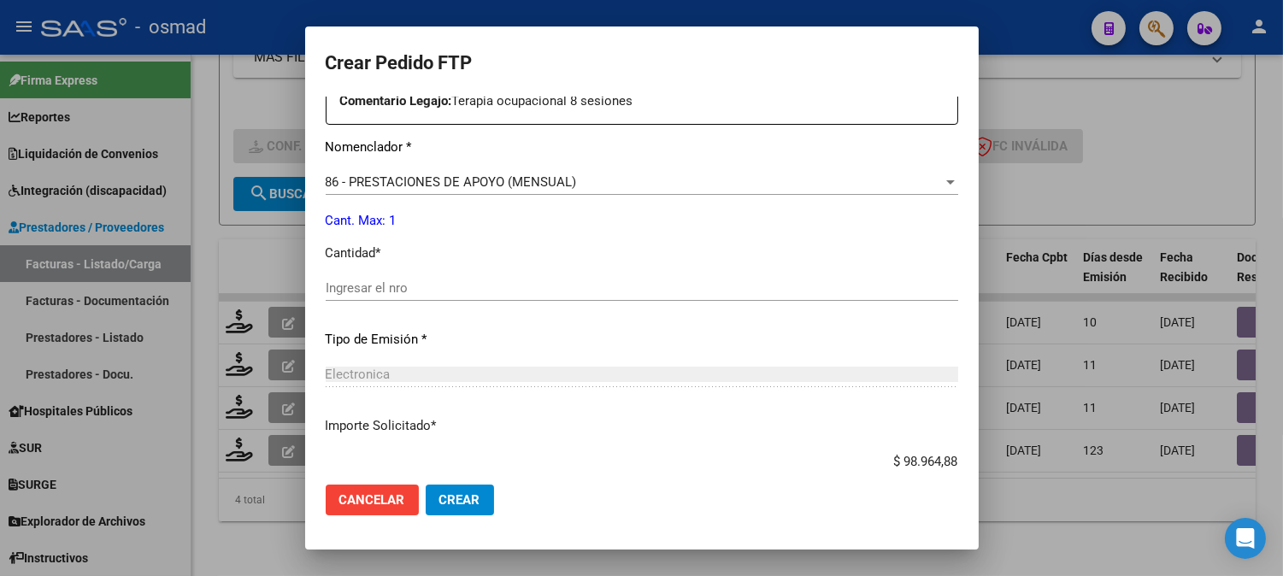
click at [600, 296] on div "Ingresar el nro" at bounding box center [642, 288] width 632 height 26
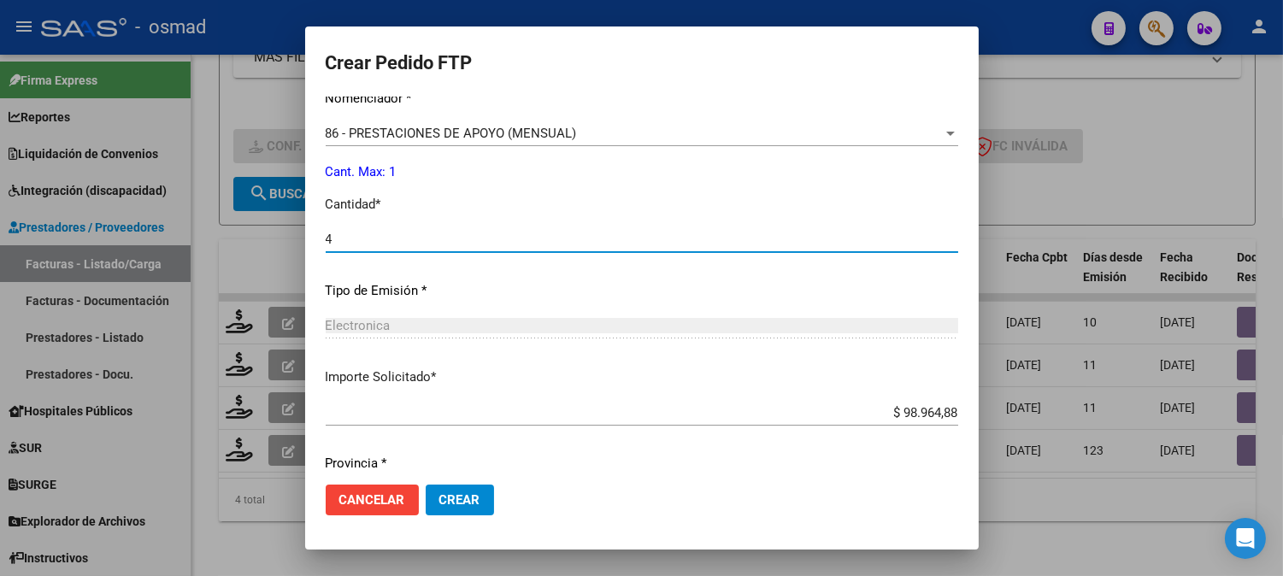
scroll to position [759, 0]
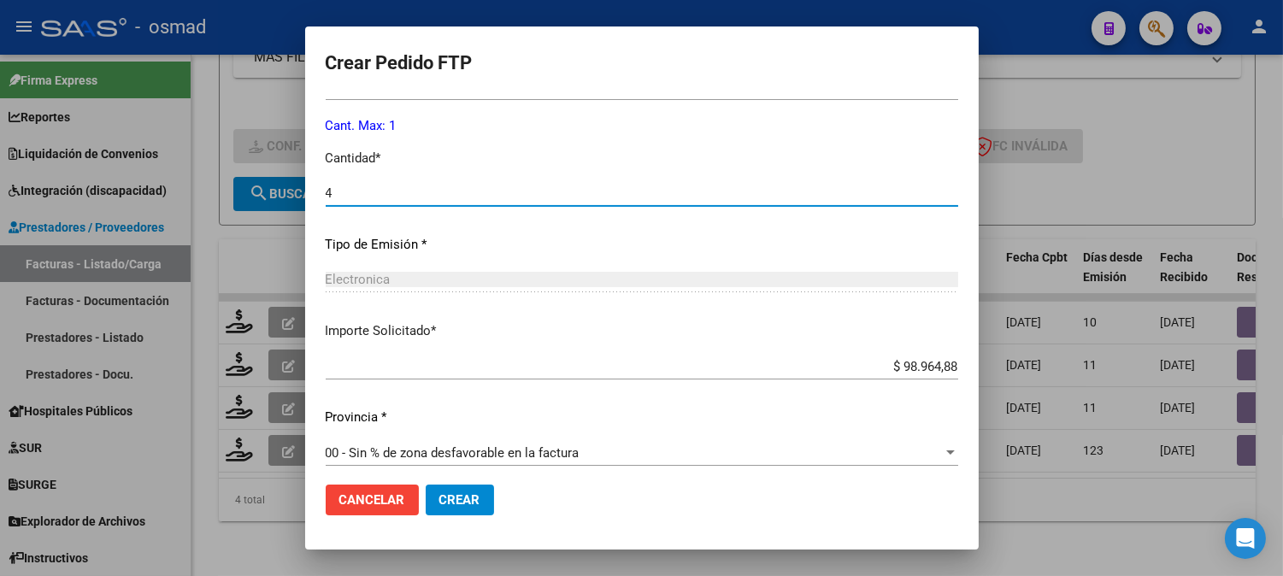
type input "4"
click at [645, 308] on div "Electronica Seleccionar tipo" at bounding box center [642, 288] width 632 height 42
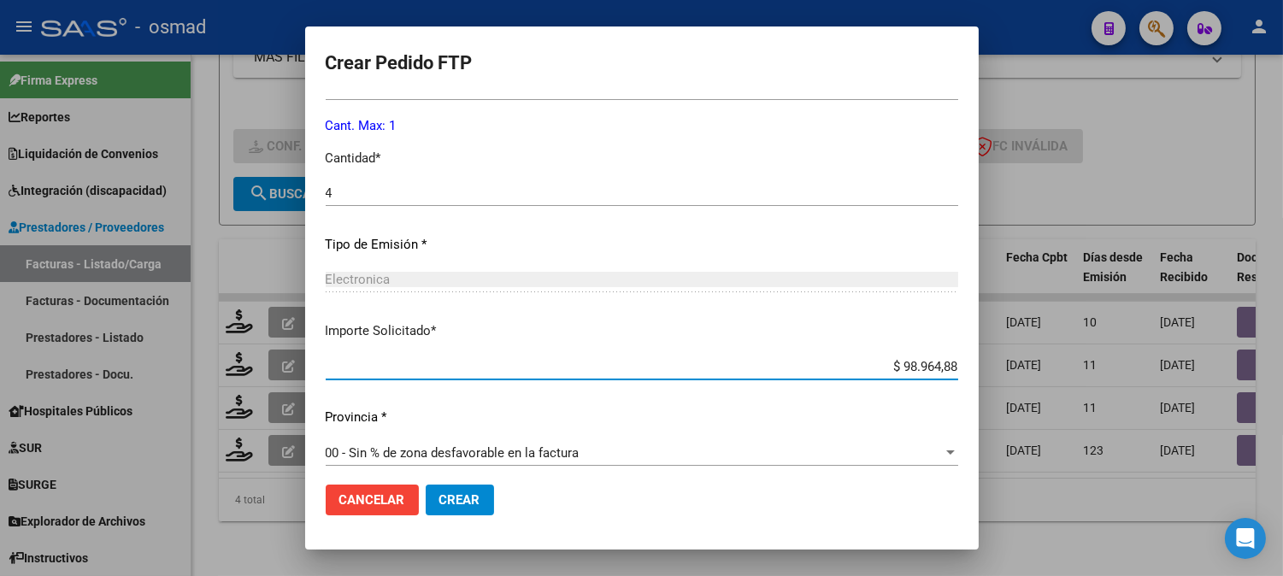
click at [648, 366] on input "$ 98.964,88" at bounding box center [642, 366] width 632 height 15
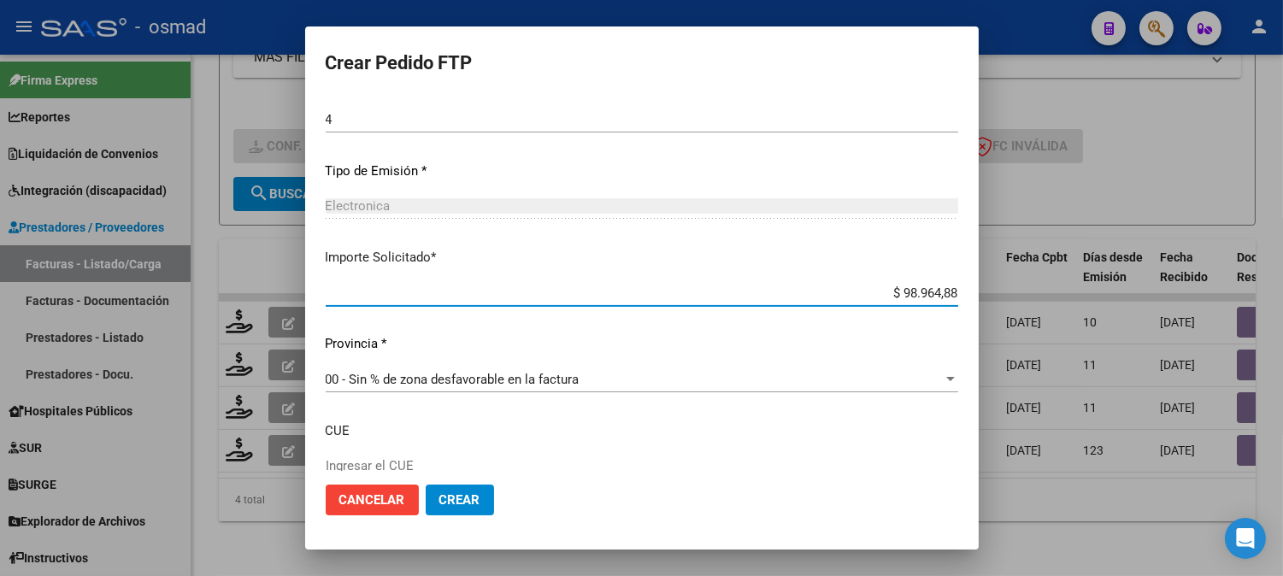
scroll to position [942, 0]
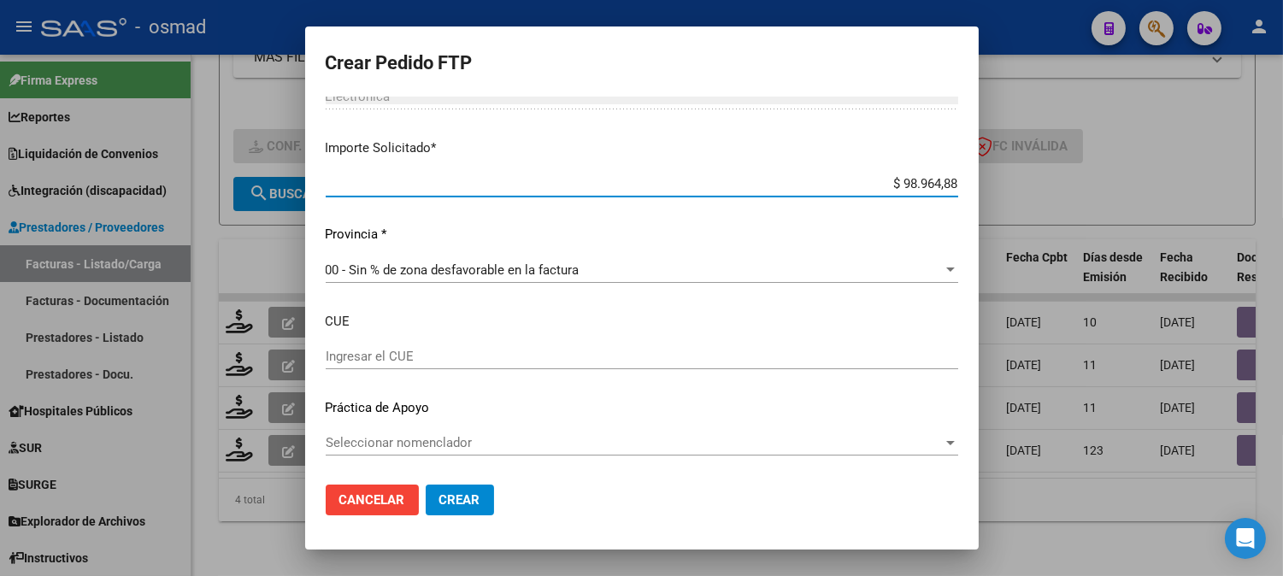
click at [572, 424] on div "Periodo Prestacion * 202507 Ingresar el Periodo Prestacion Comentario Legajo: T…" at bounding box center [642, 93] width 632 height 758
drag, startPoint x: 636, startPoint y: 370, endPoint x: 647, endPoint y: 355, distance: 18.3
click at [639, 368] on div "Ingresar el CUE" at bounding box center [642, 364] width 632 height 42
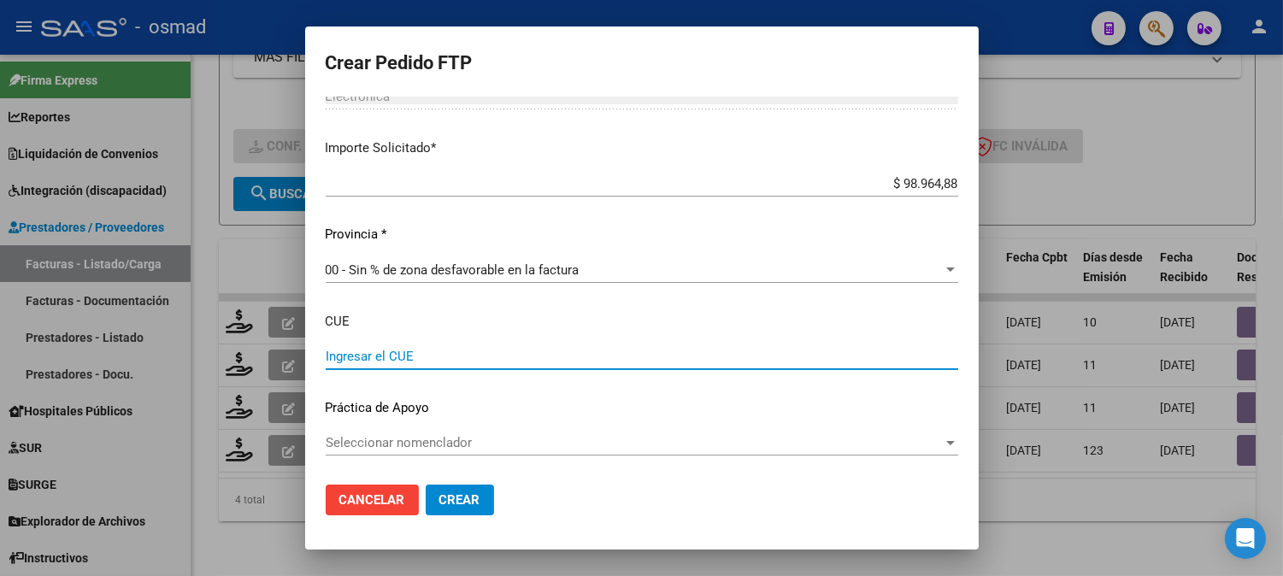
click at [651, 352] on input "Ingresar el CUE" at bounding box center [642, 356] width 632 height 15
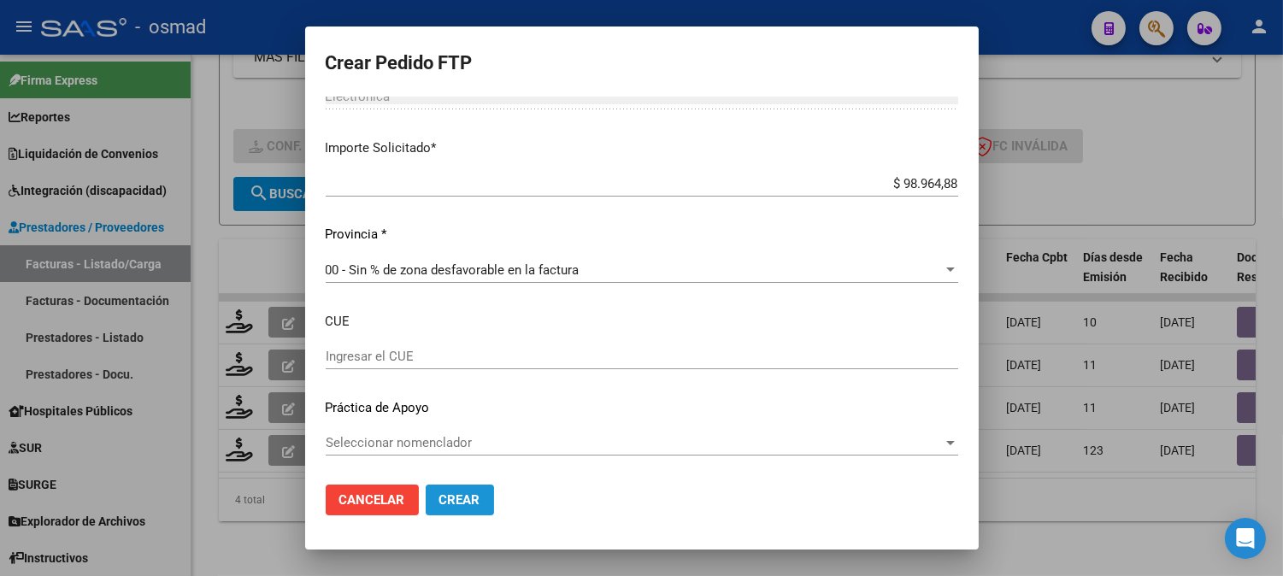
click at [448, 493] on span "Crear" at bounding box center [459, 499] width 41 height 15
drag, startPoint x: 449, startPoint y: 490, endPoint x: 456, endPoint y: 484, distance: 9.1
click at [453, 489] on button "Crear" at bounding box center [460, 499] width 68 height 31
click at [456, 484] on button "Crear" at bounding box center [460, 499] width 68 height 31
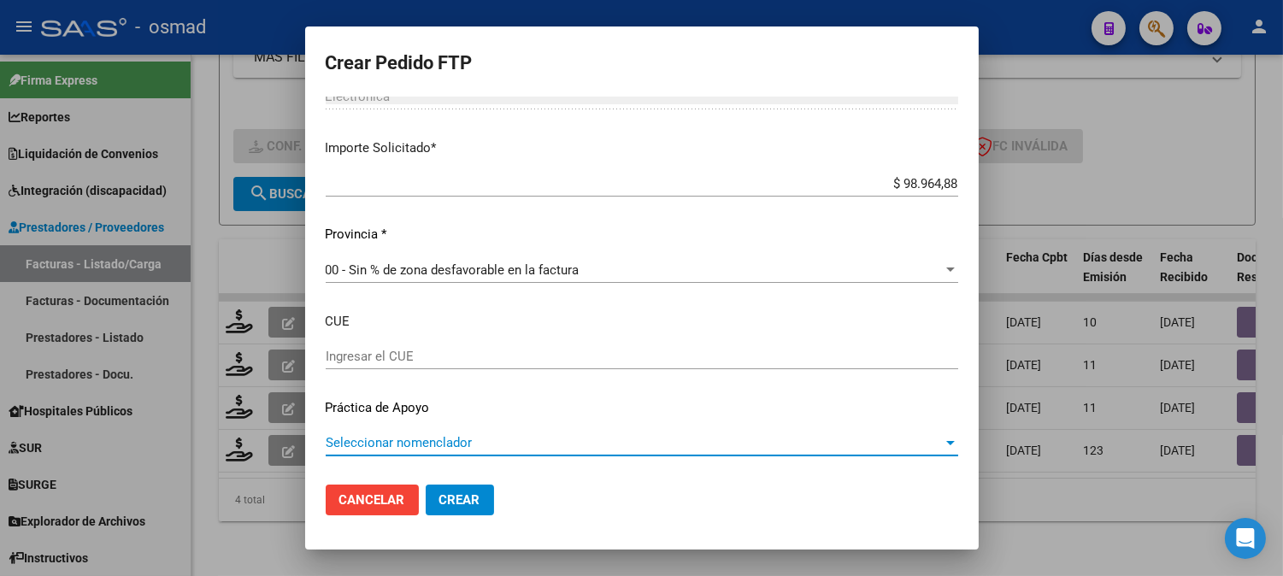
click at [742, 449] on span "Seleccionar nomenclador" at bounding box center [634, 442] width 617 height 15
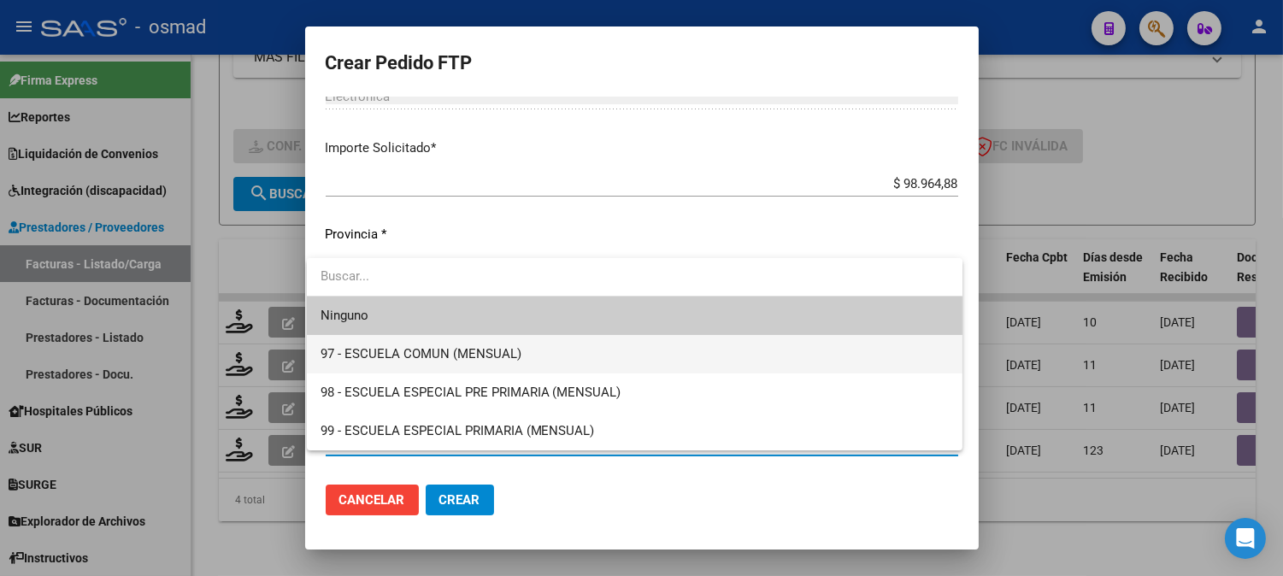
click at [596, 349] on span "97 - ESCUELA COMUN (MENSUAL)" at bounding box center [634, 354] width 628 height 38
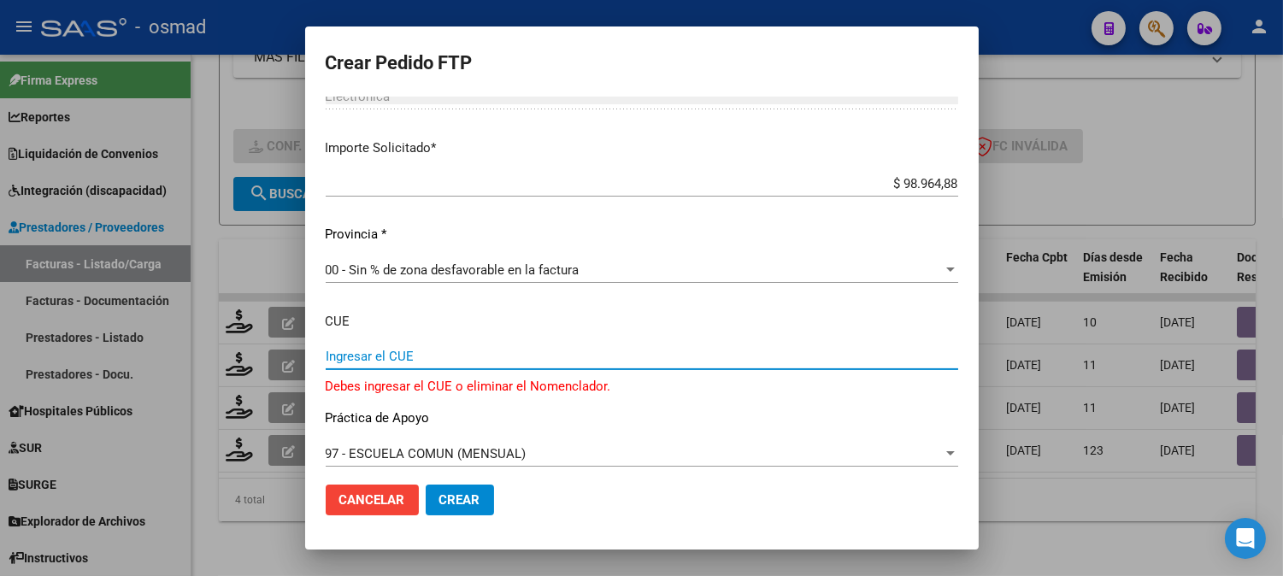
click at [477, 359] on input "Ingresar el CUE" at bounding box center [642, 356] width 632 height 15
click at [314, 347] on mat-dialog-content "VER COMPROBANTE ARCA Padrón Afiliado: [PERSON_NAME] NAHITAN CUIL: 20577554995 F…" at bounding box center [641, 284] width 673 height 374
click at [328, 351] on input "Ingresar el CUE" at bounding box center [642, 356] width 632 height 15
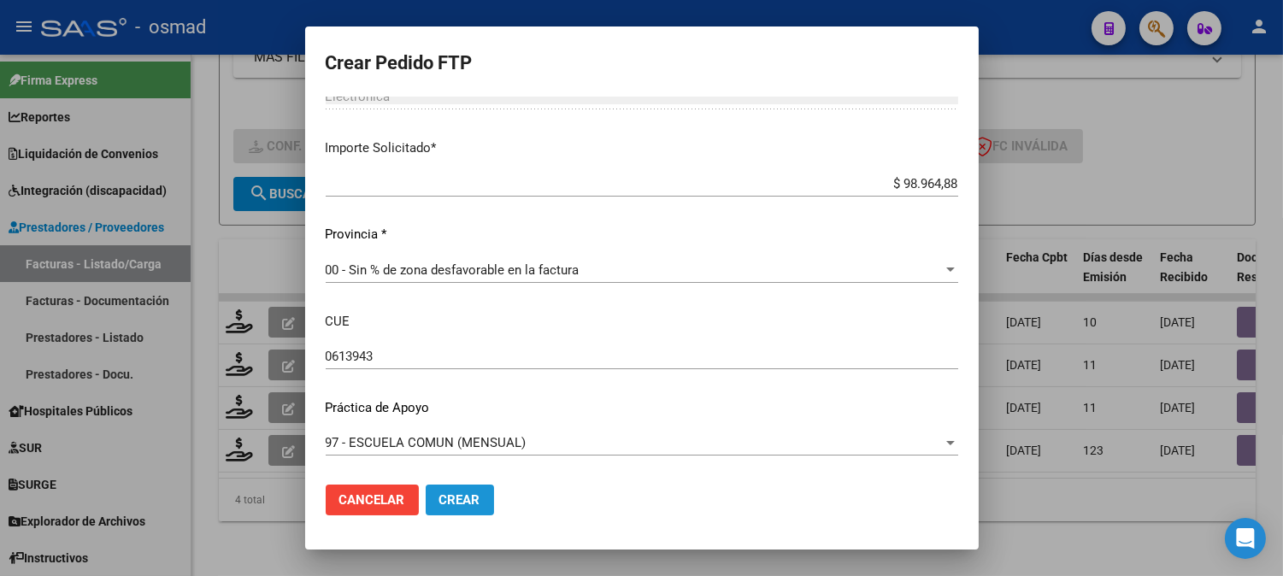
click at [473, 490] on button "Crear" at bounding box center [460, 499] width 68 height 31
drag, startPoint x: 463, startPoint y: 497, endPoint x: 479, endPoint y: 494, distance: 15.8
click at [479, 494] on button "Crear" at bounding box center [460, 499] width 68 height 31
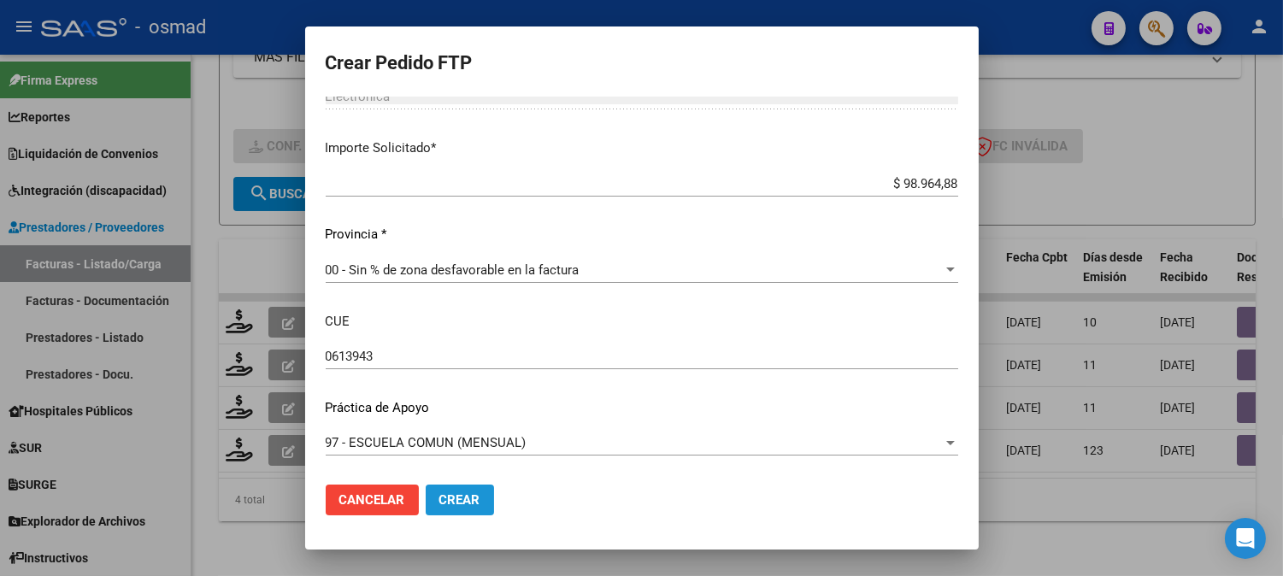
click at [479, 494] on button "Crear" at bounding box center [460, 499] width 68 height 31
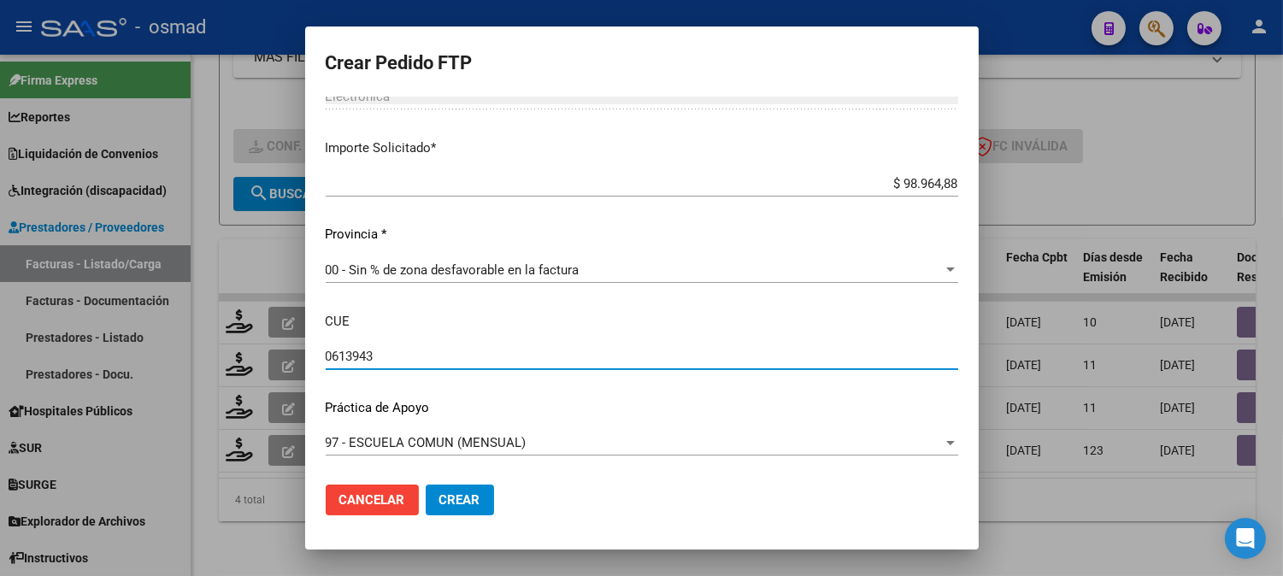
click at [467, 355] on input "0613943" at bounding box center [642, 356] width 632 height 15
type input "061394300"
click at [475, 485] on button "Crear" at bounding box center [460, 499] width 68 height 31
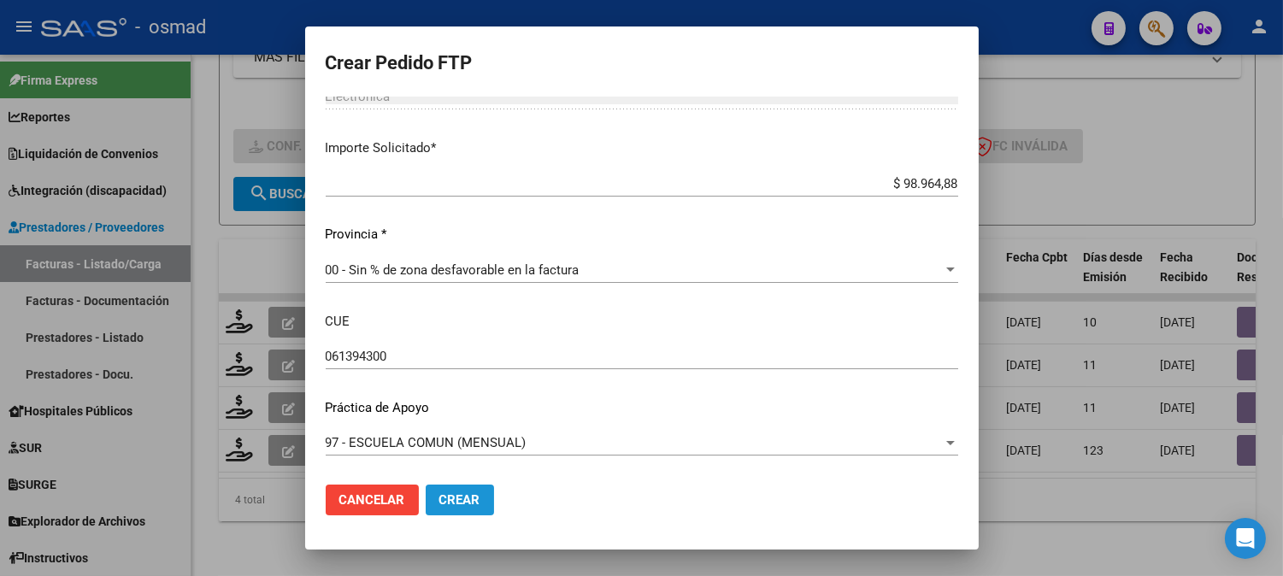
click at [471, 494] on span "Crear" at bounding box center [459, 499] width 41 height 15
click at [470, 496] on span "Crear" at bounding box center [459, 499] width 41 height 15
click at [472, 496] on span "Crear" at bounding box center [459, 499] width 41 height 15
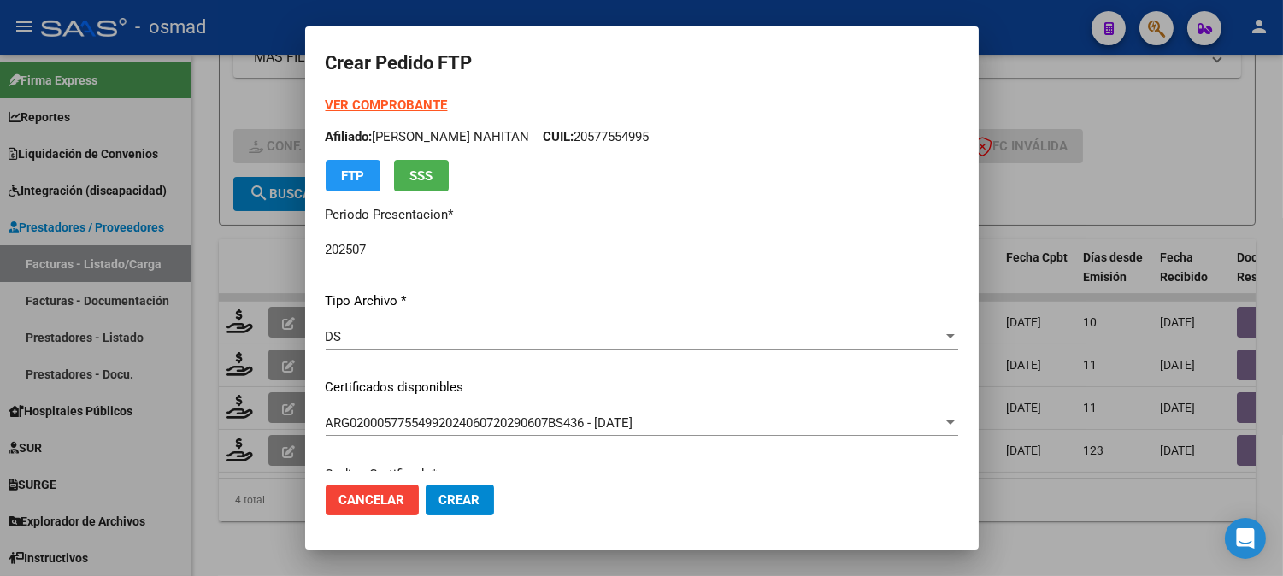
scroll to position [0, 0]
click at [1107, 191] on div at bounding box center [641, 288] width 1283 height 576
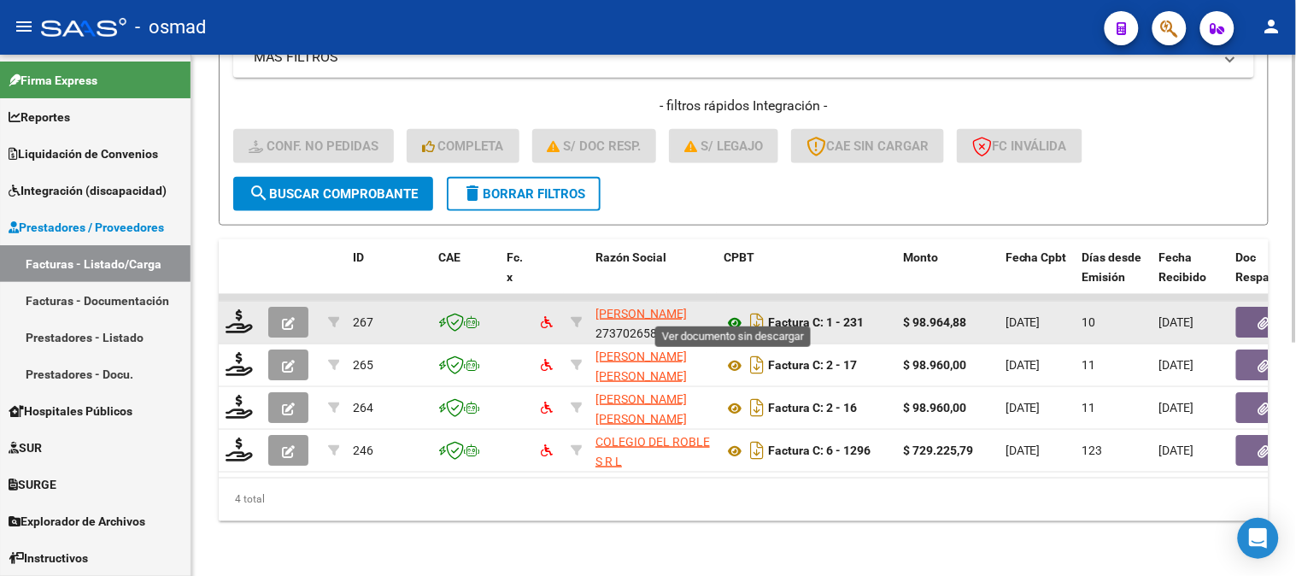
click at [729, 313] on icon at bounding box center [735, 323] width 22 height 21
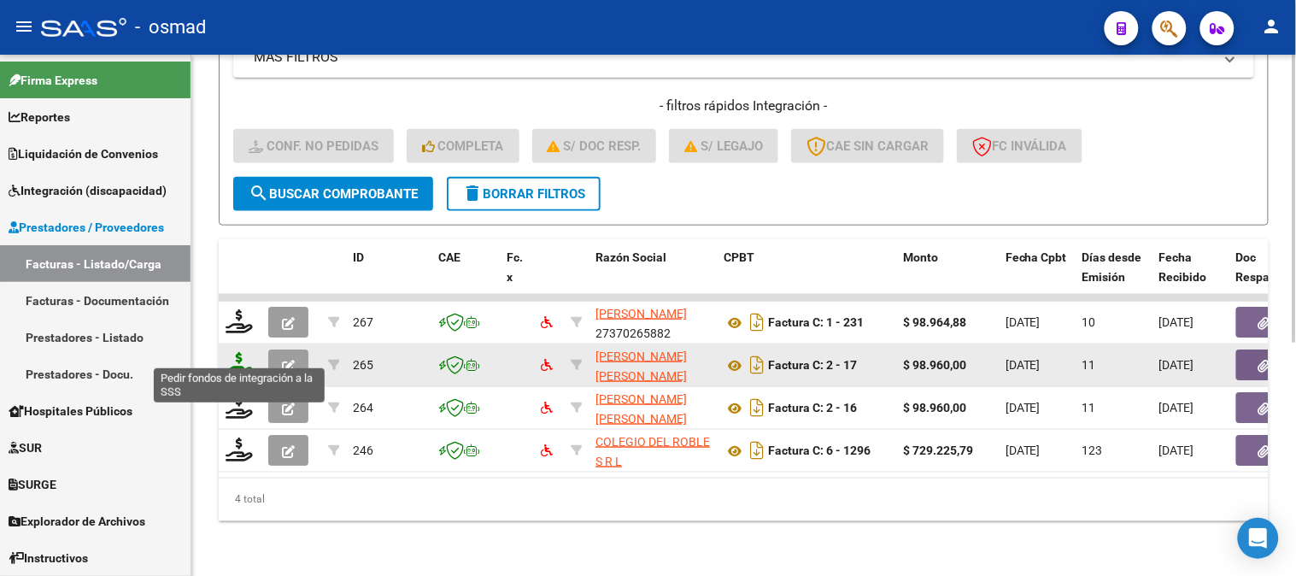
click at [241, 356] on icon at bounding box center [239, 364] width 27 height 24
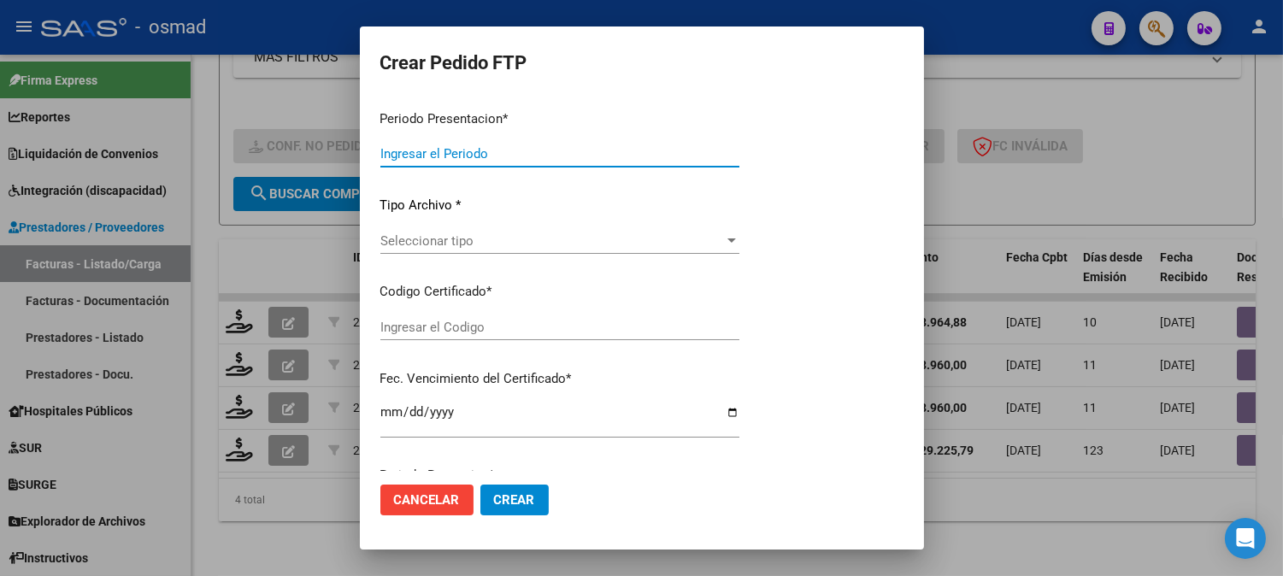
type input "202507"
type input "202505"
type input "$ 98.960,00"
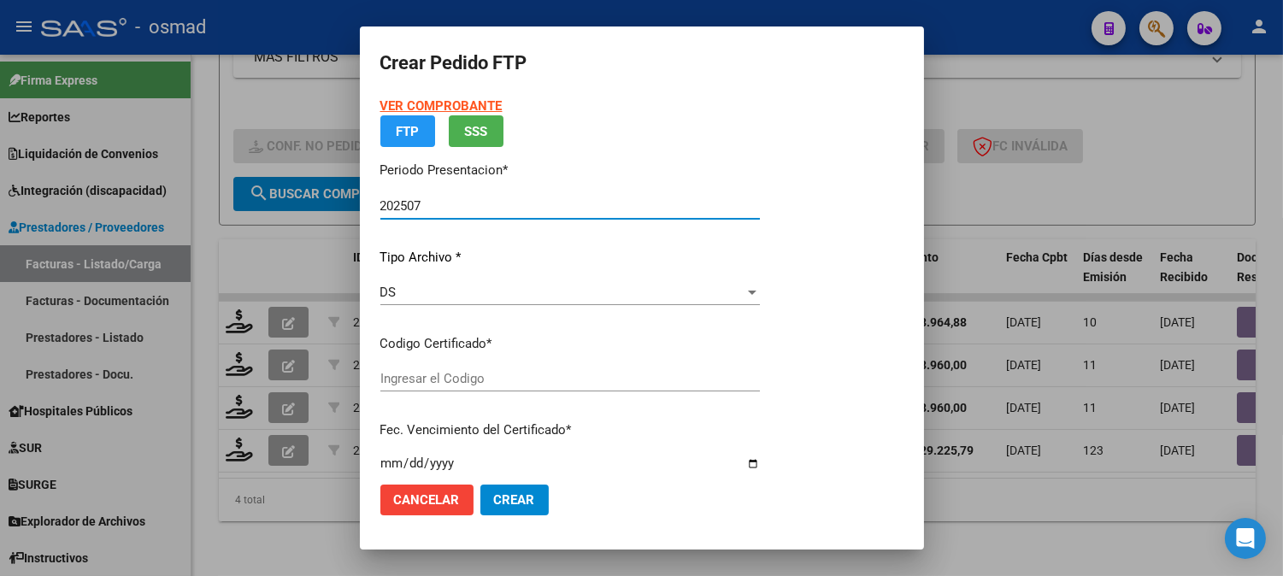
type input "ARG02000577554992024060720290607BS436"
type input "[DATE]"
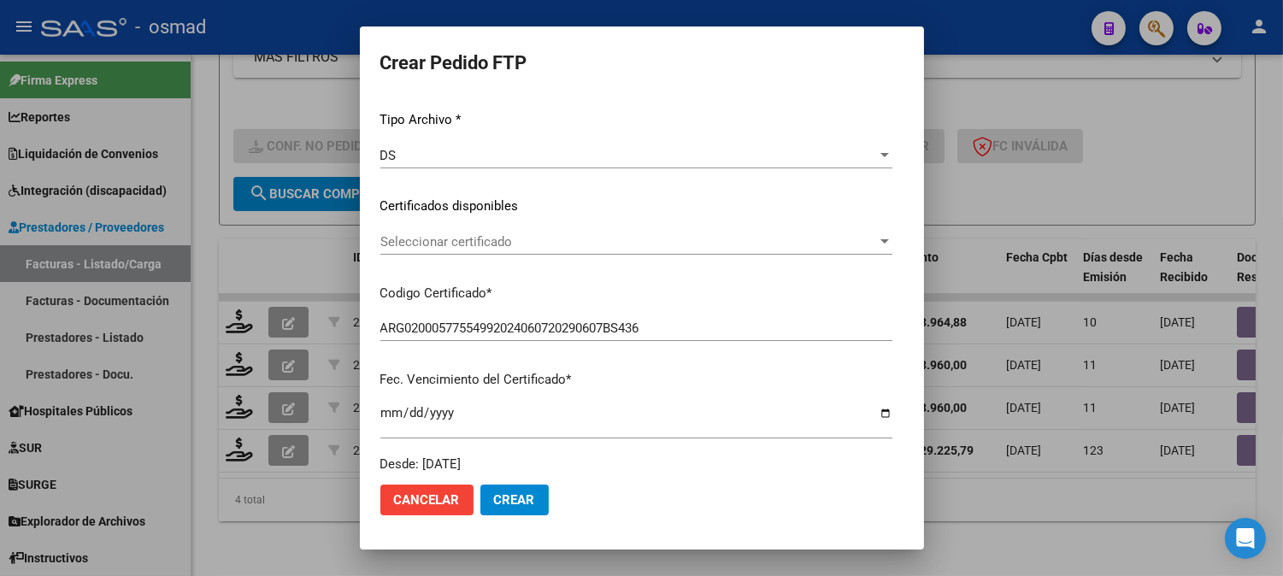
scroll to position [190, 0]
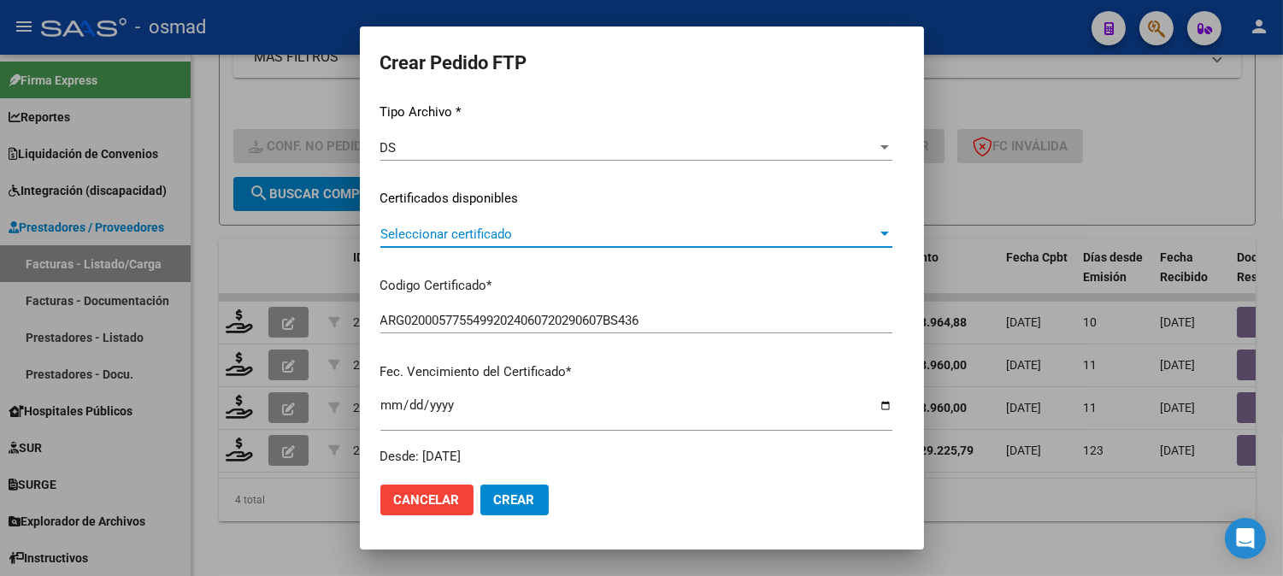
click at [830, 232] on span "Seleccionar certificado" at bounding box center [628, 233] width 496 height 15
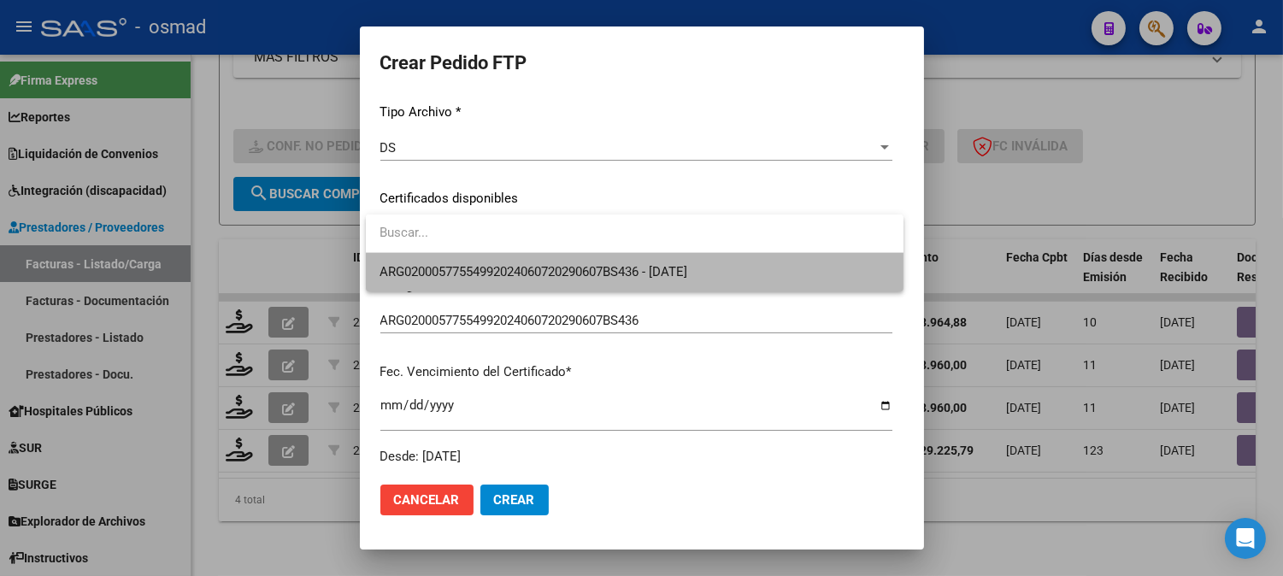
click at [740, 277] on span "ARG02000577554992024060720290607BS436 - [DATE]" at bounding box center [634, 272] width 510 height 38
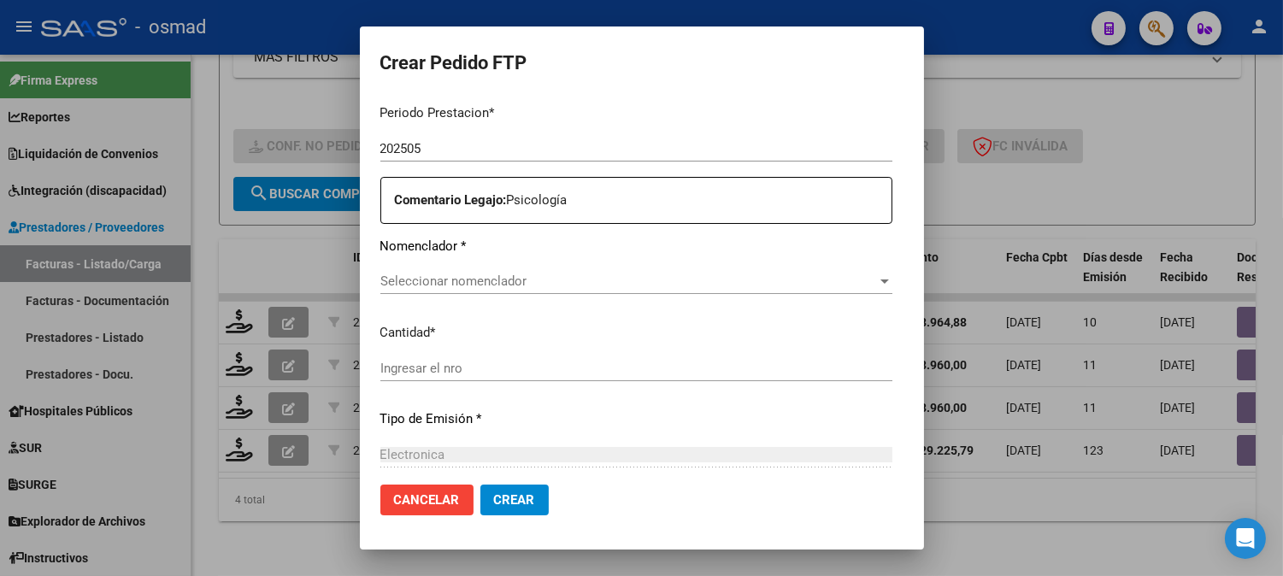
scroll to position [569, 0]
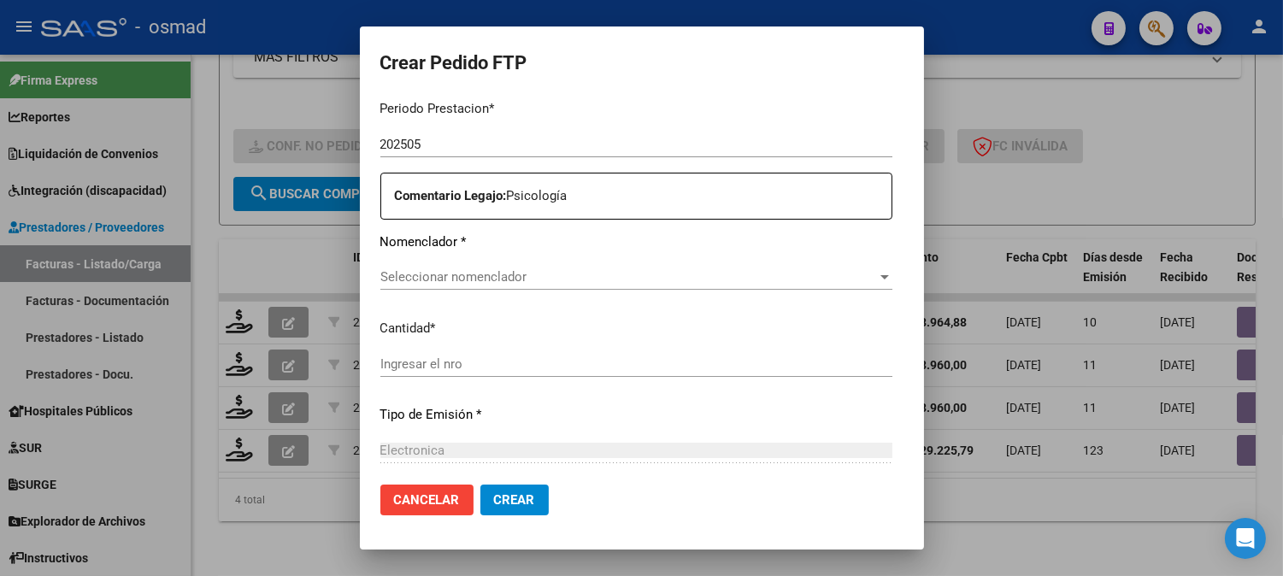
click at [733, 272] on span "Seleccionar nomenclador" at bounding box center [628, 276] width 496 height 15
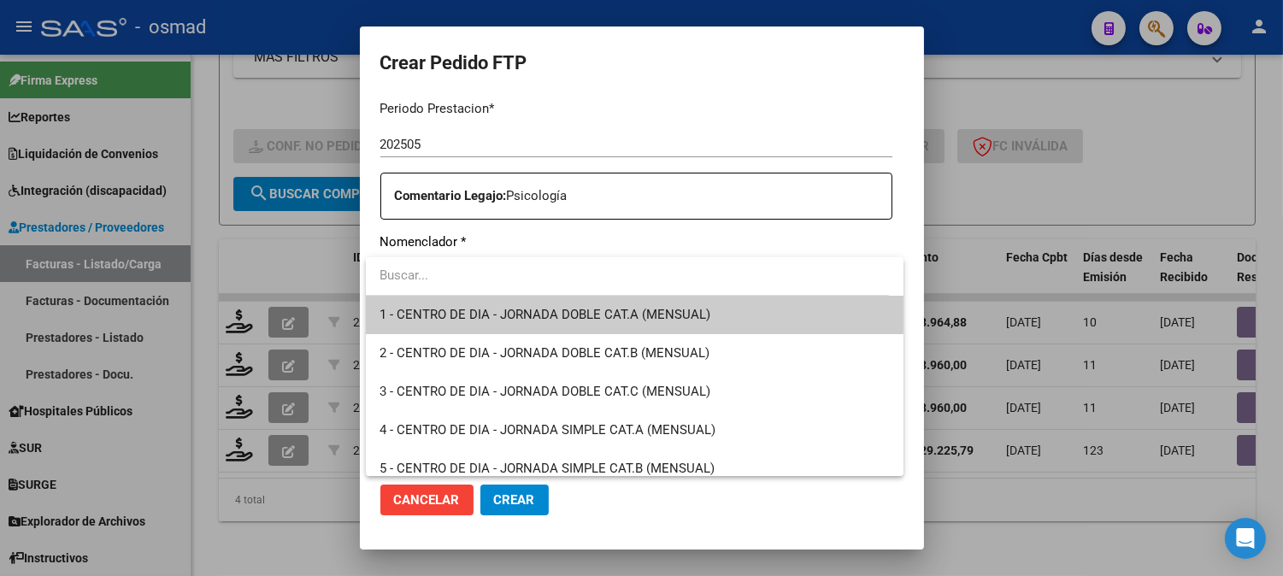
type input "9"
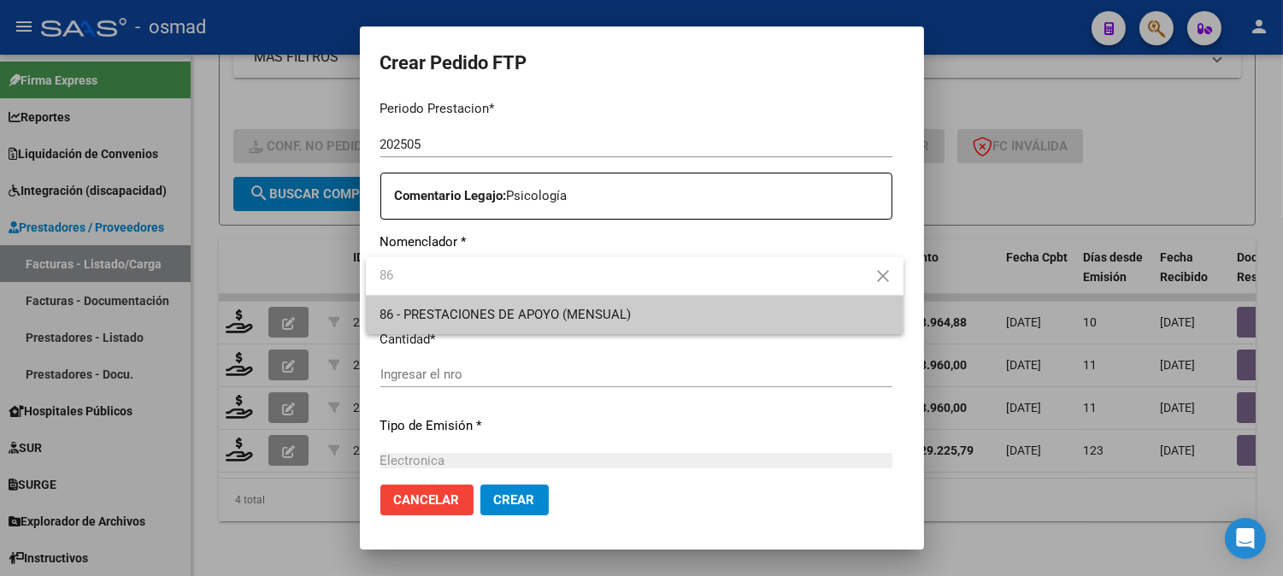
type input "86"
click at [702, 316] on span "86 - PRESTACIONES DE APOYO (MENSUAL)" at bounding box center [634, 315] width 510 height 38
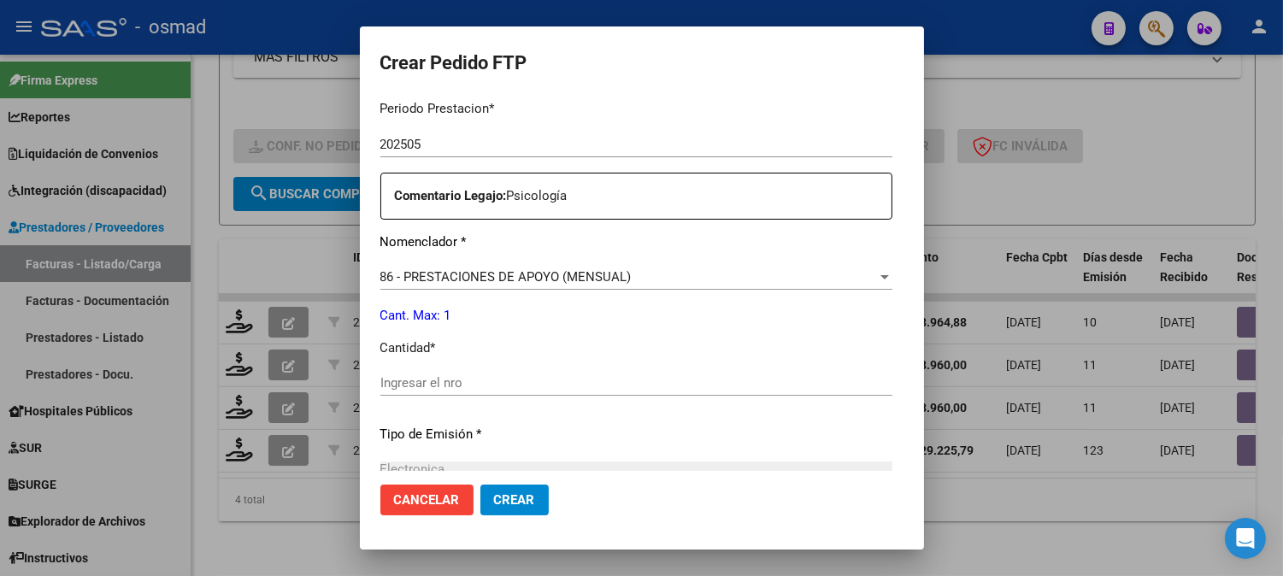
click at [577, 366] on div "Periodo Prestacion * 202505 Ingresar el Periodo Prestacion Comentario Legajo: P…" at bounding box center [636, 465] width 512 height 758
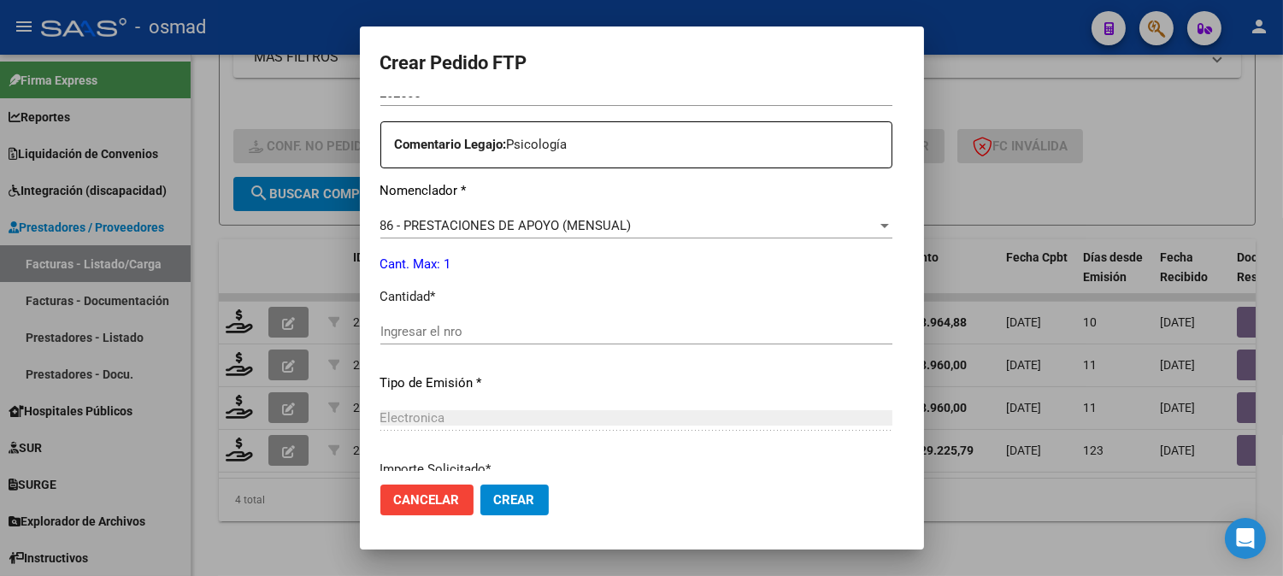
scroll to position [759, 0]
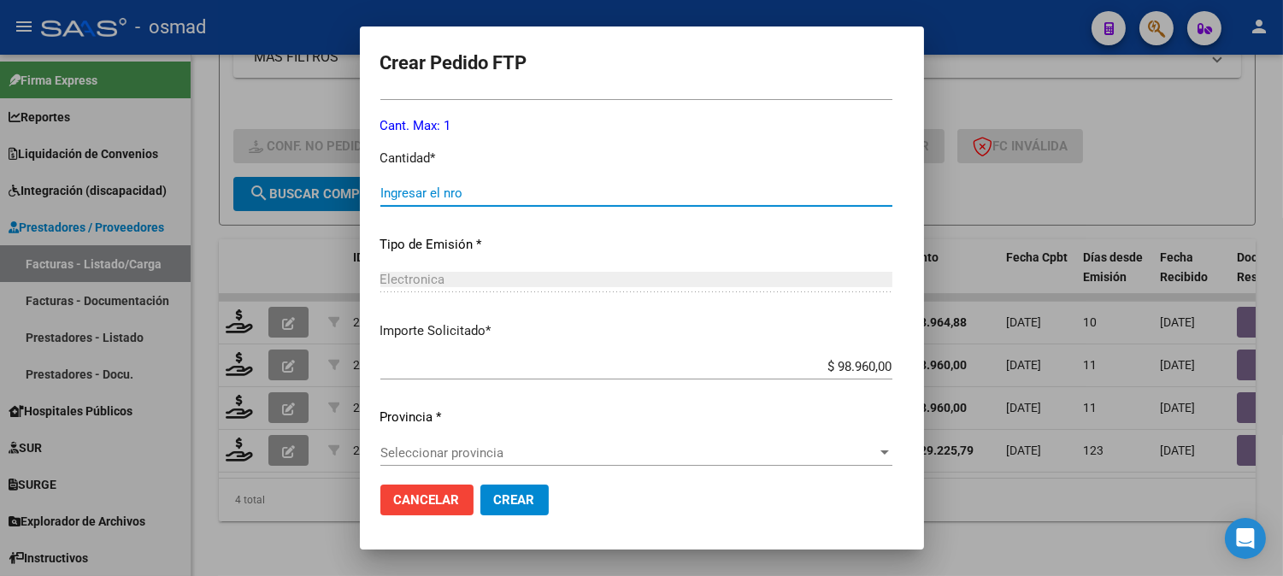
click at [514, 191] on input "Ingresar el nro" at bounding box center [636, 192] width 512 height 15
type input "4"
click at [678, 326] on p "Importe Solicitado *" at bounding box center [636, 331] width 512 height 20
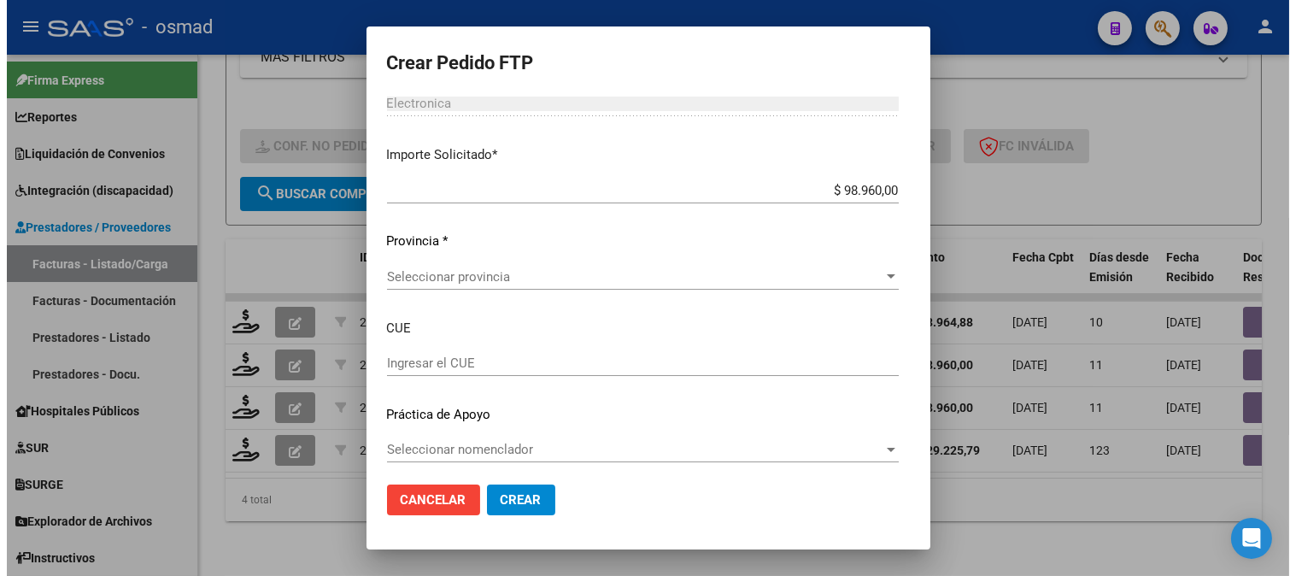
scroll to position [942, 0]
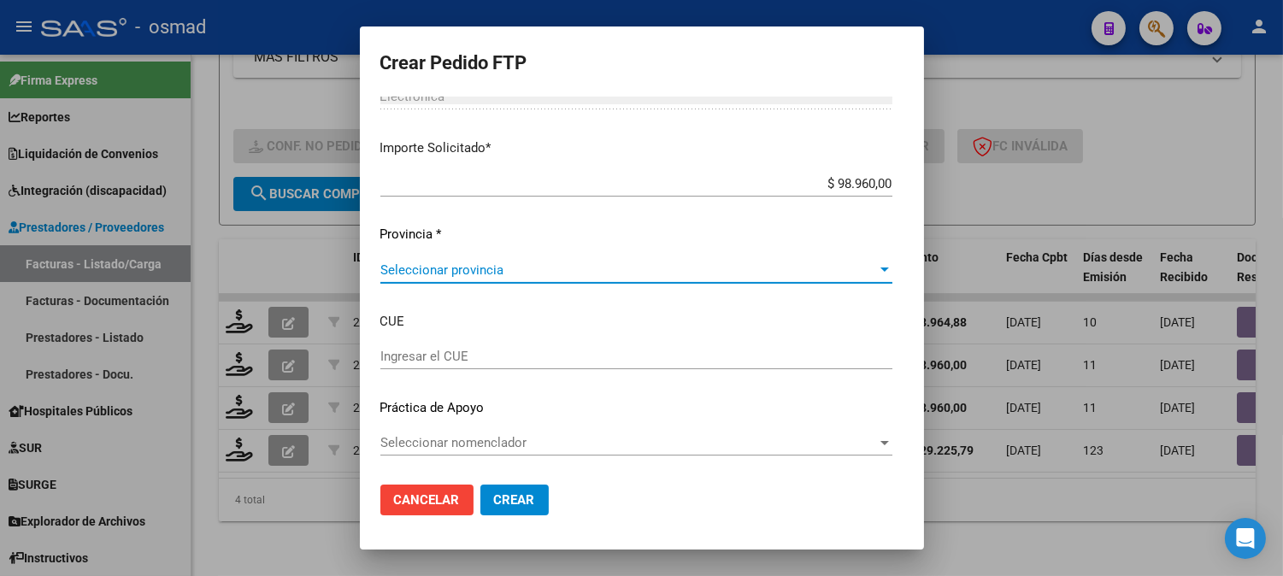
click at [729, 269] on span "Seleccionar provincia" at bounding box center [628, 269] width 496 height 15
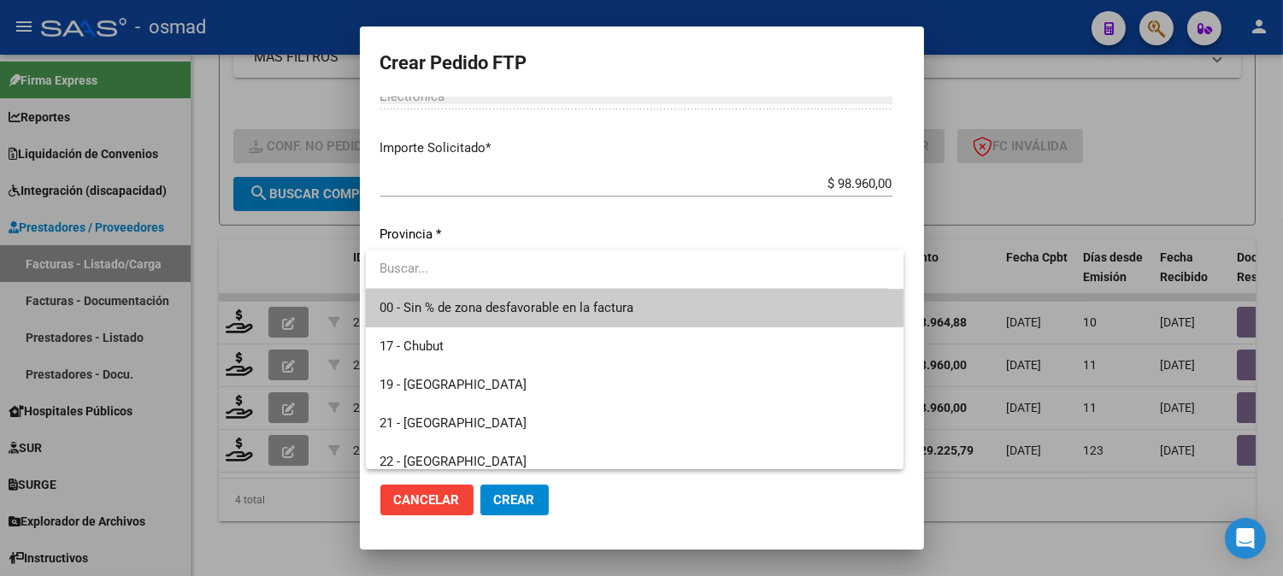
click at [708, 320] on span "00 - Sin % de zona desfavorable en la factura" at bounding box center [634, 308] width 510 height 38
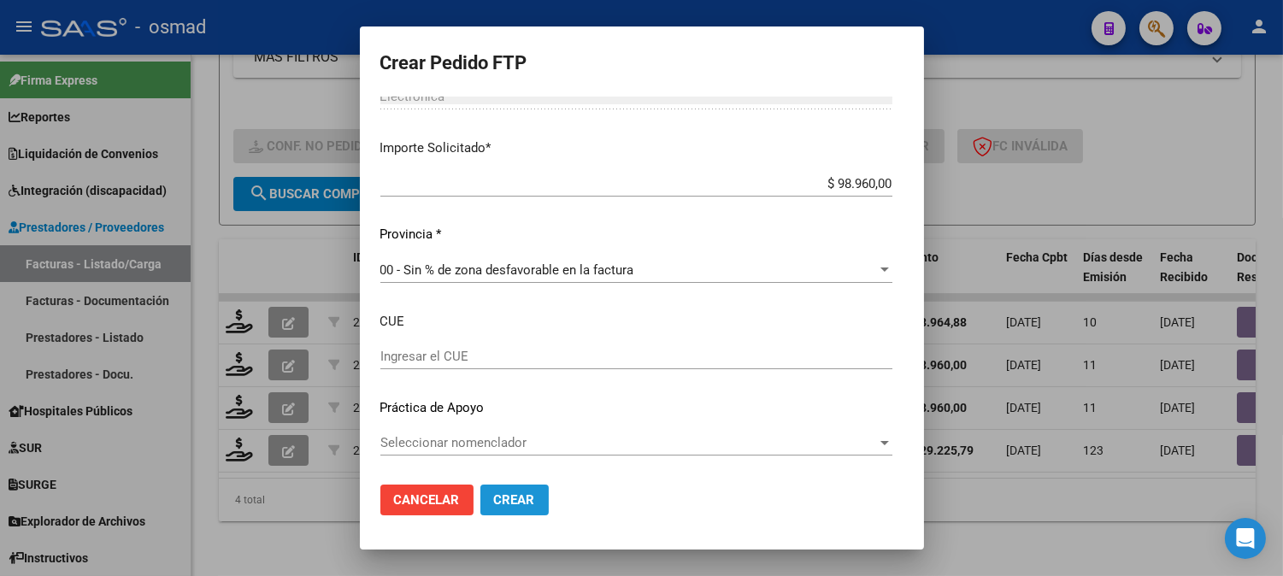
click at [530, 506] on span "Crear" at bounding box center [514, 499] width 41 height 15
click at [530, 502] on span "Crear" at bounding box center [514, 499] width 41 height 15
click at [562, 332] on div "Periodo Prestacion * 202505 Ingresar el Periodo Prestacion Comentario Legajo: P…" at bounding box center [636, 93] width 512 height 758
click at [581, 352] on input "Ingresar el CUE" at bounding box center [636, 356] width 512 height 15
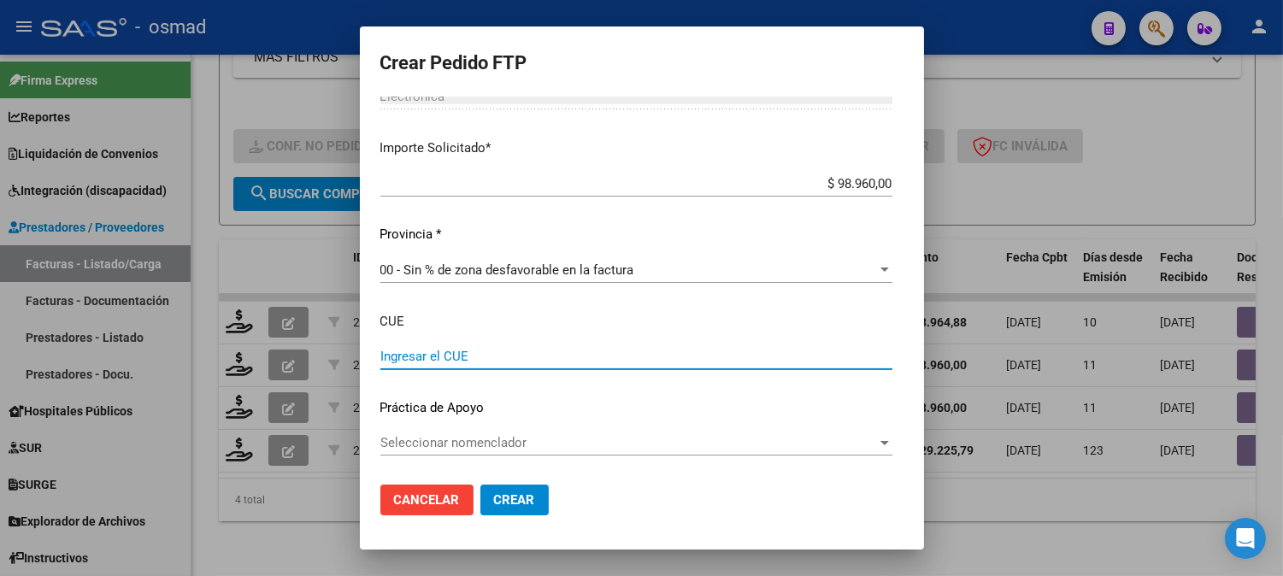
drag, startPoint x: 641, startPoint y: 383, endPoint x: 646, endPoint y: 399, distance: 17.0
click at [643, 389] on div "Periodo Prestacion * 202505 Ingresar el Periodo Prestacion Comentario Legajo: P…" at bounding box center [636, 93] width 512 height 758
click at [590, 430] on div "Periodo Prestacion * 202505 Ingresar el Periodo Prestacion Comentario Legajo: P…" at bounding box center [636, 93] width 512 height 758
click at [600, 437] on span "Seleccionar nomenclador" at bounding box center [628, 442] width 496 height 15
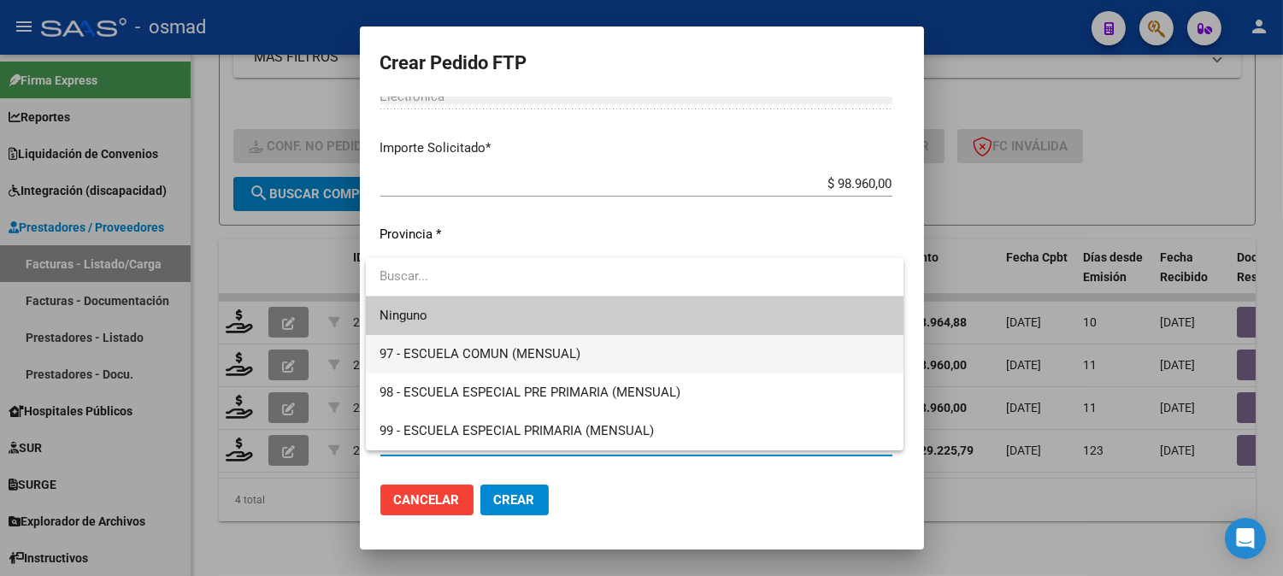
click at [608, 355] on span "97 - ESCUELA COMUN (MENSUAL)" at bounding box center [634, 354] width 510 height 38
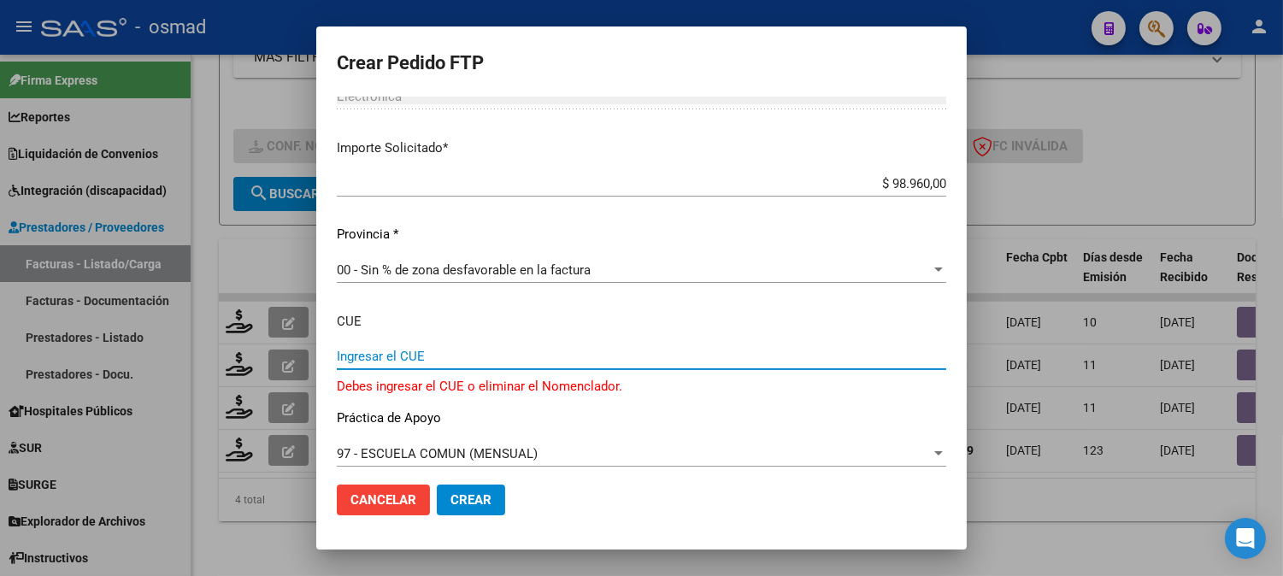
click at [514, 356] on input "Ingresar el CUE" at bounding box center [641, 356] width 609 height 15
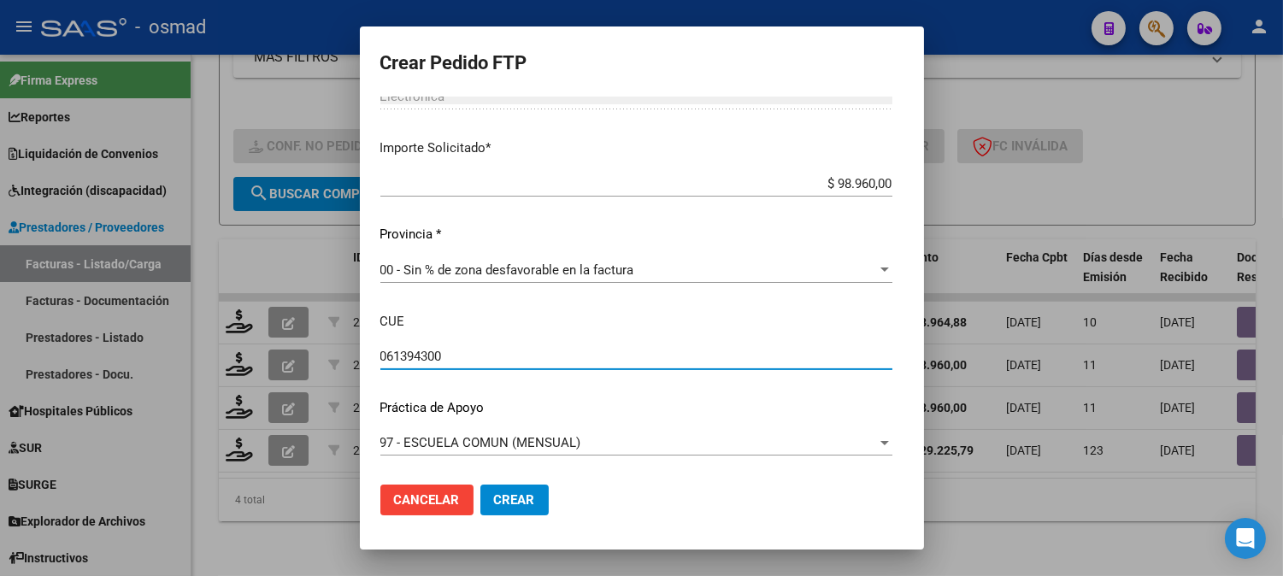
type input "061394300"
click at [501, 484] on button "Crear" at bounding box center [514, 499] width 68 height 31
click at [504, 484] on button "Crear" at bounding box center [514, 499] width 68 height 31
click at [505, 484] on button "Crear" at bounding box center [514, 499] width 68 height 31
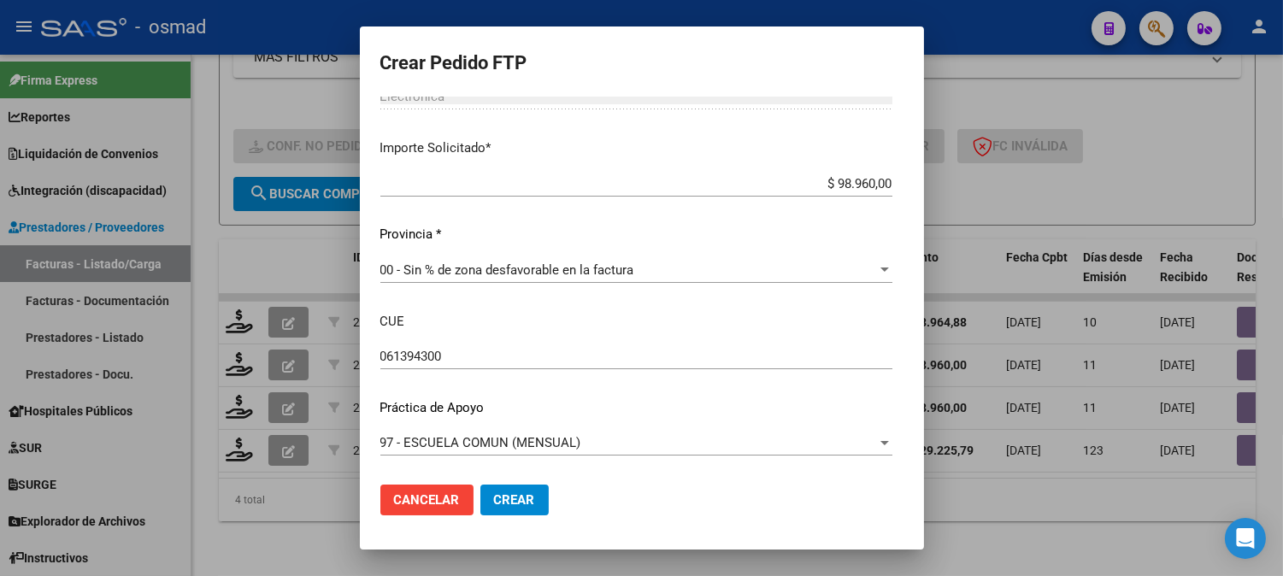
click at [526, 504] on span "Crear" at bounding box center [514, 499] width 41 height 15
click at [528, 504] on span "Crear" at bounding box center [514, 499] width 41 height 15
drag, startPoint x: 530, startPoint y: 502, endPoint x: 883, endPoint y: 509, distance: 353.0
click at [533, 499] on button "Crear" at bounding box center [514, 499] width 68 height 31
click at [1100, 539] on div at bounding box center [641, 288] width 1283 height 576
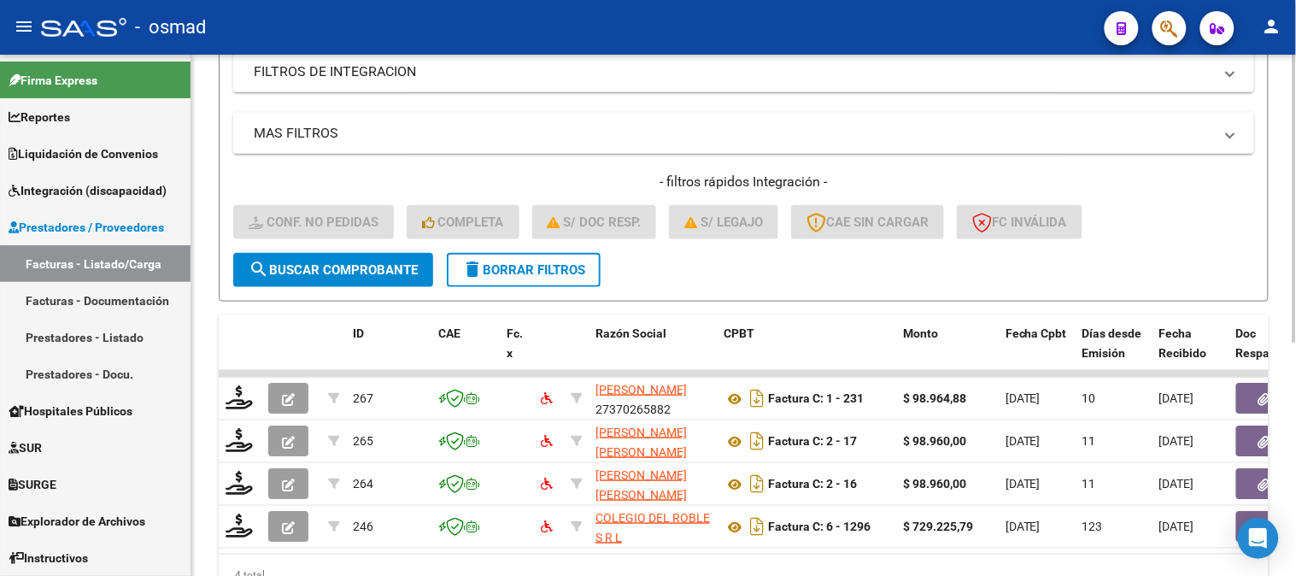
scroll to position [232, 0]
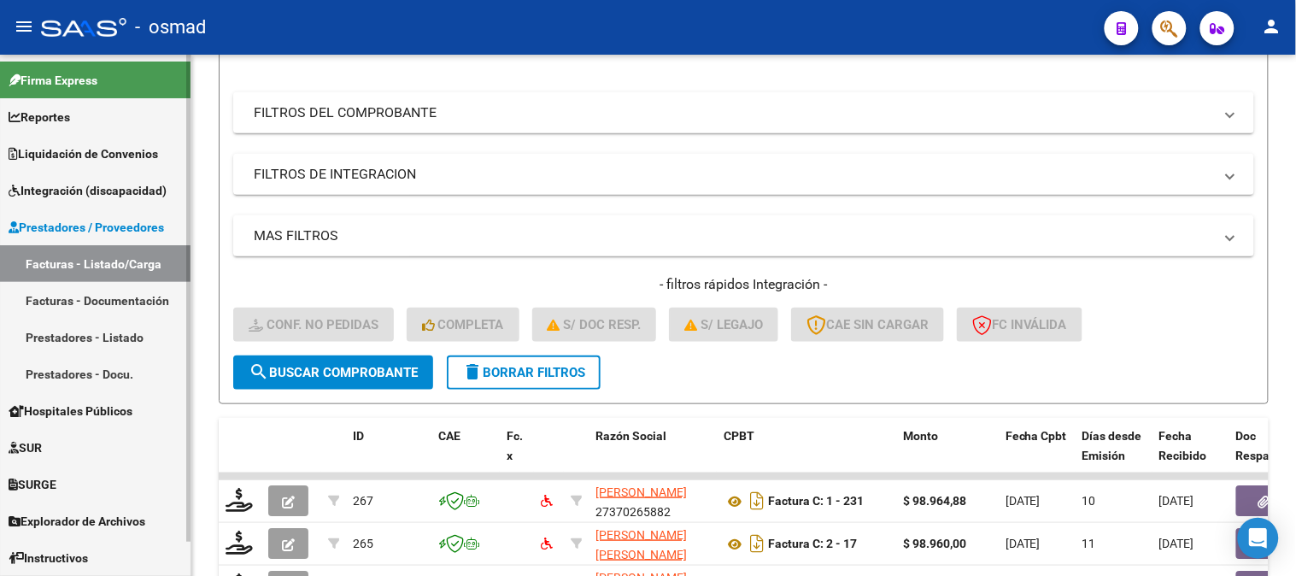
click at [92, 185] on span "Integración (discapacidad)" at bounding box center [88, 190] width 158 height 19
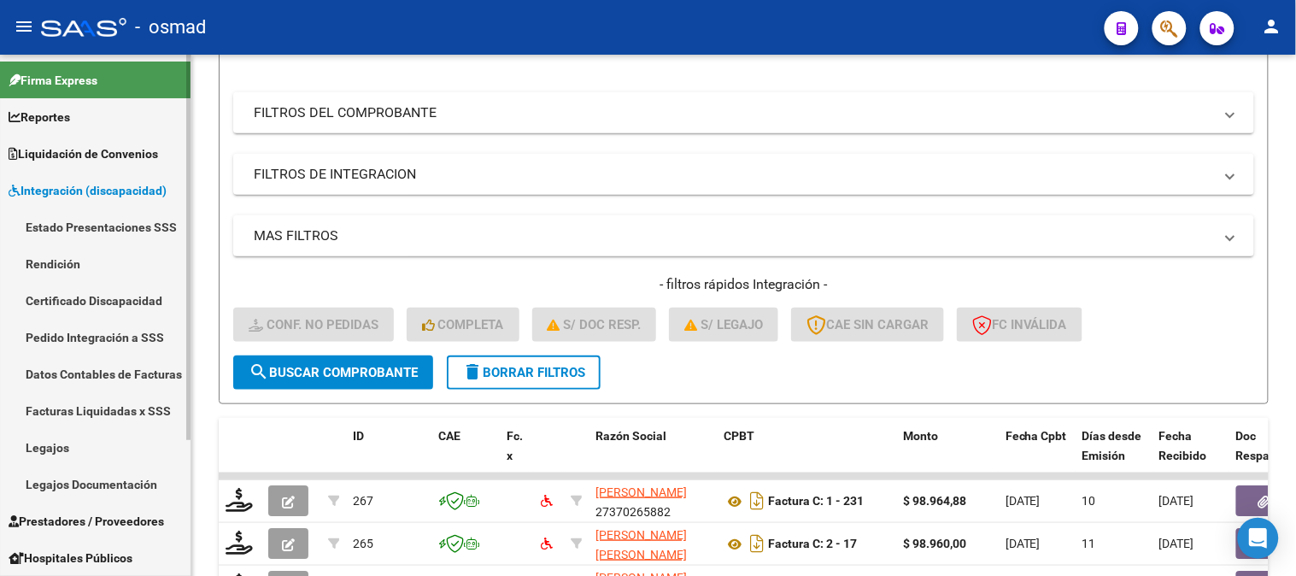
click at [92, 453] on link "Legajos" at bounding box center [95, 447] width 191 height 37
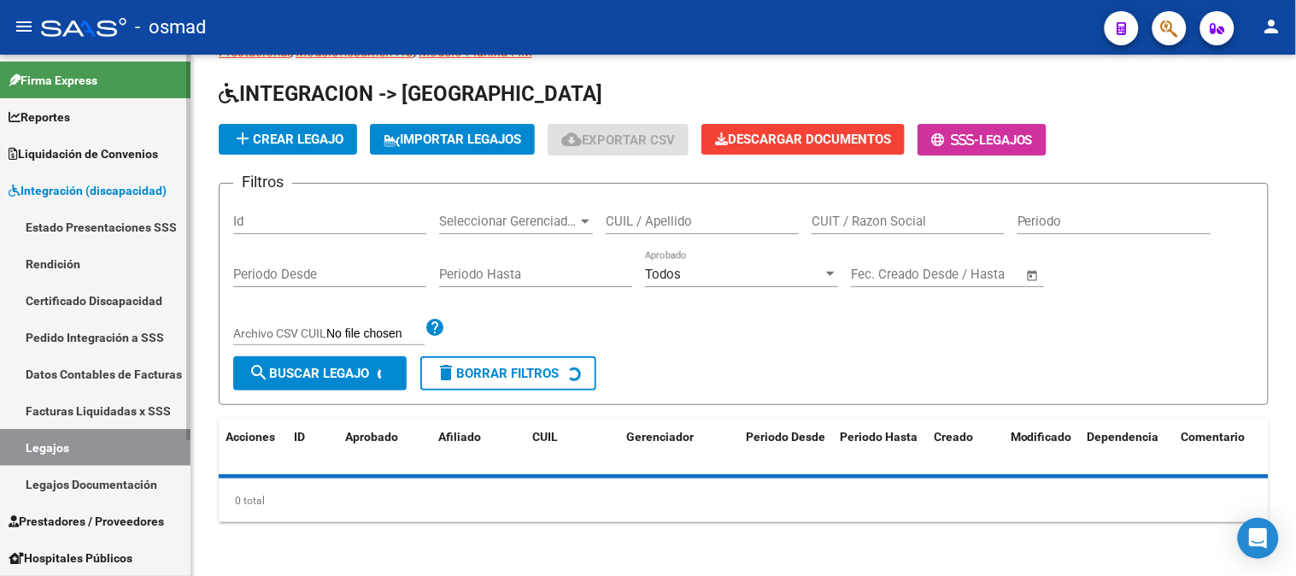
scroll to position [232, 0]
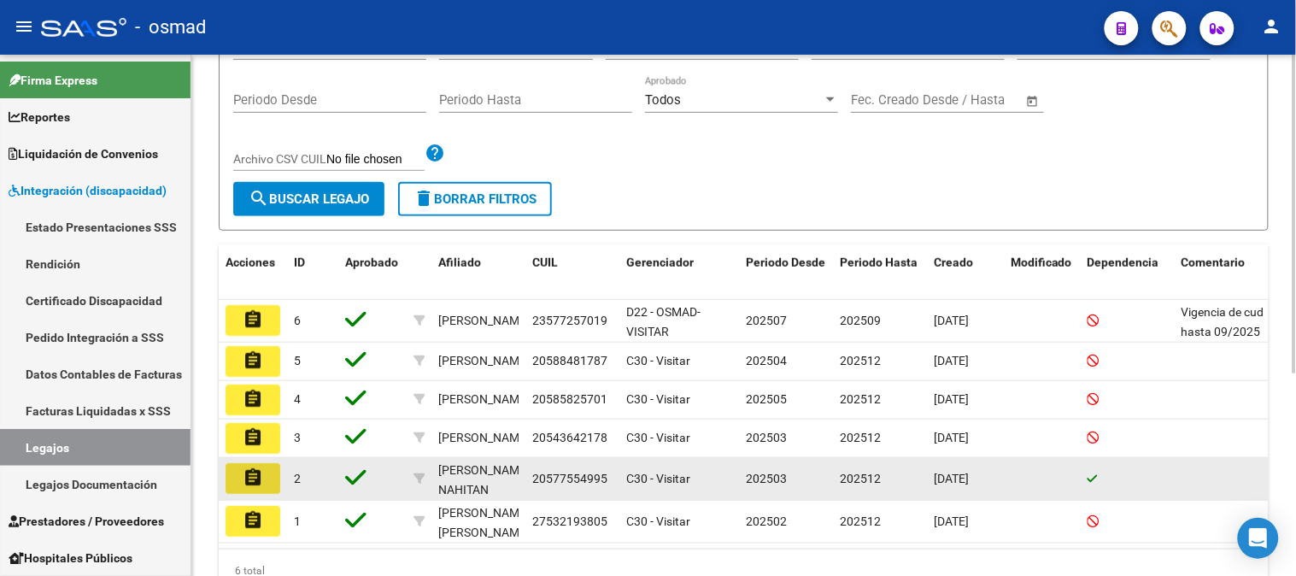
click at [267, 494] on button "assignment" at bounding box center [253, 478] width 55 height 31
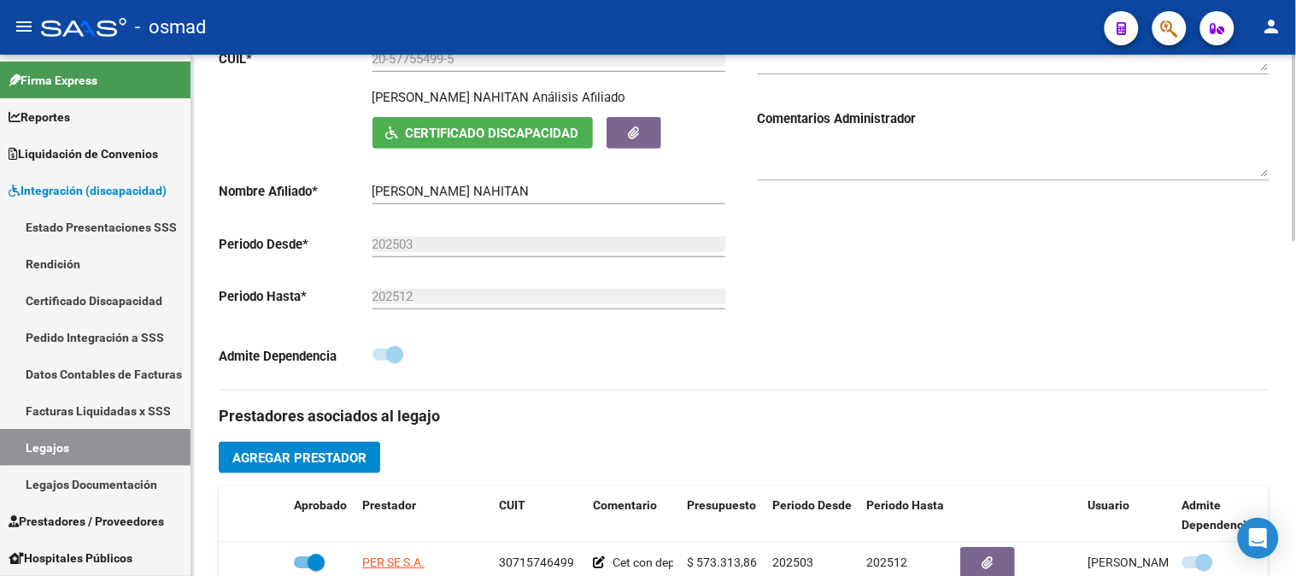
scroll to position [285, 0]
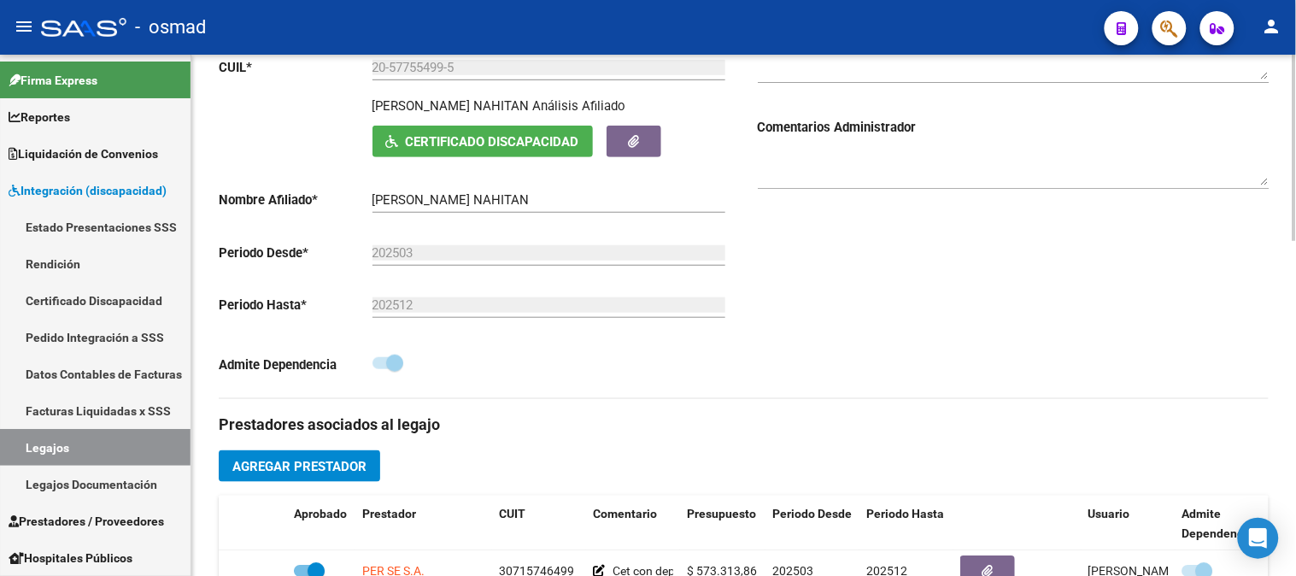
click at [404, 366] on div "Admite Dependencia" at bounding box center [475, 369] width 512 height 32
click at [396, 368] on span at bounding box center [394, 363] width 17 height 17
click at [397, 366] on span at bounding box center [394, 363] width 17 height 17
click at [385, 366] on span at bounding box center [388, 363] width 31 height 12
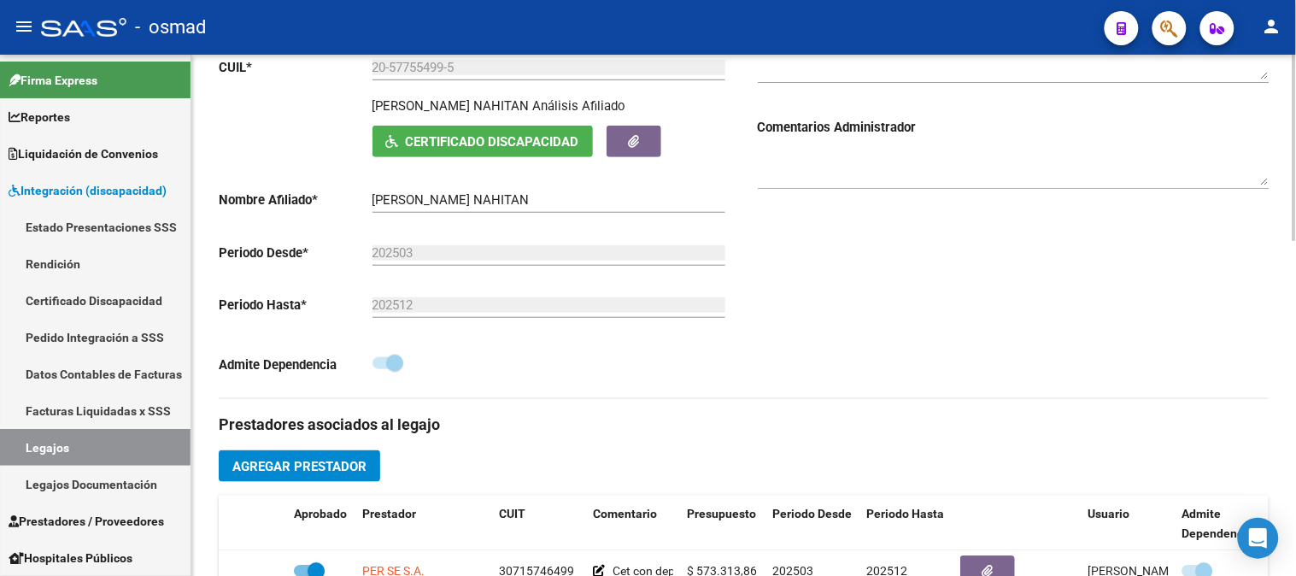
click at [383, 366] on span at bounding box center [388, 363] width 31 height 12
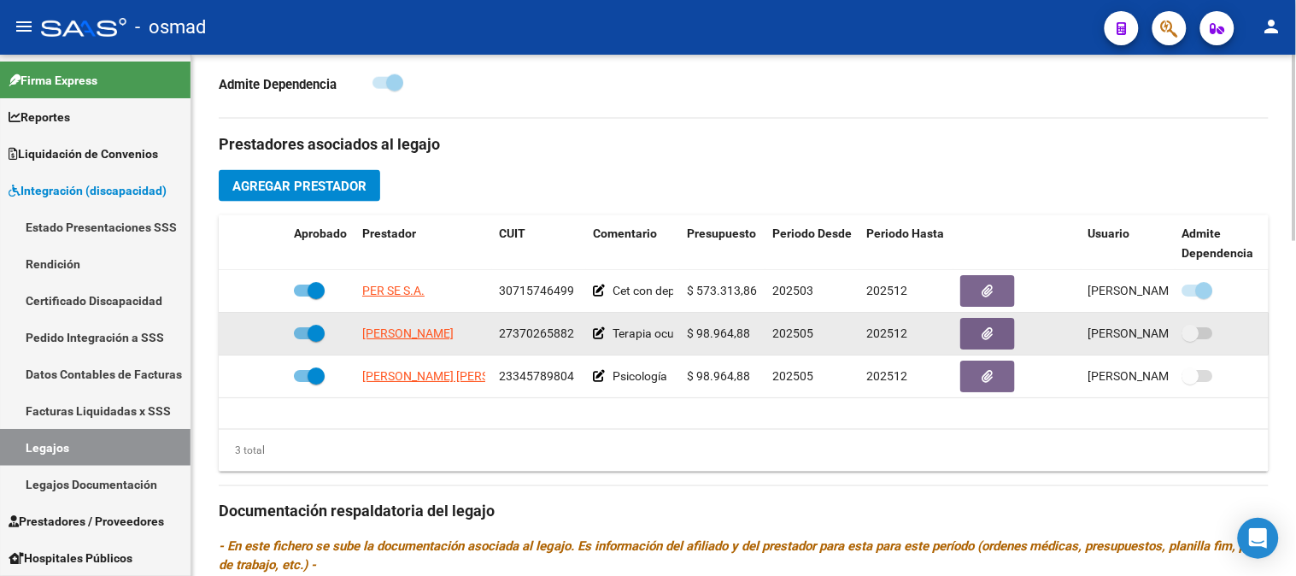
scroll to position [569, 0]
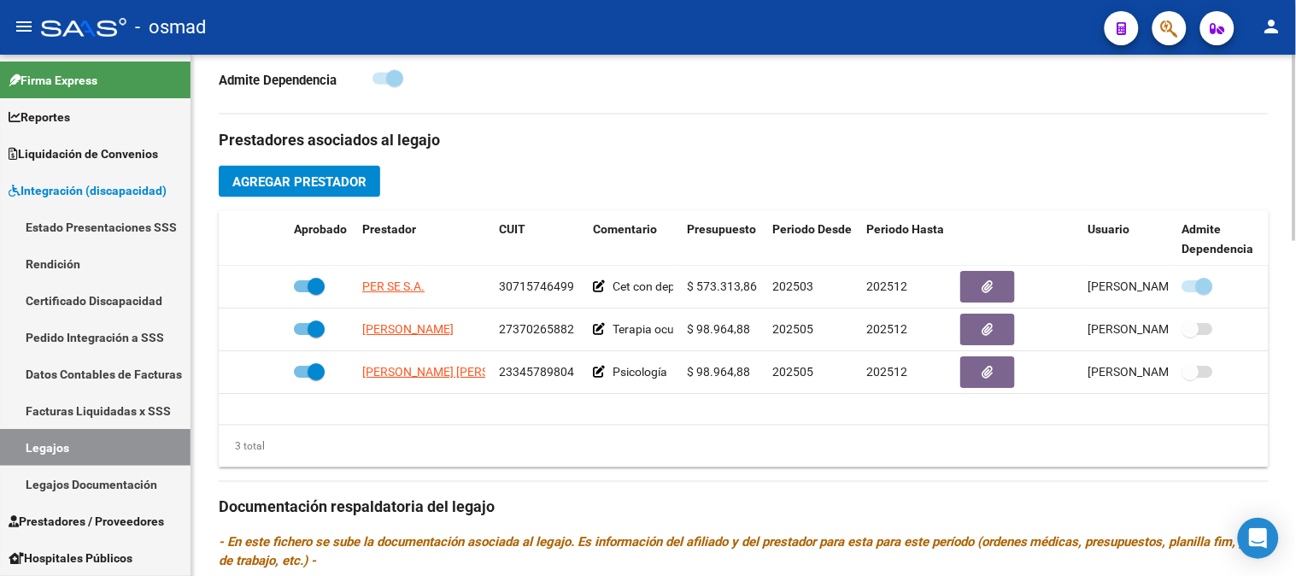
drag, startPoint x: 1216, startPoint y: 431, endPoint x: 1234, endPoint y: 430, distance: 18.0
click at [1233, 431] on div "3 total" at bounding box center [744, 447] width 1050 height 43
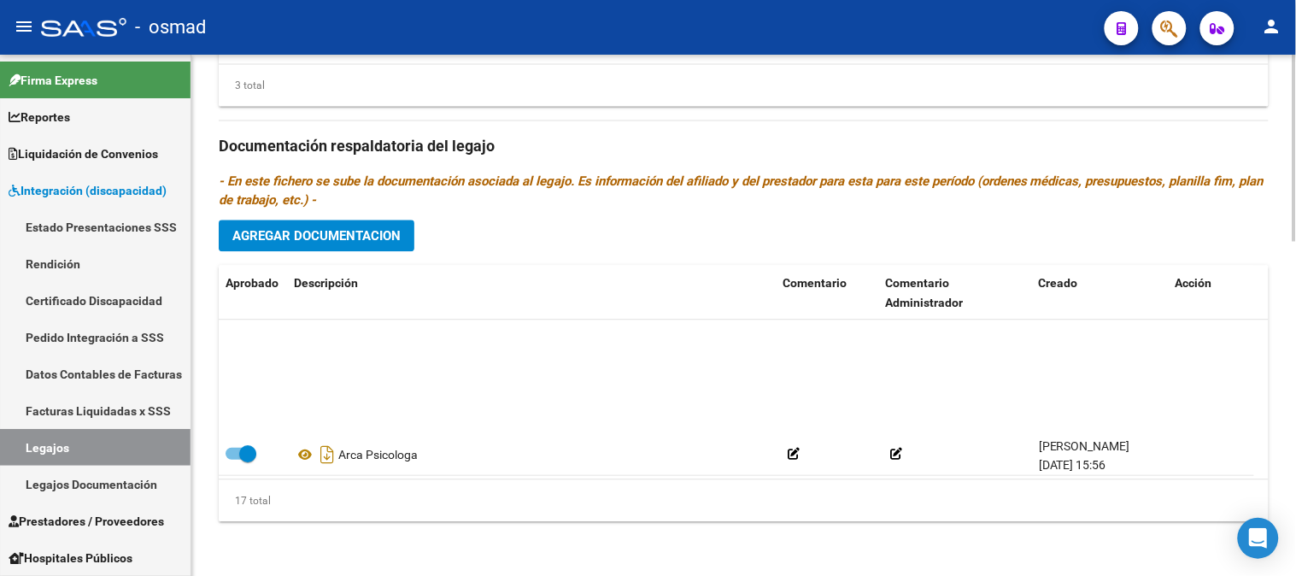
scroll to position [572, 0]
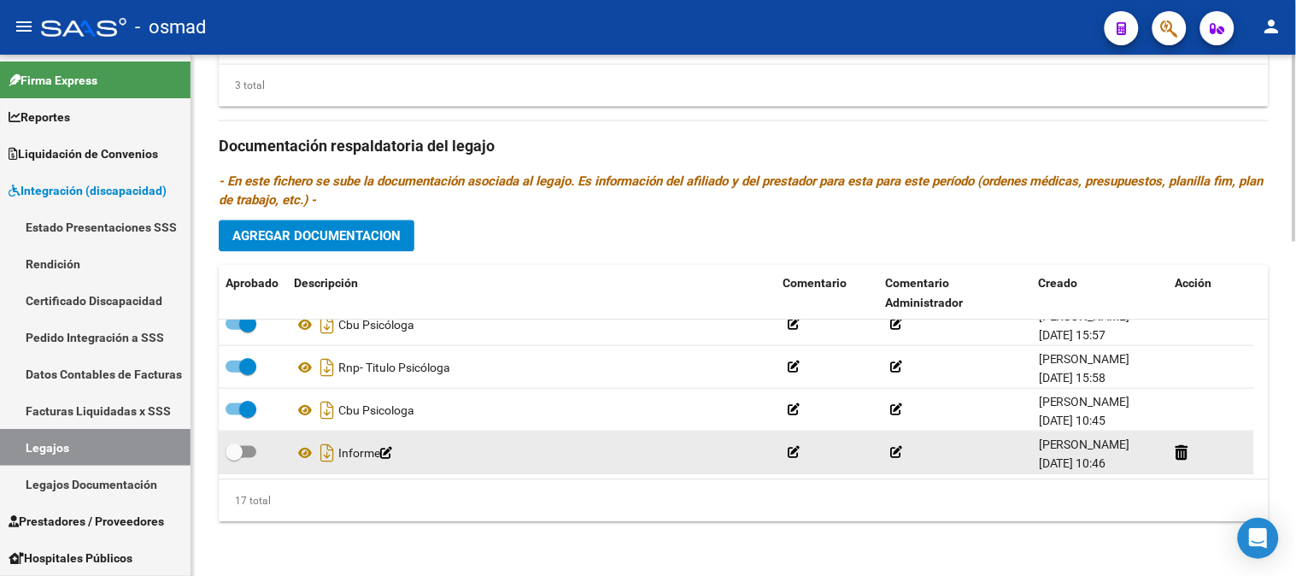
click at [260, 449] on div at bounding box center [253, 452] width 55 height 22
click at [255, 455] on span at bounding box center [241, 451] width 31 height 12
click at [234, 457] on input "checkbox" at bounding box center [233, 457] width 1 height 1
checkbox input "true"
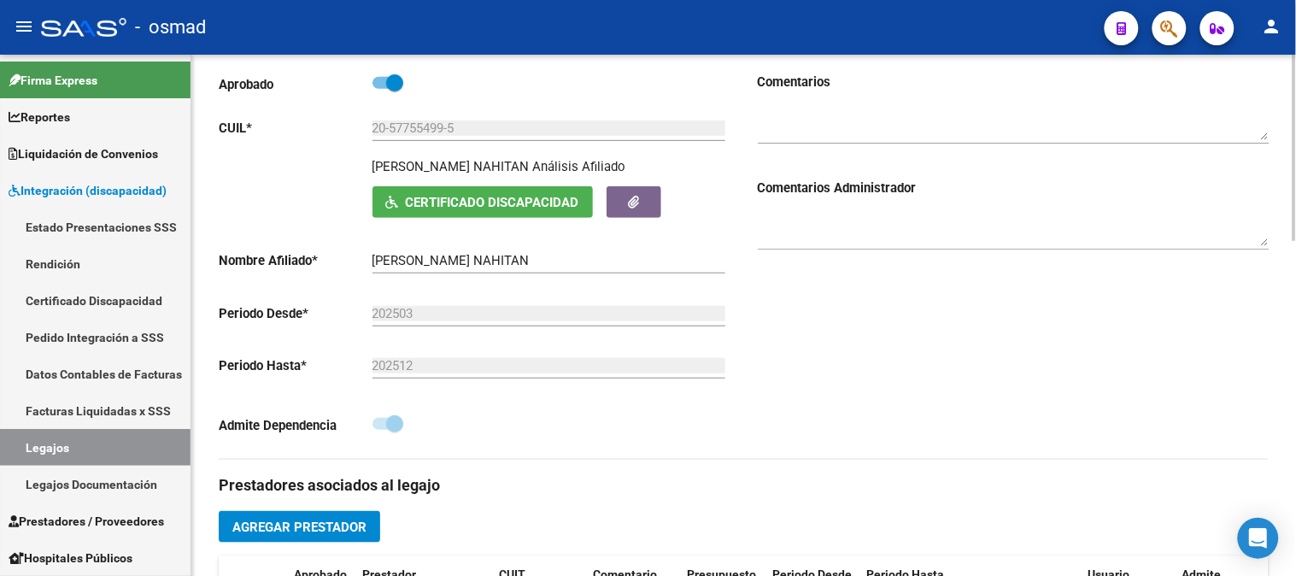
scroll to position [285, 0]
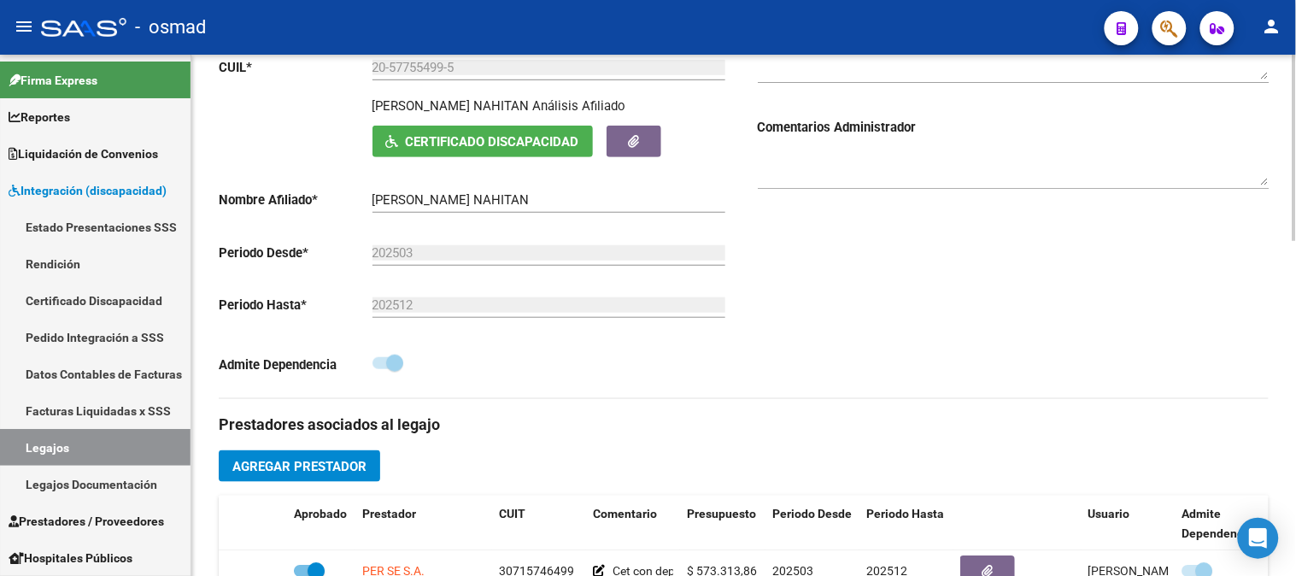
click at [402, 367] on div "Admite Dependencia" at bounding box center [475, 369] width 512 height 32
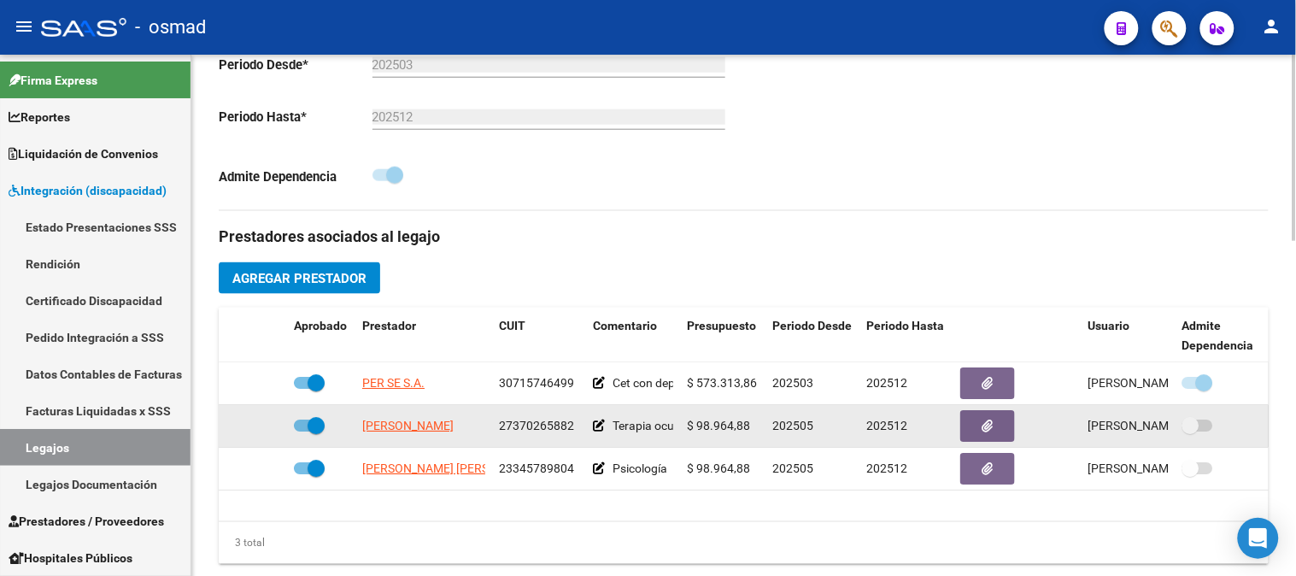
scroll to position [474, 0]
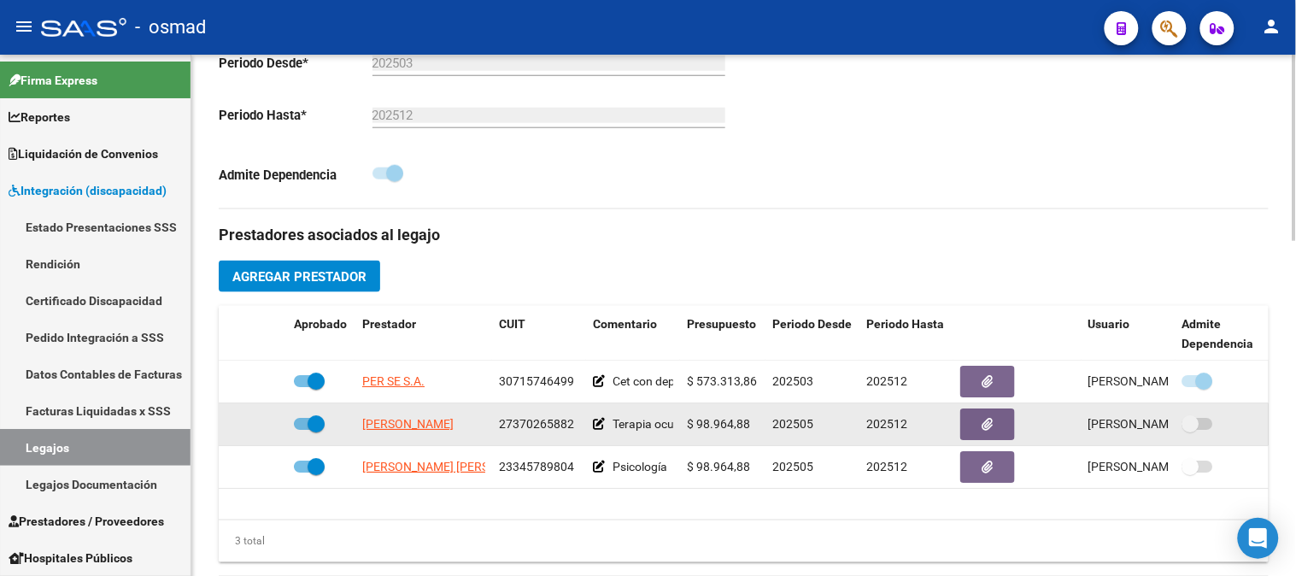
click at [1210, 422] on span at bounding box center [1198, 424] width 31 height 12
drag, startPoint x: 1188, startPoint y: 429, endPoint x: 1218, endPoint y: 431, distance: 30.8
click at [1218, 431] on div at bounding box center [1223, 425] width 80 height 22
drag, startPoint x: 1192, startPoint y: 420, endPoint x: 1222, endPoint y: 422, distance: 30.0
click at [1222, 422] on div at bounding box center [1223, 425] width 80 height 22
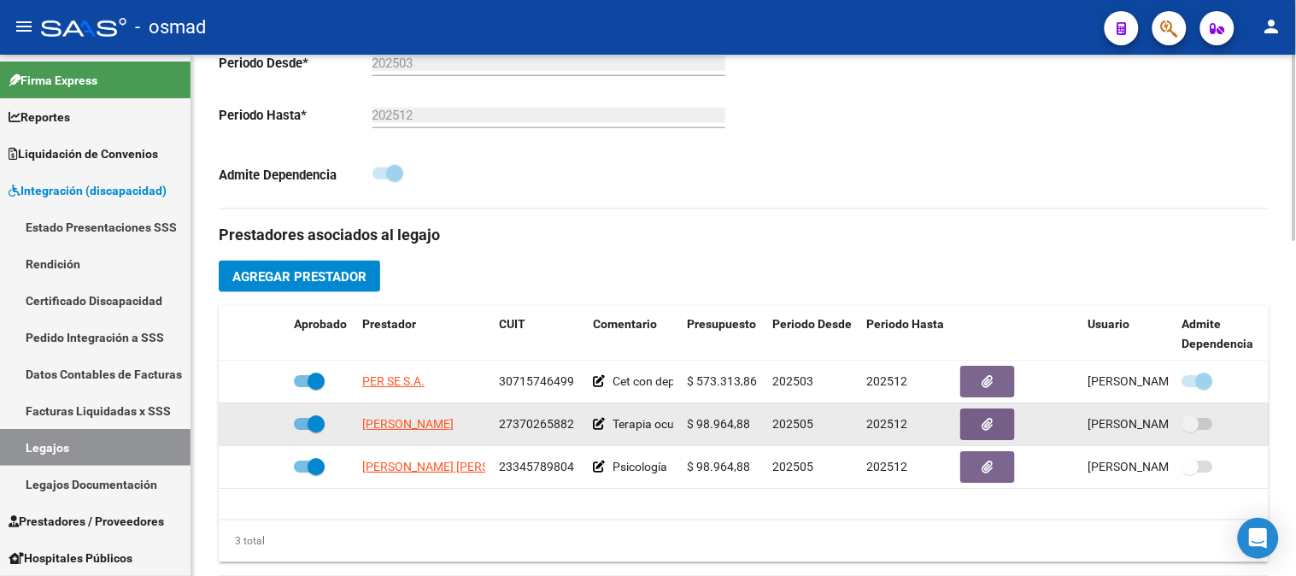
click at [1210, 425] on span at bounding box center [1198, 424] width 31 height 12
click at [1209, 425] on span at bounding box center [1198, 424] width 31 height 12
click at [1208, 425] on span at bounding box center [1198, 424] width 31 height 12
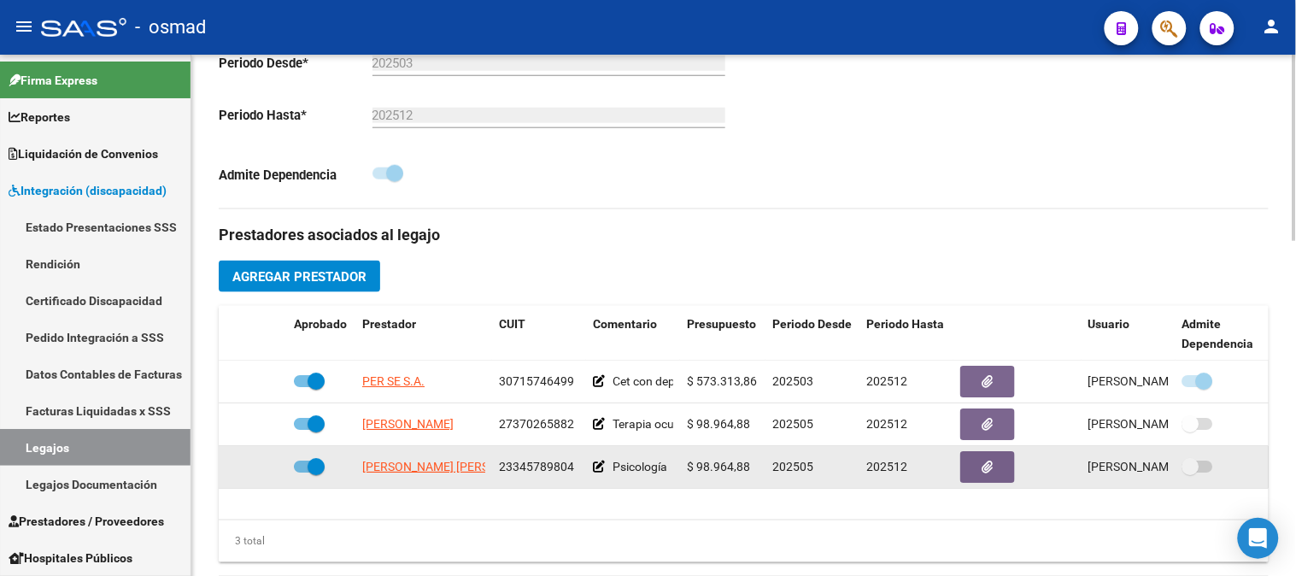
drag, startPoint x: 1199, startPoint y: 474, endPoint x: 1212, endPoint y: 474, distance: 12.8
click at [1212, 474] on label at bounding box center [1198, 466] width 31 height 21
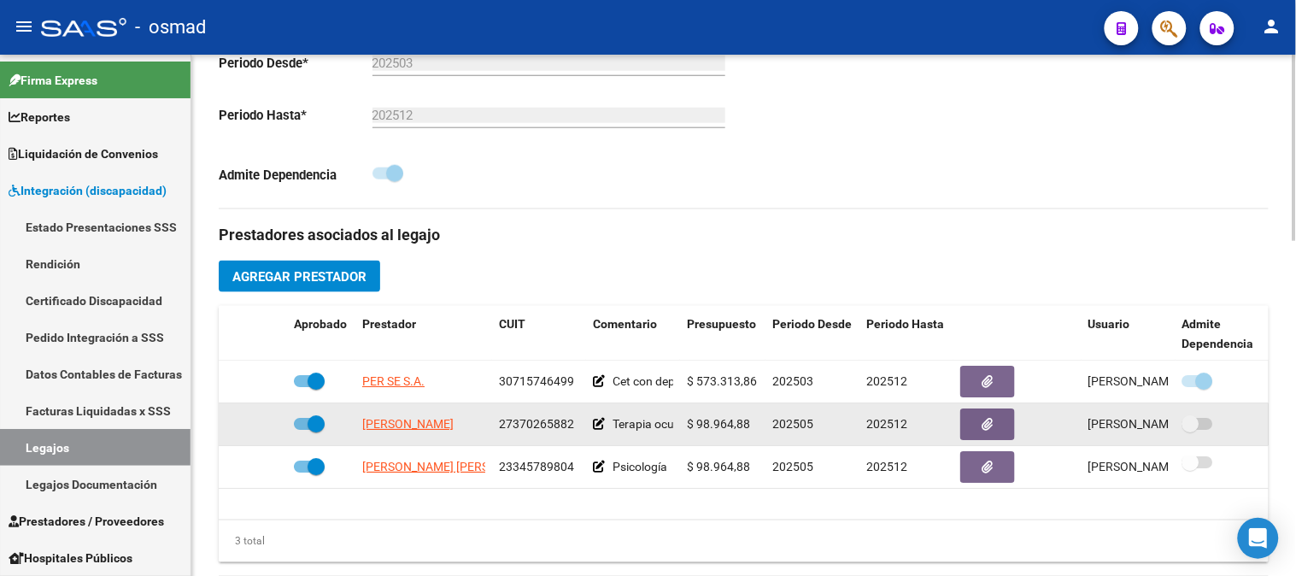
click at [1194, 432] on span at bounding box center [1191, 423] width 17 height 17
click at [1194, 430] on span at bounding box center [1191, 423] width 17 height 17
click at [1196, 430] on span at bounding box center [1191, 423] width 17 height 17
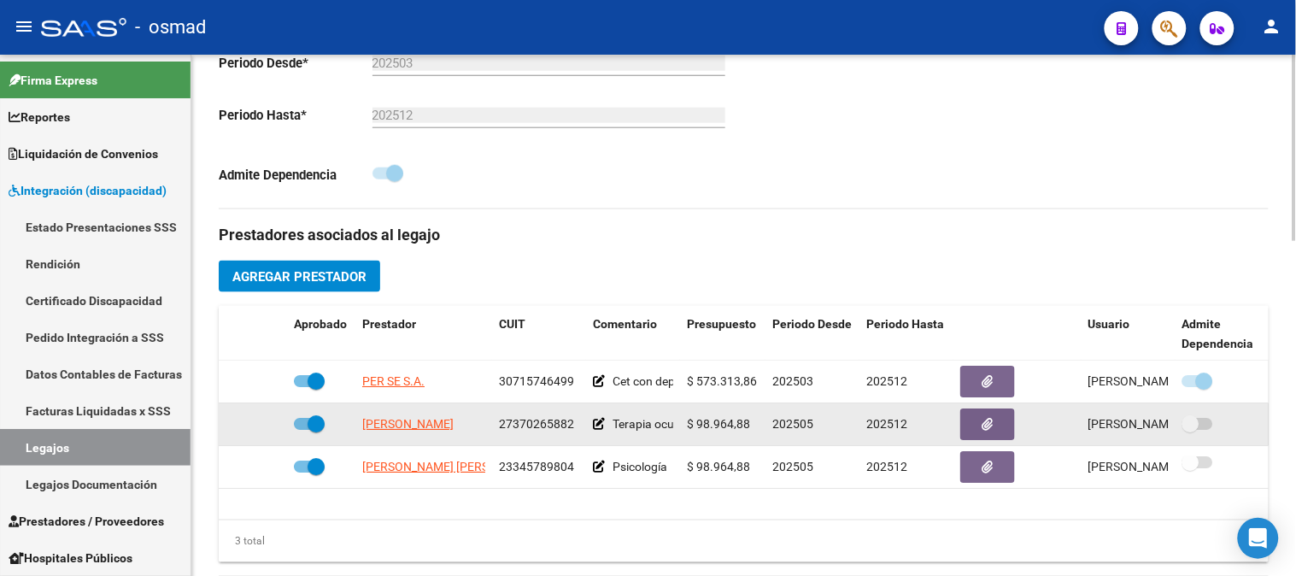
click at [607, 428] on div "Terapia ocupacional 8 sesiones" at bounding box center [633, 424] width 80 height 20
click at [596, 423] on icon at bounding box center [599, 424] width 12 height 12
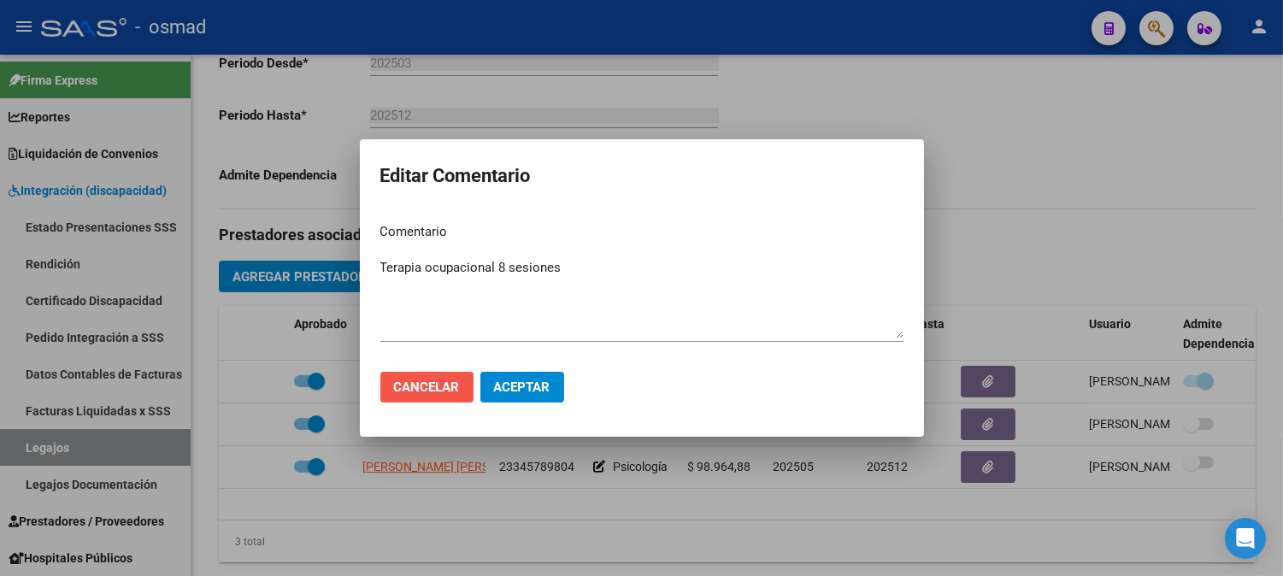
click at [428, 389] on span "Cancelar" at bounding box center [427, 386] width 66 height 15
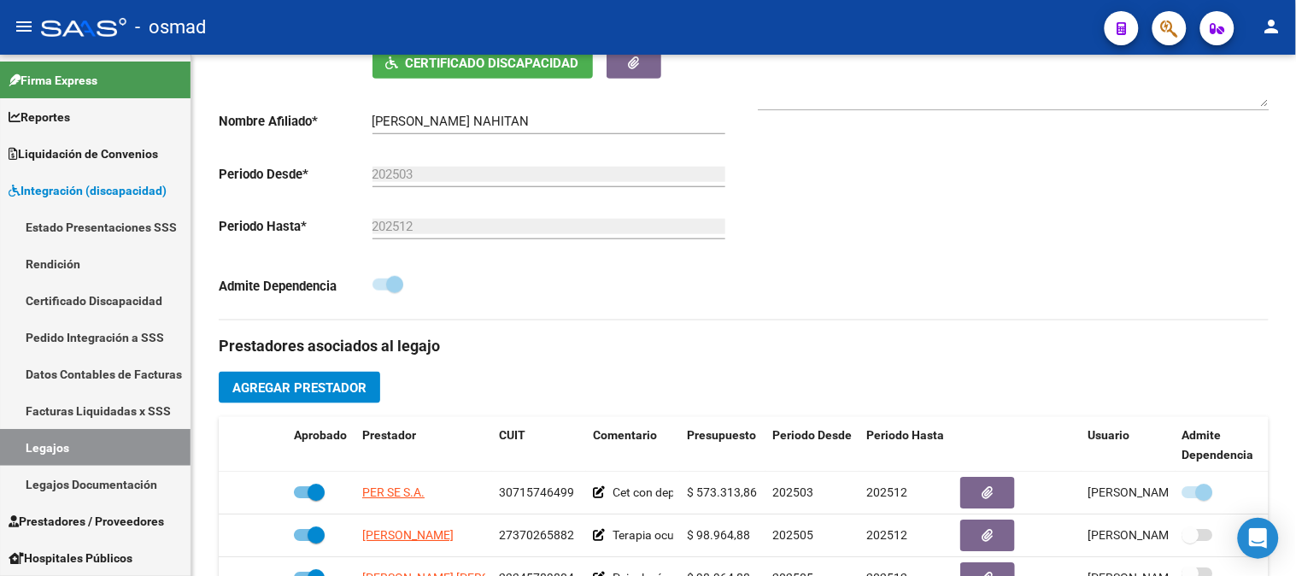
scroll to position [0, 0]
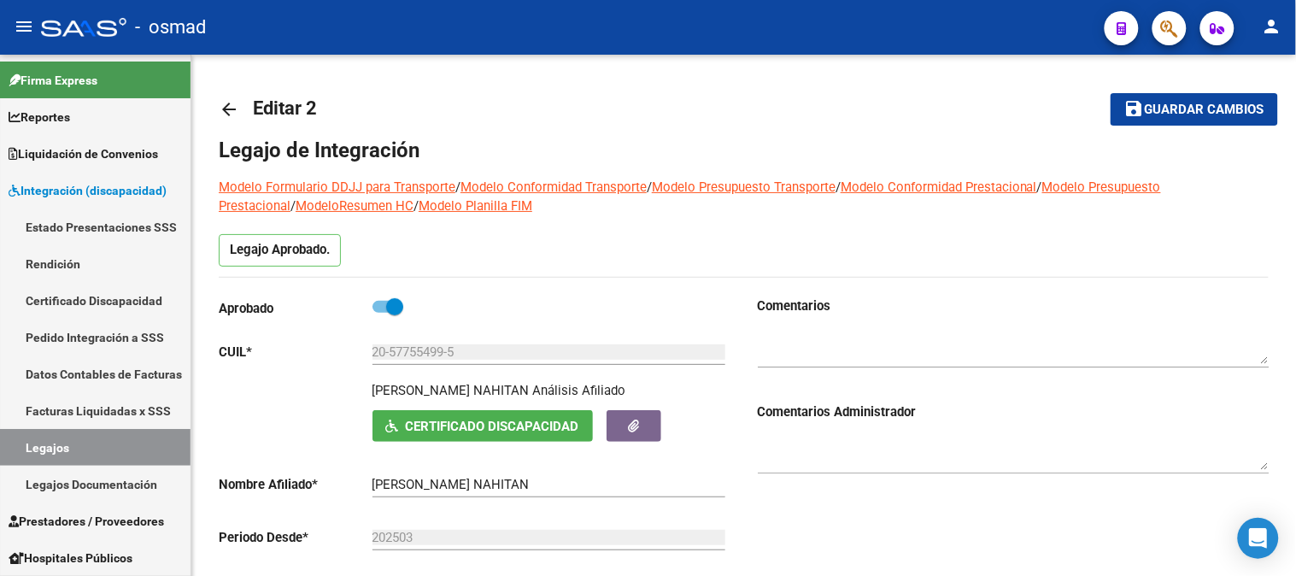
drag, startPoint x: 1119, startPoint y: 126, endPoint x: 1128, endPoint y: 124, distance: 8.9
click at [1128, 124] on mat-toolbar-row "save Guardar cambios" at bounding box center [1167, 109] width 222 height 55
click at [1132, 121] on button "save Guardar cambios" at bounding box center [1194, 109] width 167 height 32
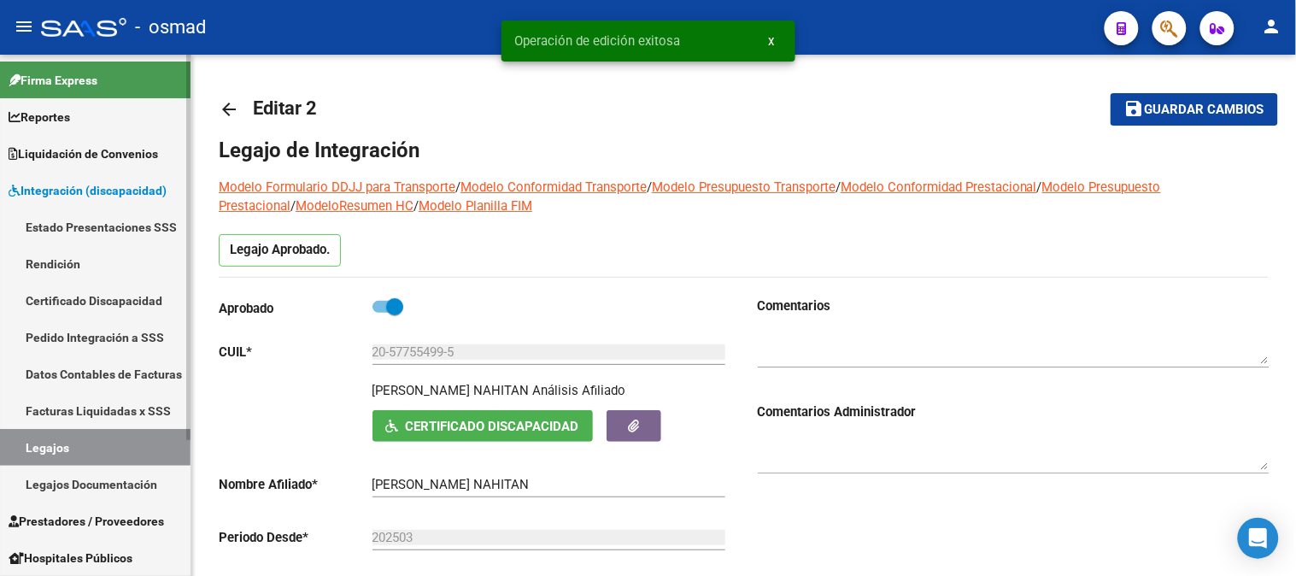
click at [97, 191] on span "Integración (discapacidad)" at bounding box center [88, 190] width 158 height 19
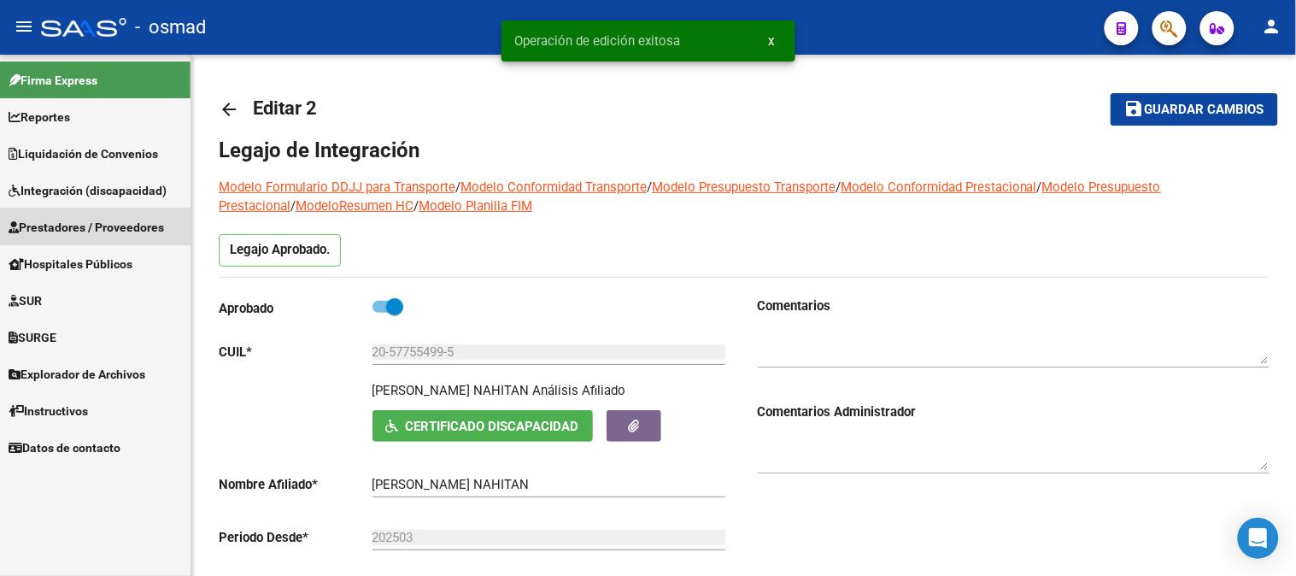
click at [106, 224] on span "Prestadores / Proveedores" at bounding box center [87, 227] width 156 height 19
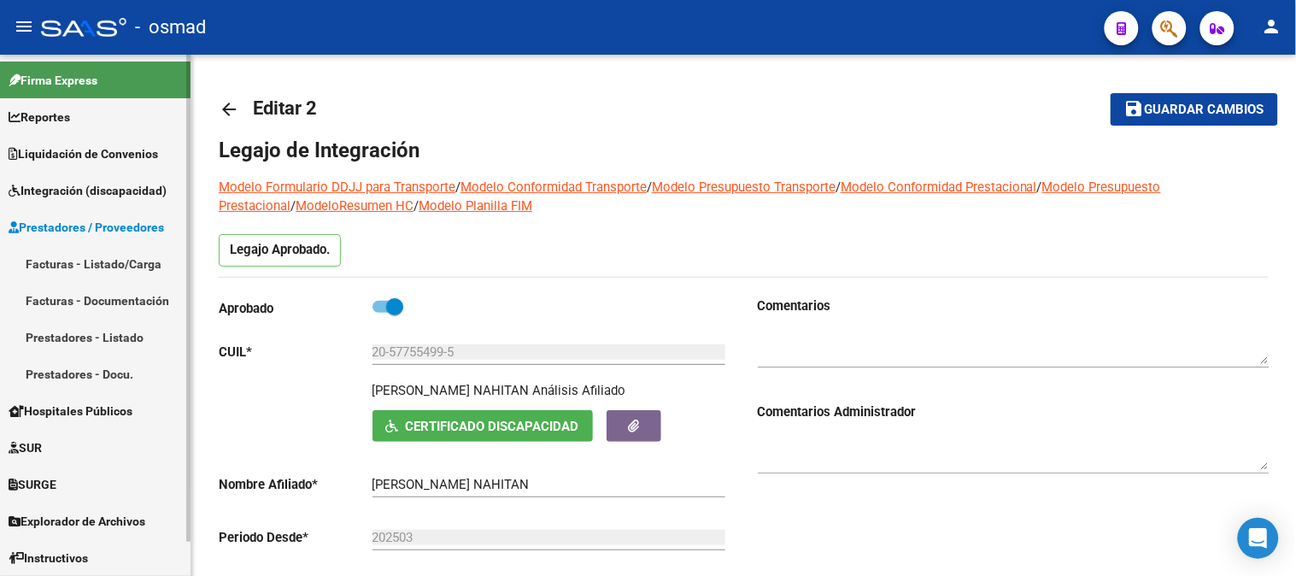
click at [100, 268] on link "Facturas - Listado/Carga" at bounding box center [95, 263] width 191 height 37
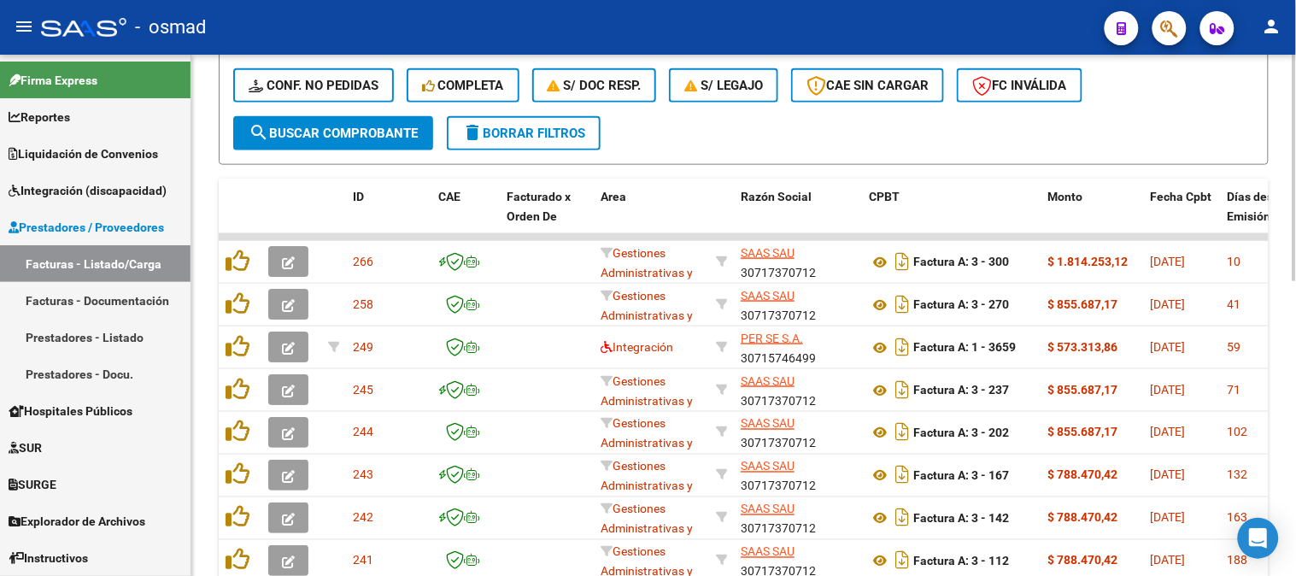
scroll to position [474, 0]
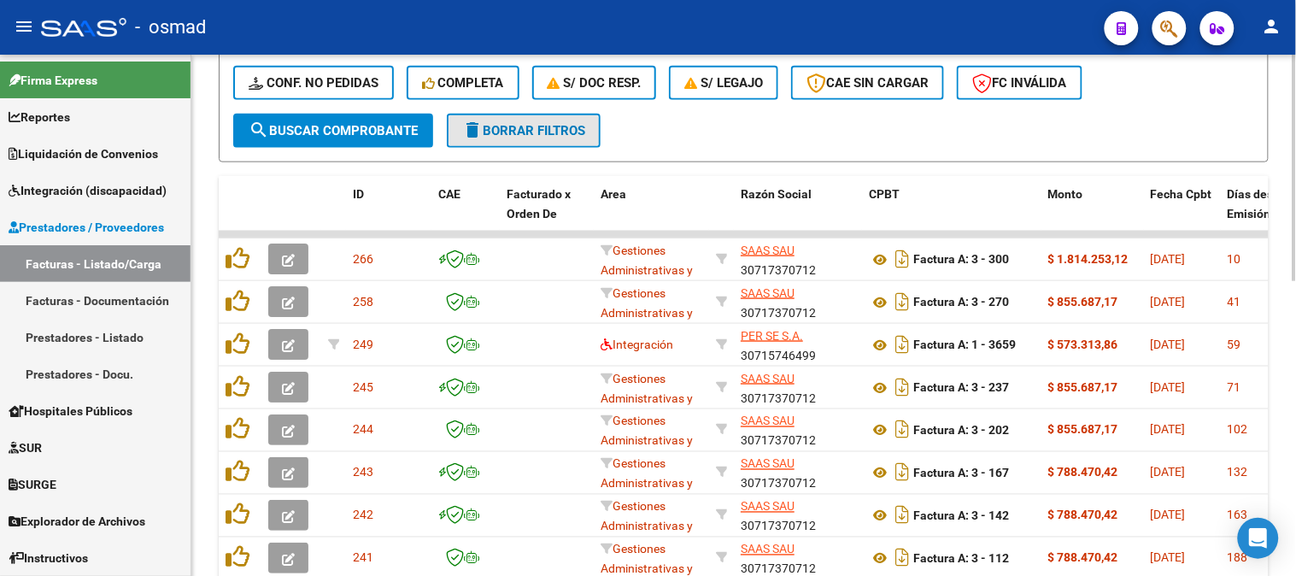
click at [538, 138] on button "delete Borrar Filtros" at bounding box center [524, 131] width 154 height 34
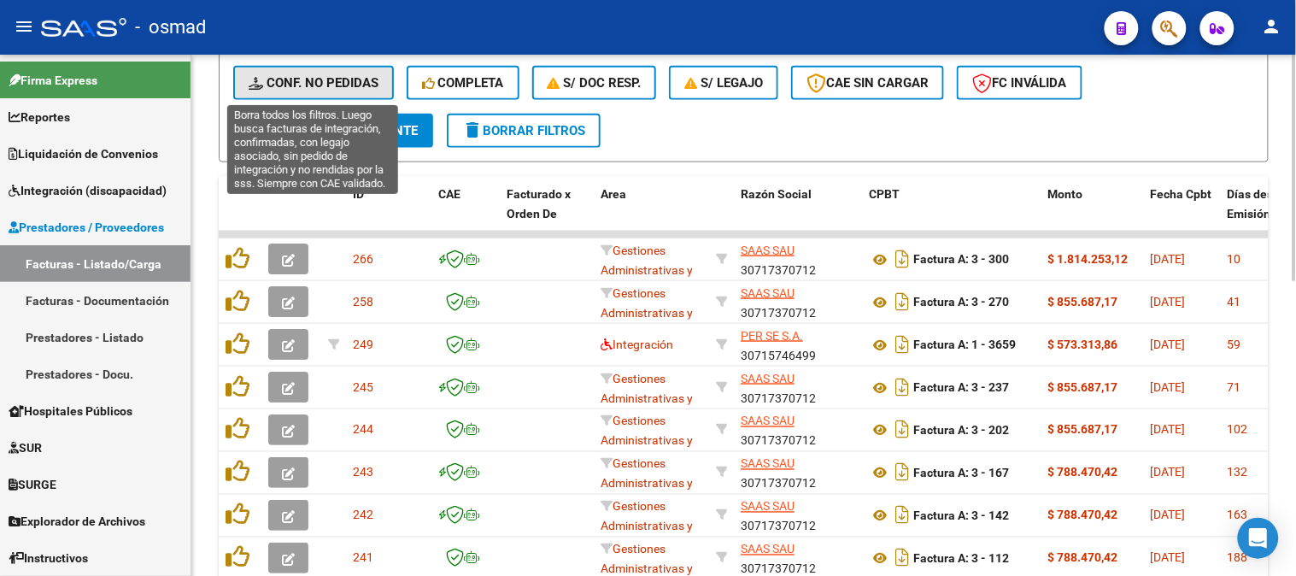
click at [359, 86] on span "Conf. no pedidas" at bounding box center [314, 82] width 130 height 15
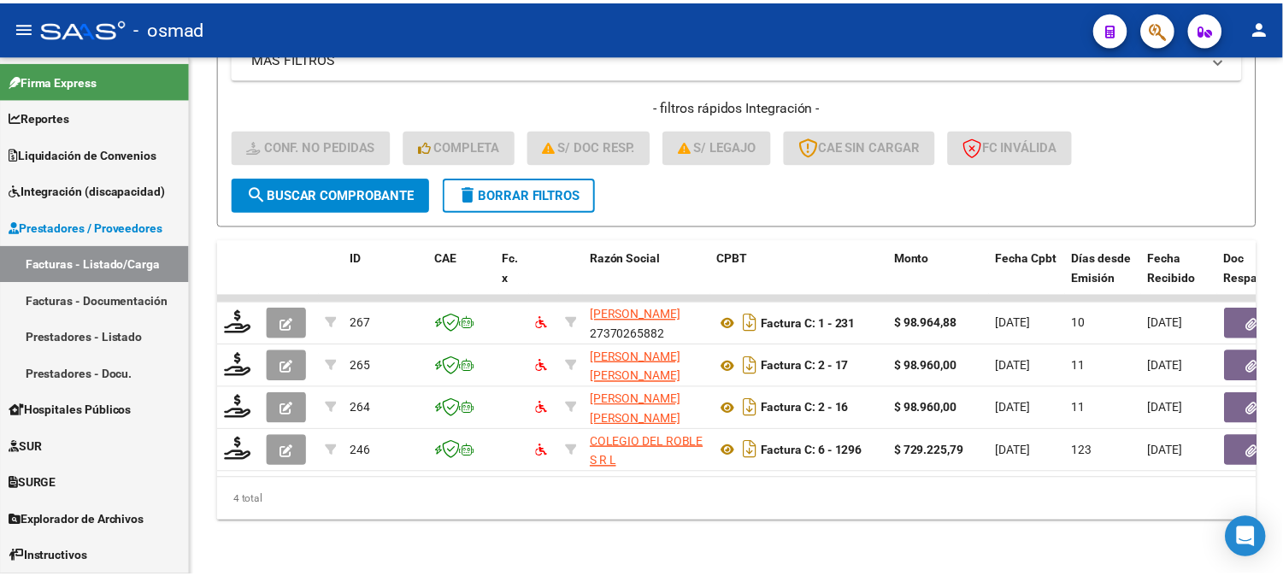
scroll to position [423, 0]
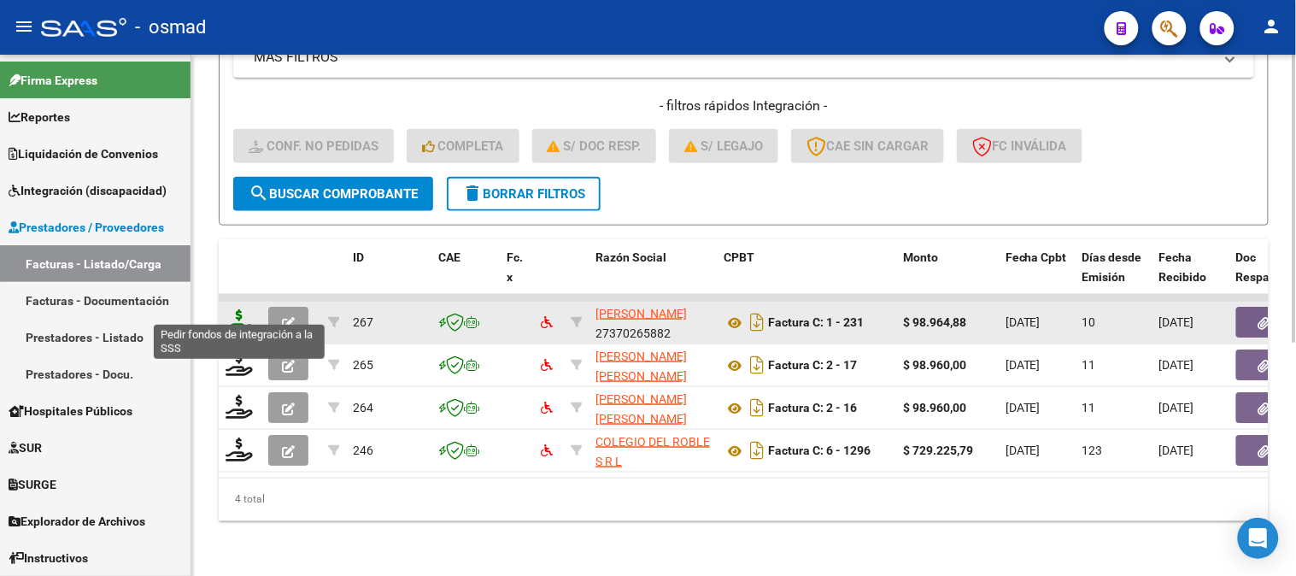
click at [244, 313] on icon at bounding box center [239, 321] width 27 height 24
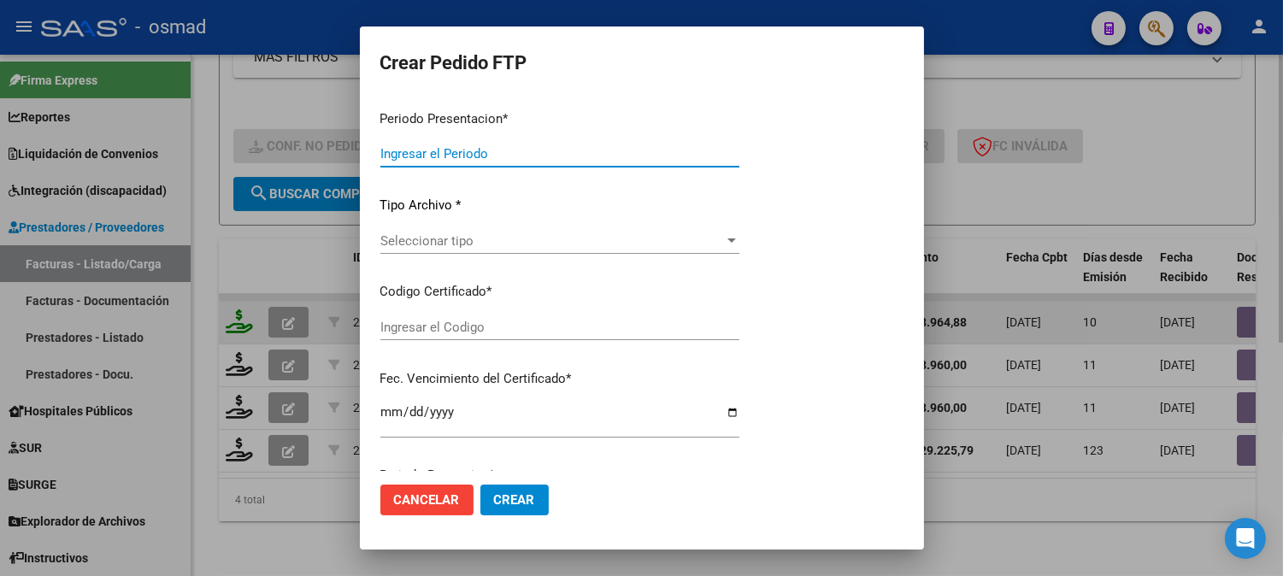
type input "202507"
type input "$ 98.964,88"
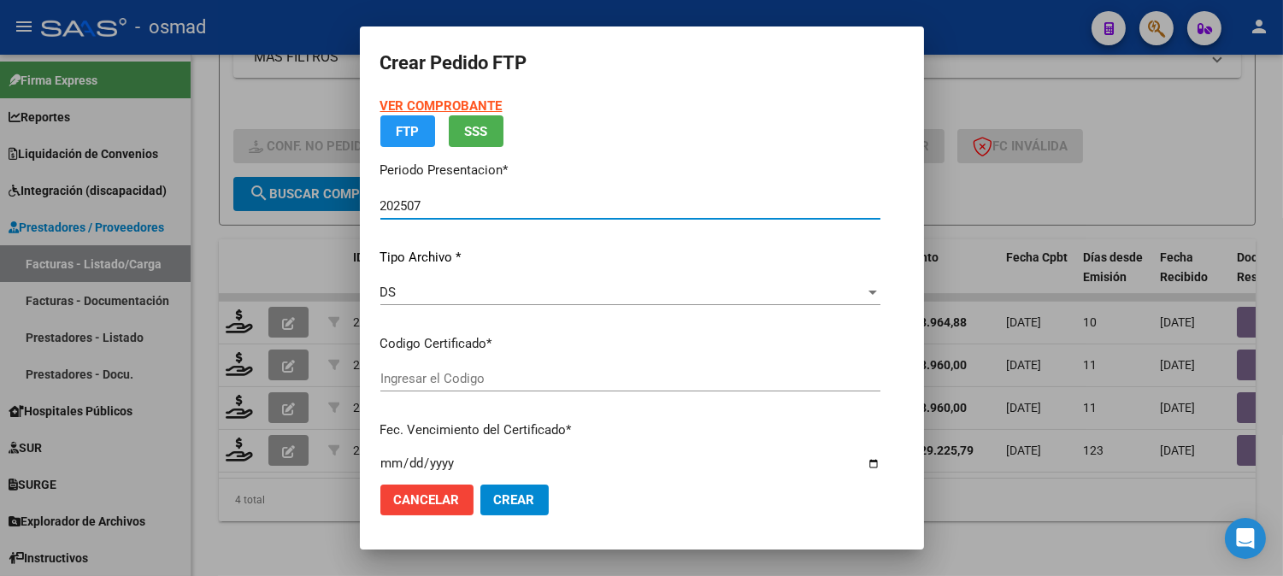
type input "ARG02000577554992024060720290607BS436"
type input "[DATE]"
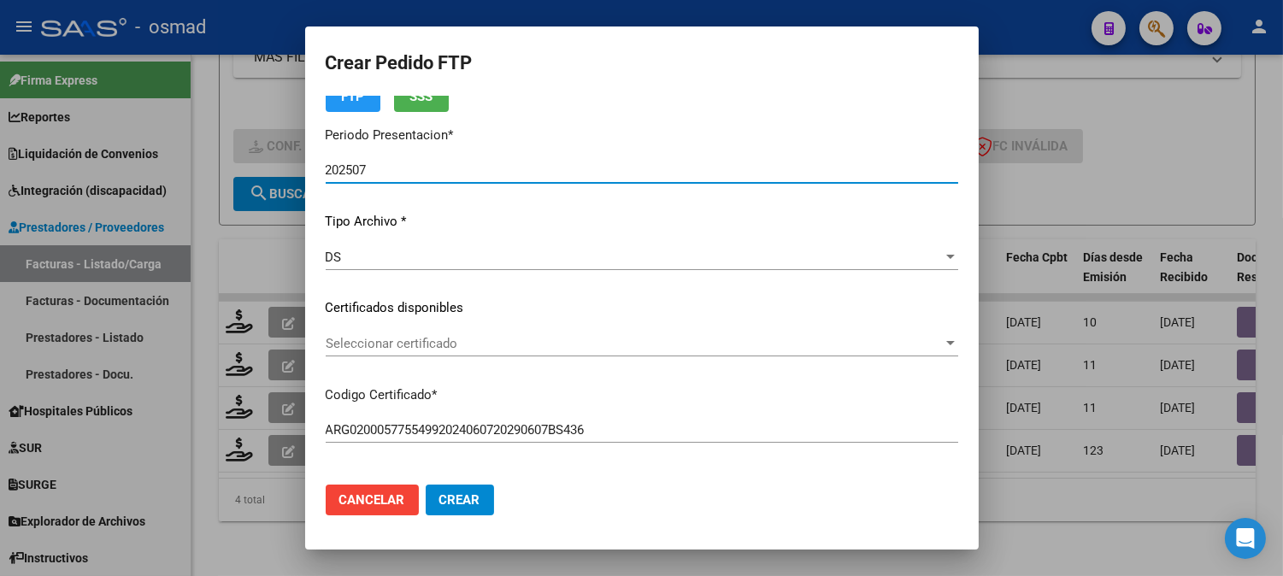
scroll to position [190, 0]
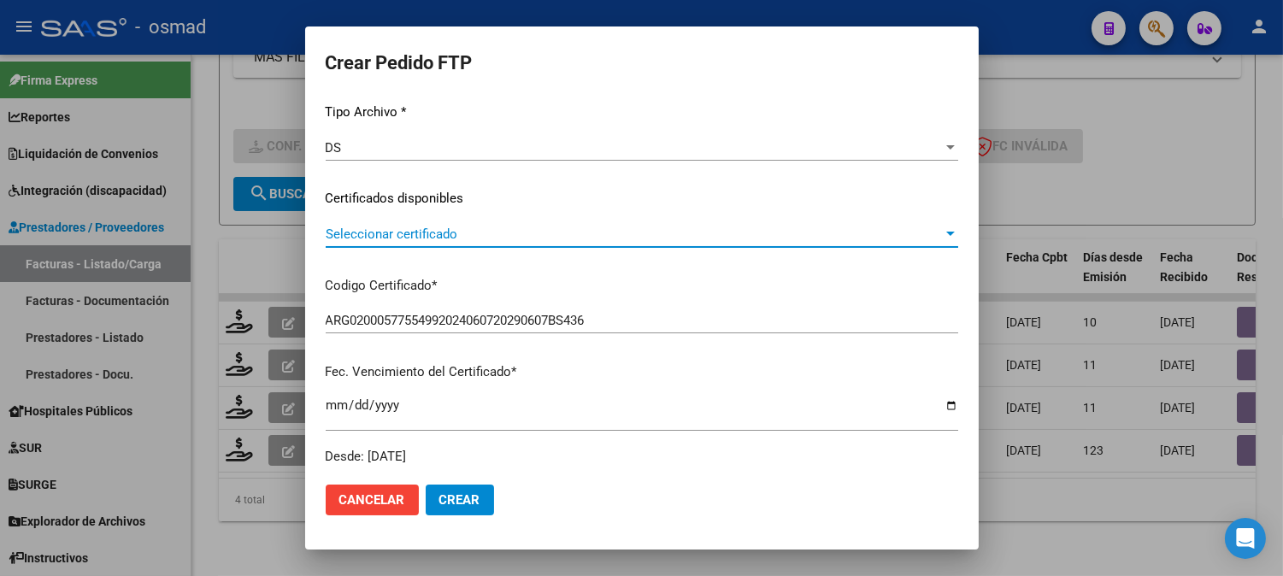
click at [624, 232] on span "Seleccionar certificado" at bounding box center [634, 233] width 617 height 15
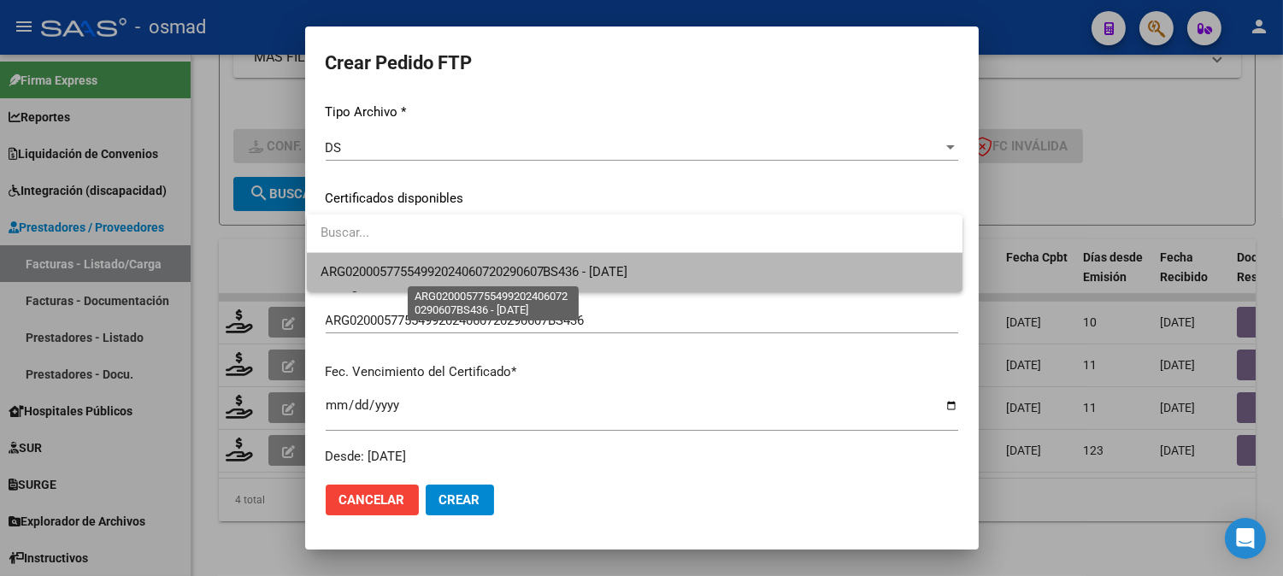
click at [628, 273] on span "ARG02000577554992024060720290607BS436 - [DATE]" at bounding box center [474, 271] width 308 height 15
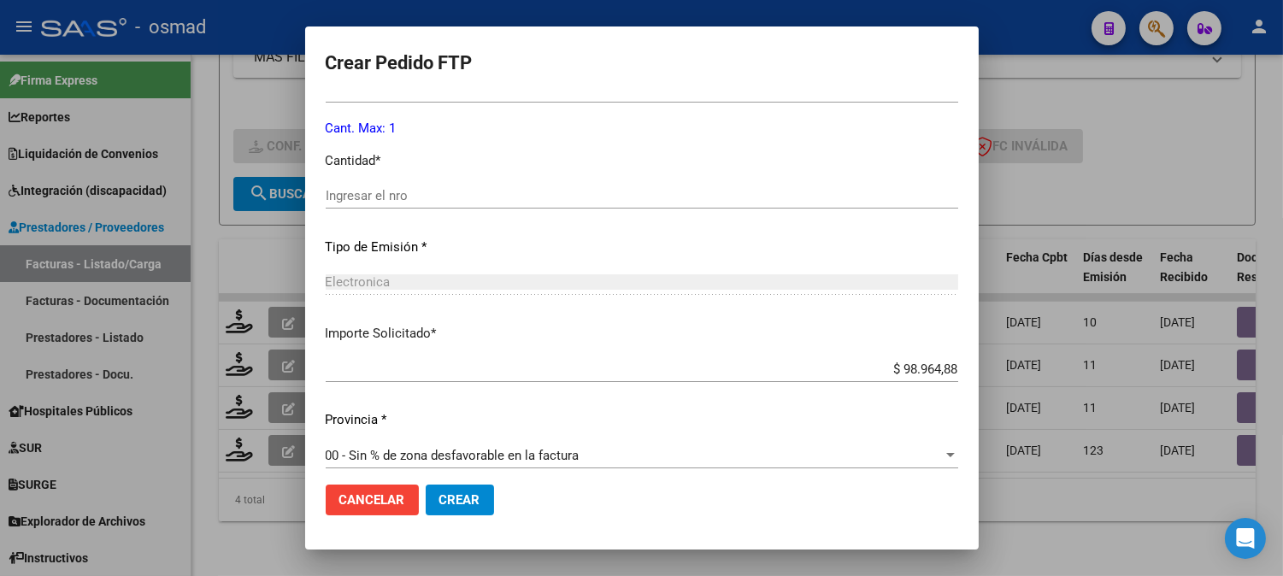
scroll to position [759, 0]
click at [464, 203] on div "Ingresar el nro" at bounding box center [642, 193] width 632 height 26
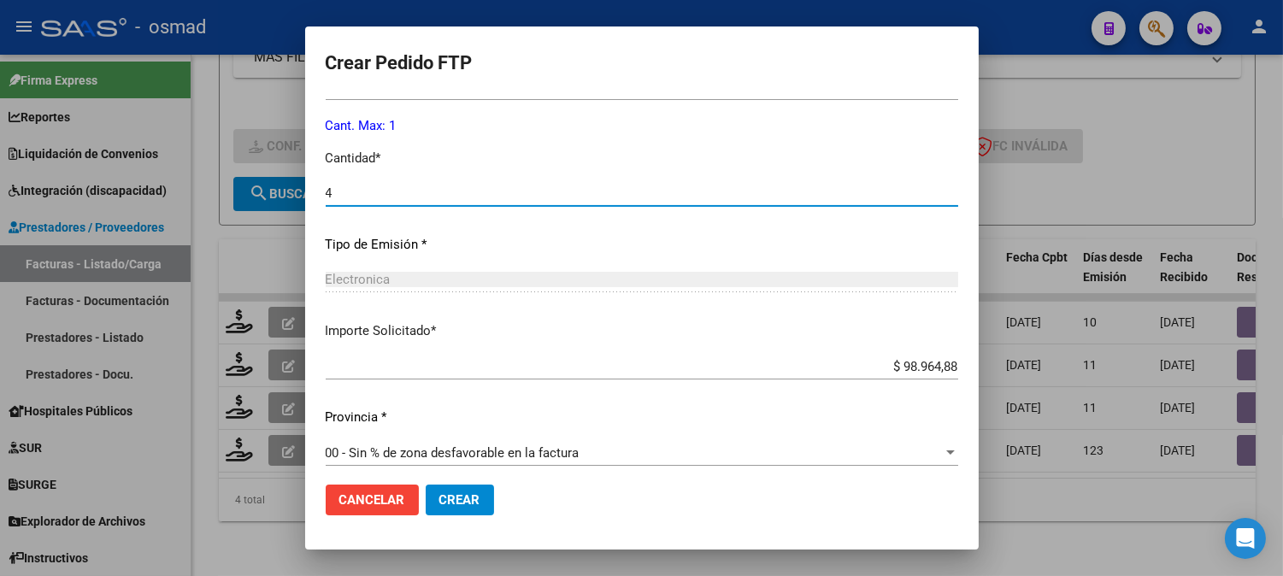
type input "4"
click at [848, 374] on div "$ 98.964,88 Ingresar imp. solicitado" at bounding box center [642, 367] width 632 height 26
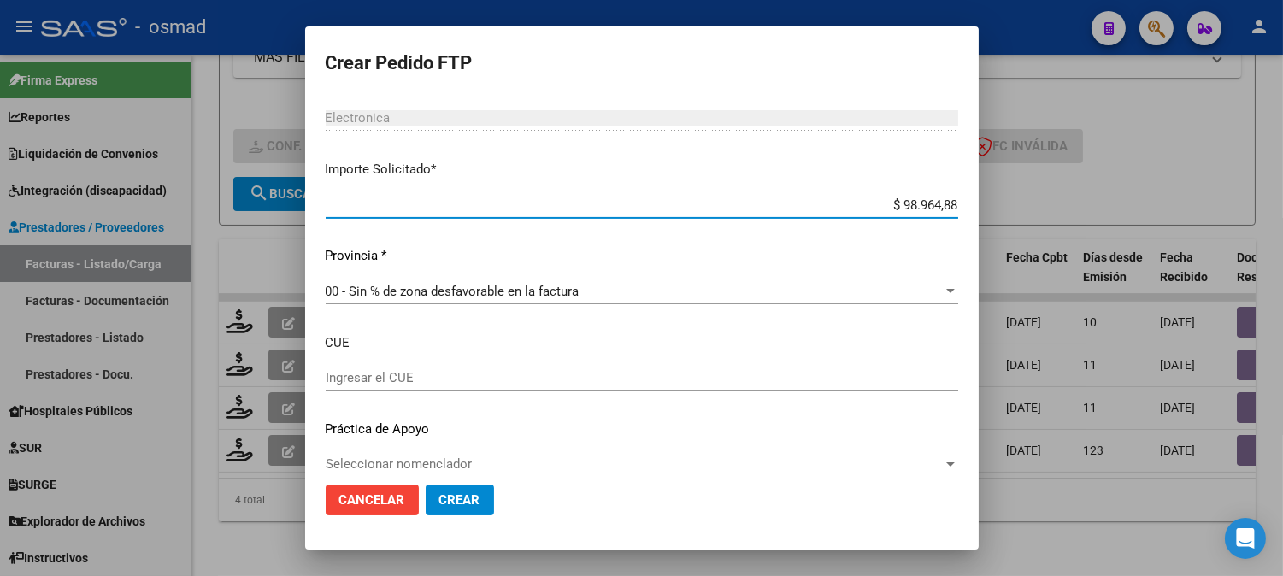
scroll to position [942, 0]
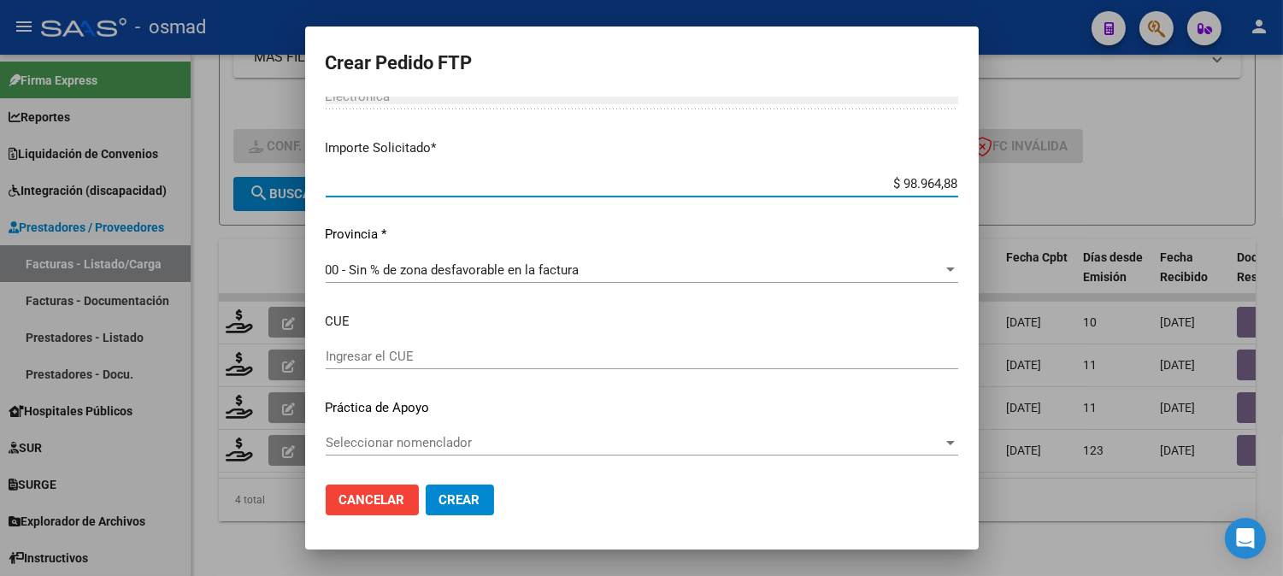
click at [543, 343] on div "Periodo Prestacion * 202507 Ingresar el Periodo Prestacion Comentario Legajo: T…" at bounding box center [642, 93] width 632 height 758
click at [422, 366] on div "Ingresar el CUE" at bounding box center [642, 356] width 632 height 26
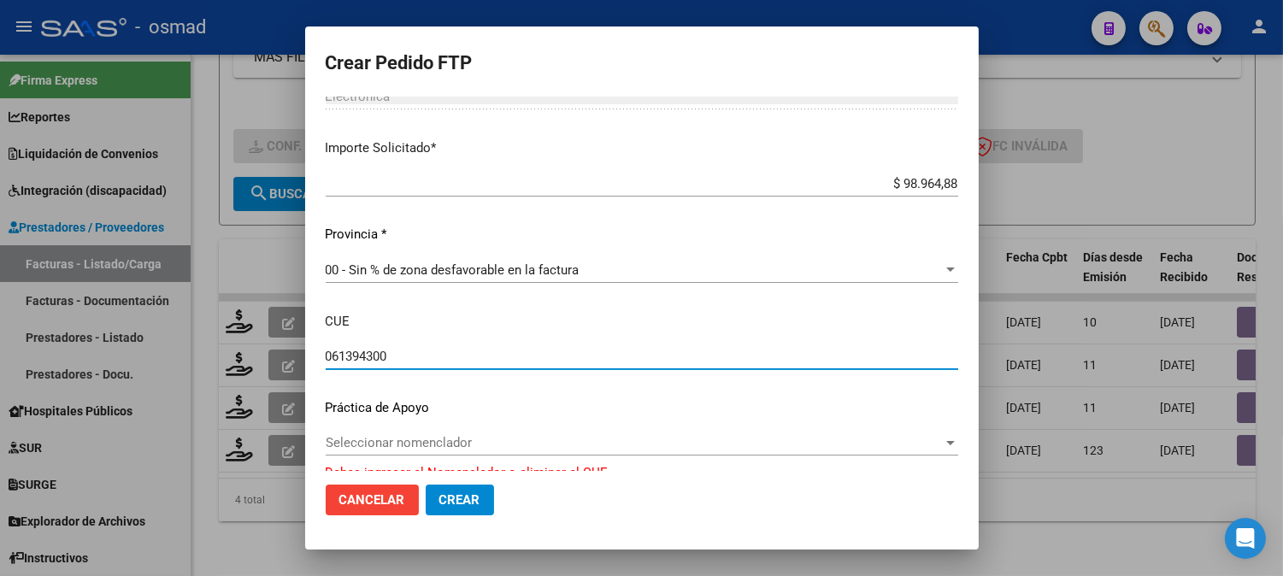
type input "061394300"
click at [443, 434] on div "Seleccionar nomenclador Seleccionar nomenclador" at bounding box center [642, 443] width 632 height 26
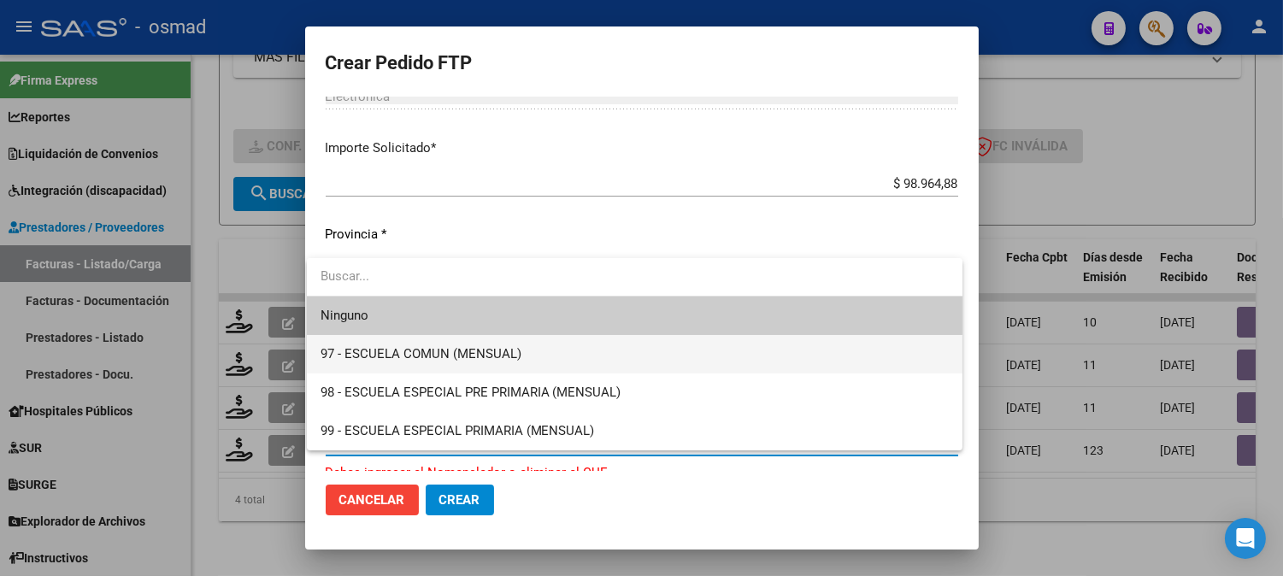
click at [477, 353] on span "97 - ESCUELA COMUN (MENSUAL)" at bounding box center [420, 353] width 201 height 15
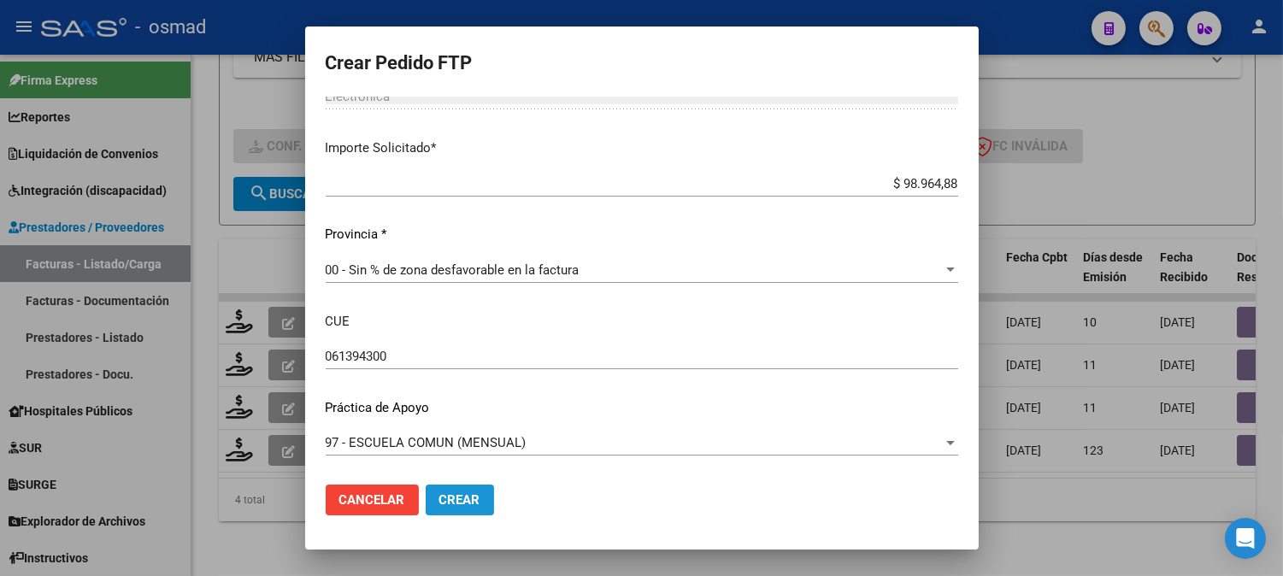
click at [470, 496] on span "Crear" at bounding box center [459, 499] width 41 height 15
click at [467, 497] on span "Crear" at bounding box center [459, 499] width 41 height 15
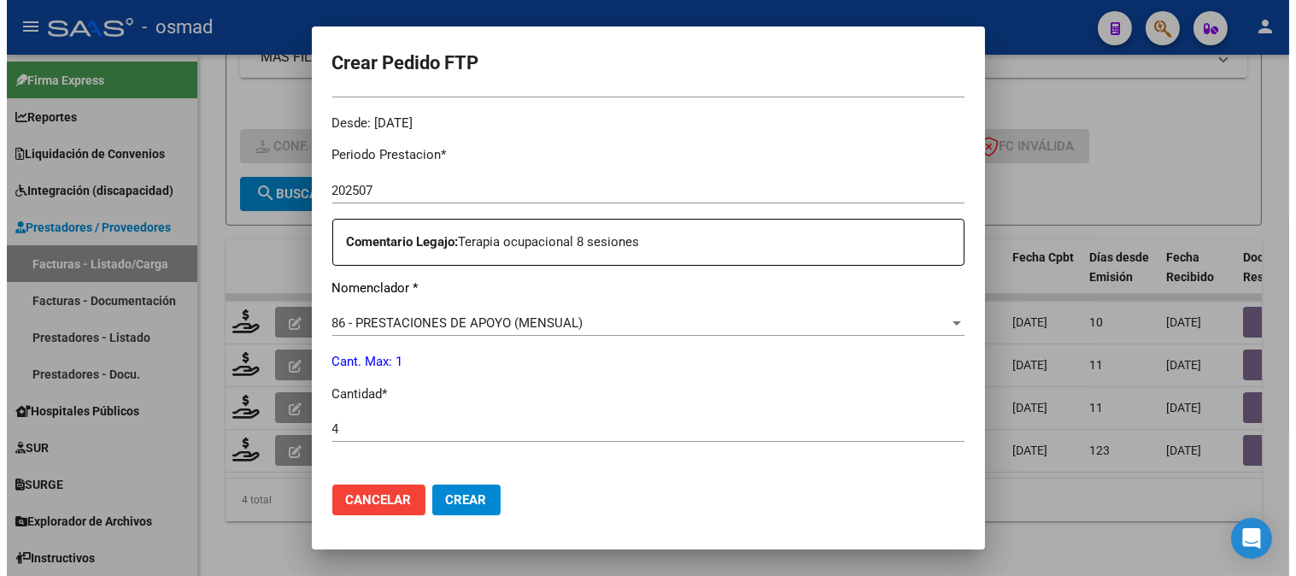
scroll to position [569, 0]
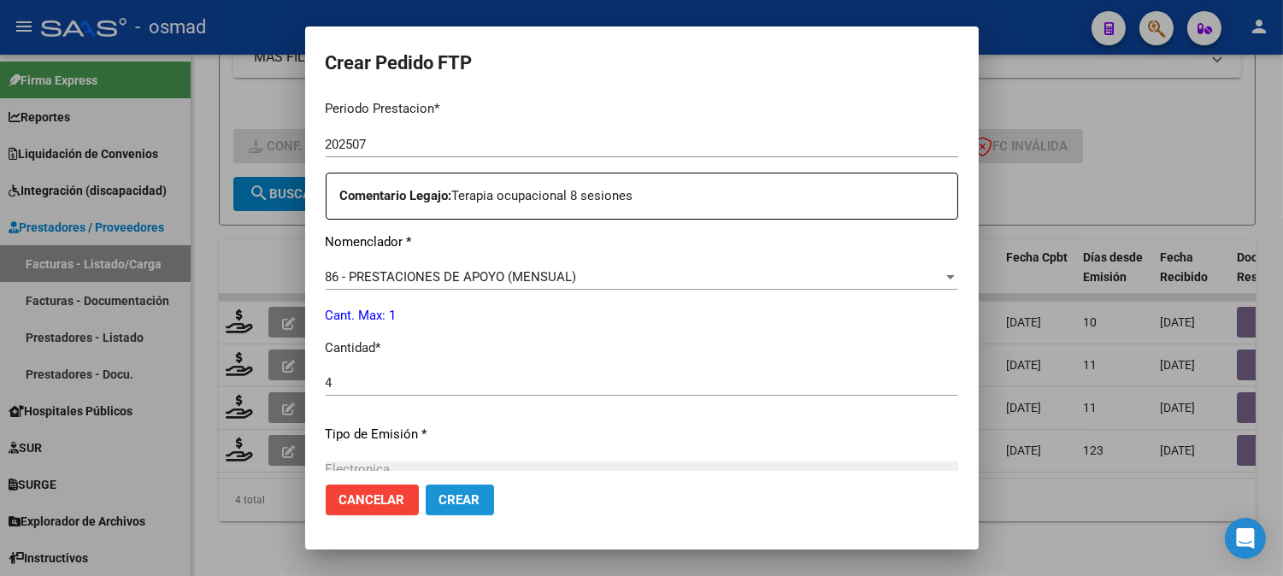
click at [482, 507] on button "Crear" at bounding box center [460, 499] width 68 height 31
click at [1186, 166] on div at bounding box center [641, 288] width 1283 height 576
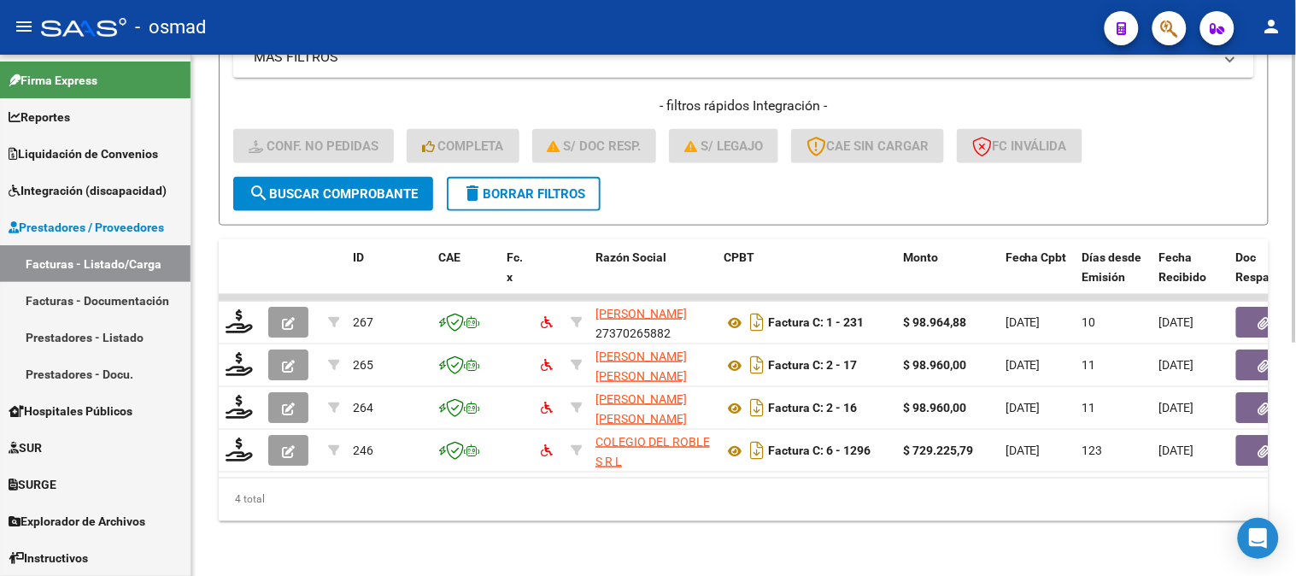
scroll to position [422, 0]
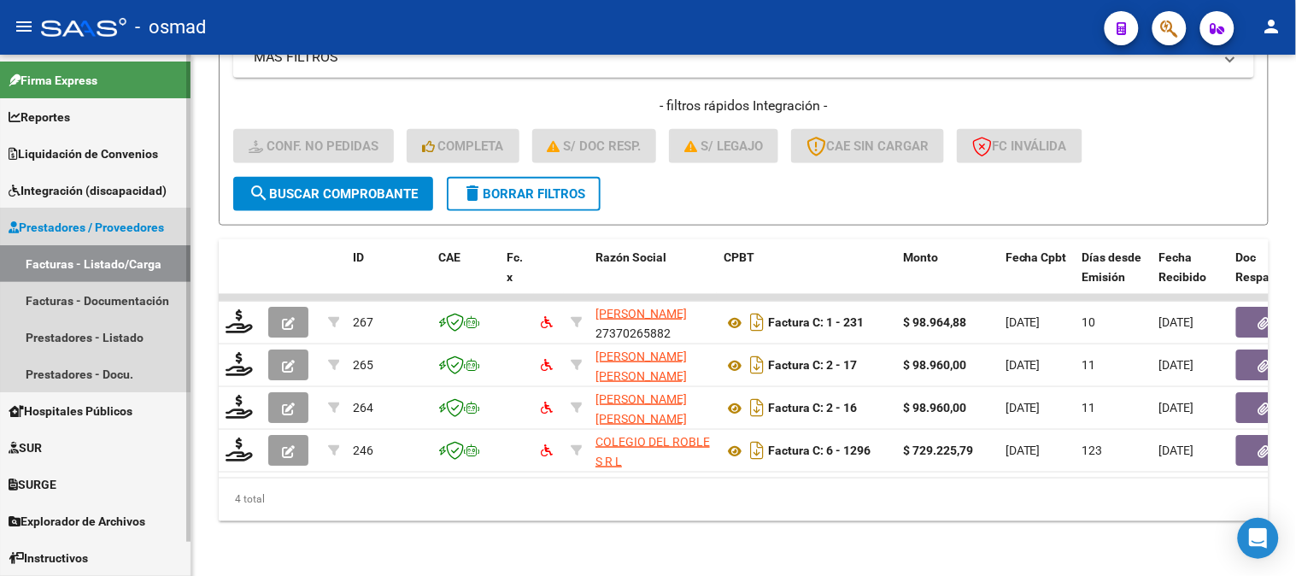
click at [138, 234] on span "Prestadores / Proveedores" at bounding box center [87, 227] width 156 height 19
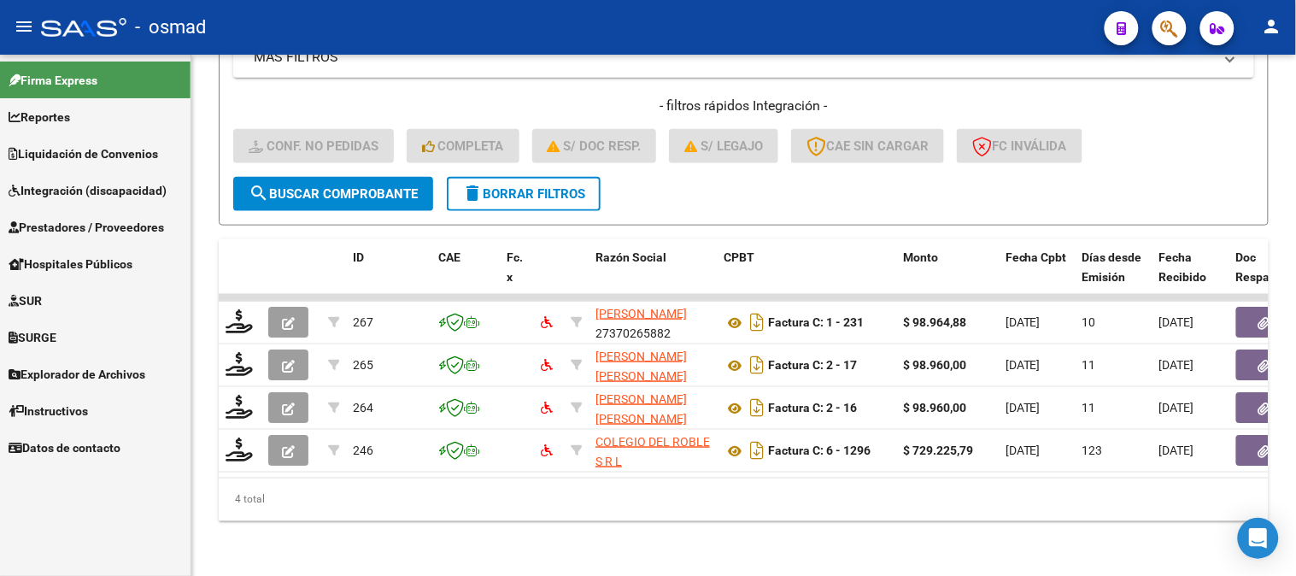
click at [130, 179] on link "Integración (discapacidad)" at bounding box center [95, 190] width 191 height 37
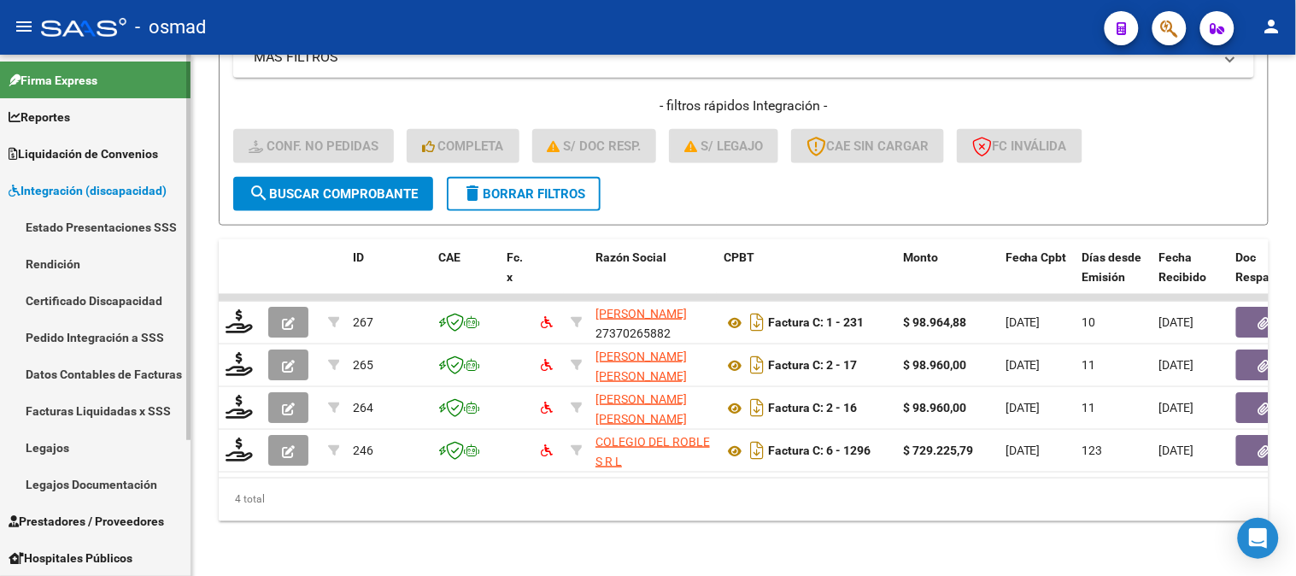
click at [135, 342] on link "Pedido Integración a SSS" at bounding box center [95, 337] width 191 height 37
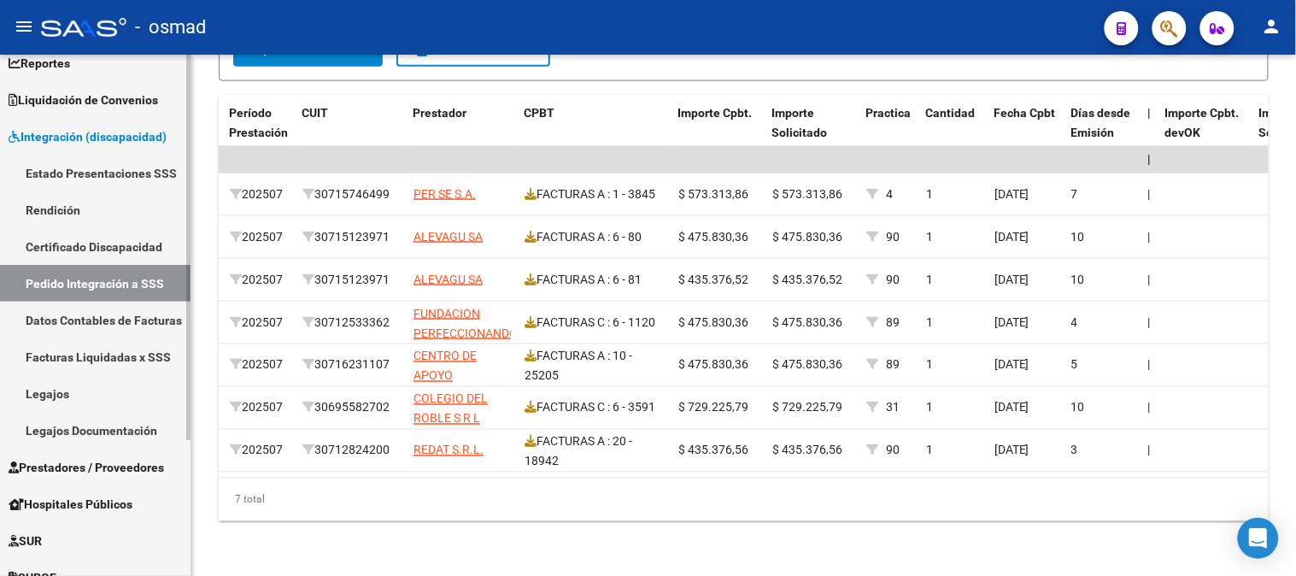
scroll to position [183, 0]
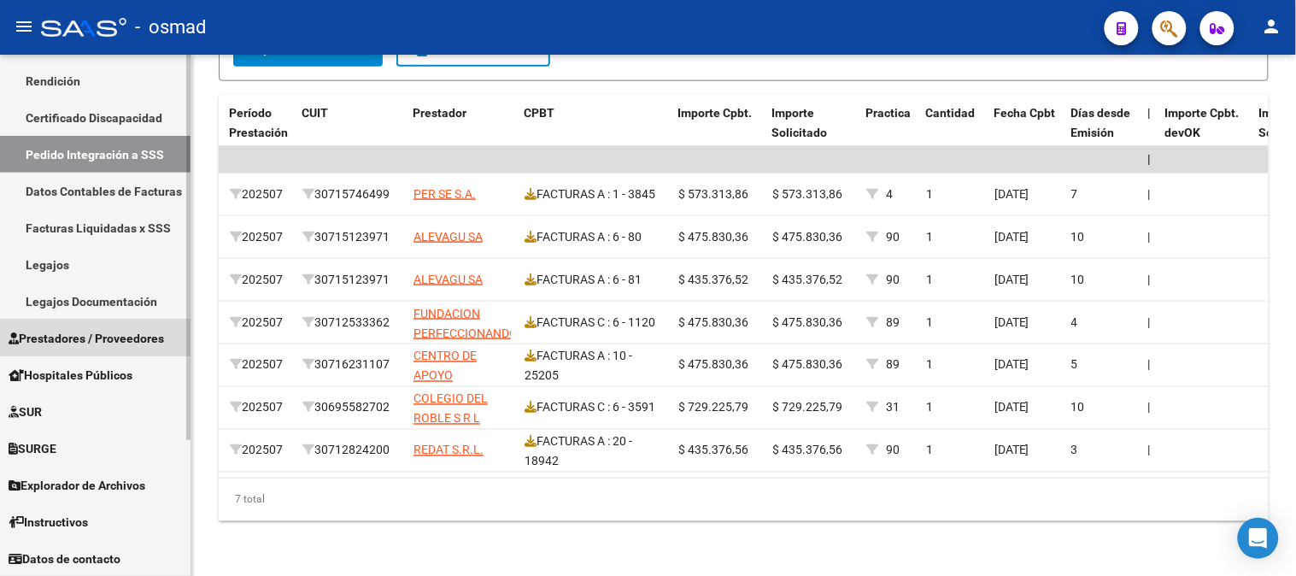
click at [121, 338] on span "Prestadores / Proveedores" at bounding box center [87, 338] width 156 height 19
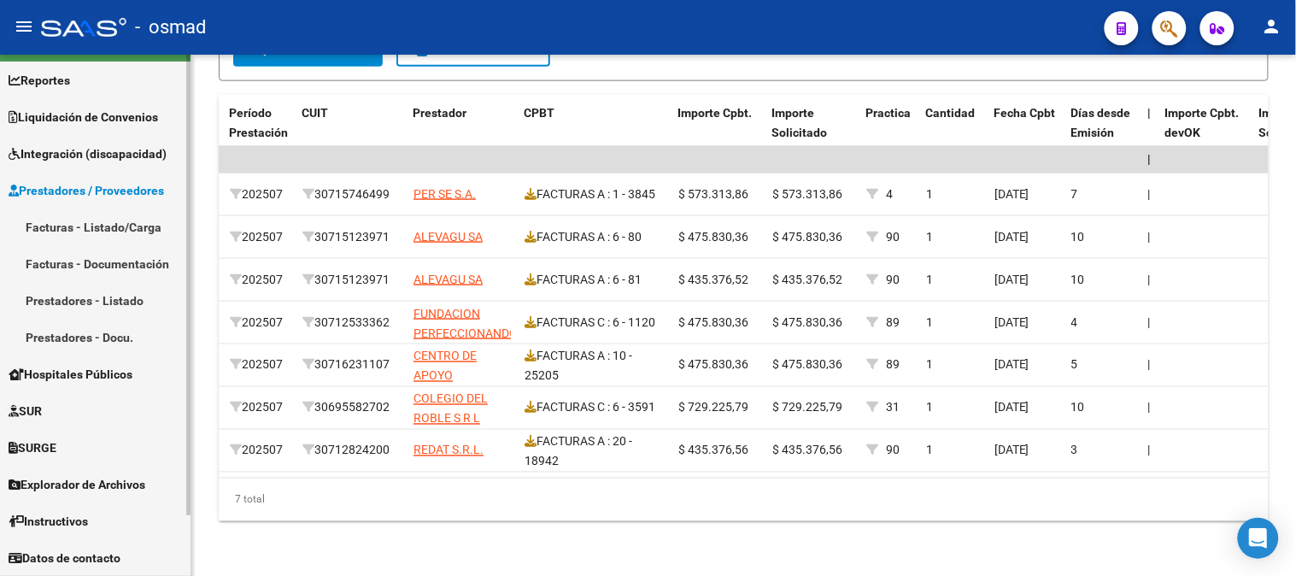
scroll to position [37, 0]
click at [116, 218] on link "Facturas - Listado/Carga" at bounding box center [95, 226] width 191 height 37
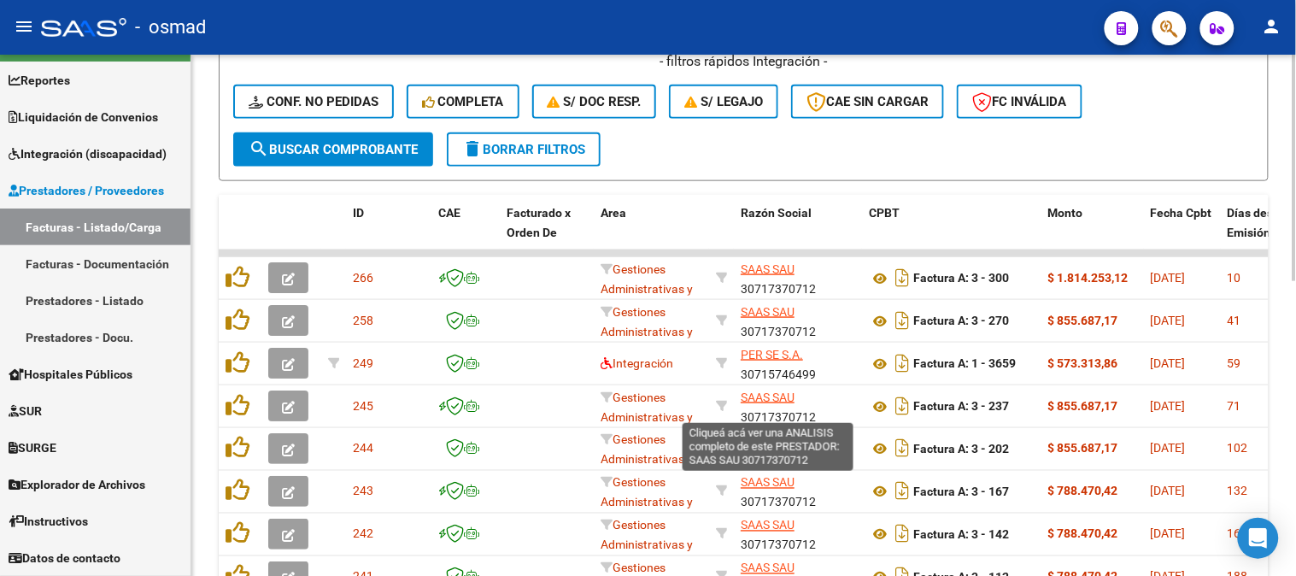
scroll to position [190, 0]
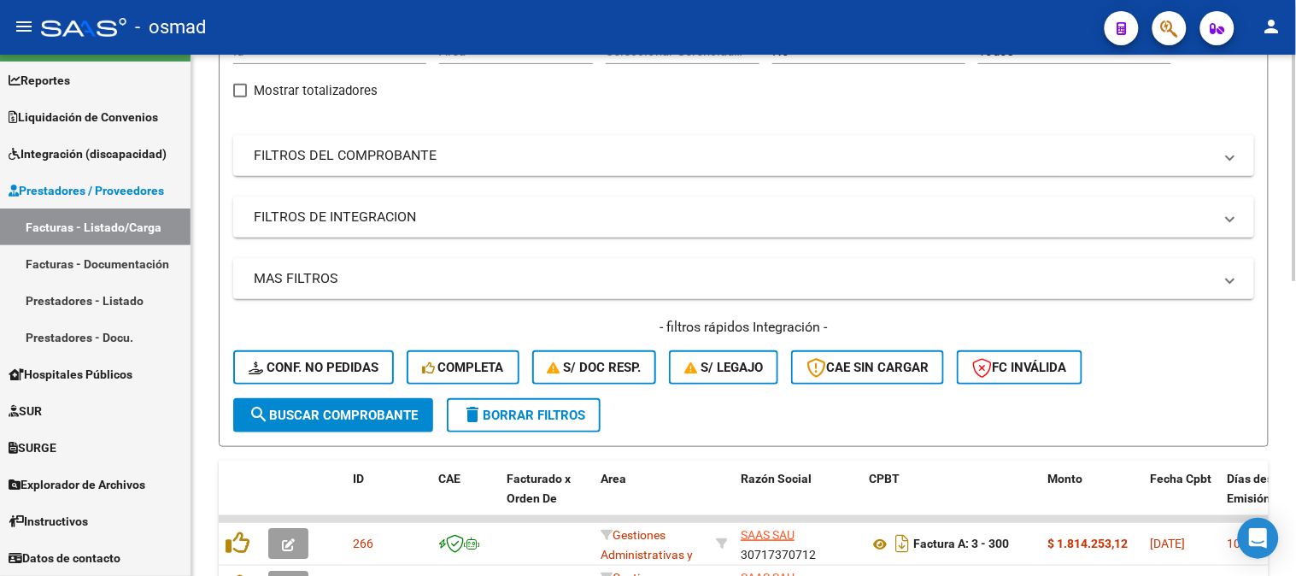
click at [530, 403] on button "delete Borrar Filtros" at bounding box center [524, 415] width 154 height 34
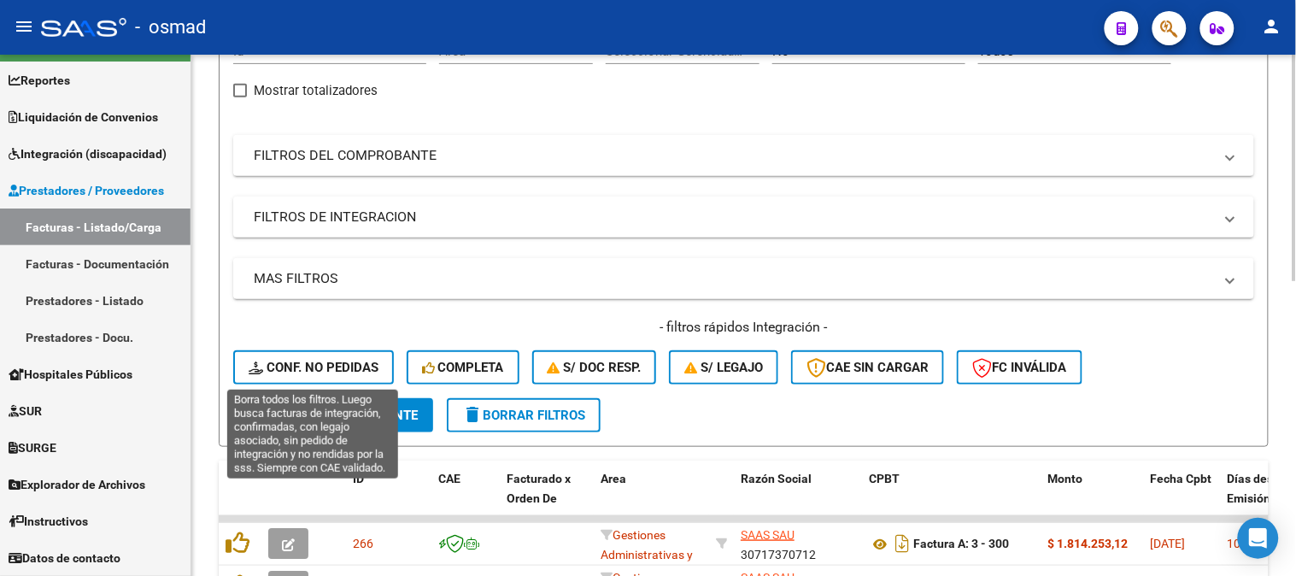
click at [348, 361] on span "Conf. no pedidas" at bounding box center [314, 367] width 130 height 15
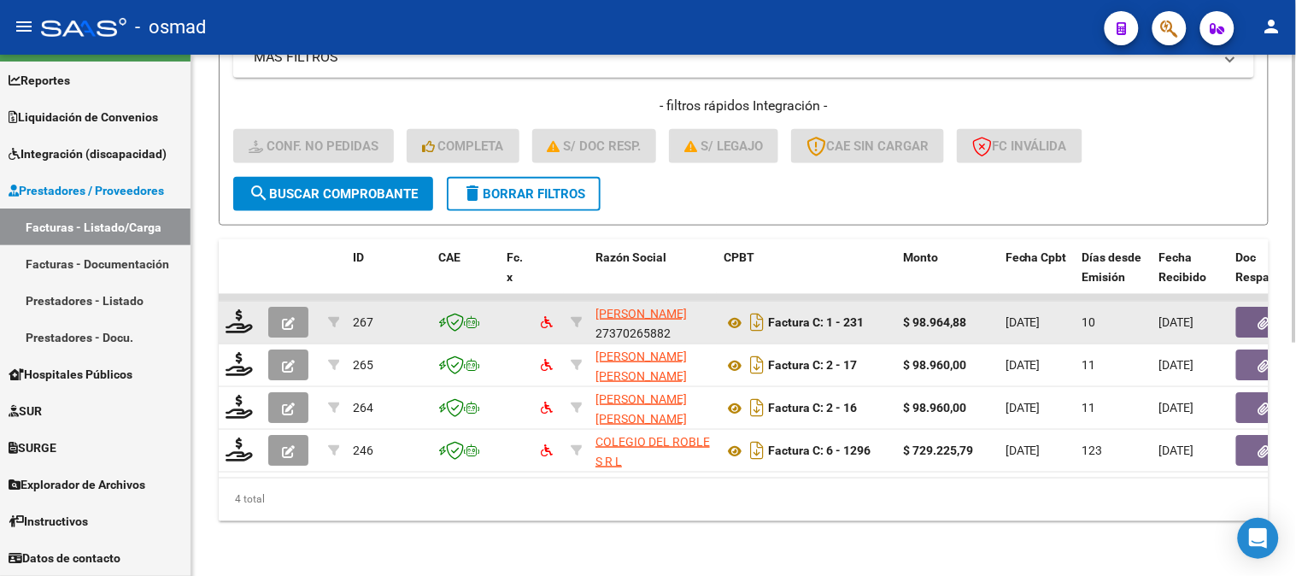
scroll to position [422, 0]
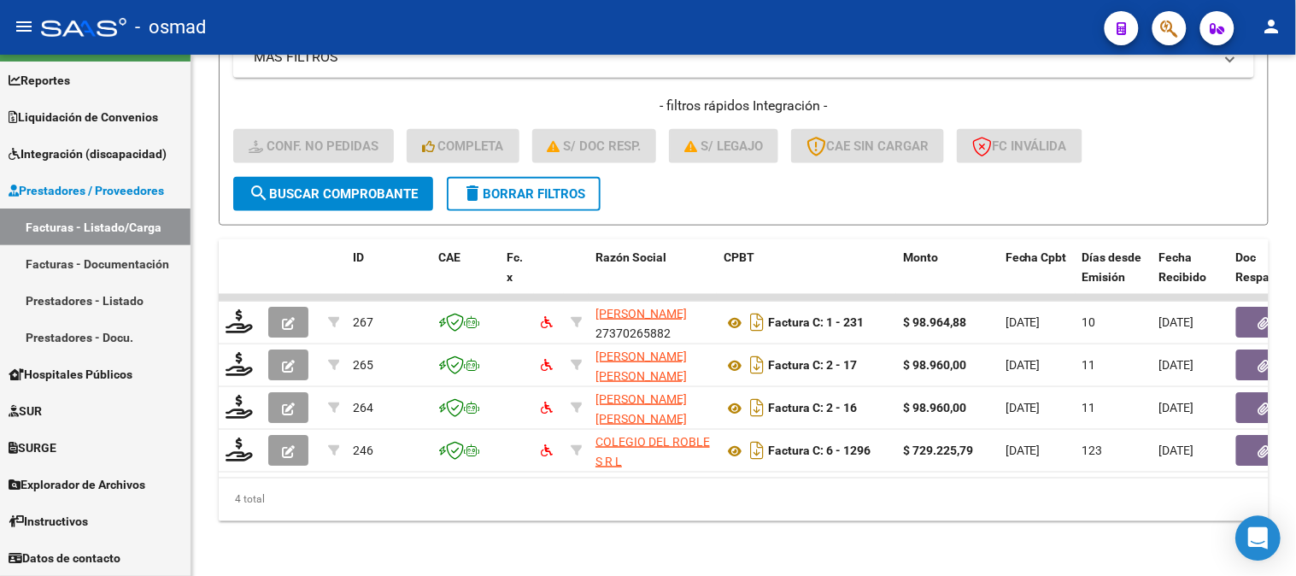
click at [1257, 550] on div "Open Intercom Messenger" at bounding box center [1258, 538] width 45 height 45
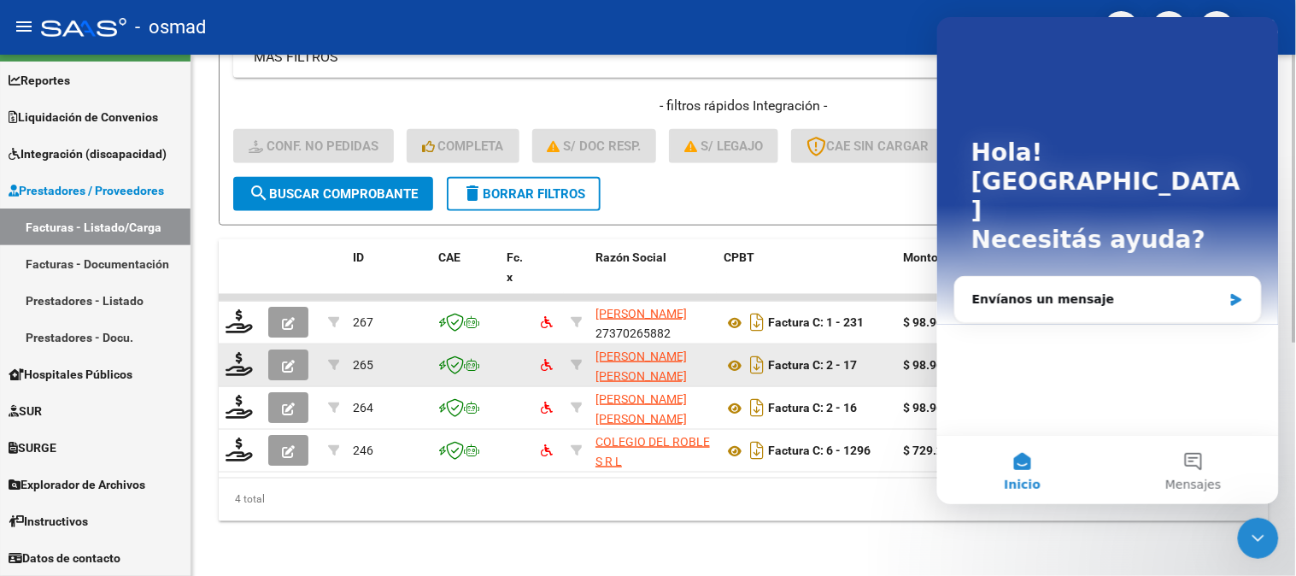
scroll to position [0, 0]
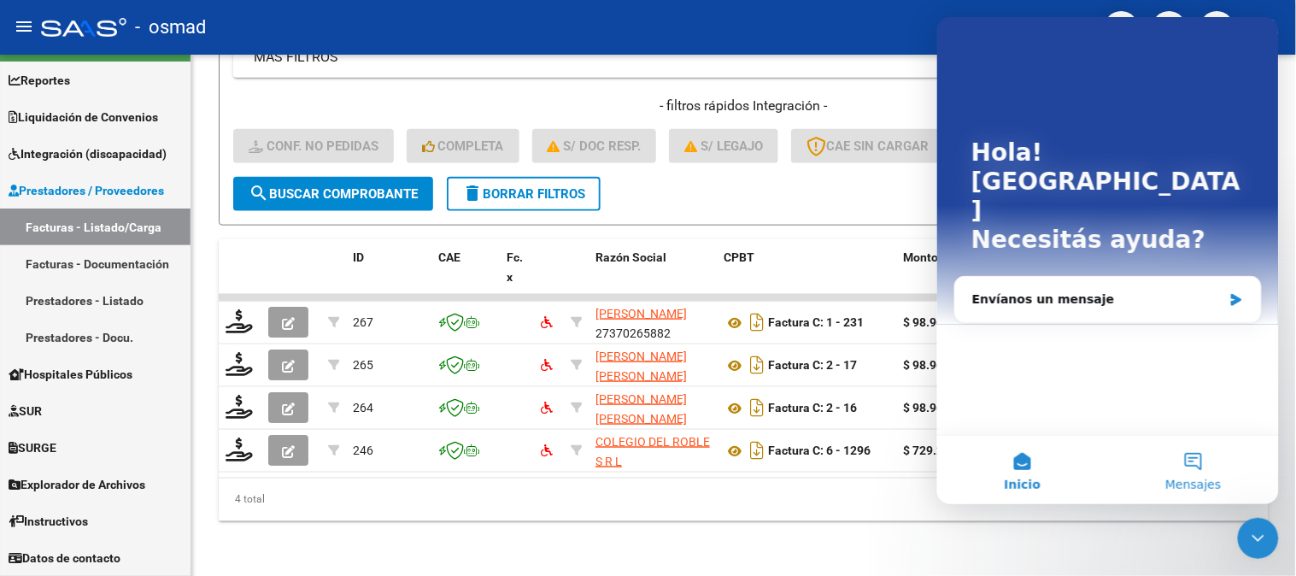
click at [1160, 466] on button "Mensajes" at bounding box center [1192, 469] width 171 height 68
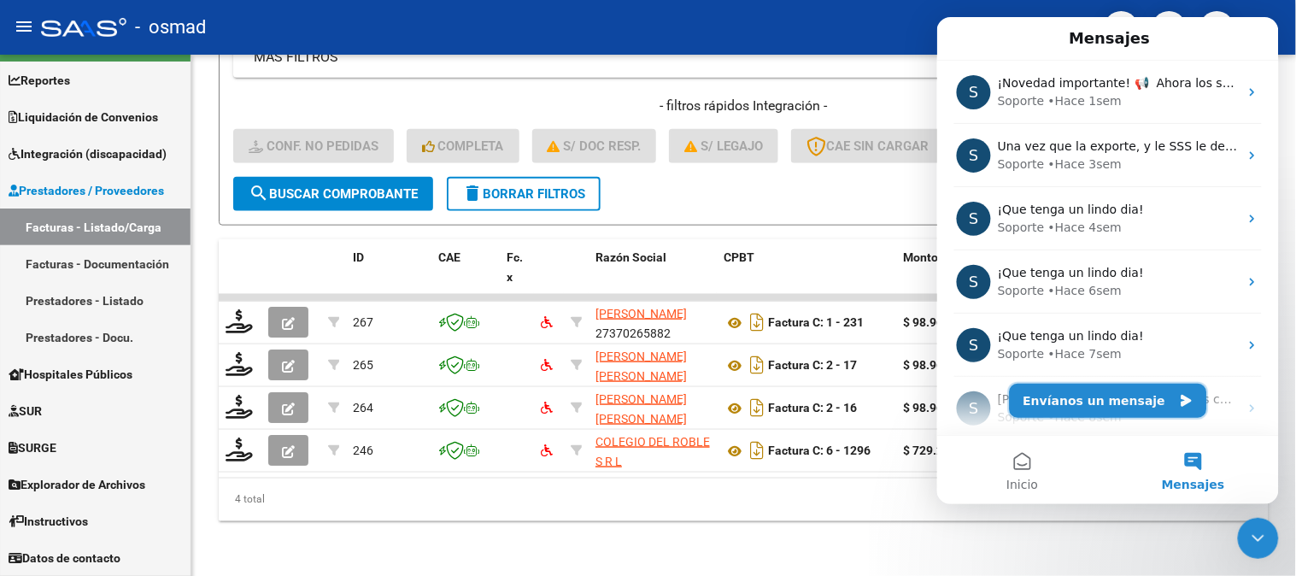
click at [1089, 399] on button "Envíanos un mensaje" at bounding box center [1107, 400] width 197 height 34
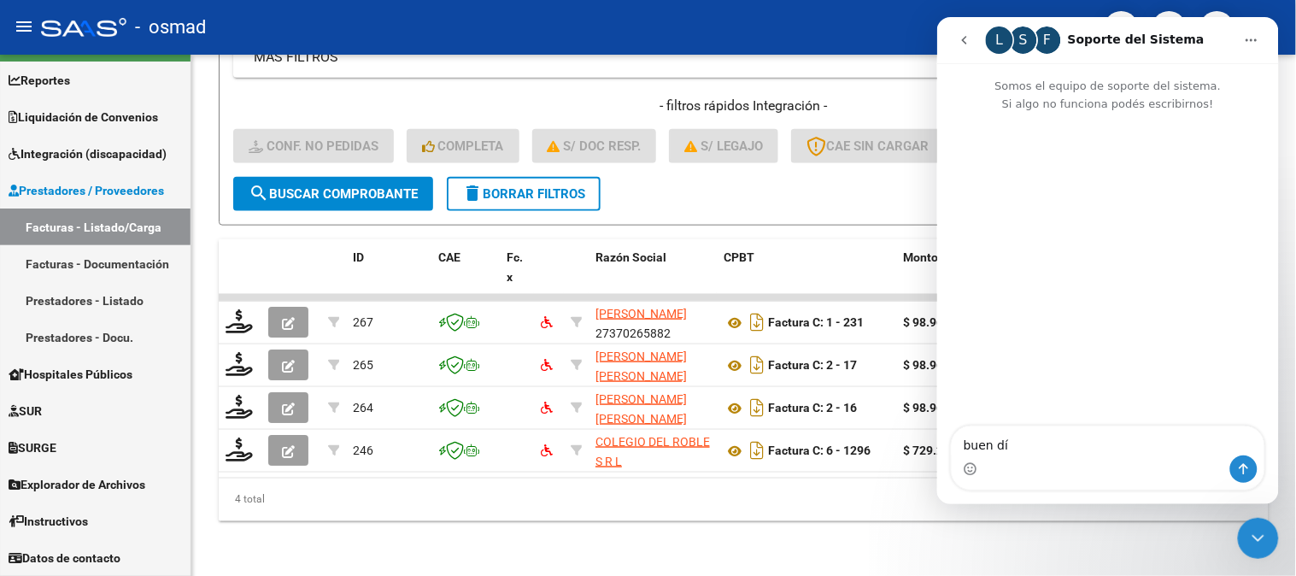
type textarea "buen día"
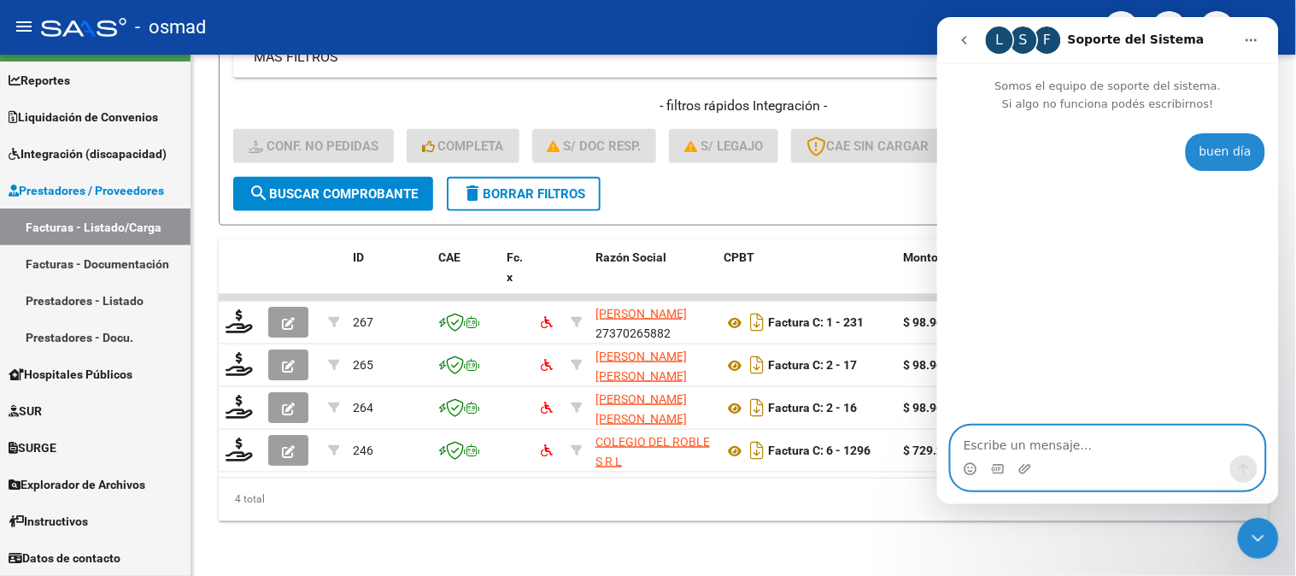
click at [1095, 451] on textarea "Escribe un mensaje..." at bounding box center [1107, 440] width 313 height 29
paste textarea "Escribe un mensaje..."
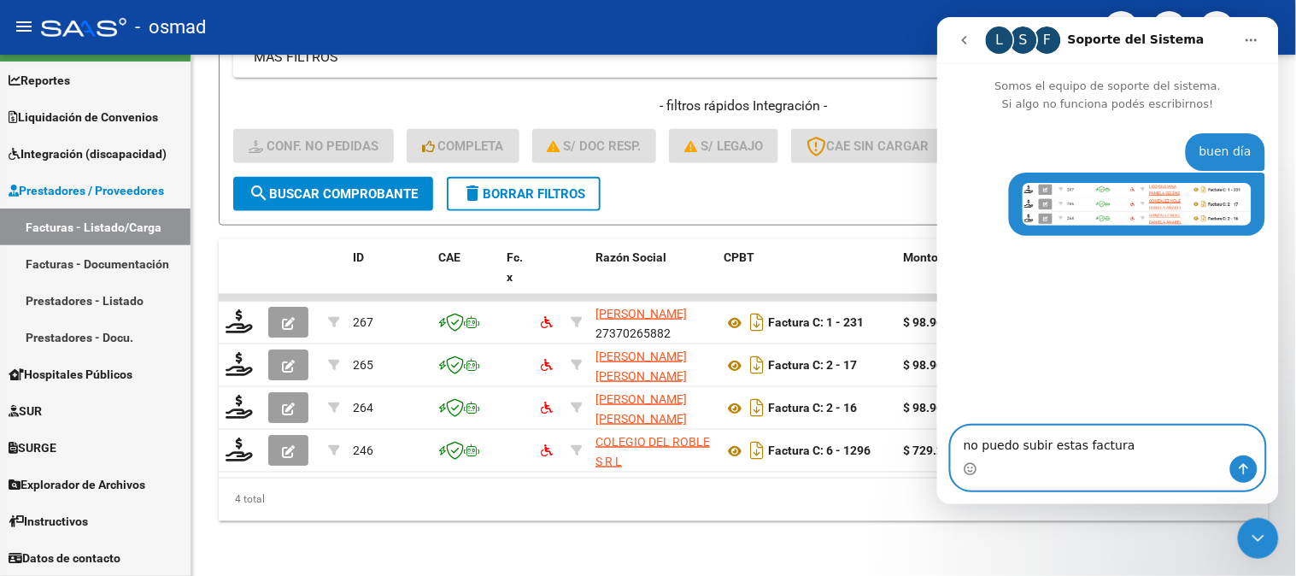
type textarea "no puedo subir estas facturas"
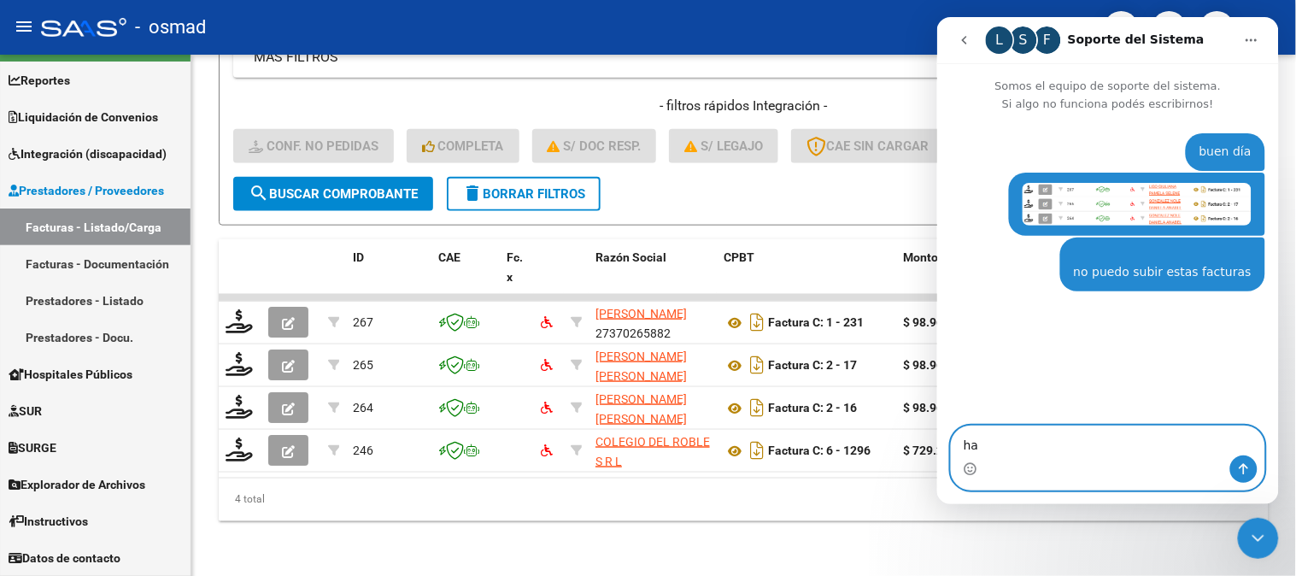
type textarea "h"
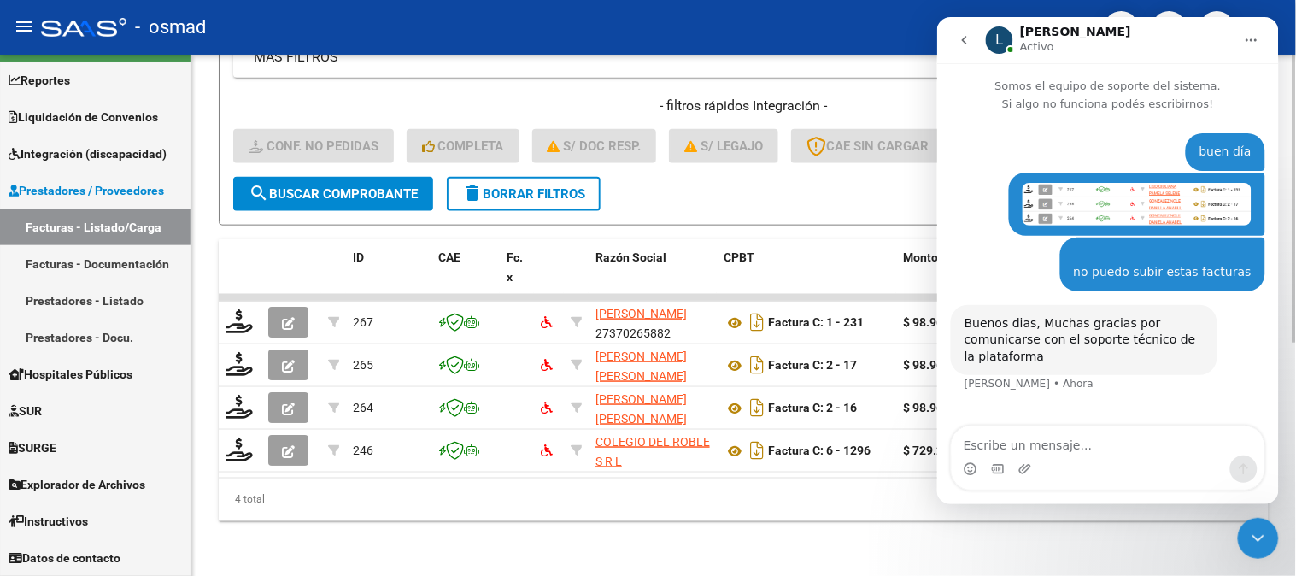
drag, startPoint x: 1054, startPoint y: 565, endPoint x: 1061, endPoint y: 570, distance: 9.2
click at [1061, 570] on div "Video tutorial PRESTADORES -> Listado de CPBTs Emitidos por Prestadores / Prove…" at bounding box center [743, 110] width 1105 height 932
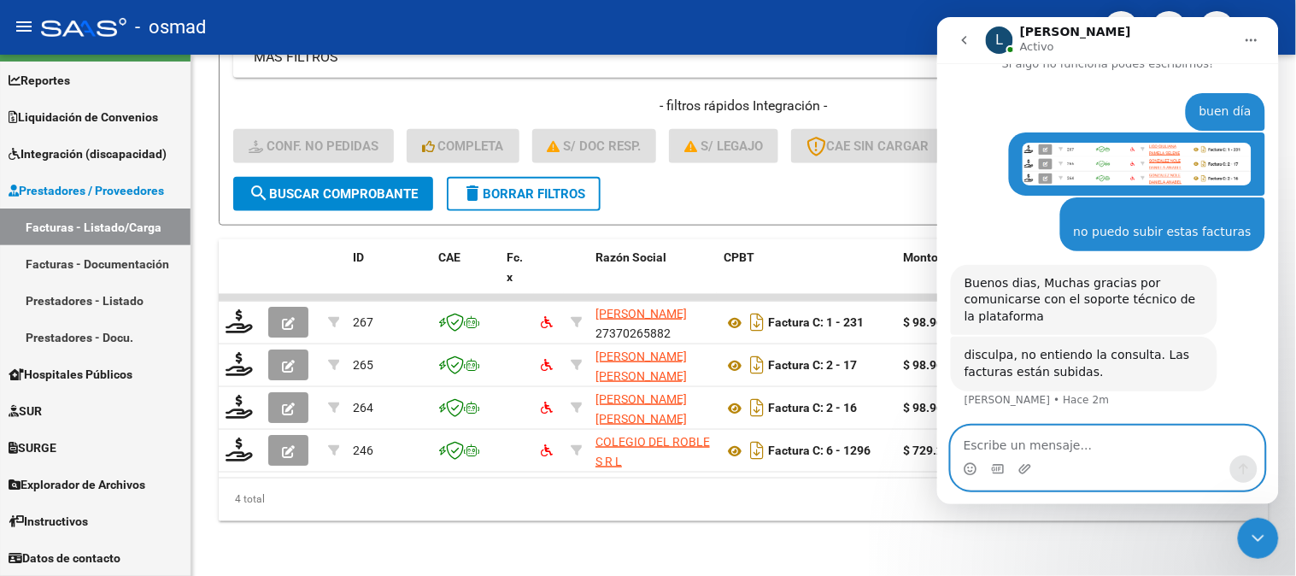
click at [1101, 448] on textarea "Escribe un mensaje..." at bounding box center [1107, 440] width 313 height 29
click at [1101, 449] on textarea "Escribe un mensaje..." at bounding box center [1107, 440] width 313 height 29
click at [1101, 437] on textarea "Escribe un mensaje..." at bounding box center [1107, 440] width 313 height 29
type textarea "l"
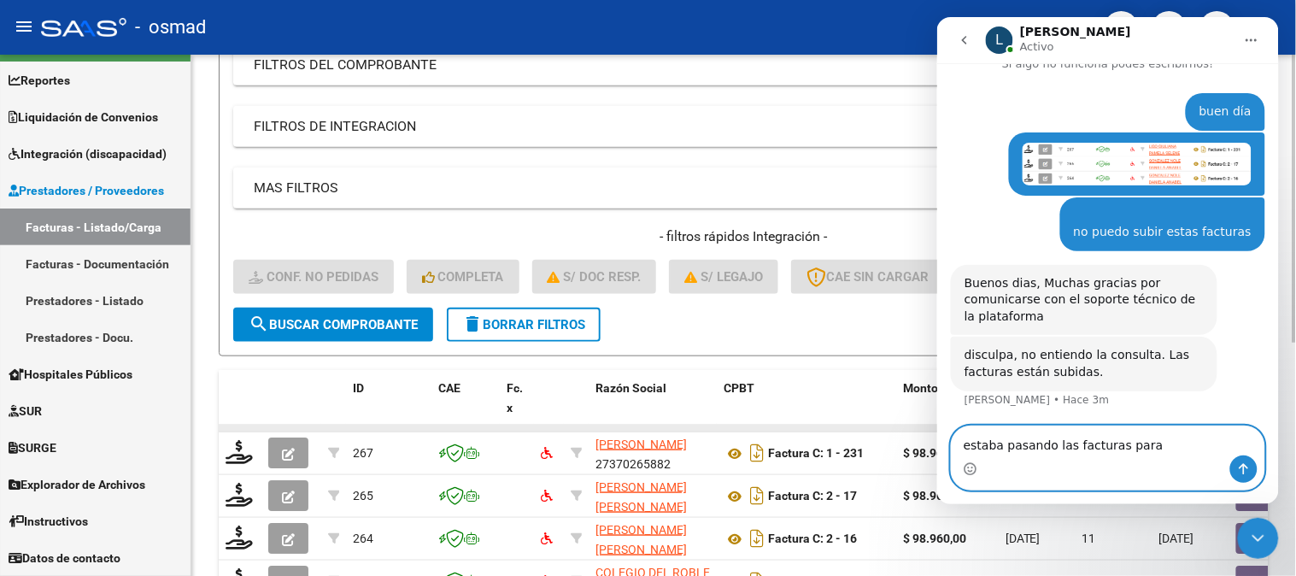
scroll to position [285, 0]
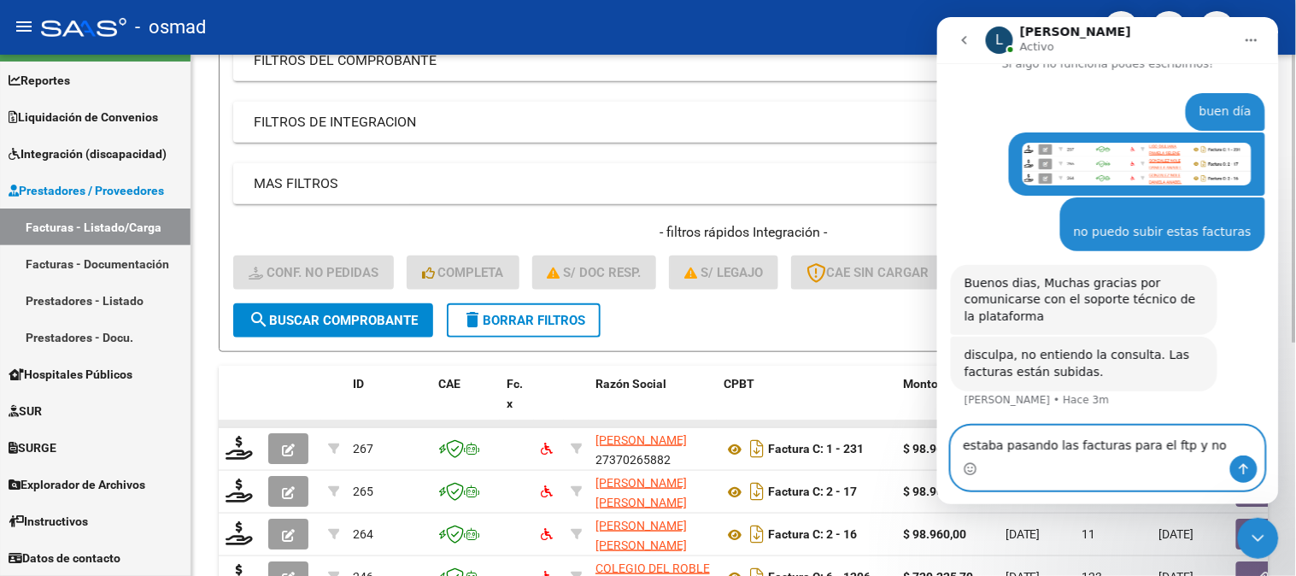
type textarea "estaba pasando las facturas para el ftp y no puedo"
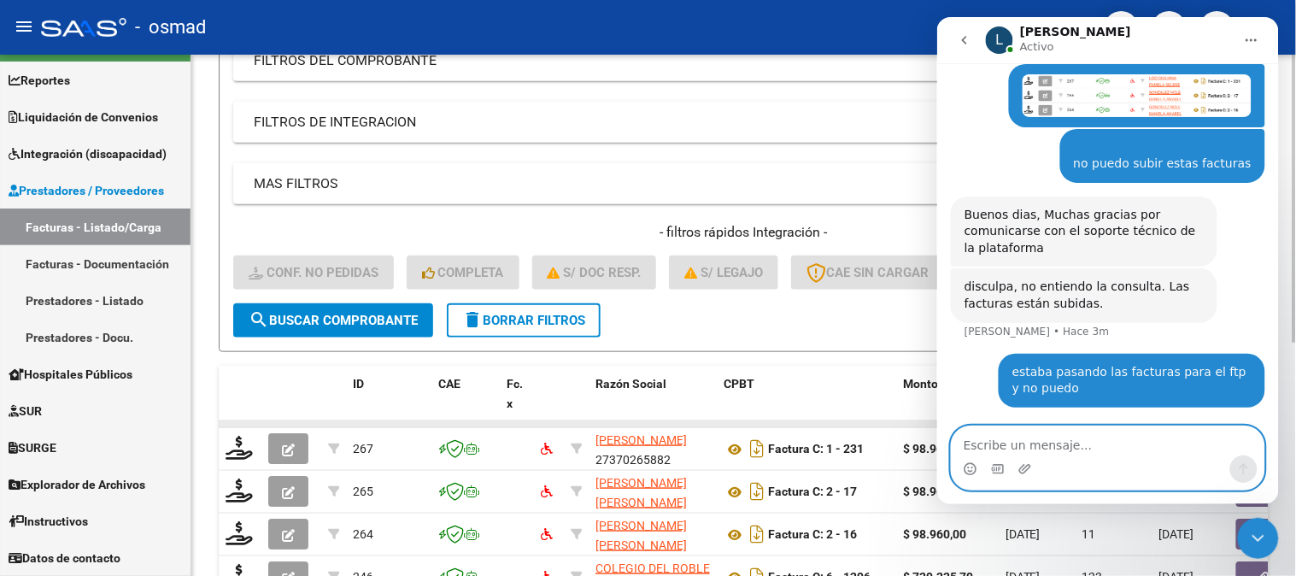
scroll to position [108, 0]
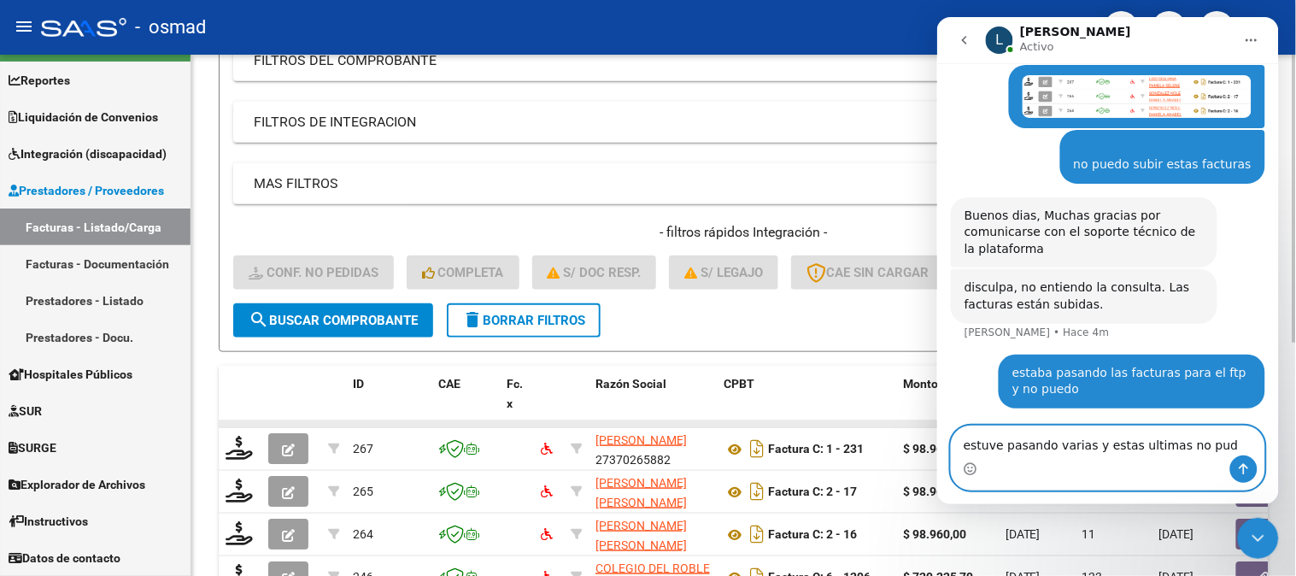
type textarea "estuve pasando varias y estas ultimas no pude"
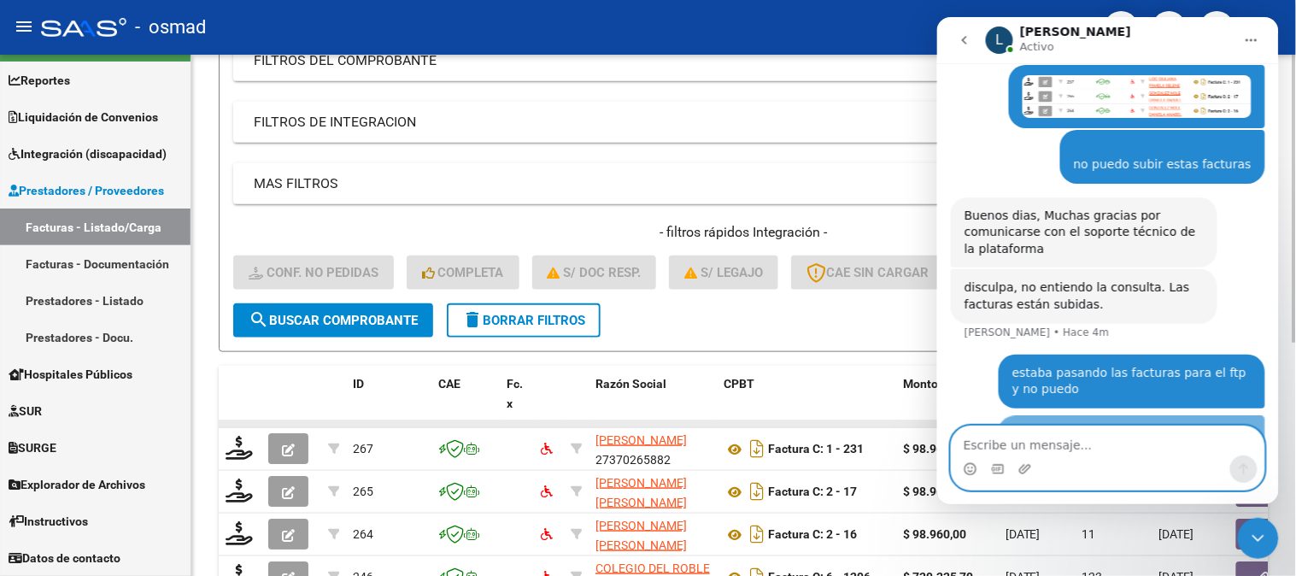
scroll to position [164, 0]
